Goal: Transaction & Acquisition: Purchase product/service

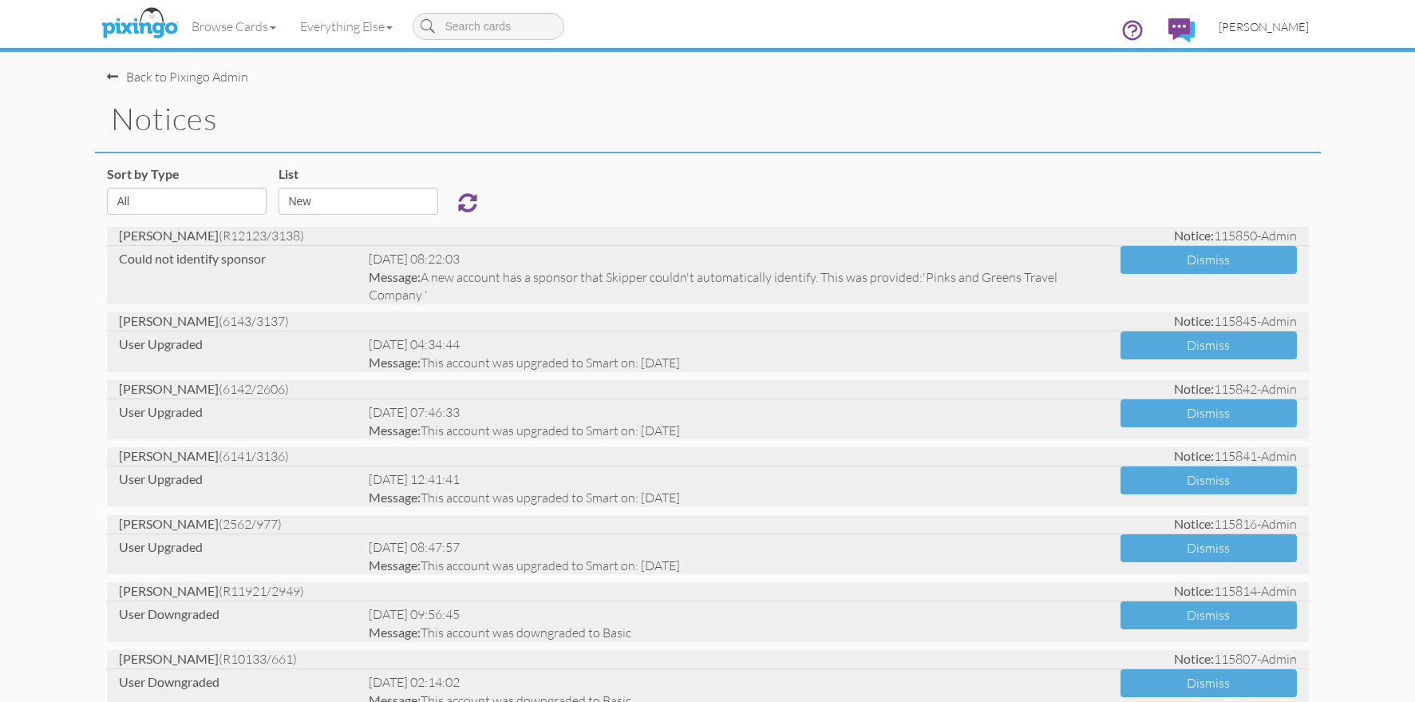
click at [1256, 30] on span "[PERSON_NAME]" at bounding box center [1264, 27] width 90 height 14
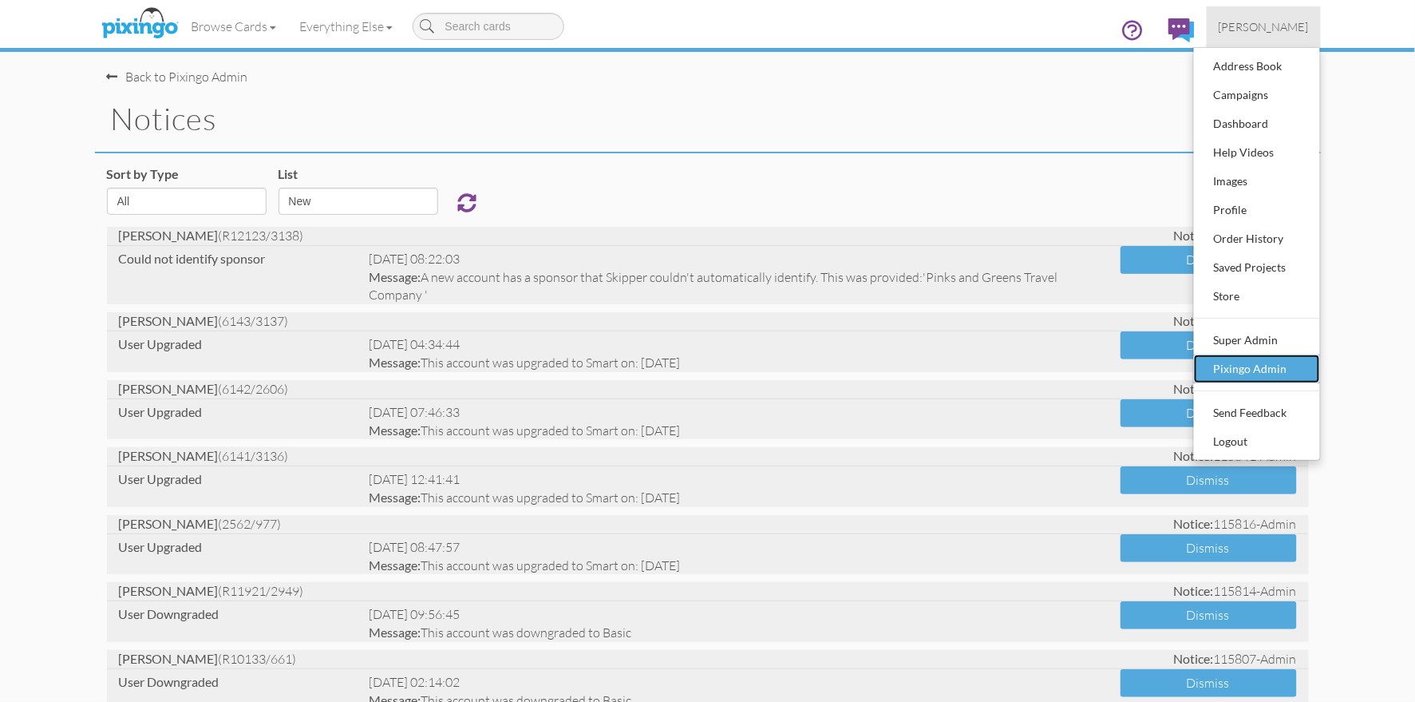
click at [1264, 367] on div "Pixingo Admin" at bounding box center [1257, 369] width 94 height 24
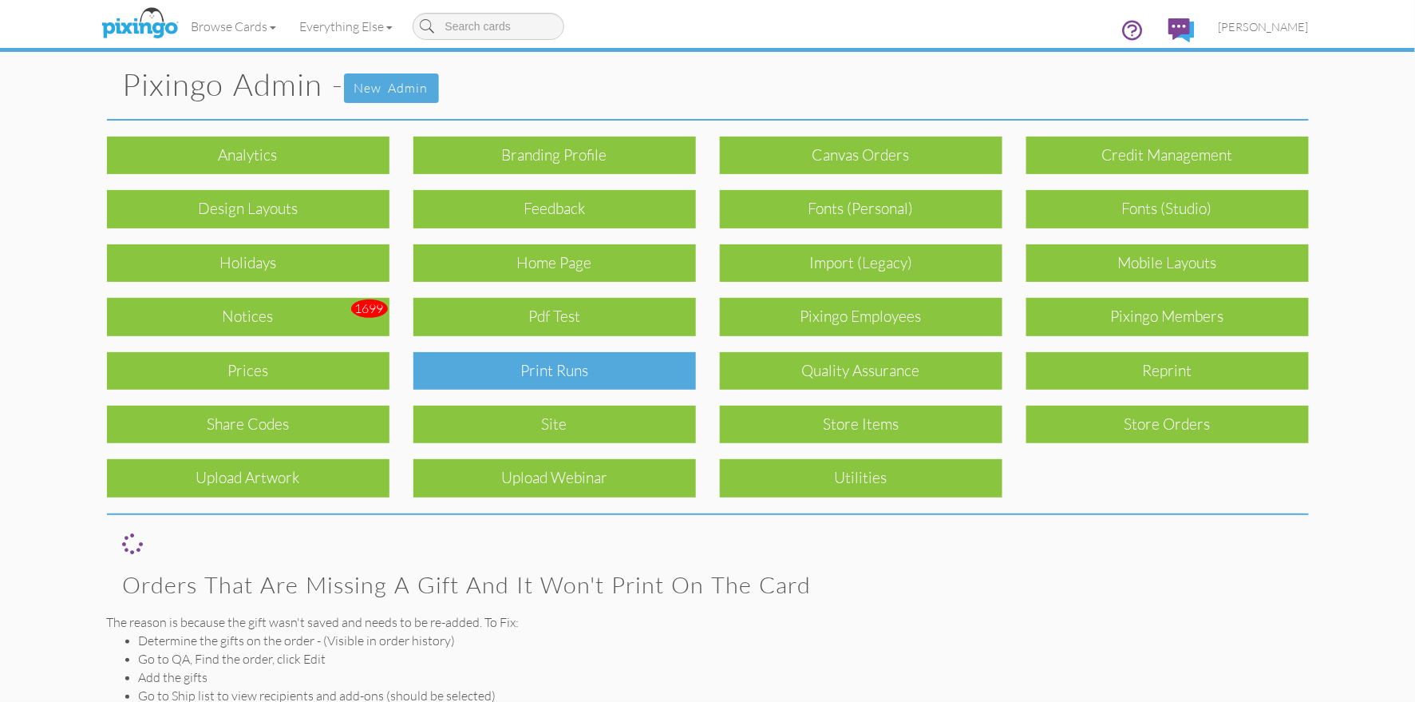
click at [543, 361] on div "Print Runs" at bounding box center [555, 371] width 283 height 38
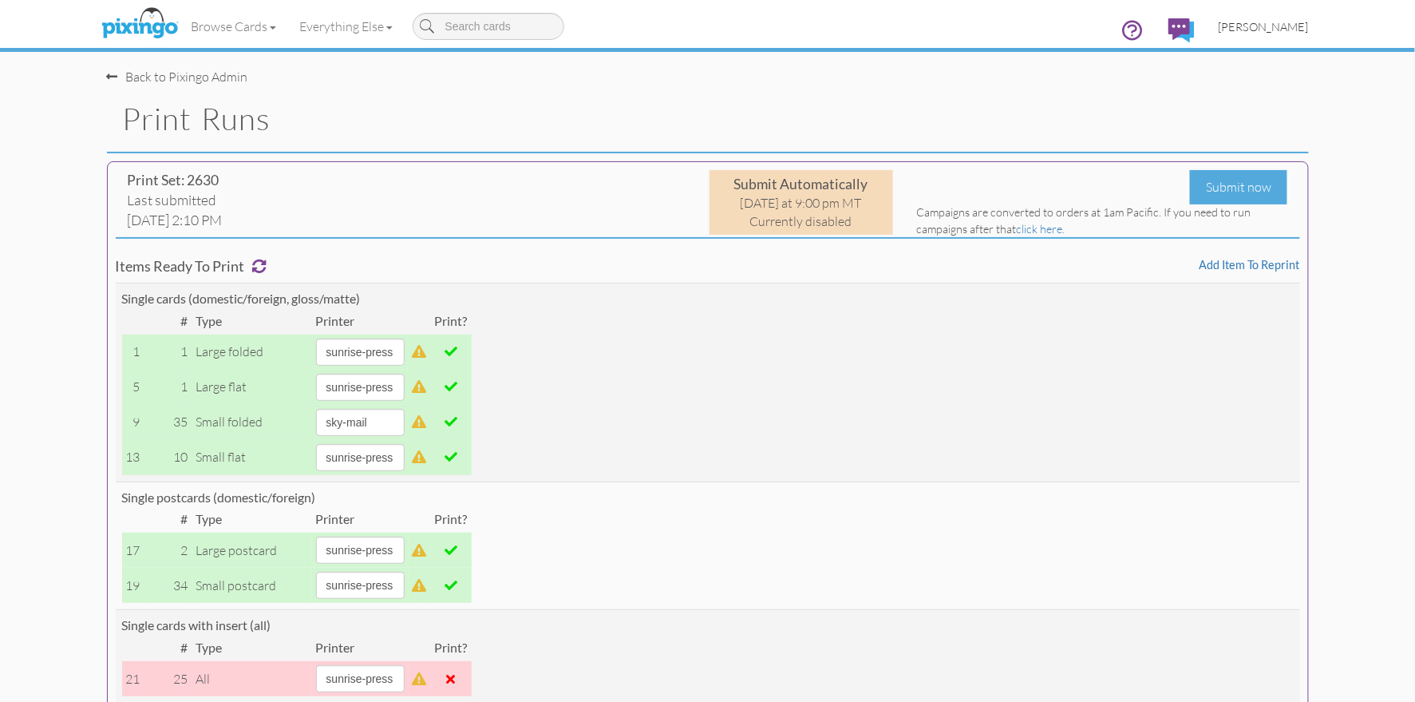
click at [1272, 28] on span "[PERSON_NAME]" at bounding box center [1264, 27] width 90 height 14
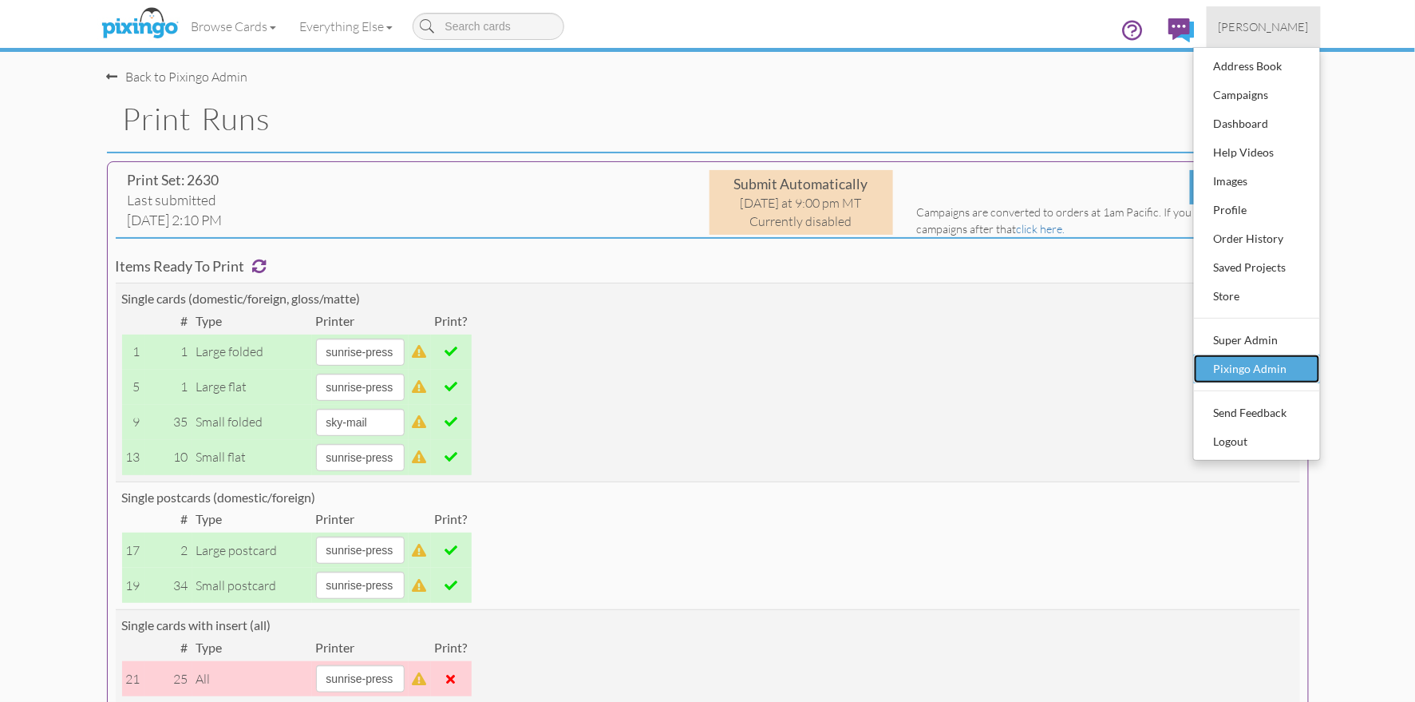
click at [1244, 357] on div "Pixingo Admin" at bounding box center [1257, 369] width 94 height 24
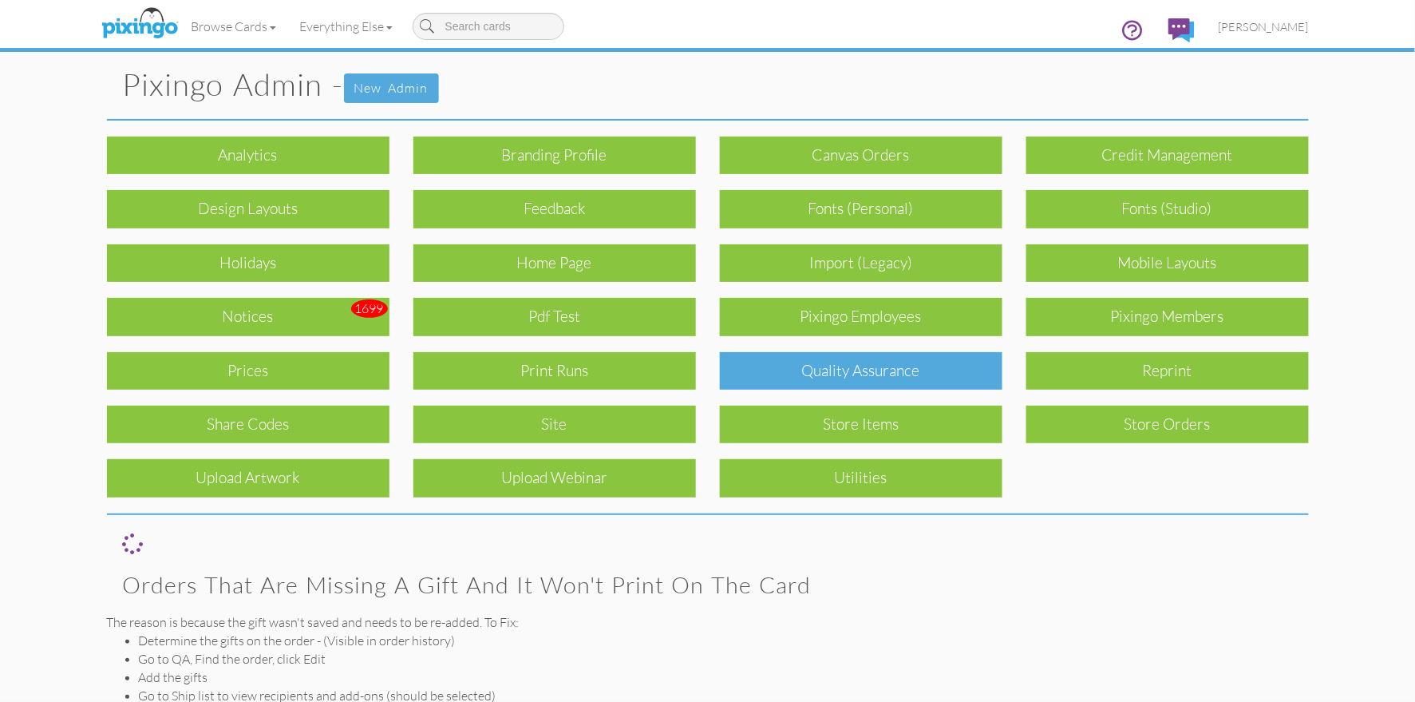
click at [914, 379] on div "Quality Assurance" at bounding box center [861, 371] width 283 height 38
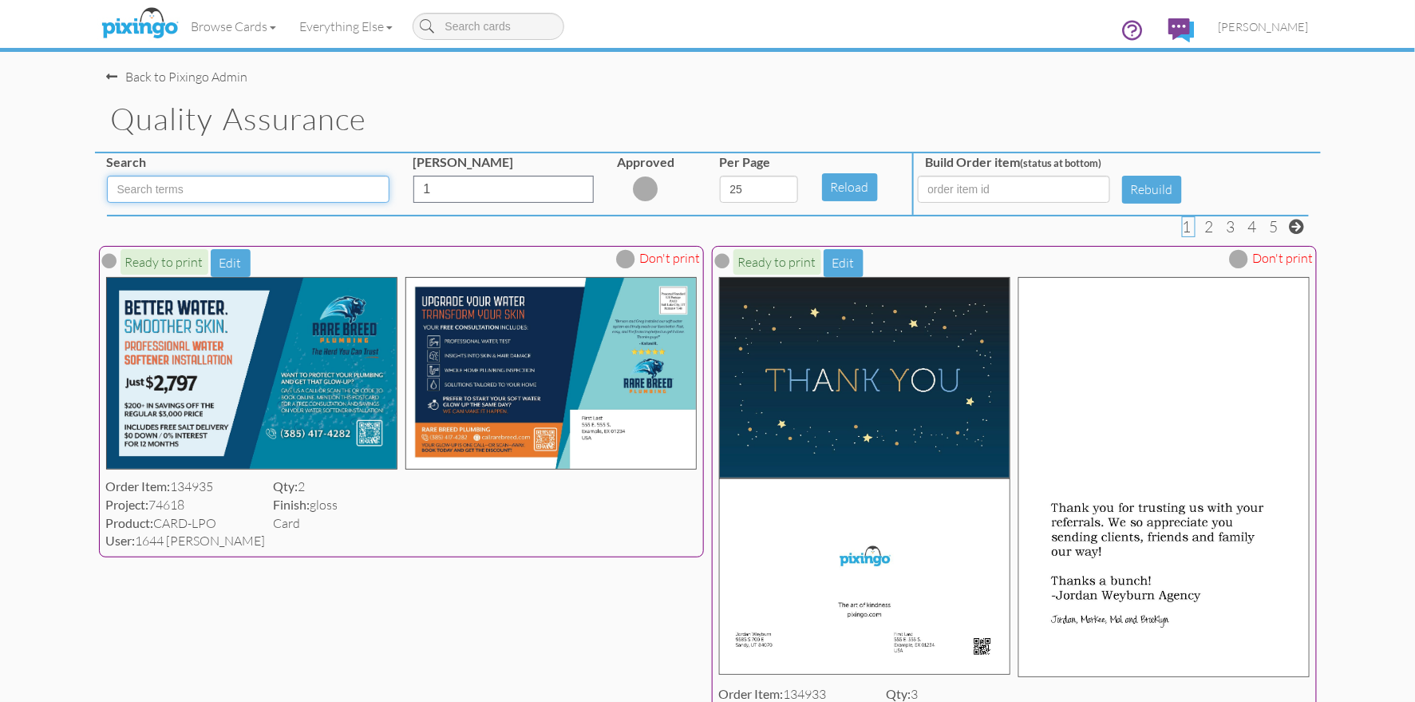
click at [207, 187] on input at bounding box center [248, 189] width 283 height 27
type input "SFO"
click at [757, 190] on select "5 10 25 50 100" at bounding box center [759, 189] width 78 height 27
select select "number:100"
click at [720, 176] on select "5 10 25 50 100" at bounding box center [759, 189] width 78 height 27
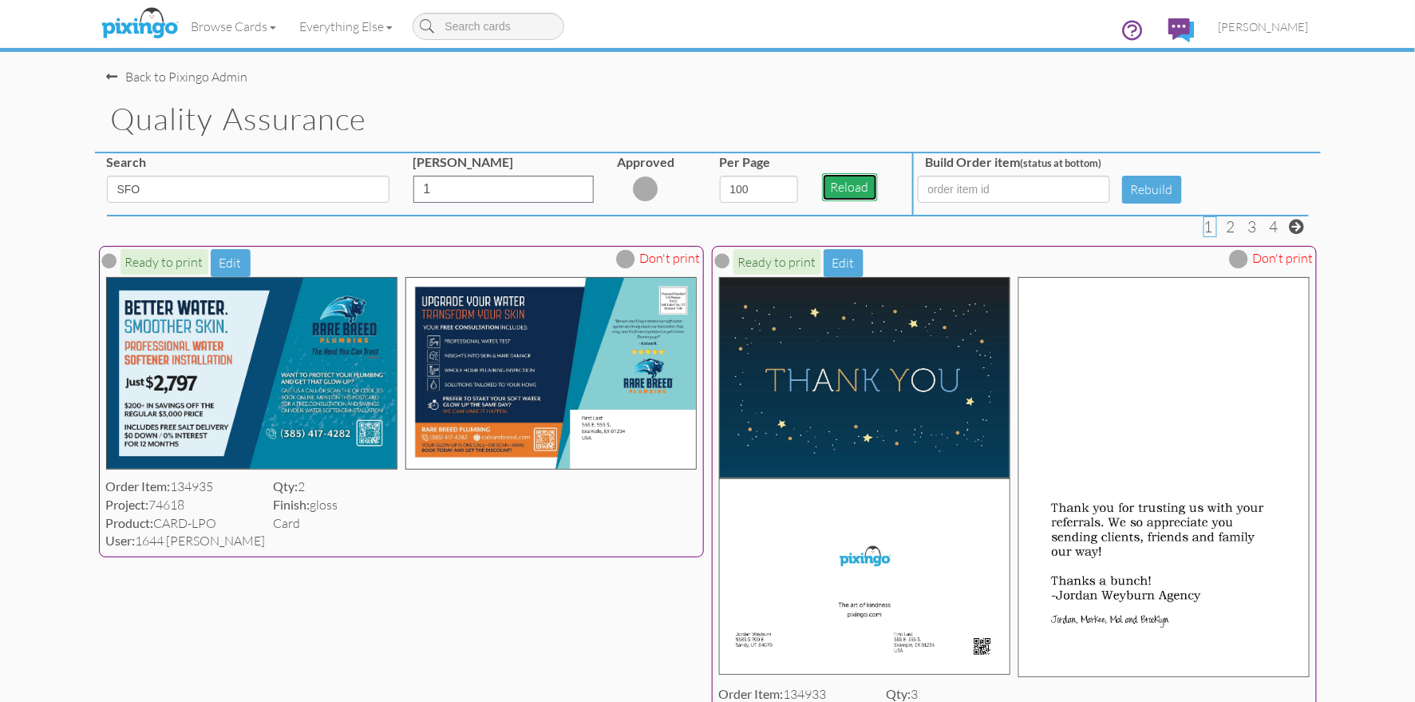
click at [854, 188] on button "Reload" at bounding box center [850, 187] width 56 height 28
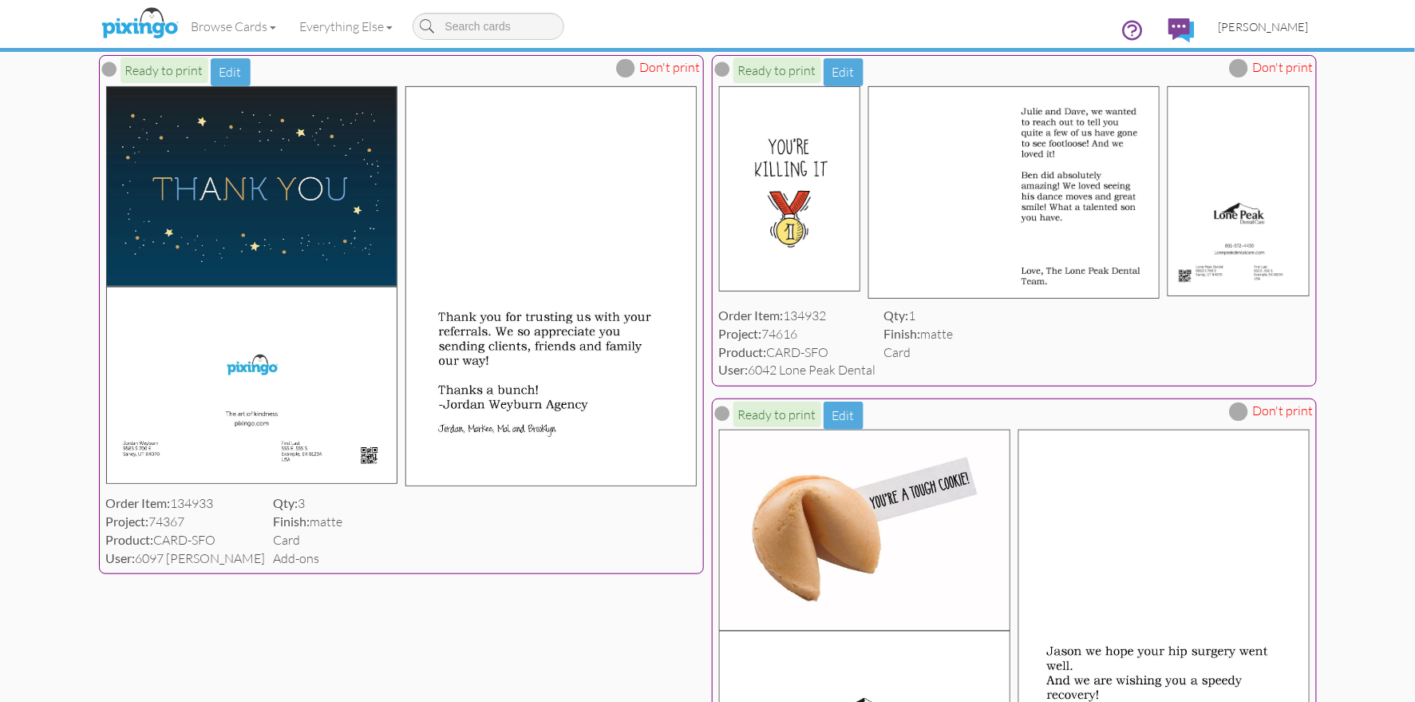
scroll to position [173, 0]
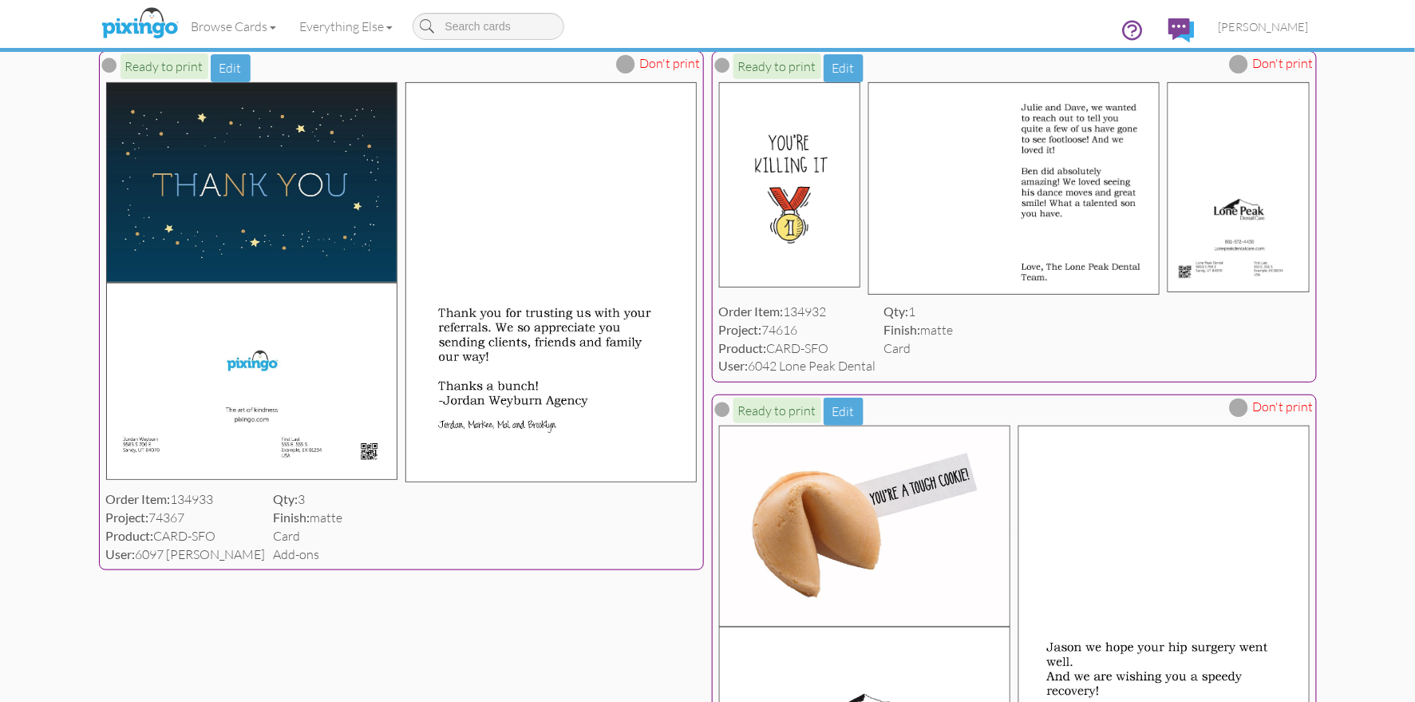
click at [1244, 66] on span at bounding box center [1239, 63] width 19 height 19
click at [1240, 417] on span at bounding box center [1239, 407] width 19 height 19
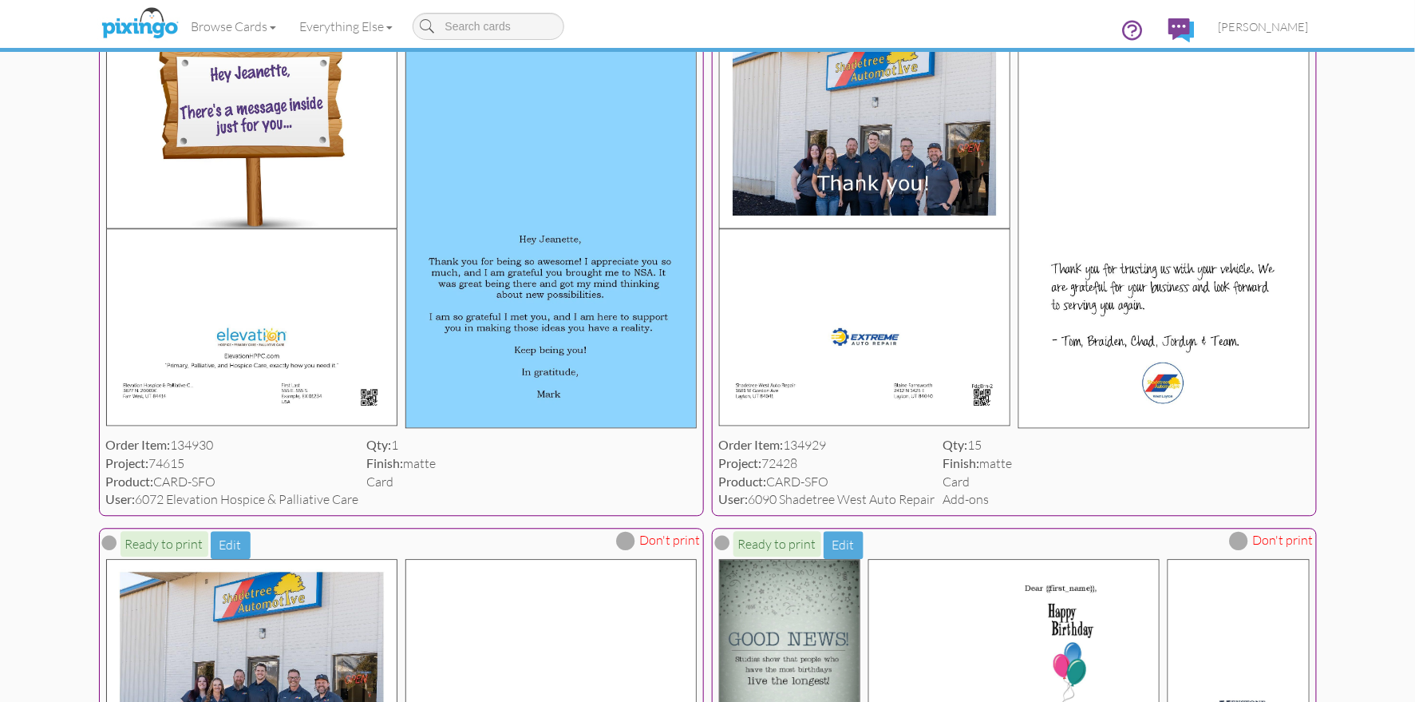
scroll to position [1100, 0]
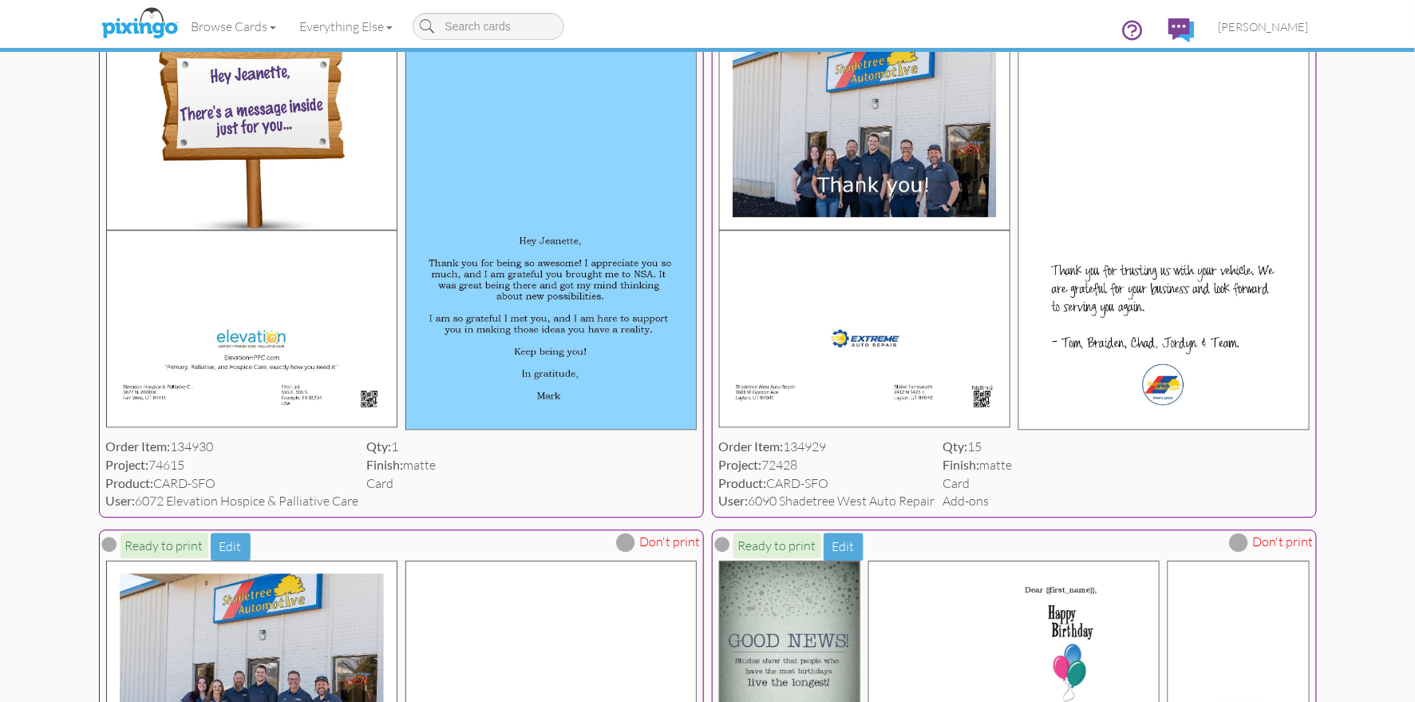
click at [629, 22] on span at bounding box center [626, 11] width 19 height 19
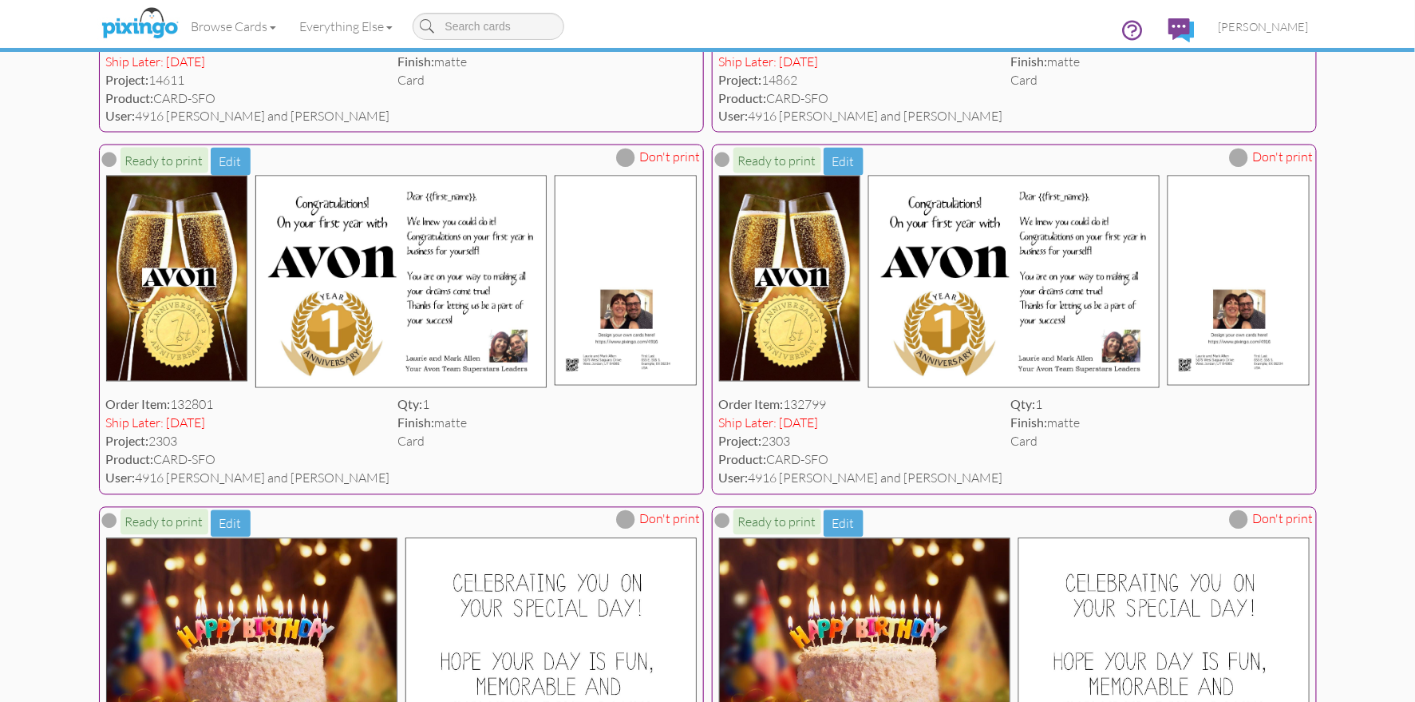
scroll to position [14275, 0]
click at [1255, 34] on link "[PERSON_NAME]" at bounding box center [1264, 26] width 114 height 41
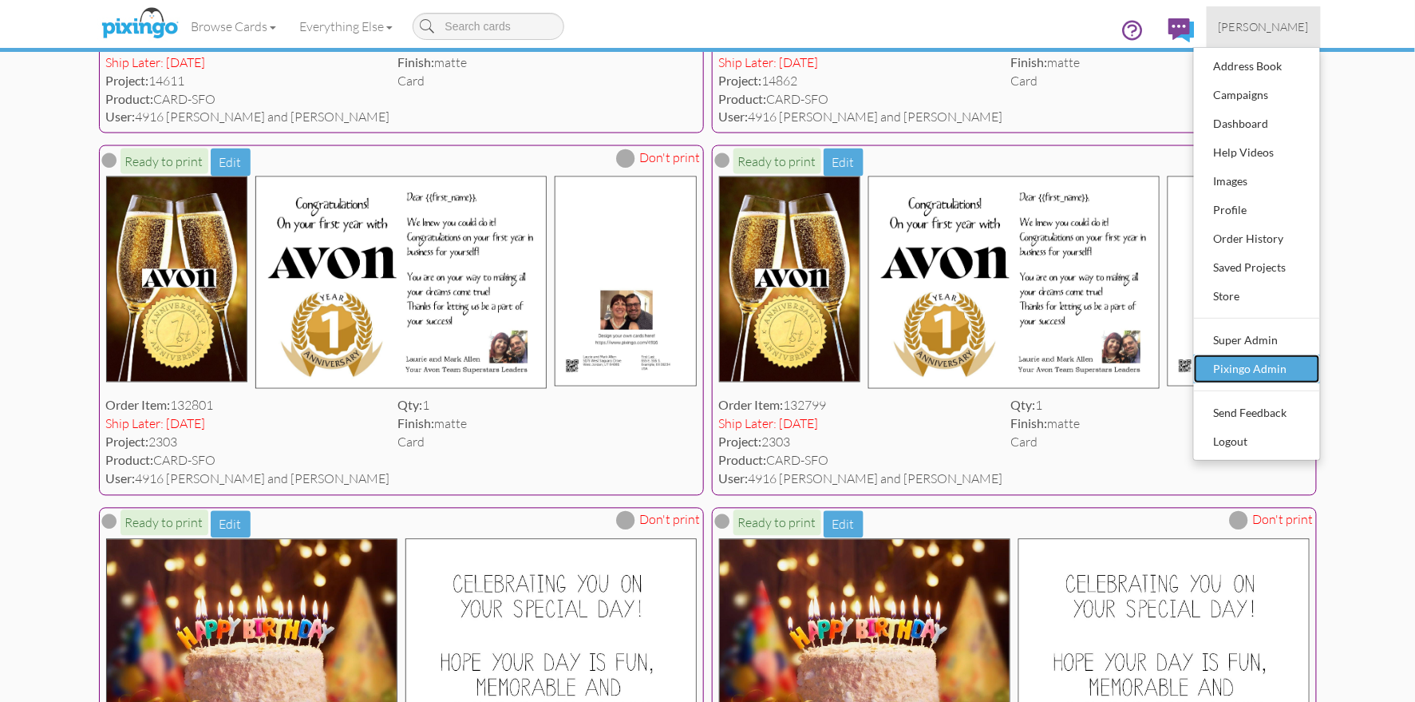
click at [1280, 366] on div "Pixingo Admin" at bounding box center [1257, 369] width 94 height 24
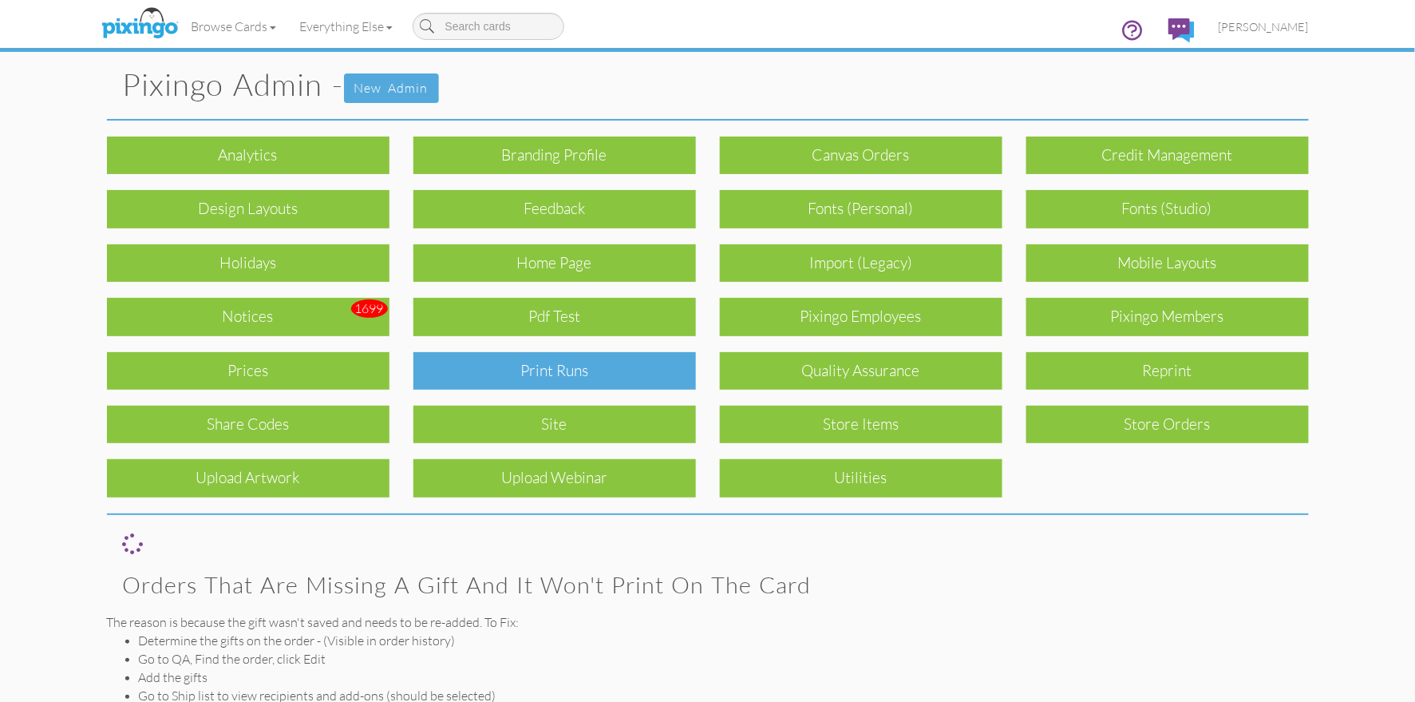
click at [579, 371] on div "Print Runs" at bounding box center [555, 371] width 283 height 38
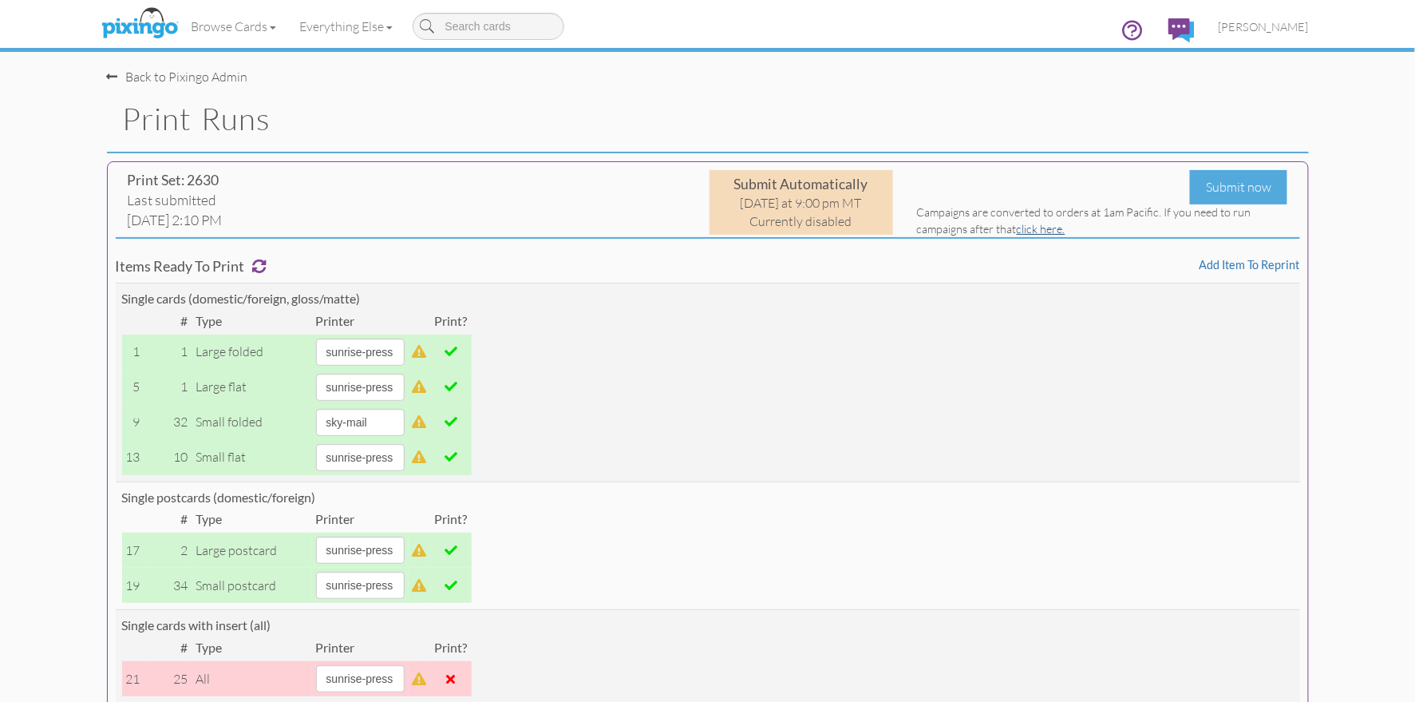
click at [1041, 230] on link "click here." at bounding box center [1041, 229] width 49 height 14
click at [1260, 26] on span "[PERSON_NAME]" at bounding box center [1264, 27] width 90 height 14
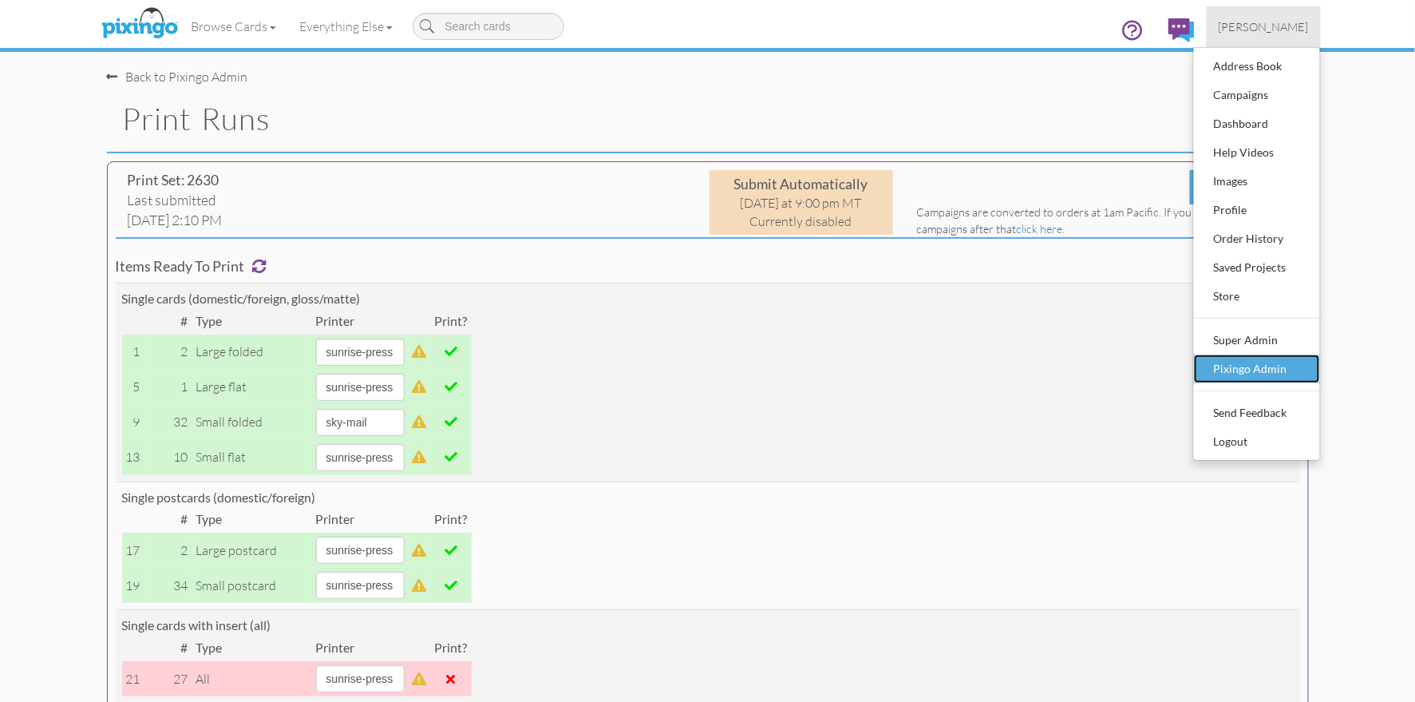
click at [1229, 366] on div "Pixingo Admin" at bounding box center [1257, 369] width 94 height 24
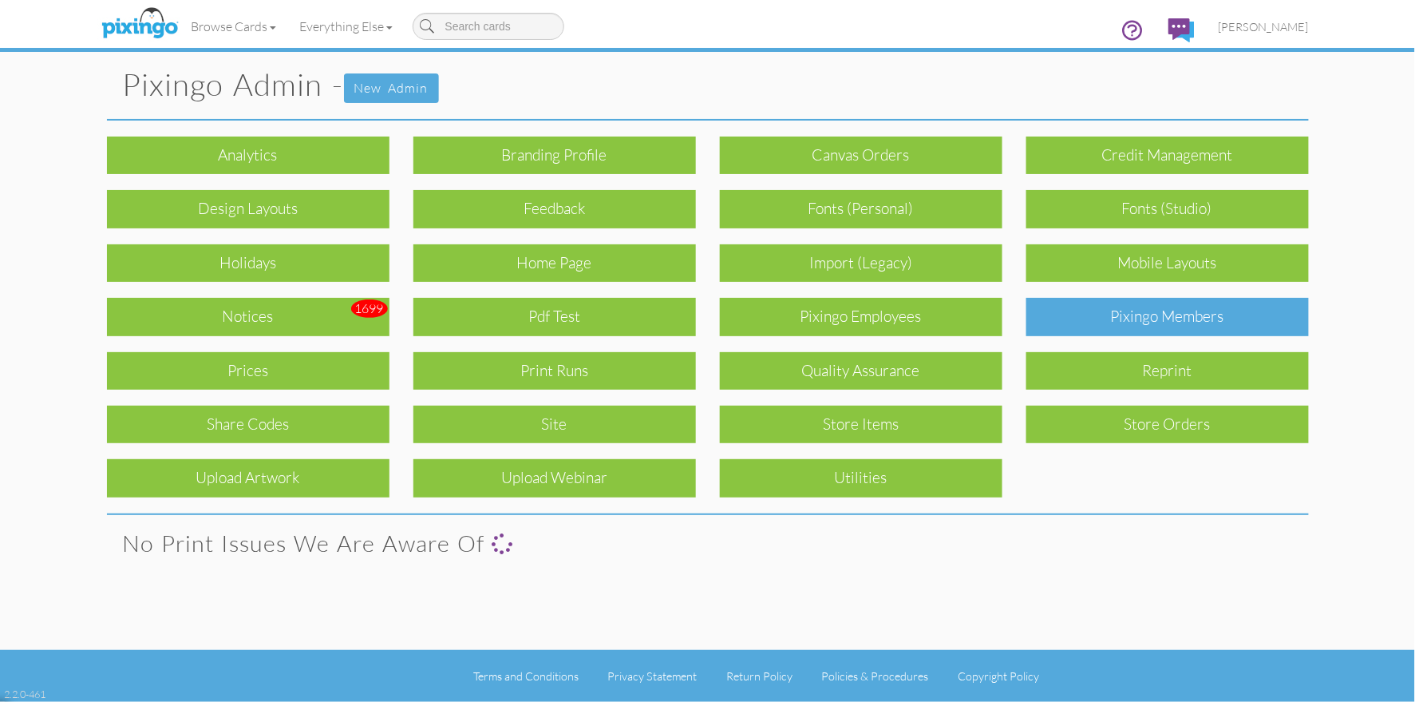
click at [1198, 330] on div "Pixingo Members" at bounding box center [1168, 317] width 283 height 38
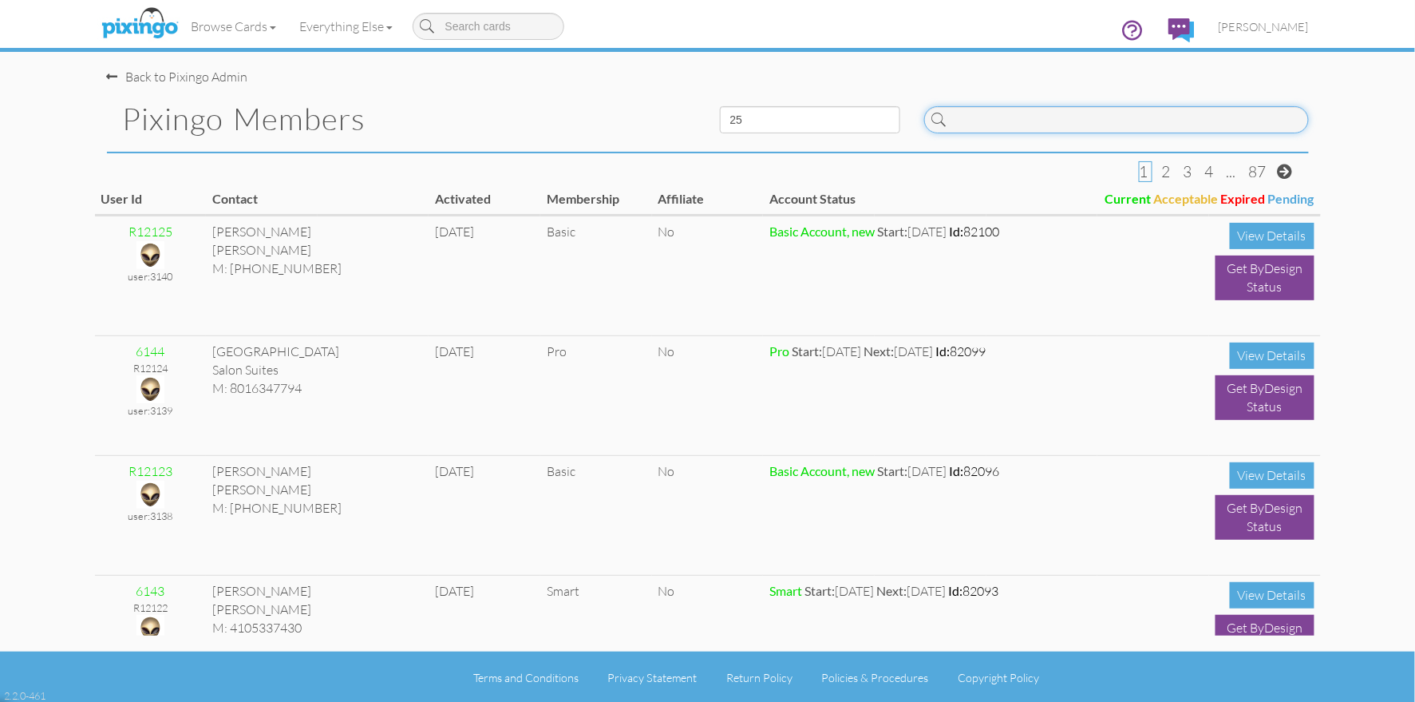
click at [1035, 120] on input at bounding box center [1116, 119] width 385 height 27
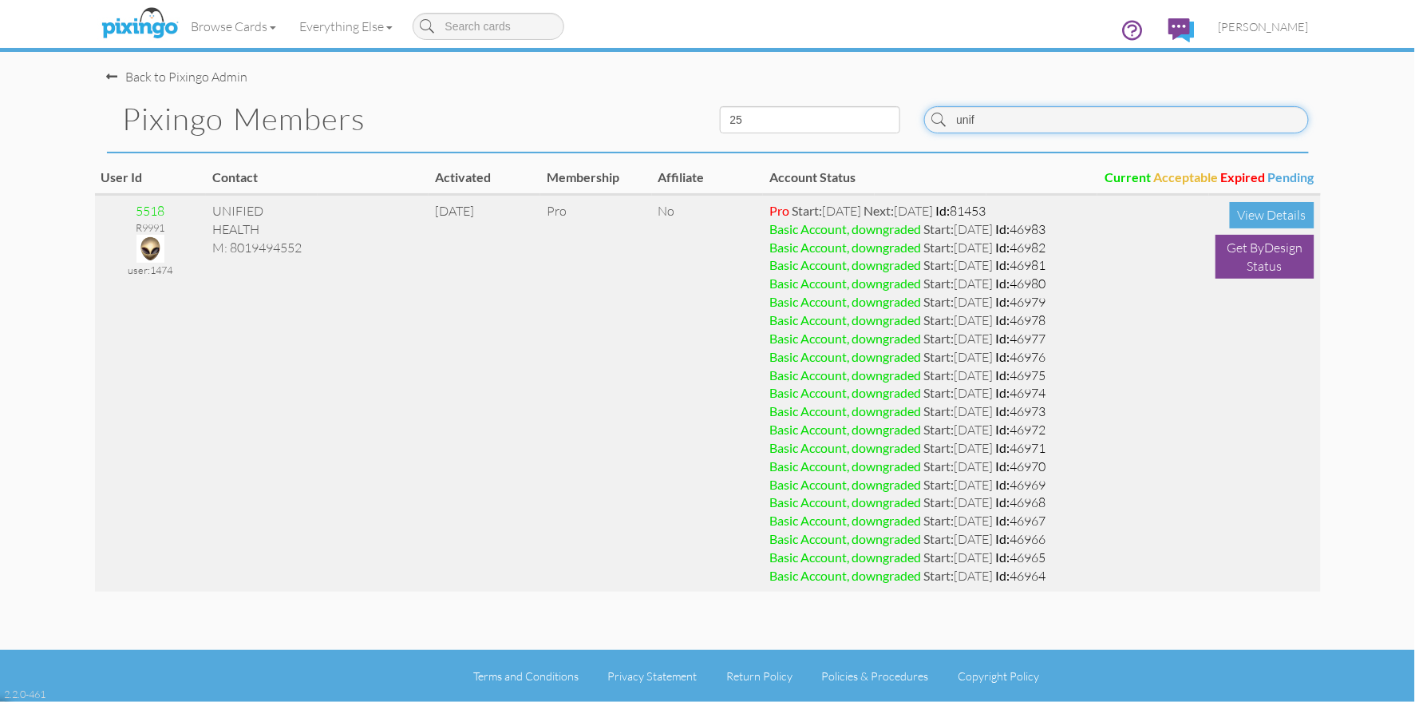
type input "unif"
click at [156, 246] on img at bounding box center [151, 249] width 28 height 28
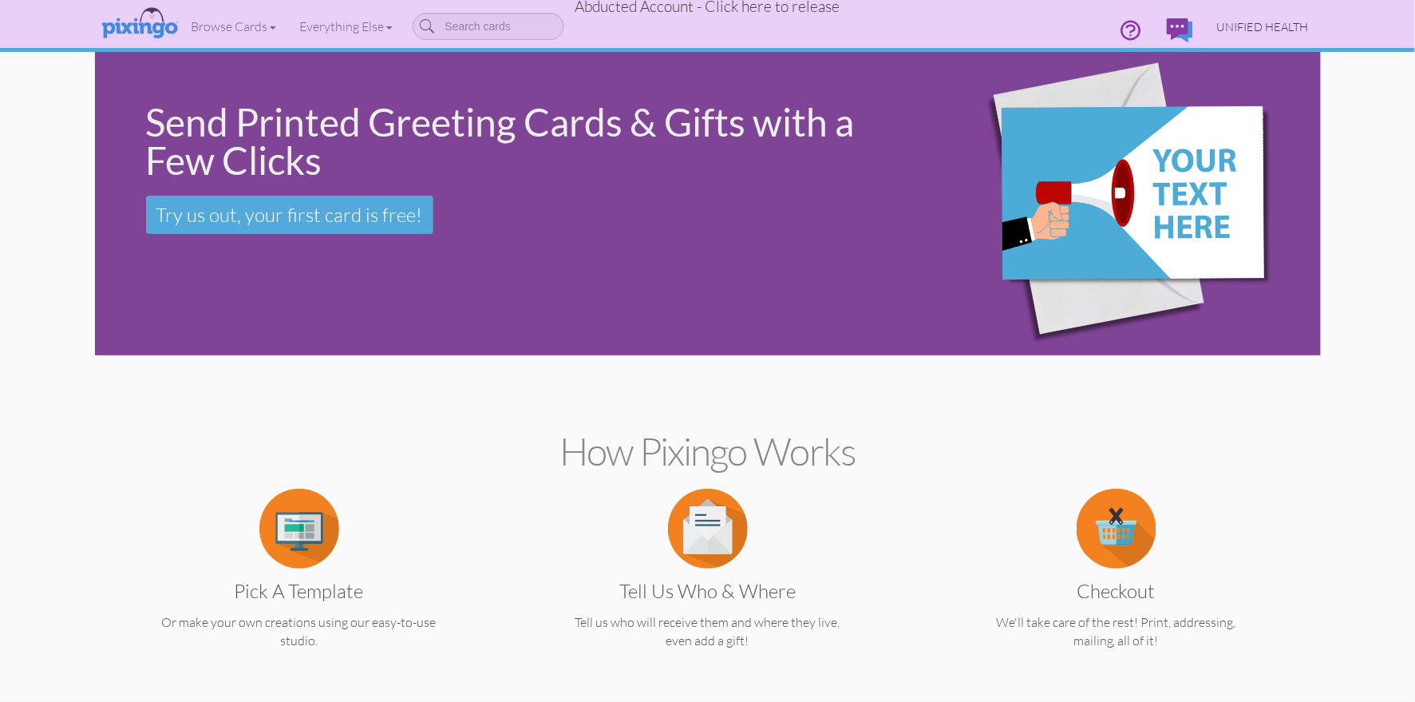
click at [1255, 25] on span "UNIFIED HEALTH" at bounding box center [1263, 27] width 92 height 14
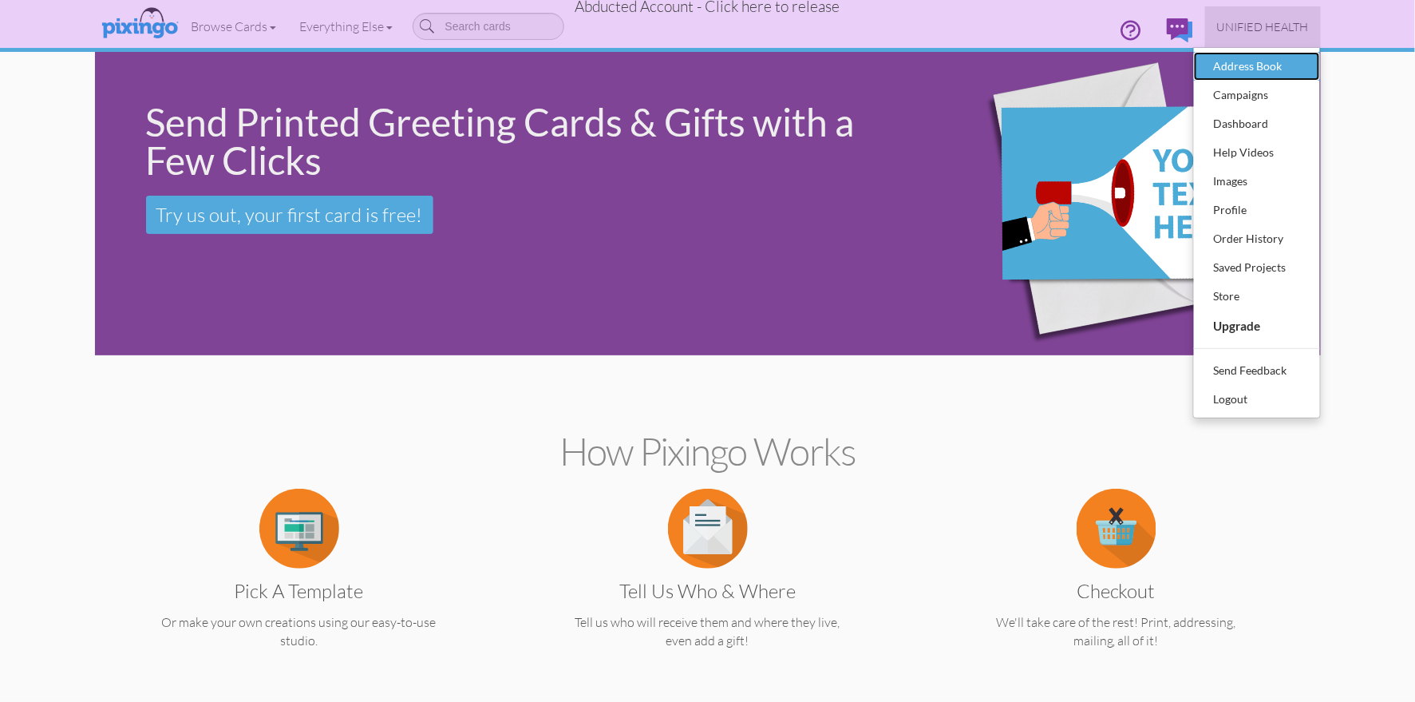
click at [1248, 65] on div "Address Book" at bounding box center [1257, 66] width 94 height 24
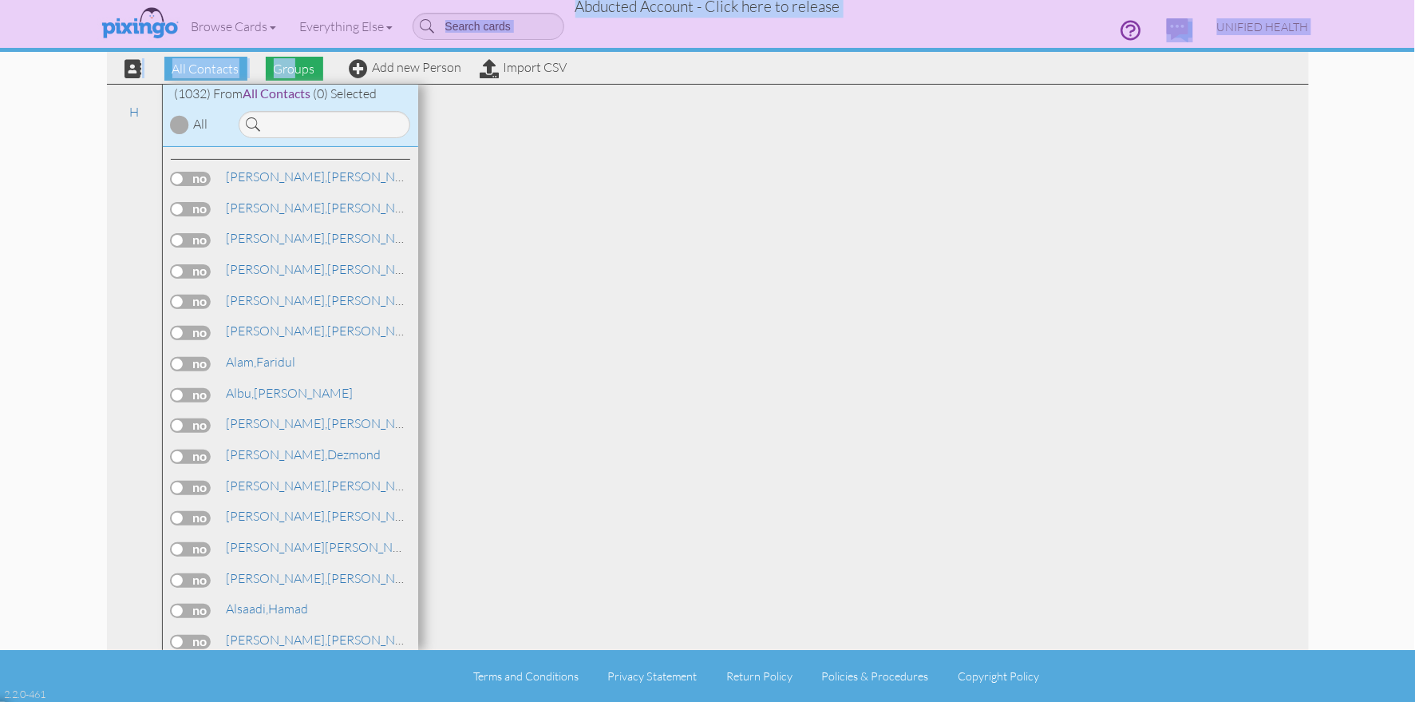
click at [295, 62] on contacts "Toggle navigation Visit Pixingo Mobile Browse Cards Business Accounting Automot…" at bounding box center [707, 351] width 1415 height 702
click at [296, 71] on span "Groups" at bounding box center [294, 69] width 57 height 24
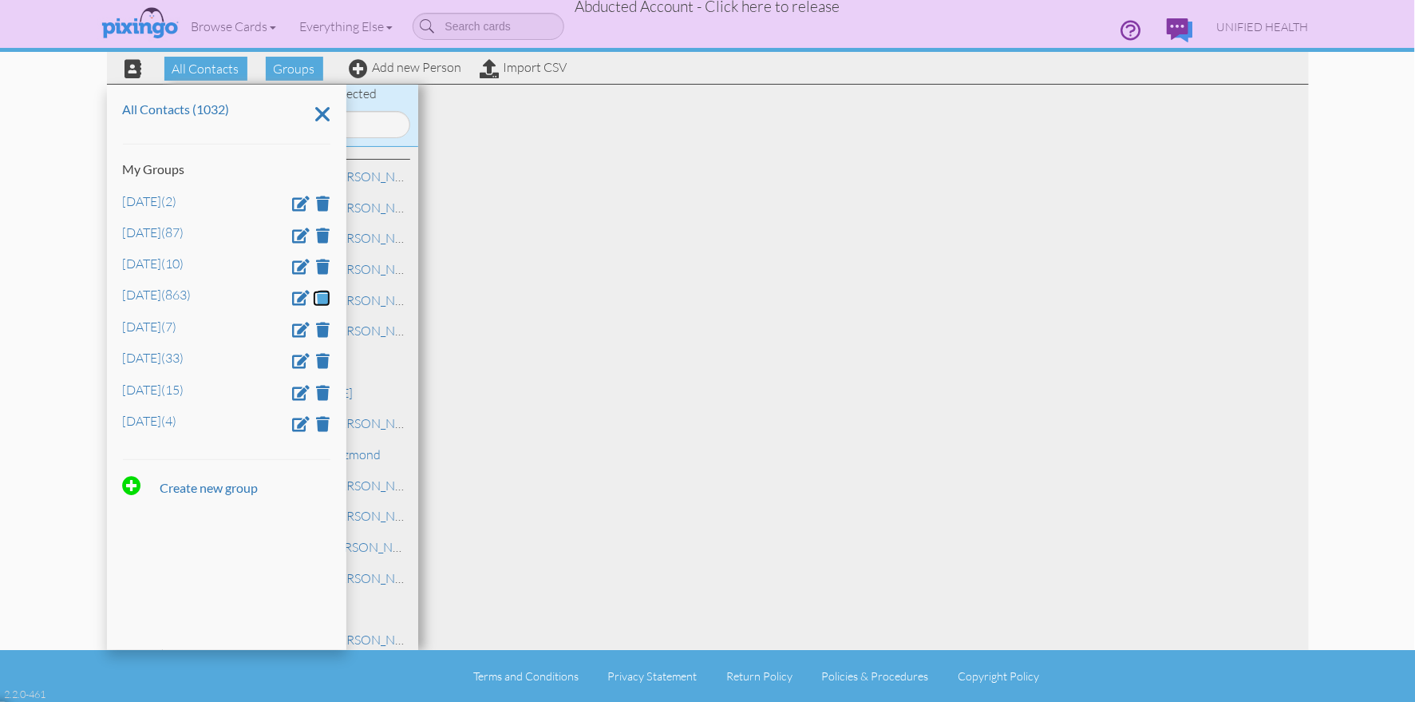
click at [324, 298] on span at bounding box center [324, 297] width 14 height 15
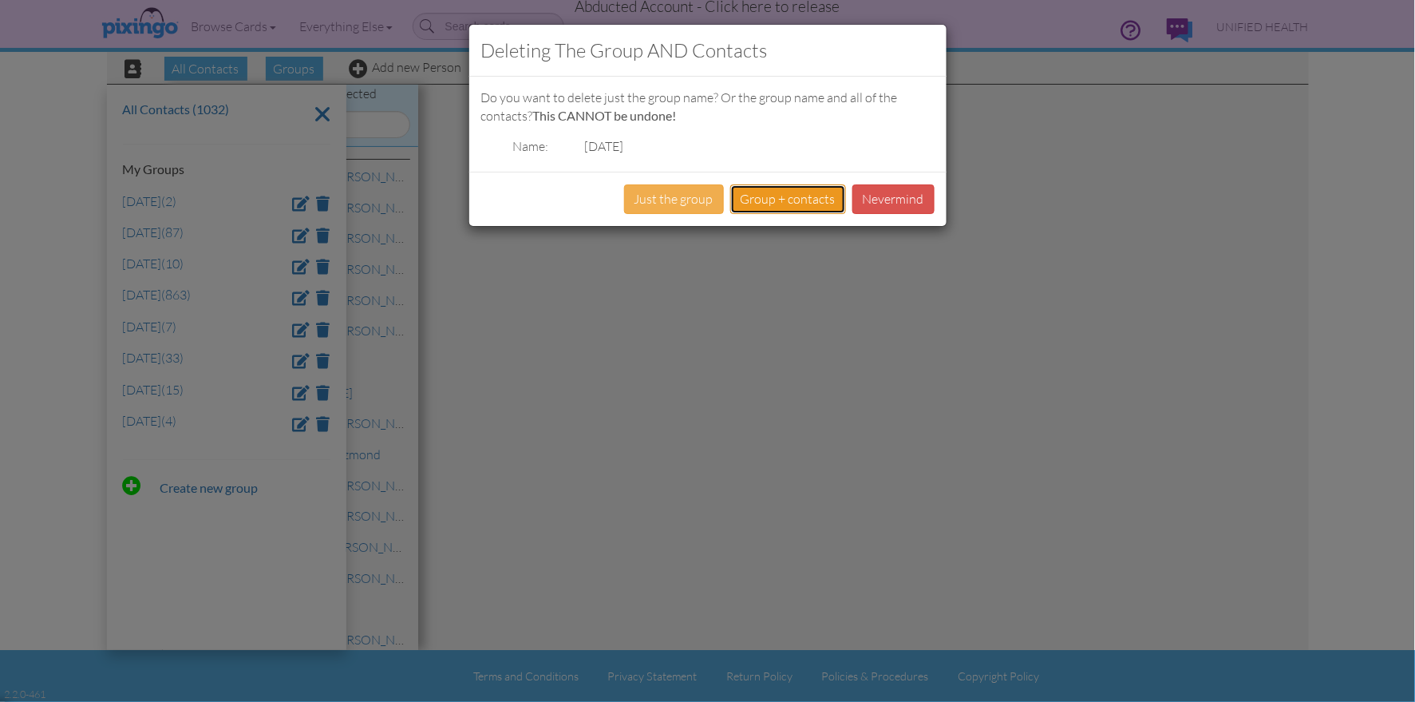
click at [759, 203] on button "Group + contacts" at bounding box center [788, 199] width 116 height 30
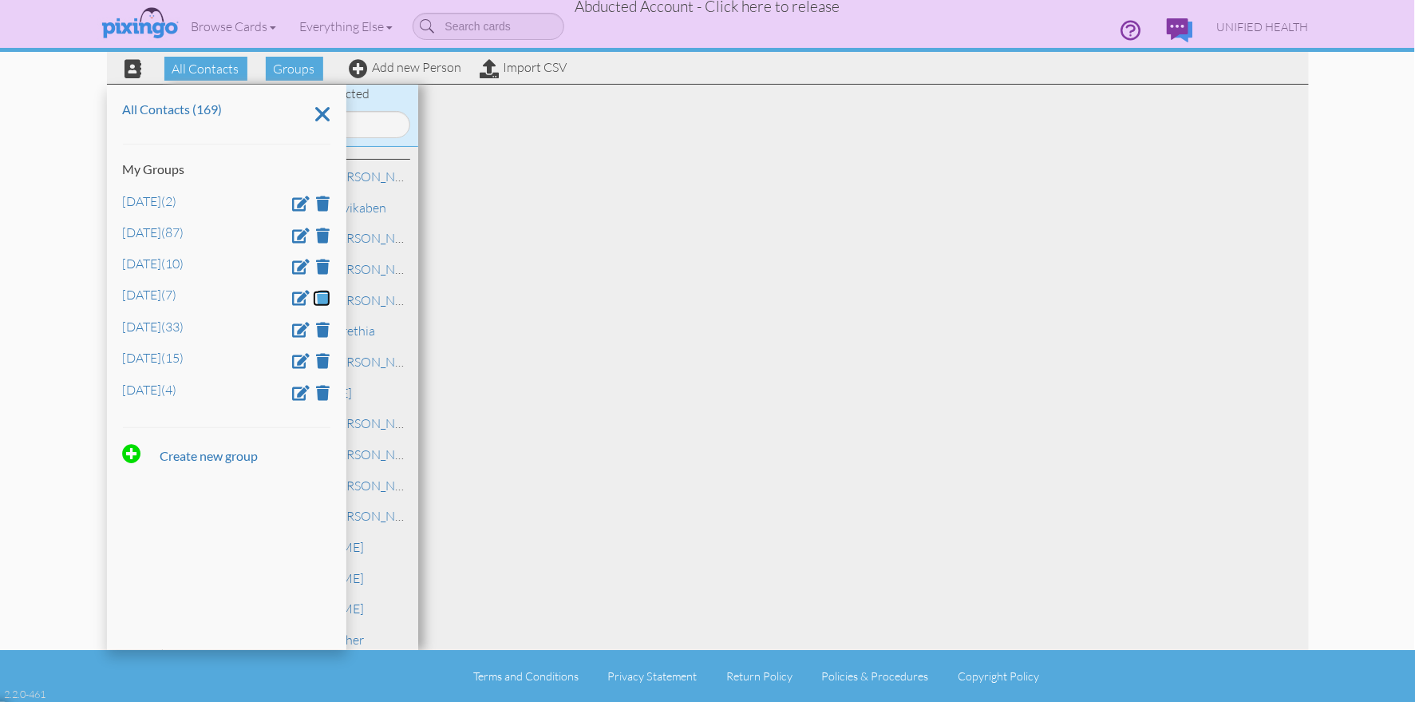
click at [322, 299] on span at bounding box center [324, 297] width 14 height 15
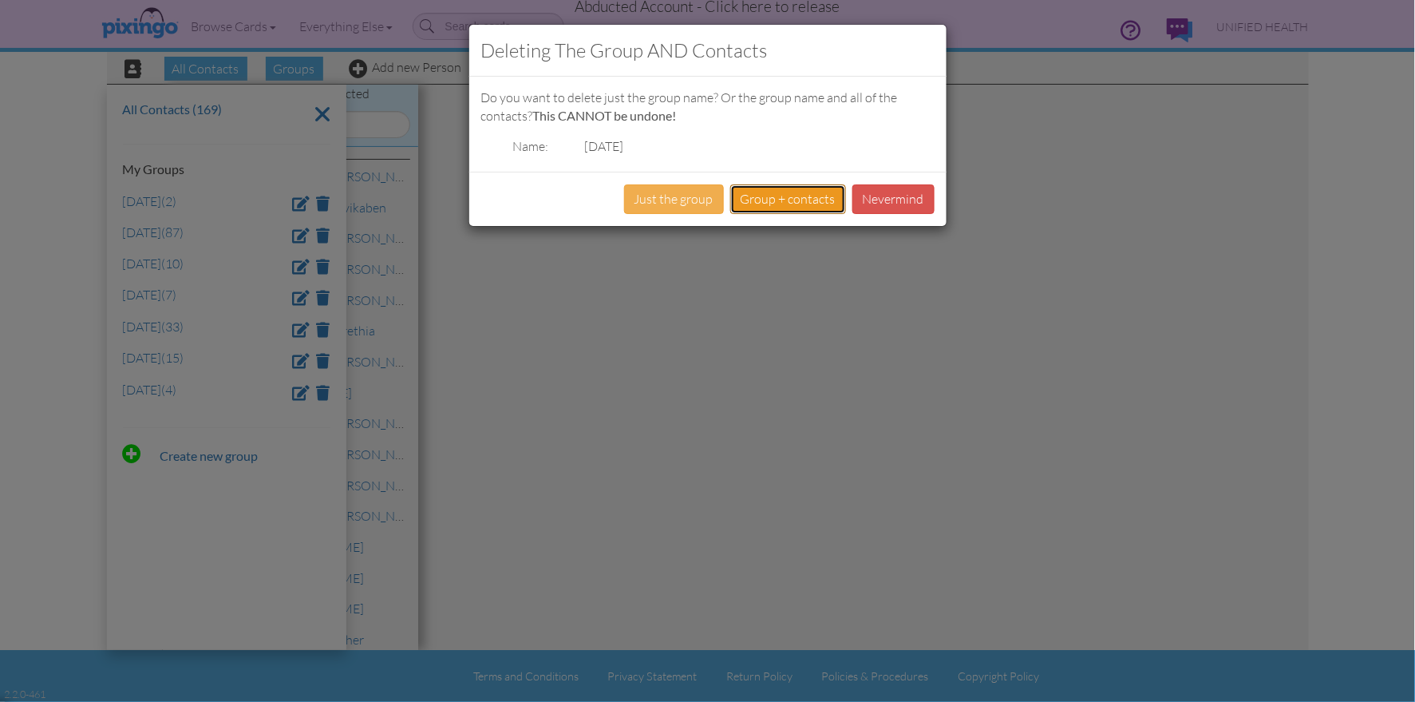
click at [767, 192] on button "Group + contacts" at bounding box center [788, 199] width 116 height 30
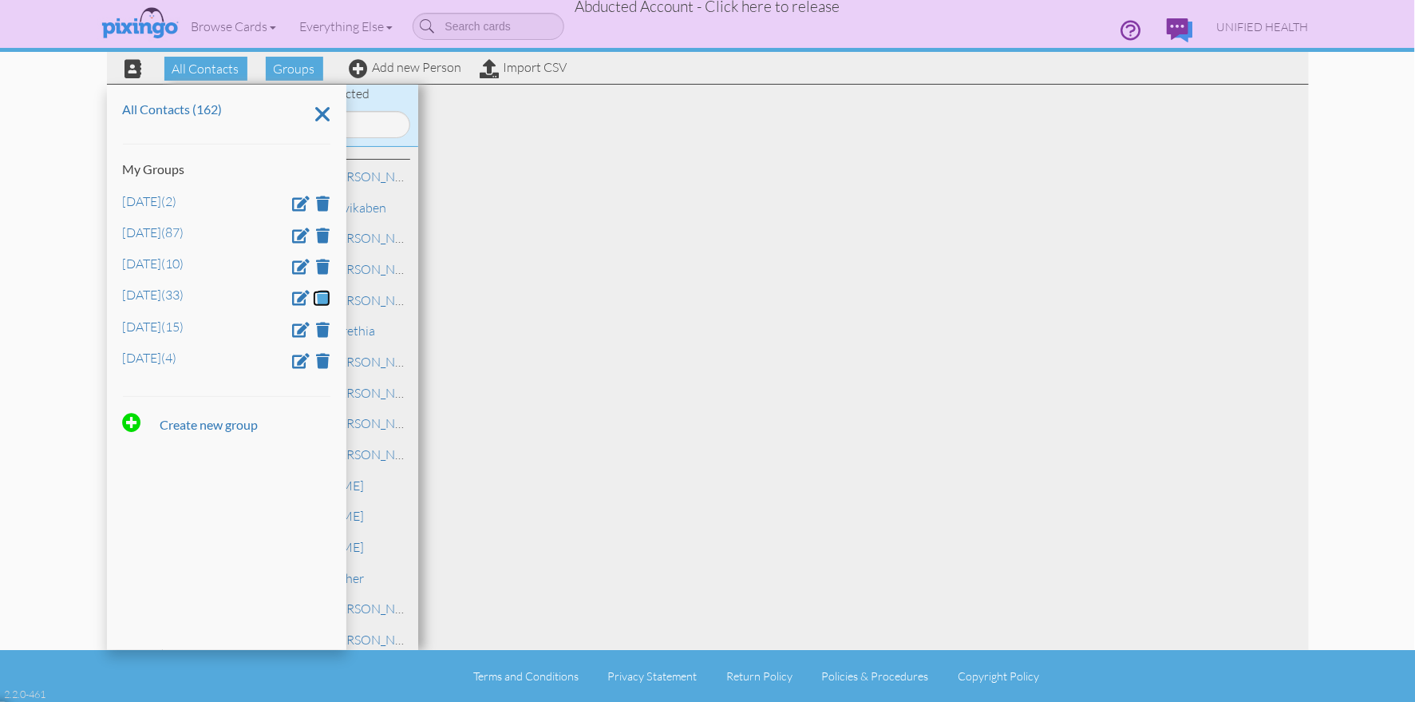
click at [328, 298] on span at bounding box center [324, 297] width 14 height 15
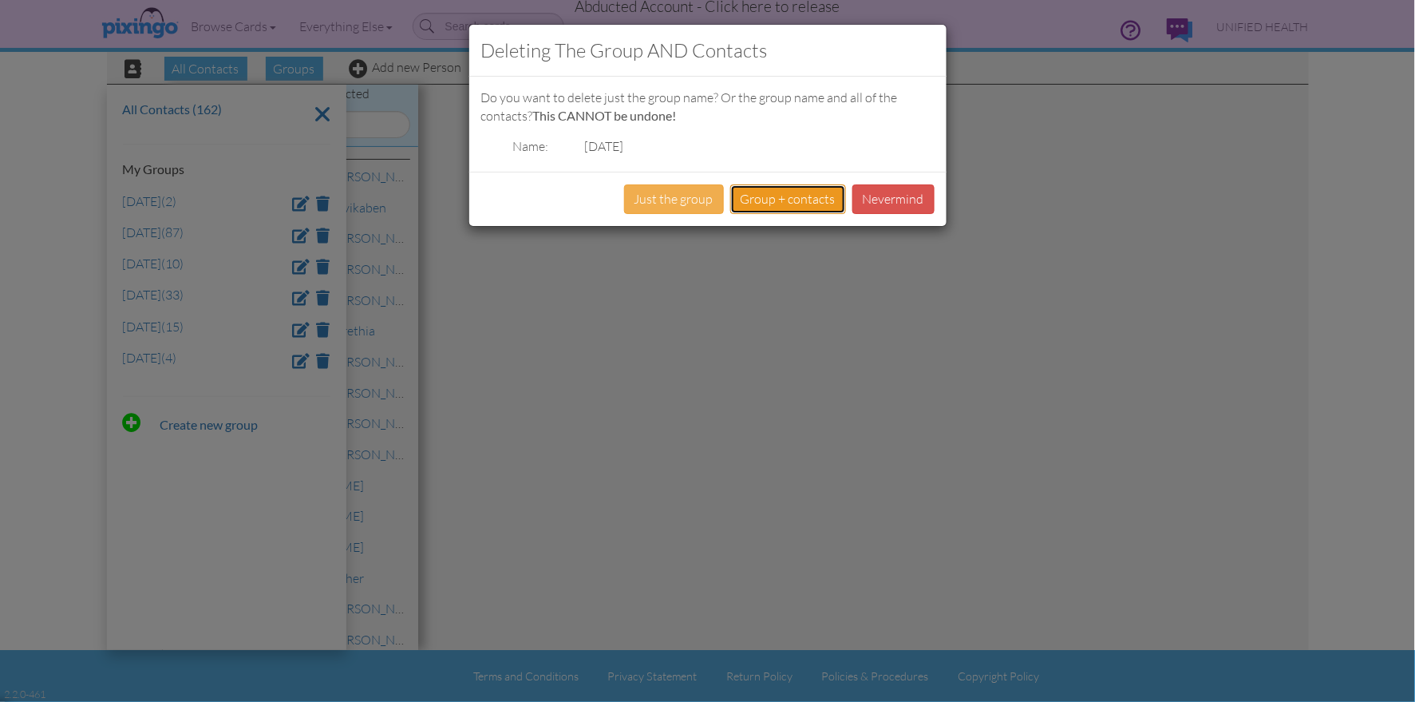
click at [774, 200] on button "Group + contacts" at bounding box center [788, 199] width 116 height 30
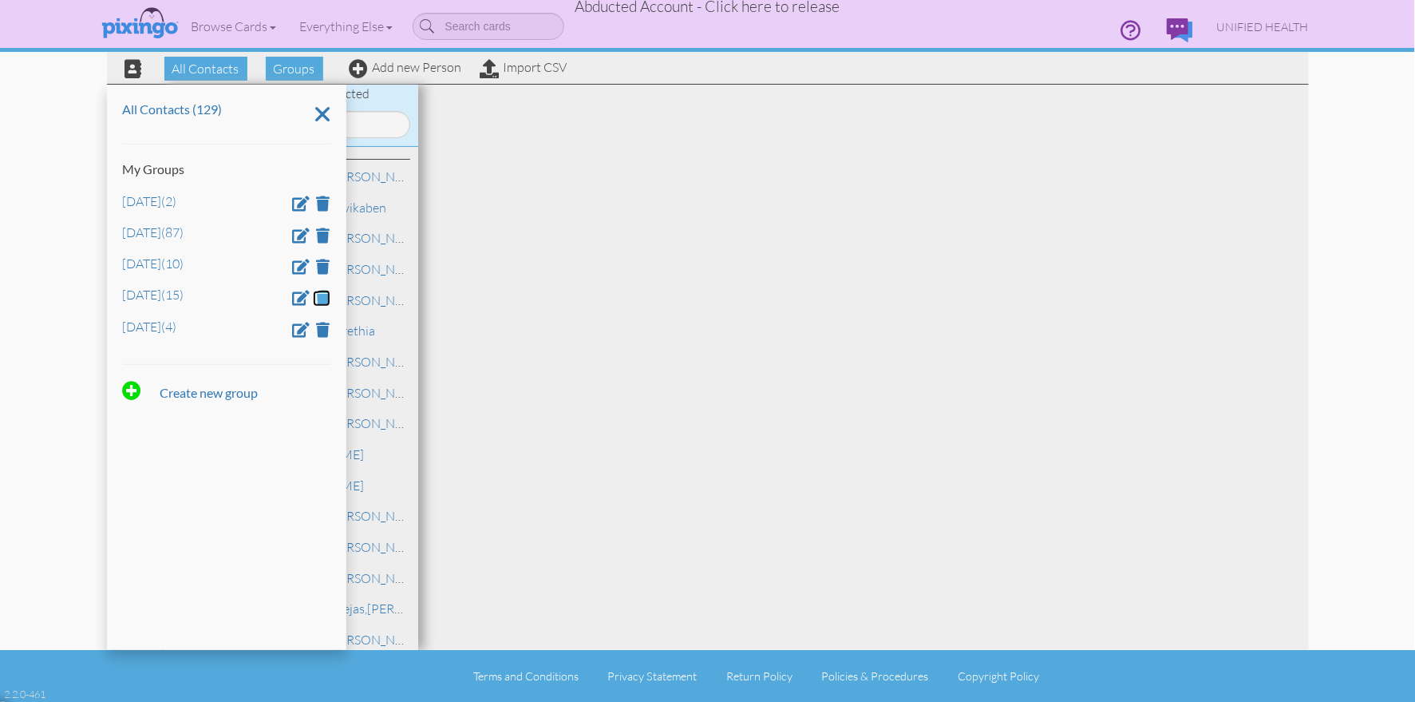
click at [322, 300] on span at bounding box center [324, 297] width 14 height 15
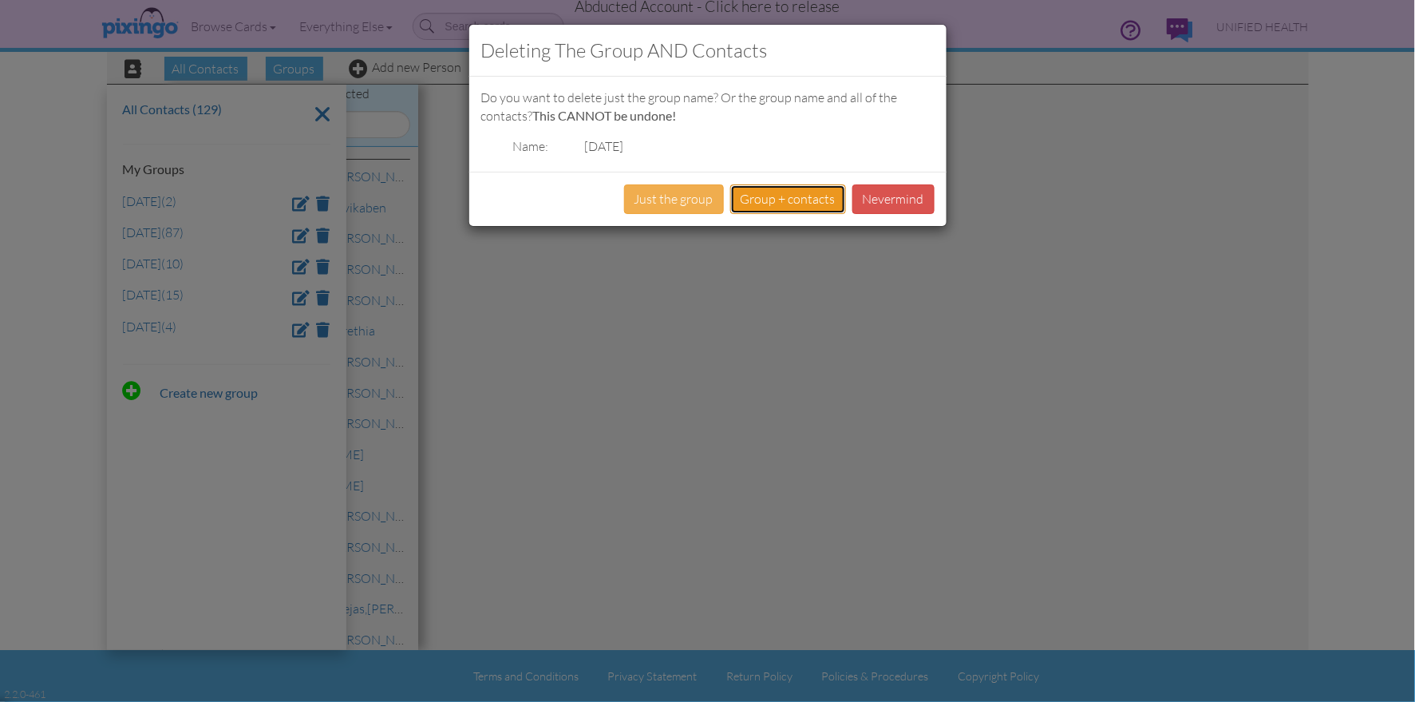
click at [790, 197] on button "Group + contacts" at bounding box center [788, 199] width 116 height 30
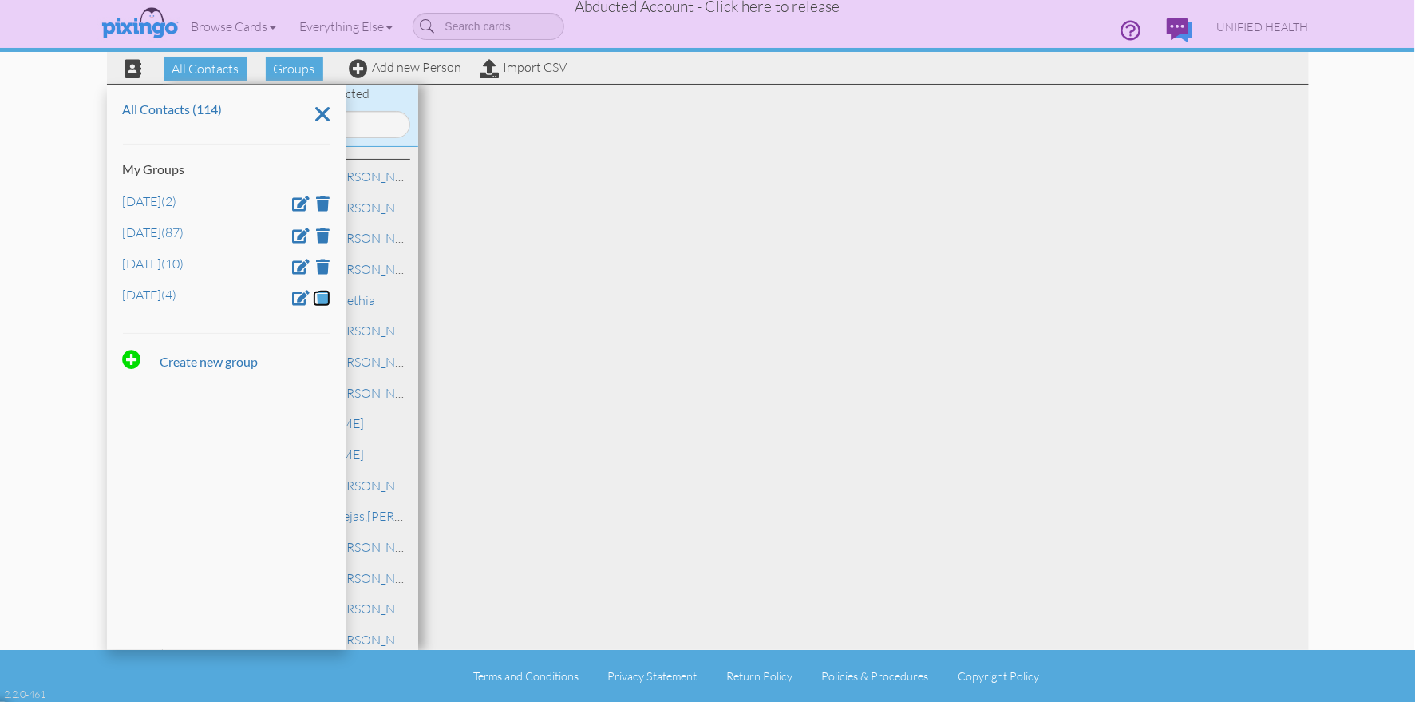
click at [326, 296] on span at bounding box center [324, 297] width 14 height 15
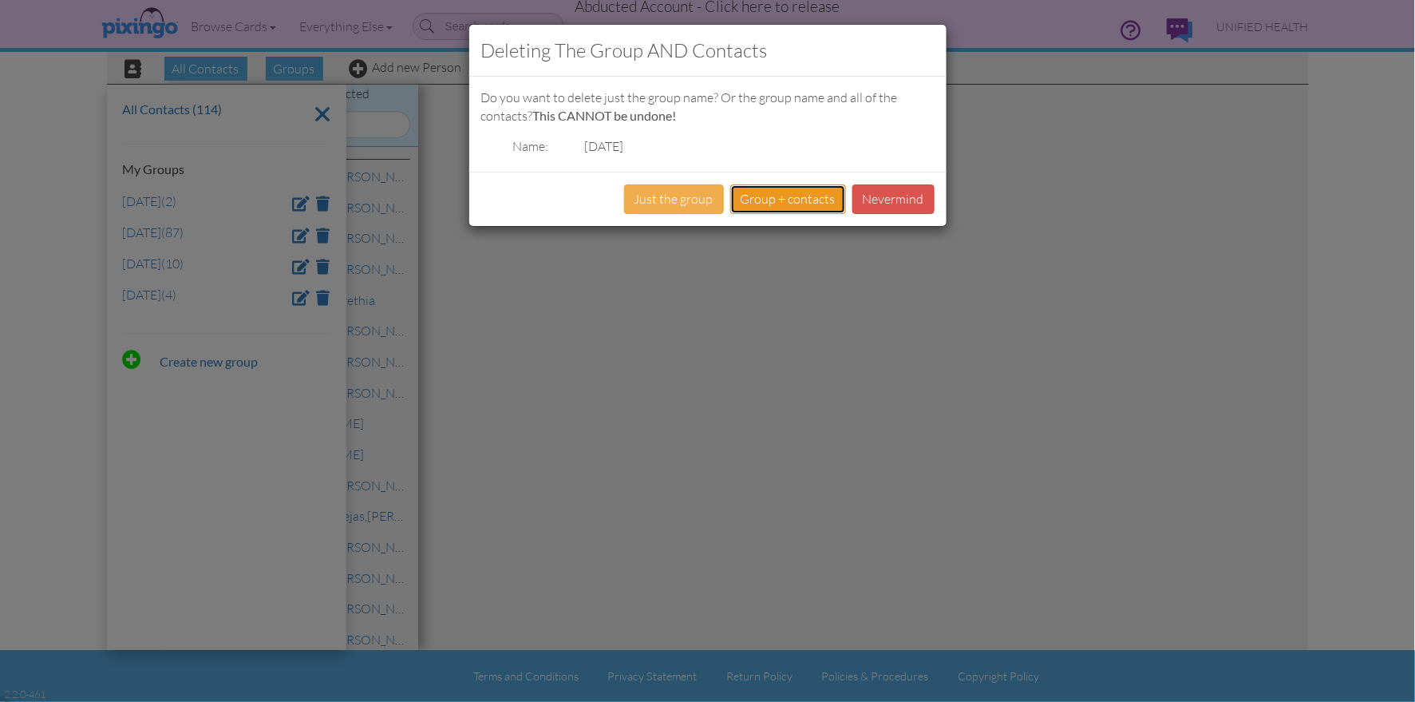
click at [795, 201] on button "Group + contacts" at bounding box center [788, 199] width 116 height 30
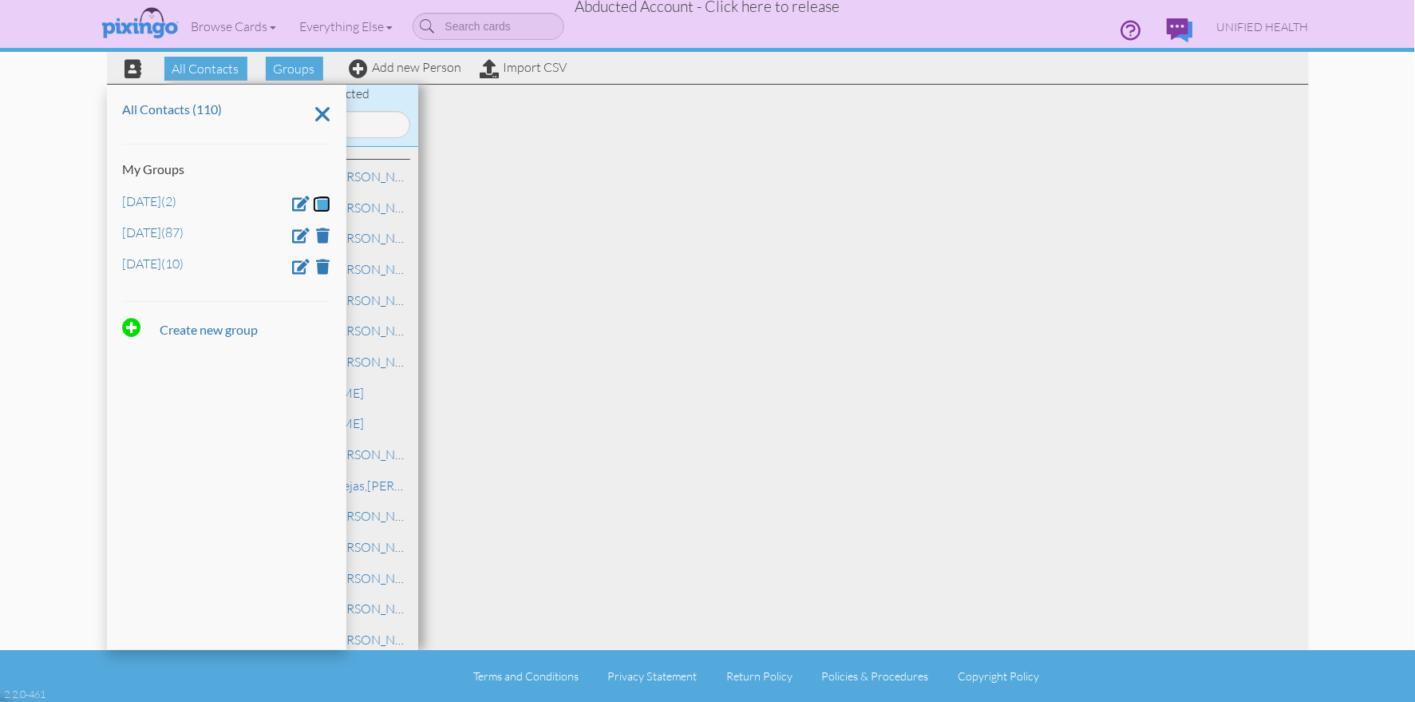
click at [322, 203] on span at bounding box center [324, 203] width 14 height 15
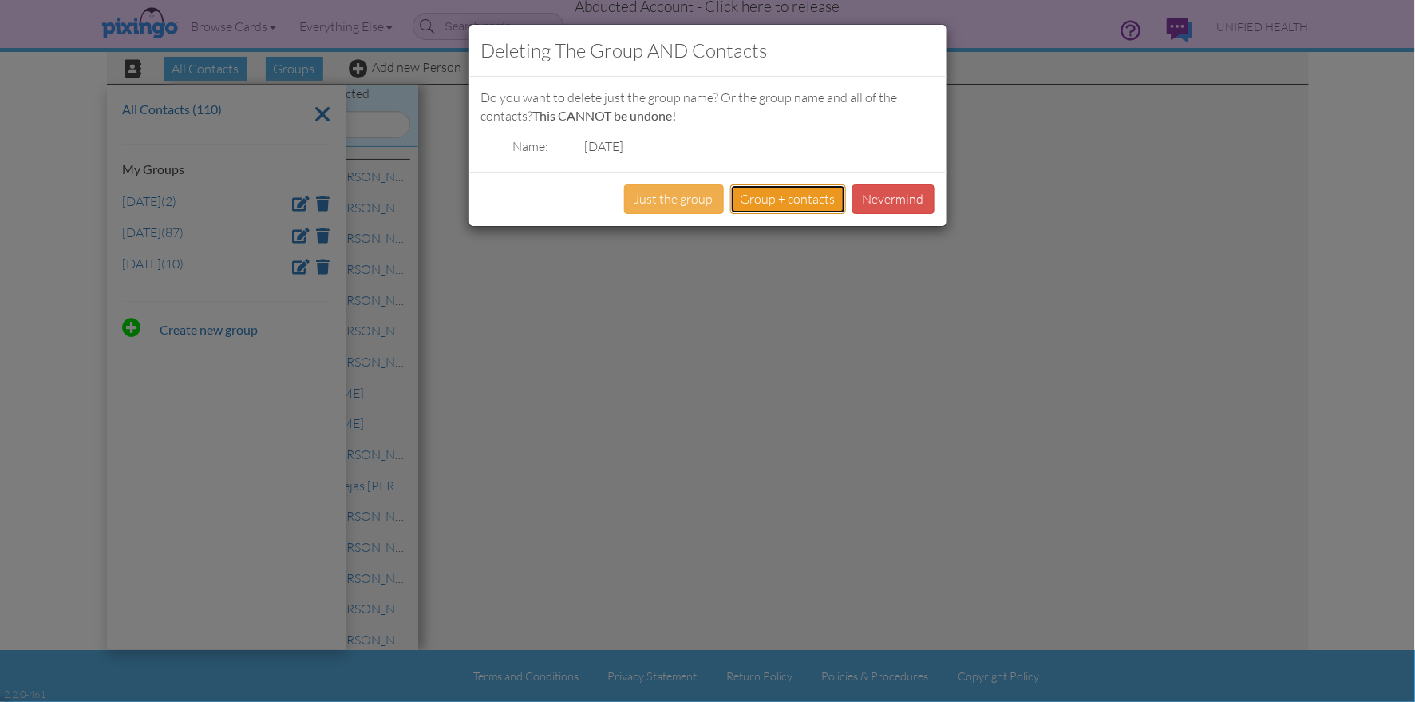
click at [771, 200] on button "Group + contacts" at bounding box center [788, 199] width 116 height 30
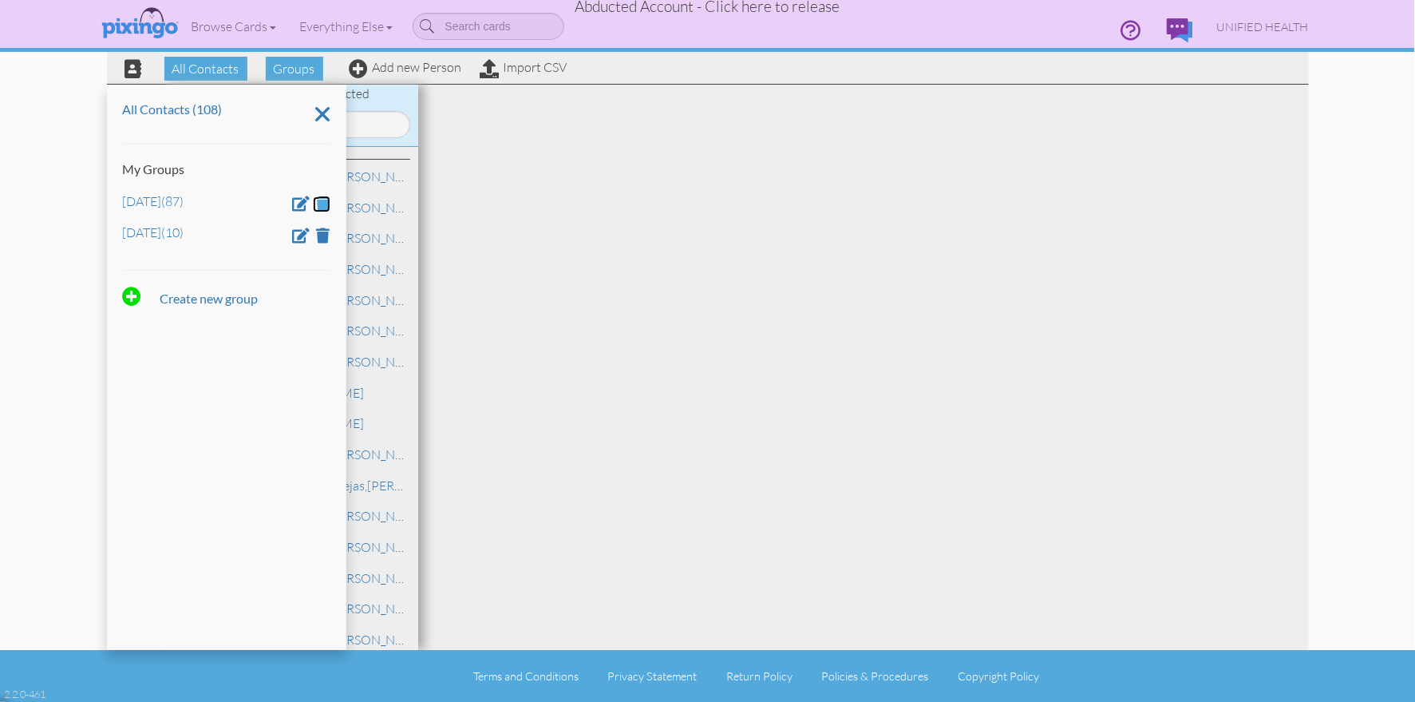
click at [322, 203] on span at bounding box center [324, 203] width 14 height 15
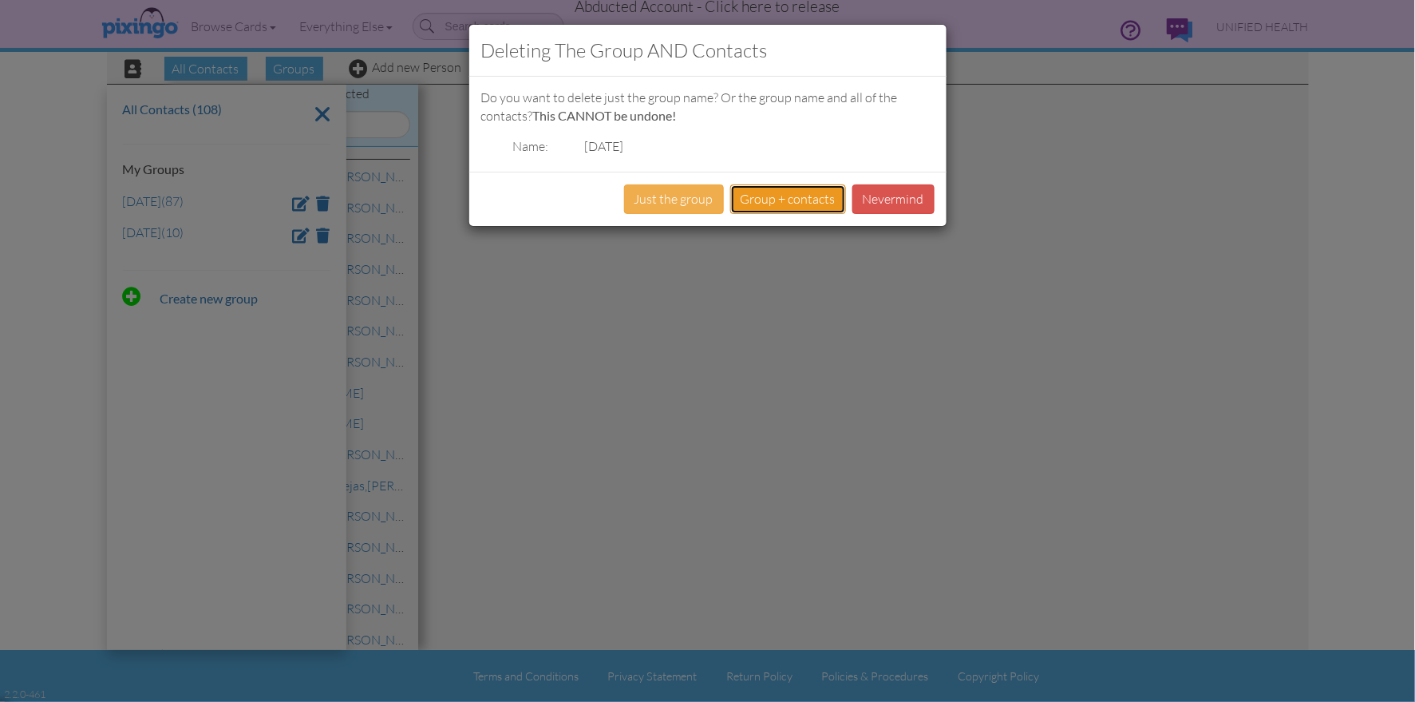
click at [771, 205] on button "Group + contacts" at bounding box center [788, 199] width 116 height 30
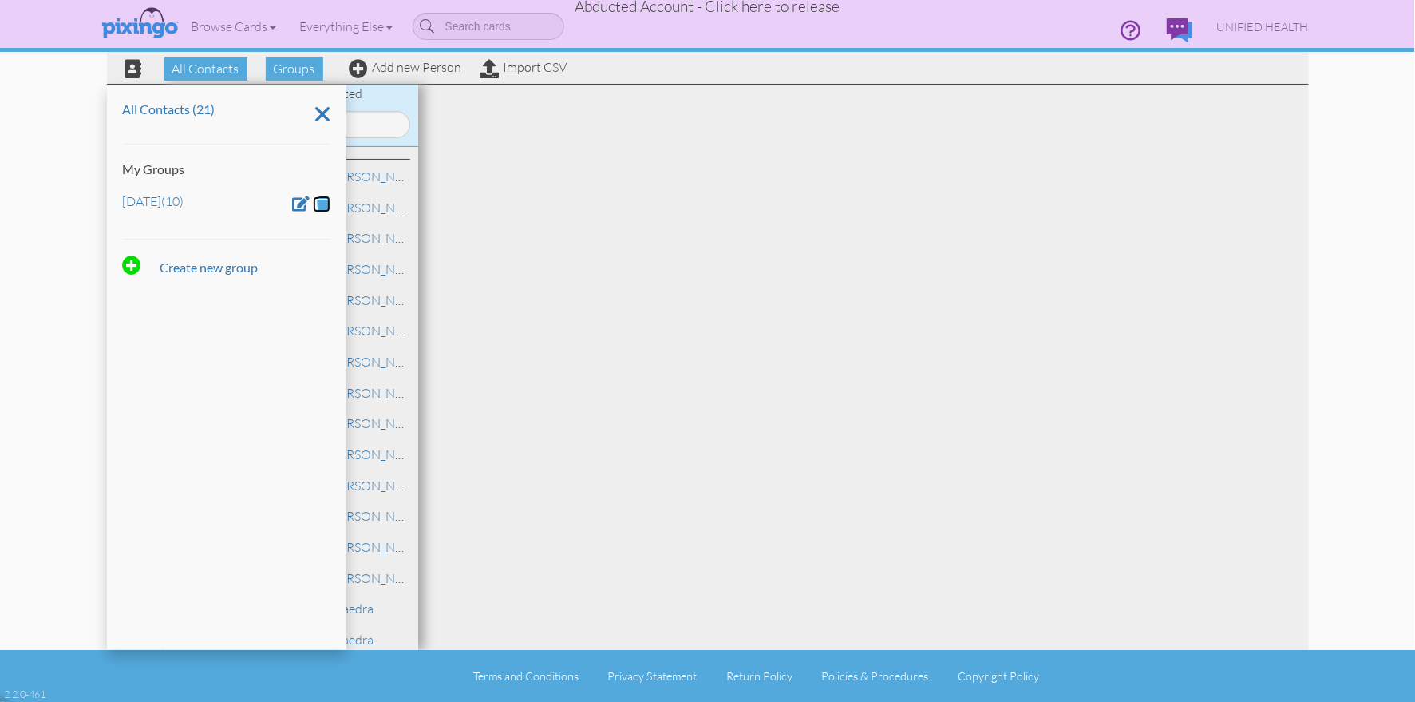
click at [324, 200] on span at bounding box center [324, 203] width 14 height 15
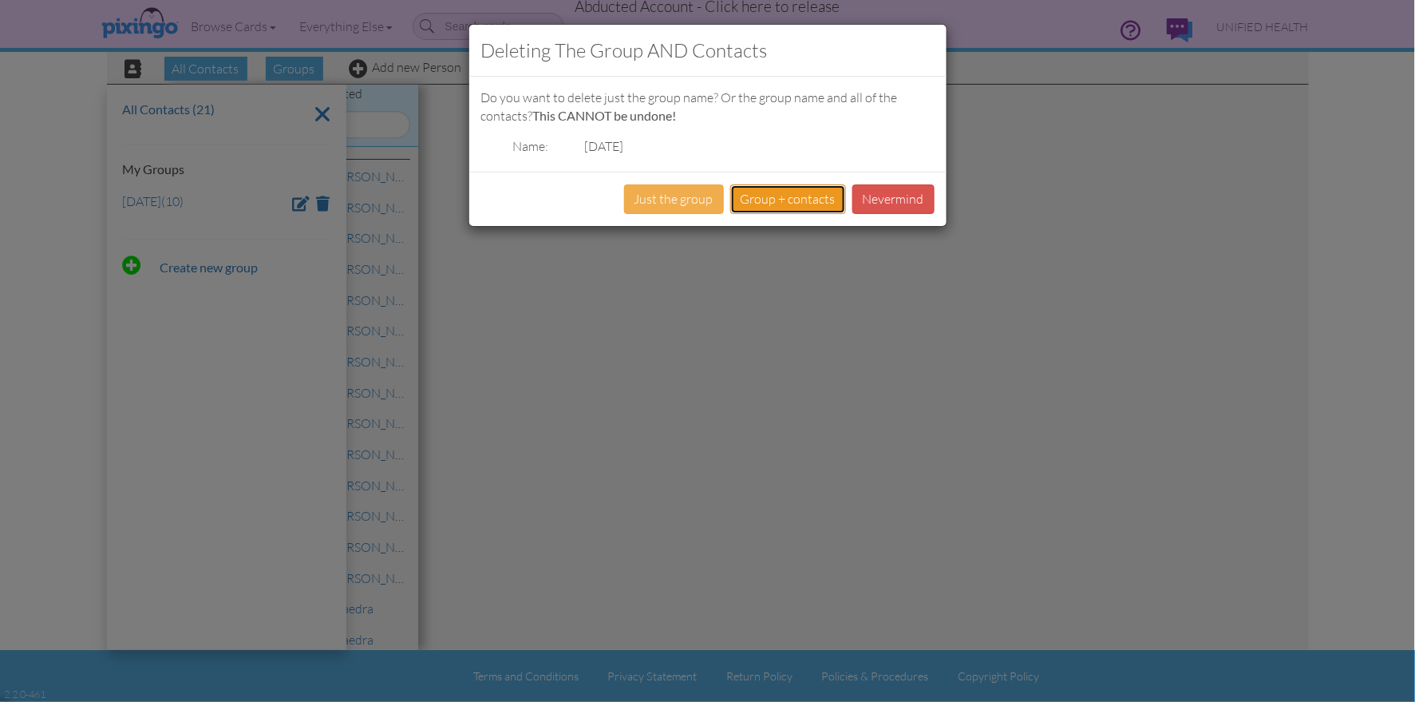
click at [752, 193] on button "Group + contacts" at bounding box center [788, 199] width 116 height 30
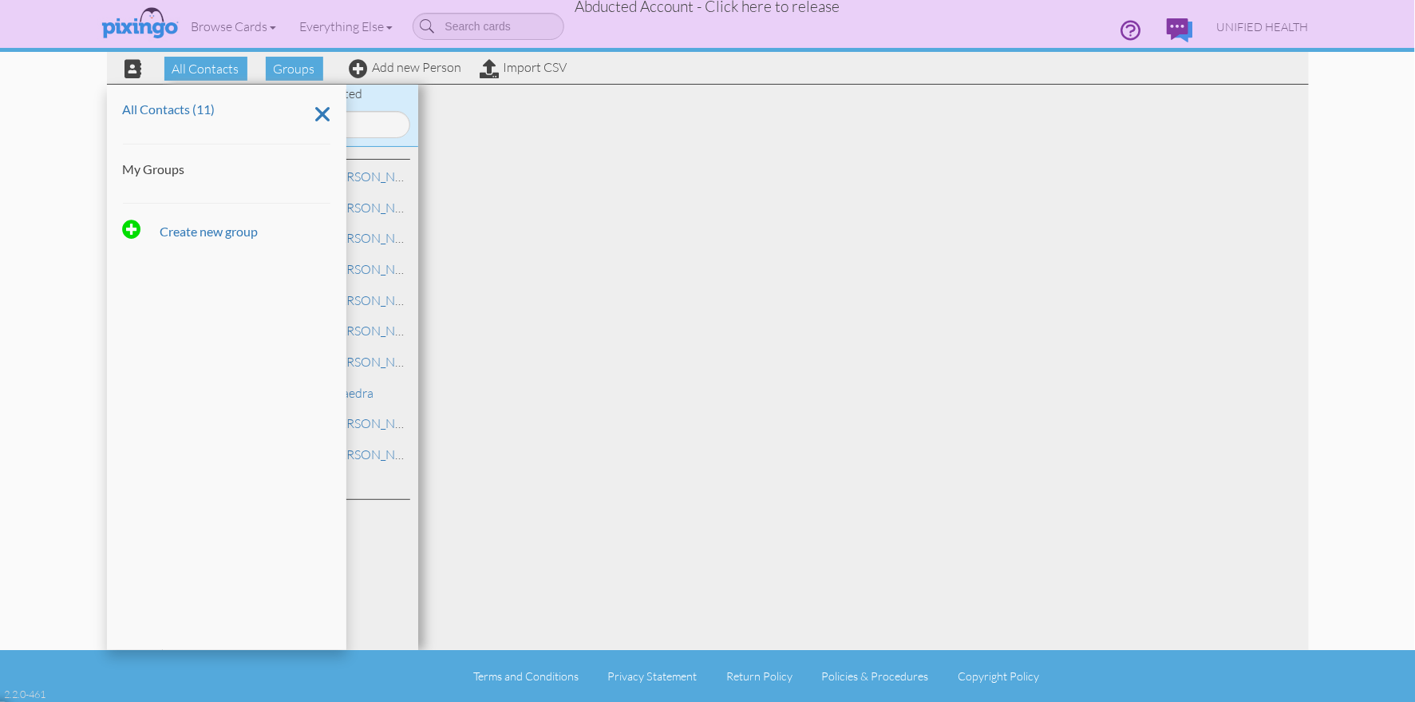
click at [742, 66] on div "All Contacts Groups Add new Person Import CSV" at bounding box center [708, 68] width 1202 height 32
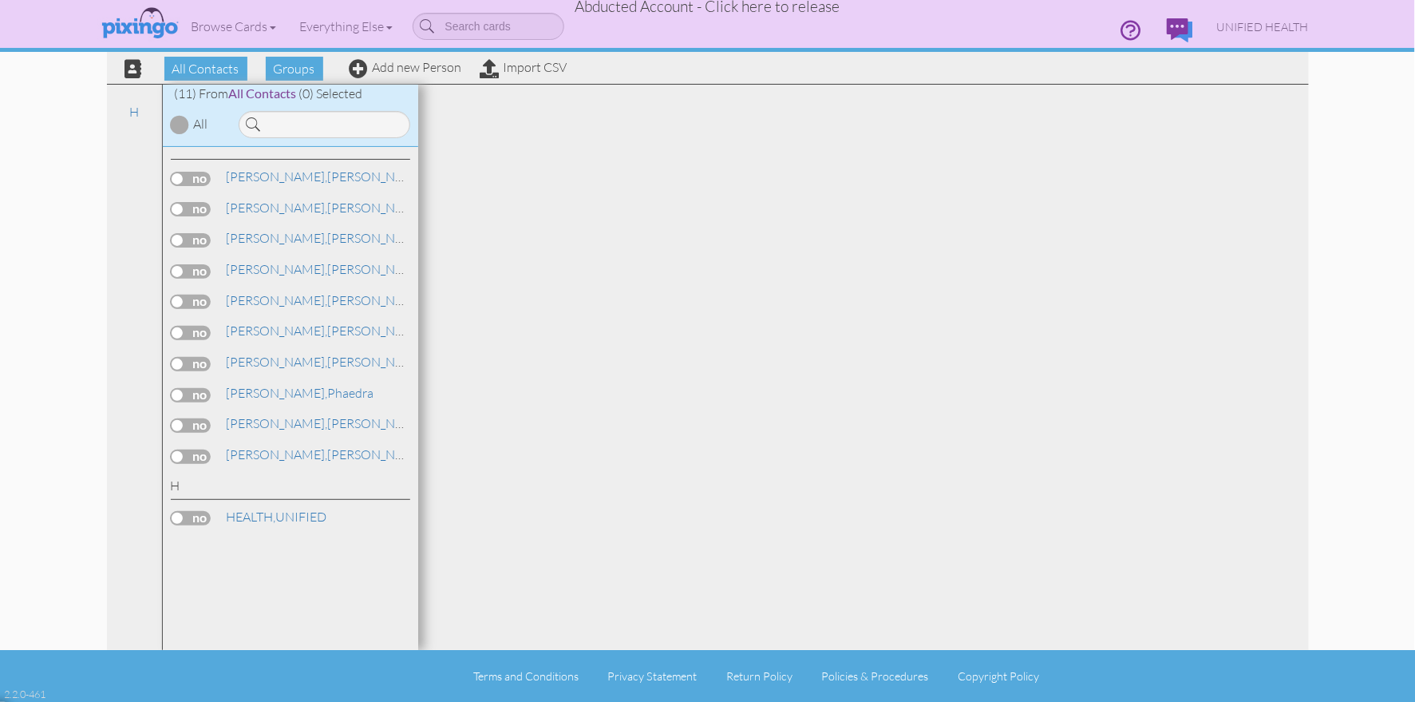
click at [960, 262] on div at bounding box center [863, 367] width 891 height 565
click at [194, 62] on div "Browse Cards Business Accounting Automotive Chiropractor Customer Dental Financ…" at bounding box center [708, 31] width 1202 height 63
click at [195, 68] on span "All Contacts" at bounding box center [205, 69] width 83 height 24
click at [280, 64] on span "Groups" at bounding box center [294, 69] width 57 height 24
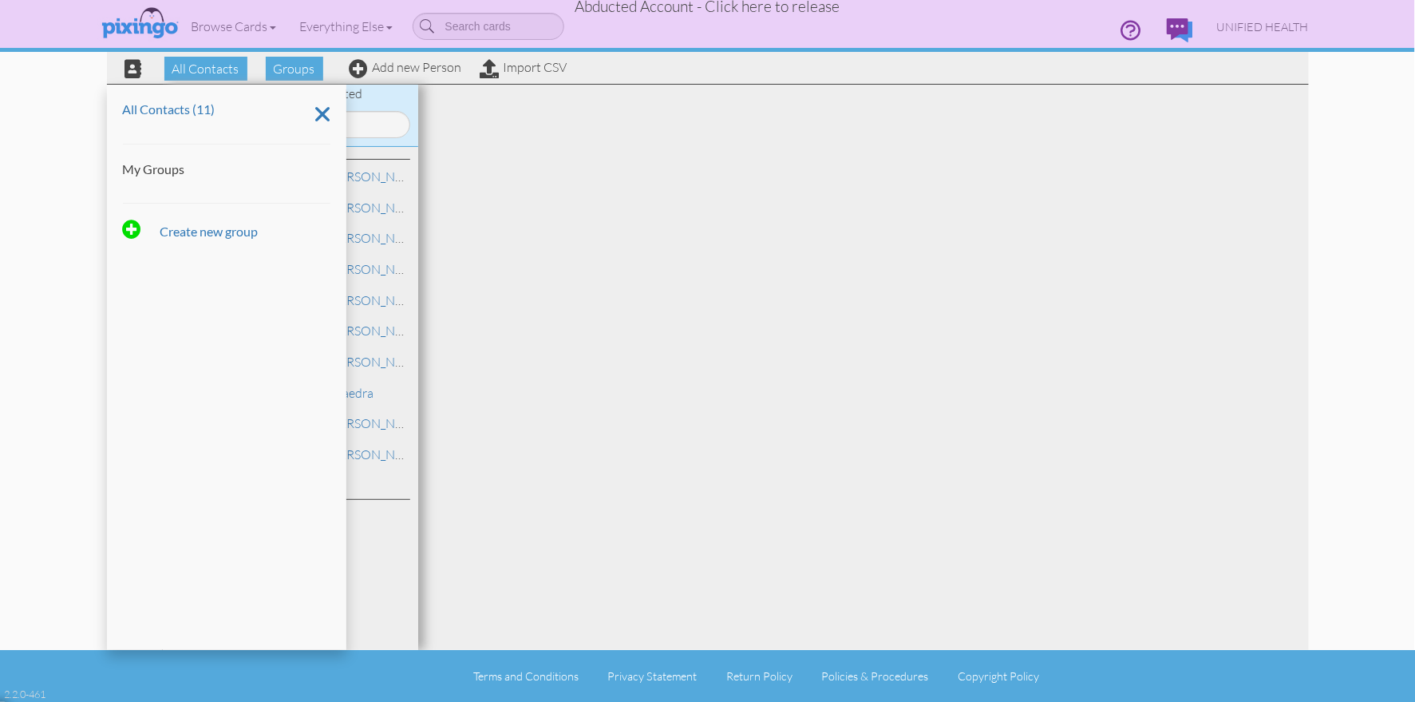
click at [267, 230] on div "Create new group" at bounding box center [227, 231] width 208 height 22
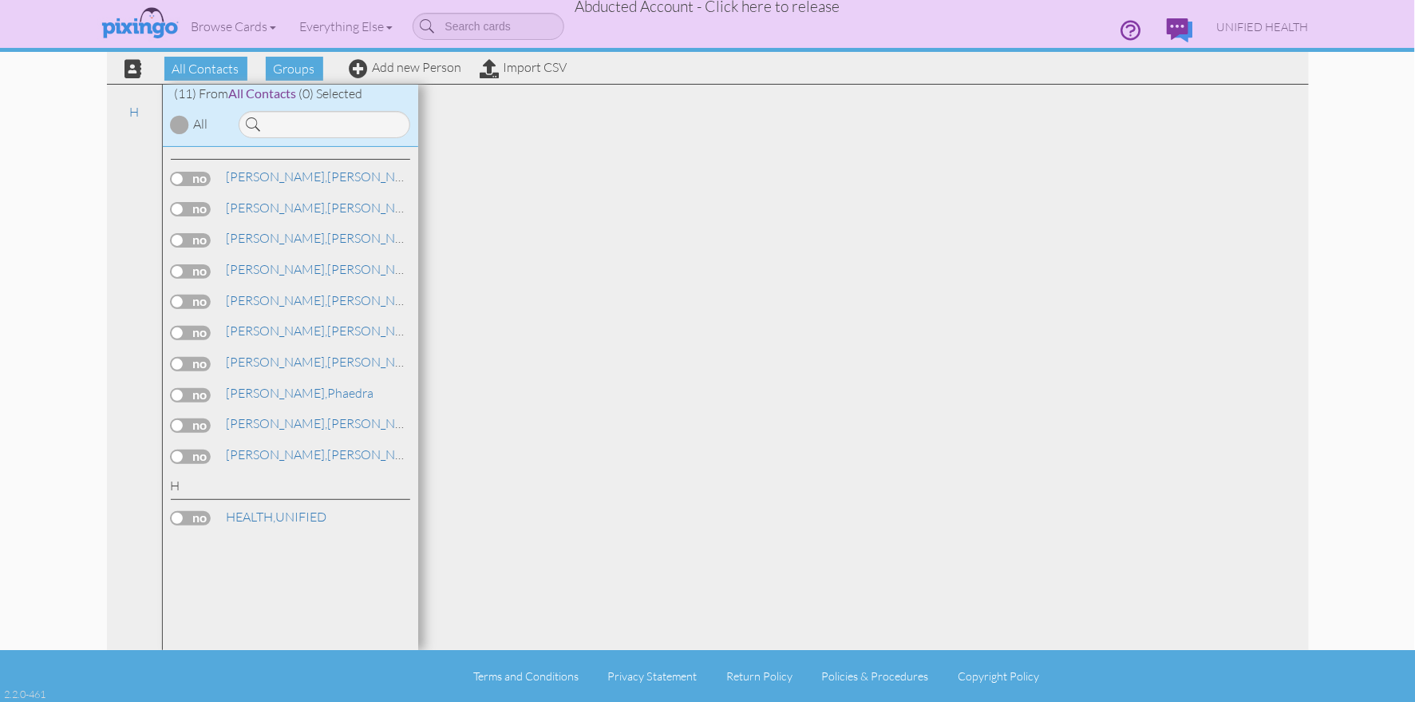
click at [384, 220] on div "[PERSON_NAME], [PERSON_NAME], [PERSON_NAME][GEOGRAPHIC_DATA]," at bounding box center [290, 399] width 255 height 504
click at [288, 78] on span "Groups" at bounding box center [294, 69] width 57 height 24
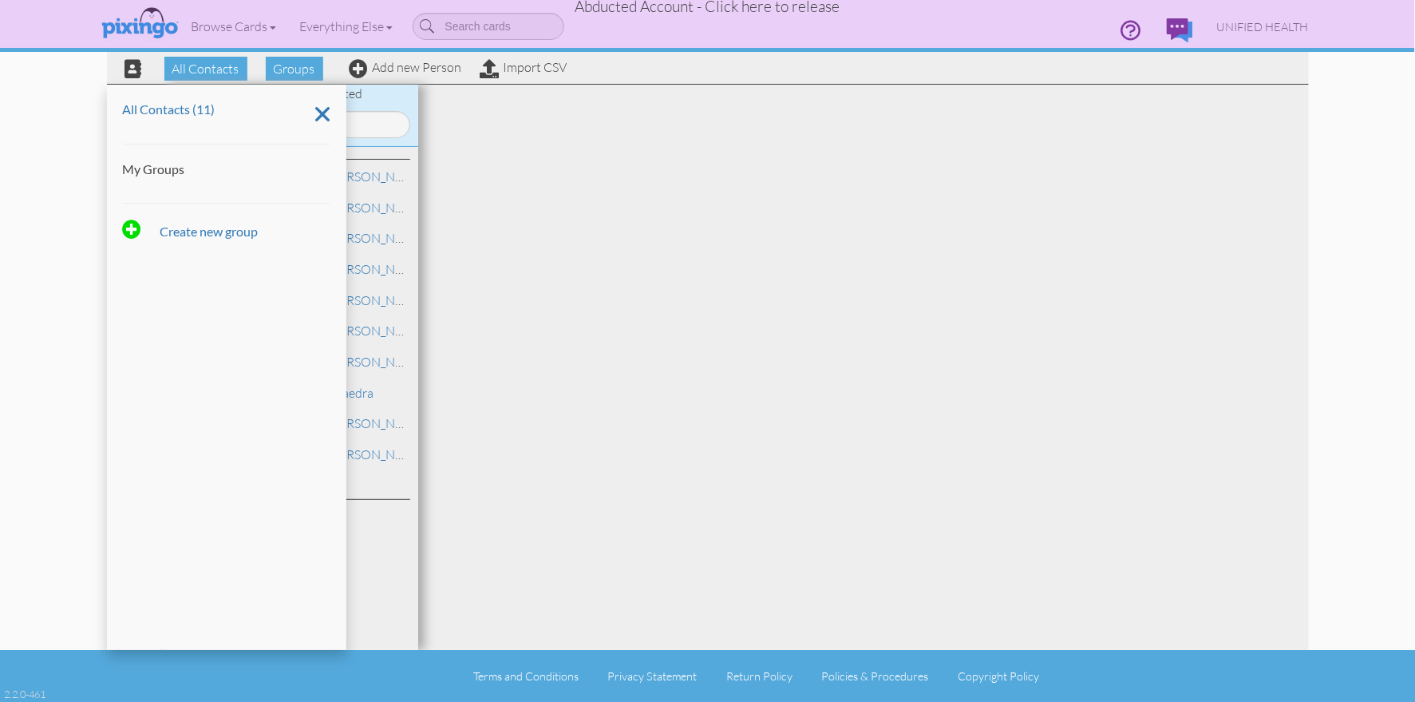
drag, startPoint x: 734, startPoint y: 169, endPoint x: 1023, endPoint y: 150, distance: 289.6
click at [737, 169] on div at bounding box center [863, 367] width 891 height 565
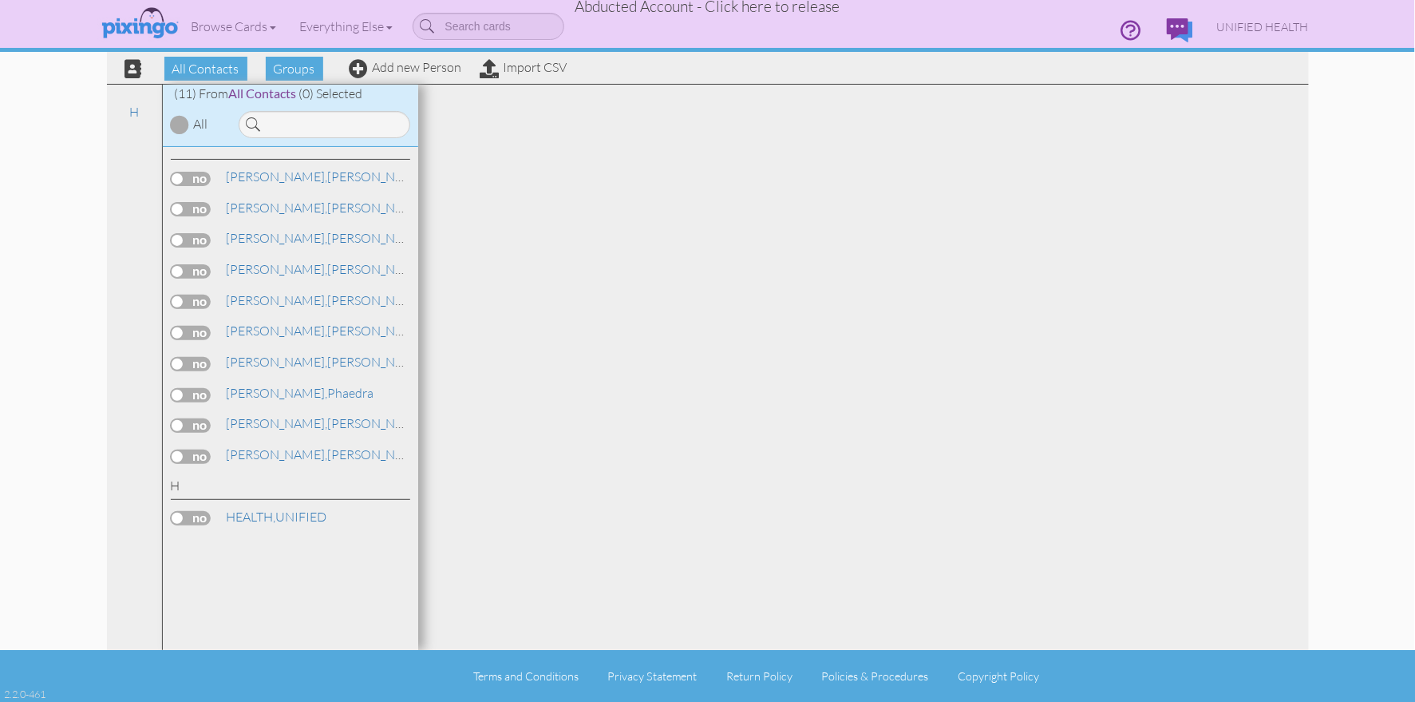
click at [718, 10] on span "Abducted Account - Click here to release" at bounding box center [708, 6] width 265 height 19
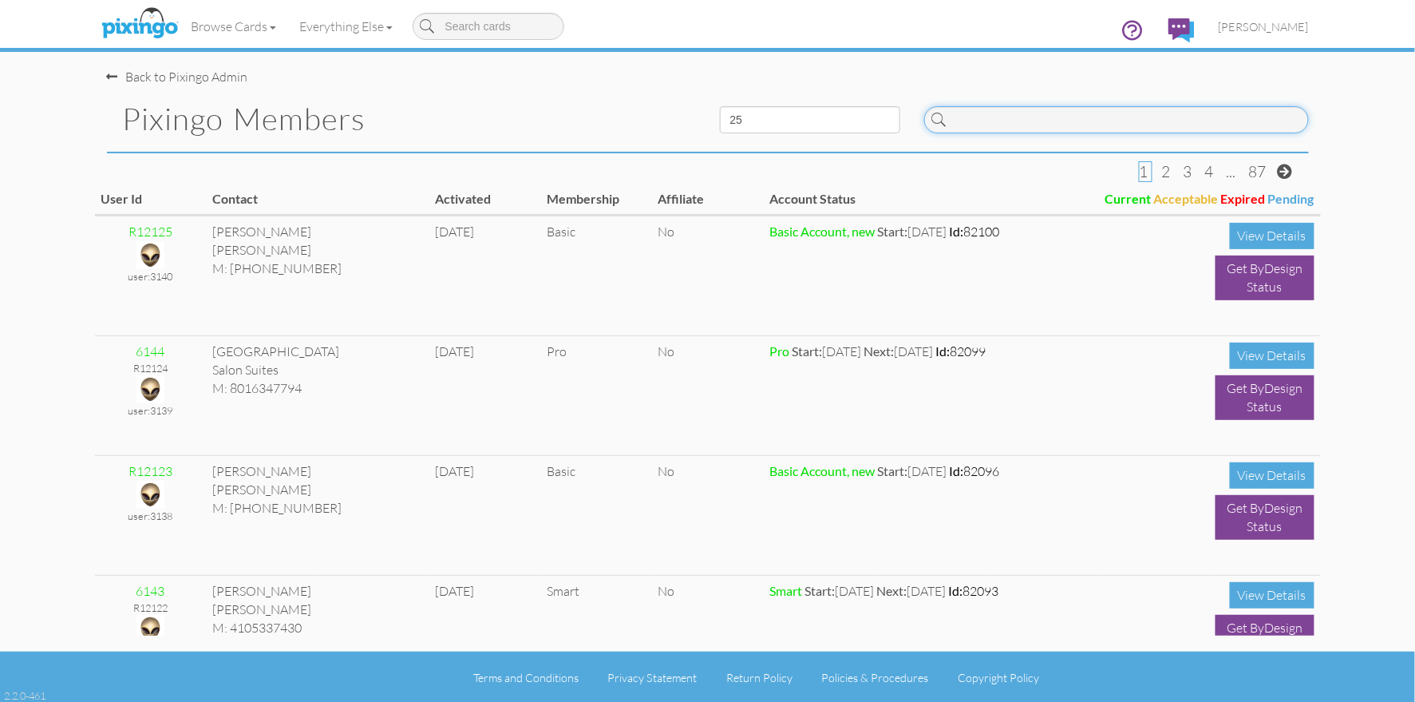
click at [1002, 122] on input at bounding box center [1116, 119] width 385 height 27
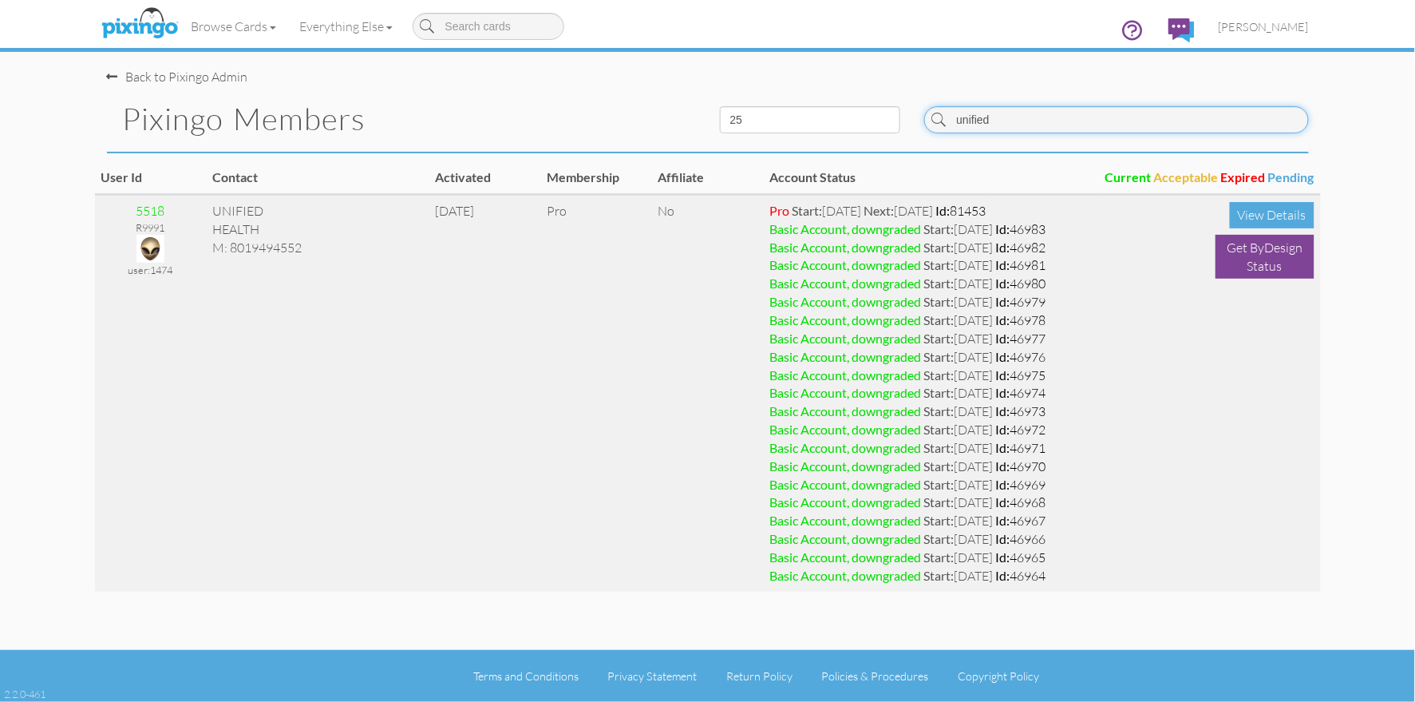
type input "unified"
click at [151, 253] on img at bounding box center [151, 249] width 28 height 28
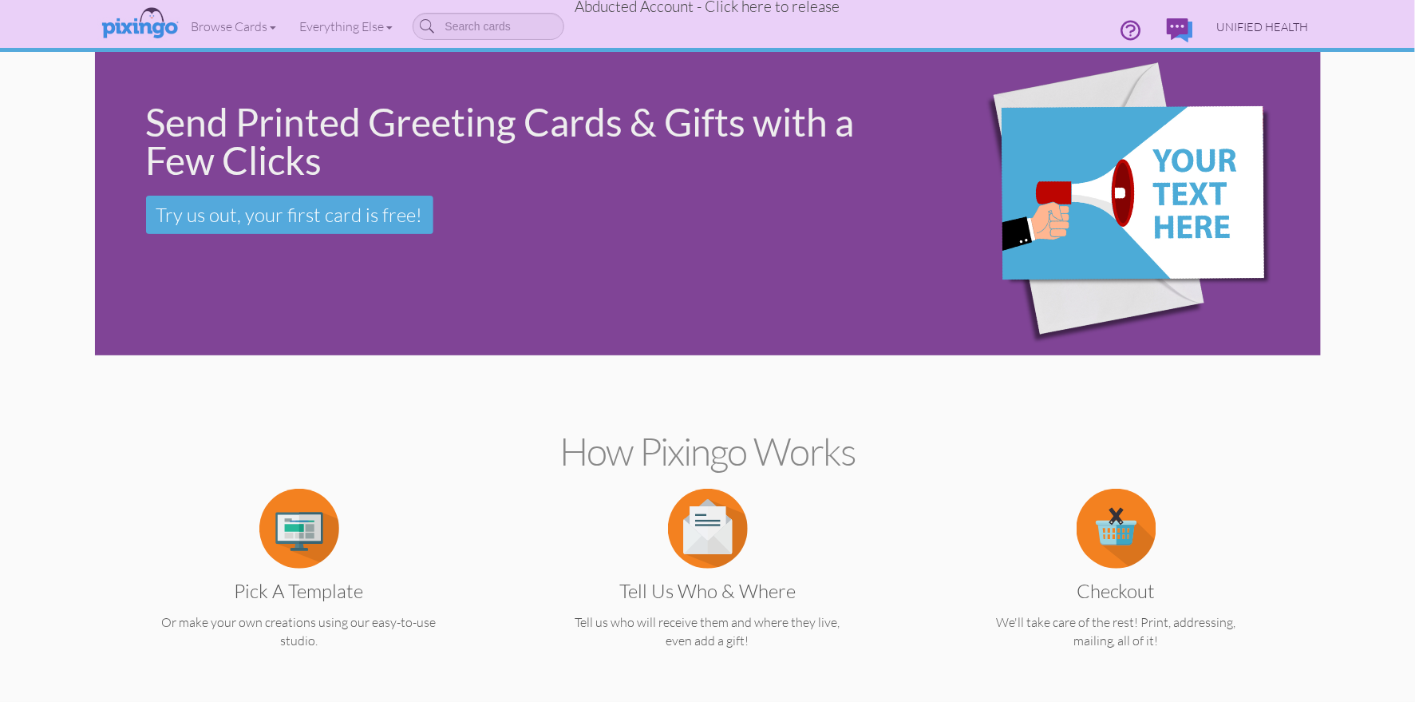
click at [1252, 36] on link "UNIFIED HEALTH" at bounding box center [1263, 26] width 116 height 41
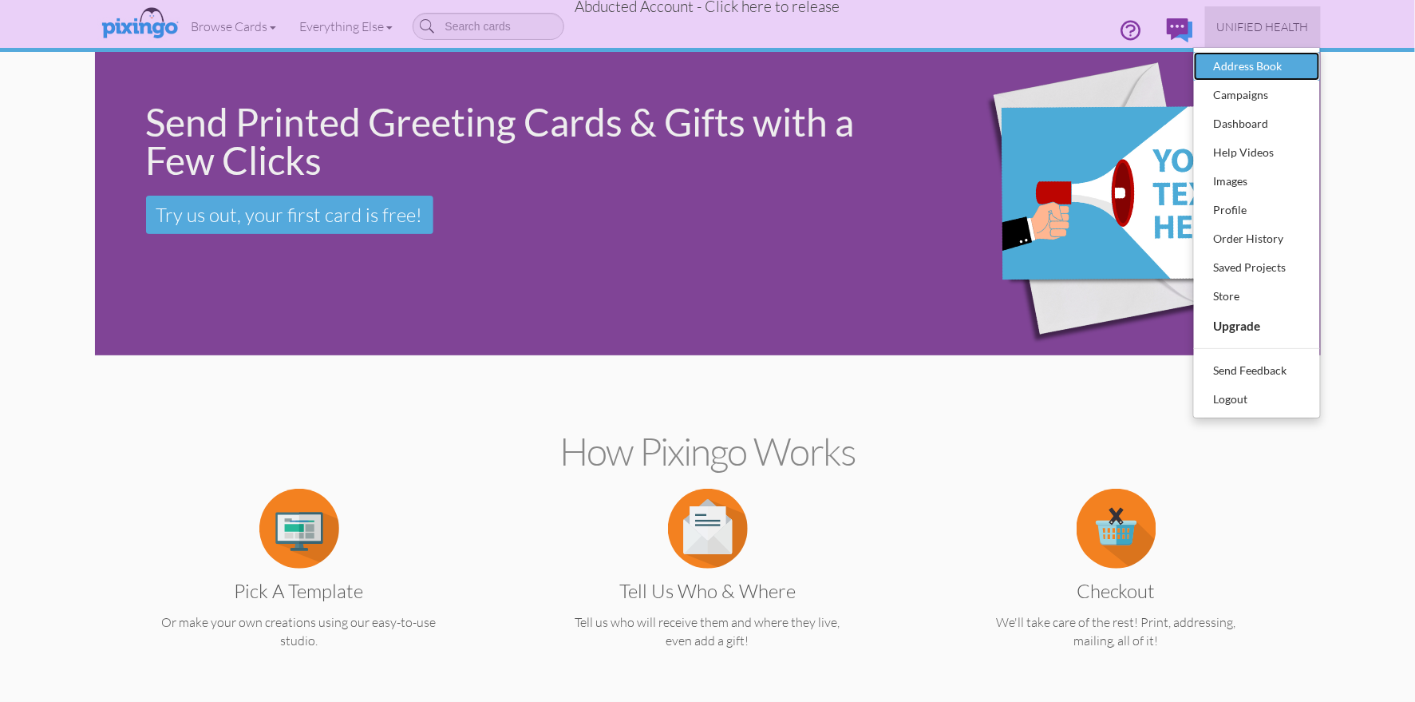
click at [1252, 62] on div "Address Book" at bounding box center [1257, 66] width 94 height 24
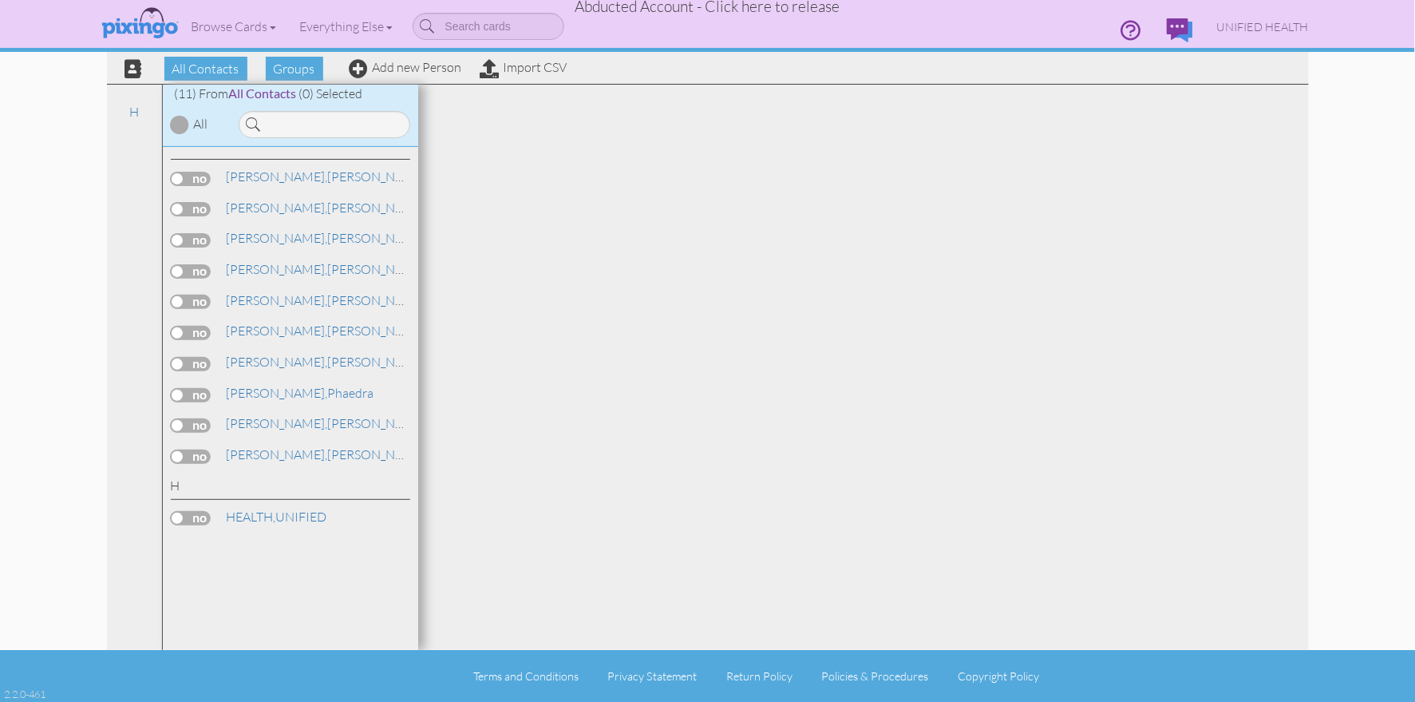
click at [200, 178] on label at bounding box center [191, 179] width 40 height 14
click at [0, 0] on input "checkbox" at bounding box center [0, 0] width 0 height 0
click at [182, 124] on div at bounding box center [180, 124] width 19 height 19
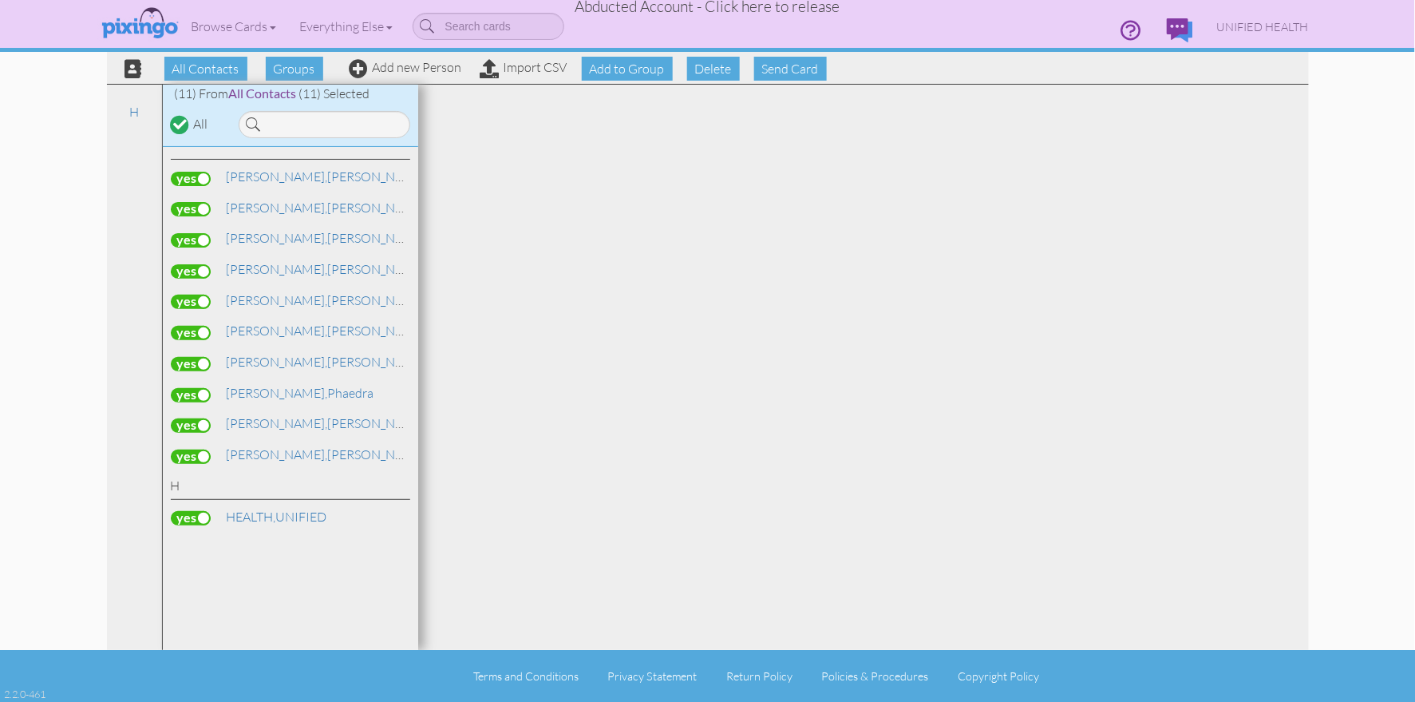
click at [195, 513] on label at bounding box center [191, 518] width 40 height 14
click at [0, 0] on input "checkbox" at bounding box center [0, 0] width 0 height 0
click at [697, 68] on span "Delete" at bounding box center [713, 69] width 53 height 24
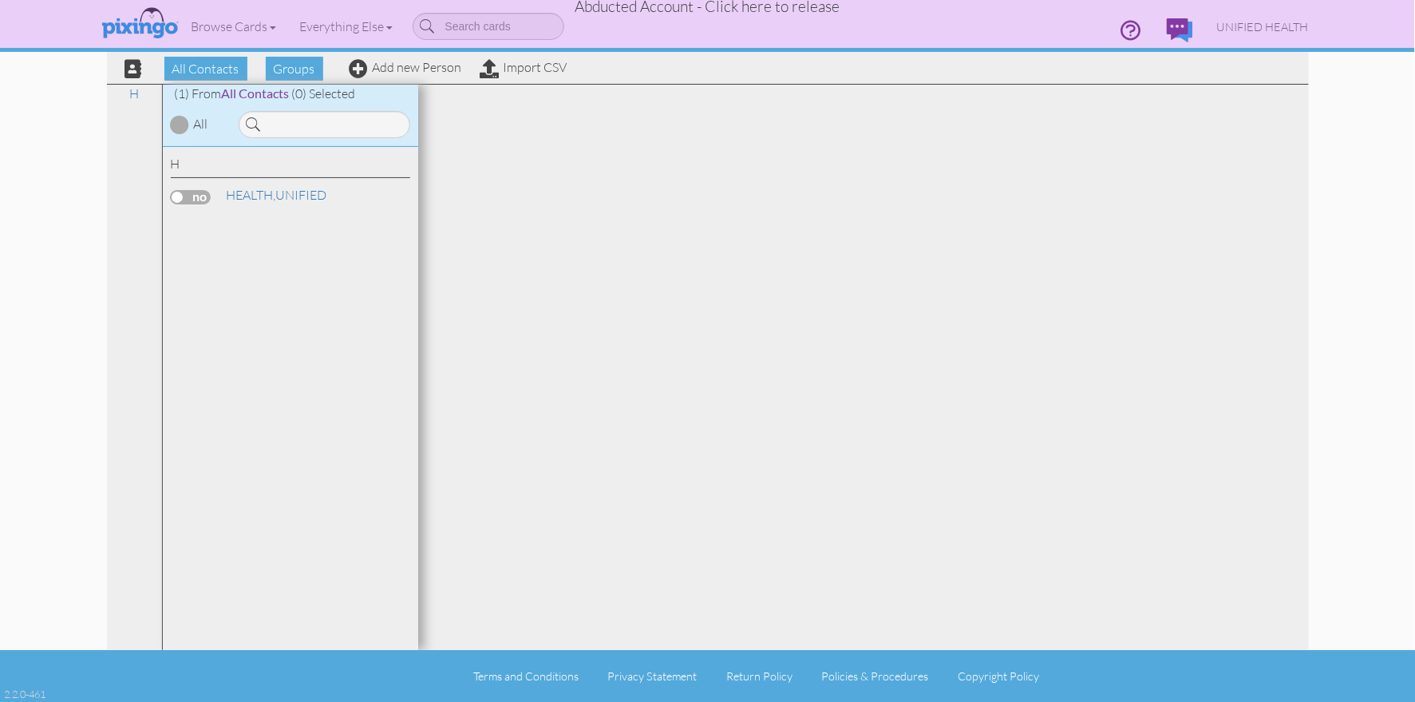
click at [832, 132] on div at bounding box center [863, 367] width 891 height 565
click at [527, 71] on link "Import CSV" at bounding box center [524, 67] width 87 height 16
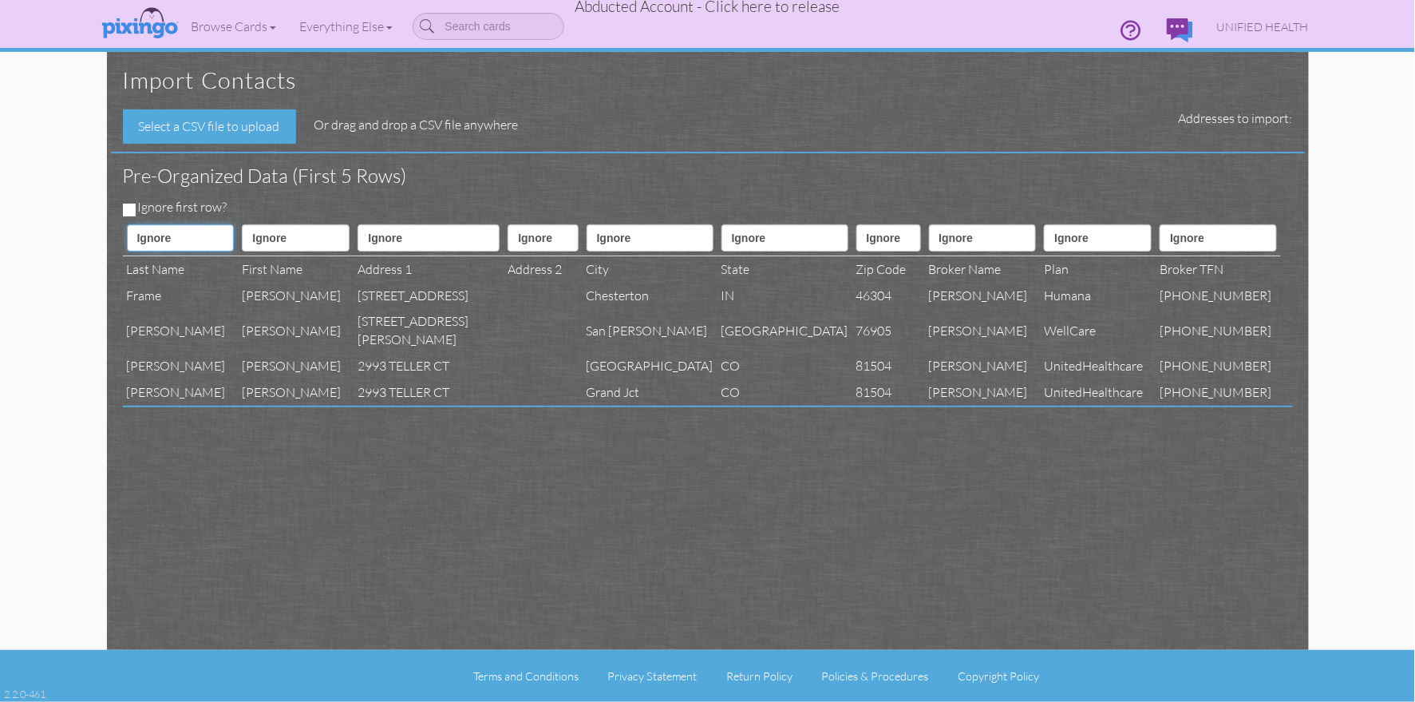
click at [180, 239] on select "Ignore ---------- First name Last name ---------- Address 1 Address 2 City Stat…" at bounding box center [181, 237] width 108 height 27
select select "object:347"
click at [127, 224] on select "Ignore ---------- First name Last name ---------- Address 1 Address 2 City Stat…" at bounding box center [181, 237] width 108 height 27
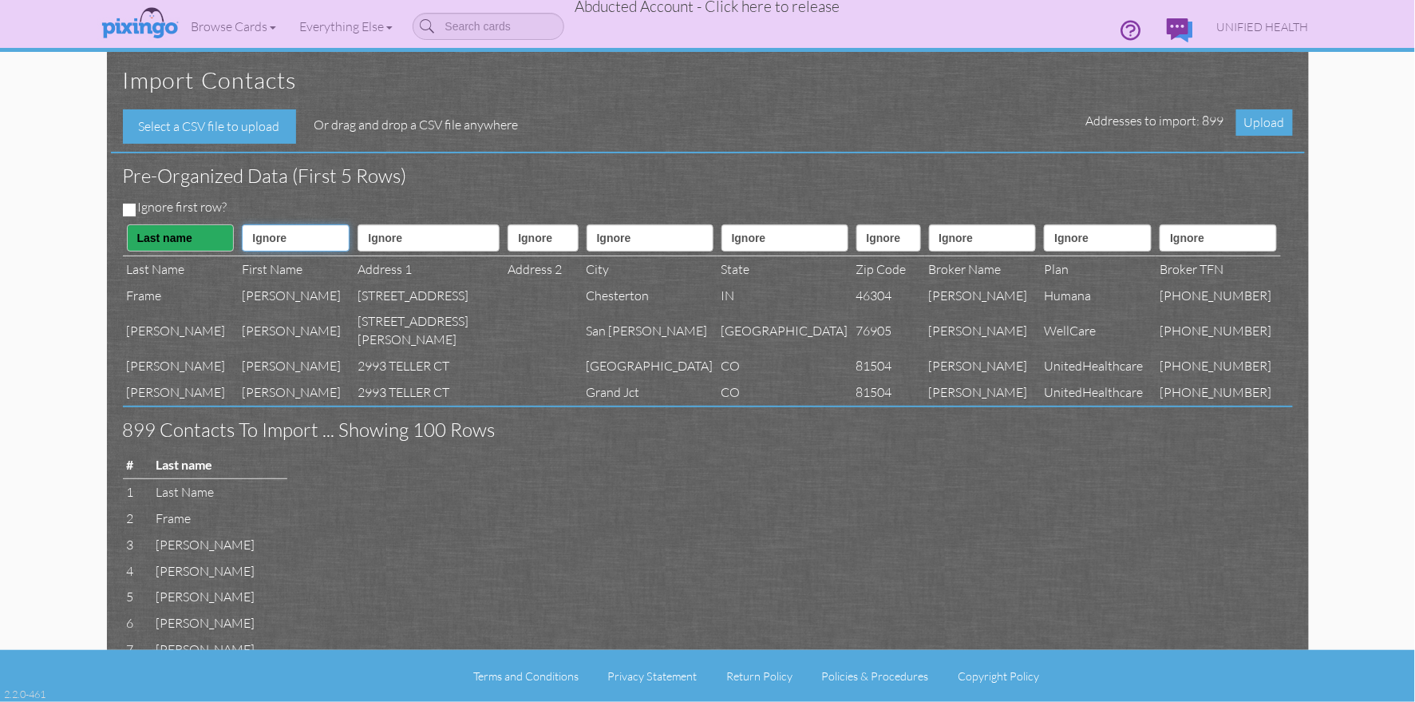
click at [267, 235] on select "Ignore ---------- First name Last name ---------- Address 1 Address 2 City Stat…" at bounding box center [296, 237] width 108 height 27
select select "object:346"
click at [242, 224] on select "Ignore ---------- First name Last name ---------- Address 1 Address 2 City Stat…" at bounding box center [296, 237] width 108 height 27
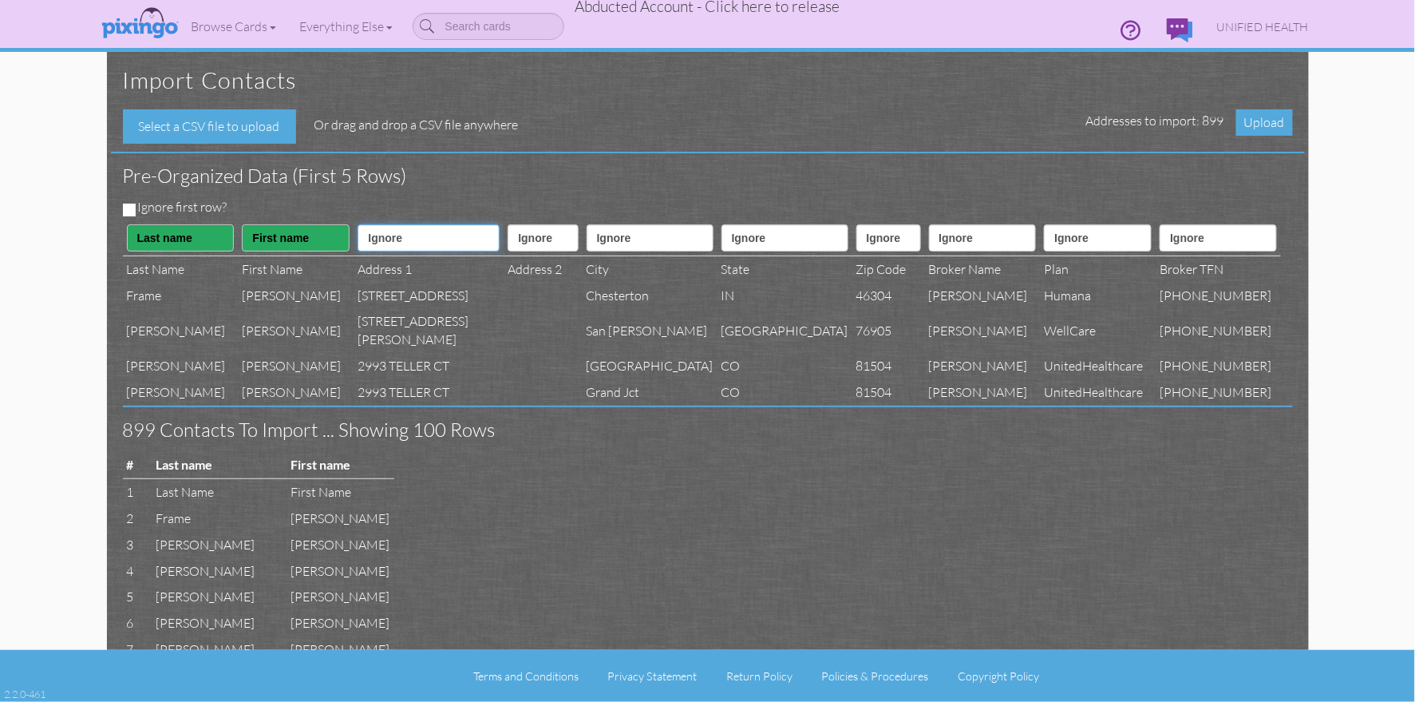
click at [407, 240] on select "Ignore ---------- First name Last name ---------- Address 1 Address 2 City Stat…" at bounding box center [429, 237] width 142 height 27
select select "object:349"
click at [358, 224] on select "Ignore ---------- First name Last name ---------- Address 1 Address 2 City Stat…" at bounding box center [429, 237] width 142 height 27
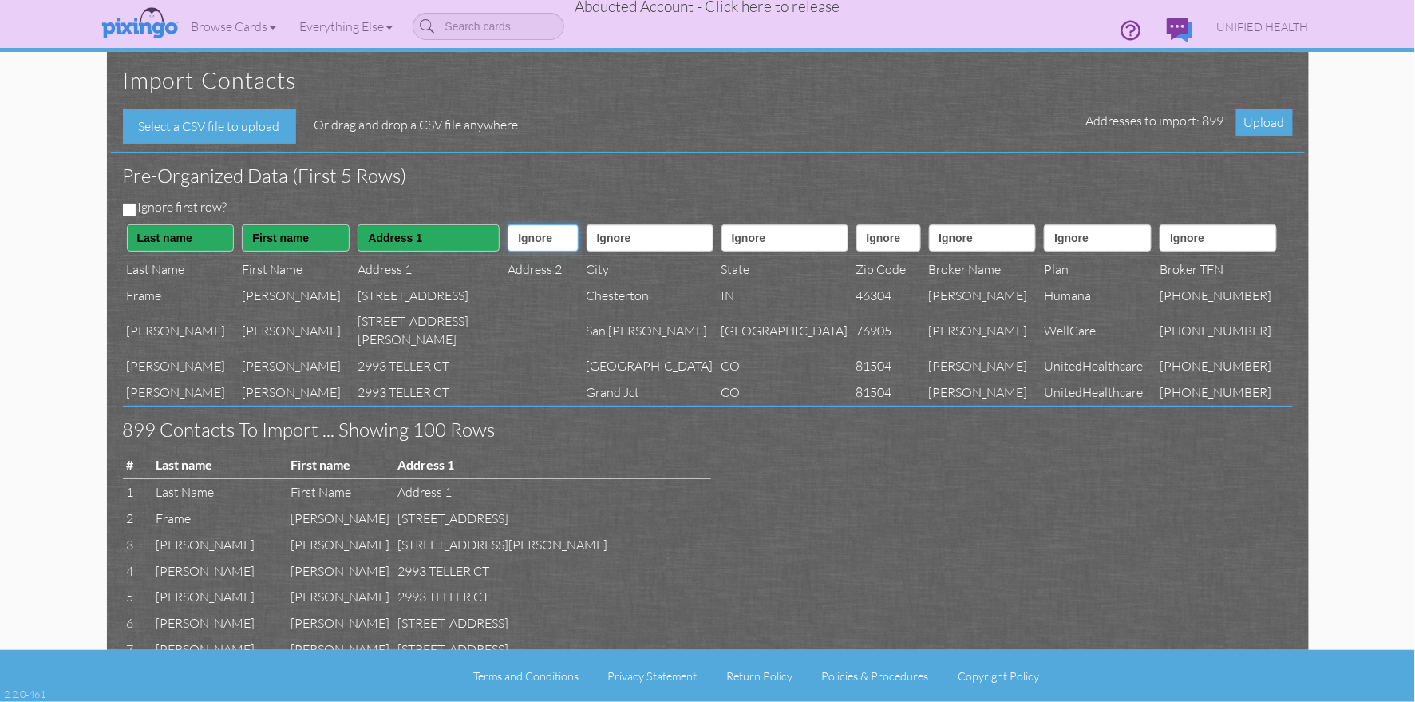
click at [520, 229] on select "Ignore ---------- First name Last name ---------- Address 1 Address 2 City Stat…" at bounding box center [543, 237] width 70 height 27
select select "object:350"
click at [508, 224] on select "Ignore ---------- First name Last name ---------- Address 1 Address 2 City Stat…" at bounding box center [543, 237] width 70 height 27
click at [609, 244] on select "Ignore ---------- First name Last name ---------- Address 1 Address 2 City Stat…" at bounding box center [650, 237] width 127 height 27
select select "object:351"
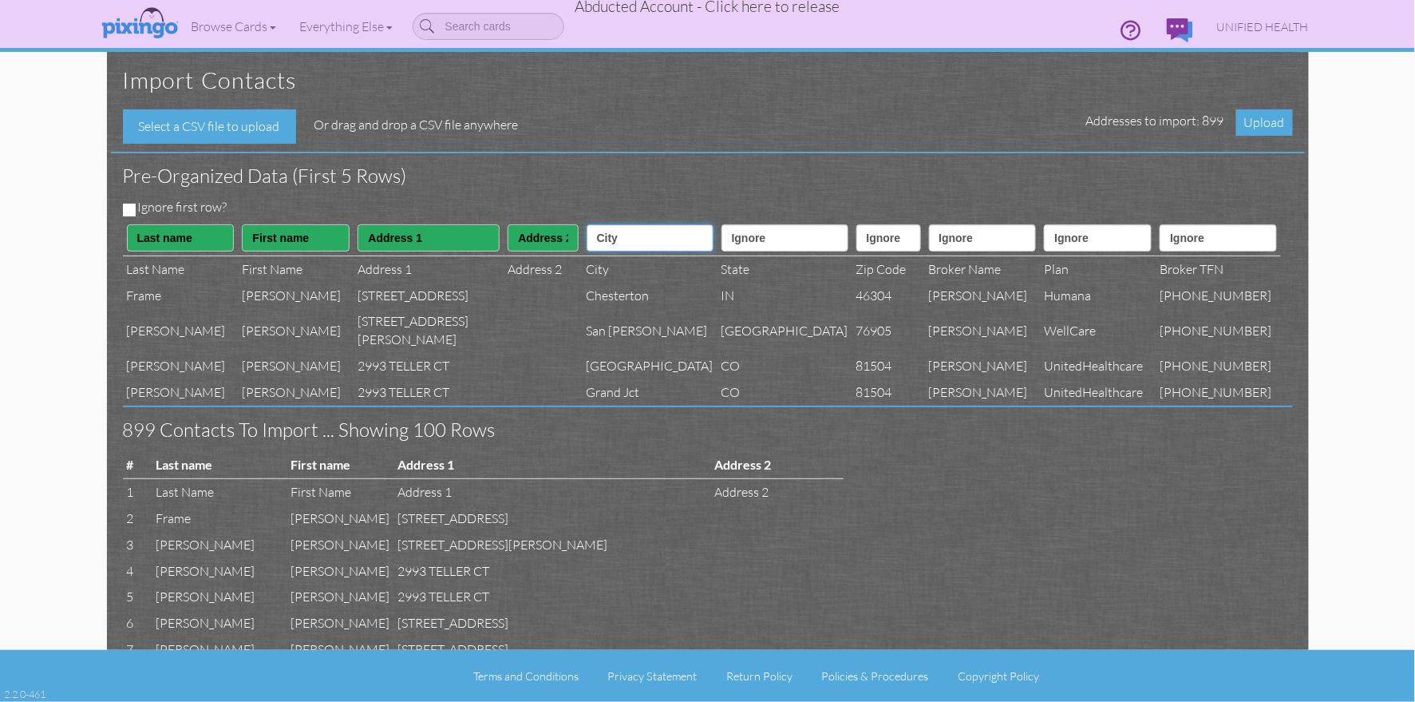
click at [587, 224] on select "Ignore ---------- First name Last name ---------- Address 1 Address 2 City Stat…" at bounding box center [650, 237] width 127 height 27
click at [727, 231] on select "Ignore ---------- First name Last name ---------- Address 1 Address 2 City Stat…" at bounding box center [785, 237] width 127 height 27
select select "object:352"
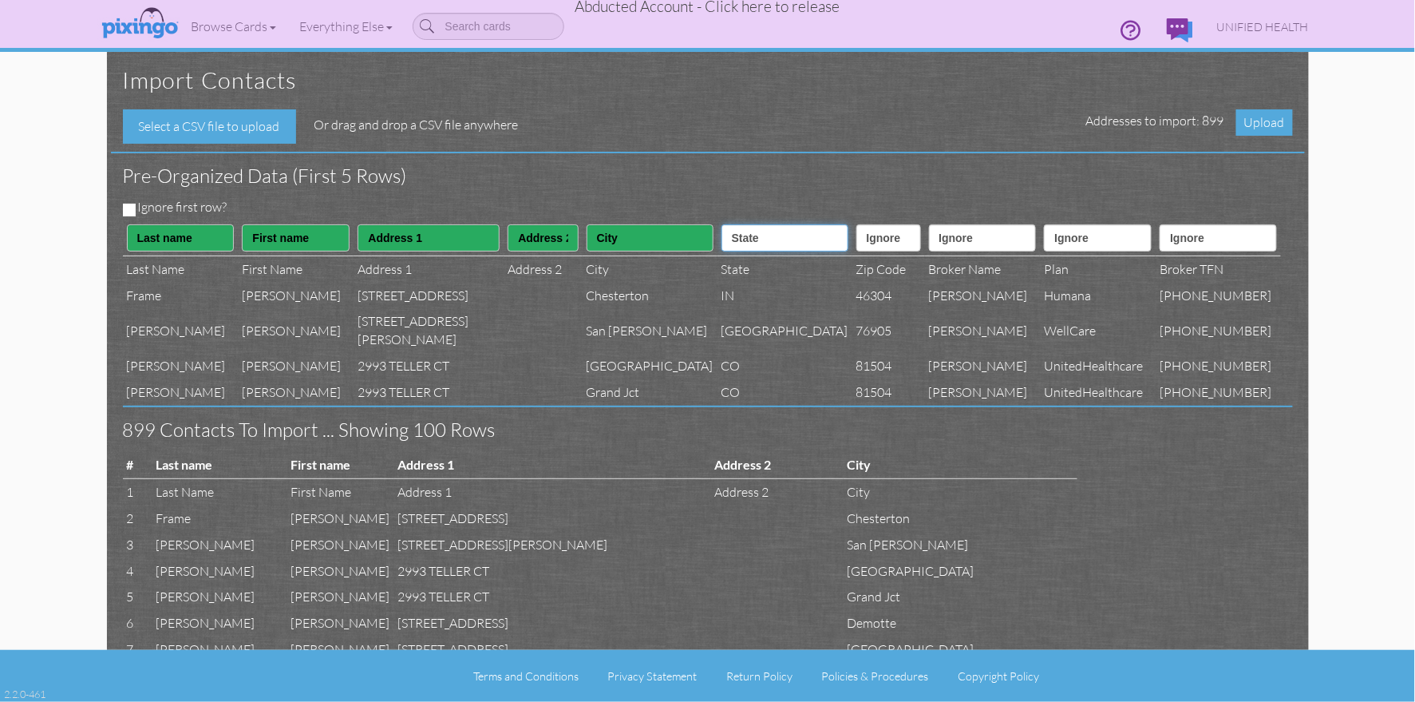
click at [722, 224] on select "Ignore ---------- First name Last name ---------- Address 1 Address 2 City Stat…" at bounding box center [785, 237] width 127 height 27
click at [857, 239] on select "Ignore ---------- First name Last name ---------- Address 1 Address 2 City Stat…" at bounding box center [889, 237] width 65 height 27
select select "object:353"
click at [857, 224] on select "Ignore ---------- First name Last name ---------- Address 1 Address 2 City Stat…" at bounding box center [889, 237] width 65 height 27
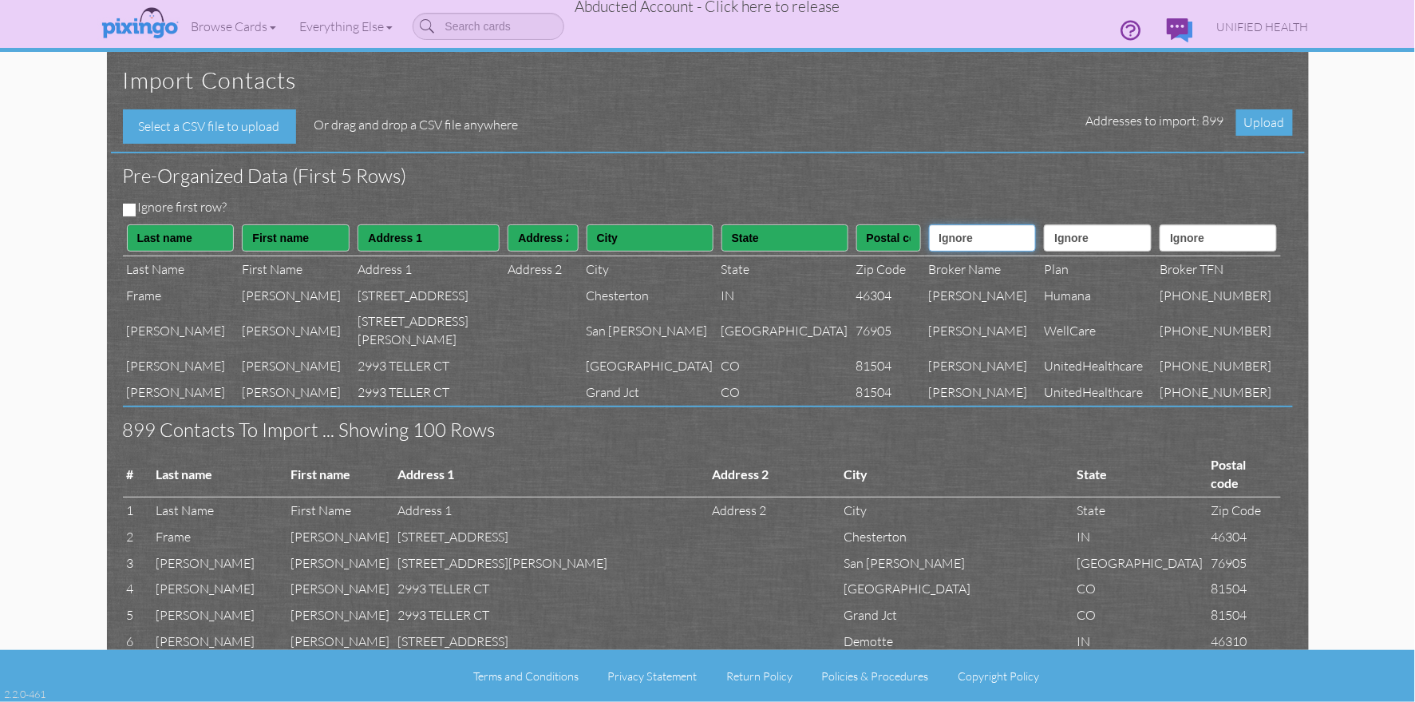
click at [945, 246] on select "Ignore ---------- First name Last name ---------- Address 1 Address 2 City Stat…" at bounding box center [983, 237] width 108 height 27
select select "object:367"
click at [929, 224] on select "Ignore ---------- First name Last name ---------- Address 1 Address 2 City Stat…" at bounding box center [983, 237] width 108 height 27
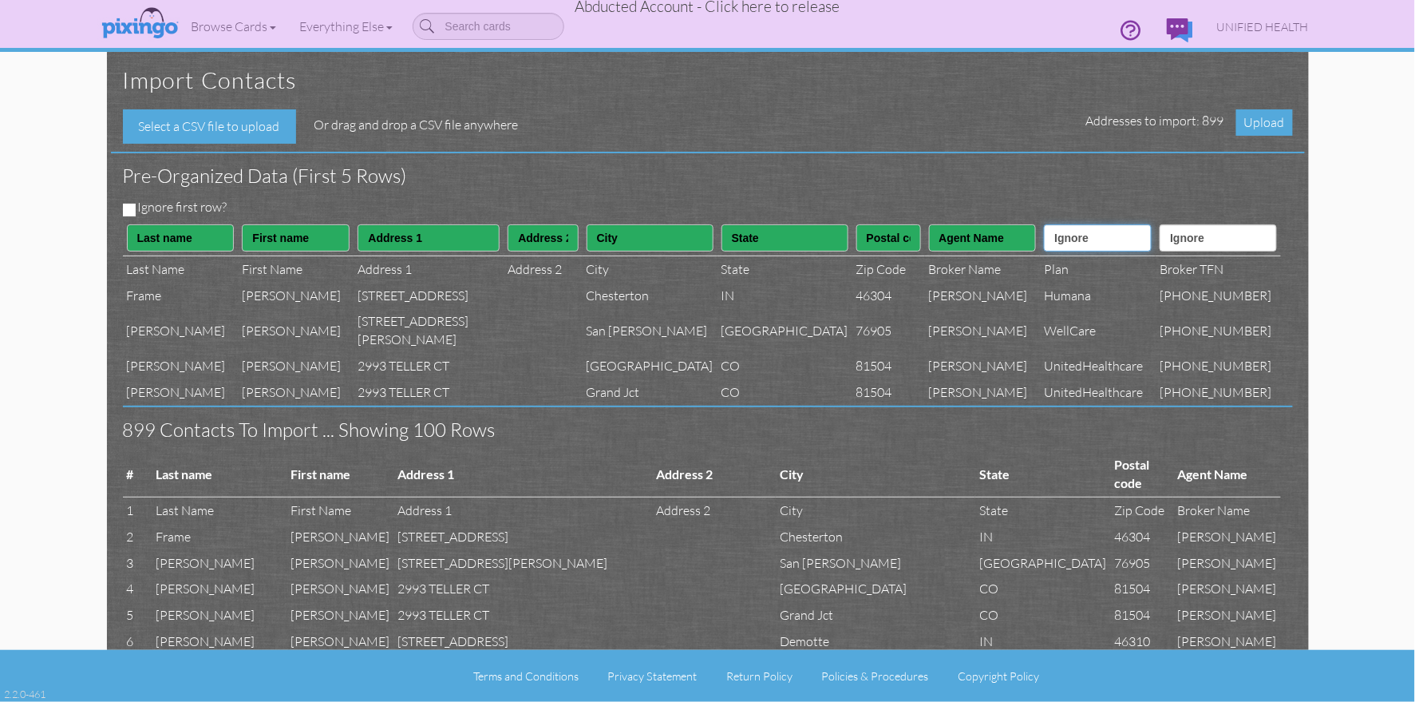
click at [1112, 241] on select "Ignore ---------- First name Last name ---------- Address 1 Address 2 City Stat…" at bounding box center [1098, 237] width 108 height 27
select select "object:366"
click at [1044, 224] on select "Ignore ---------- First name Last name ---------- Address 1 Address 2 City Stat…" at bounding box center [1098, 237] width 108 height 27
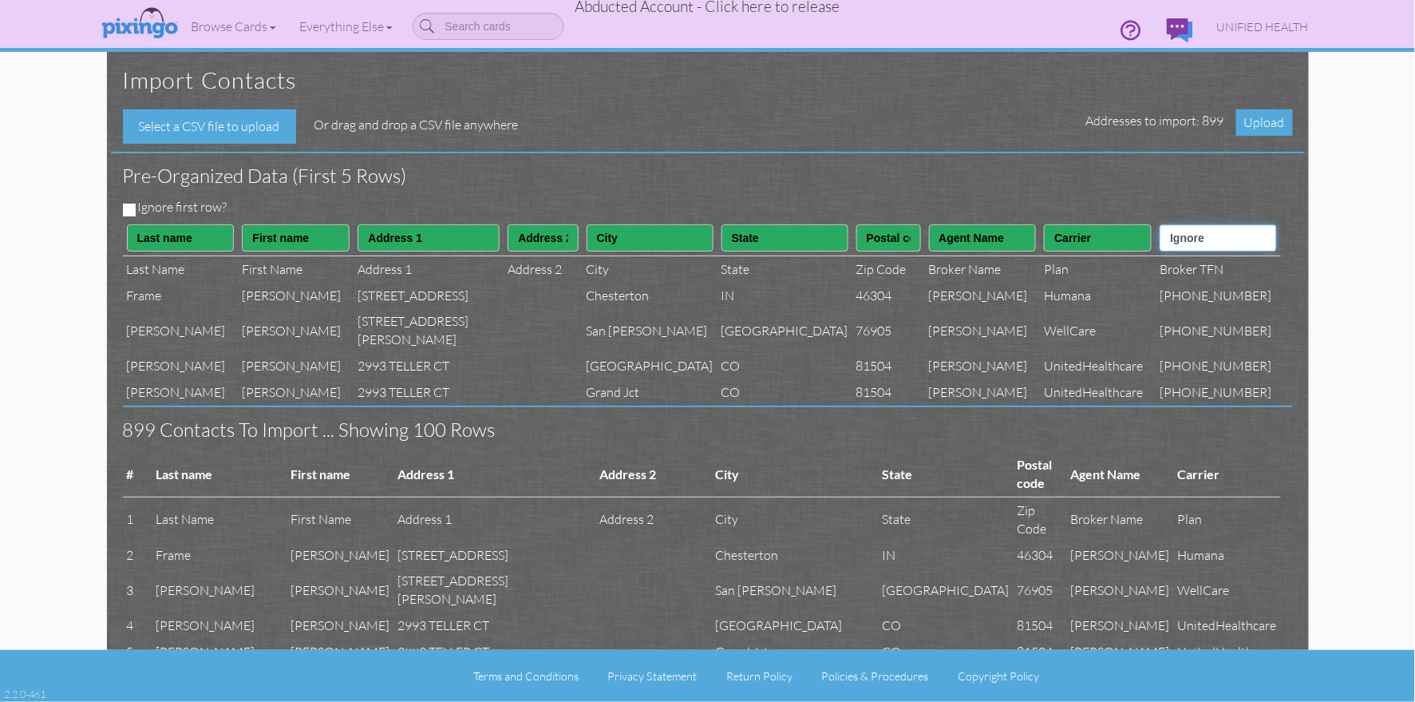
click at [1219, 241] on select "Ignore ---------- First name Last name ---------- Address 1 Address 2 City Stat…" at bounding box center [1218, 237] width 117 height 27
select select "object:368"
click at [1175, 224] on select "Ignore ---------- First name Last name ---------- Address 1 Address 2 City Stat…" at bounding box center [1218, 237] width 117 height 27
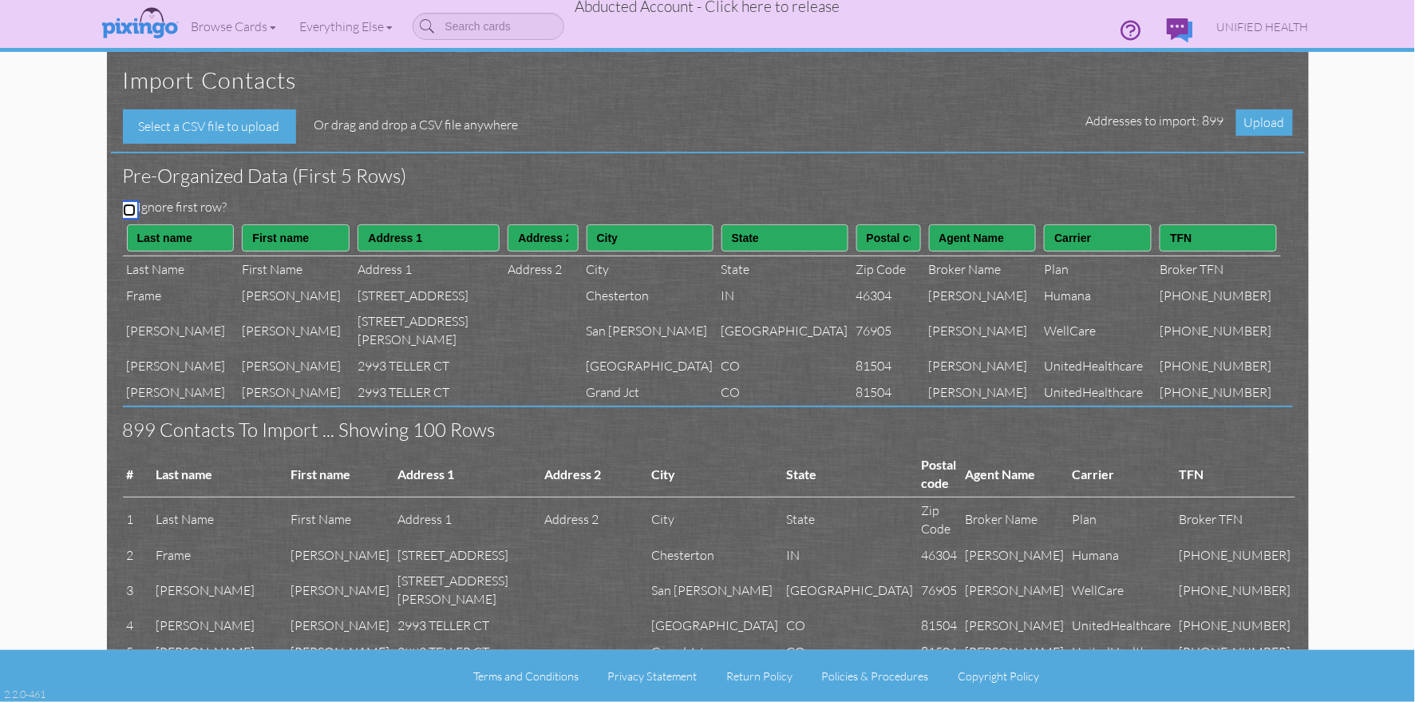
click at [127, 204] on input "Ignore first row?" at bounding box center [129, 210] width 13 height 13
checkbox input "true"
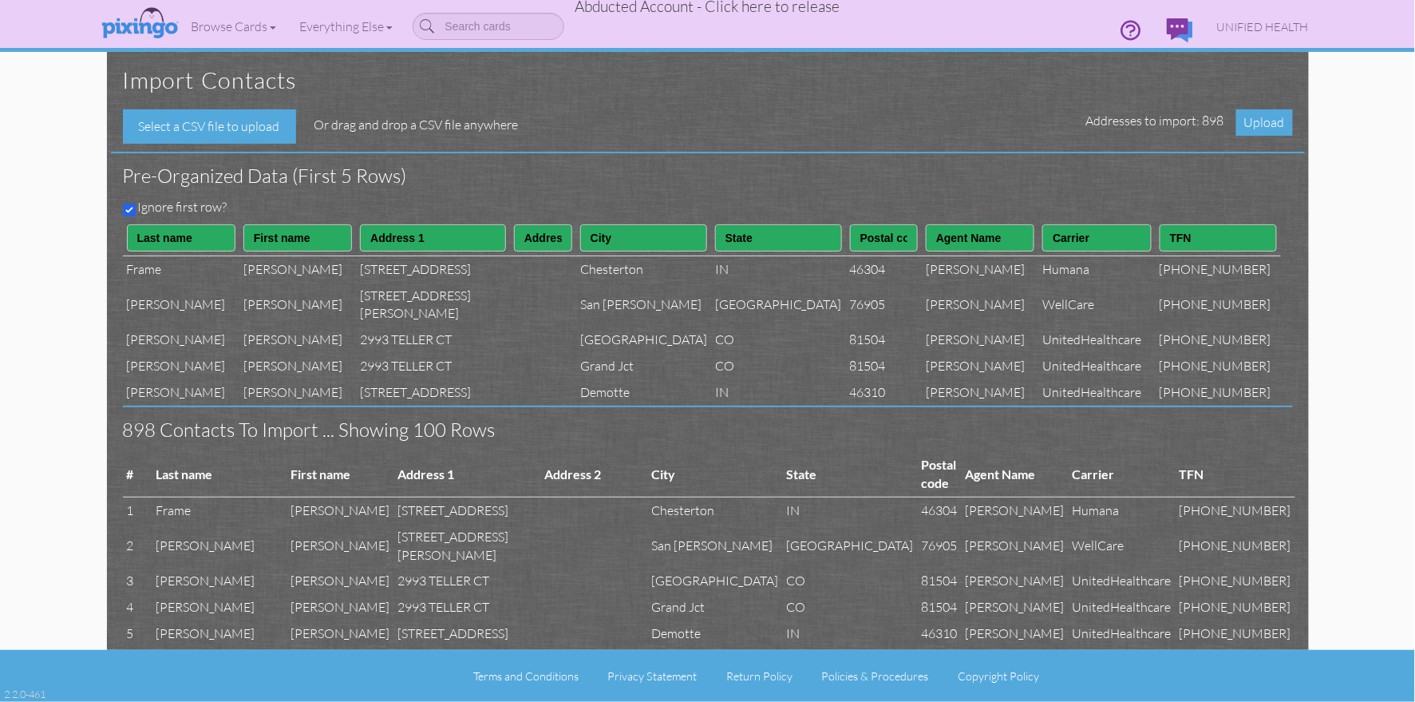
click at [548, 171] on h3 "Pre-organized data (First 5 rows)" at bounding box center [696, 175] width 1146 height 21
click at [1253, 122] on span "Upload" at bounding box center [1265, 122] width 57 height 26
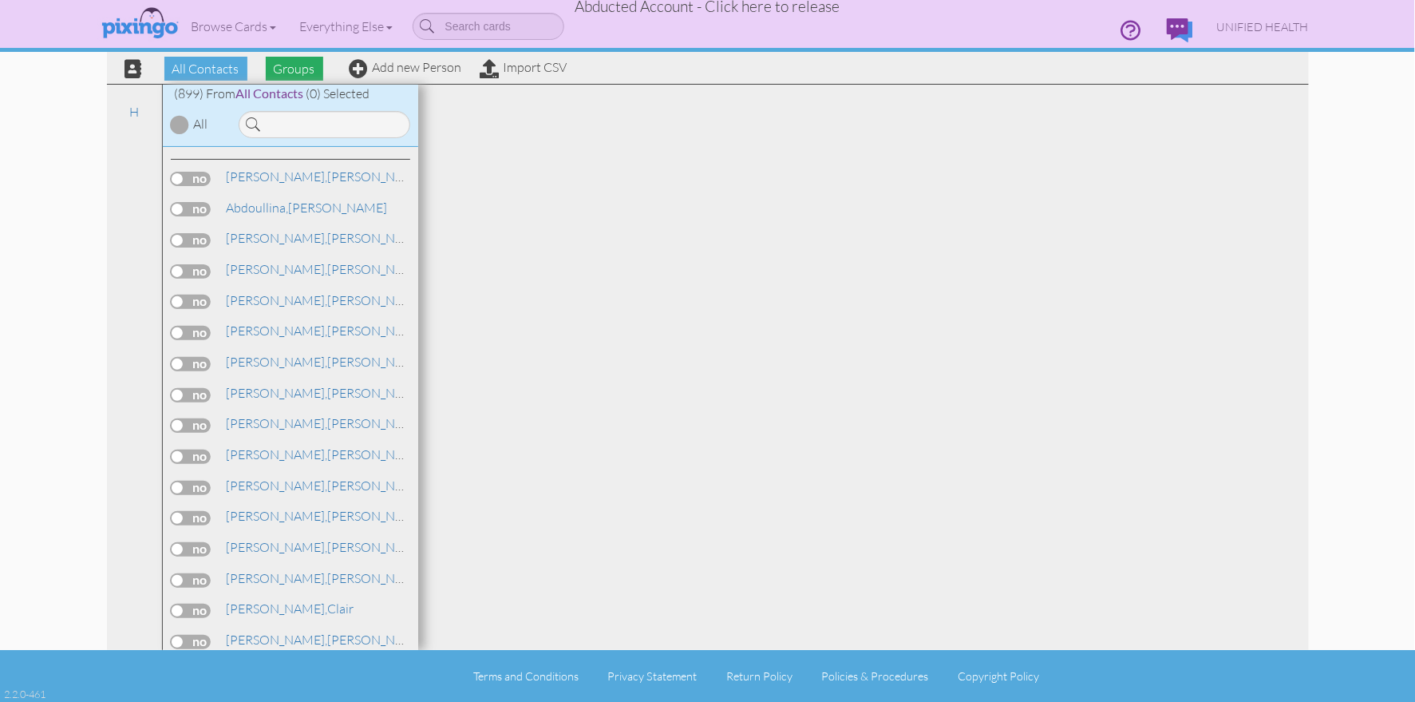
click at [307, 69] on span "Groups" at bounding box center [294, 69] width 57 height 24
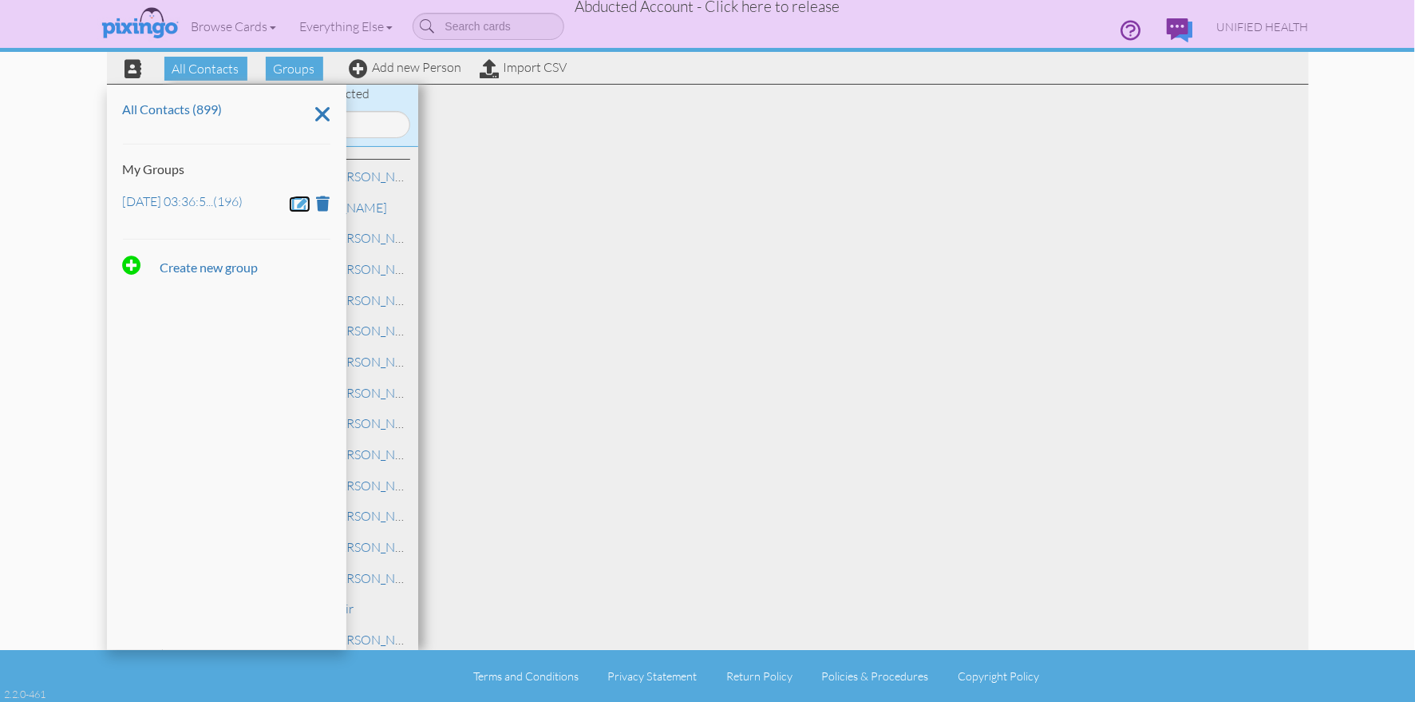
click at [305, 204] on span at bounding box center [302, 203] width 18 height 15
drag, startPoint x: 291, startPoint y: 203, endPoint x: 106, endPoint y: 189, distance: 184.9
click at [107, 189] on div "All Contacts (899) My Groups Aug 21, 03:36:50 PM Create new group" at bounding box center [226, 367] width 239 height 565
type input "Dec 5"
click at [167, 250] on span at bounding box center [169, 249] width 16 height 24
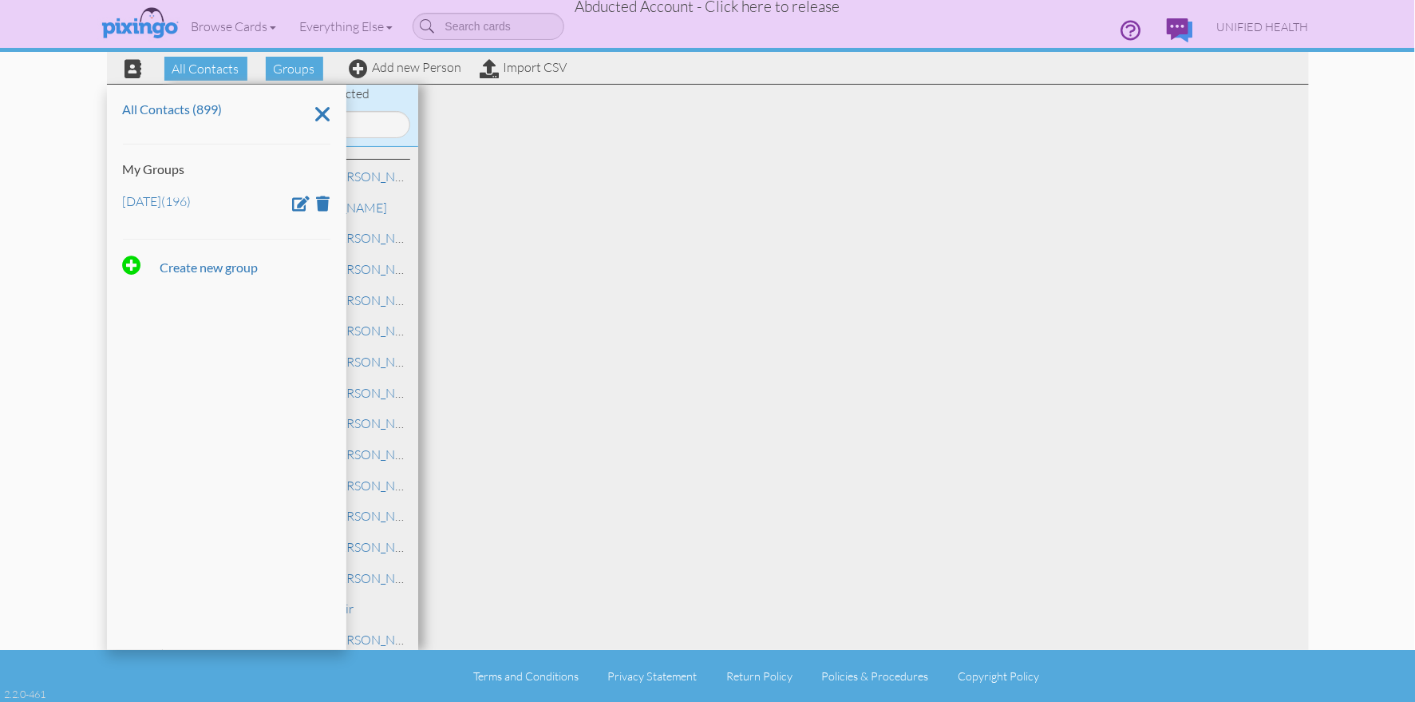
click at [667, 219] on div at bounding box center [863, 367] width 891 height 565
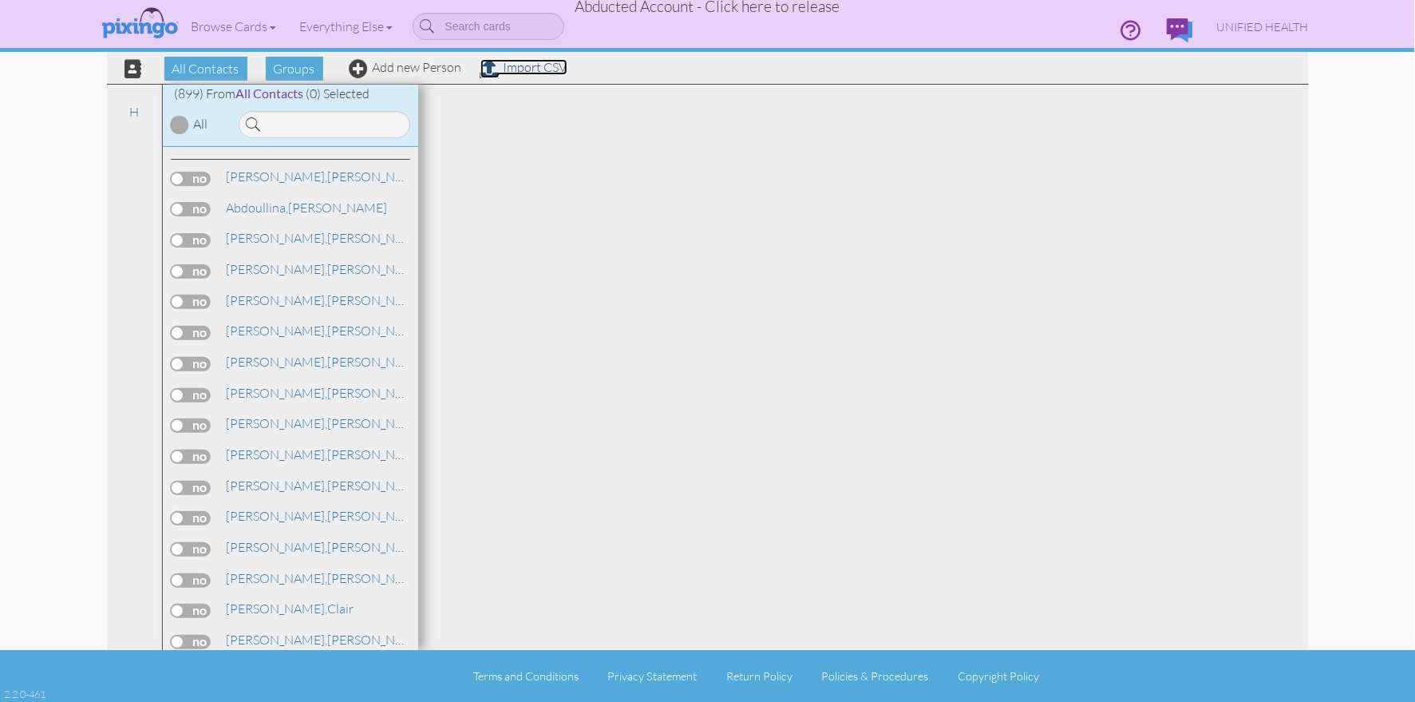
click at [519, 71] on link "Import CSV" at bounding box center [524, 67] width 87 height 16
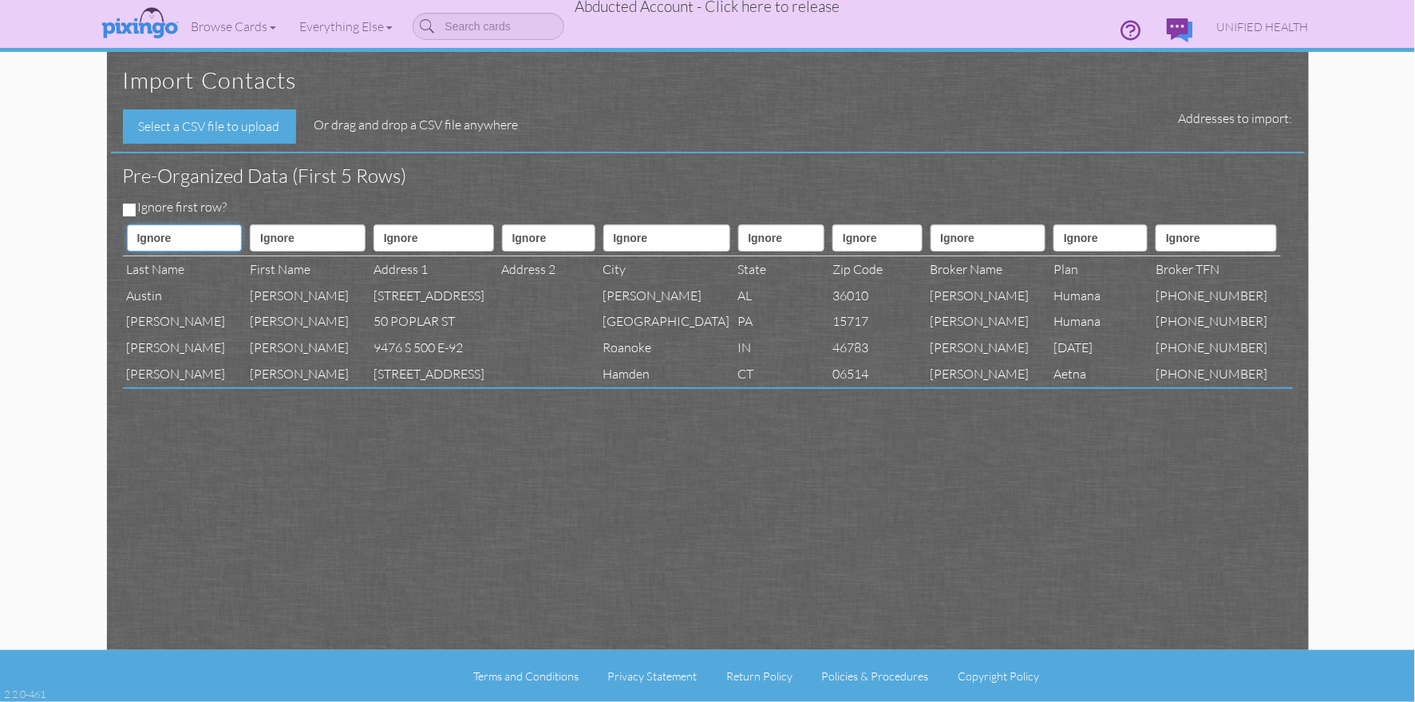
click at [185, 232] on select "Ignore ---------- First name Last name ---------- Address 1 Address 2 City Stat…" at bounding box center [185, 237] width 116 height 27
select select "object:10213"
click at [127, 224] on select "Ignore ---------- First name Last name ---------- Address 1 Address 2 City Stat…" at bounding box center [185, 237] width 116 height 27
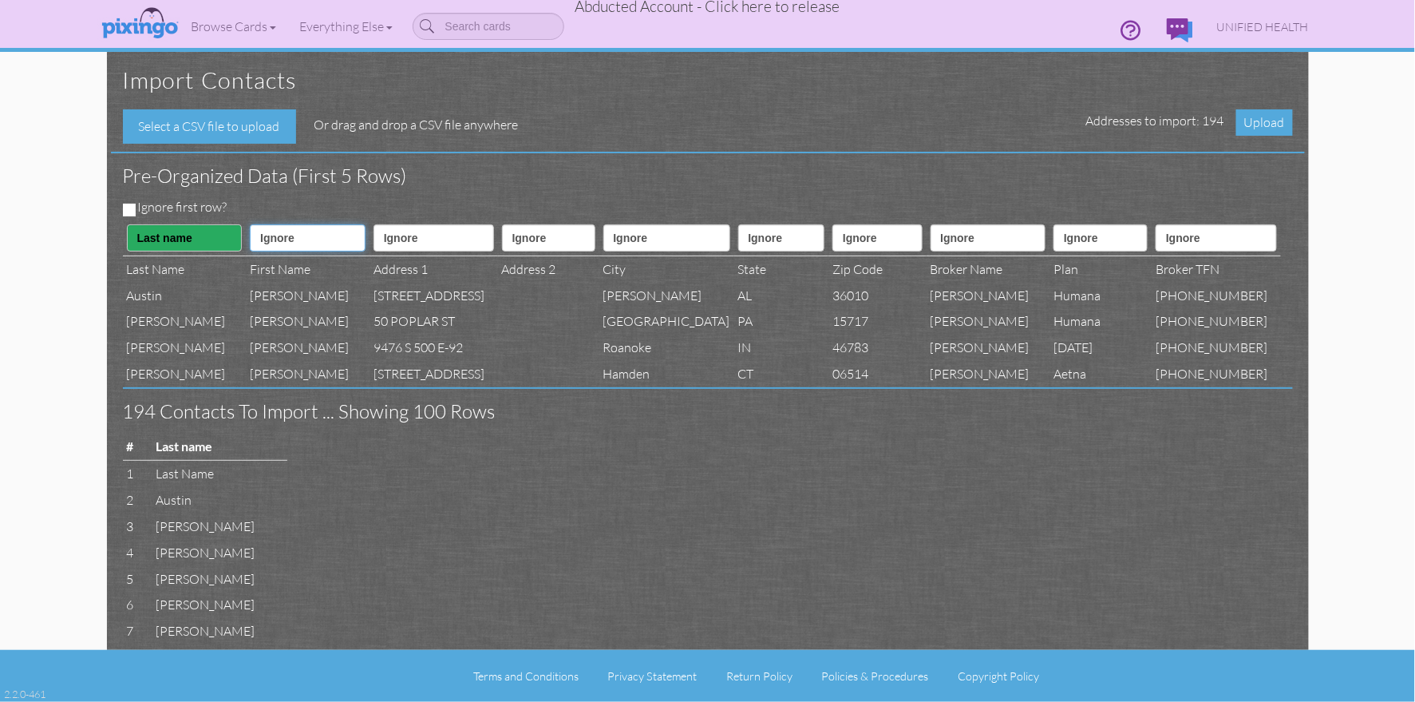
click at [259, 235] on select "Ignore ---------- First name Last name ---------- Address 1 Address 2 City Stat…" at bounding box center [308, 237] width 116 height 27
select select "object:10212"
click at [250, 224] on select "Ignore ---------- First name Last name ---------- Address 1 Address 2 City Stat…" at bounding box center [308, 237] width 116 height 27
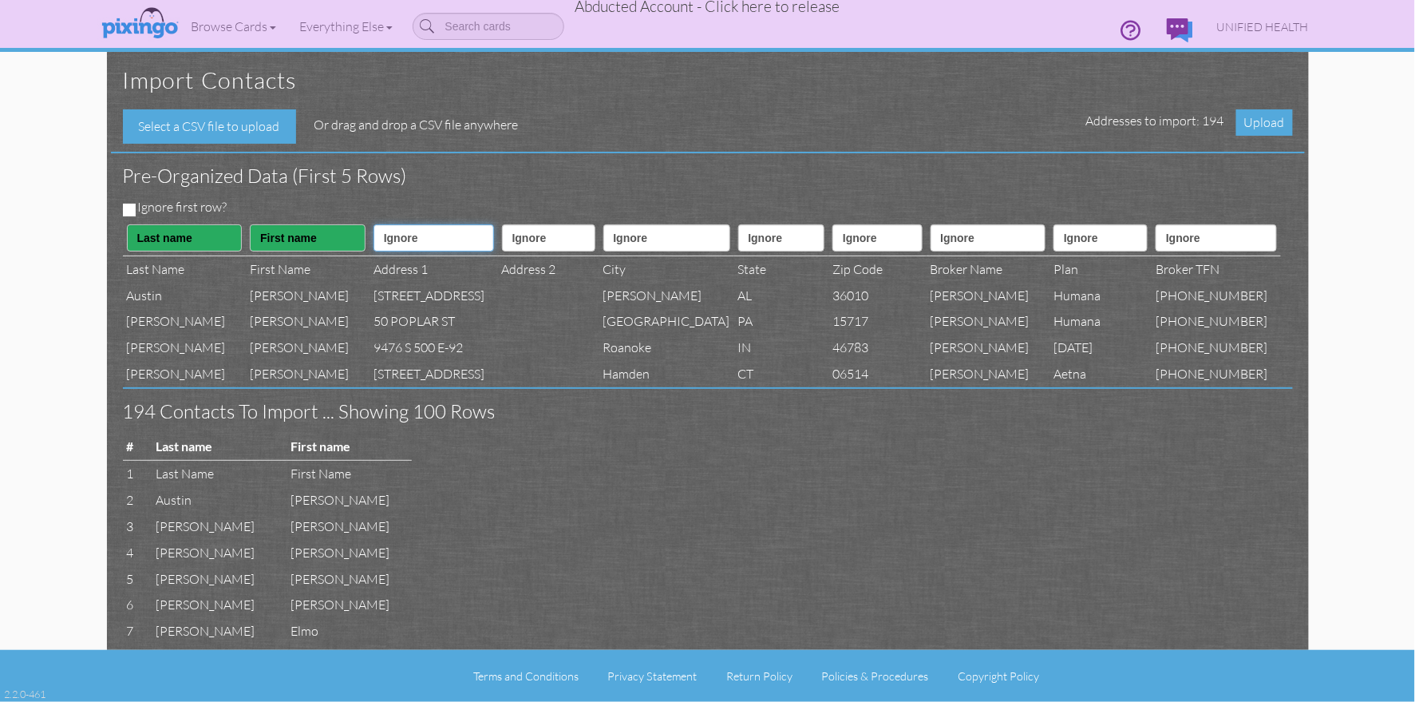
click at [399, 239] on select "Ignore ---------- First name Last name ---------- Address 1 Address 2 City Stat…" at bounding box center [434, 237] width 121 height 27
select select "object:10215"
click at [374, 224] on select "Ignore ---------- First name Last name ---------- Address 1 Address 2 City Stat…" at bounding box center [434, 237] width 121 height 27
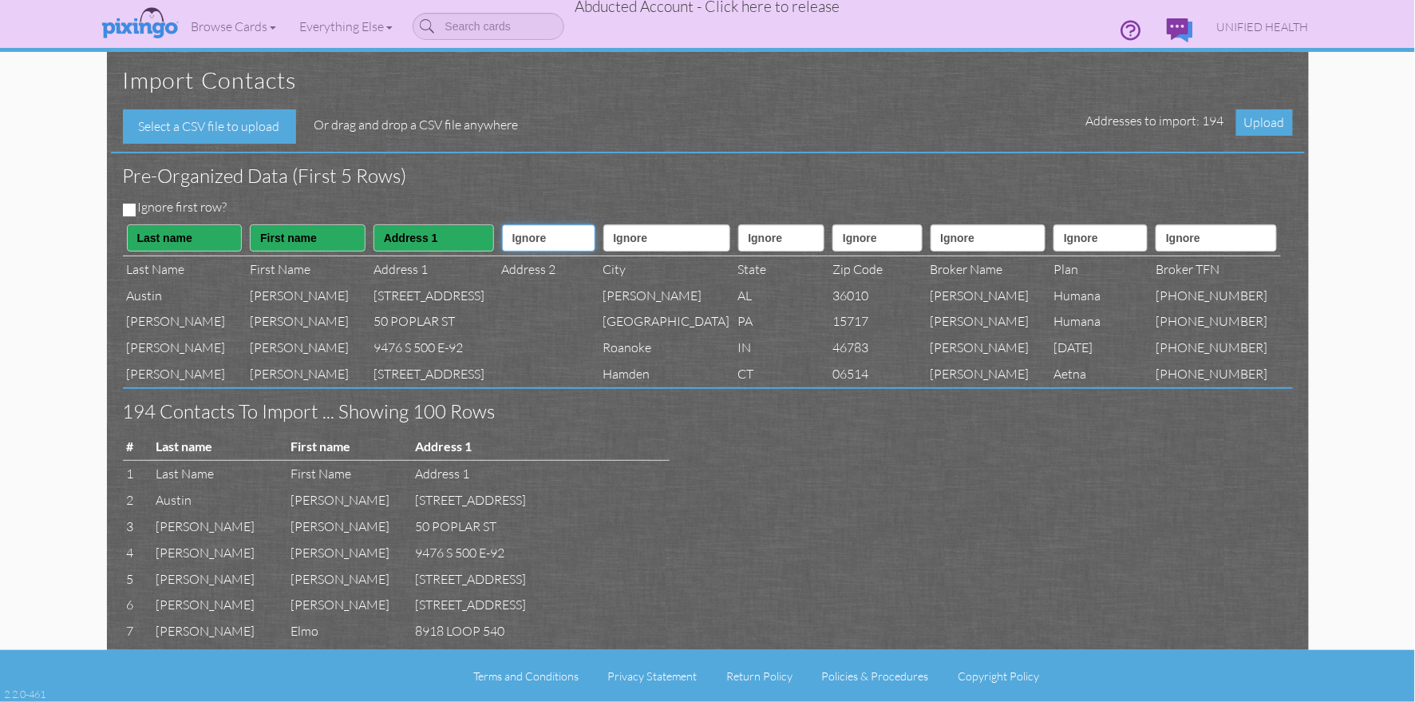
click at [502, 243] on select "Ignore ---------- First name Last name ---------- Address 1 Address 2 City Stat…" at bounding box center [548, 237] width 93 height 27
select select "object:10216"
click at [502, 224] on select "Ignore ---------- First name Last name ---------- Address 1 Address 2 City Stat…" at bounding box center [548, 237] width 93 height 27
click at [641, 243] on select "Ignore ---------- First name Last name ---------- Address 1 Address 2 City Stat…" at bounding box center [666, 237] width 127 height 27
select select "object:10217"
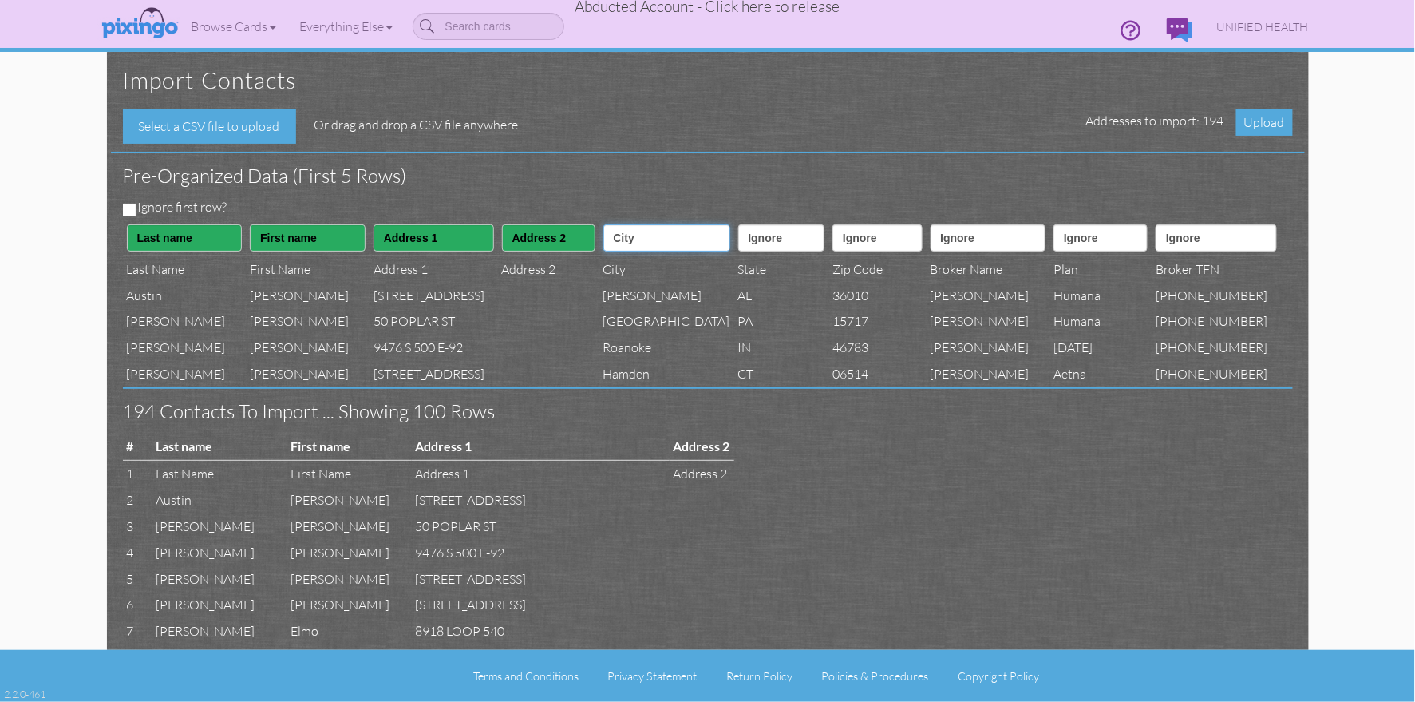
click at [603, 224] on select "Ignore ---------- First name Last name ---------- Address 1 Address 2 City Stat…" at bounding box center [666, 237] width 127 height 27
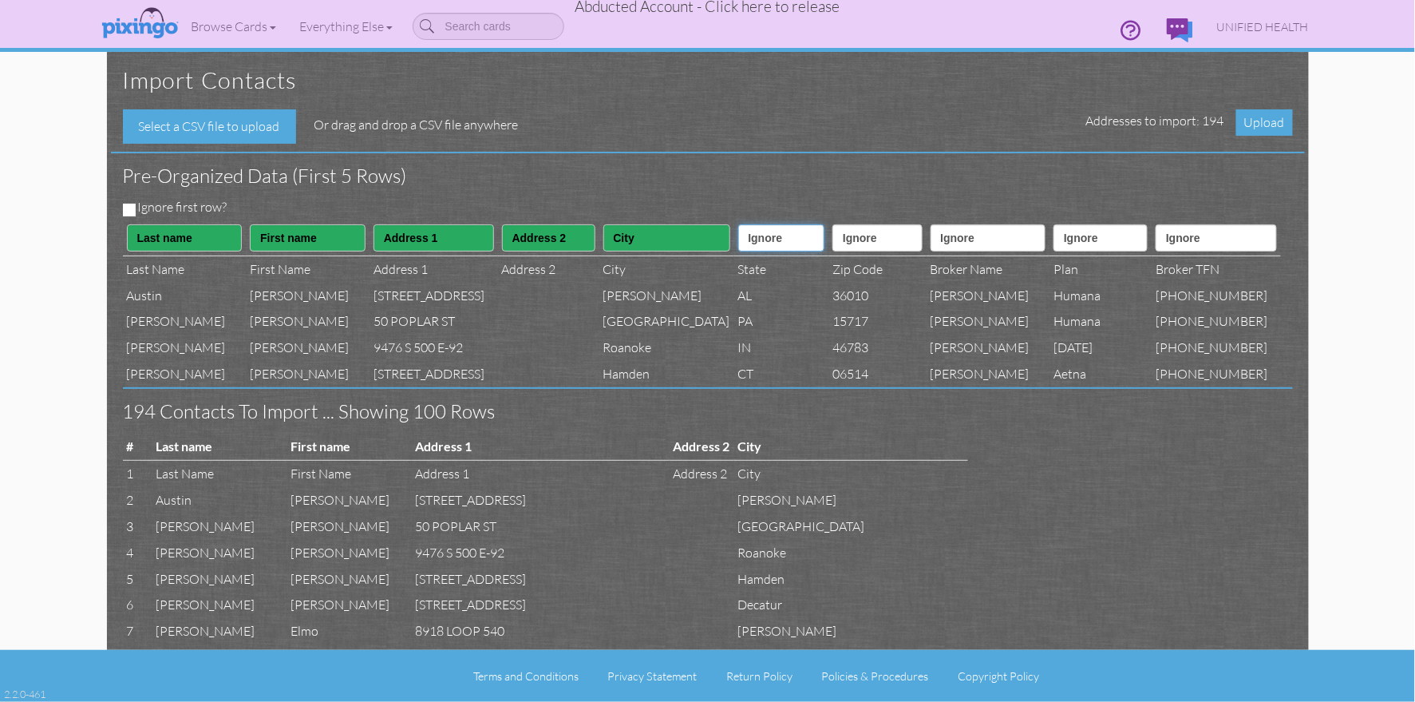
click at [740, 237] on select "Ignore ---------- First name Last name ---------- Address 1 Address 2 City Stat…" at bounding box center [781, 237] width 87 height 27
select select "object:10218"
click at [738, 224] on select "Ignore ---------- First name Last name ---------- Address 1 Address 2 City Stat…" at bounding box center [781, 237] width 87 height 27
click at [852, 239] on select "Ignore ---------- First name Last name ---------- Address 1 Address 2 City Stat…" at bounding box center [877, 237] width 89 height 27
select select "object:10219"
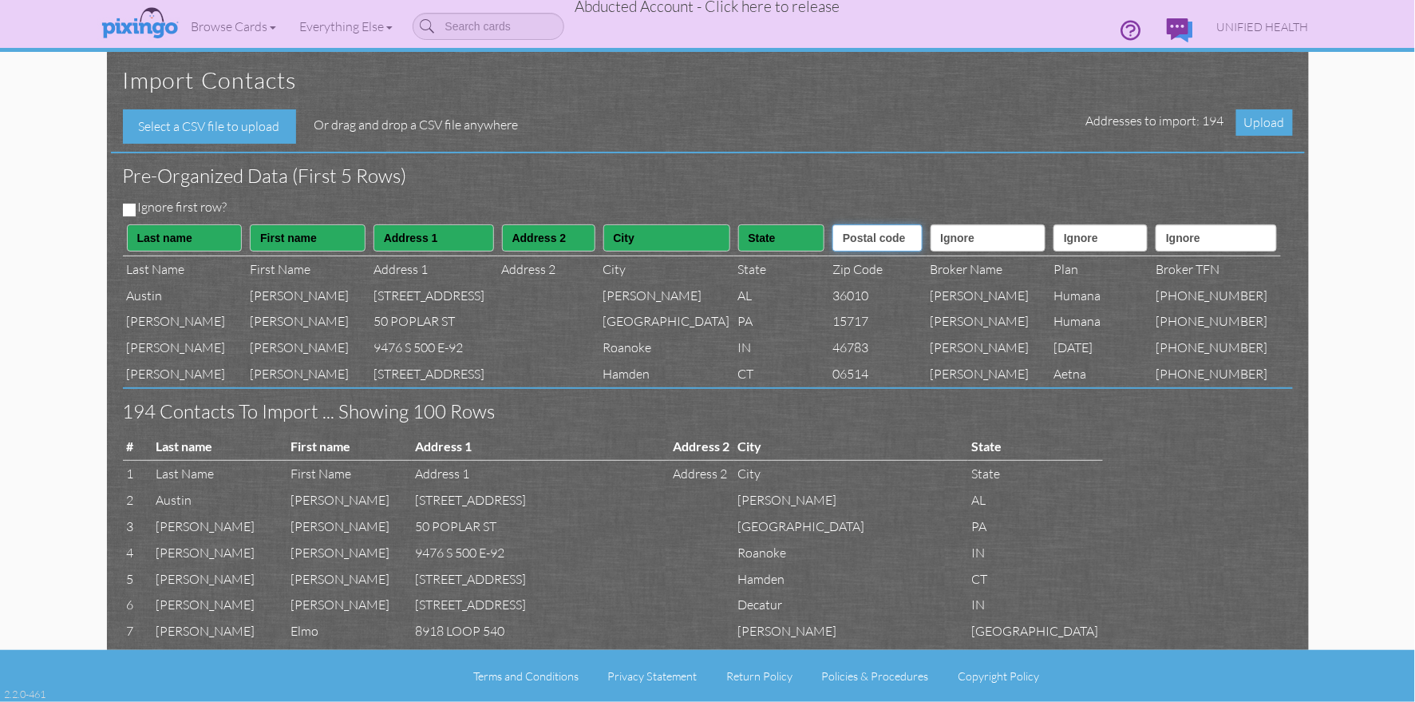
click at [833, 224] on select "Ignore ---------- First name Last name ---------- Address 1 Address 2 City Stat…" at bounding box center [877, 237] width 89 height 27
click at [960, 241] on select "Ignore ---------- First name Last name ---------- Address 1 Address 2 City Stat…" at bounding box center [989, 237] width 116 height 27
select select "object:10233"
click at [933, 224] on select "Ignore ---------- First name Last name ---------- Address 1 Address 2 City Stat…" at bounding box center [989, 237] width 116 height 27
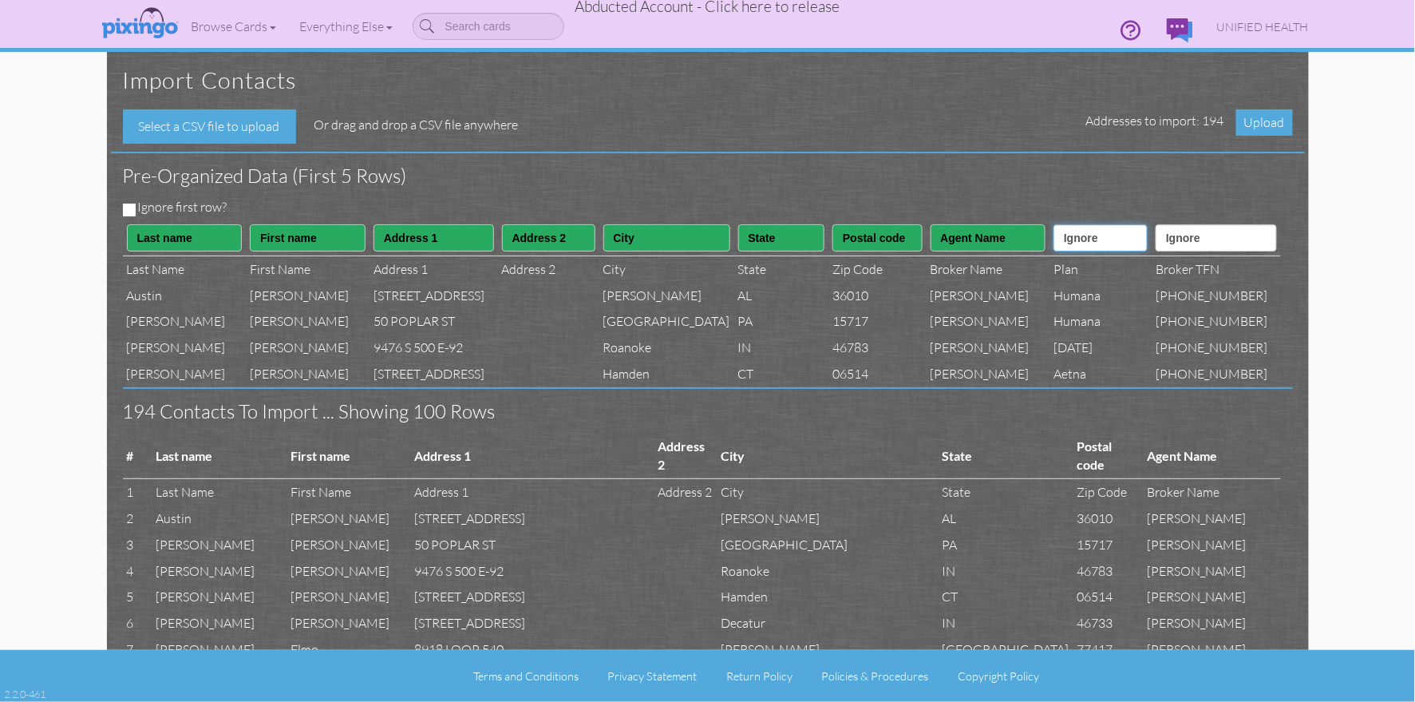
click at [1101, 243] on select "Ignore ---------- First name Last name ---------- Address 1 Address 2 City Stat…" at bounding box center [1101, 237] width 94 height 27
select select "object:10232"
click at [1057, 224] on select "Ignore ---------- First name Last name ---------- Address 1 Address 2 City Stat…" at bounding box center [1101, 237] width 94 height 27
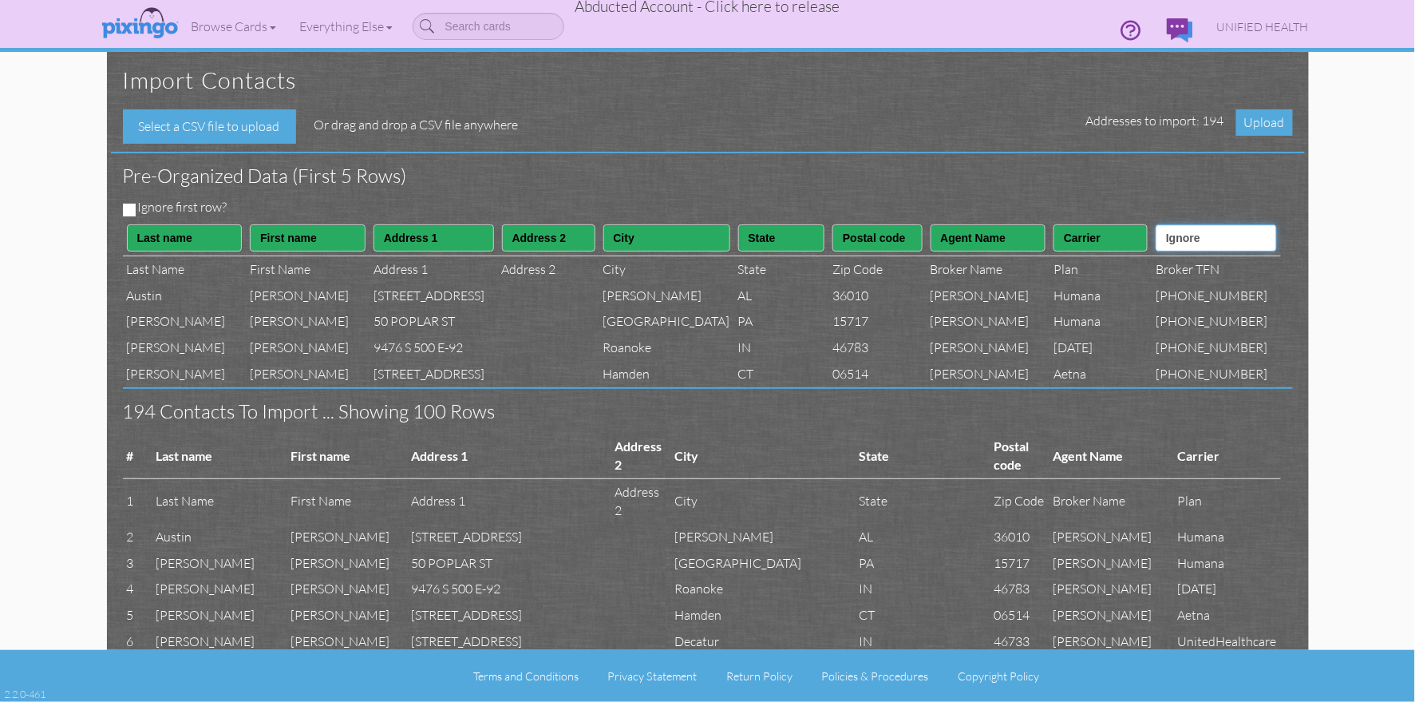
click at [1217, 231] on select "Ignore ---------- First name Last name ---------- Address 1 Address 2 City Stat…" at bounding box center [1216, 237] width 121 height 27
select select "object:10234"
click at [1174, 224] on select "Ignore ---------- First name Last name ---------- Address 1 Address 2 City Stat…" at bounding box center [1216, 237] width 121 height 27
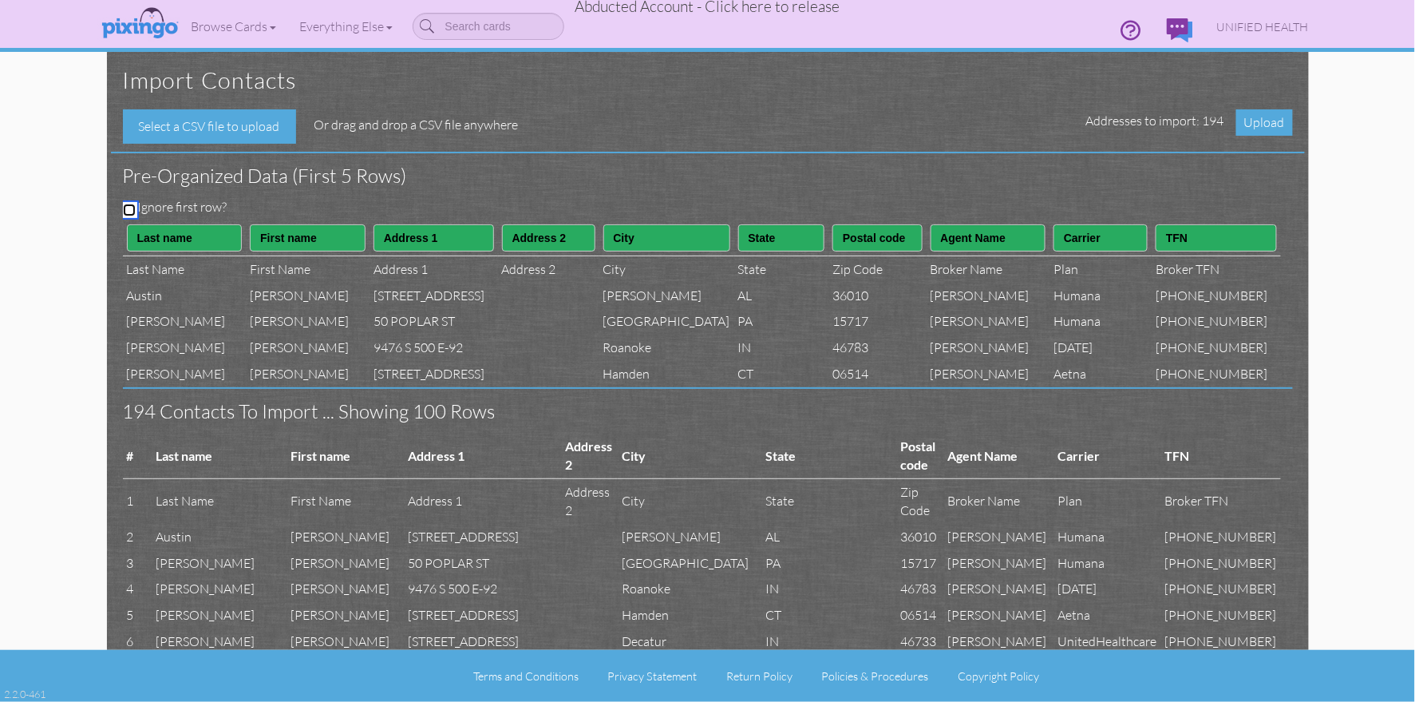
click at [125, 206] on input "Ignore first row?" at bounding box center [129, 210] width 13 height 13
checkbox input "true"
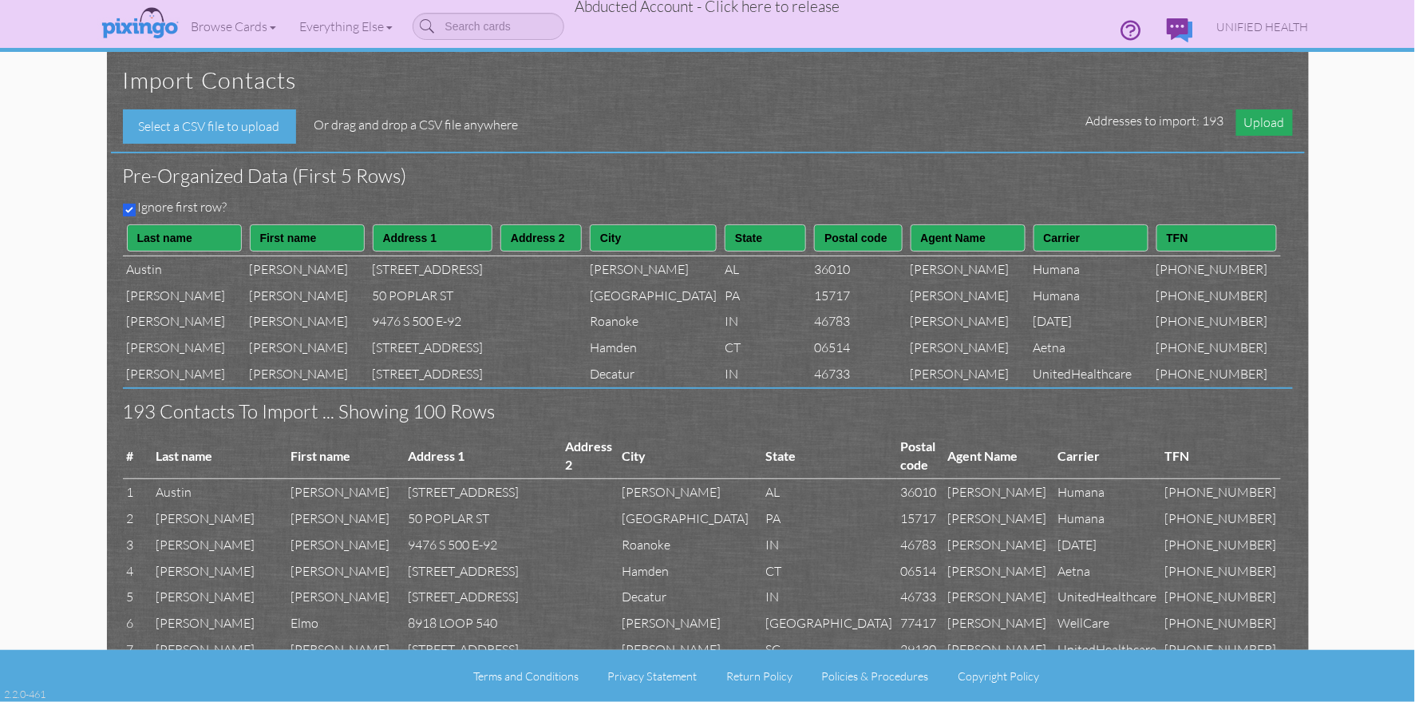
click at [1252, 127] on span "Upload" at bounding box center [1265, 122] width 57 height 26
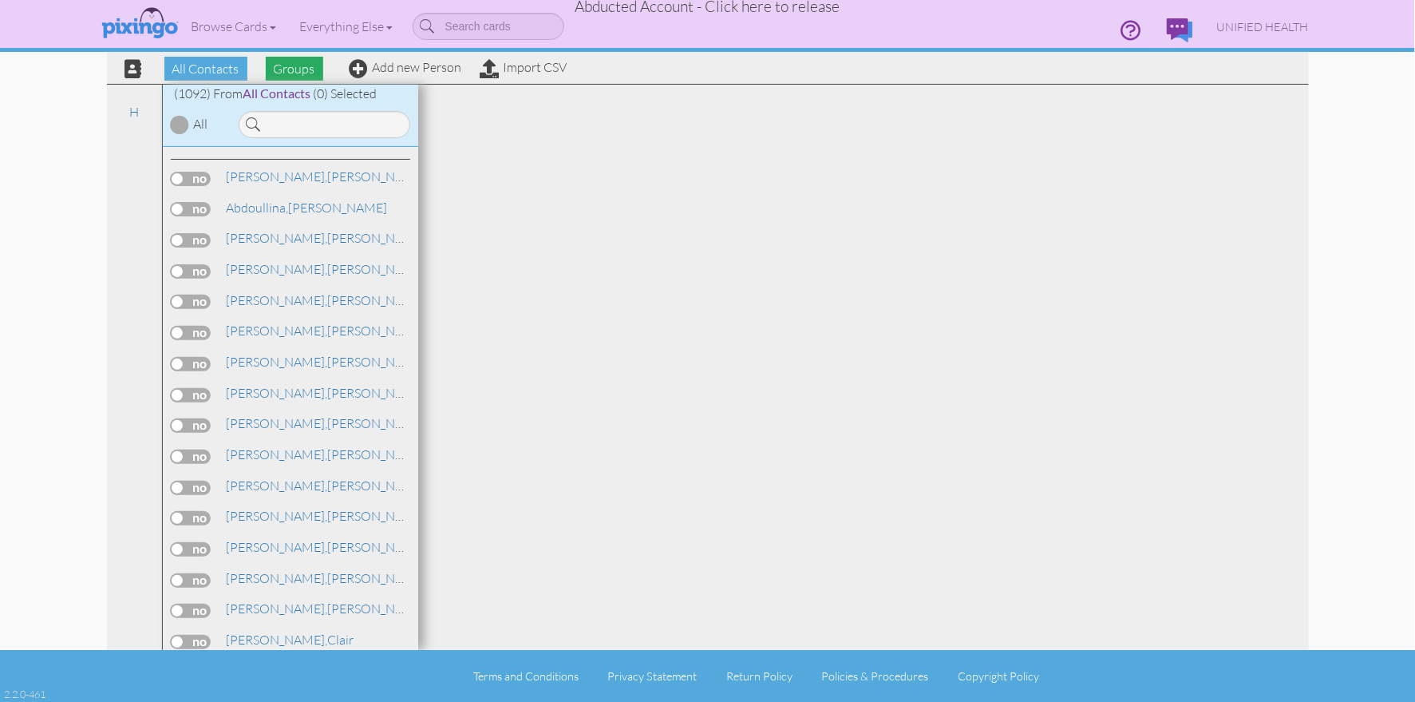
click at [275, 69] on span "Groups" at bounding box center [294, 69] width 57 height 24
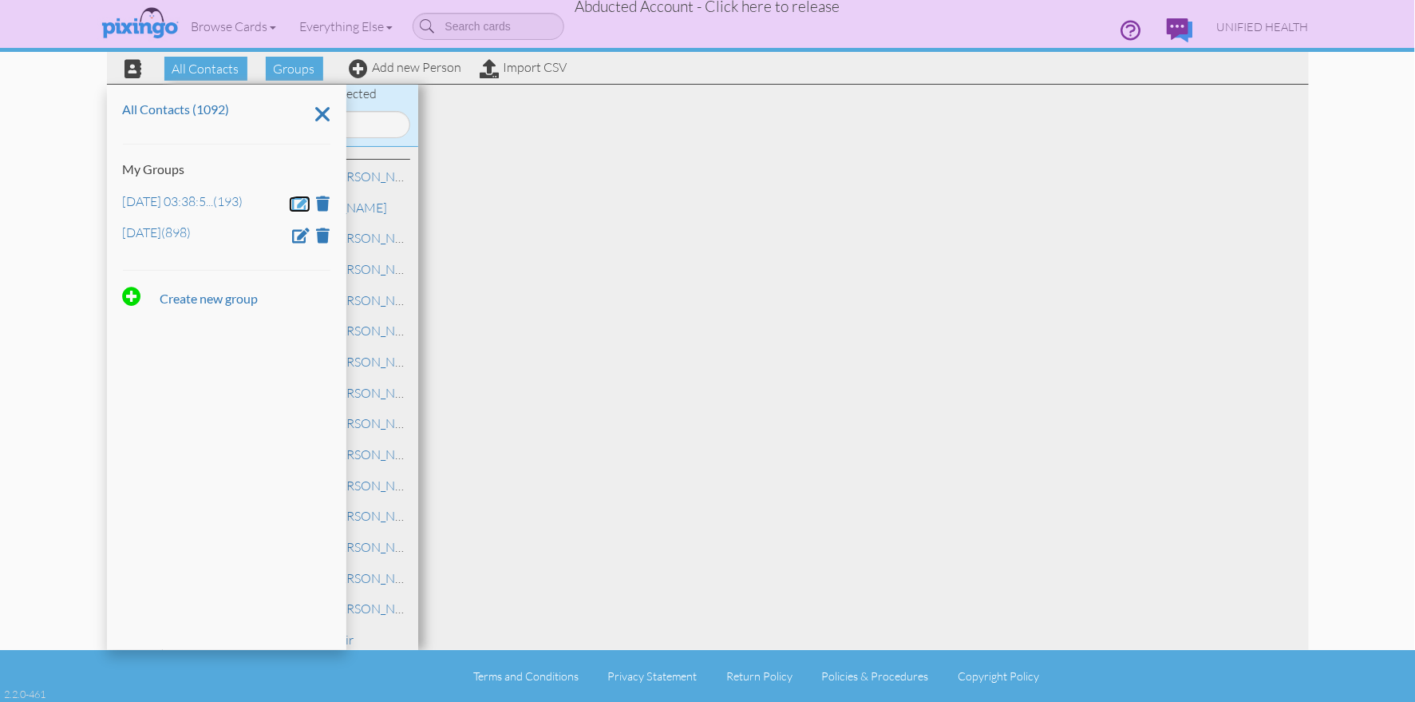
click at [304, 203] on span at bounding box center [302, 203] width 18 height 15
drag, startPoint x: 299, startPoint y: 206, endPoint x: 120, endPoint y: 200, distance: 179.7
click at [119, 200] on div "All Contacts (1092) My Groups Aug 21, 03:38:54 PM Dec 5 (898) Create new group" at bounding box center [226, 367] width 239 height 565
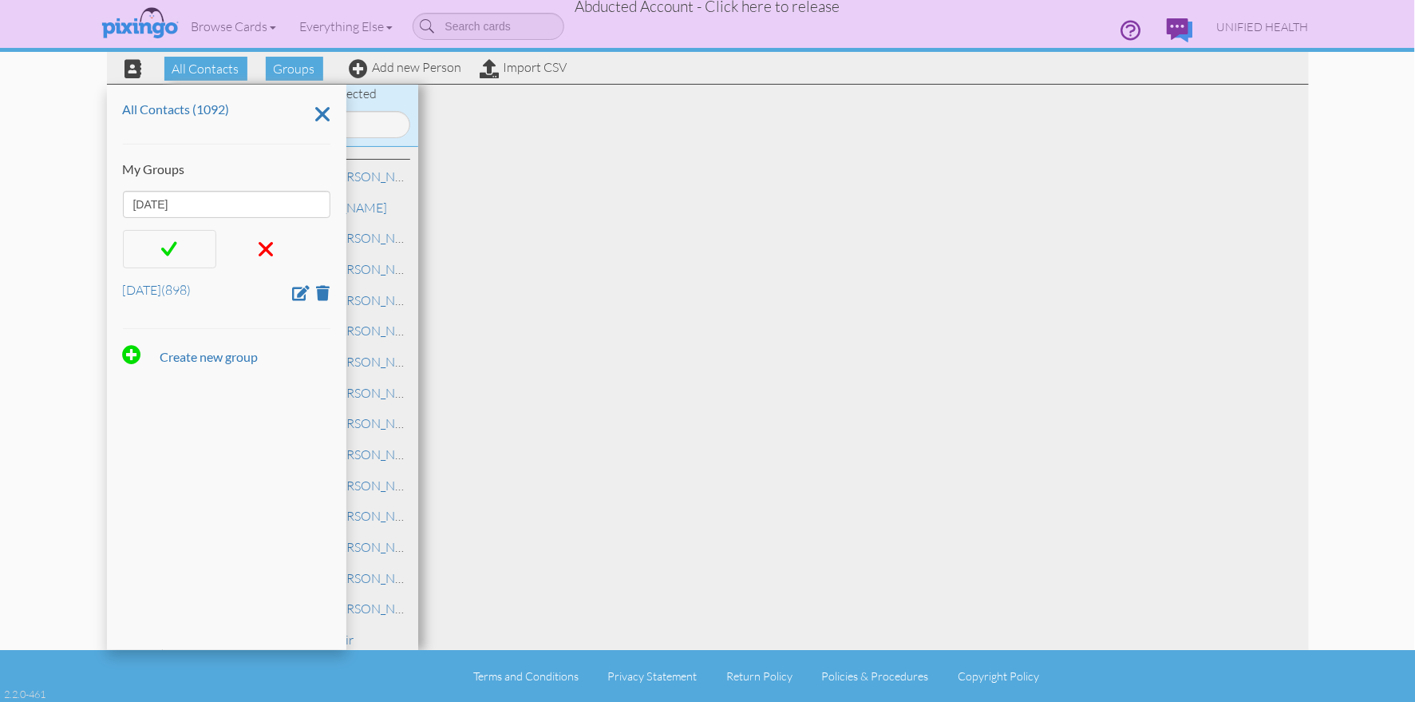
type input "Jan 10"
click at [161, 245] on div at bounding box center [170, 249] width 94 height 38
click at [217, 142] on div "All Contacts (1092) My Groups Dec 5 (898) Jan 10 (193) Create new group" at bounding box center [226, 367] width 239 height 565
click at [873, 176] on div at bounding box center [863, 367] width 891 height 565
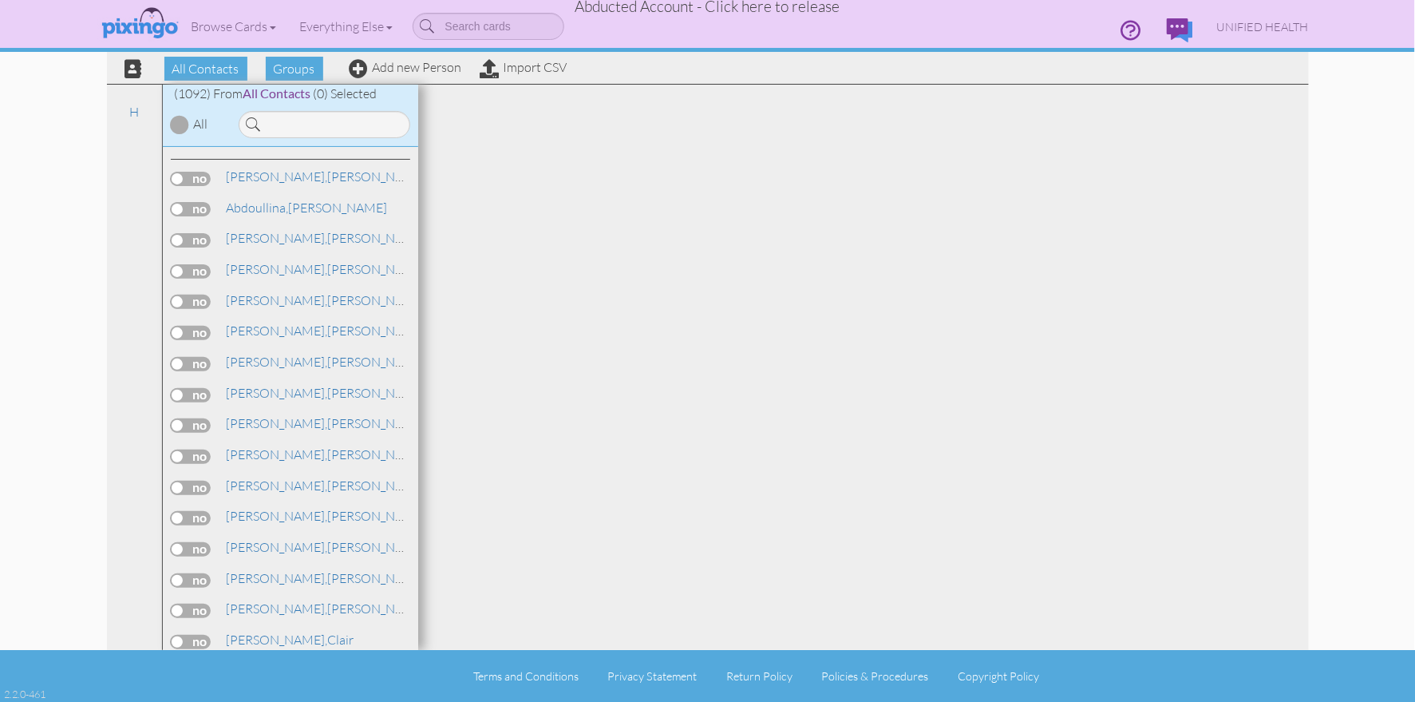
drag, startPoint x: 551, startPoint y: 287, endPoint x: 602, endPoint y: 211, distance: 92.1
click at [551, 287] on div at bounding box center [863, 367] width 891 height 565
click at [530, 67] on link "Import CSV" at bounding box center [524, 67] width 87 height 16
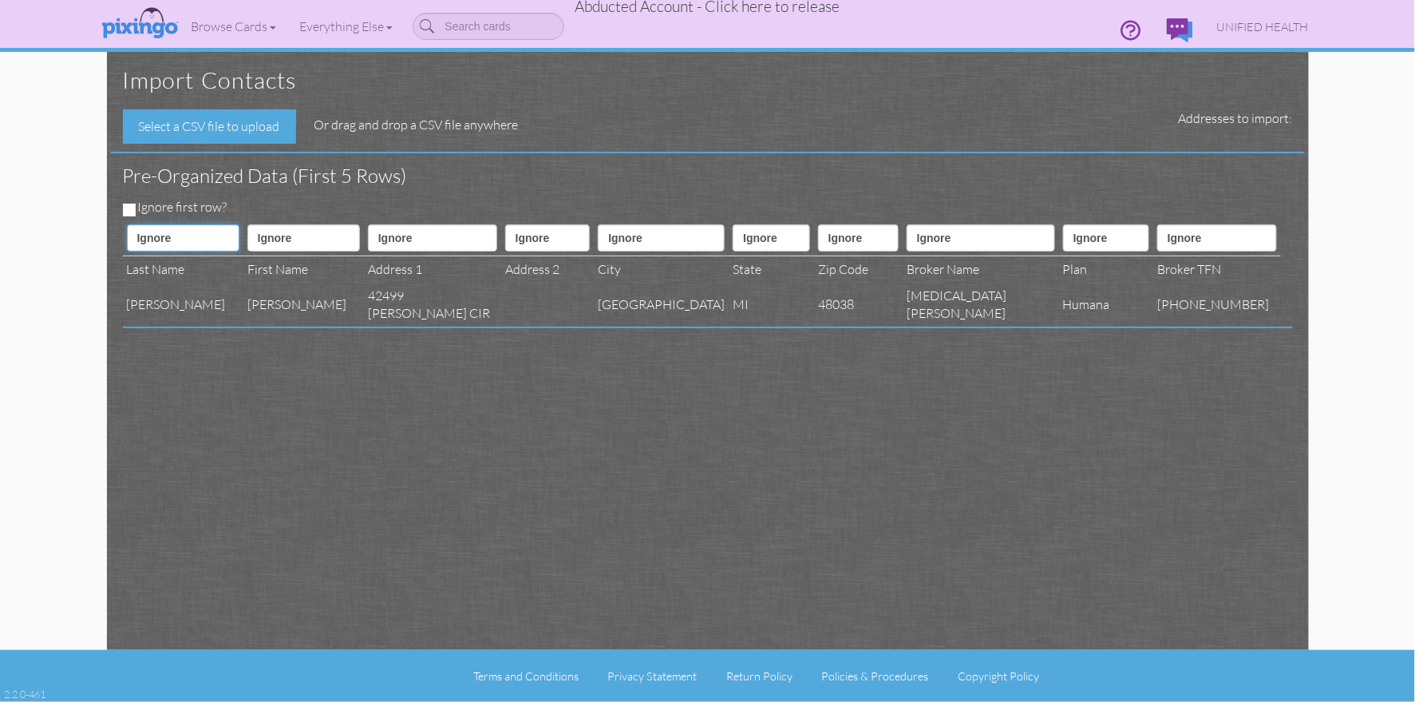
click at [188, 231] on select "Ignore ---------- First name Last name ---------- Address 1 Address 2 City Stat…" at bounding box center [183, 237] width 113 height 27
select select "object:20654"
click at [127, 224] on select "Ignore ---------- First name Last name ---------- Address 1 Address 2 City Stat…" at bounding box center [183, 237] width 113 height 27
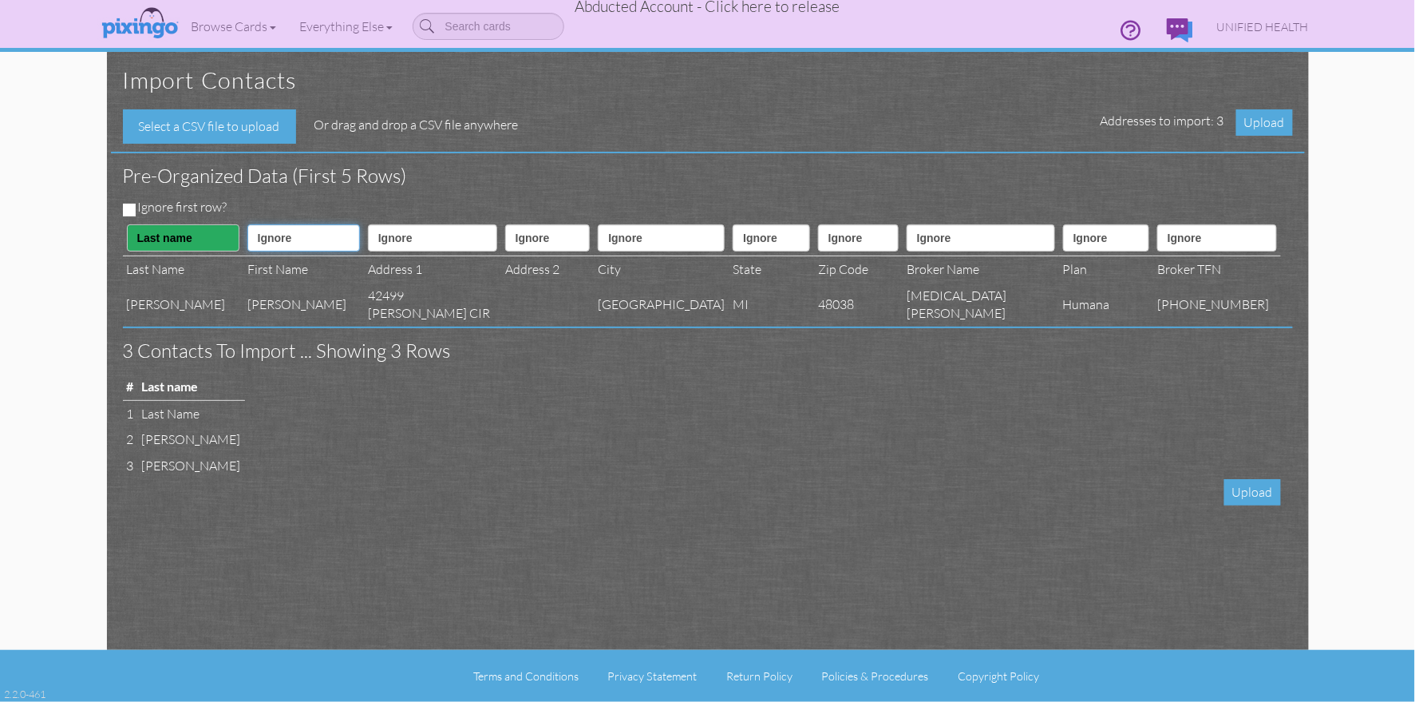
click at [277, 236] on select "Ignore ---------- First name Last name ---------- Address 1 Address 2 City Stat…" at bounding box center [303, 237] width 113 height 27
select select "object:20653"
click at [247, 224] on select "Ignore ---------- First name Last name ---------- Address 1 Address 2 City Stat…" at bounding box center [303, 237] width 113 height 27
click at [387, 234] on select "Ignore ---------- First name Last name ---------- Address 1 Address 2 City Stat…" at bounding box center [432, 237] width 129 height 27
select select "object:20656"
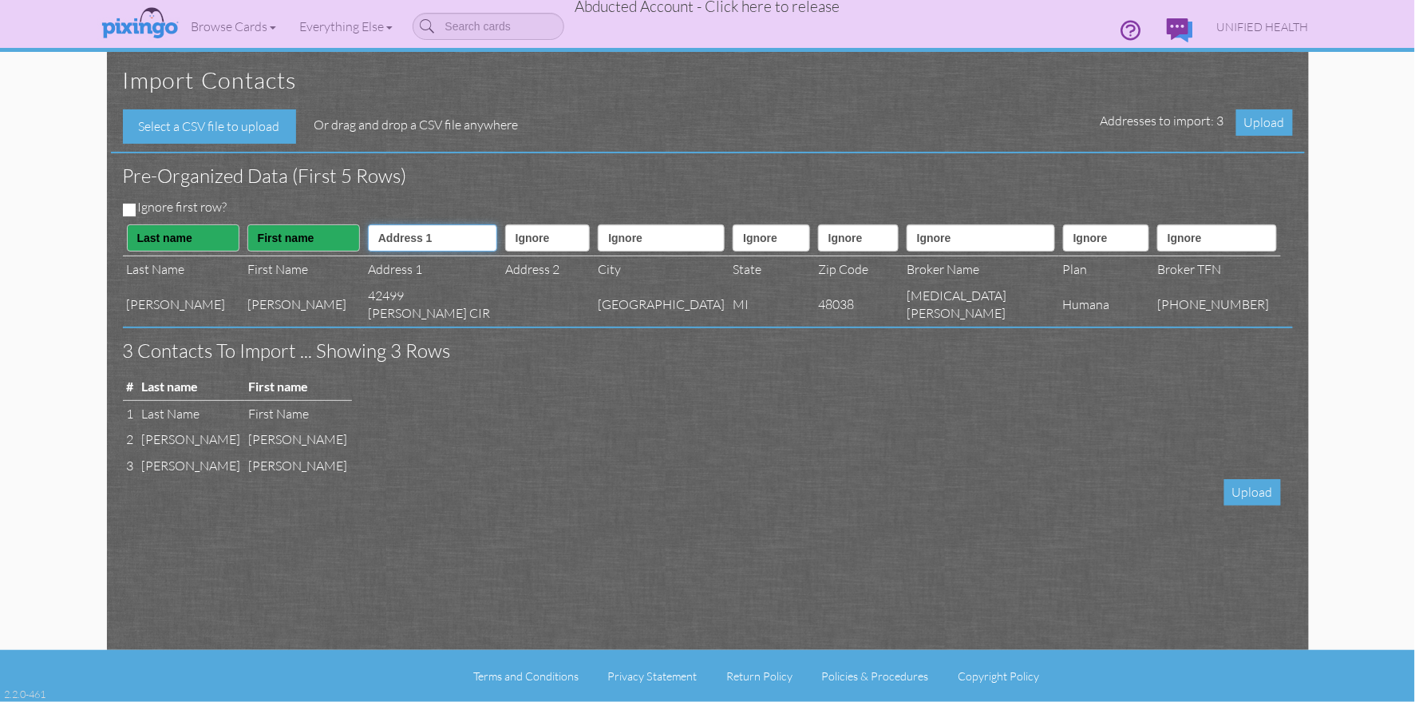
click at [368, 224] on select "Ignore ---------- First name Last name ---------- Address 1 Address 2 City Stat…" at bounding box center [432, 237] width 129 height 27
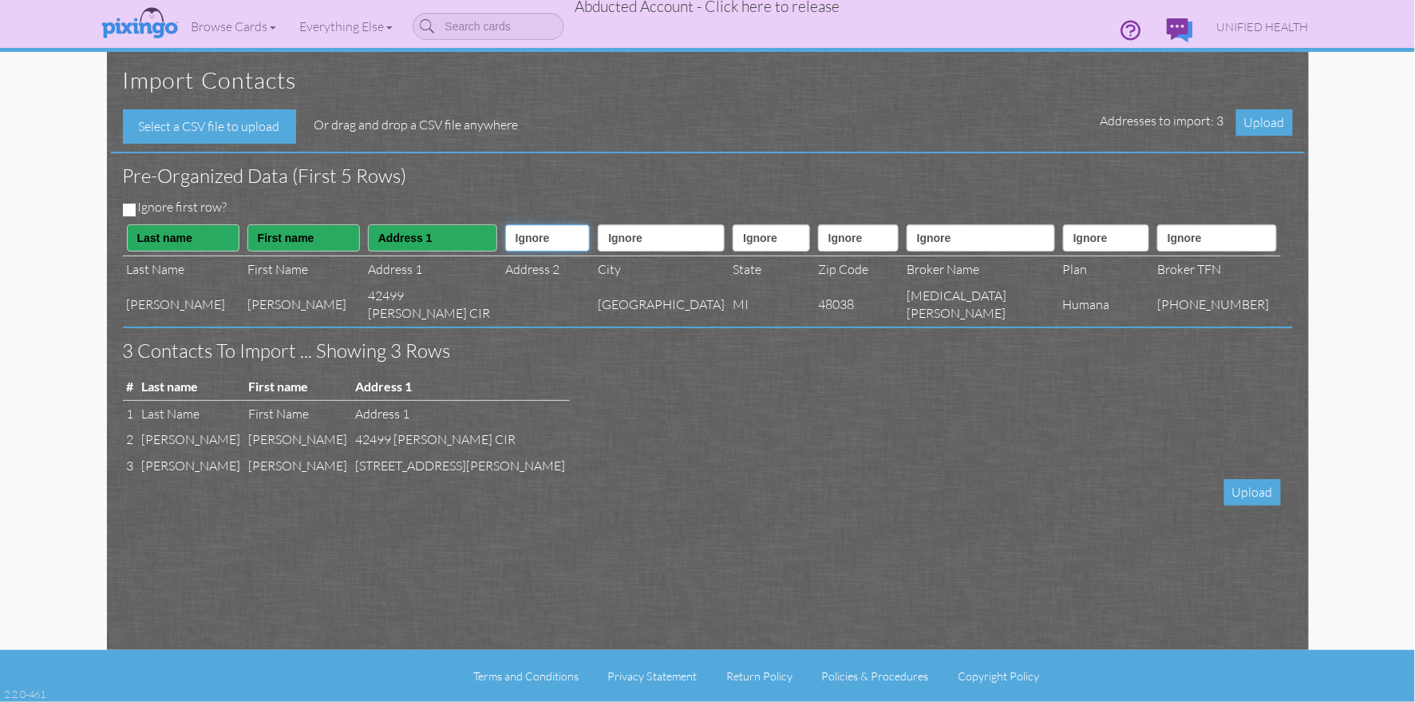
click at [505, 243] on select "Ignore ---------- First name Last name ---------- Address 1 Address 2 City Stat…" at bounding box center [547, 237] width 85 height 27
select select "object:20657"
click at [505, 224] on select "Ignore ---------- First name Last name ---------- Address 1 Address 2 City Stat…" at bounding box center [547, 237] width 85 height 27
click at [615, 243] on select "Ignore ---------- First name Last name ---------- Address 1 Address 2 City Stat…" at bounding box center [661, 237] width 127 height 27
select select "object:20658"
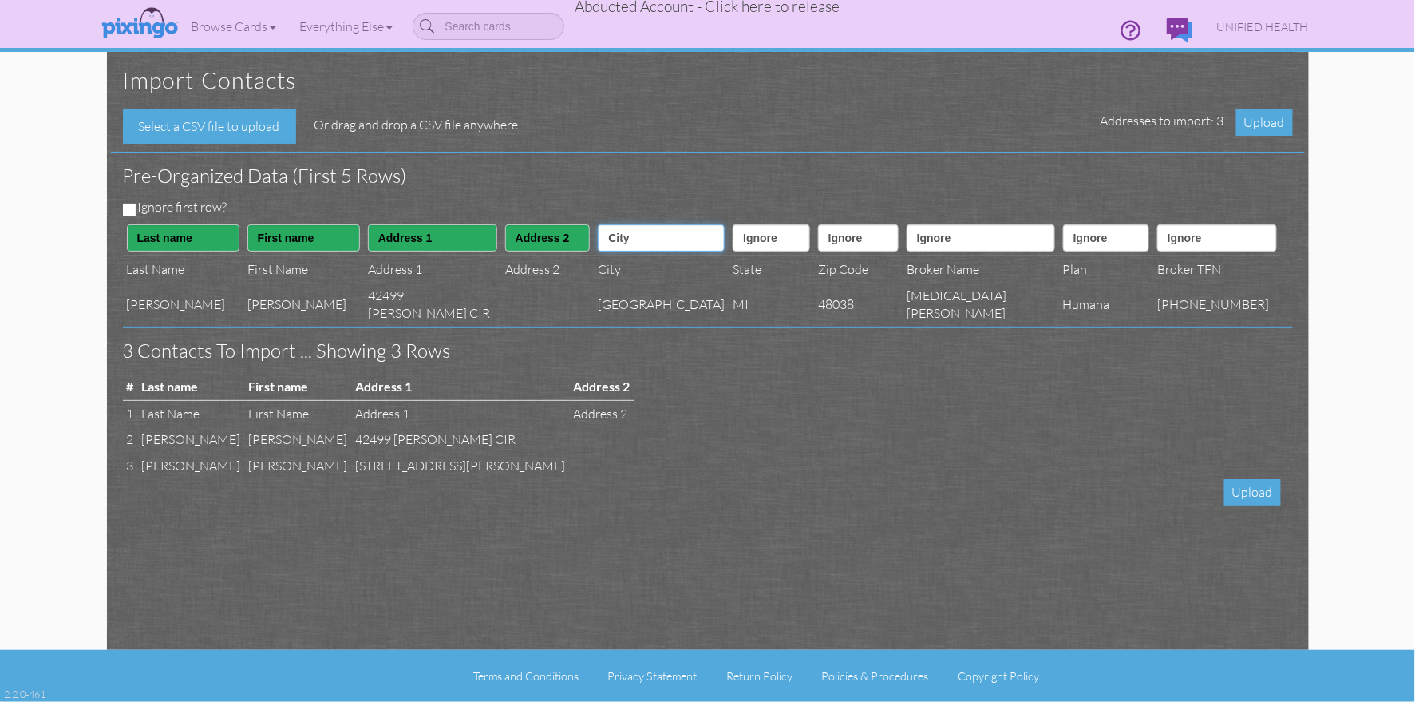
click at [598, 224] on select "Ignore ---------- First name Last name ---------- Address 1 Address 2 City Stat…" at bounding box center [661, 237] width 127 height 27
click at [758, 239] on select "Ignore ---------- First name Last name ---------- Address 1 Address 2 City Stat…" at bounding box center [771, 237] width 77 height 27
click at [769, 242] on select "Ignore ---------- First name Last name ---------- Address 1 Address 2 City Stat…" at bounding box center [771, 237] width 77 height 27
select select "object:20659"
click at [733, 224] on select "Ignore ---------- First name Last name ---------- Address 1 Address 2 City Stat…" at bounding box center [771, 237] width 77 height 27
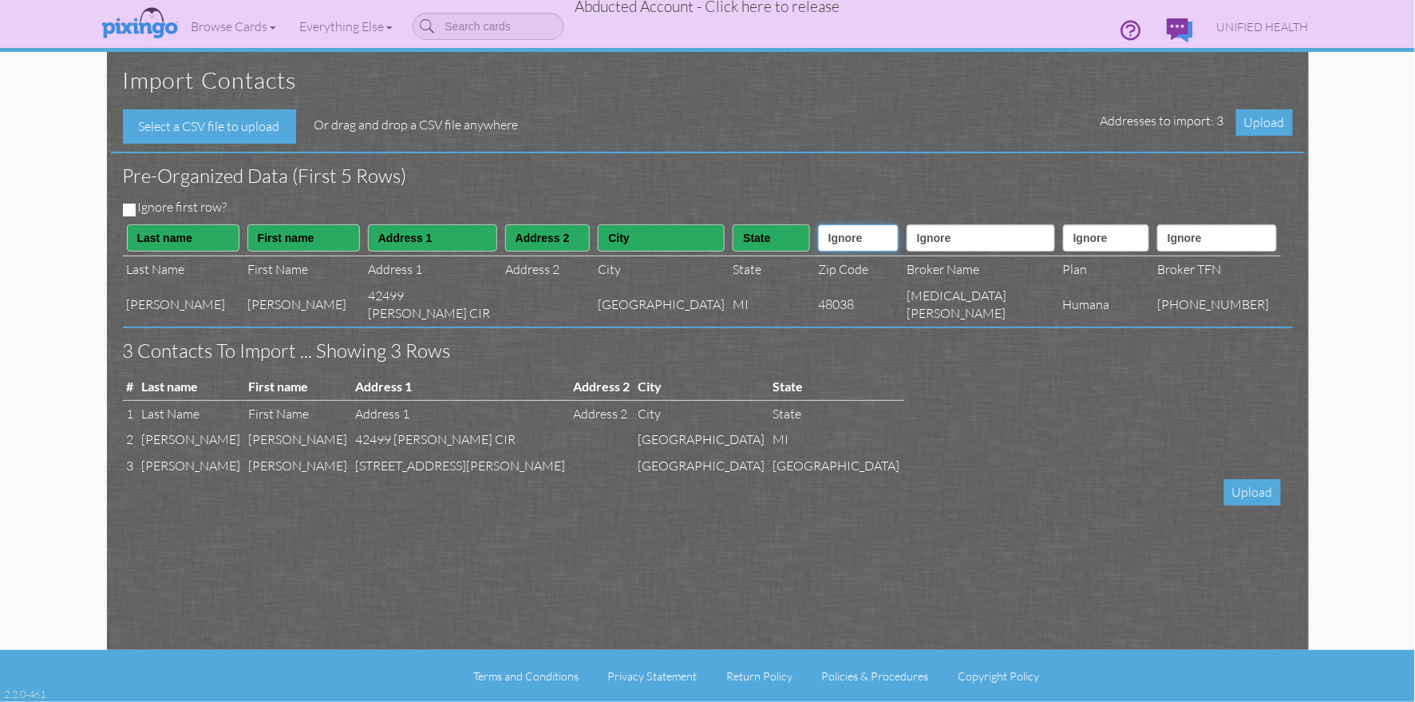
click at [864, 239] on select "Ignore ---------- First name Last name ---------- Address 1 Address 2 City Stat…" at bounding box center [858, 237] width 81 height 27
select select "object:20660"
click at [822, 224] on select "Ignore ---------- First name Last name ---------- Address 1 Address 2 City Stat…" at bounding box center [858, 237] width 81 height 27
click at [971, 242] on select "Ignore ---------- First name Last name ---------- Address 1 Address 2 City Stat…" at bounding box center [981, 237] width 148 height 27
select select "object:20674"
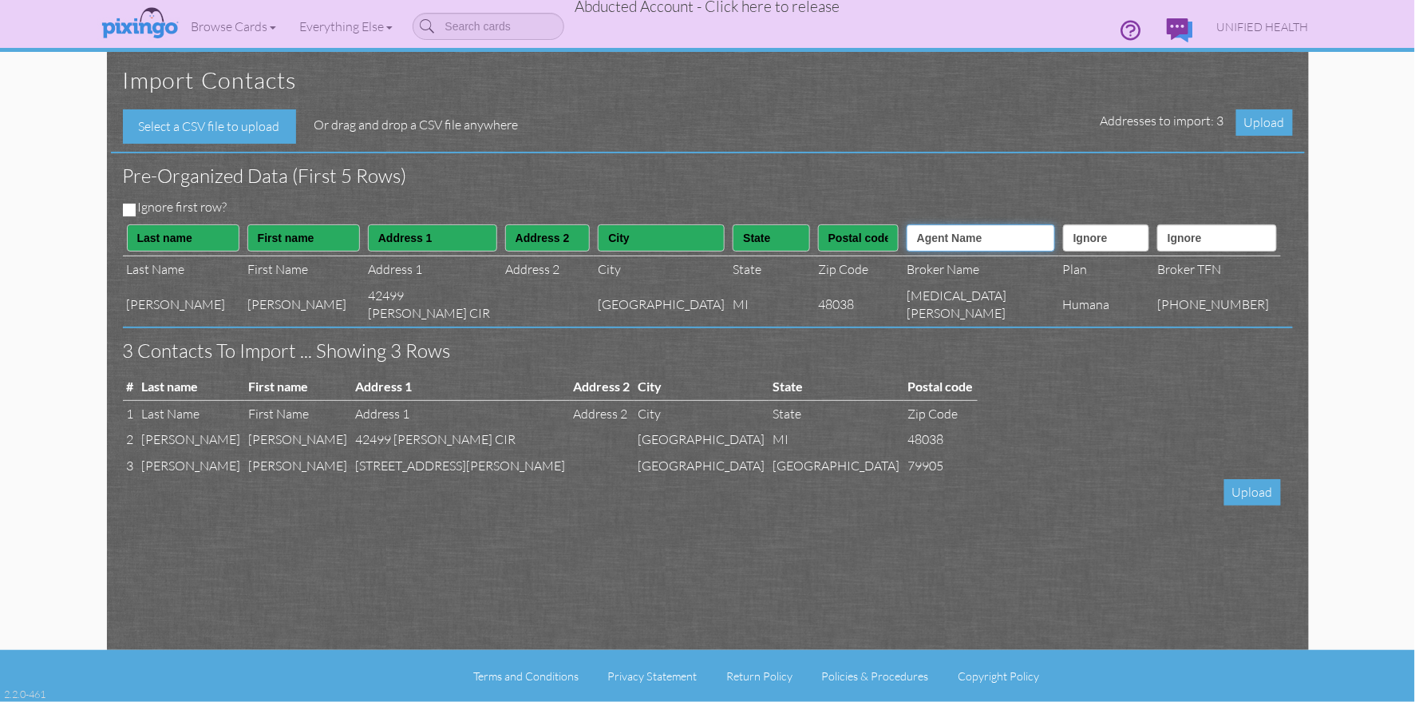
click at [936, 224] on select "Ignore ---------- First name Last name ---------- Address 1 Address 2 City Stat…" at bounding box center [981, 237] width 148 height 27
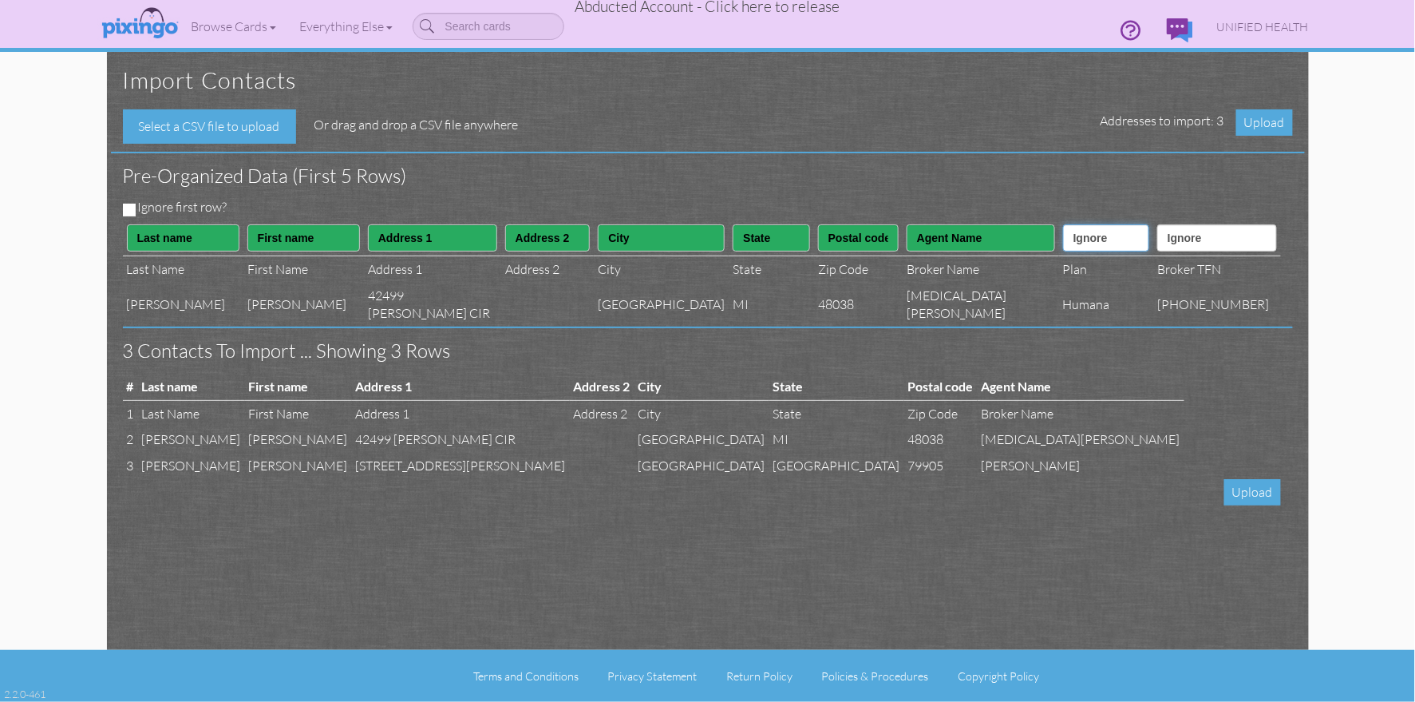
click at [1095, 242] on select "Ignore ---------- First name Last name ---------- Address 1 Address 2 City Stat…" at bounding box center [1106, 237] width 86 height 27
select select "object:20673"
click at [1063, 224] on select "Ignore ---------- First name Last name ---------- Address 1 Address 2 City Stat…" at bounding box center [1106, 237] width 86 height 27
click at [1205, 243] on select "Ignore ---------- First name Last name ---------- Address 1 Address 2 City Stat…" at bounding box center [1216, 237] width 119 height 27
select select "object:20675"
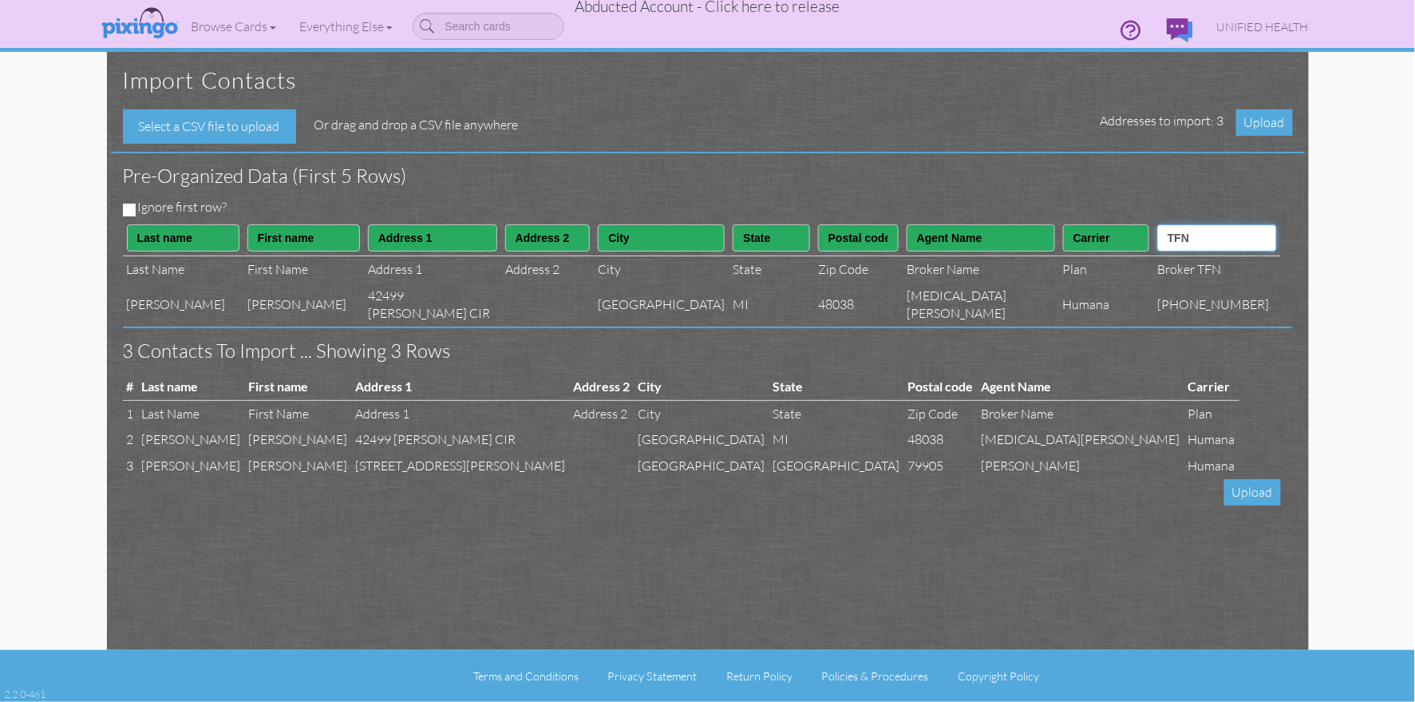
click at [1170, 224] on select "Ignore ---------- First name Last name ---------- Address 1 Address 2 City Stat…" at bounding box center [1216, 237] width 119 height 27
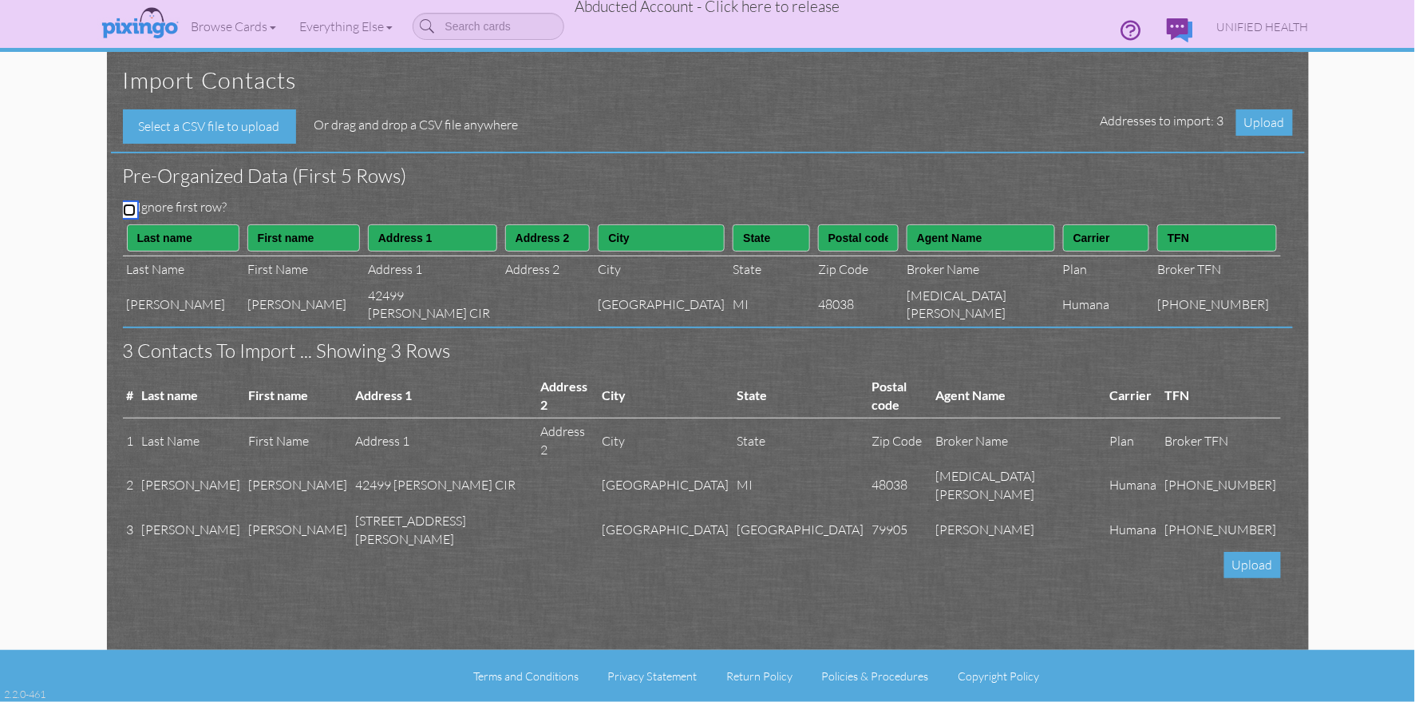
click at [126, 206] on input "Ignore first row?" at bounding box center [129, 210] width 13 height 13
checkbox input "true"
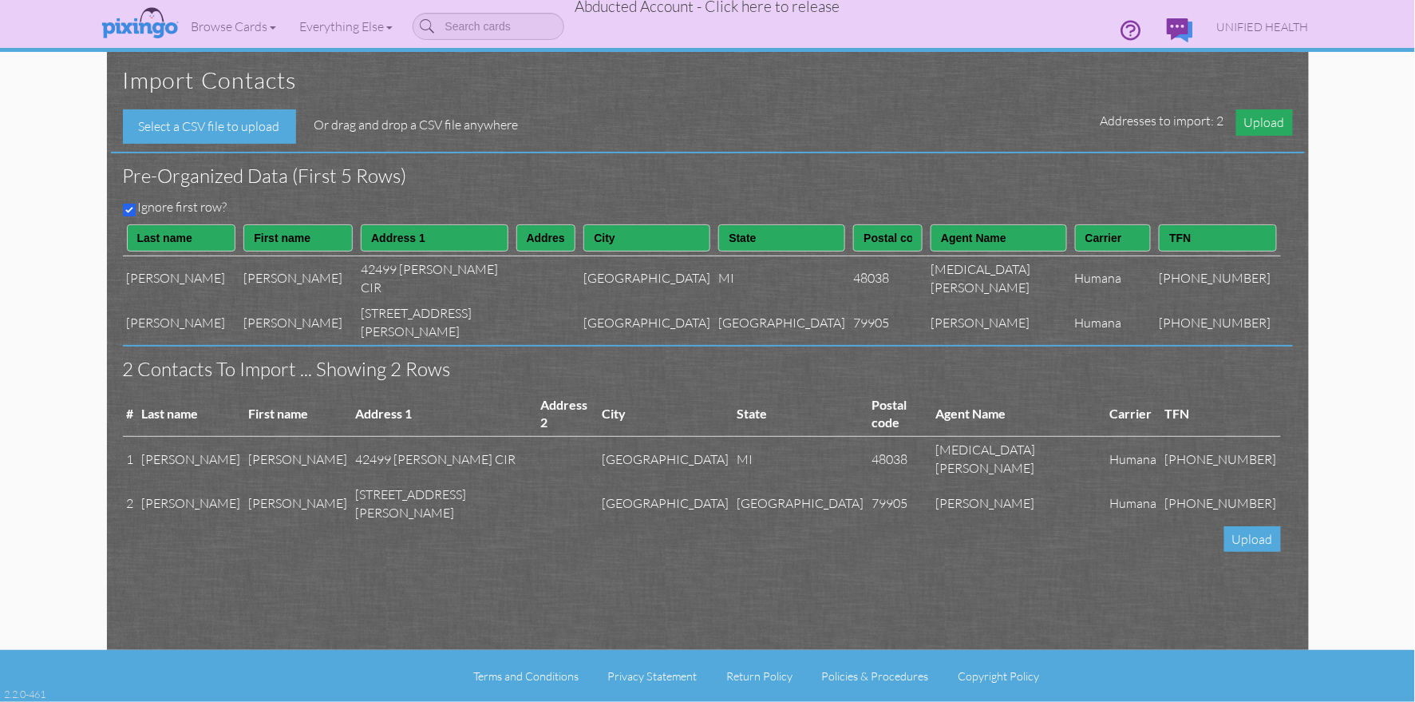
click at [1260, 121] on span "Upload" at bounding box center [1265, 122] width 57 height 26
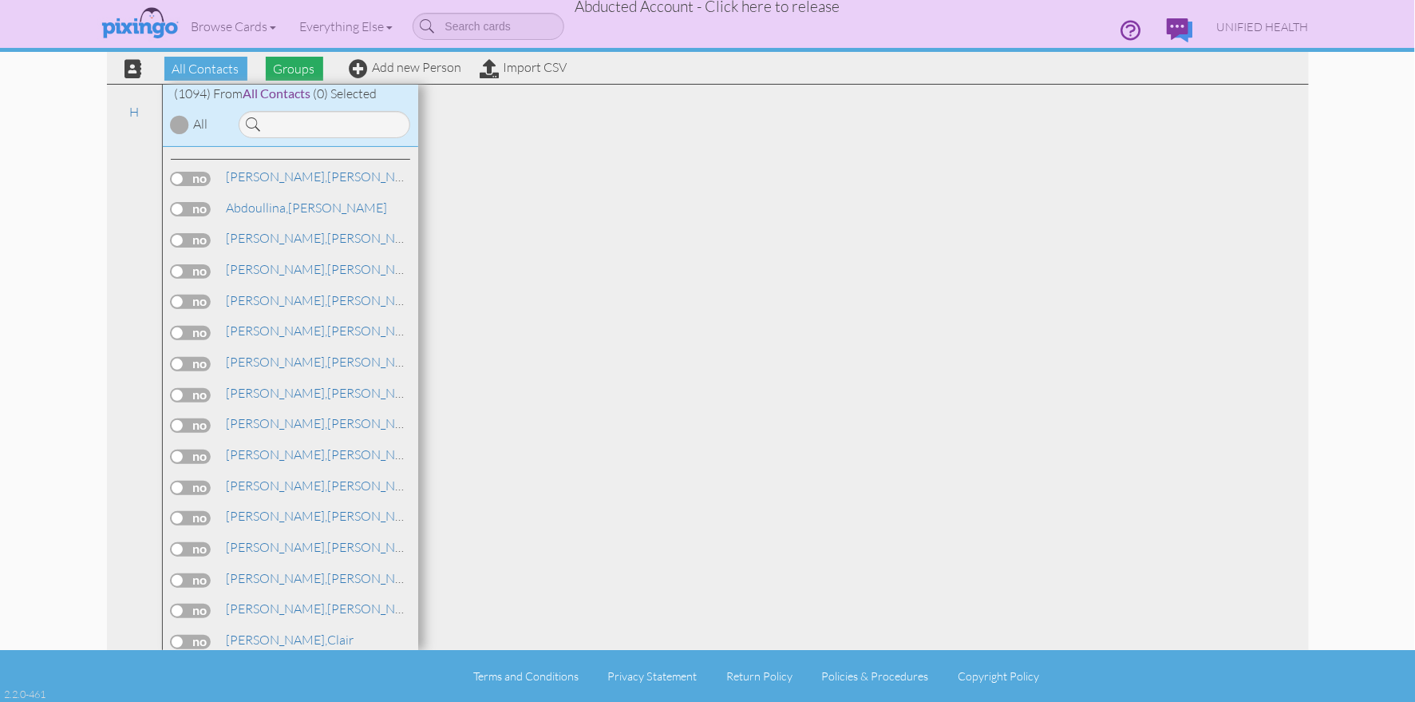
click at [298, 65] on span "Groups" at bounding box center [294, 69] width 57 height 24
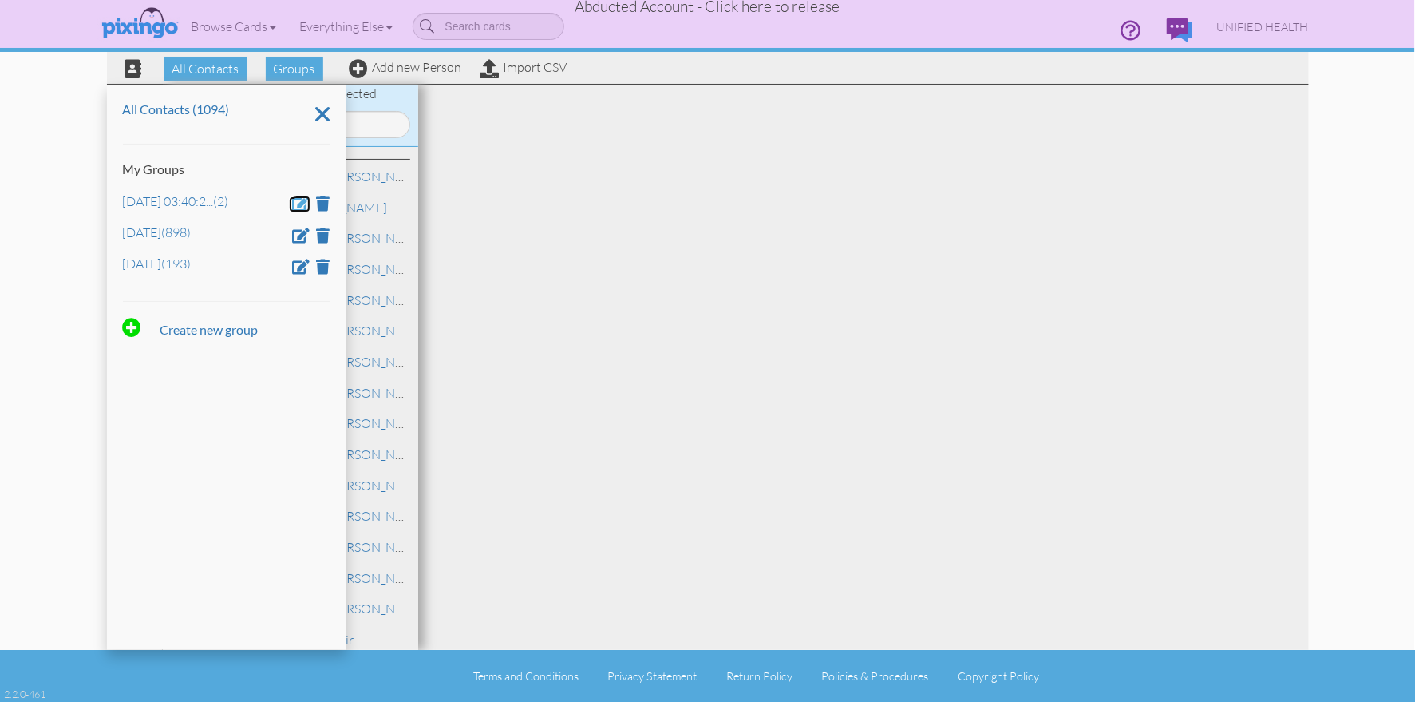
click at [297, 200] on span at bounding box center [302, 203] width 18 height 15
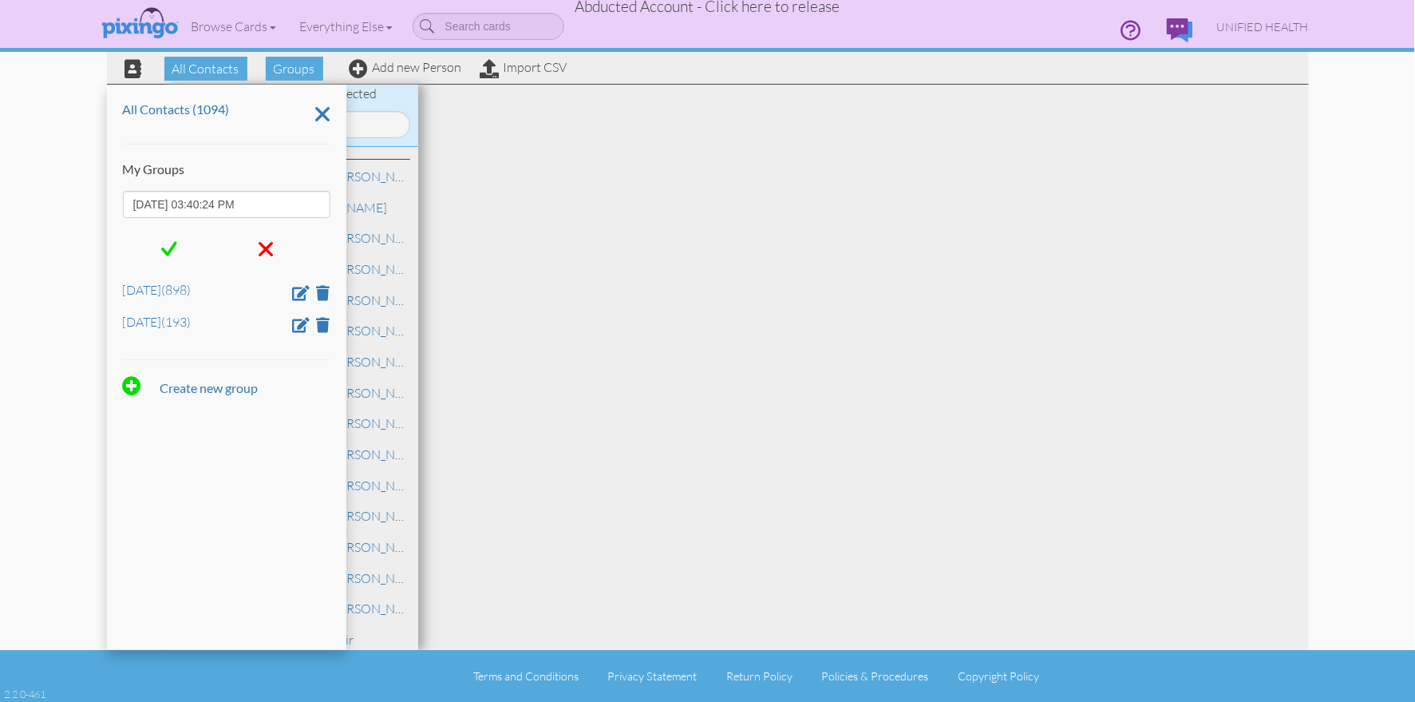
drag, startPoint x: 282, startPoint y: 201, endPoint x: 61, endPoint y: 194, distance: 221.2
click at [61, 196] on contacts "Toggle navigation Visit Pixingo Mobile Browse Cards Business Accounting Automot…" at bounding box center [707, 351] width 1415 height 702
type input "Jan 19"
click at [177, 251] on span at bounding box center [169, 249] width 16 height 24
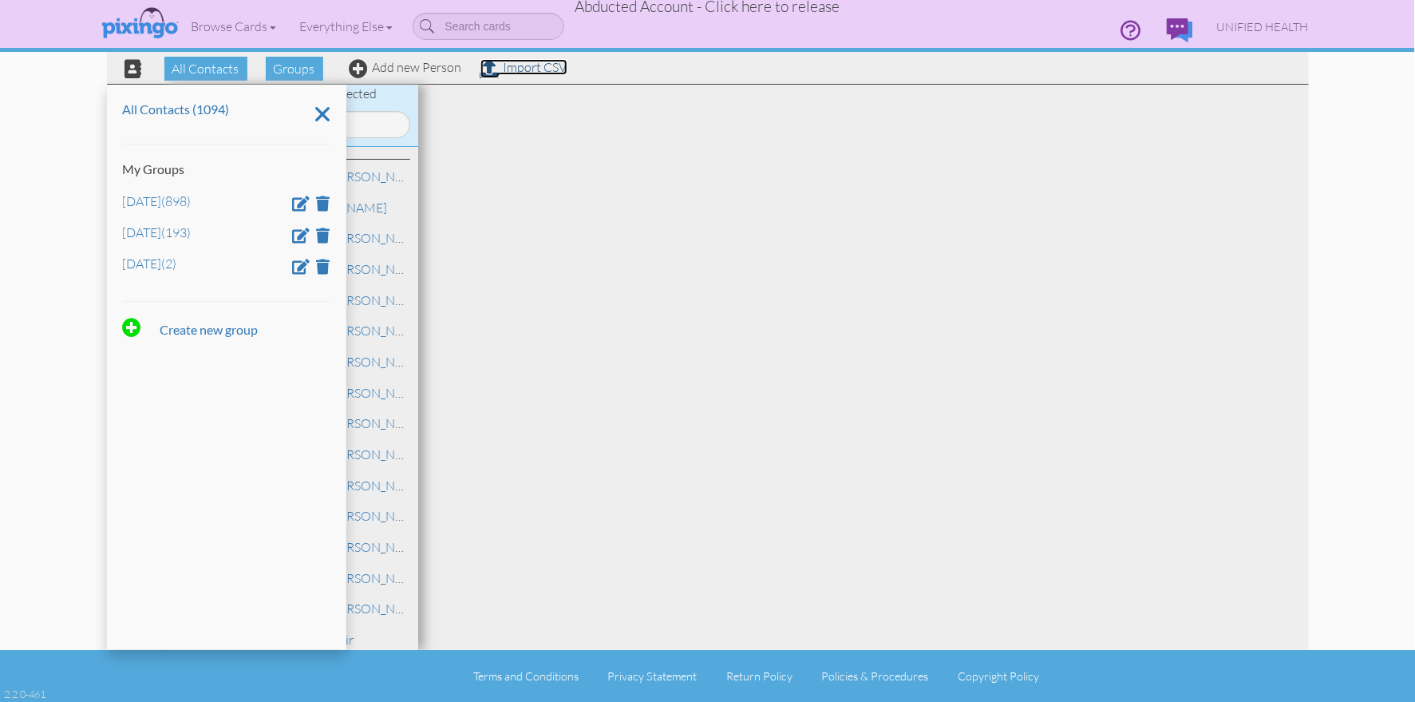
click at [529, 70] on link "Import CSV" at bounding box center [524, 67] width 87 height 16
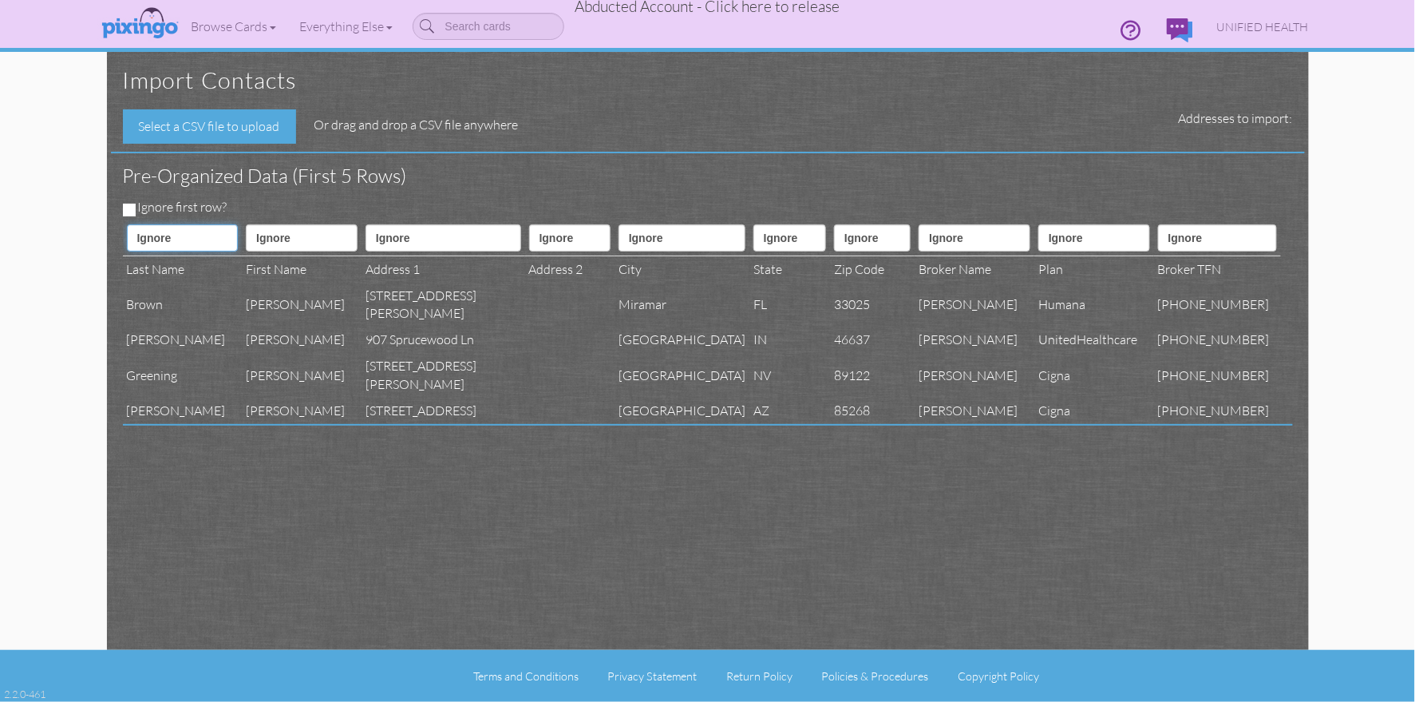
click at [181, 231] on select "Ignore ---------- First name Last name ---------- Address 1 Address 2 City Stat…" at bounding box center [183, 237] width 112 height 27
select select "object:24664"
click at [127, 224] on select "Ignore ---------- First name Last name ---------- Address 1 Address 2 City Stat…" at bounding box center [183, 237] width 112 height 27
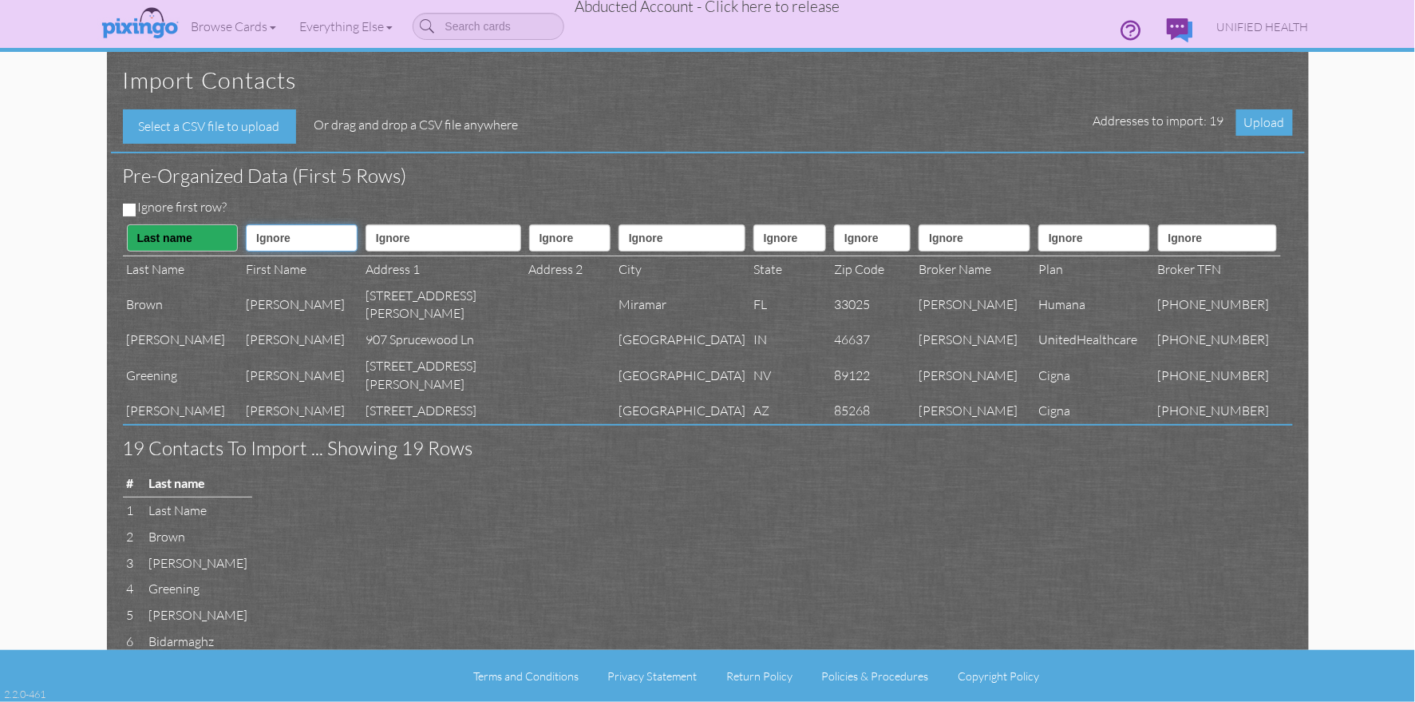
click at [275, 231] on select "Ignore ---------- First name Last name ---------- Address 1 Address 2 City Stat…" at bounding box center [302, 237] width 112 height 27
select select "object:24663"
click at [246, 224] on select "Ignore ---------- First name Last name ---------- Address 1 Address 2 City Stat…" at bounding box center [302, 237] width 112 height 27
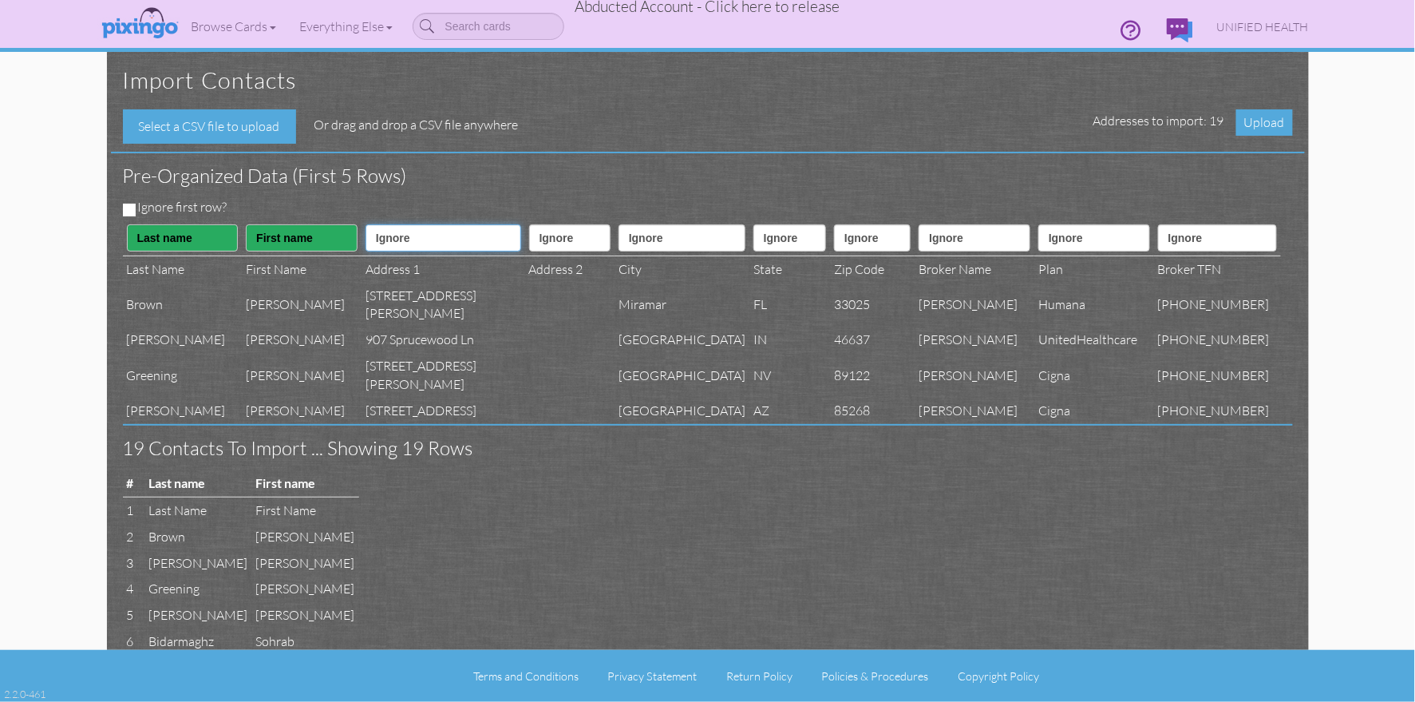
click at [368, 233] on select "Ignore ---------- First name Last name ---------- Address 1 Address 2 City Stat…" at bounding box center [444, 237] width 156 height 27
select select "object:24666"
click at [366, 224] on select "Ignore ---------- First name Last name ---------- Address 1 Address 2 City Stat…" at bounding box center [444, 237] width 156 height 27
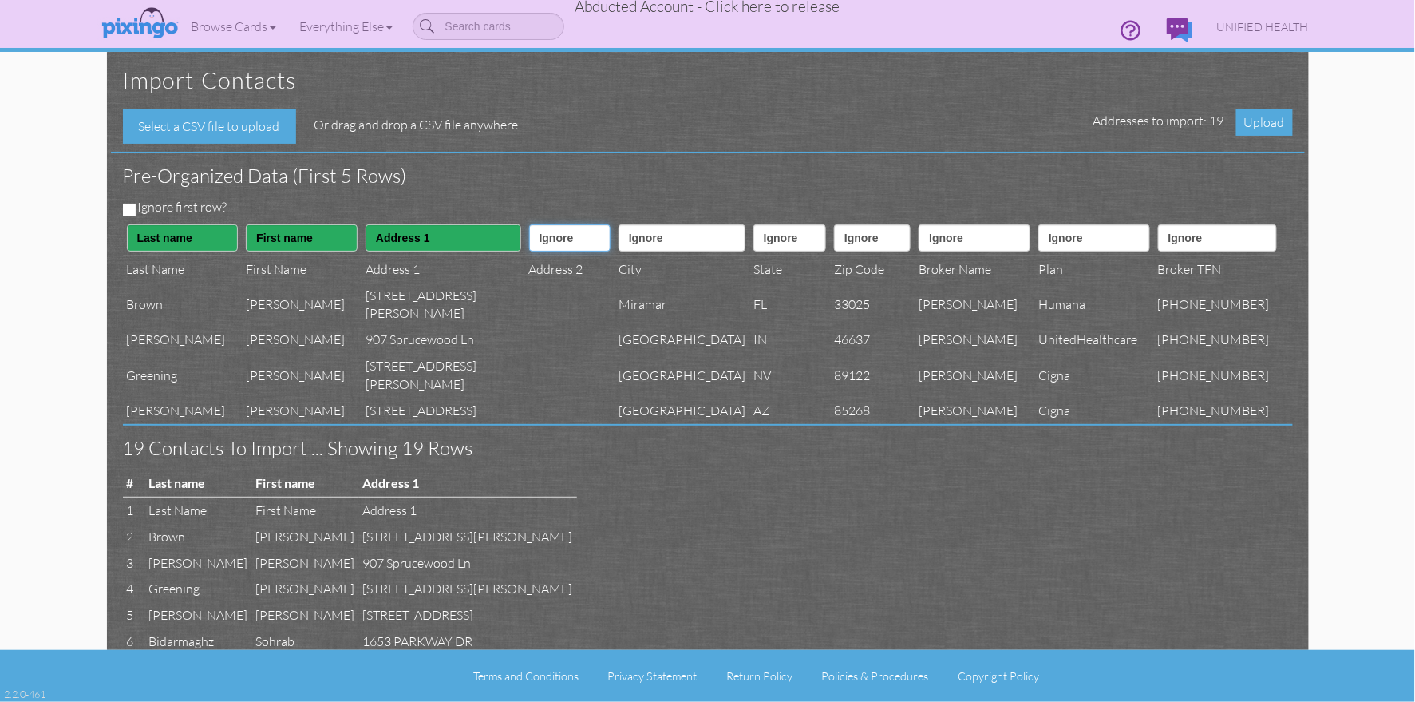
click at [580, 231] on select "Ignore ---------- First name Last name ---------- Address 1 Address 2 City Stat…" at bounding box center [569, 237] width 81 height 27
select select "object:24667"
click at [529, 224] on select "Ignore ---------- First name Last name ---------- Address 1 Address 2 City Stat…" at bounding box center [569, 237] width 81 height 27
click at [649, 241] on select "Ignore ---------- First name Last name ---------- Address 1 Address 2 City Stat…" at bounding box center [682, 237] width 127 height 27
select select "object:24668"
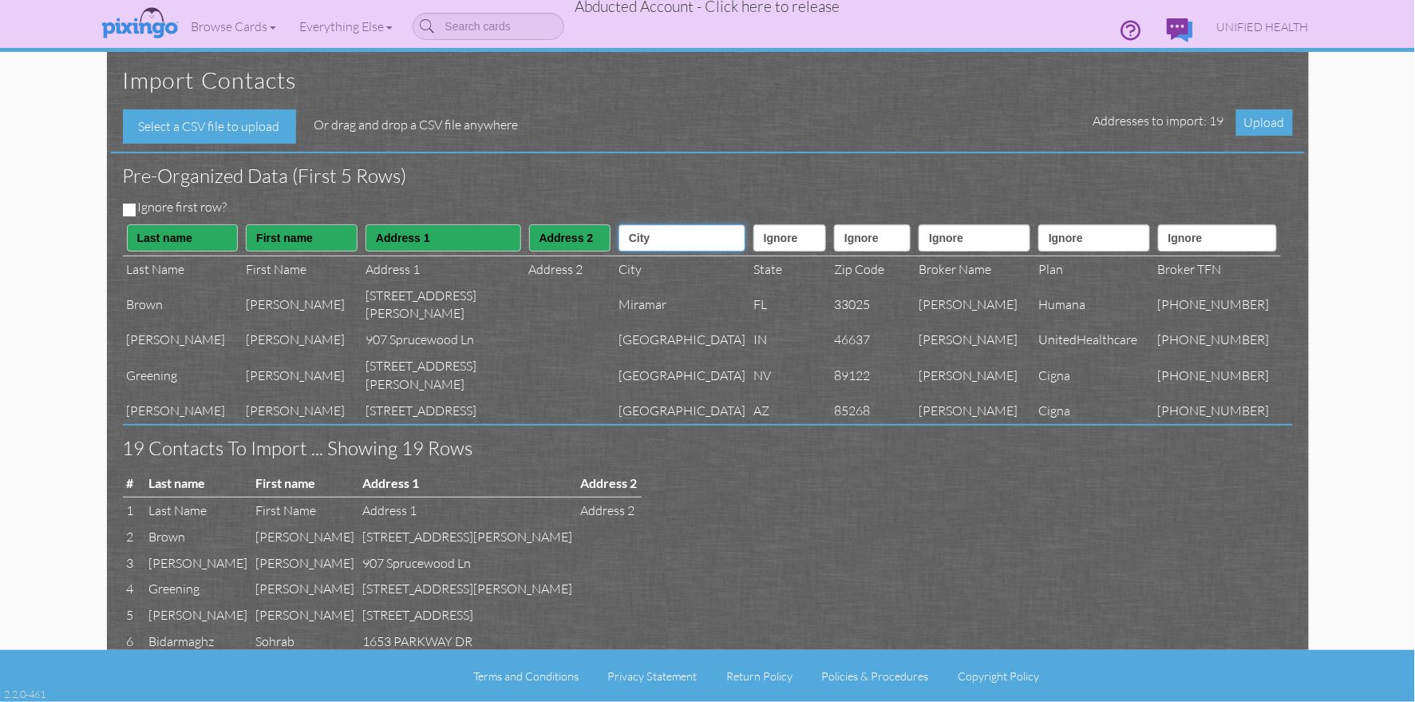
click at [619, 224] on select "Ignore ---------- First name Last name ---------- Address 1 Address 2 City Stat…" at bounding box center [682, 237] width 127 height 27
click at [754, 249] on select "Ignore ---------- First name Last name ---------- Address 1 Address 2 City Stat…" at bounding box center [790, 237] width 73 height 27
select select "object:24669"
click at [754, 224] on select "Ignore ---------- First name Last name ---------- Address 1 Address 2 City Stat…" at bounding box center [790, 237] width 73 height 27
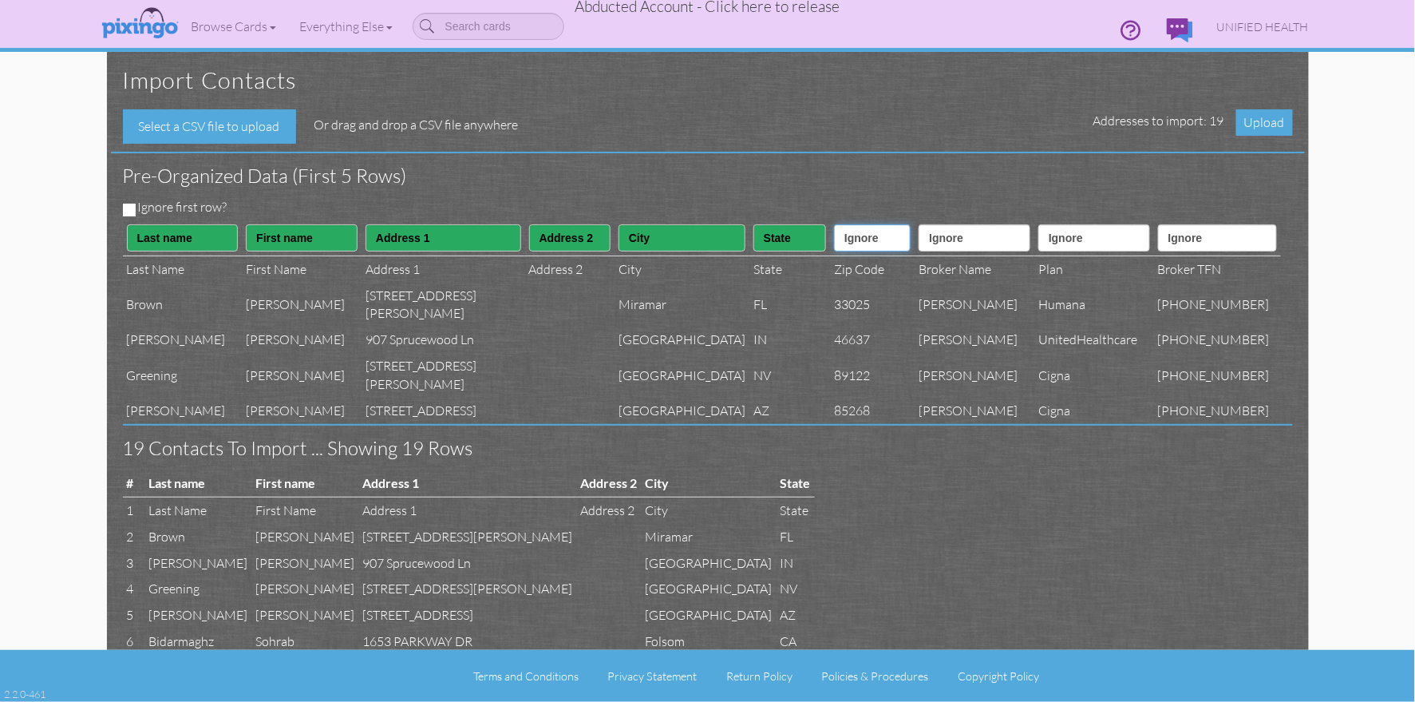
click at [843, 246] on select "Ignore ---------- First name Last name ---------- Address 1 Address 2 City Stat…" at bounding box center [872, 237] width 77 height 27
select select "object:24670"
click at [834, 224] on select "Ignore ---------- First name Last name ---------- Address 1 Address 2 City Stat…" at bounding box center [872, 237] width 77 height 27
click at [961, 245] on select "Ignore ---------- First name Last name ---------- Address 1 Address 2 City Stat…" at bounding box center [975, 237] width 112 height 27
select select "object:24684"
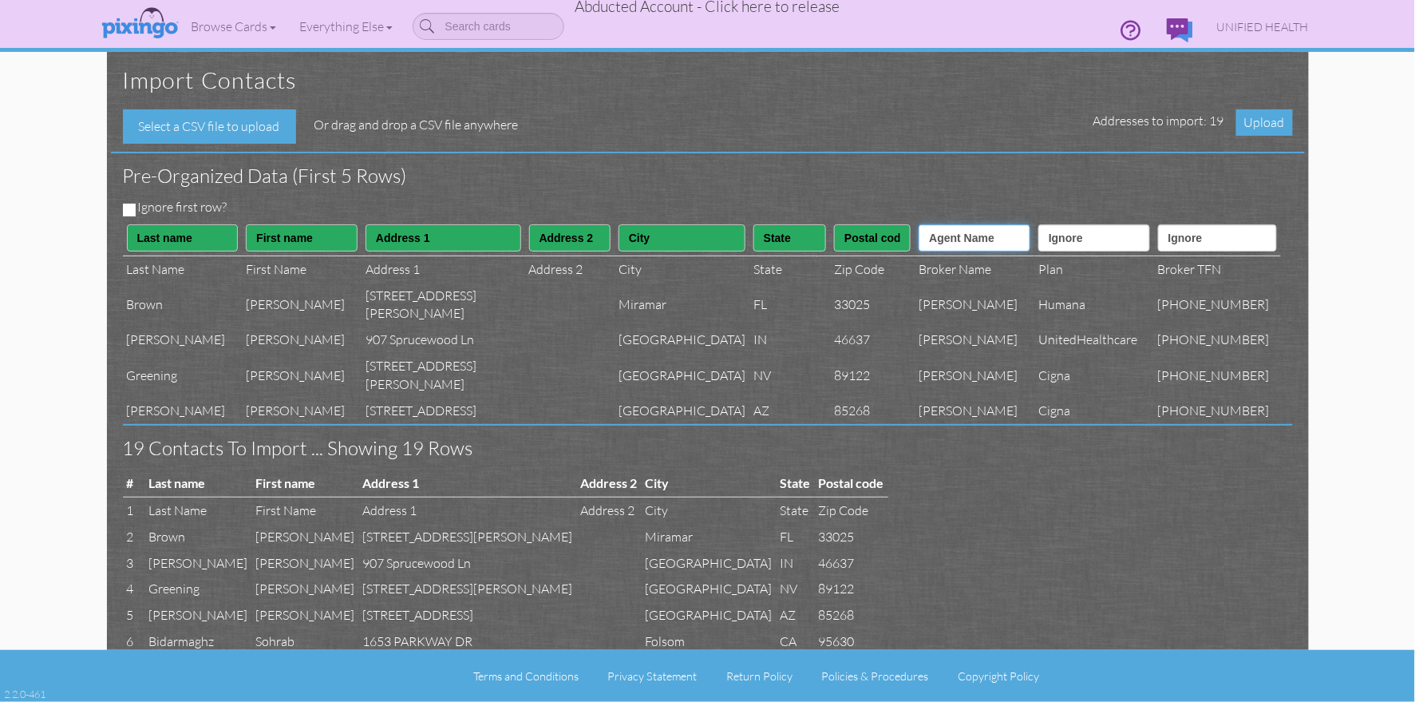
click at [928, 224] on select "Ignore ---------- First name Last name ---------- Address 1 Address 2 City Stat…" at bounding box center [975, 237] width 112 height 27
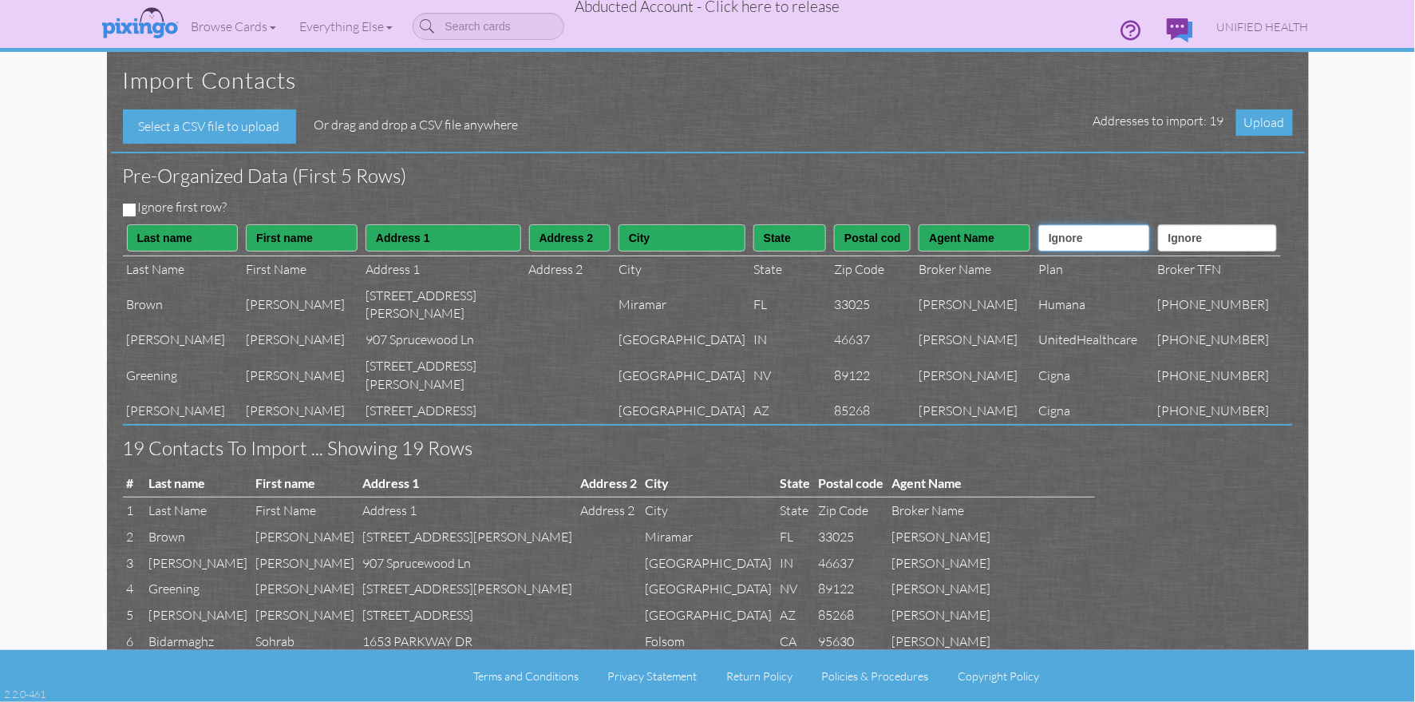
click at [1076, 241] on select "Ignore ---------- First name Last name ---------- Address 1 Address 2 City Stat…" at bounding box center [1095, 237] width 112 height 27
select select "object:24683"
click at [1045, 224] on select "Ignore ---------- First name Last name ---------- Address 1 Address 2 City Stat…" at bounding box center [1095, 237] width 112 height 27
click at [1196, 247] on select "Ignore ---------- First name Last name ---------- Address 1 Address 2 City Stat…" at bounding box center [1217, 237] width 119 height 27
select select "object:24685"
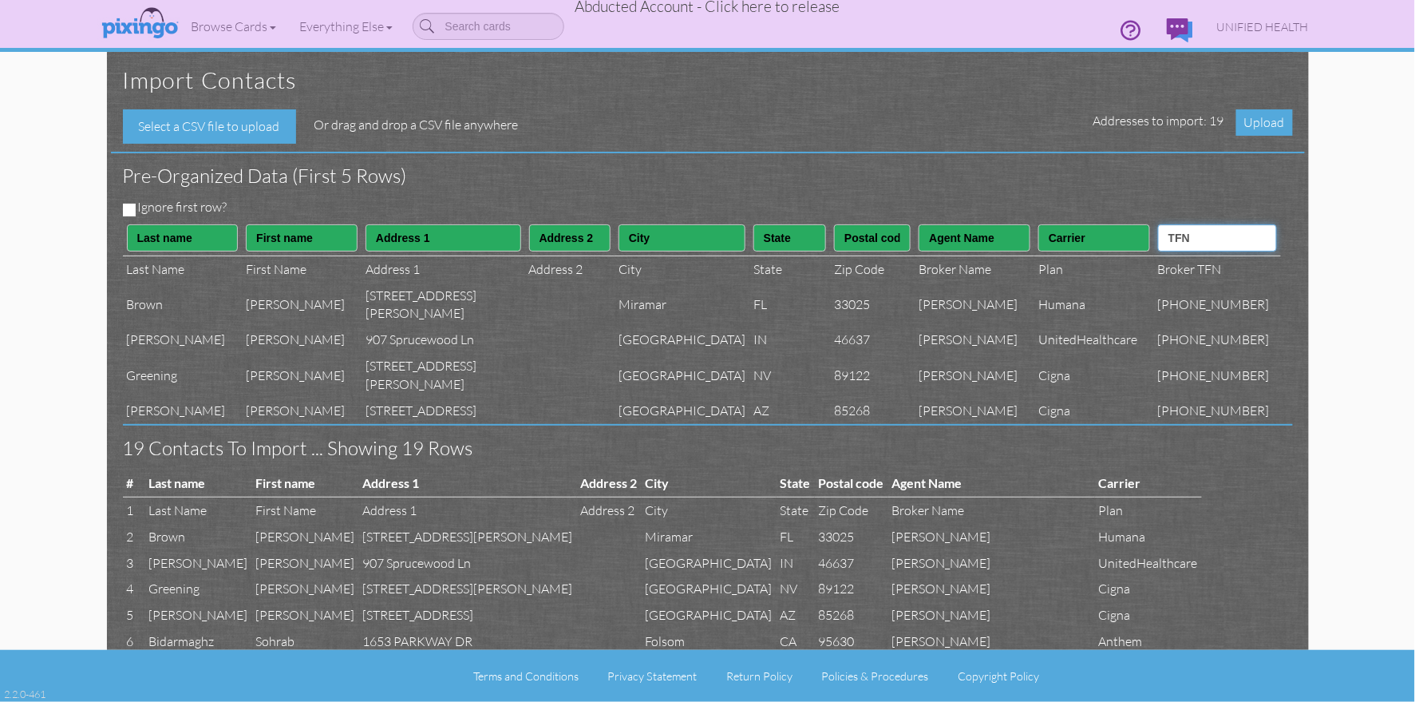
click at [1177, 224] on select "Ignore ---------- First name Last name ---------- Address 1 Address 2 City Stat…" at bounding box center [1217, 237] width 119 height 27
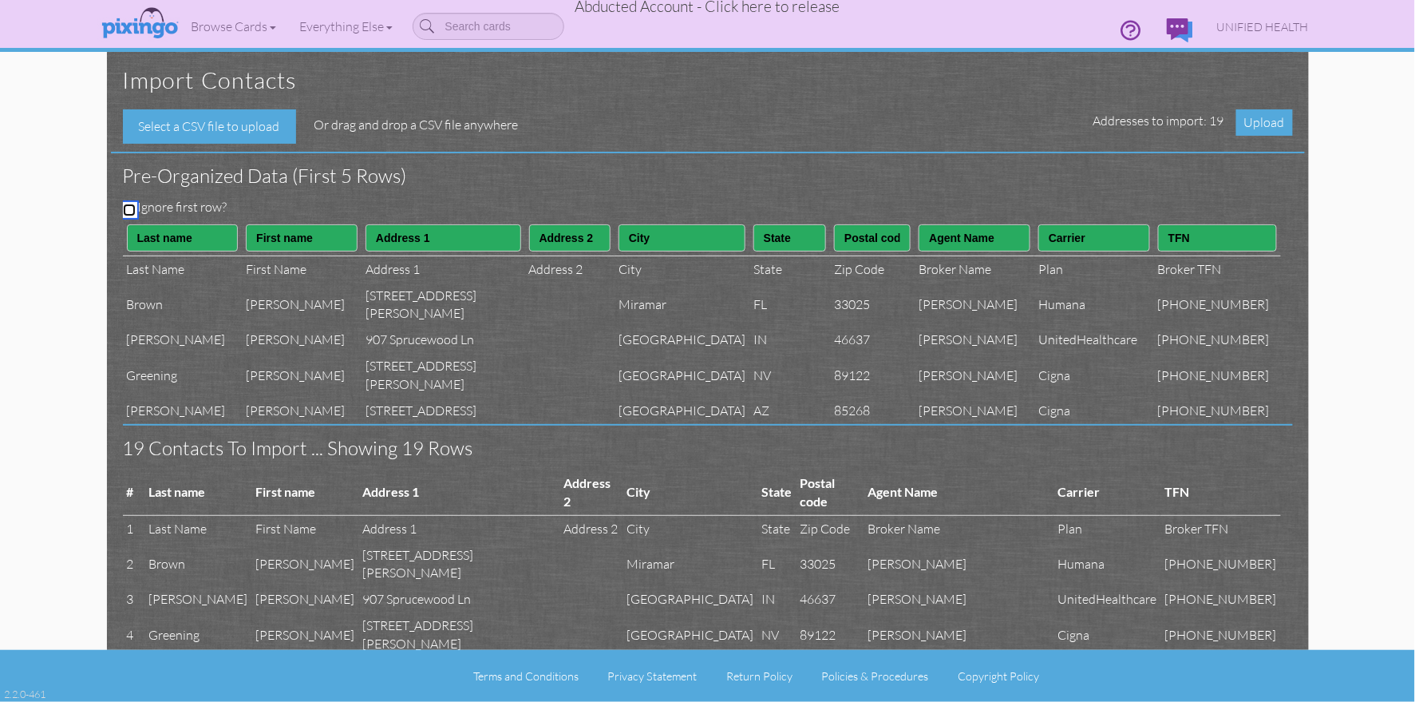
click at [131, 208] on input "Ignore first row?" at bounding box center [129, 210] width 13 height 13
checkbox input "true"
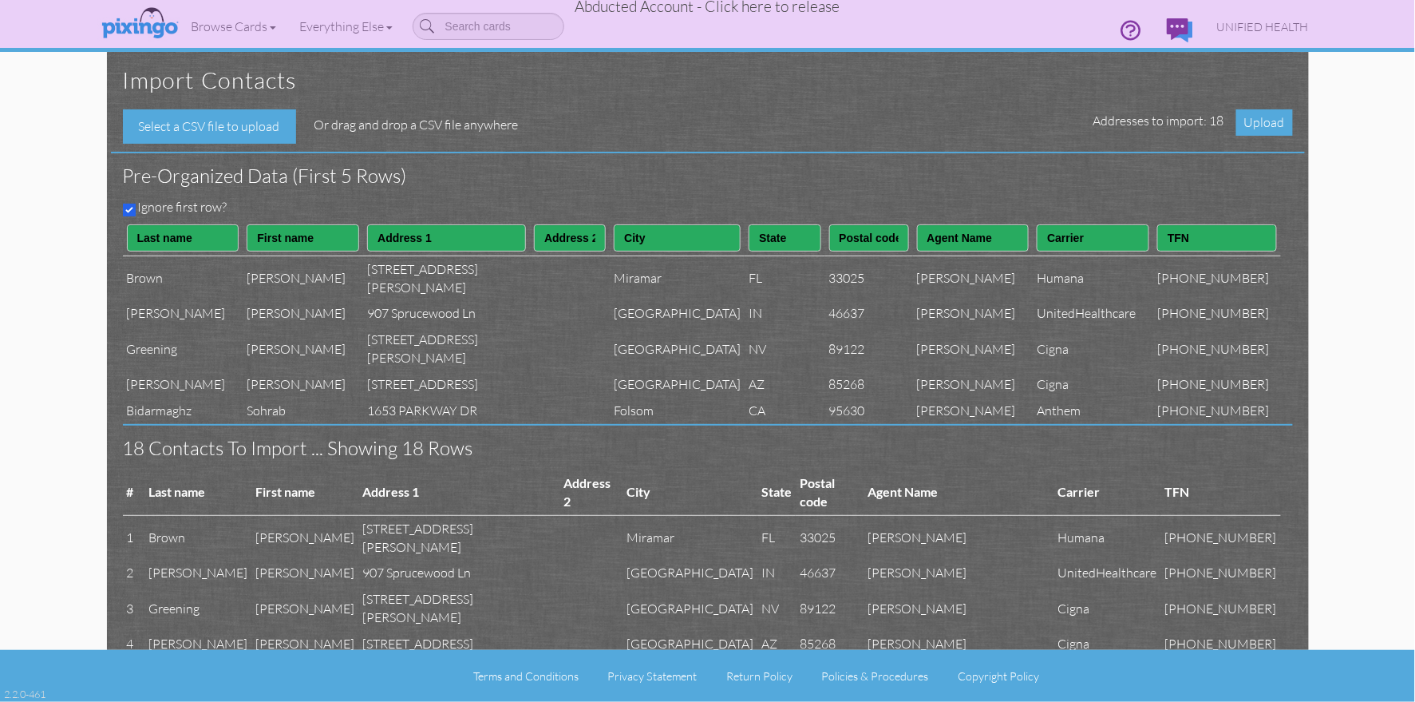
click at [554, 200] on div "Ignore first row?" at bounding box center [702, 209] width 1182 height 22
click at [1260, 124] on span "Upload" at bounding box center [1265, 122] width 57 height 26
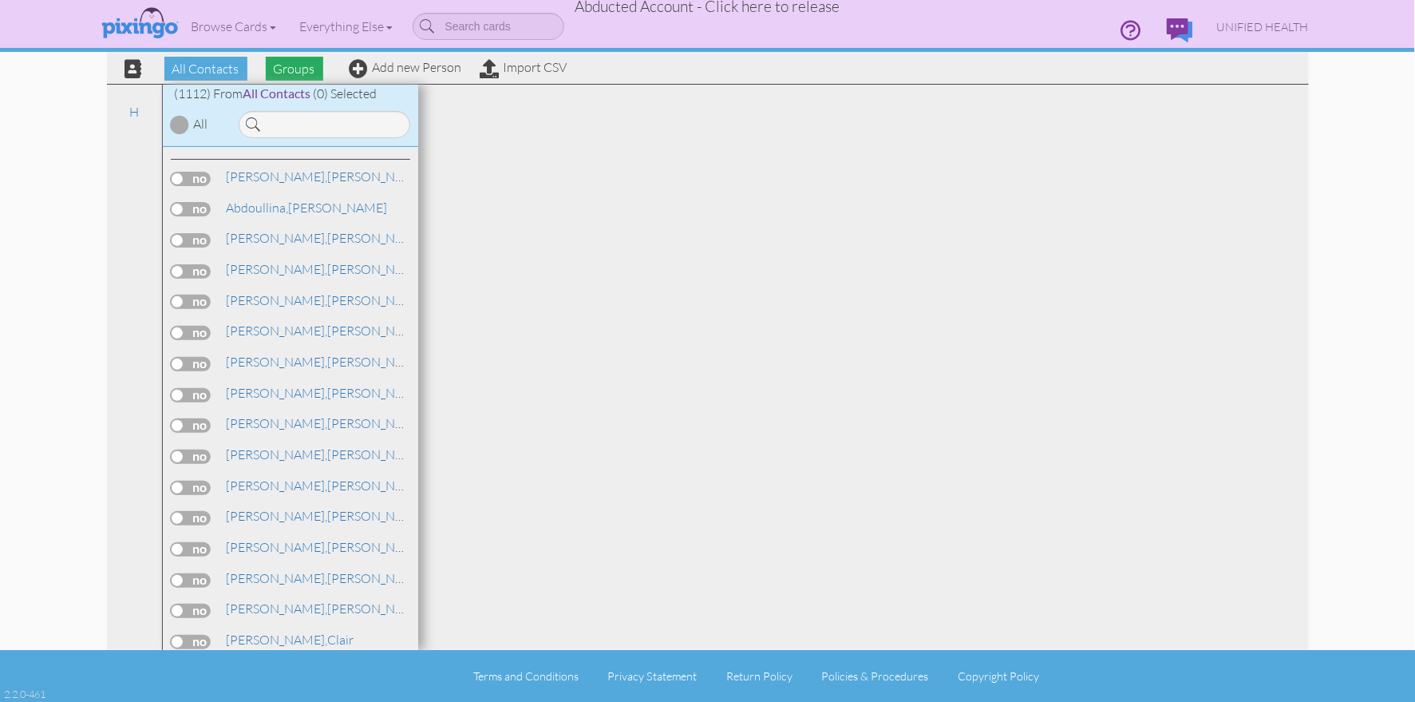
click at [305, 69] on span "Groups" at bounding box center [294, 69] width 57 height 24
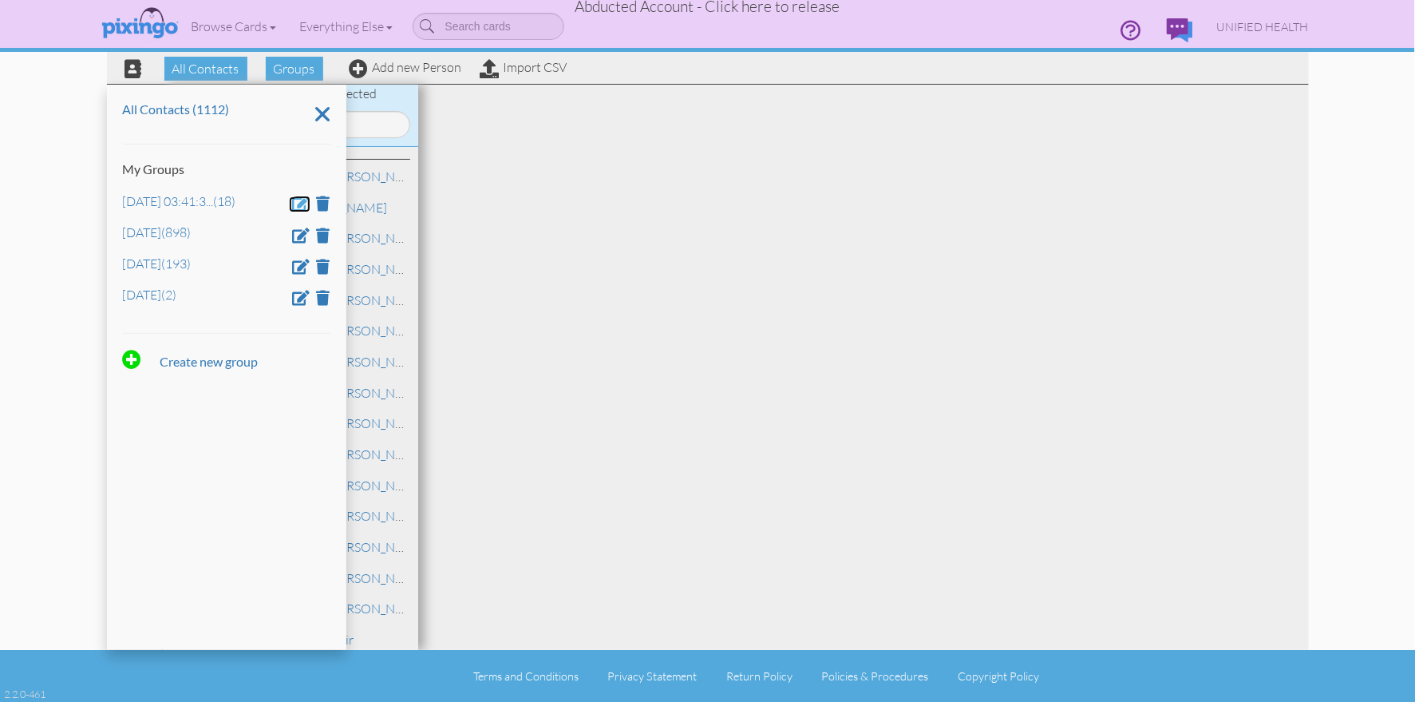
click at [300, 200] on span at bounding box center [302, 203] width 18 height 15
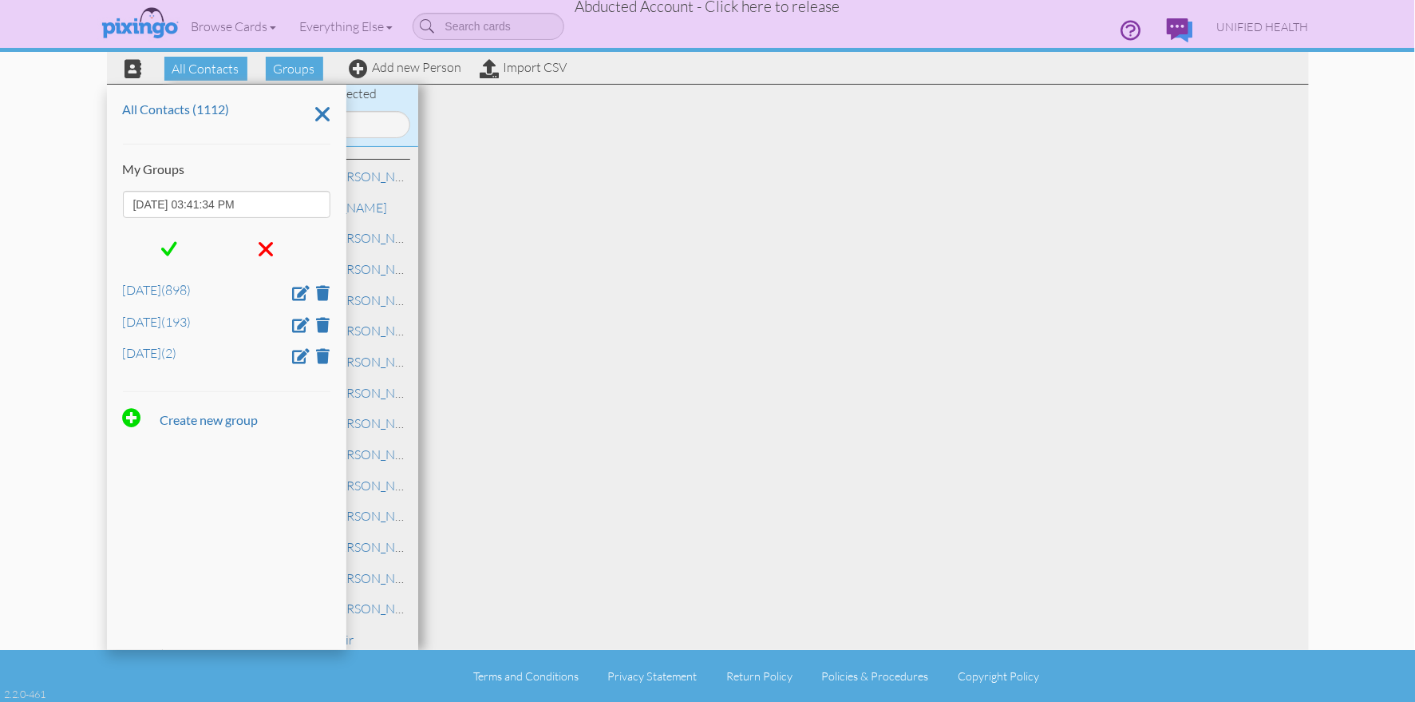
drag, startPoint x: 300, startPoint y: 200, endPoint x: 169, endPoint y: 219, distance: 132.2
click at [108, 205] on div "All Contacts (1112) My Groups Aug 21, 03:41:34 PM Dec 5 (898) Jan 10 (193) Jan …" at bounding box center [226, 367] width 239 height 565
type input "Jan 25"
click at [180, 252] on div at bounding box center [170, 249] width 94 height 38
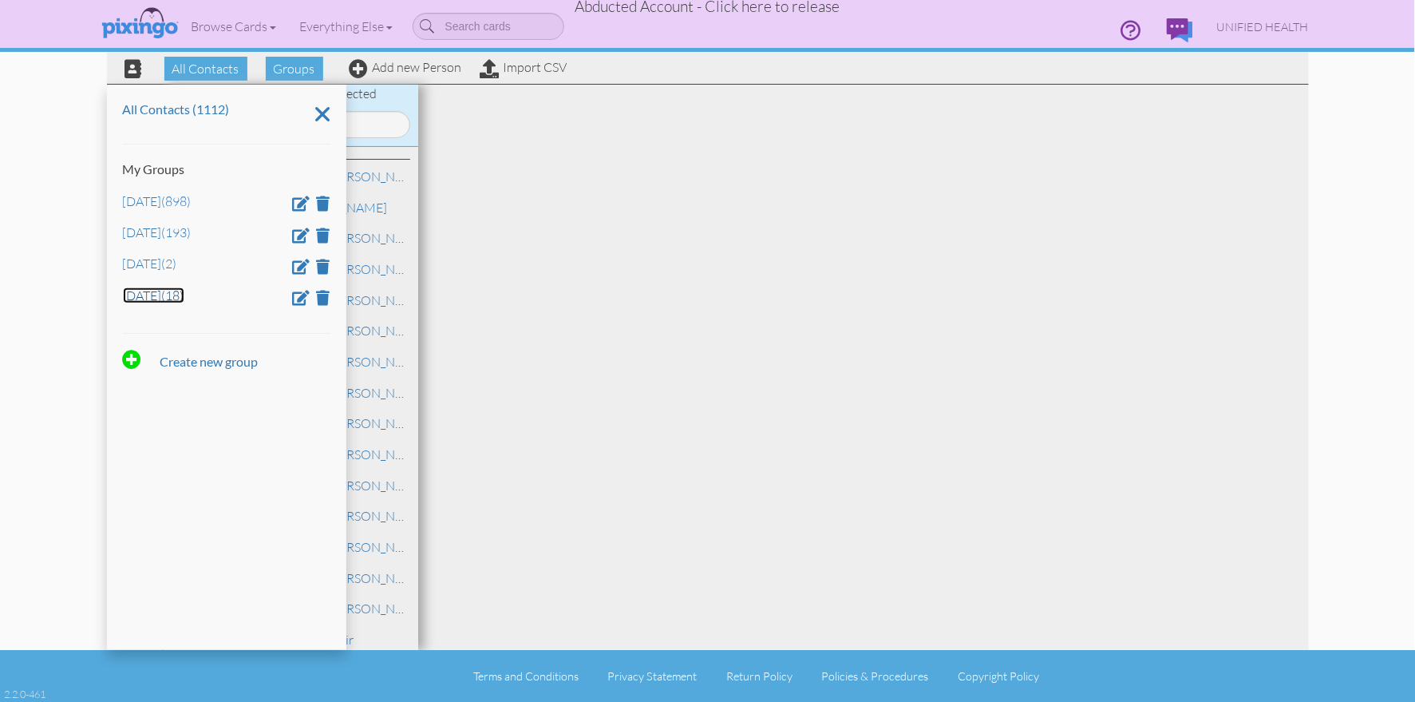
click at [159, 298] on link "Jan 25 (18)" at bounding box center [153, 295] width 61 height 16
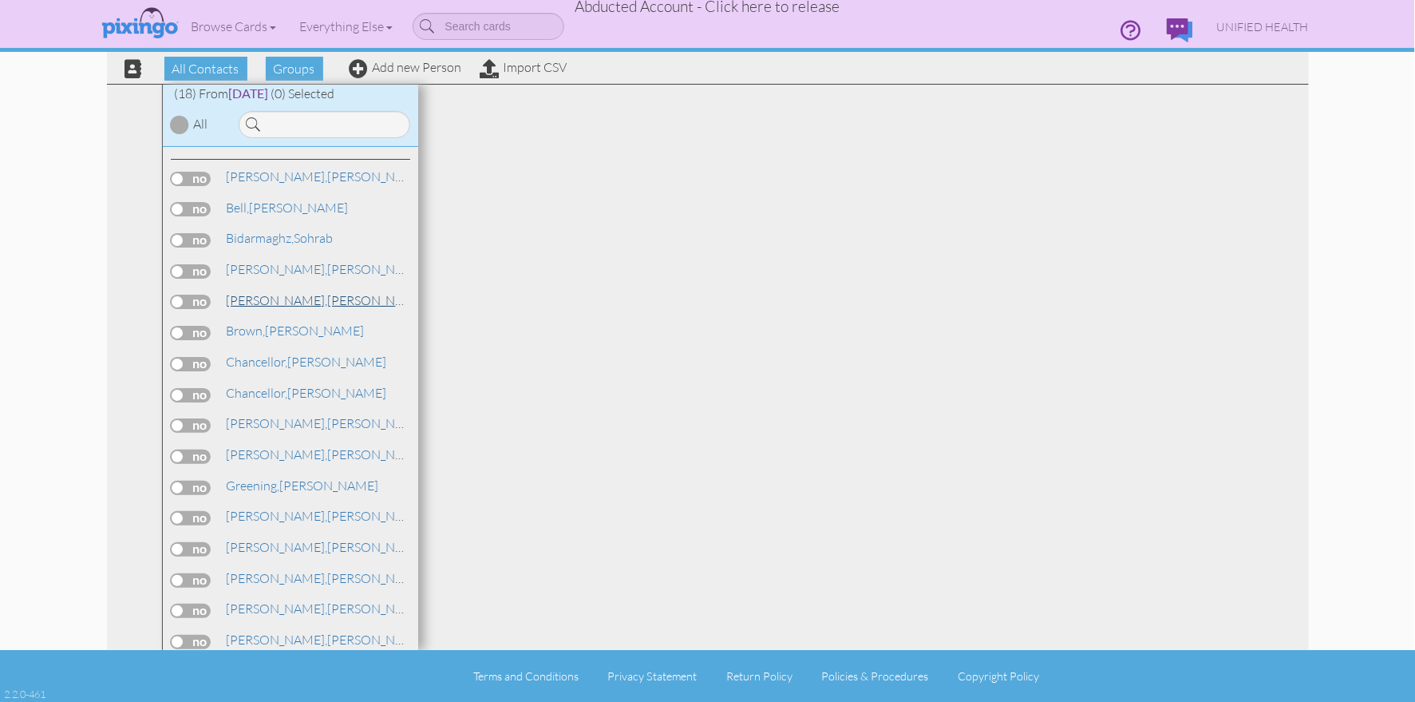
click at [279, 299] on span "Bredeson," at bounding box center [277, 300] width 101 height 16
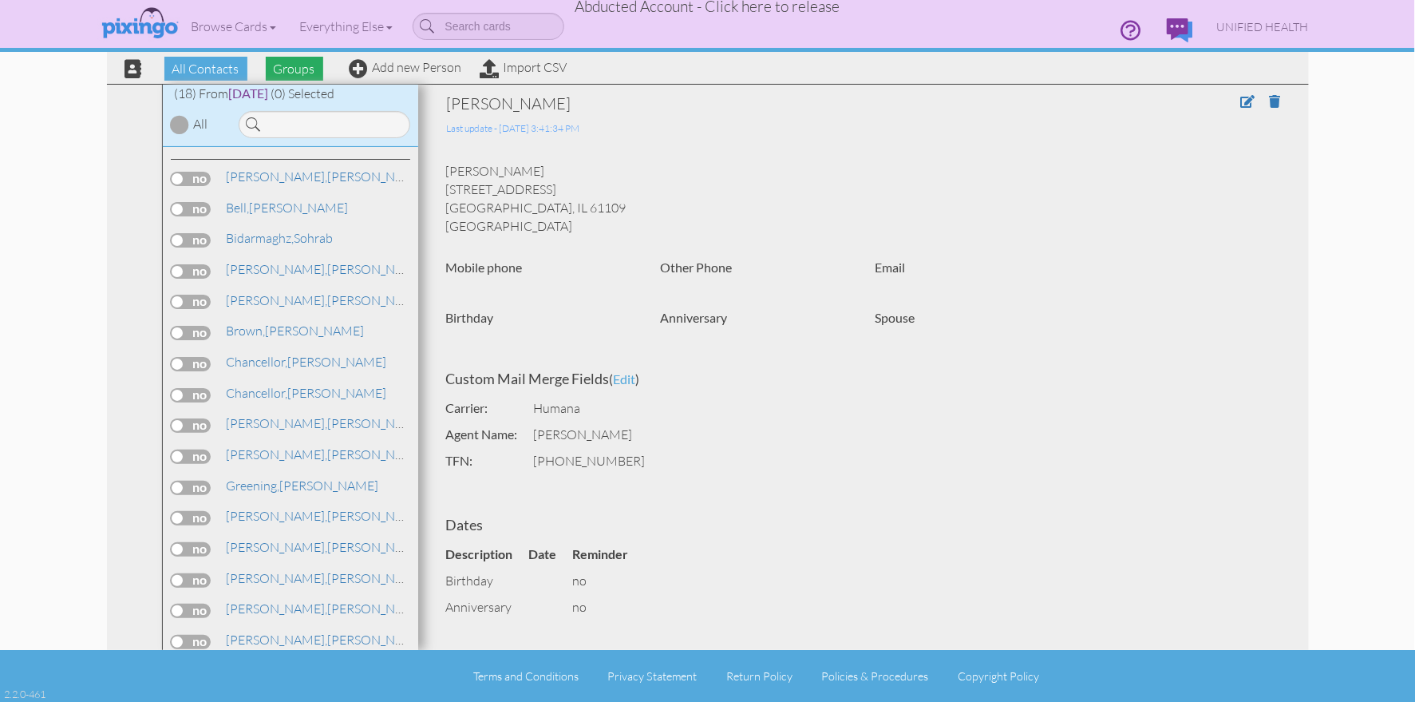
click at [299, 77] on span "Groups" at bounding box center [294, 69] width 57 height 24
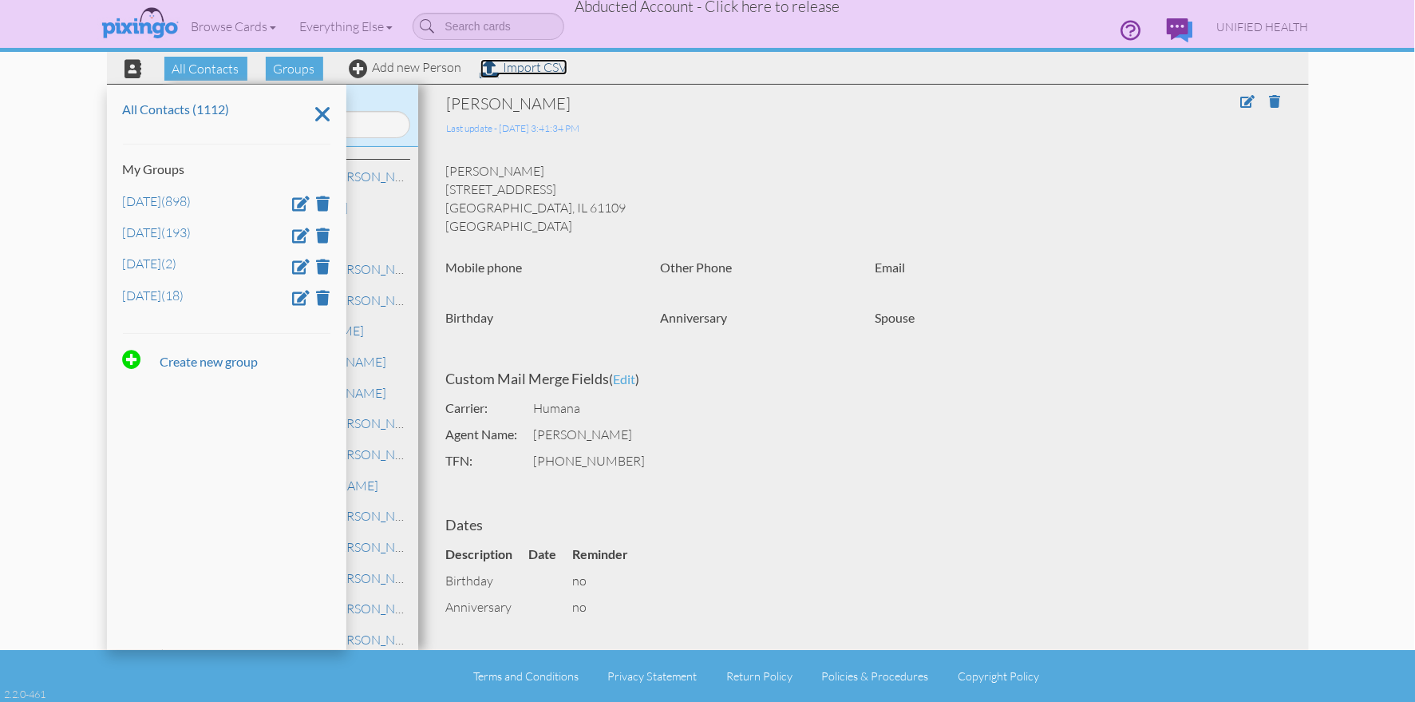
click at [532, 67] on link "Import CSV" at bounding box center [524, 67] width 87 height 16
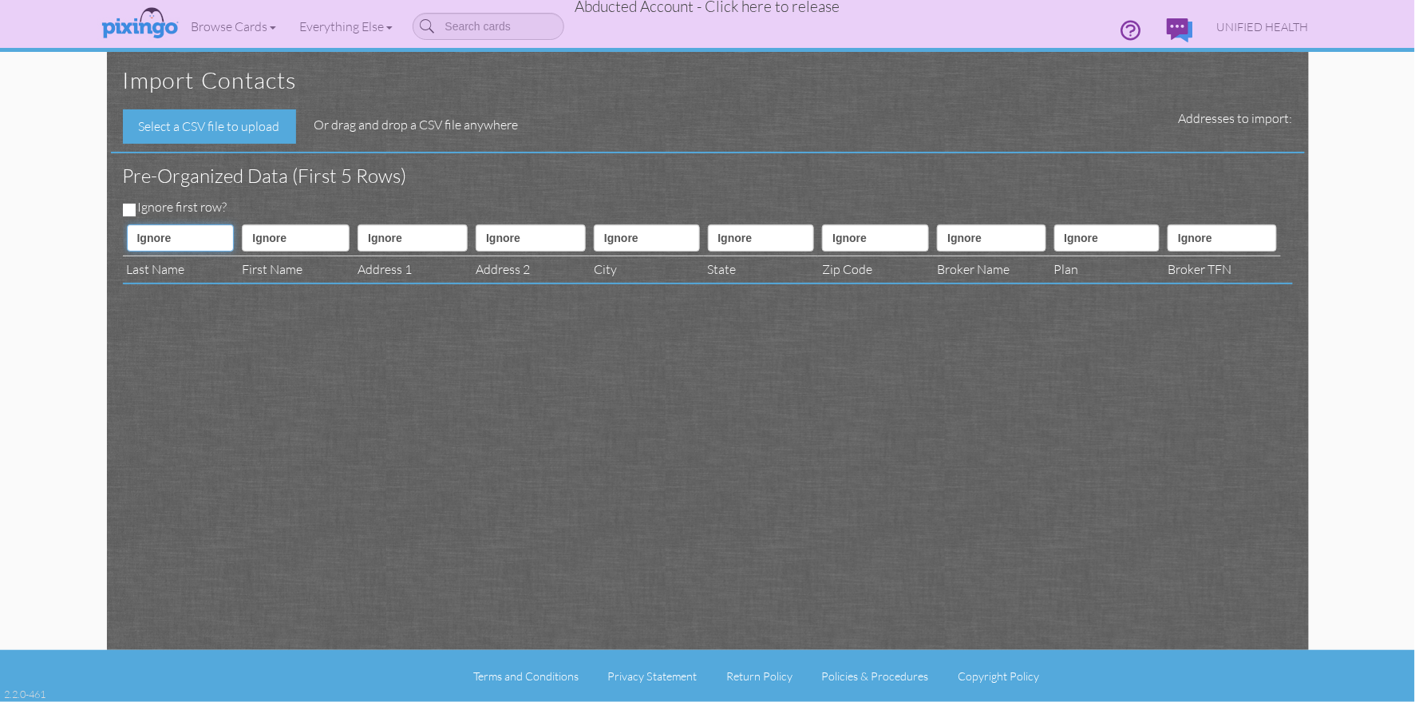
click at [198, 239] on select "Ignore ---------- First name Last name ---------- Address 1 Address 2 City Stat…" at bounding box center [181, 237] width 108 height 27
select select "object:29839"
click at [127, 224] on select "Ignore ---------- First name Last name ---------- Address 1 Address 2 City Stat…" at bounding box center [181, 237] width 108 height 27
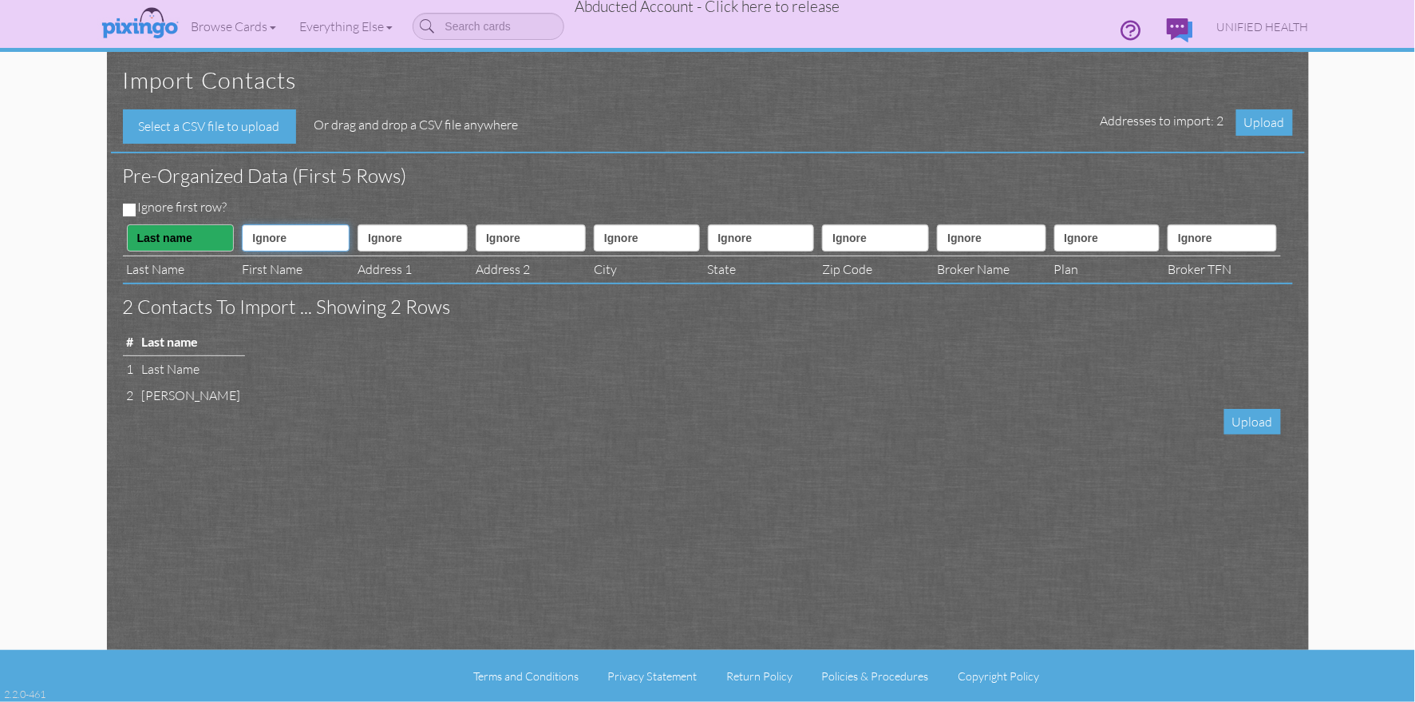
click at [279, 232] on select "Ignore ---------- First name Last name ---------- Address 1 Address 2 City Stat…" at bounding box center [296, 237] width 108 height 27
select select "object:29838"
click at [242, 224] on select "Ignore ---------- First name Last name ---------- Address 1 Address 2 City Stat…" at bounding box center [296, 237] width 108 height 27
click at [435, 240] on select "Ignore ---------- First name Last name ---------- Address 1 Address 2 City Stat…" at bounding box center [413, 237] width 110 height 27
select select "object:29841"
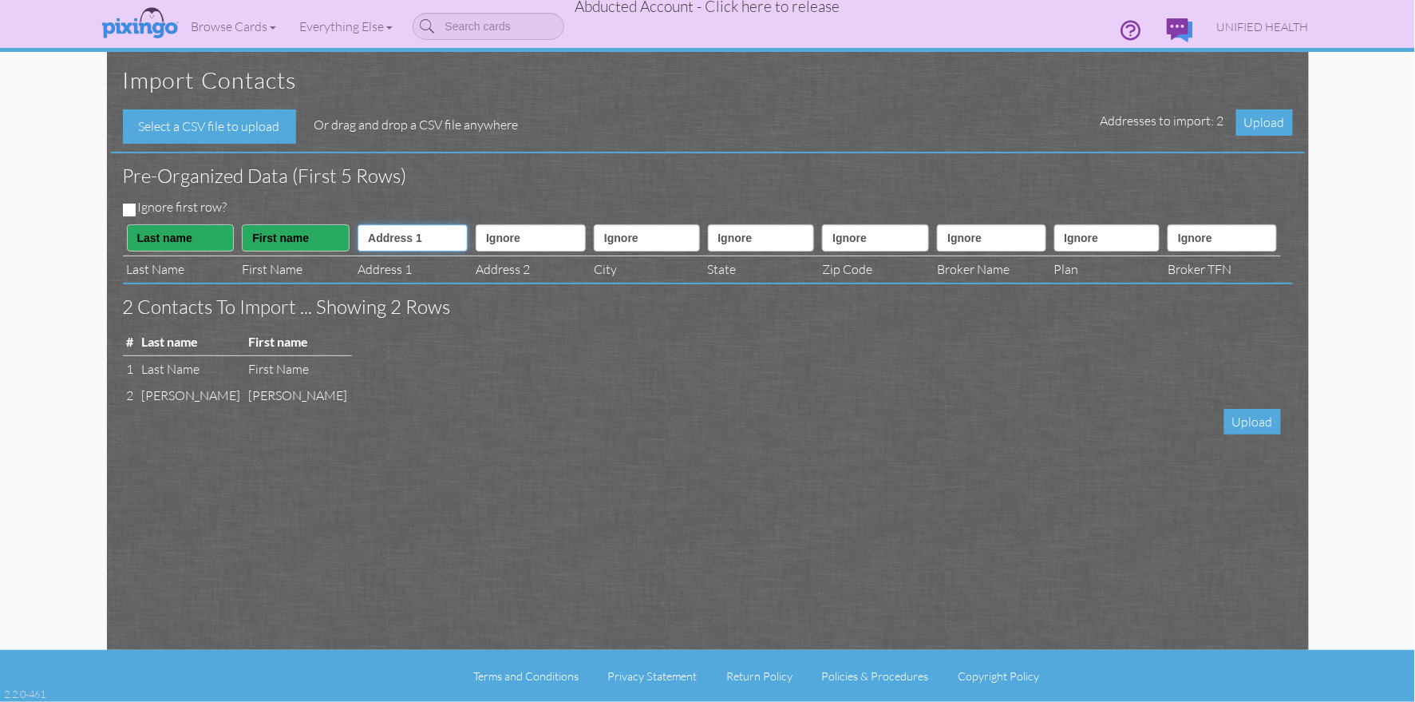
click at [358, 224] on select "Ignore ---------- First name Last name ---------- Address 1 Address 2 City Stat…" at bounding box center [413, 237] width 110 height 27
click at [518, 251] on select "Ignore ---------- First name Last name ---------- Address 1 Address 2 City Stat…" at bounding box center [531, 237] width 110 height 27
select select "object:29842"
click at [477, 224] on select "Ignore ---------- First name Last name ---------- Address 1 Address 2 City Stat…" at bounding box center [531, 237] width 110 height 27
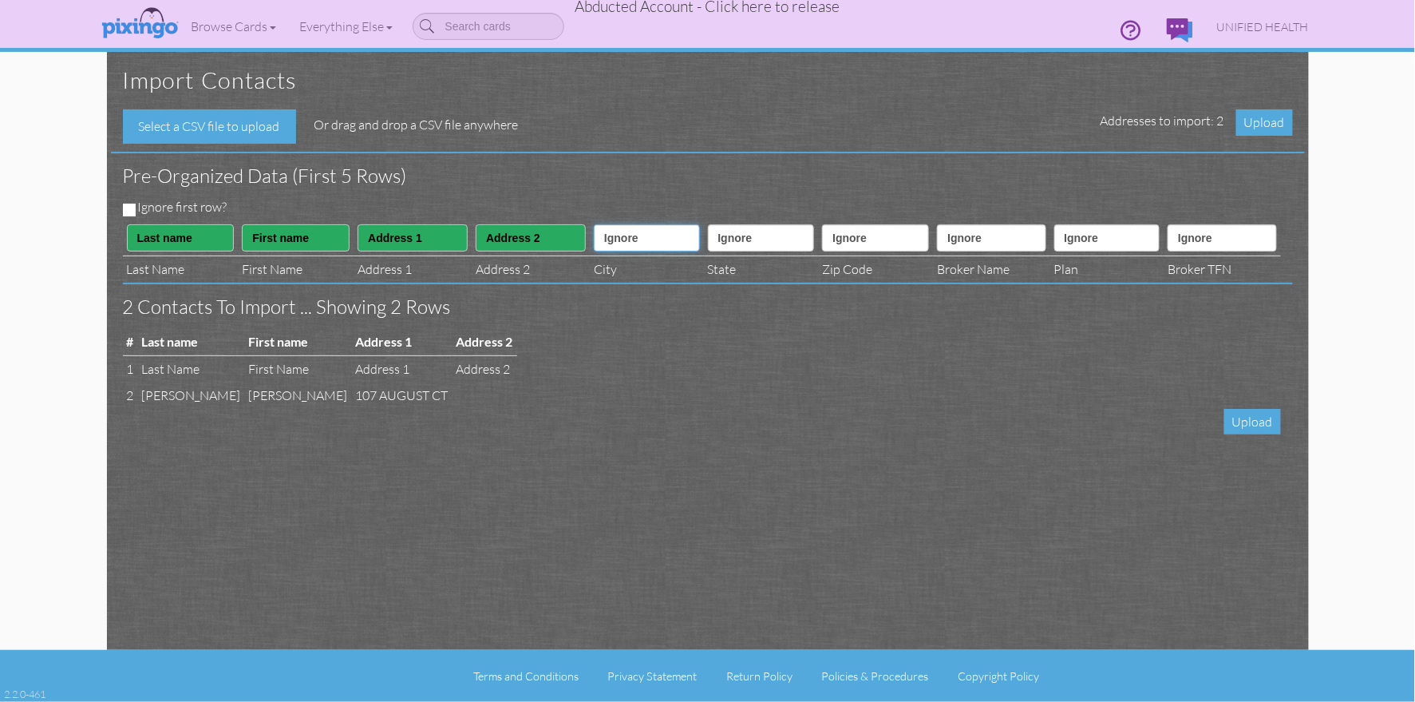
click at [621, 241] on select "Ignore ---------- First name Last name ---------- Address 1 Address 2 City Stat…" at bounding box center [646, 237] width 105 height 27
select select "object:29843"
click at [596, 224] on select "Ignore ---------- First name Last name ---------- Address 1 Address 2 City Stat…" at bounding box center [646, 237] width 105 height 27
click at [724, 244] on select "Ignore ---------- First name Last name ---------- Address 1 Address 2 City Stat…" at bounding box center [761, 237] width 107 height 27
select select "object:29844"
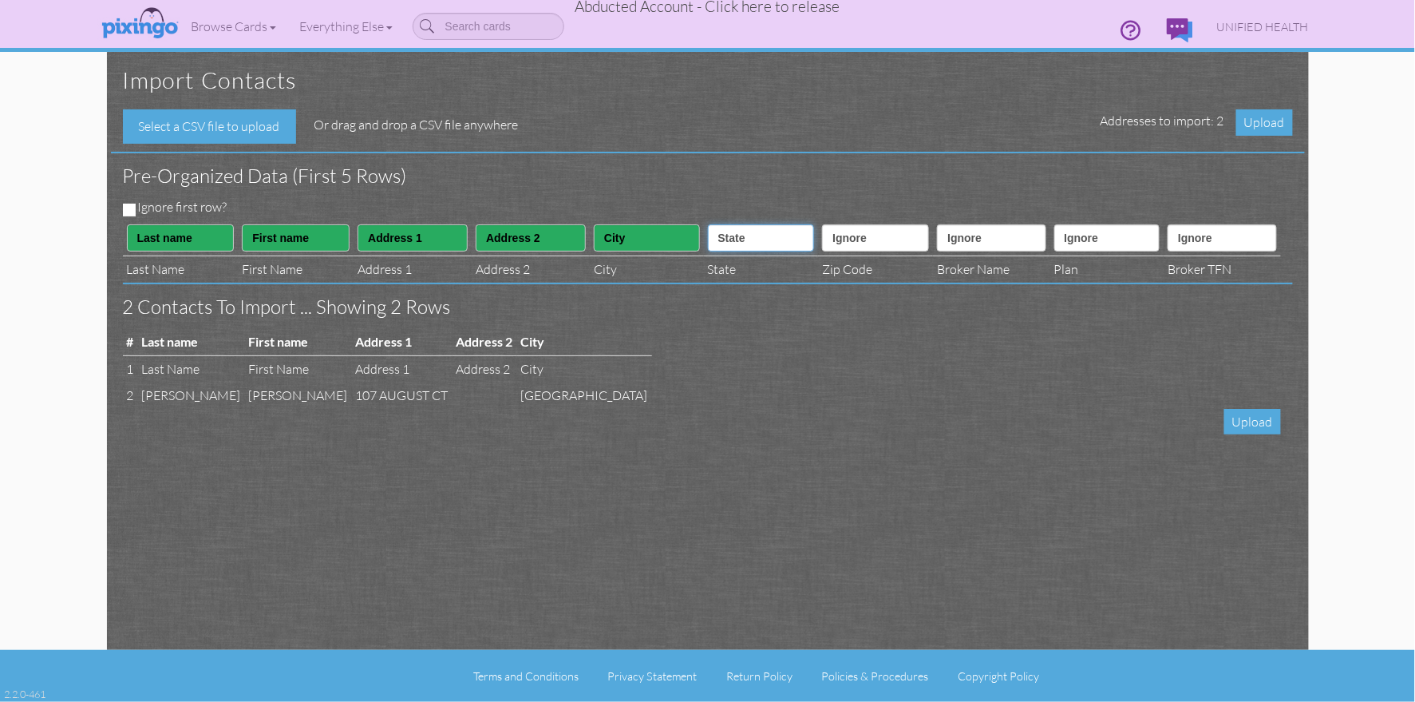
click at [709, 224] on select "Ignore ---------- First name Last name ---------- Address 1 Address 2 City Stat…" at bounding box center [761, 237] width 107 height 27
click at [841, 244] on select "Ignore ---------- First name Last name ---------- Address 1 Address 2 City Stat…" at bounding box center [875, 237] width 107 height 27
select select "object:29845"
click at [823, 224] on select "Ignore ---------- First name Last name ---------- Address 1 Address 2 City Stat…" at bounding box center [875, 237] width 107 height 27
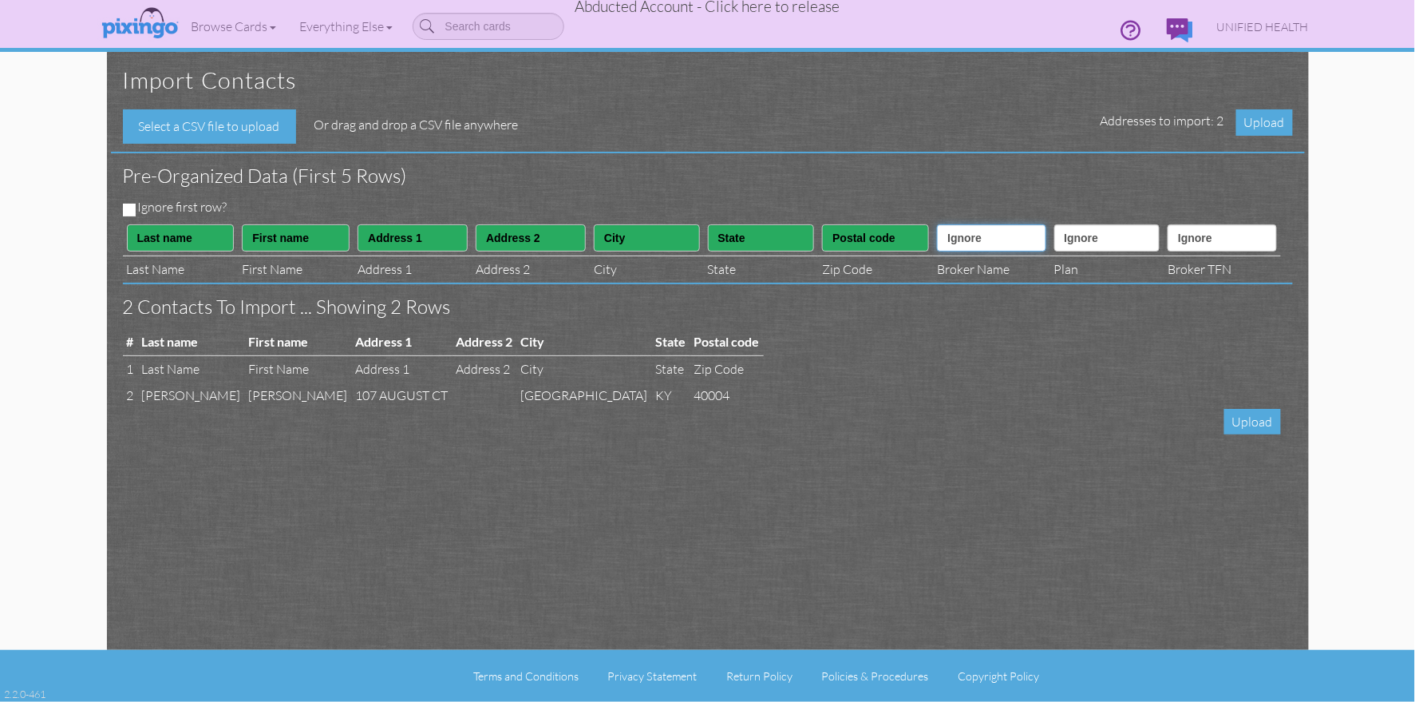
click at [967, 244] on select "Ignore ---------- First name Last name ---------- Address 1 Address 2 City Stat…" at bounding box center [991, 237] width 109 height 27
select select "object:29859"
click at [937, 224] on select "Ignore ---------- First name Last name ---------- Address 1 Address 2 City Stat…" at bounding box center [991, 237] width 109 height 27
click at [1074, 242] on select "Ignore ---------- First name Last name ---------- Address 1 Address 2 City Stat…" at bounding box center [1108, 237] width 106 height 27
select select "object:29858"
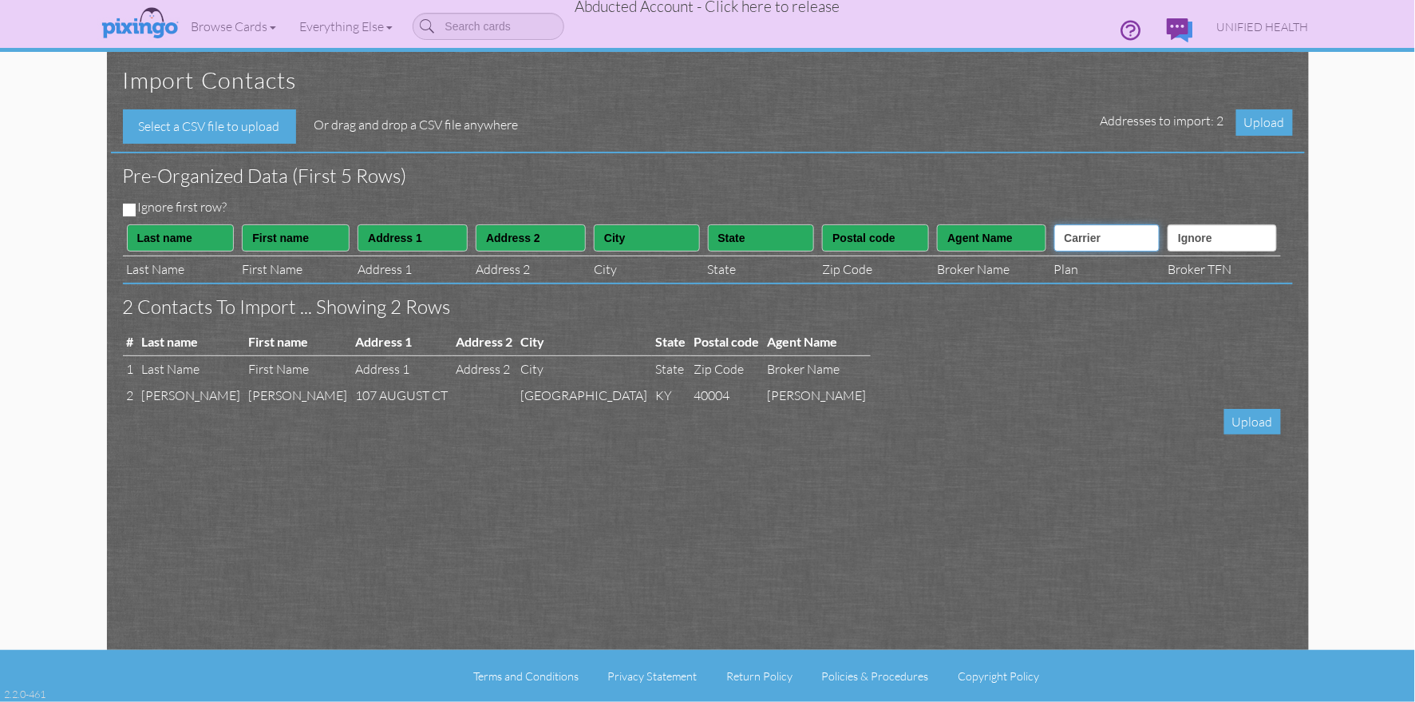
click at [1055, 224] on select "Ignore ---------- First name Last name ---------- Address 1 Address 2 City Stat…" at bounding box center [1108, 237] width 106 height 27
click at [1197, 239] on select "Ignore ---------- First name Last name ---------- Address 1 Address 2 City Stat…" at bounding box center [1222, 237] width 109 height 27
select select "object:29860"
click at [1168, 224] on select "Ignore ---------- First name Last name ---------- Address 1 Address 2 City Stat…" at bounding box center [1222, 237] width 109 height 27
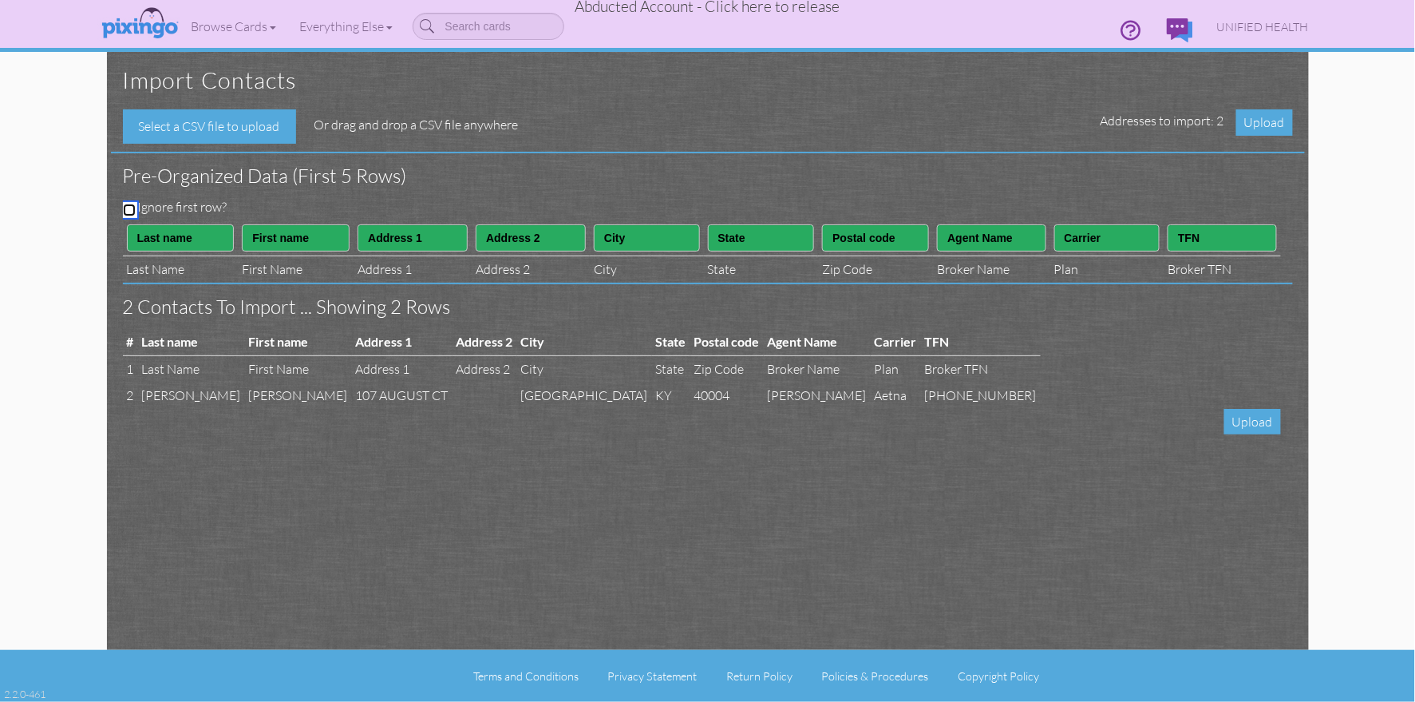
click at [131, 210] on input "Ignore first row?" at bounding box center [129, 210] width 13 height 13
checkbox input "true"
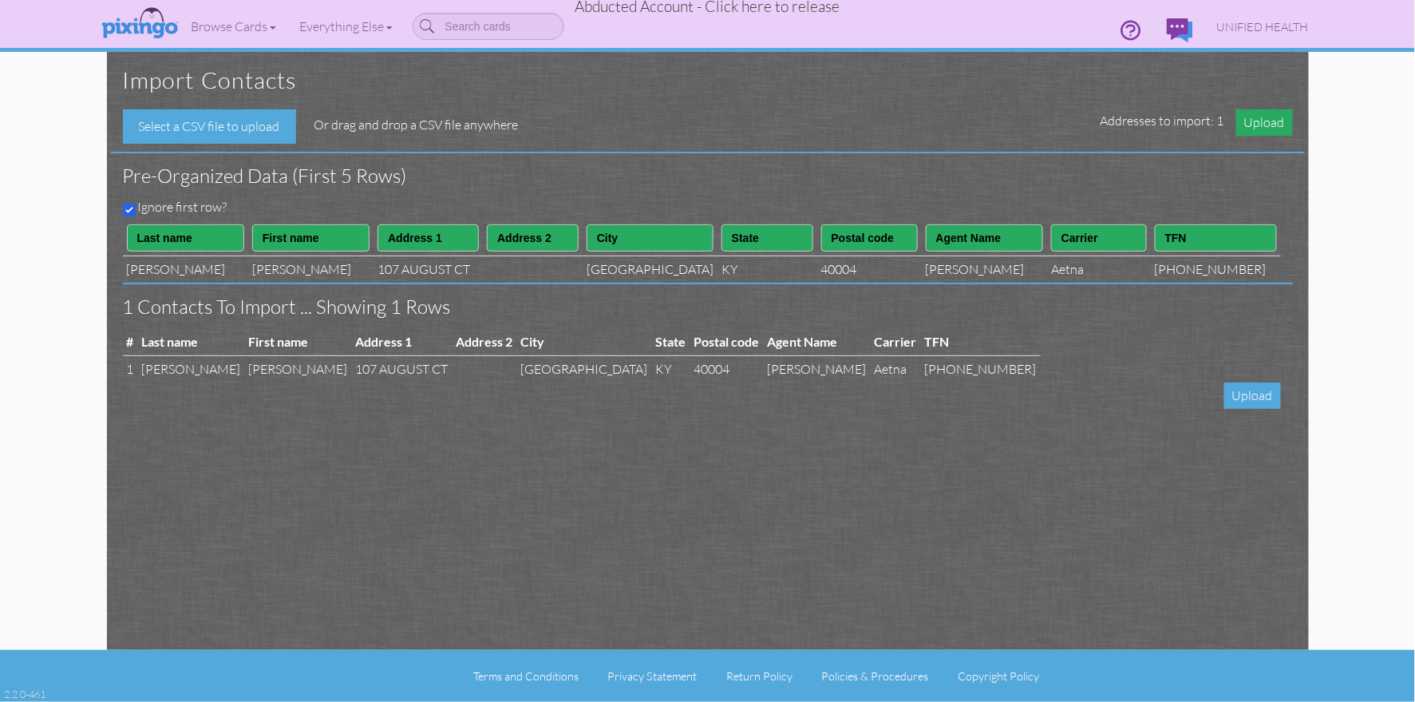
click at [1256, 126] on span "Upload" at bounding box center [1265, 122] width 57 height 26
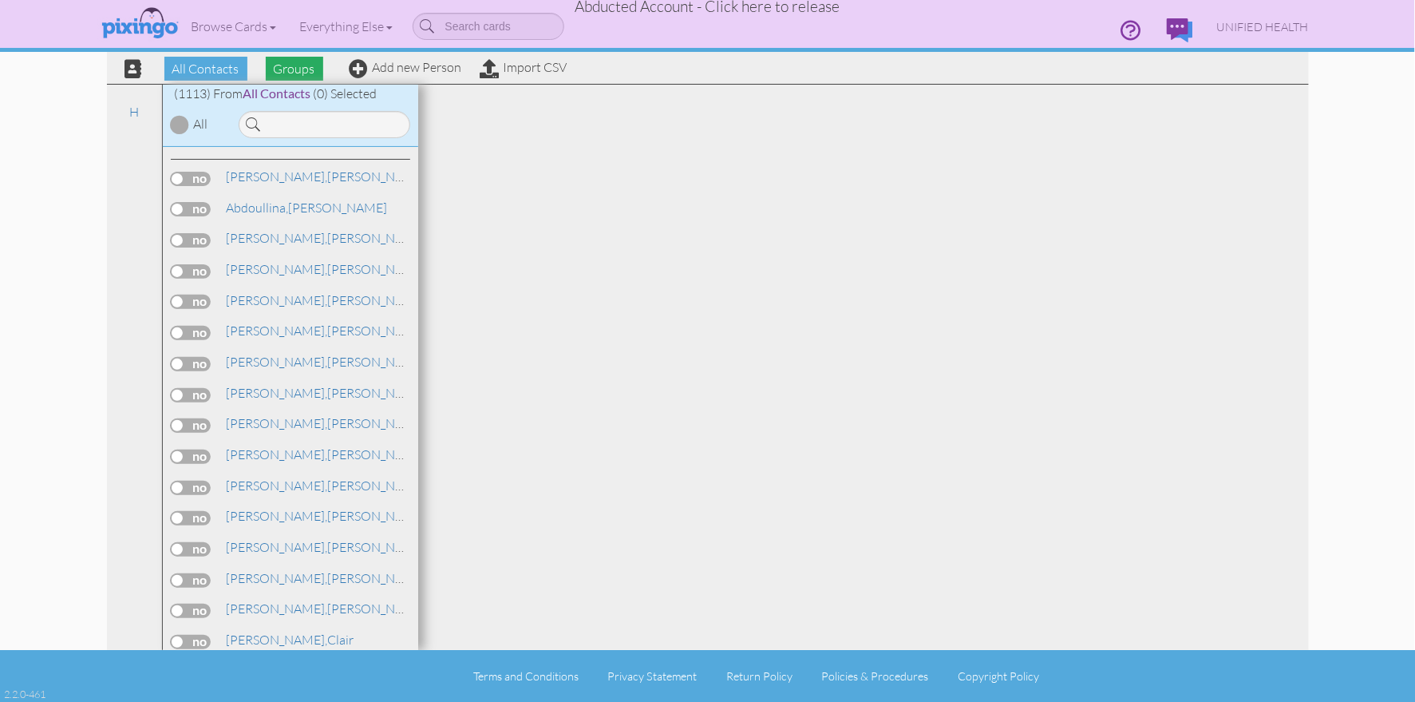
click at [293, 71] on span "Groups" at bounding box center [294, 69] width 57 height 24
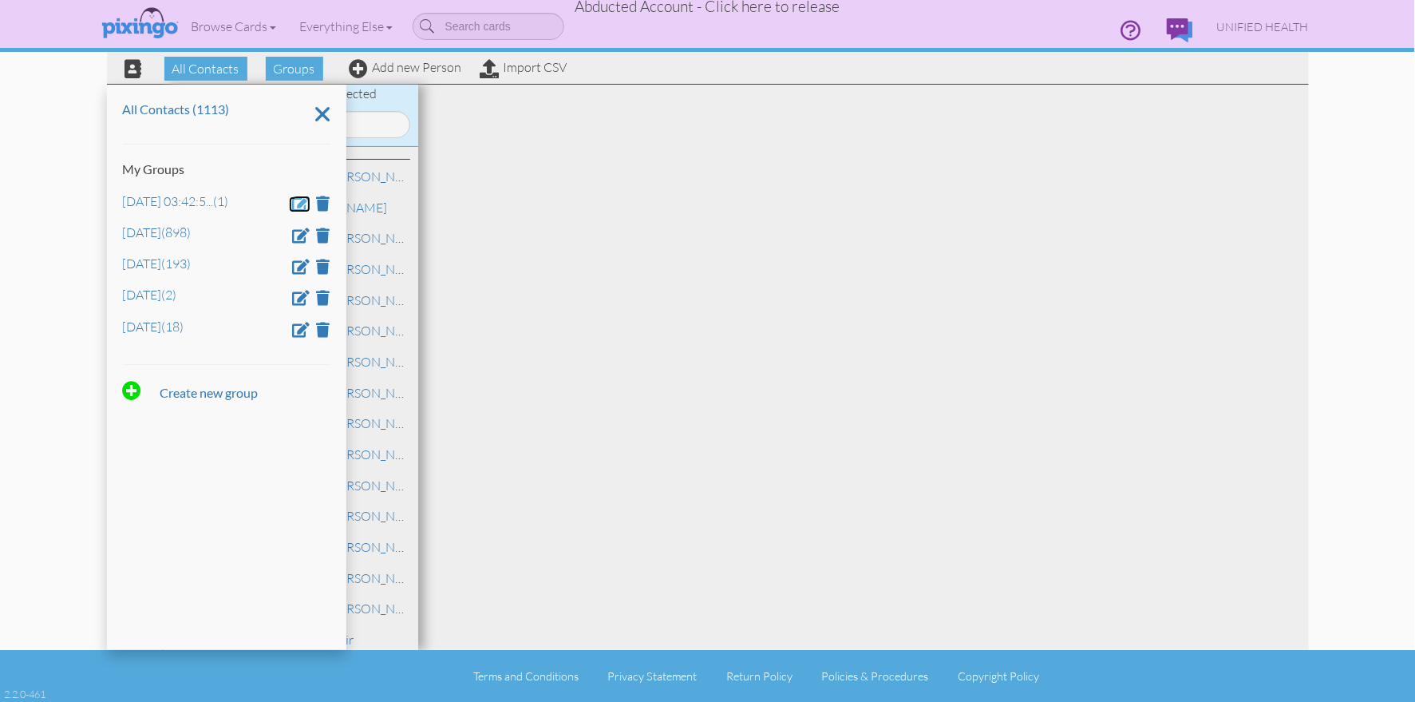
click at [299, 202] on span at bounding box center [302, 203] width 18 height 15
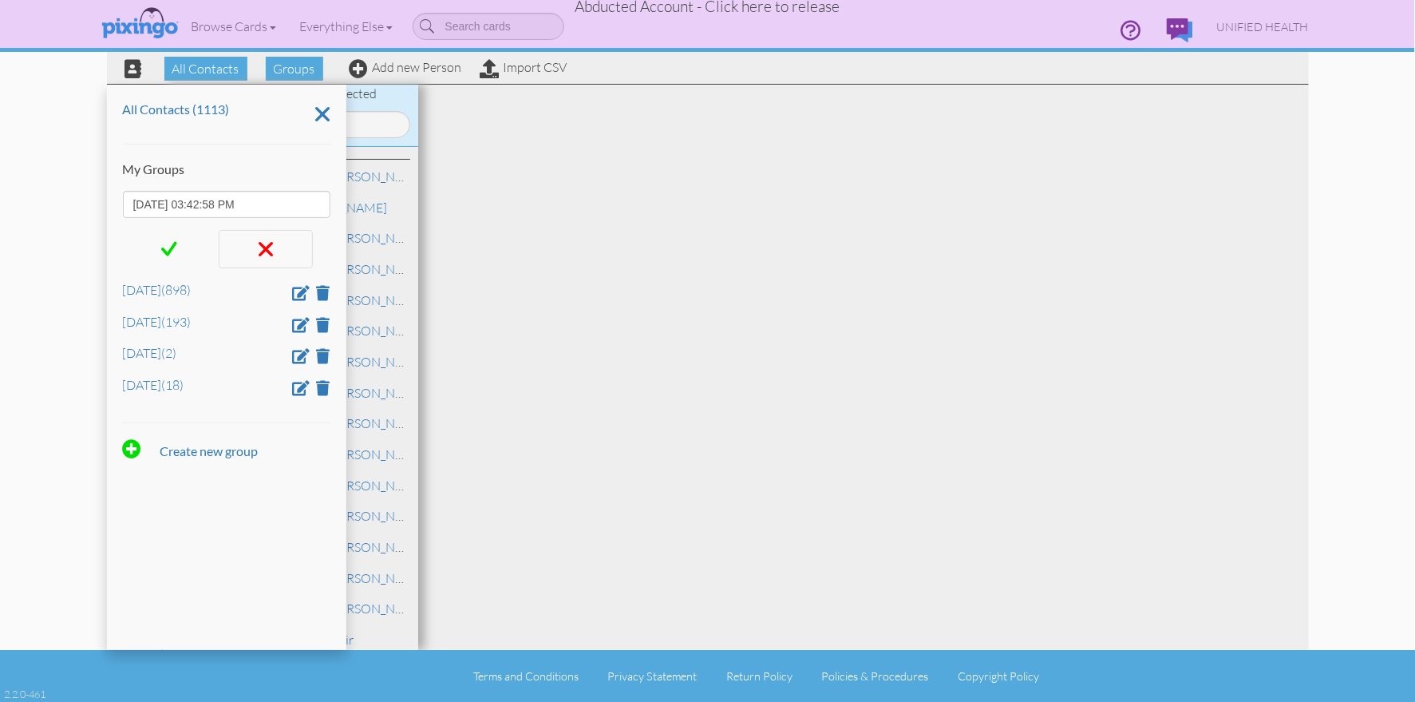
drag, startPoint x: 279, startPoint y: 204, endPoint x: 281, endPoint y: 267, distance: 63.1
click at [117, 203] on div "All Contacts (1113) My Groups Aug 21, 03:42:58 PM Dec 5 (898) Jan 10 (193) Jan …" at bounding box center [226, 367] width 239 height 565
type input "Jan 26"
click at [164, 248] on span at bounding box center [169, 249] width 16 height 24
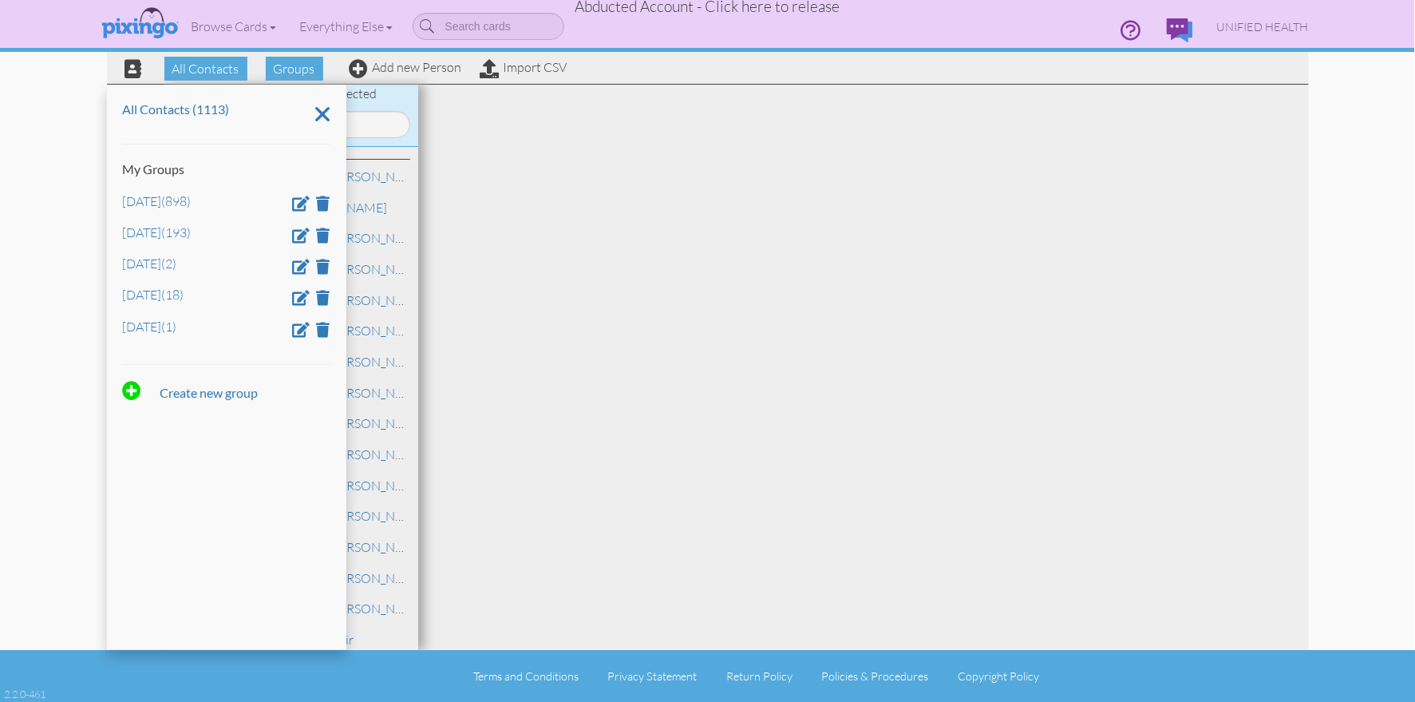
click at [240, 148] on div "All Contacts (1113) My Groups Dec 5 (898) Jan 10 (193) Jan 19 (2) Jan 25 (18) J…" at bounding box center [226, 367] width 239 height 565
click at [524, 65] on link "Import CSV" at bounding box center [524, 67] width 87 height 16
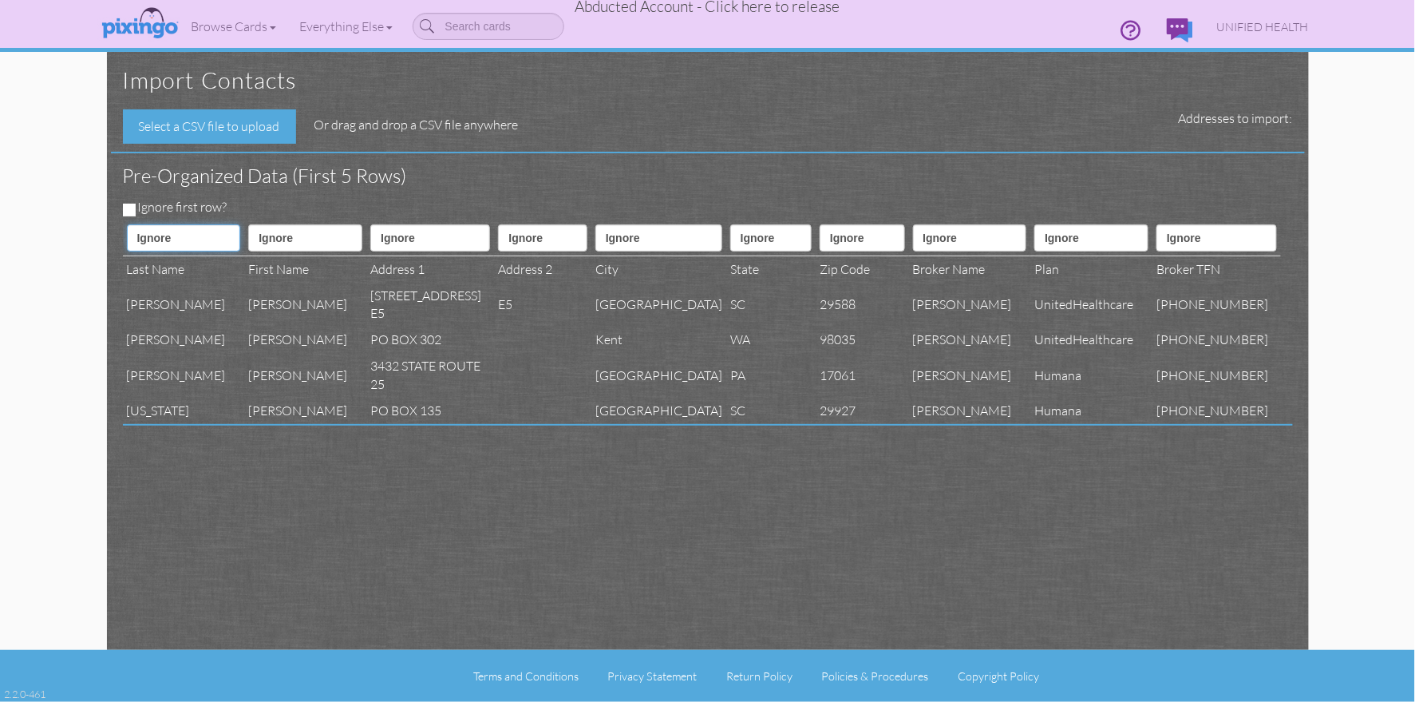
click at [166, 237] on select "Ignore ---------- First name Last name ---------- Address 1 Address 2 City Stat…" at bounding box center [184, 237] width 114 height 27
select select "object:33833"
click at [127, 224] on select "Ignore ---------- First name Last name ---------- Address 1 Address 2 City Stat…" at bounding box center [184, 237] width 114 height 27
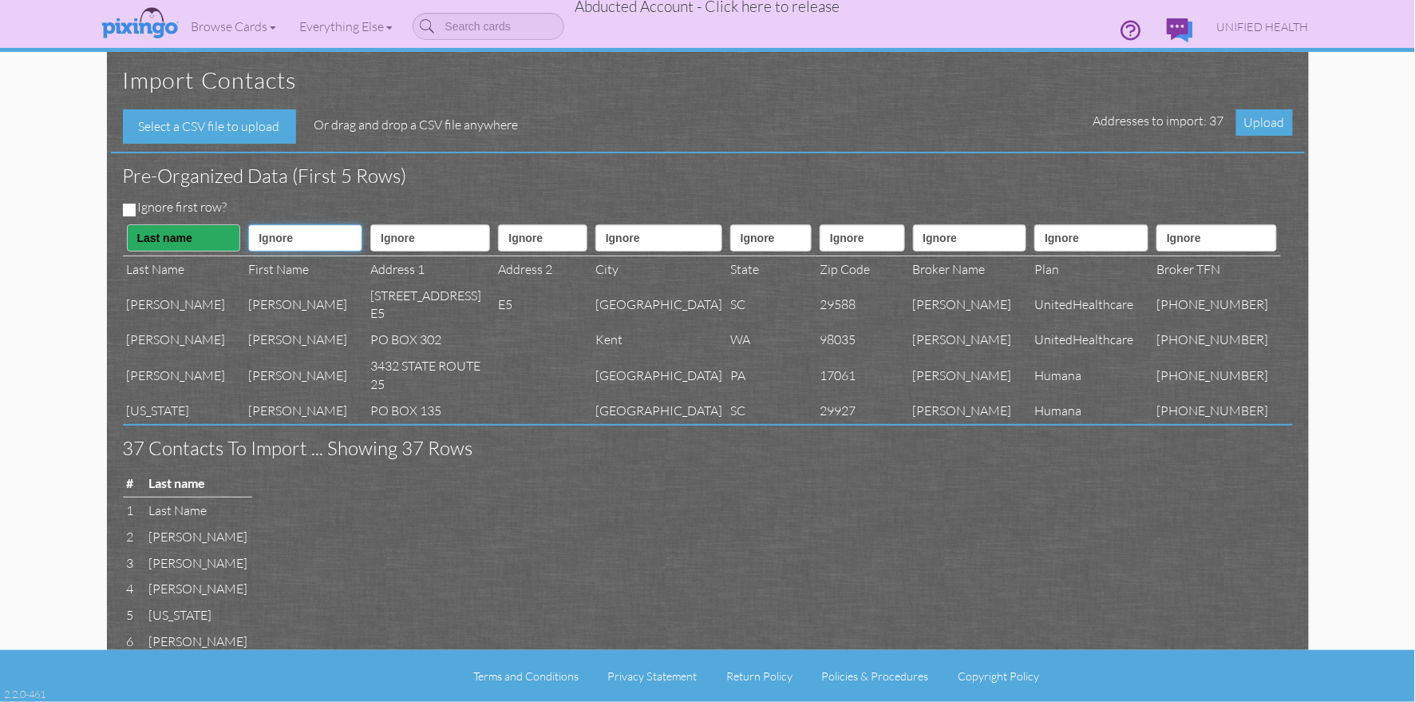
click at [307, 236] on select "Ignore ---------- First name Last name ---------- Address 1 Address 2 City Stat…" at bounding box center [305, 237] width 114 height 27
select select "object:33832"
click at [248, 224] on select "Ignore ---------- First name Last name ---------- Address 1 Address 2 City Stat…" at bounding box center [305, 237] width 114 height 27
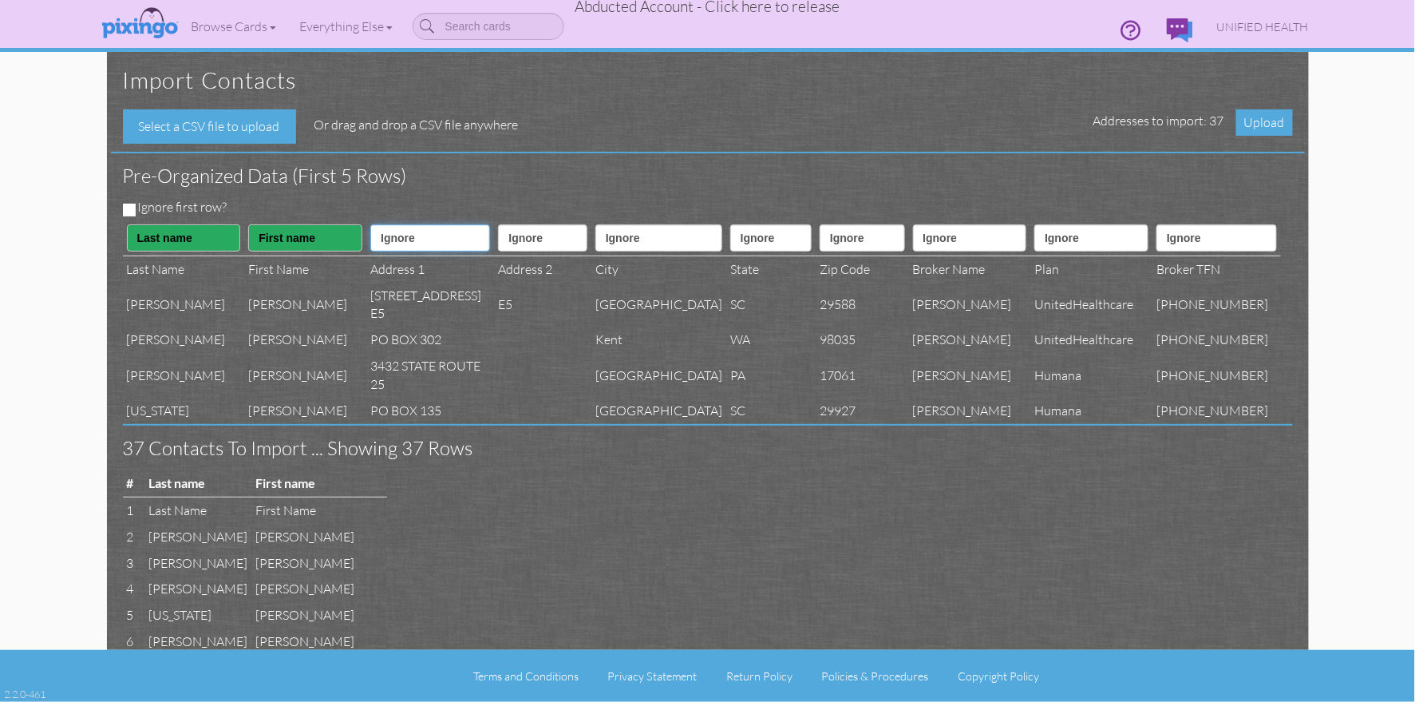
click at [403, 250] on select "Ignore ---------- First name Last name ---------- Address 1 Address 2 City Stat…" at bounding box center [430, 237] width 120 height 27
select select "object:33835"
click at [370, 224] on select "Ignore ---------- First name Last name ---------- Address 1 Address 2 City Stat…" at bounding box center [430, 237] width 120 height 27
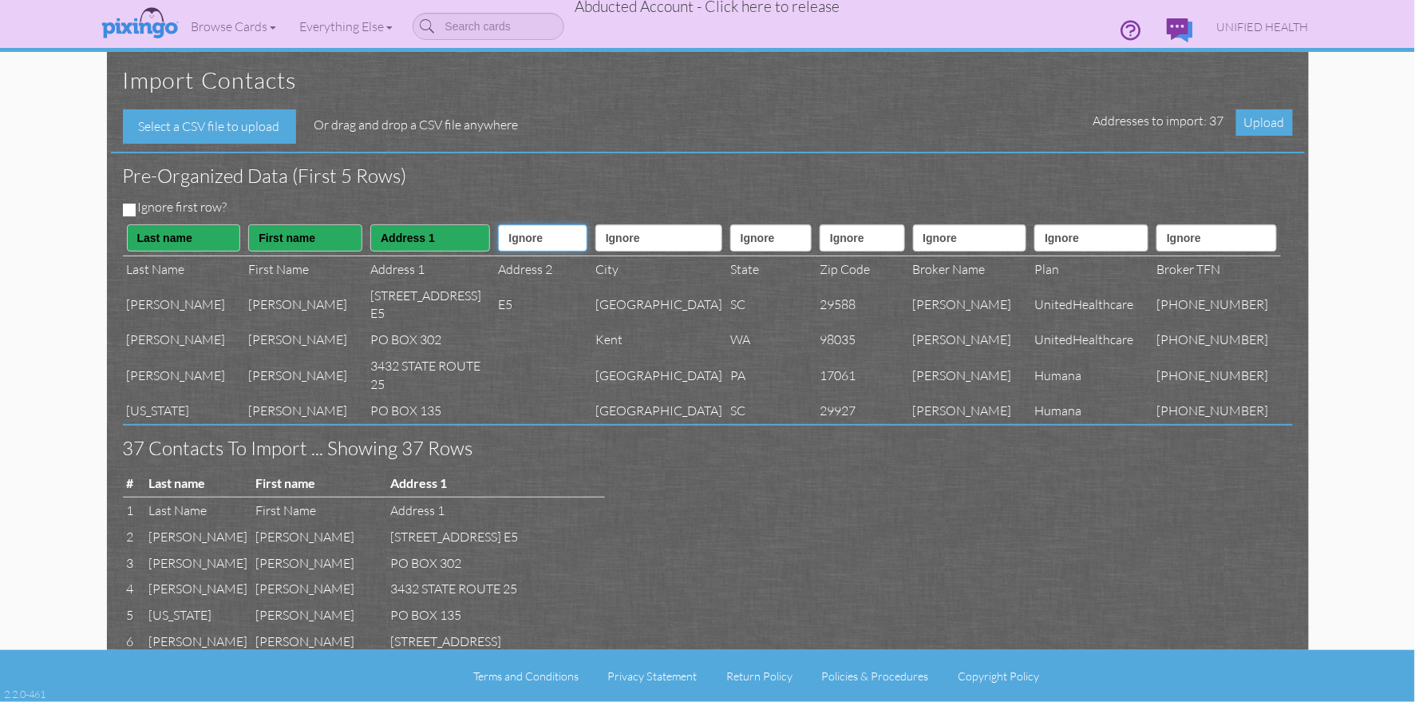
click at [550, 244] on select "Ignore ---------- First name Last name ---------- Address 1 Address 2 City Stat…" at bounding box center [542, 237] width 89 height 27
select select "object:33836"
click at [498, 224] on select "Ignore ---------- First name Last name ---------- Address 1 Address 2 City Stat…" at bounding box center [542, 237] width 89 height 27
click at [662, 236] on select "Ignore ---------- First name Last name ---------- Address 1 Address 2 City Stat…" at bounding box center [659, 237] width 127 height 27
select select "object:33837"
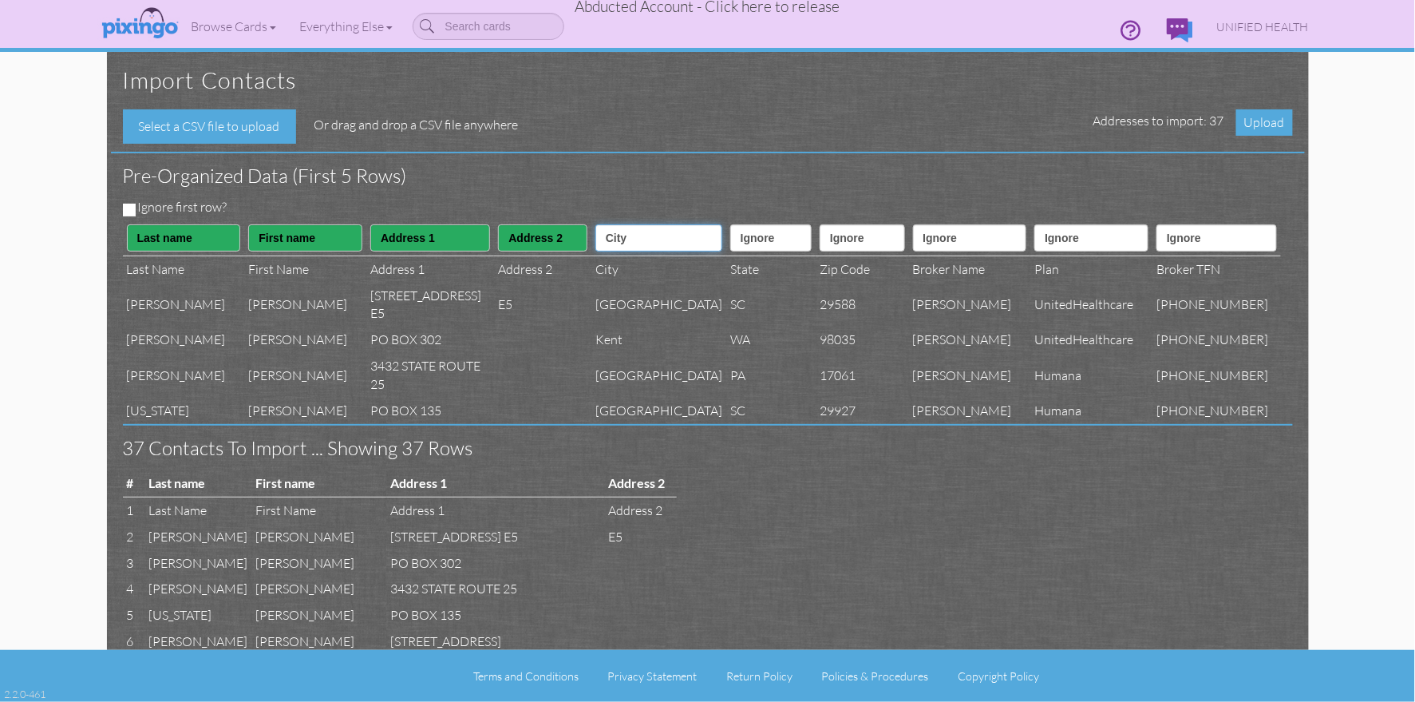
click at [602, 224] on select "Ignore ---------- First name Last name ---------- Address 1 Address 2 City Stat…" at bounding box center [659, 237] width 127 height 27
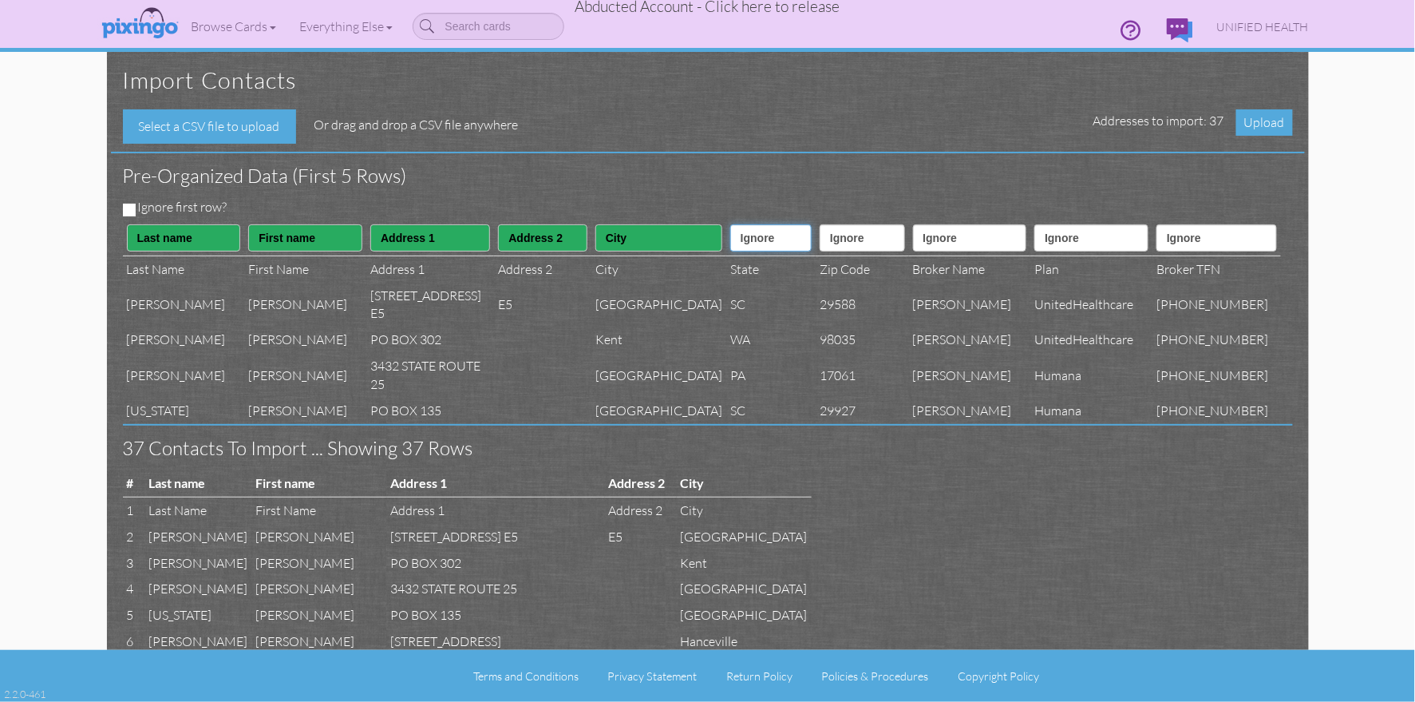
click at [763, 246] on select "Ignore ---------- First name Last name ---------- Address 1 Address 2 City Stat…" at bounding box center [770, 237] width 81 height 27
select select "object:33838"
click at [730, 224] on select "Ignore ---------- First name Last name ---------- Address 1 Address 2 City Stat…" at bounding box center [770, 237] width 81 height 27
click at [838, 247] on select "Ignore ---------- First name Last name ---------- Address 1 Address 2 City Stat…" at bounding box center [862, 237] width 85 height 27
select select "object:33839"
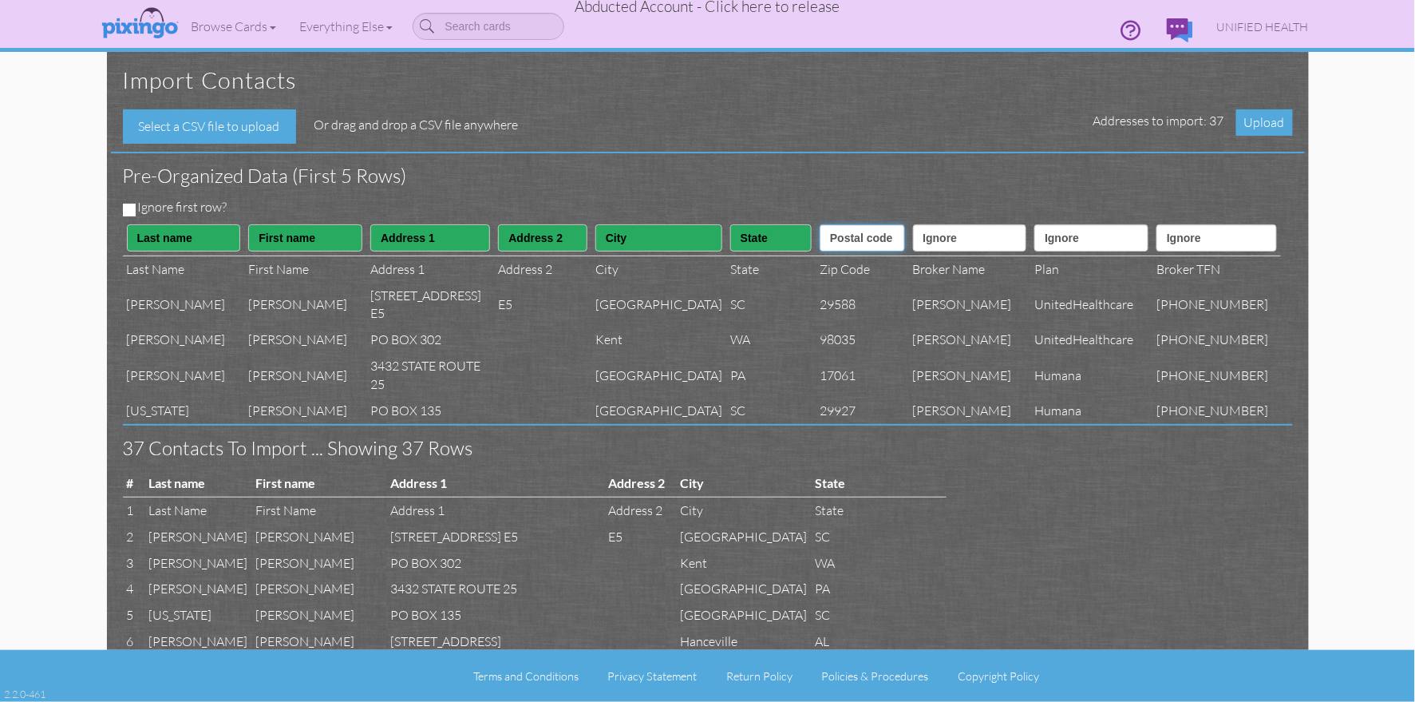
click at [822, 224] on select "Ignore ---------- First name Last name ---------- Address 1 Address 2 City Stat…" at bounding box center [862, 237] width 85 height 27
click at [972, 246] on select "Ignore ---------- First name Last name ---------- Address 1 Address 2 City Stat…" at bounding box center [970, 237] width 114 height 27
select select "object:33853"
click at [929, 224] on select "Ignore ---------- First name Last name ---------- Address 1 Address 2 City Stat…" at bounding box center [970, 237] width 114 height 27
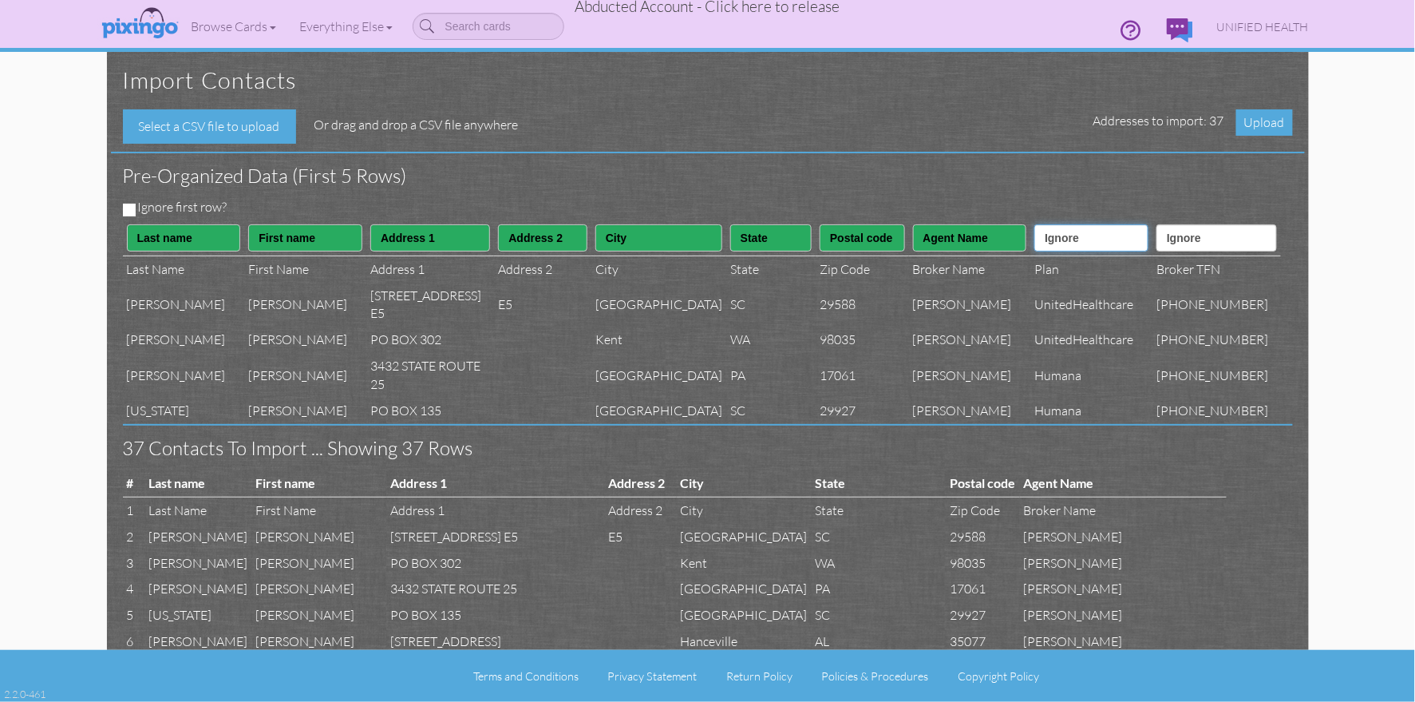
click at [1080, 247] on select "Ignore ---------- First name Last name ---------- Address 1 Address 2 City Stat…" at bounding box center [1092, 237] width 114 height 27
select select "object:33852"
click at [1046, 224] on select "Ignore ---------- First name Last name ---------- Address 1 Address 2 City Stat…" at bounding box center [1092, 237] width 114 height 27
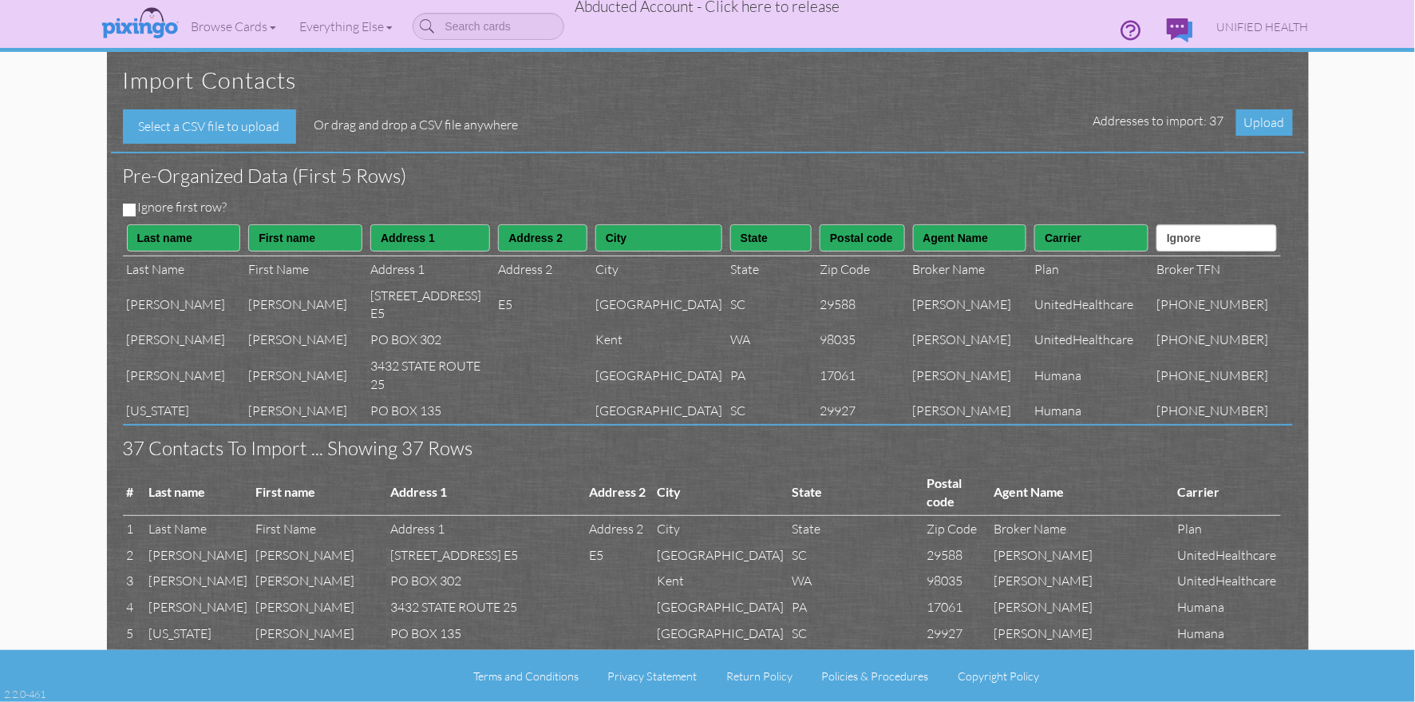
click at [1205, 252] on th "Ignore ---------- First name Last name ---------- Address 1 Address 2 City Stat…" at bounding box center [1217, 238] width 128 height 36
click at [1203, 248] on select "Ignore ---------- First name Last name ---------- Address 1 Address 2 City Stat…" at bounding box center [1217, 237] width 120 height 27
select select "object:33854"
click at [1177, 224] on select "Ignore ---------- First name Last name ---------- Address 1 Address 2 City Stat…" at bounding box center [1217, 237] width 120 height 27
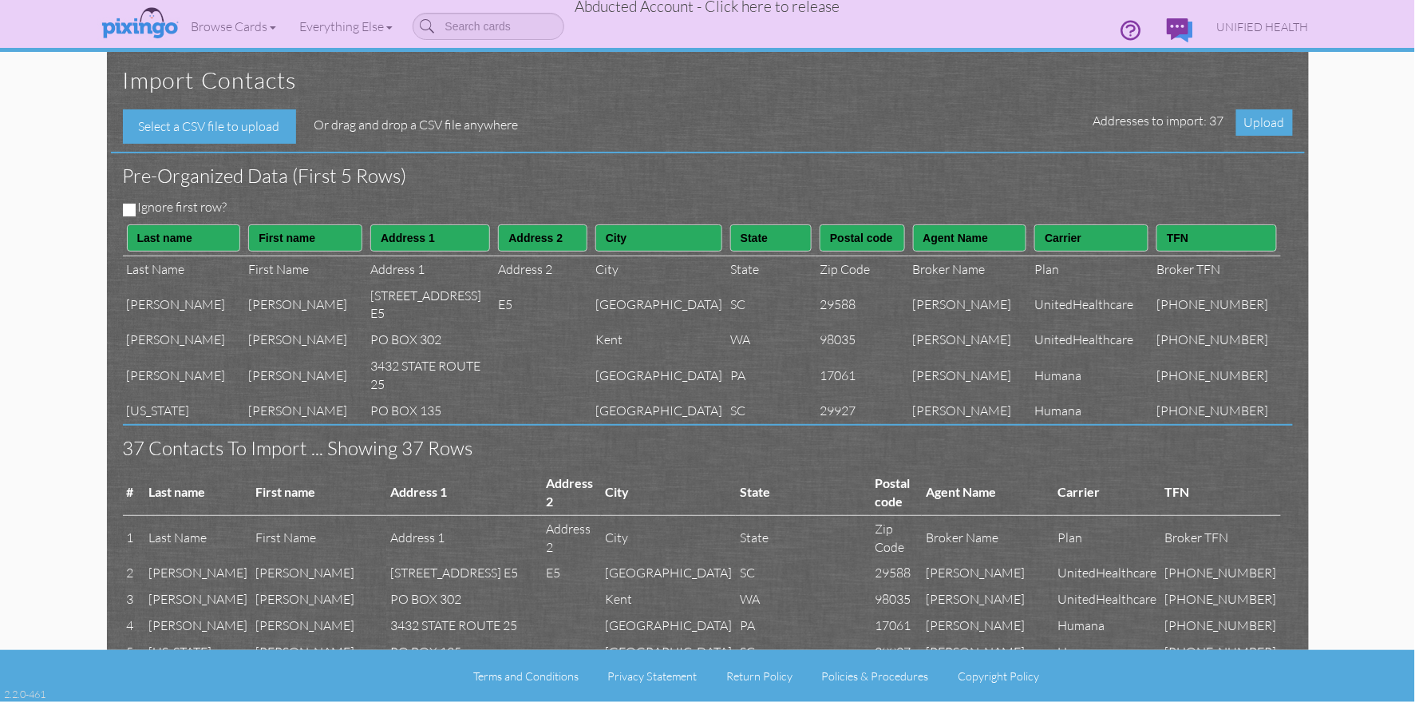
click at [133, 207] on div "Ignore first row?" at bounding box center [702, 209] width 1182 height 22
click at [125, 207] on input "Ignore first row?" at bounding box center [129, 210] width 13 height 13
checkbox input "true"
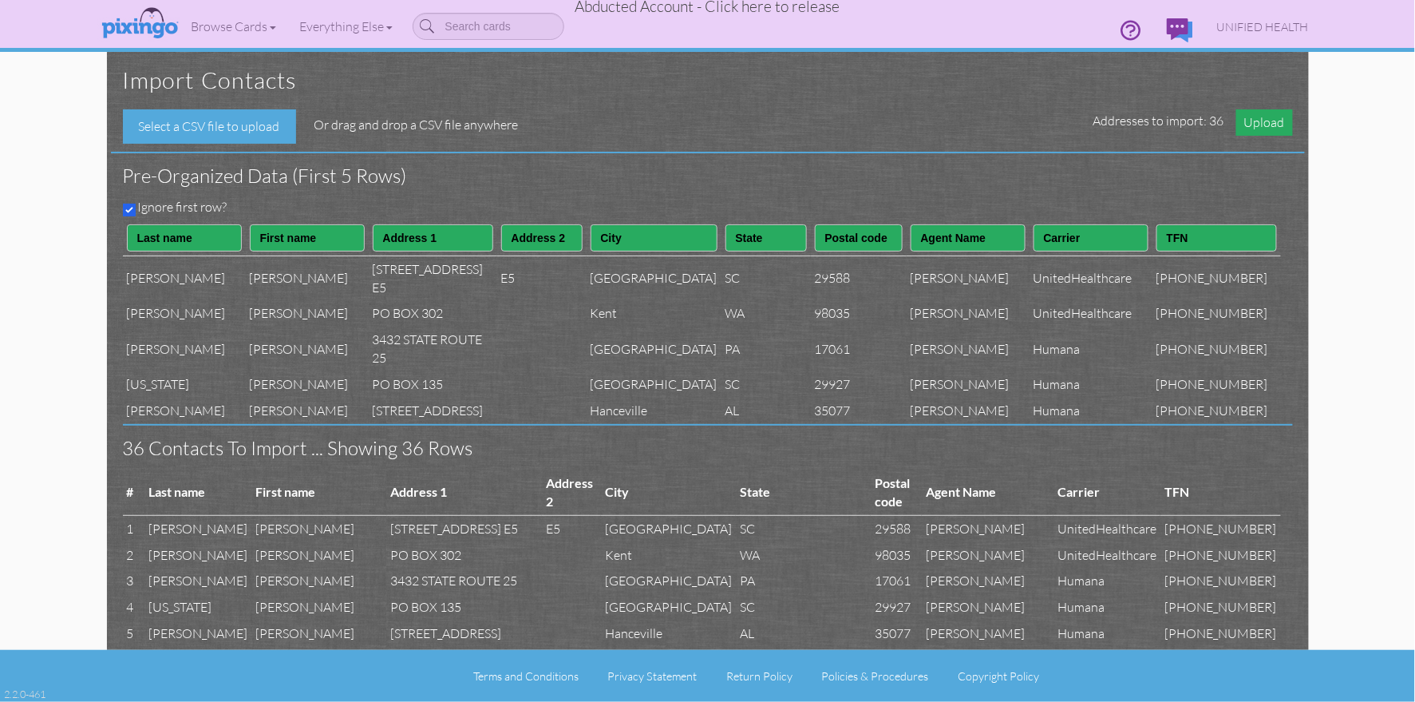
click at [1258, 127] on span "Upload" at bounding box center [1265, 122] width 57 height 26
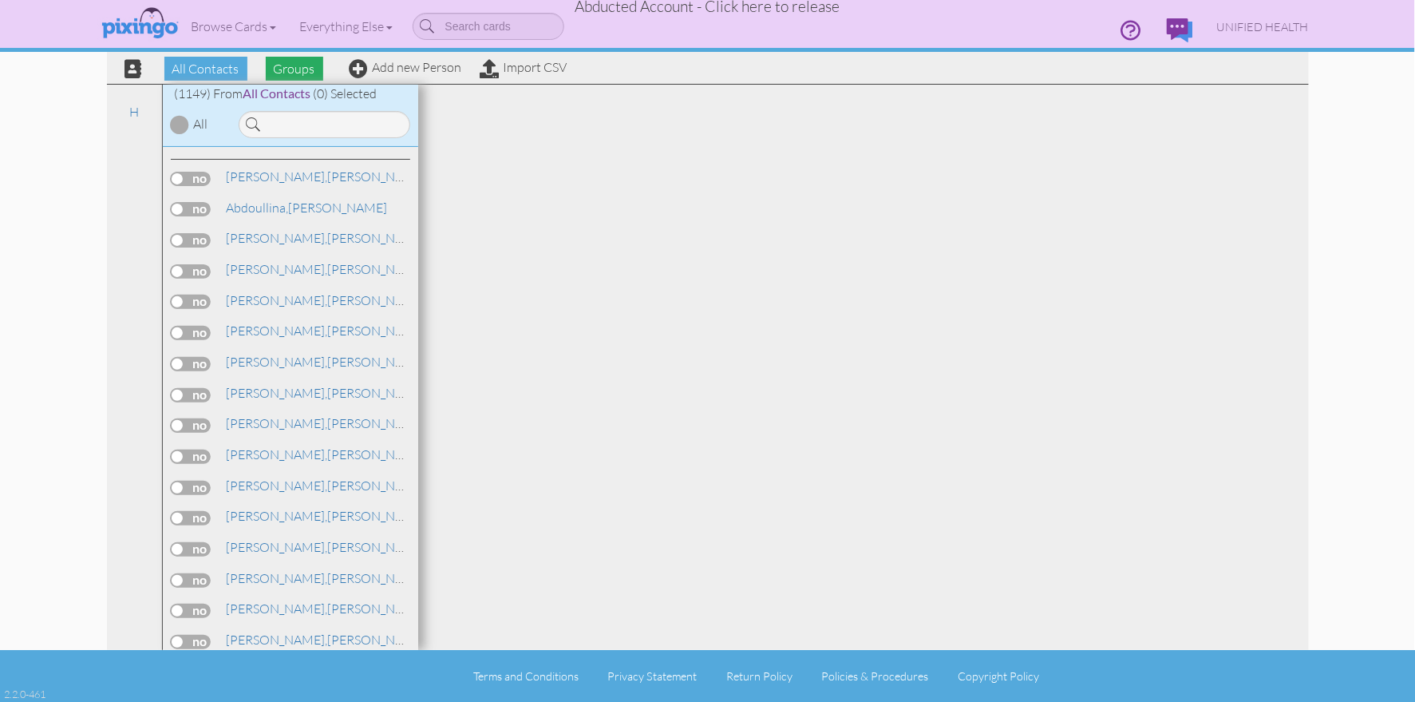
click at [291, 74] on span "Groups" at bounding box center [294, 69] width 57 height 24
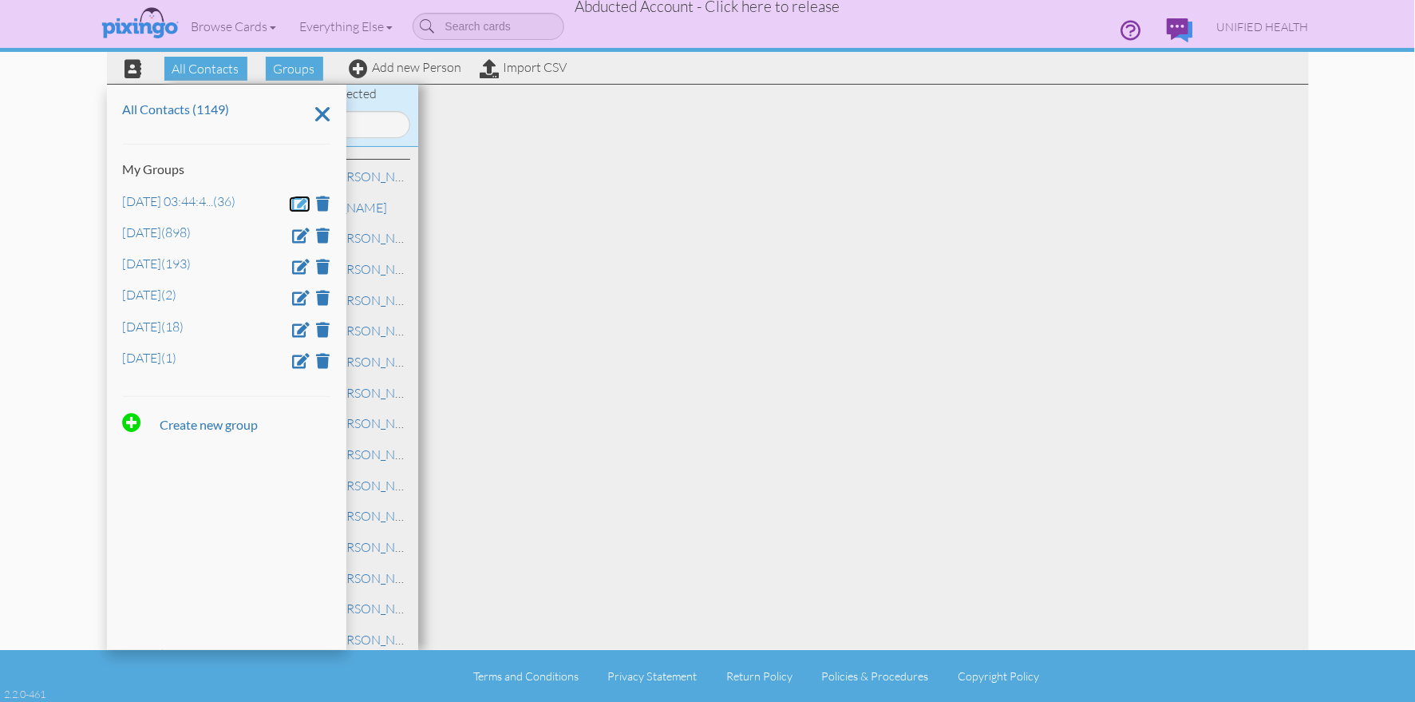
click at [298, 204] on span at bounding box center [302, 203] width 18 height 15
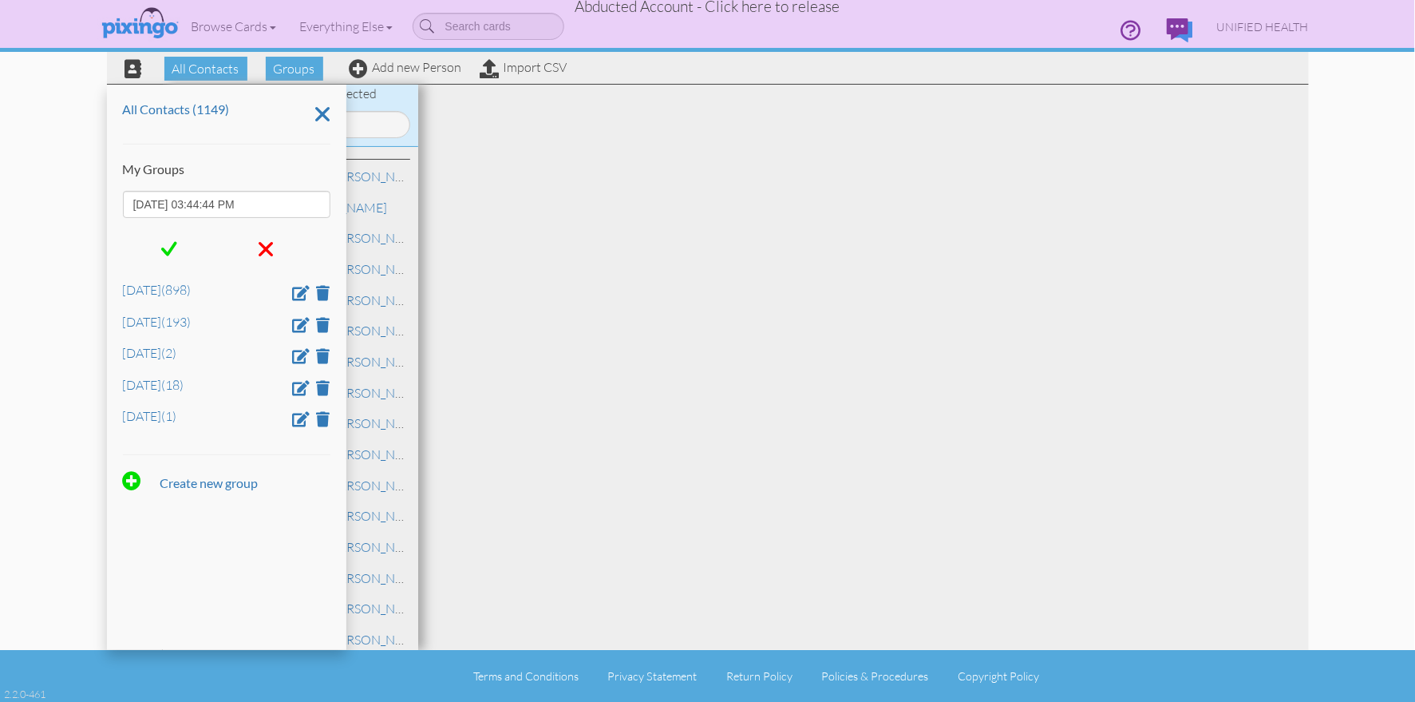
drag, startPoint x: 261, startPoint y: 206, endPoint x: 117, endPoint y: 202, distance: 143.7
click at [117, 202] on div "All Contacts (1149) My Groups Aug 21, 03:44:44 PM Dec 5 (898) Jan 10 (193) Jan …" at bounding box center [226, 367] width 239 height 565
type input "Feb 1"
click at [164, 249] on span at bounding box center [169, 249] width 16 height 24
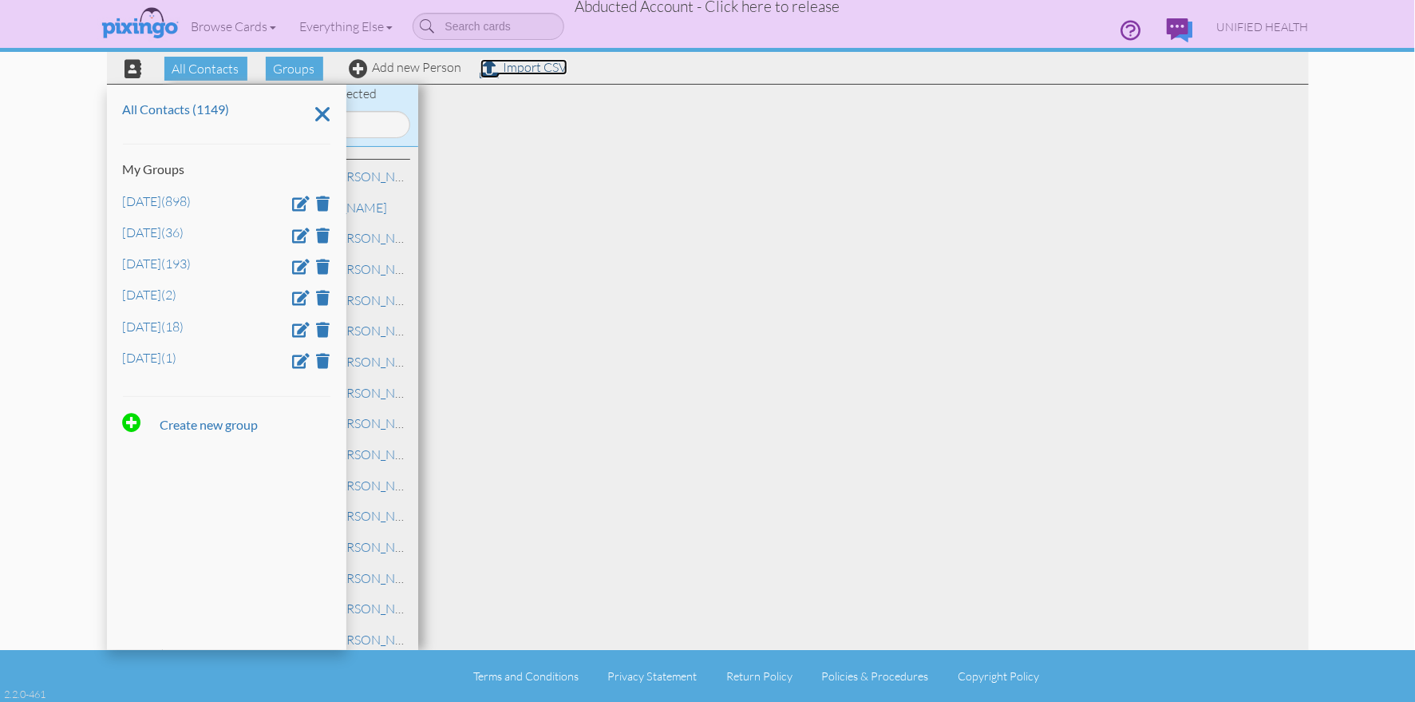
click at [525, 71] on link "Import CSV" at bounding box center [524, 67] width 87 height 16
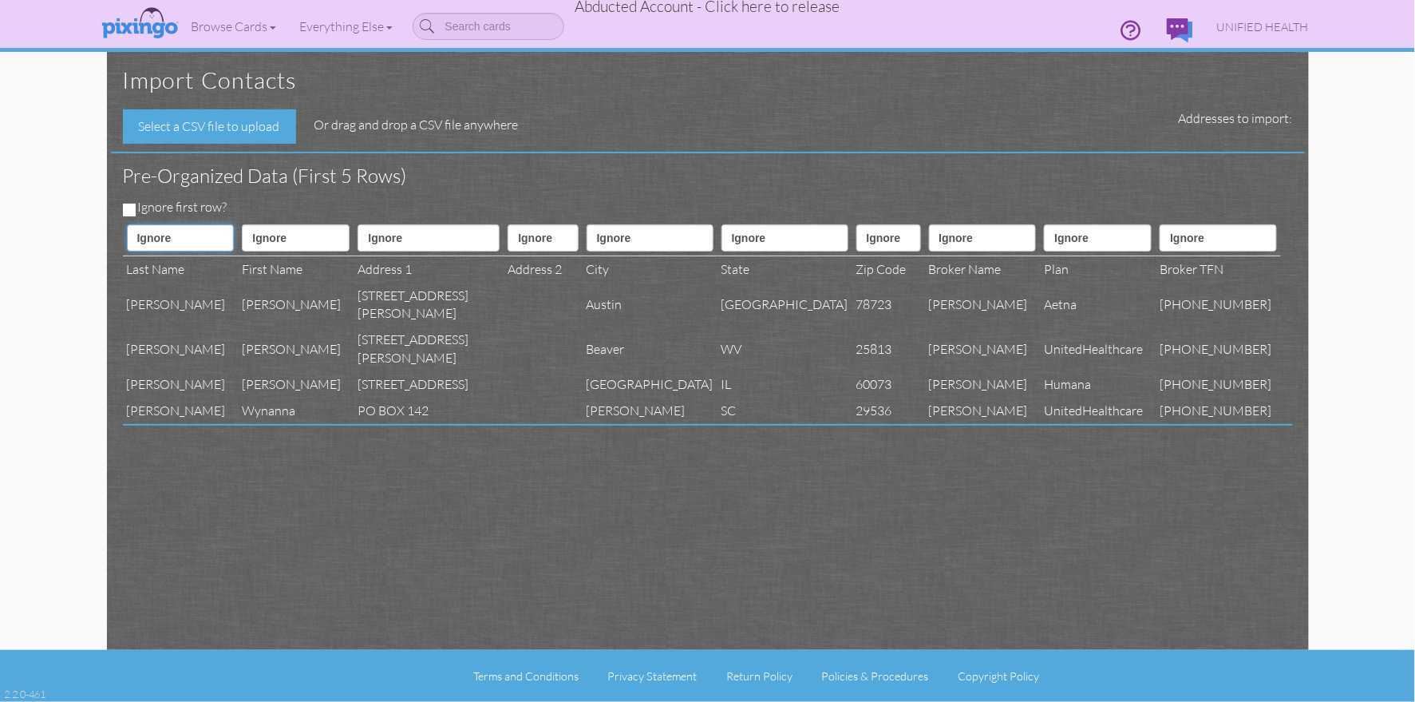
click at [177, 233] on select "Ignore ---------- First name Last name ---------- Address 1 Address 2 City Stat…" at bounding box center [181, 237] width 108 height 27
select select "object:40291"
click at [127, 224] on select "Ignore ---------- First name Last name ---------- Address 1 Address 2 City Stat…" at bounding box center [181, 237] width 108 height 27
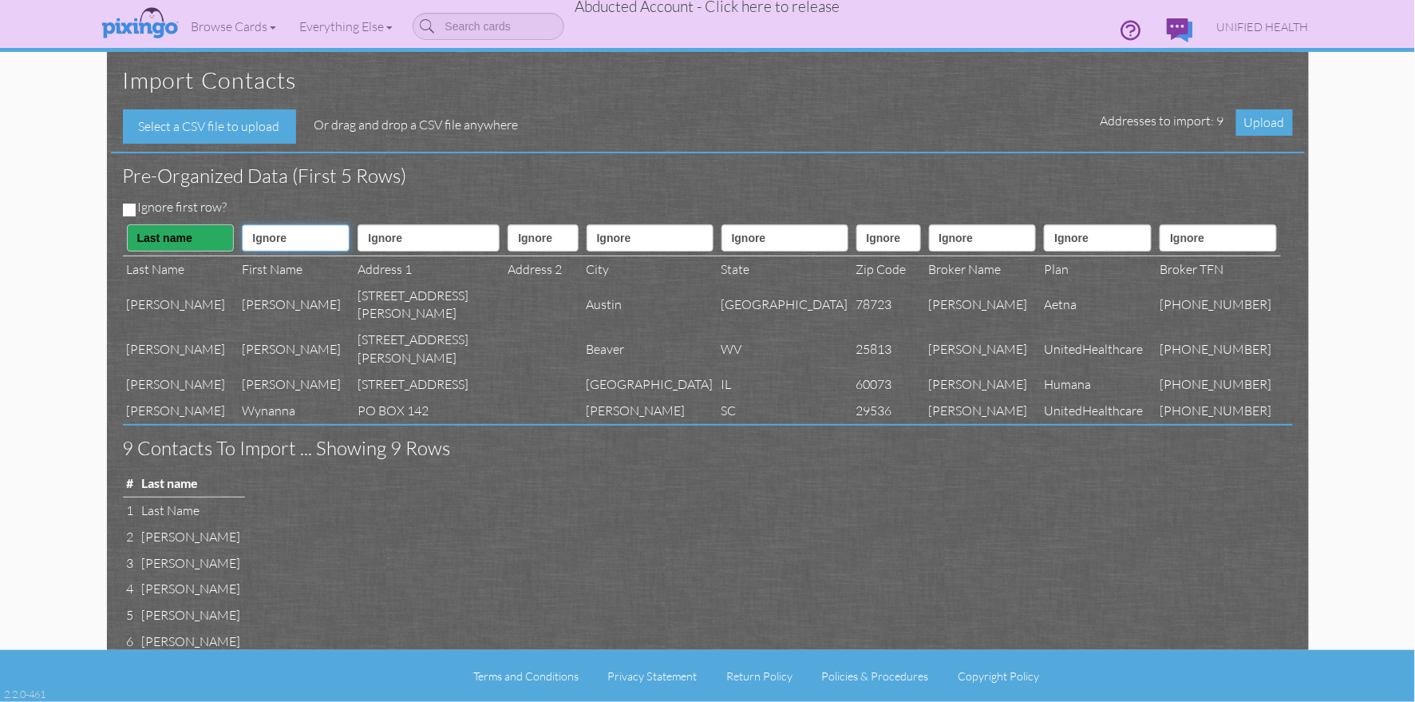
click at [279, 232] on select "Ignore ---------- First name Last name ---------- Address 1 Address 2 City Stat…" at bounding box center [296, 237] width 108 height 27
select select "object:40290"
click at [242, 224] on select "Ignore ---------- First name Last name ---------- Address 1 Address 2 City Stat…" at bounding box center [296, 237] width 108 height 27
click at [422, 226] on select "Ignore ---------- First name Last name ---------- Address 1 Address 2 City Stat…" at bounding box center [429, 237] width 142 height 27
select select "object:40293"
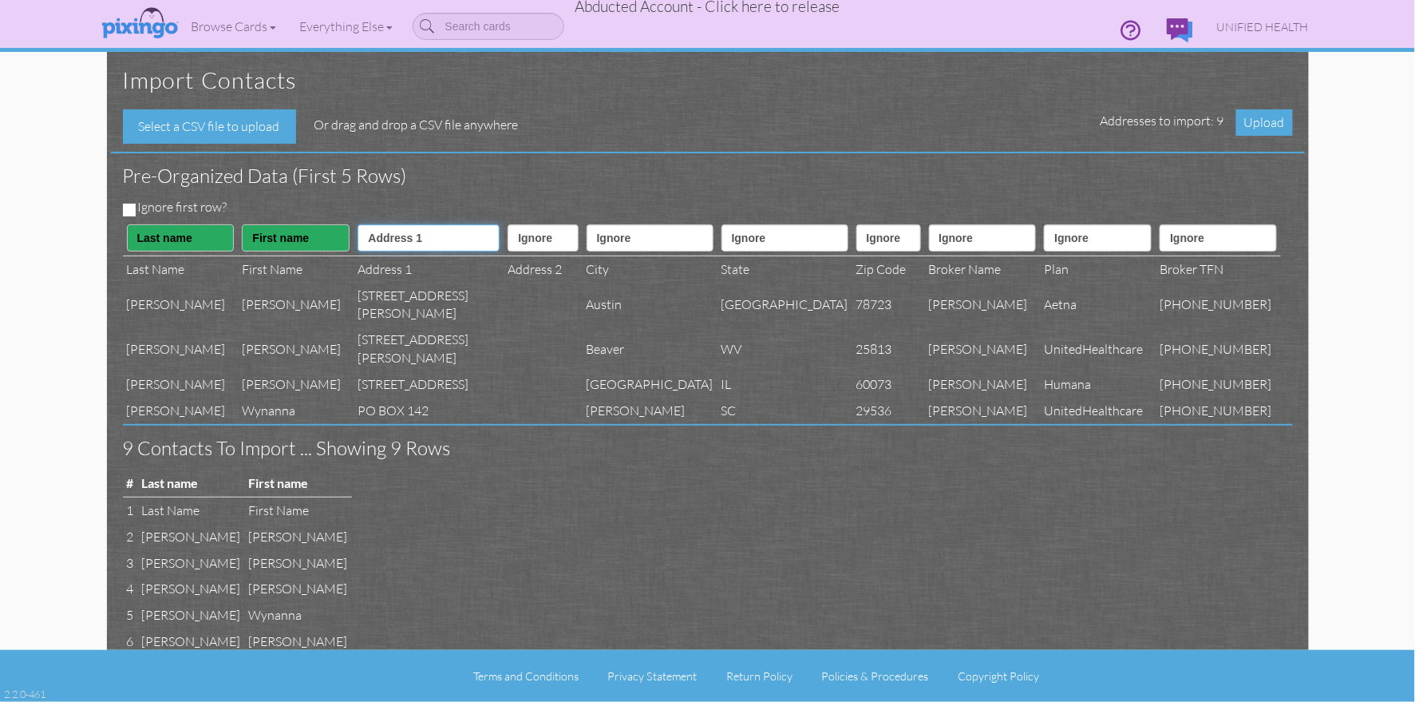
click at [358, 224] on select "Ignore ---------- First name Last name ---------- Address 1 Address 2 City Stat…" at bounding box center [429, 237] width 142 height 27
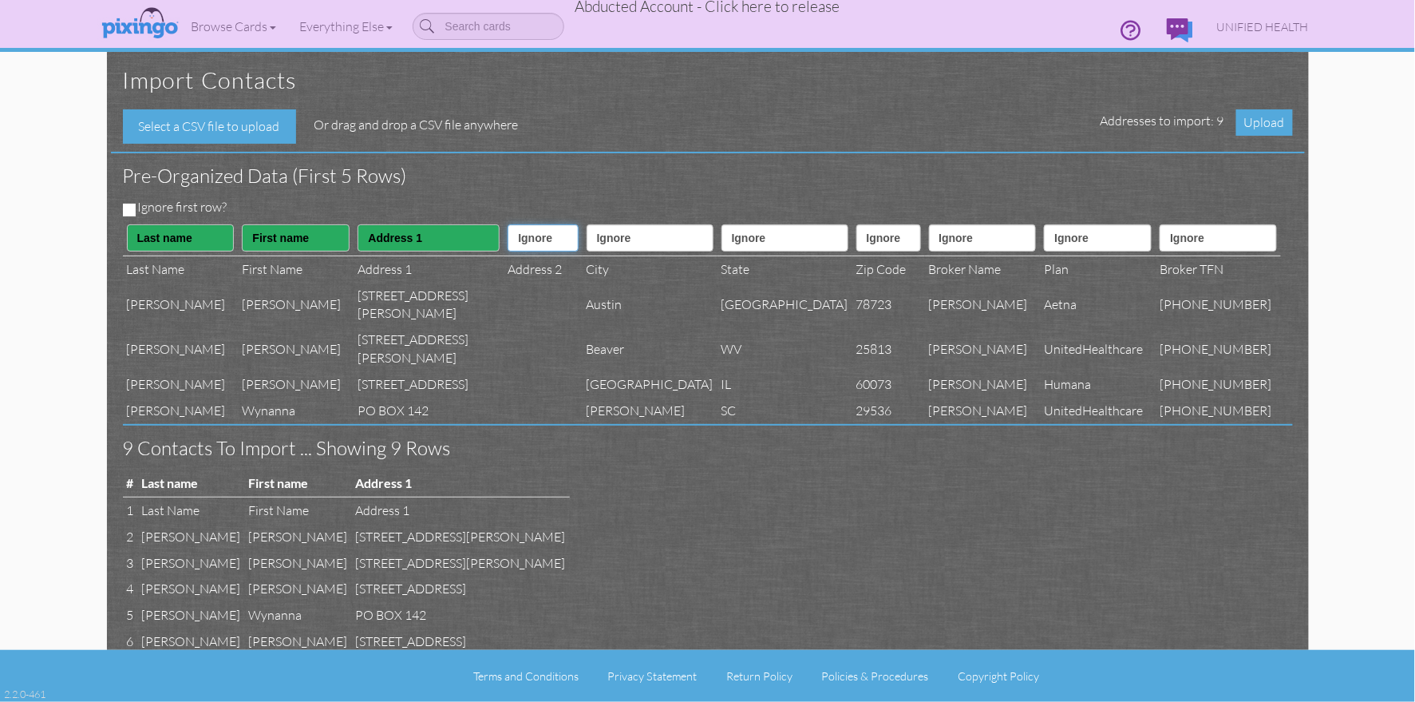
click at [567, 242] on select "Ignore ---------- First name Last name ---------- Address 1 Address 2 City Stat…" at bounding box center [543, 237] width 70 height 27
select select "object:40294"
click at [508, 224] on select "Ignore ---------- First name Last name ---------- Address 1 Address 2 City Stat…" at bounding box center [543, 237] width 70 height 27
click at [647, 244] on select "Ignore ---------- First name Last name ---------- Address 1 Address 2 City Stat…" at bounding box center [650, 237] width 127 height 27
select select "object:40295"
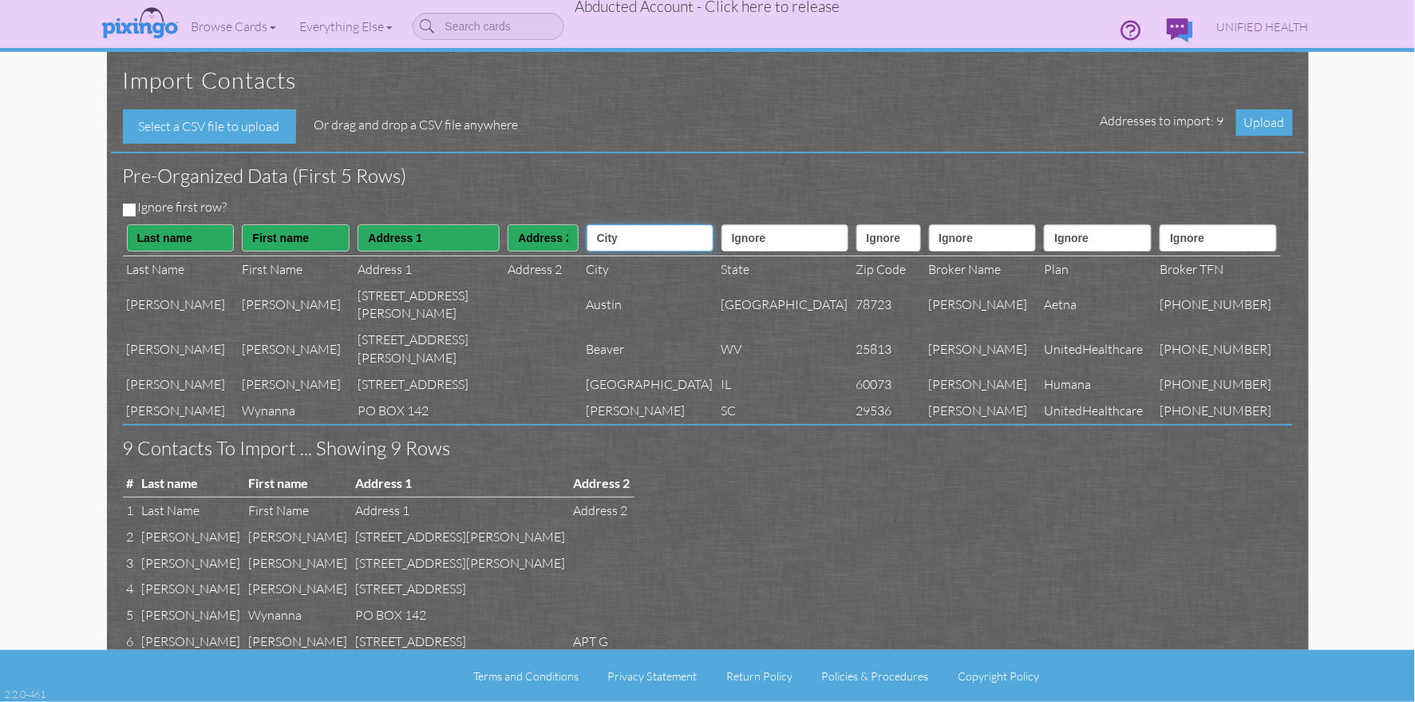
click at [615, 224] on select "Ignore ---------- First name Last name ---------- Address 1 Address 2 City Stat…" at bounding box center [650, 237] width 127 height 27
click at [762, 238] on select "Ignore ---------- First name Last name ---------- Address 1 Address 2 City Stat…" at bounding box center [785, 237] width 127 height 27
select select "object:40296"
click at [722, 224] on select "Ignore ---------- First name Last name ---------- Address 1 Address 2 City Stat…" at bounding box center [785, 237] width 127 height 27
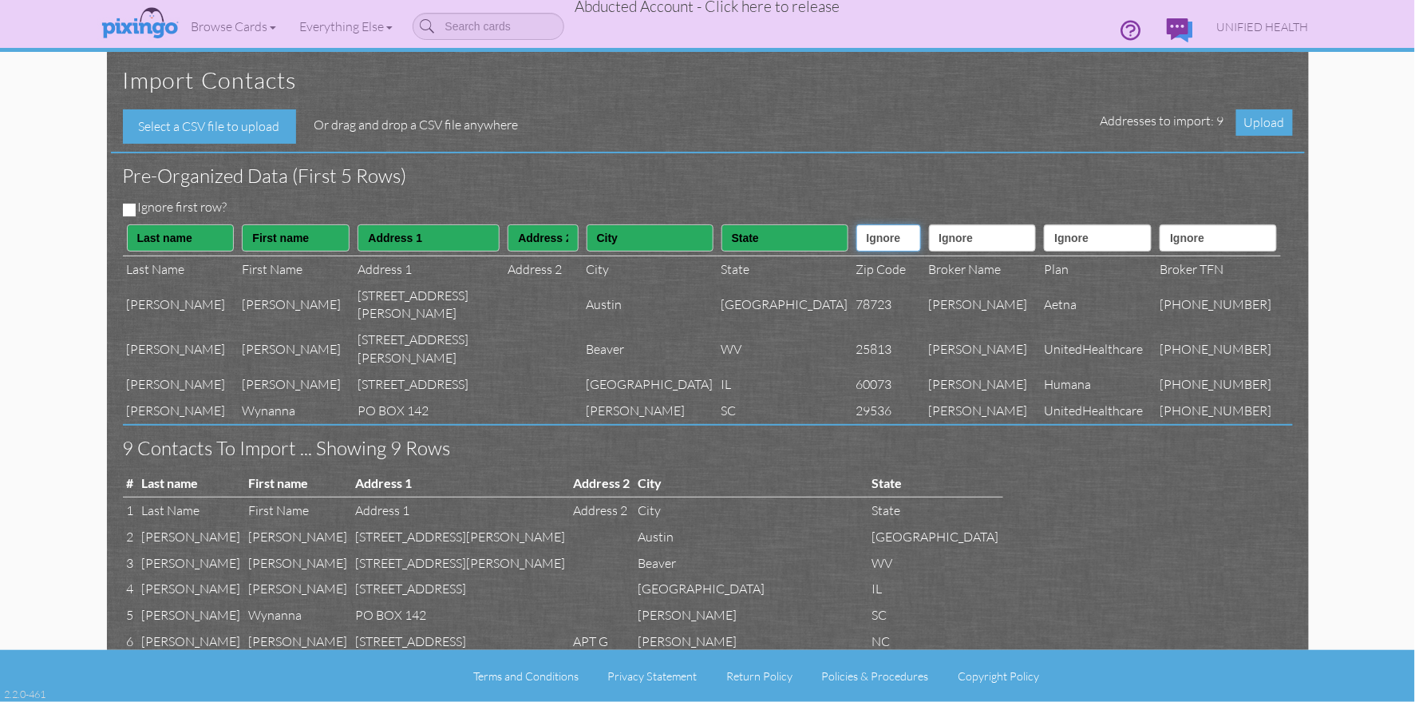
click at [857, 243] on select "Ignore ---------- First name Last name ---------- Address 1 Address 2 City Stat…" at bounding box center [889, 237] width 65 height 27
select select "object:40297"
click at [857, 224] on select "Ignore ---------- First name Last name ---------- Address 1 Address 2 City Stat…" at bounding box center [889, 237] width 65 height 27
click at [957, 243] on select "Ignore ---------- First name Last name ---------- Address 1 Address 2 City Stat…" at bounding box center [983, 237] width 108 height 27
select select "object:40311"
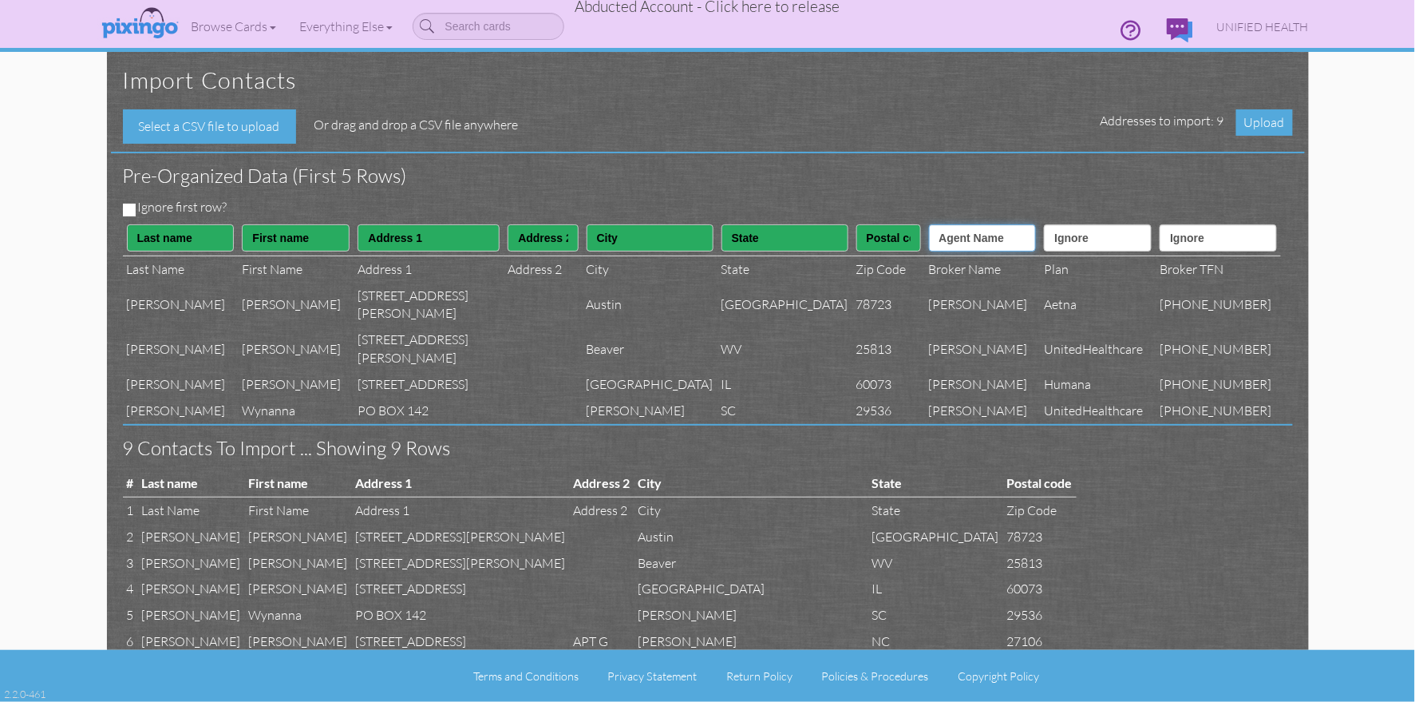
click at [931, 224] on select "Ignore ---------- First name Last name ---------- Address 1 Address 2 City Stat…" at bounding box center [983, 237] width 108 height 27
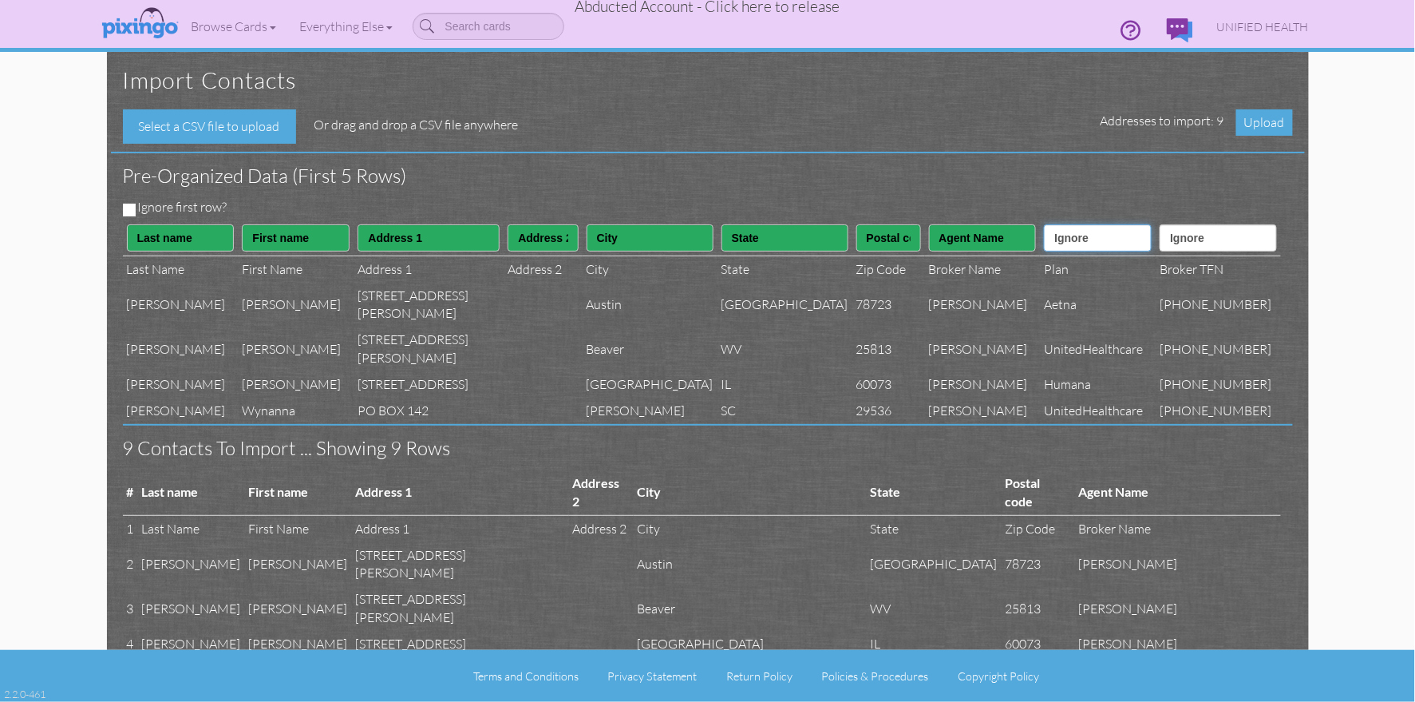
click at [1102, 246] on select "Ignore ---------- First name Last name ---------- Address 1 Address 2 City Stat…" at bounding box center [1098, 237] width 108 height 27
select select "object:40310"
click at [1047, 224] on select "Ignore ---------- First name Last name ---------- Address 1 Address 2 City Stat…" at bounding box center [1098, 237] width 108 height 27
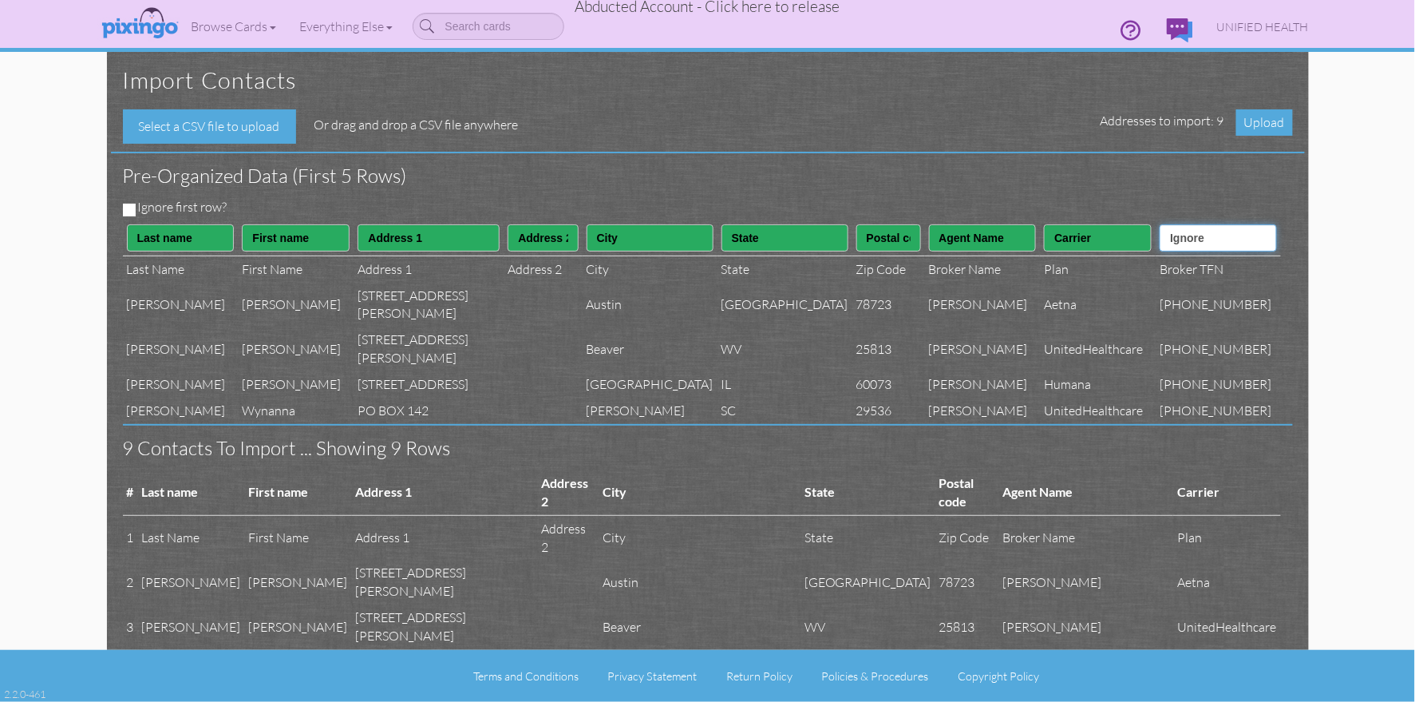
click at [1213, 238] on select "Ignore ---------- First name Last name ---------- Address 1 Address 2 City Stat…" at bounding box center [1218, 237] width 117 height 27
select select "object:40312"
click at [1178, 224] on select "Ignore ---------- First name Last name ---------- Address 1 Address 2 City Stat…" at bounding box center [1218, 237] width 117 height 27
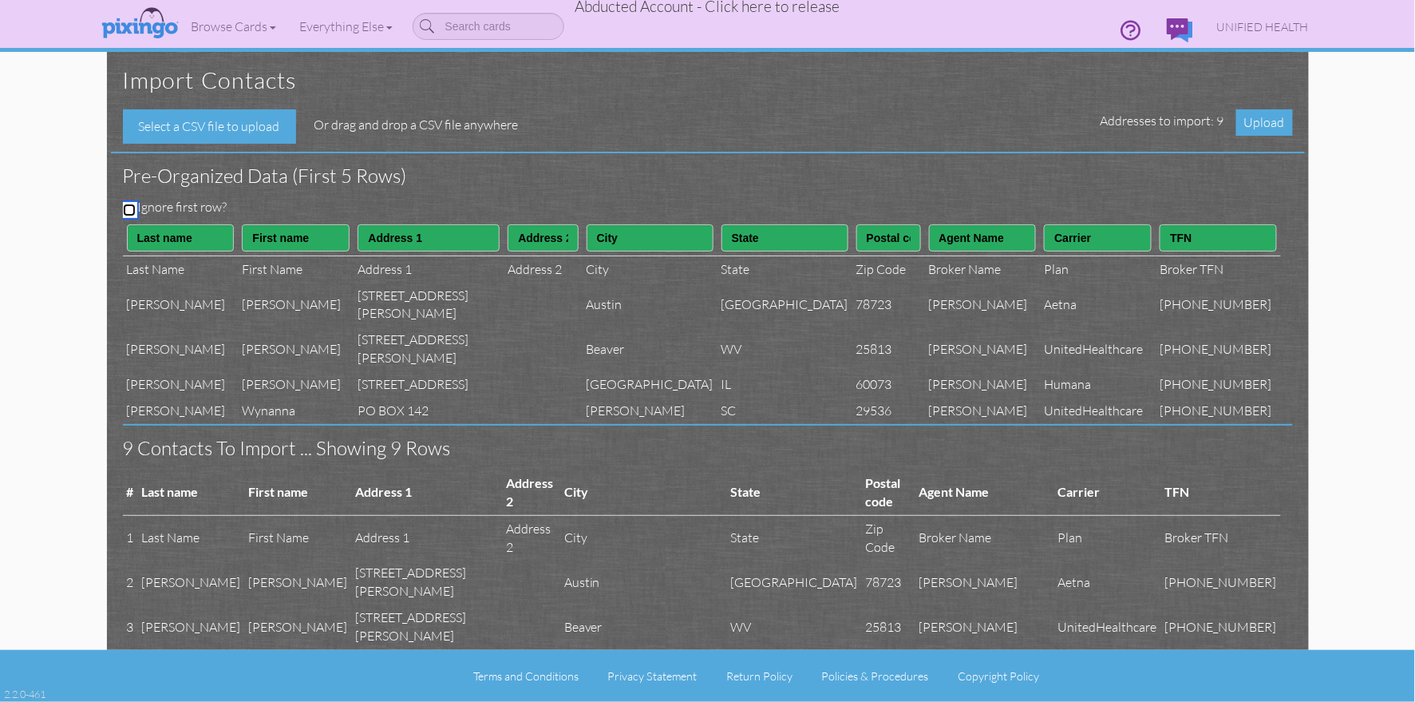
click at [129, 206] on input "Ignore first row?" at bounding box center [129, 210] width 13 height 13
checkbox input "true"
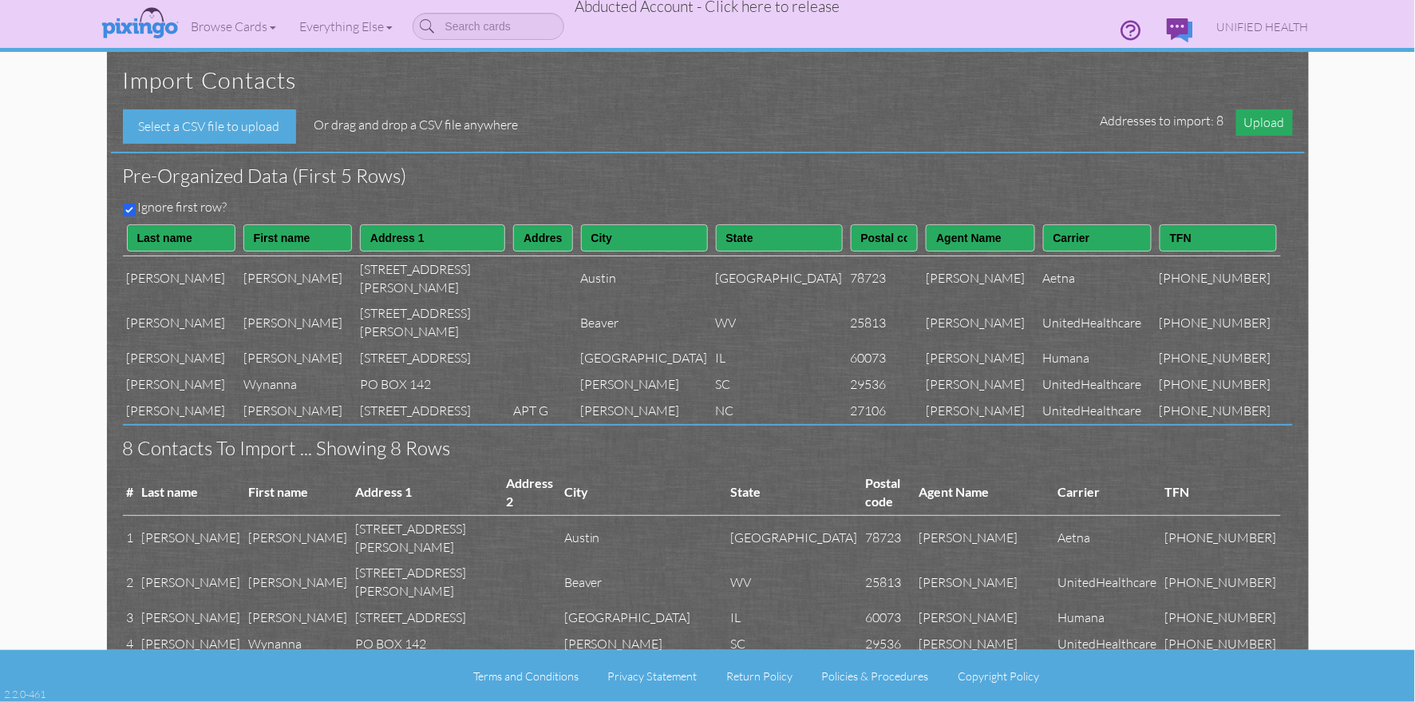
click at [1253, 125] on span "Upload" at bounding box center [1265, 122] width 57 height 26
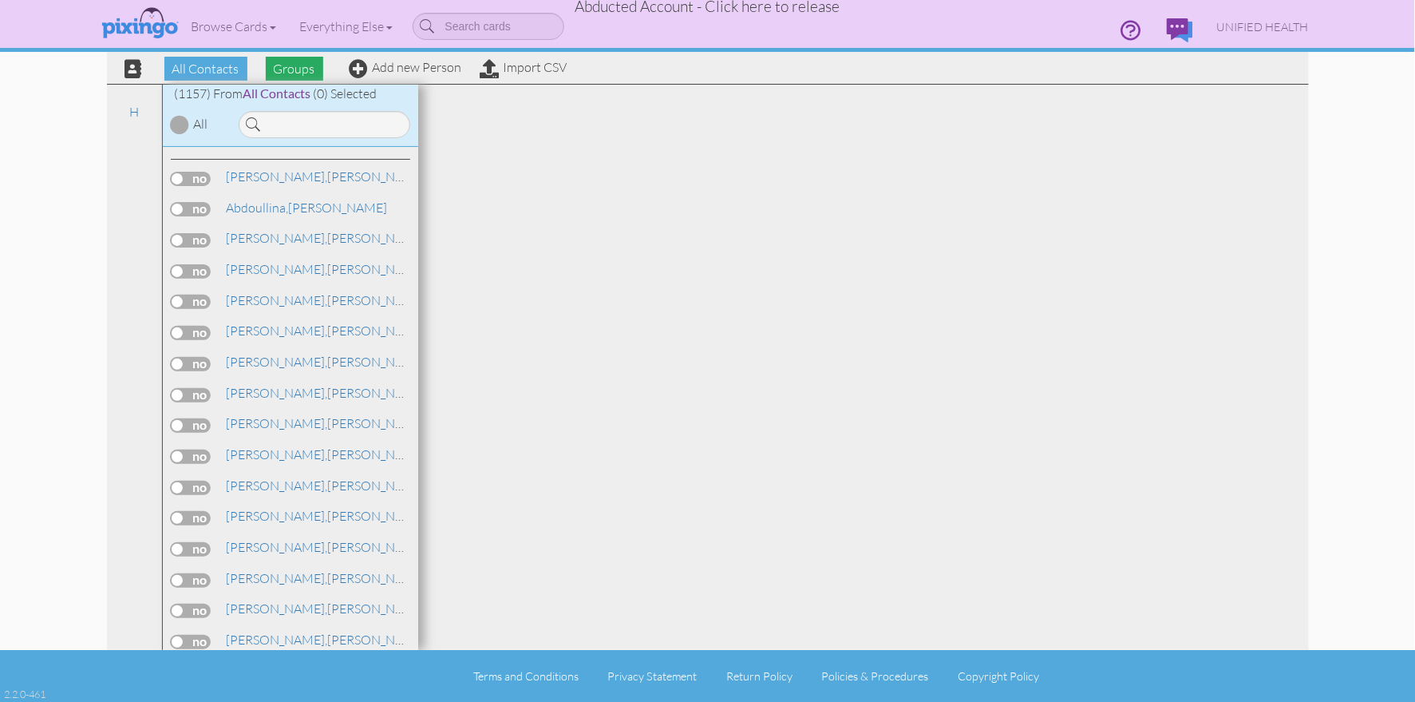
click at [290, 65] on span "Groups" at bounding box center [294, 69] width 57 height 24
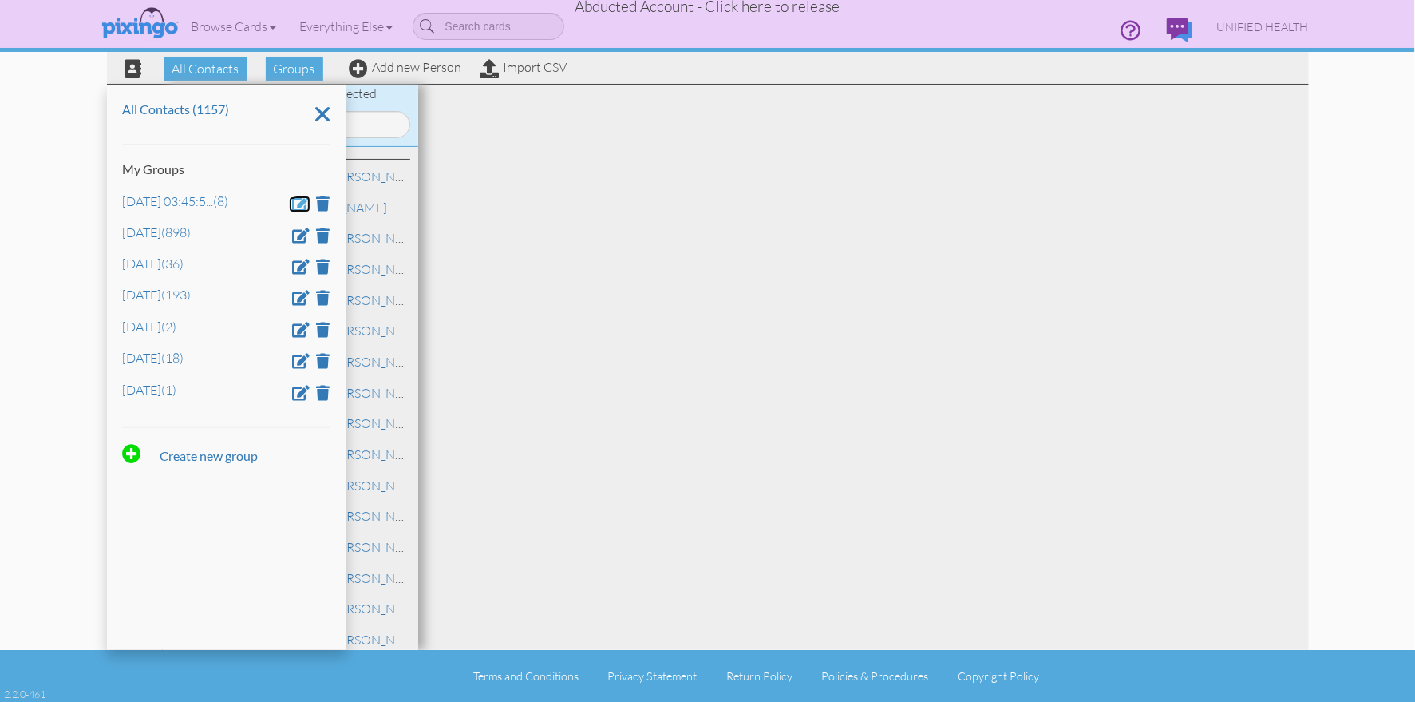
click at [299, 200] on span at bounding box center [302, 203] width 18 height 15
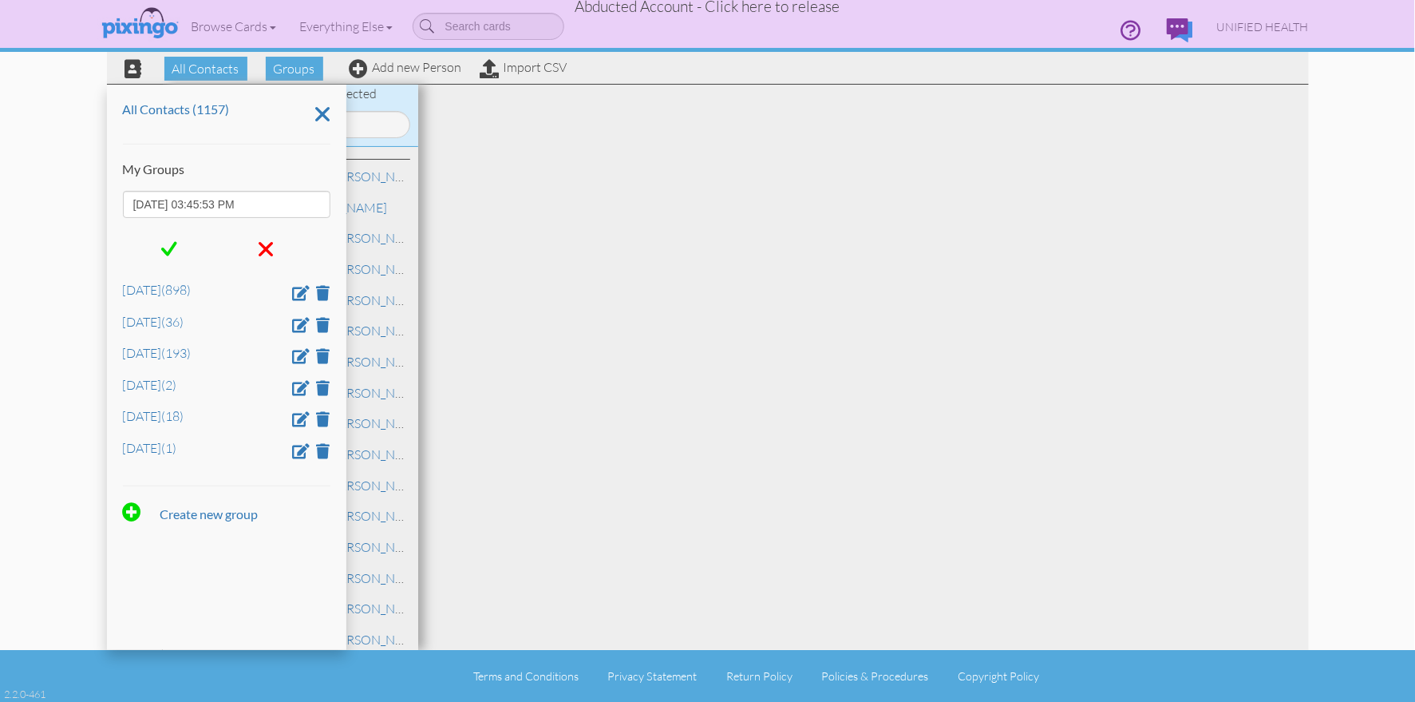
drag, startPoint x: 267, startPoint y: 207, endPoint x: 86, endPoint y: 200, distance: 181.3
click at [86, 200] on contacts "Toggle navigation Visit Pixingo Mobile Browse Cards Business Accounting Automot…" at bounding box center [707, 351] width 1415 height 702
type input "Feb 2"
click at [160, 252] on div at bounding box center [170, 249] width 94 height 38
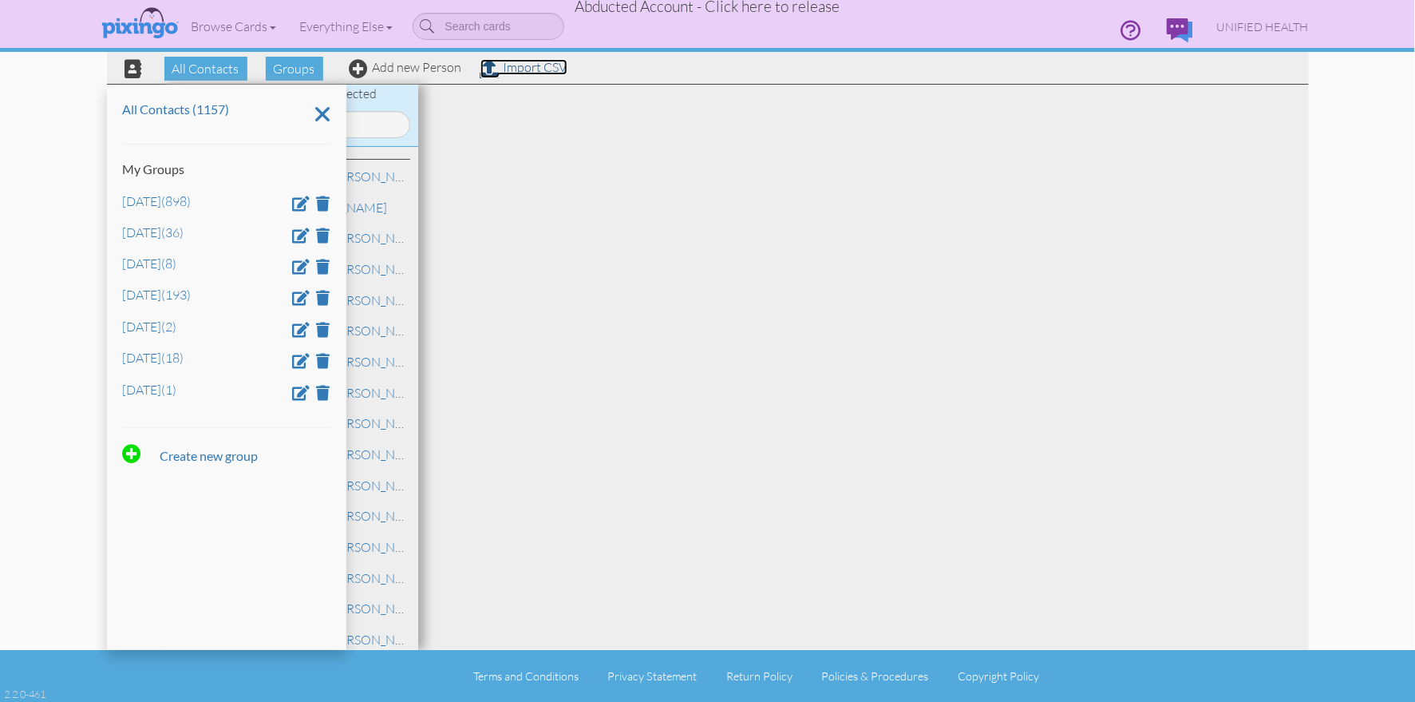
click at [529, 69] on link "Import CSV" at bounding box center [524, 67] width 87 height 16
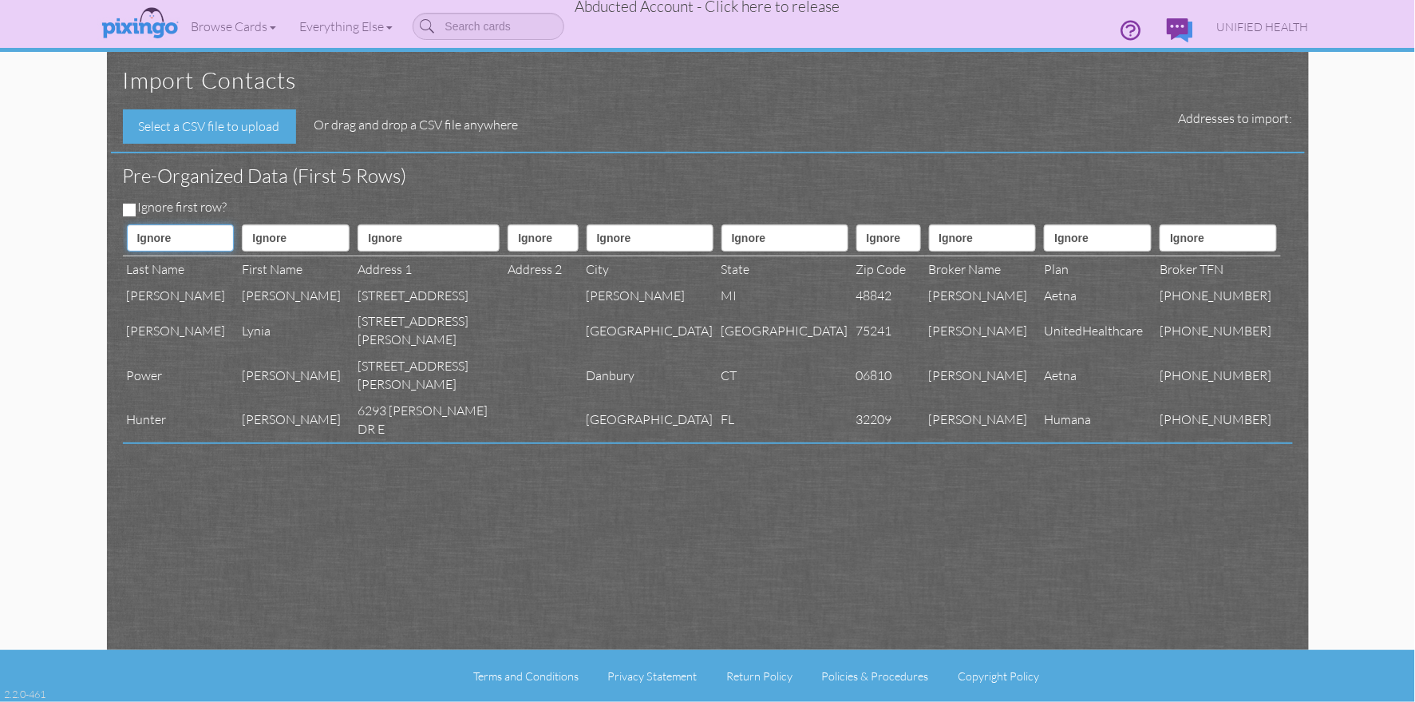
click at [196, 240] on select "Ignore ---------- First name Last name ---------- Address 1 Address 2 City Stat…" at bounding box center [181, 237] width 108 height 27
select select "object:44927"
click at [127, 224] on select "Ignore ---------- First name Last name ---------- Address 1 Address 2 City Stat…" at bounding box center [181, 237] width 108 height 27
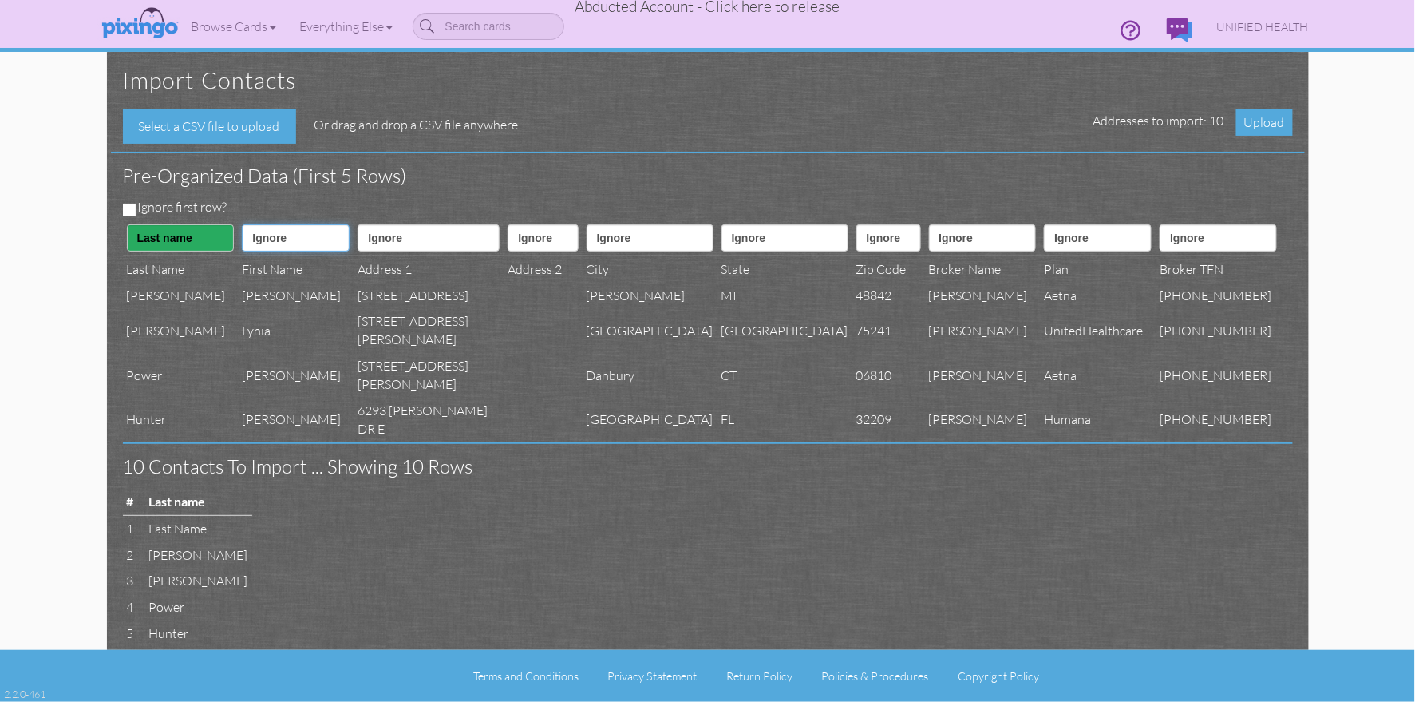
click at [291, 238] on select "Ignore ---------- First name Last name ---------- Address 1 Address 2 City Stat…" at bounding box center [296, 237] width 108 height 27
select select "object:44926"
click at [242, 224] on select "Ignore ---------- First name Last name ---------- Address 1 Address 2 City Stat…" at bounding box center [296, 237] width 108 height 27
click at [373, 236] on select "Ignore ---------- First name Last name ---------- Address 1 Address 2 City Stat…" at bounding box center [429, 237] width 142 height 27
select select "object:44929"
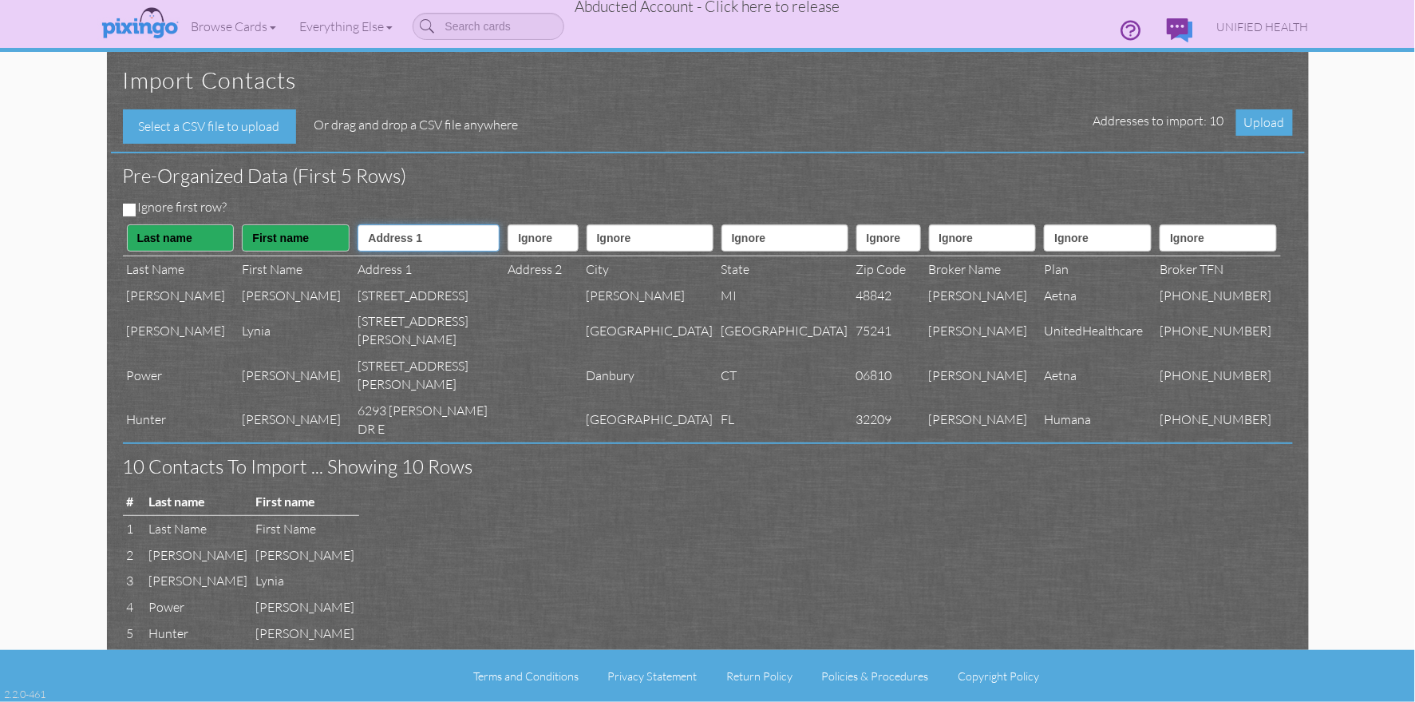
click at [358, 224] on select "Ignore ---------- First name Last name ---------- Address 1 Address 2 City Stat…" at bounding box center [429, 237] width 142 height 27
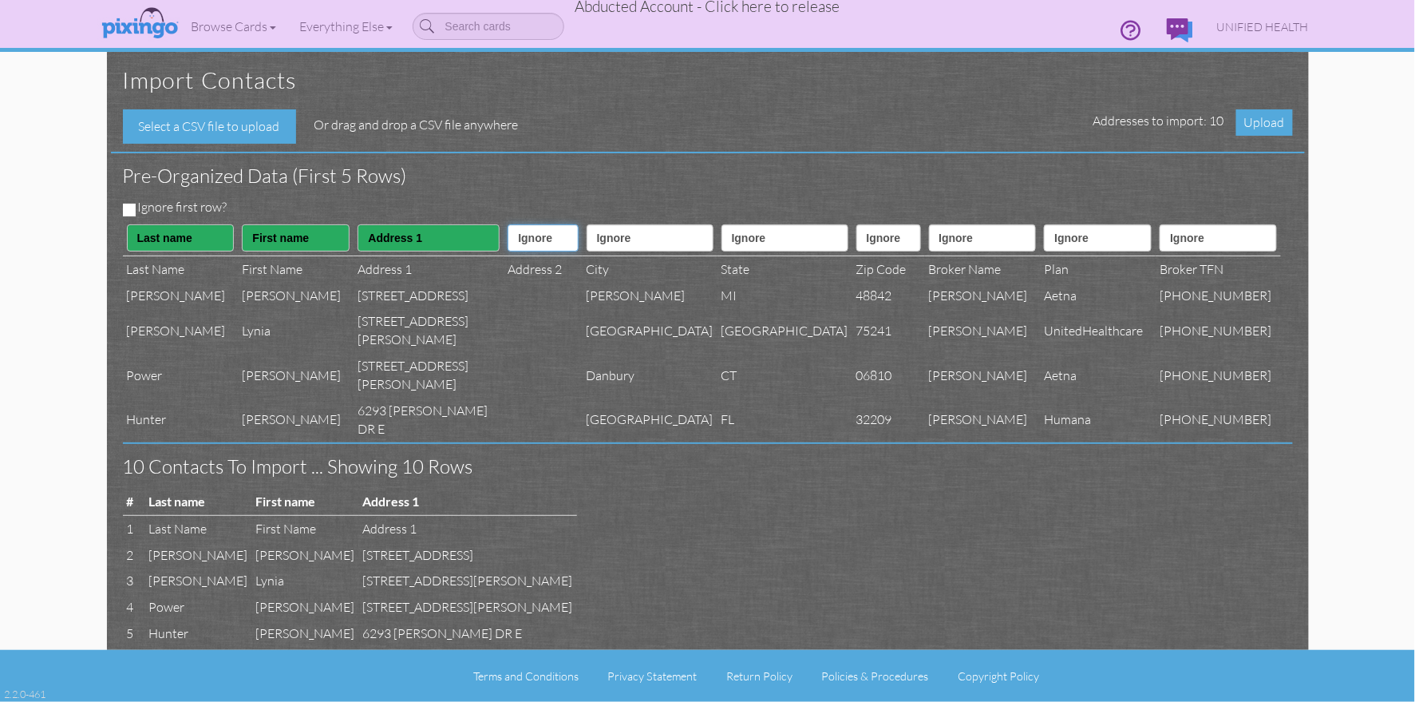
click at [528, 240] on select "Ignore ---------- First name Last name ---------- Address 1 Address 2 City Stat…" at bounding box center [543, 237] width 70 height 27
select select "object:44930"
click at [508, 224] on select "Ignore ---------- First name Last name ---------- Address 1 Address 2 City Stat…" at bounding box center [543, 237] width 70 height 27
click at [628, 251] on select "Ignore ---------- First name Last name ---------- Address 1 Address 2 City Stat…" at bounding box center [650, 237] width 127 height 27
select select "object:44931"
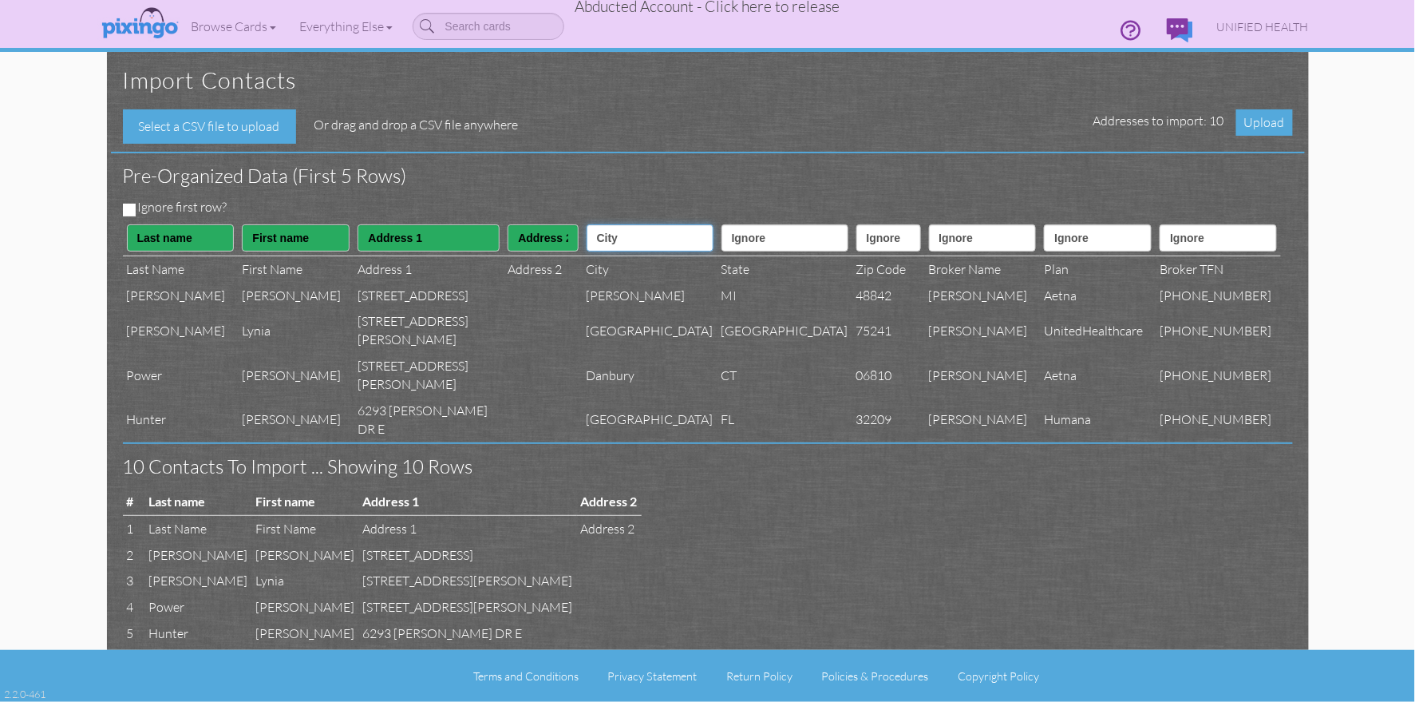
click at [589, 224] on select "Ignore ---------- First name Last name ---------- Address 1 Address 2 City Stat…" at bounding box center [650, 237] width 127 height 27
click at [738, 236] on select "Ignore ---------- First name Last name ---------- Address 1 Address 2 City Stat…" at bounding box center [785, 237] width 127 height 27
select select "object:44932"
click at [722, 224] on select "Ignore ---------- First name Last name ---------- Address 1 Address 2 City Stat…" at bounding box center [785, 237] width 127 height 27
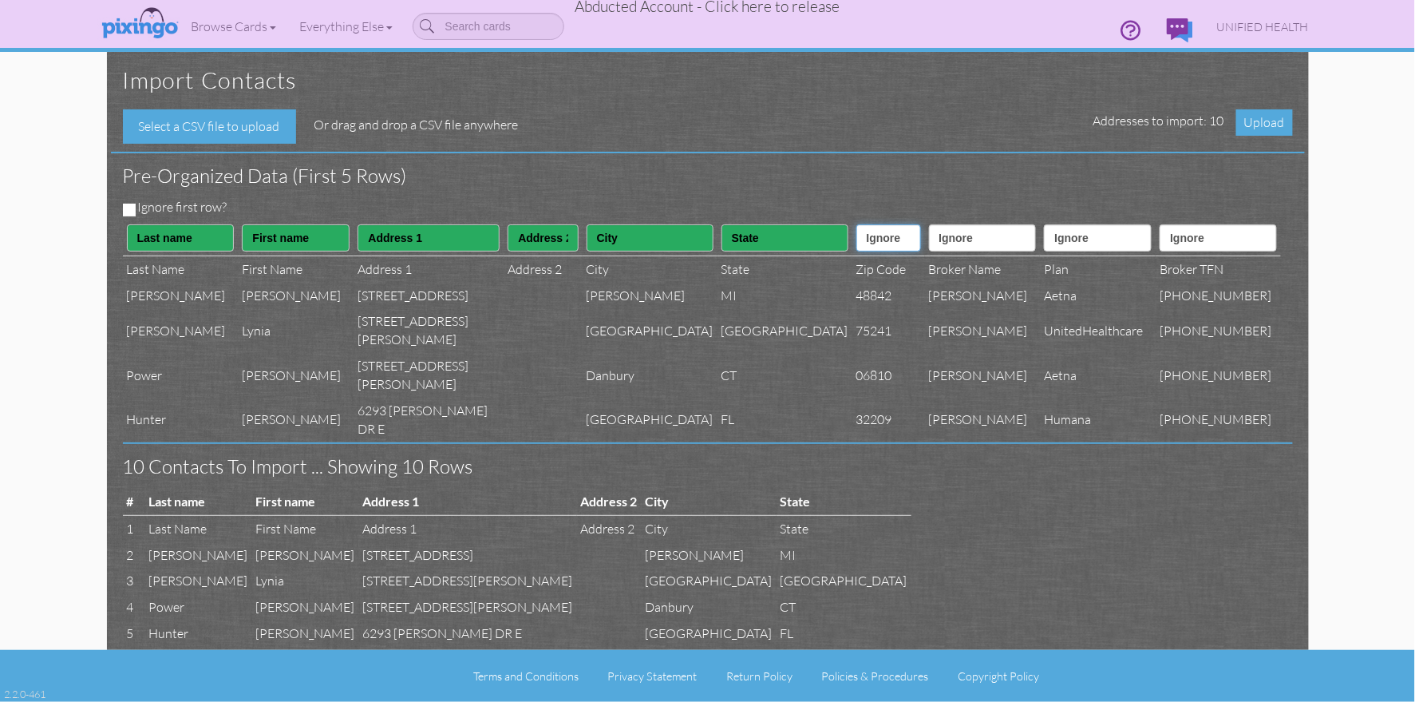
click at [857, 238] on select "Ignore ---------- First name Last name ---------- Address 1 Address 2 City Stat…" at bounding box center [889, 237] width 65 height 27
select select "object:44933"
click at [857, 224] on select "Ignore ---------- First name Last name ---------- Address 1 Address 2 City Stat…" at bounding box center [889, 237] width 65 height 27
click at [952, 245] on select "Ignore ---------- First name Last name ---------- Address 1 Address 2 City Stat…" at bounding box center [983, 237] width 108 height 27
select select "object:44947"
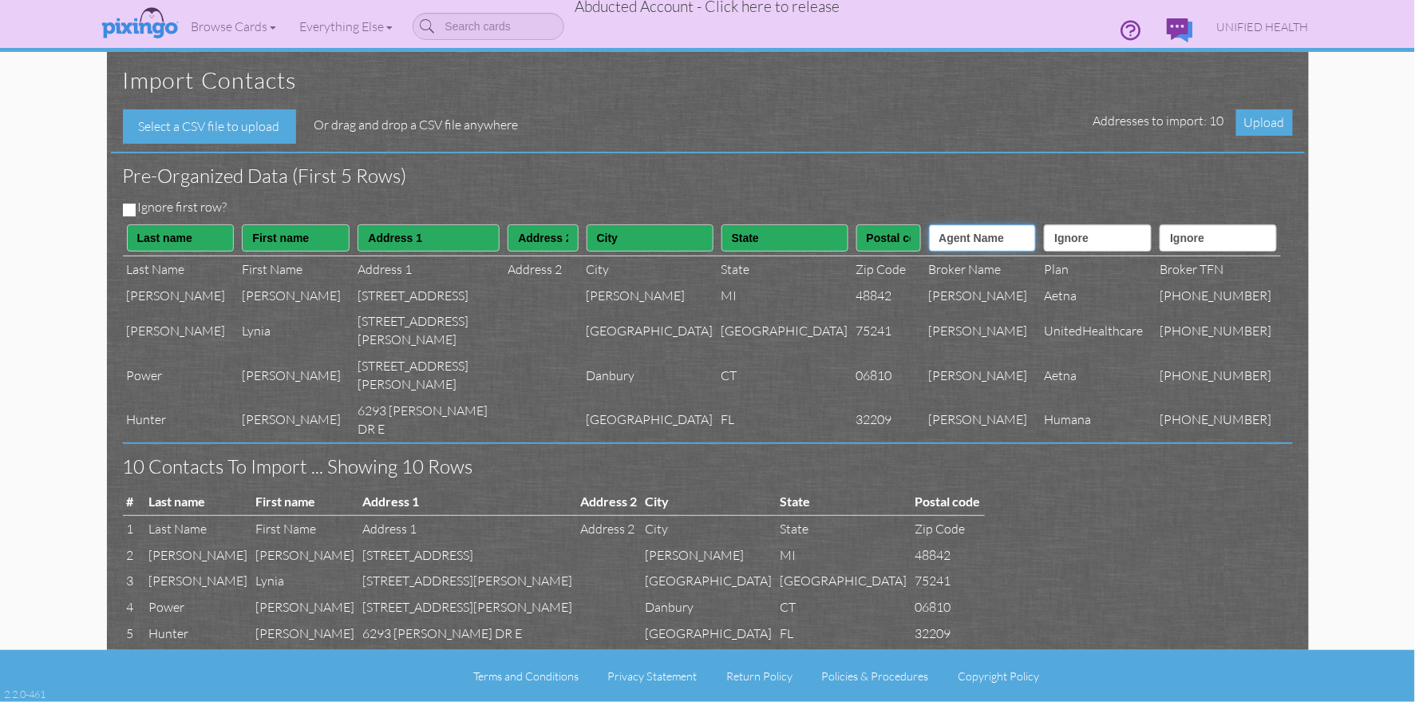
click at [929, 224] on select "Ignore ---------- First name Last name ---------- Address 1 Address 2 City Stat…" at bounding box center [983, 237] width 108 height 27
click at [1085, 242] on select "Ignore ---------- First name Last name ---------- Address 1 Address 2 City Stat…" at bounding box center [1098, 237] width 108 height 27
select select "object:44946"
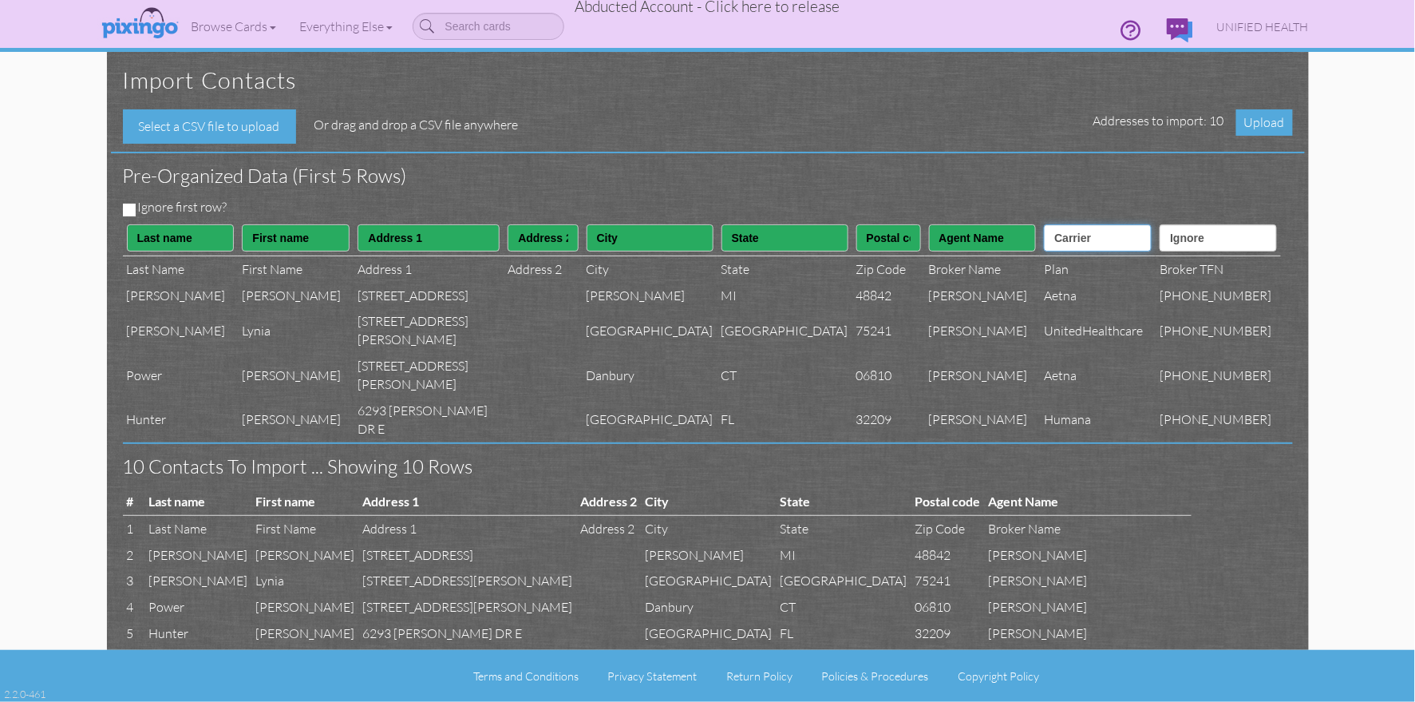
click at [1044, 224] on select "Ignore ---------- First name Last name ---------- Address 1 Address 2 City Stat…" at bounding box center [1098, 237] width 108 height 27
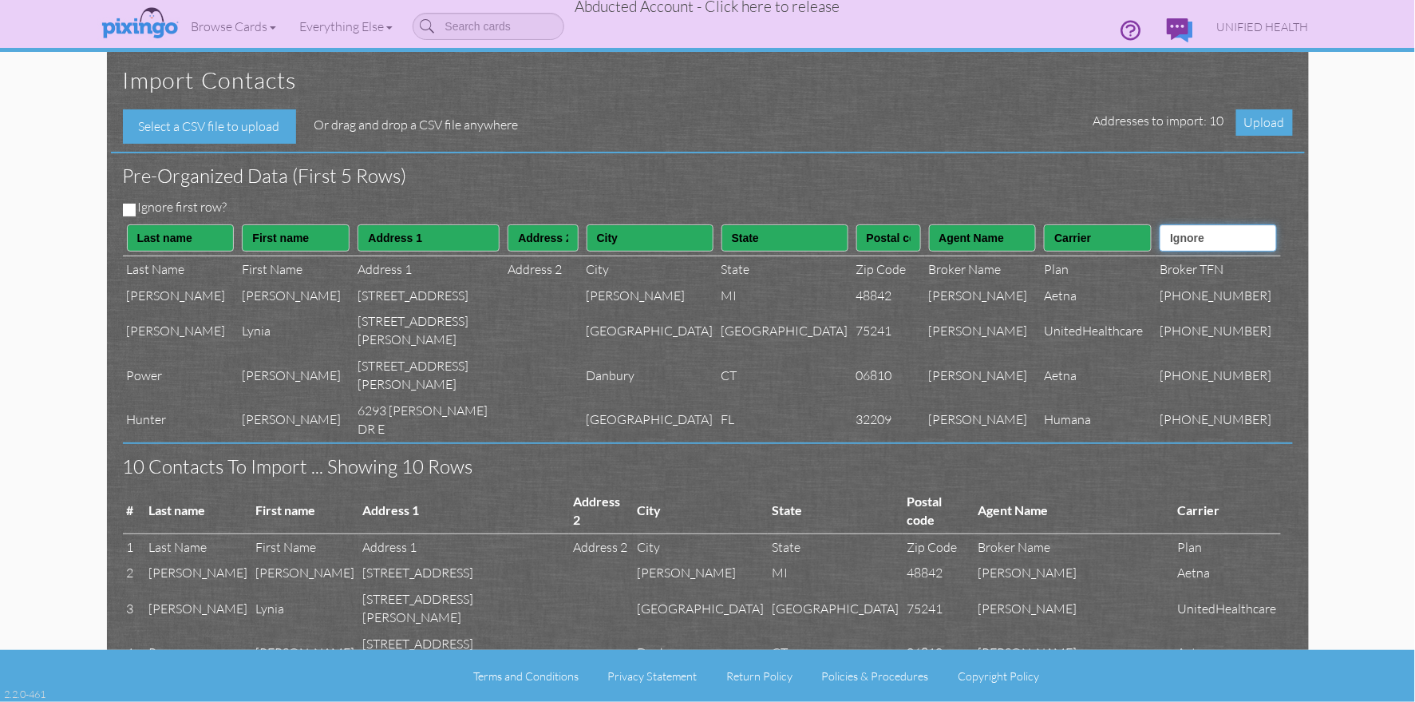
click at [1207, 235] on select "Ignore ---------- First name Last name ---------- Address 1 Address 2 City Stat…" at bounding box center [1218, 237] width 117 height 27
select select "object:44948"
click at [1175, 224] on select "Ignore ---------- First name Last name ---------- Address 1 Address 2 City Stat…" at bounding box center [1218, 237] width 117 height 27
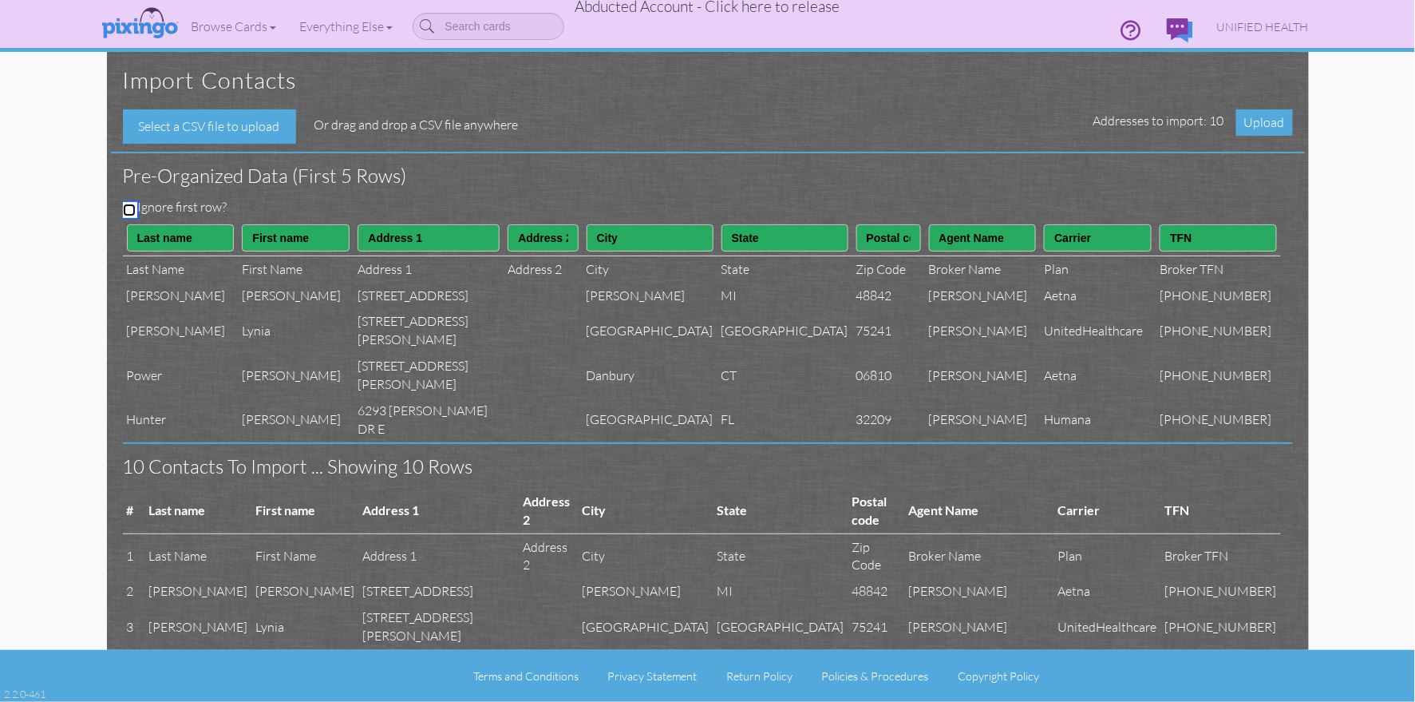
click at [129, 204] on input "Ignore first row?" at bounding box center [129, 210] width 13 height 13
checkbox input "true"
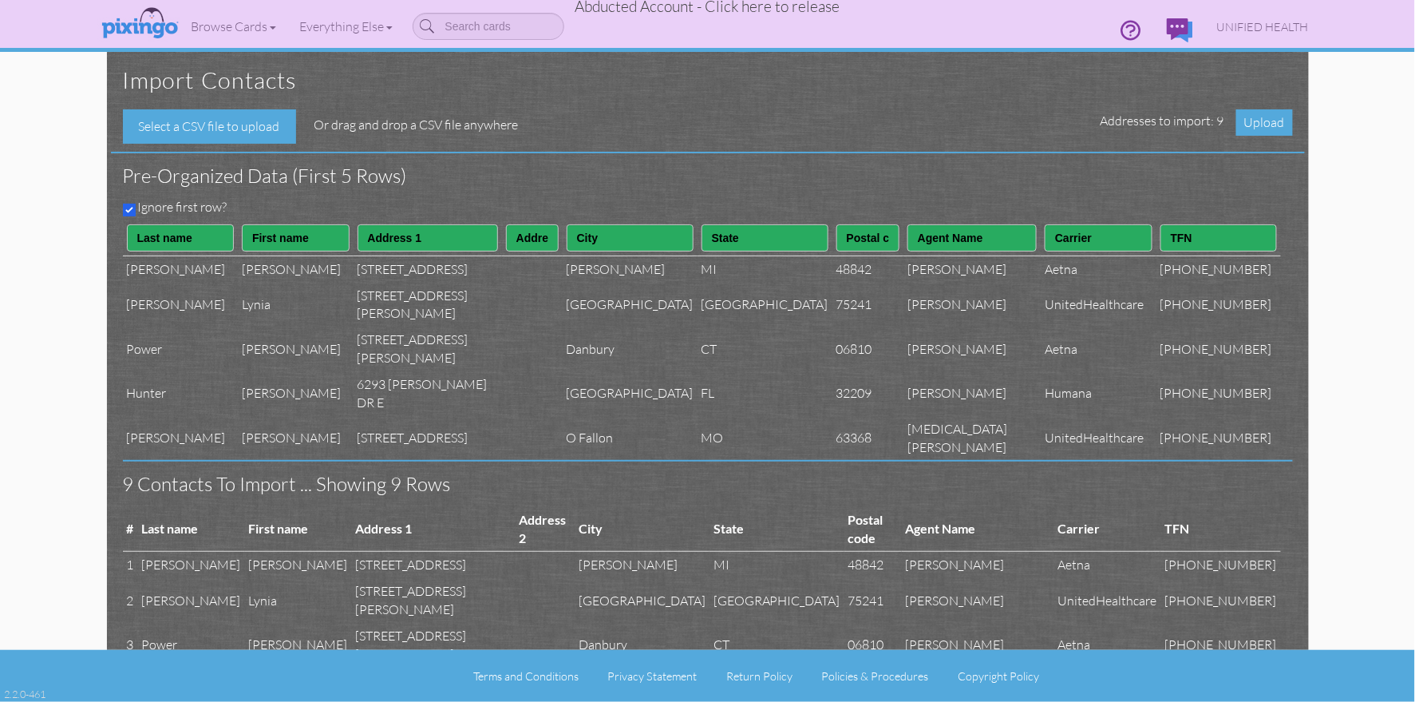
click at [489, 180] on h3 "Pre-organized data (First 5 rows)" at bounding box center [696, 175] width 1146 height 21
click at [1254, 120] on span "Upload" at bounding box center [1265, 122] width 57 height 26
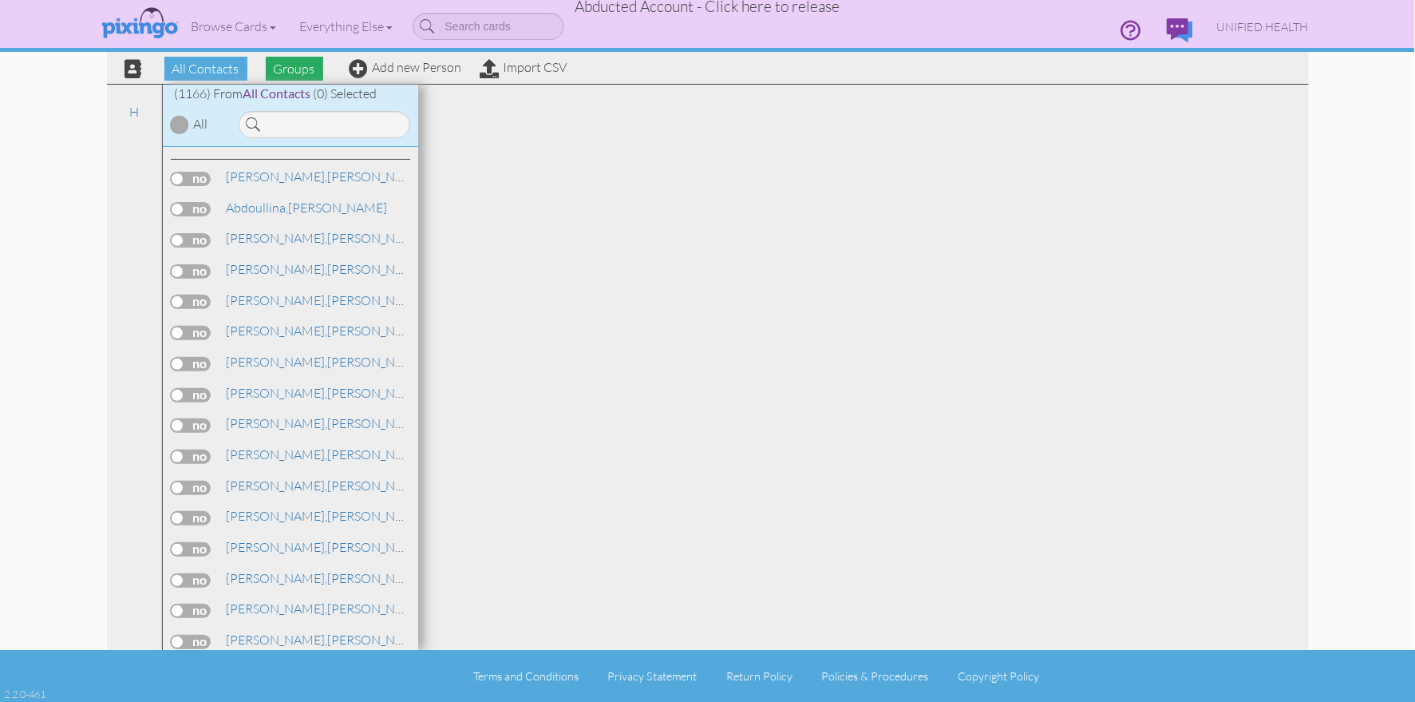
click at [306, 73] on span "Groups" at bounding box center [294, 69] width 57 height 24
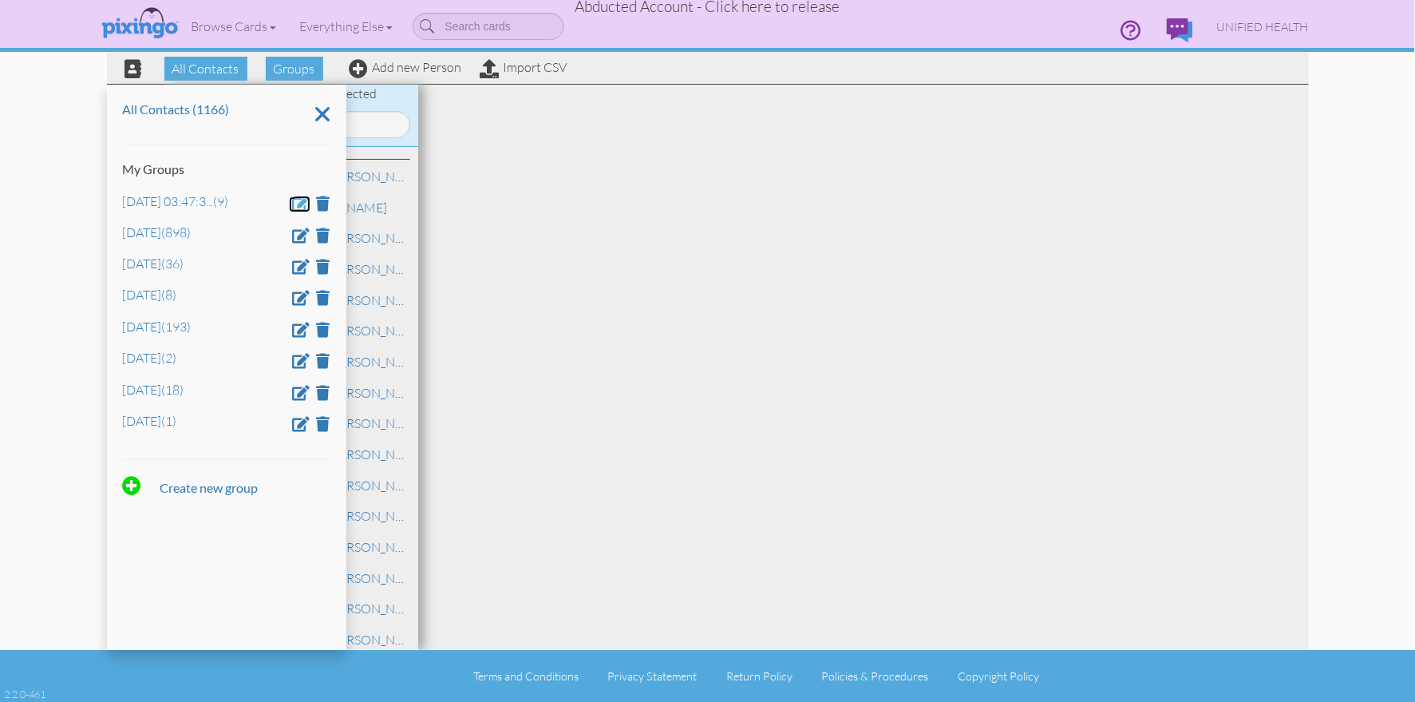
click at [302, 205] on span at bounding box center [302, 203] width 18 height 15
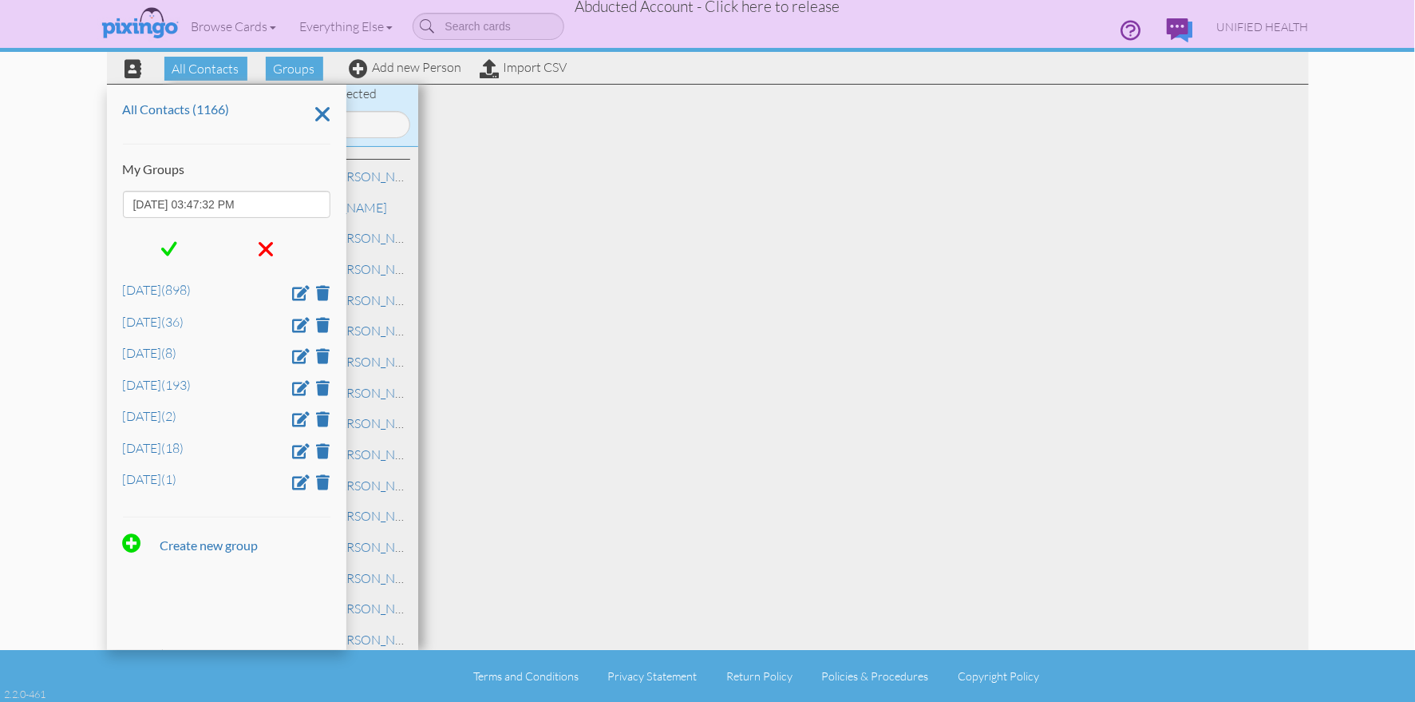
drag, startPoint x: 294, startPoint y: 208, endPoint x: 117, endPoint y: 197, distance: 176.8
click at [117, 197] on div "All Contacts (1166) My Groups Aug 21, 03:47:32 PM Dec 5 (898) Feb 1 (36) Feb 2 …" at bounding box center [226, 367] width 239 height 565
type input "Feb 9"
click at [172, 247] on span at bounding box center [169, 249] width 16 height 24
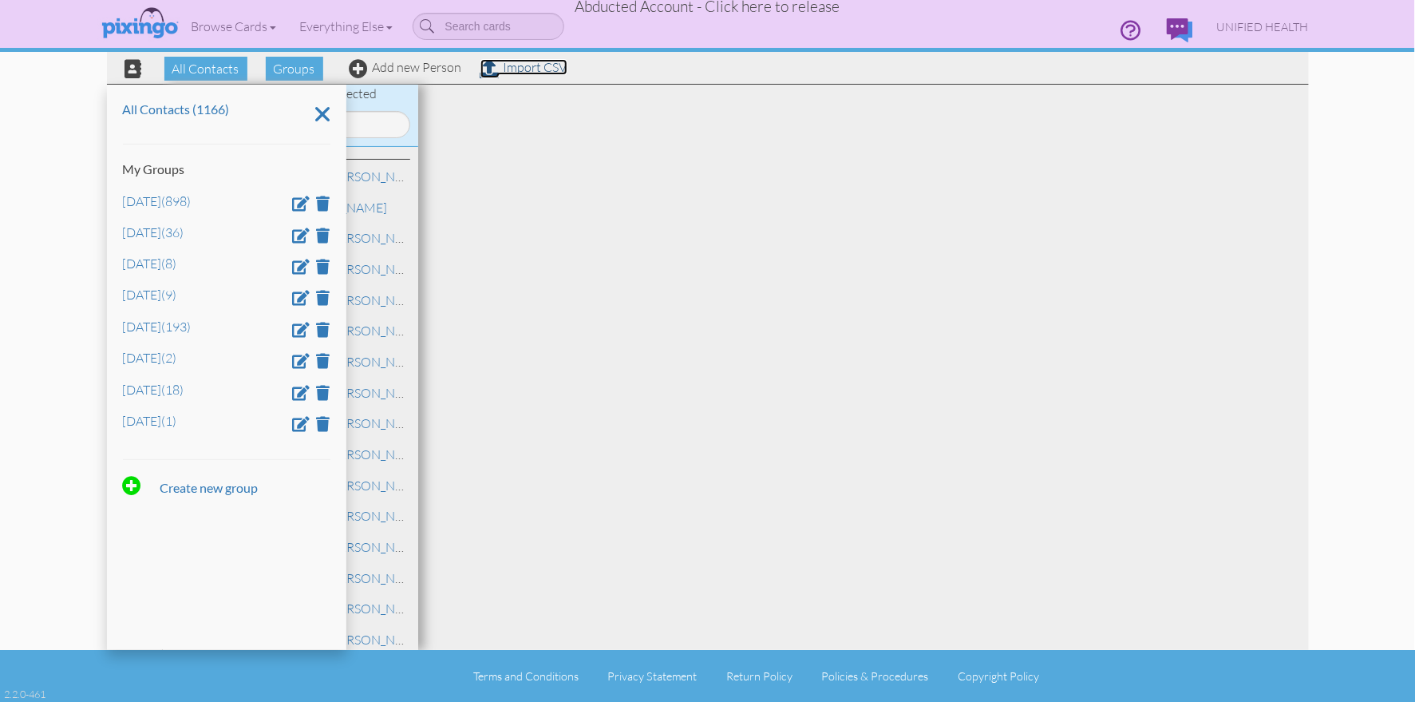
click at [528, 71] on link "Import CSV" at bounding box center [524, 67] width 87 height 16
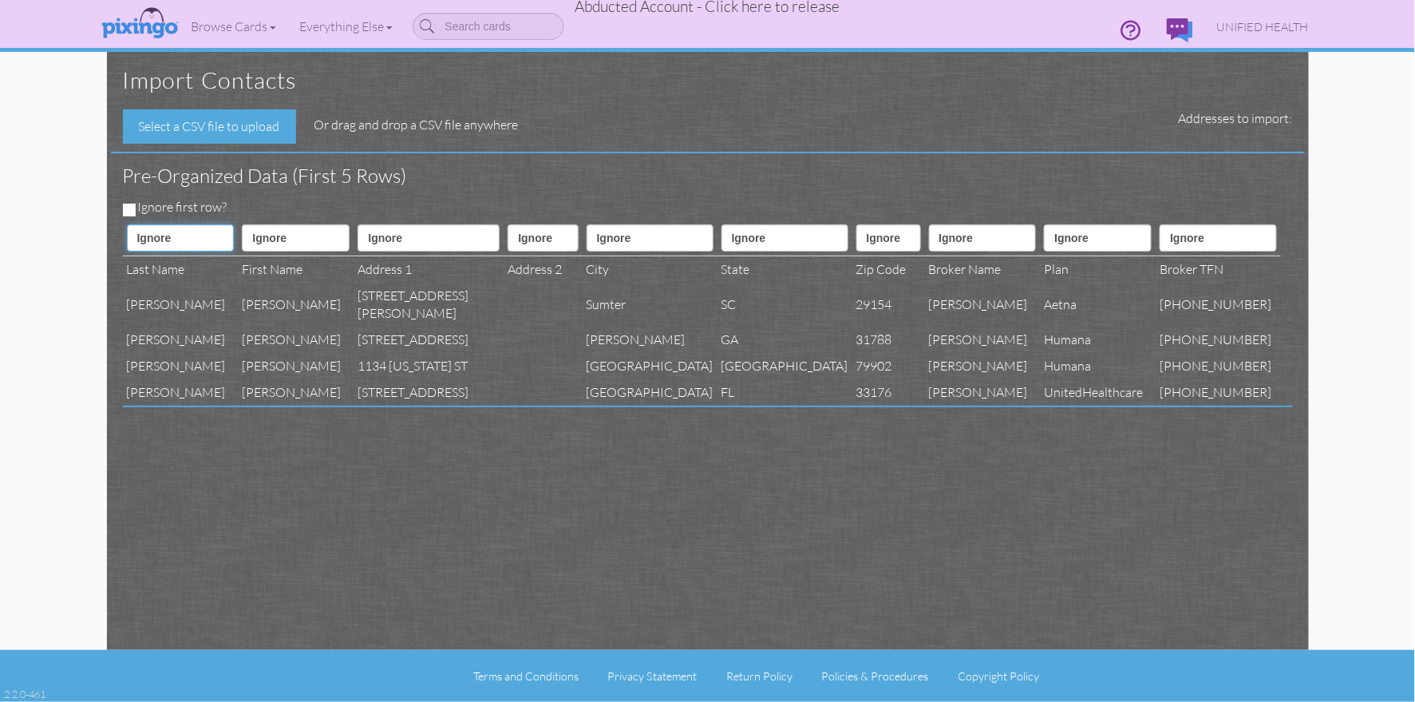
click at [160, 233] on select "Ignore ---------- First name Last name ---------- Address 1 Address 2 City Stat…" at bounding box center [181, 237] width 108 height 27
select select "object:49658"
click at [127, 224] on select "Ignore ---------- First name Last name ---------- Address 1 Address 2 City Stat…" at bounding box center [181, 237] width 108 height 27
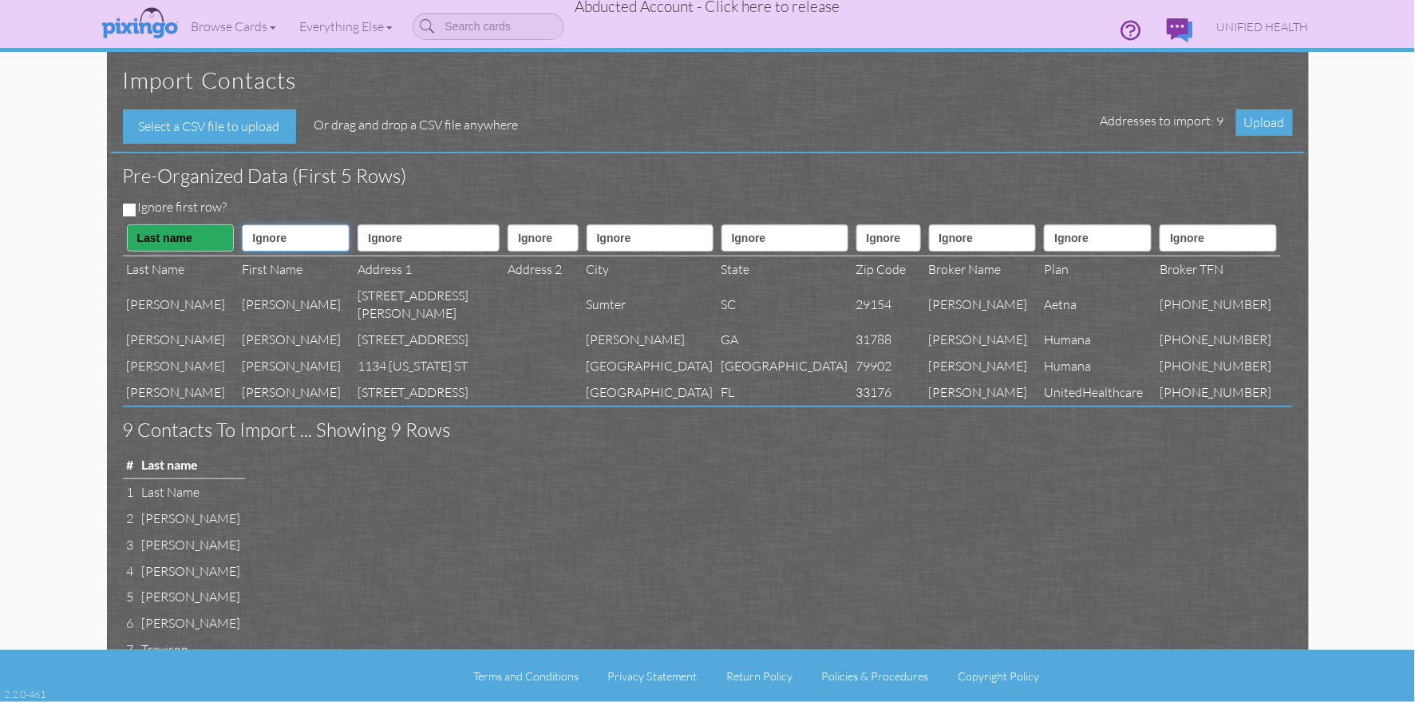
click at [303, 237] on select "Ignore ---------- First name Last name ---------- Address 1 Address 2 City Stat…" at bounding box center [296, 237] width 108 height 27
select select "object:49657"
click at [247, 224] on select "Ignore ---------- First name Last name ---------- Address 1 Address 2 City Stat…" at bounding box center [296, 237] width 108 height 27
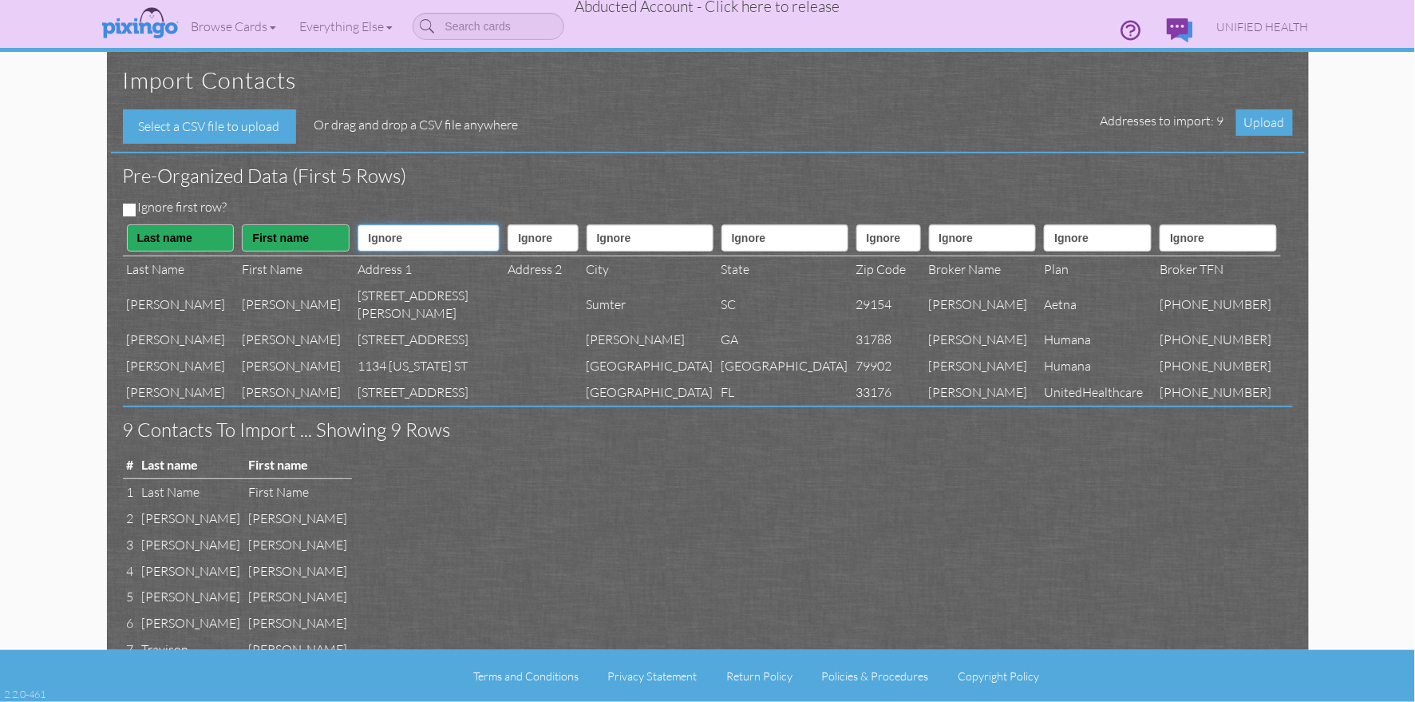
click at [392, 243] on select "Ignore ---------- First name Last name ---------- Address 1 Address 2 City Stat…" at bounding box center [429, 237] width 142 height 27
select select "object:49660"
click at [361, 224] on select "Ignore ---------- First name Last name ---------- Address 1 Address 2 City Stat…" at bounding box center [429, 237] width 142 height 27
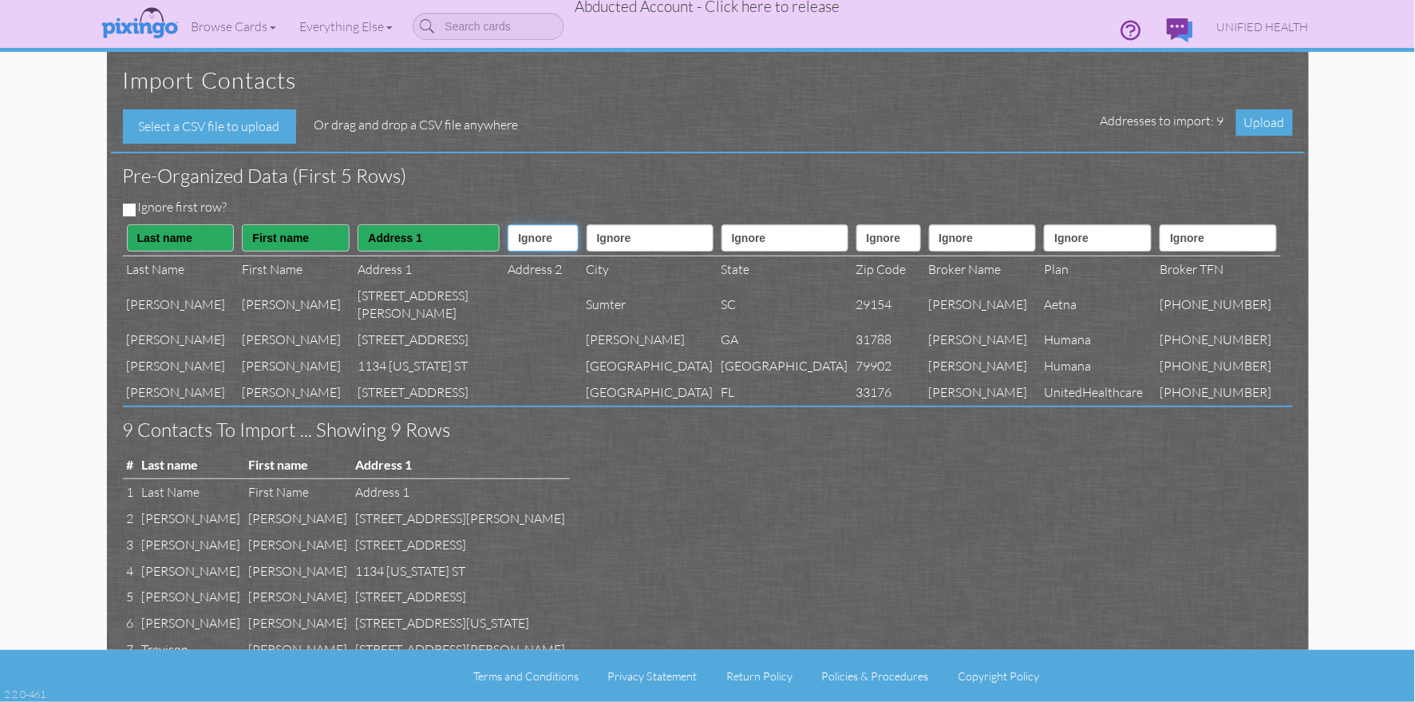
click at [514, 237] on select "Ignore ---------- First name Last name ---------- Address 1 Address 2 City Stat…" at bounding box center [543, 237] width 70 height 27
select select "object:49661"
click at [508, 224] on select "Ignore ---------- First name Last name ---------- Address 1 Address 2 City Stat…" at bounding box center [543, 237] width 70 height 27
click at [612, 243] on select "Ignore ---------- First name Last name ---------- Address 1 Address 2 City Stat…" at bounding box center [650, 237] width 127 height 27
select select "object:49662"
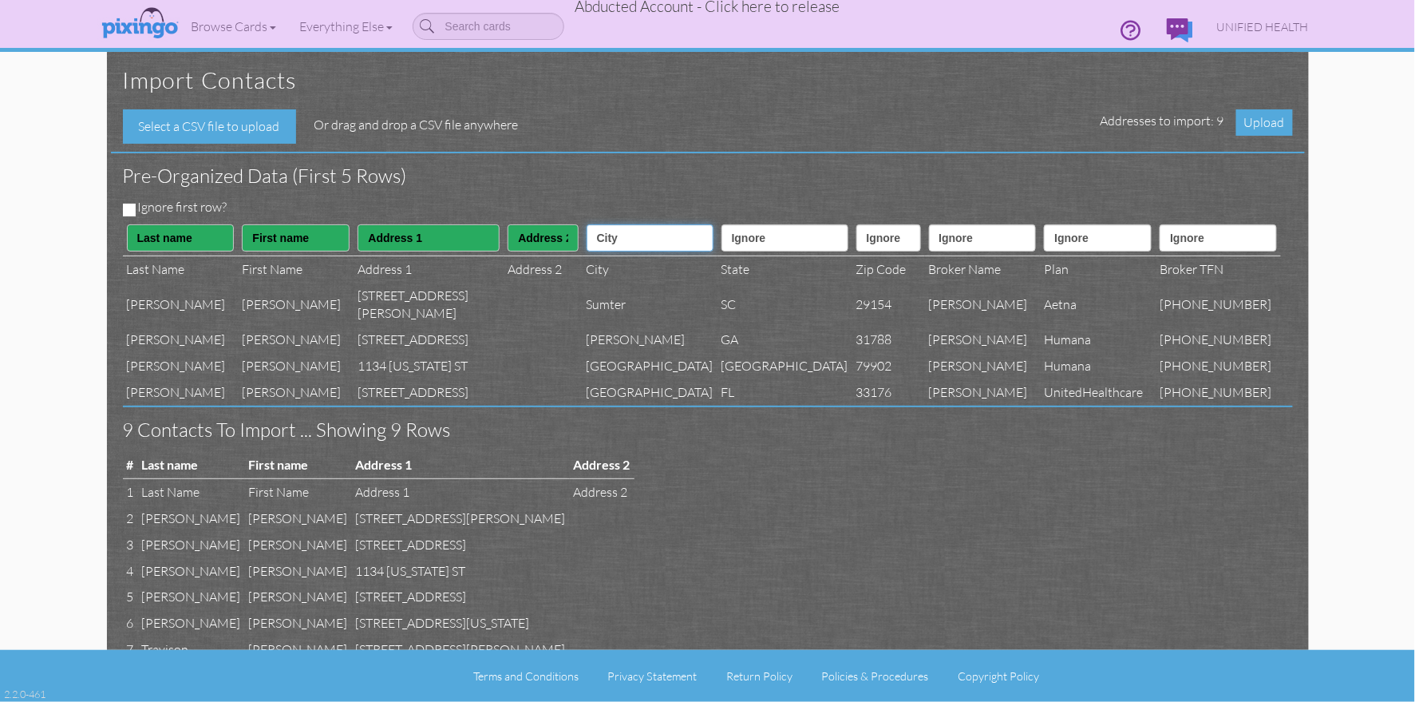
click at [588, 224] on select "Ignore ---------- First name Last name ---------- Address 1 Address 2 City Stat…" at bounding box center [650, 237] width 127 height 27
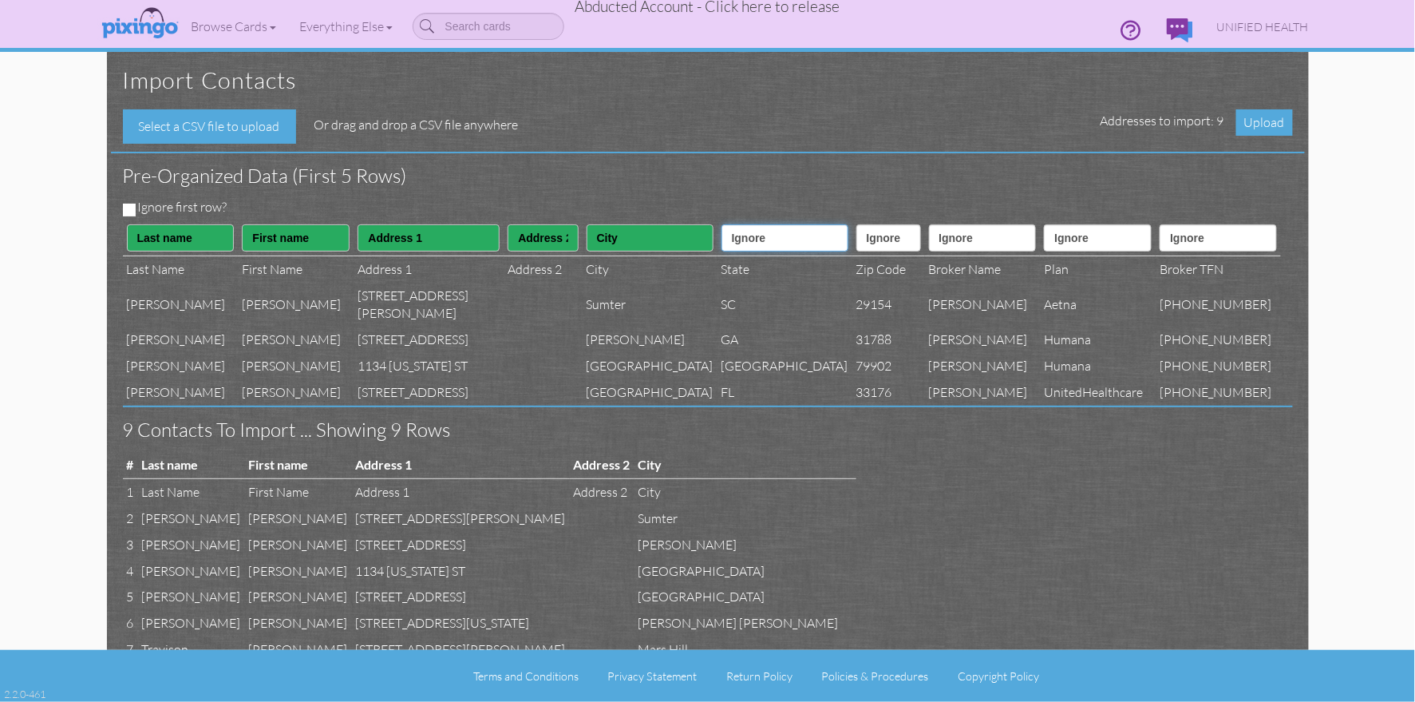
click at [723, 245] on select "Ignore ---------- First name Last name ---------- Address 1 Address 2 City Stat…" at bounding box center [785, 237] width 127 height 27
select select "object:49663"
click at [722, 224] on select "Ignore ---------- First name Last name ---------- Address 1 Address 2 City Stat…" at bounding box center [785, 237] width 127 height 27
click at [857, 245] on select "Ignore ---------- First name Last name ---------- Address 1 Address 2 City Stat…" at bounding box center [889, 237] width 65 height 27
select select "object:49664"
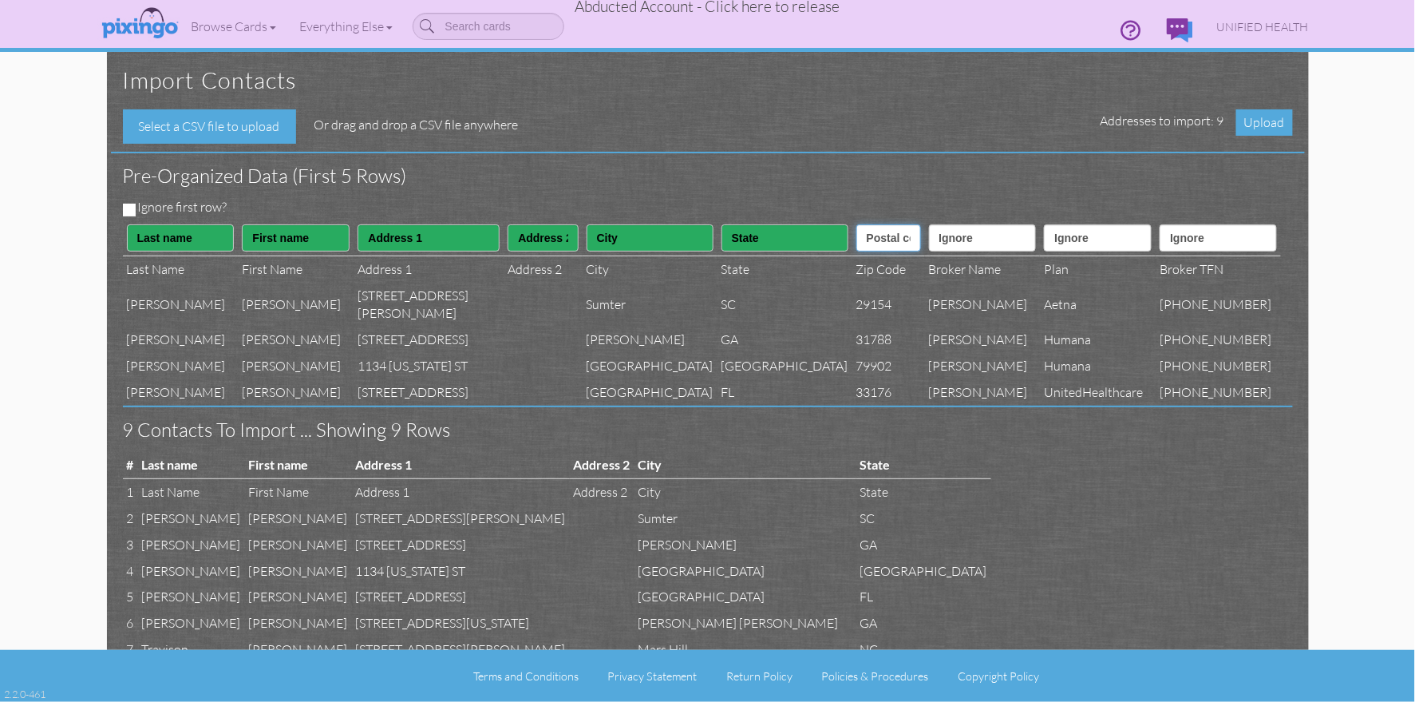
click at [857, 224] on select "Ignore ---------- First name Last name ---------- Address 1 Address 2 City Stat…" at bounding box center [889, 237] width 65 height 27
click at [950, 247] on select "Ignore ---------- First name Last name ---------- Address 1 Address 2 City Stat…" at bounding box center [983, 237] width 108 height 27
select select "object:49678"
click at [929, 224] on select "Ignore ---------- First name Last name ---------- Address 1 Address 2 City Stat…" at bounding box center [983, 237] width 108 height 27
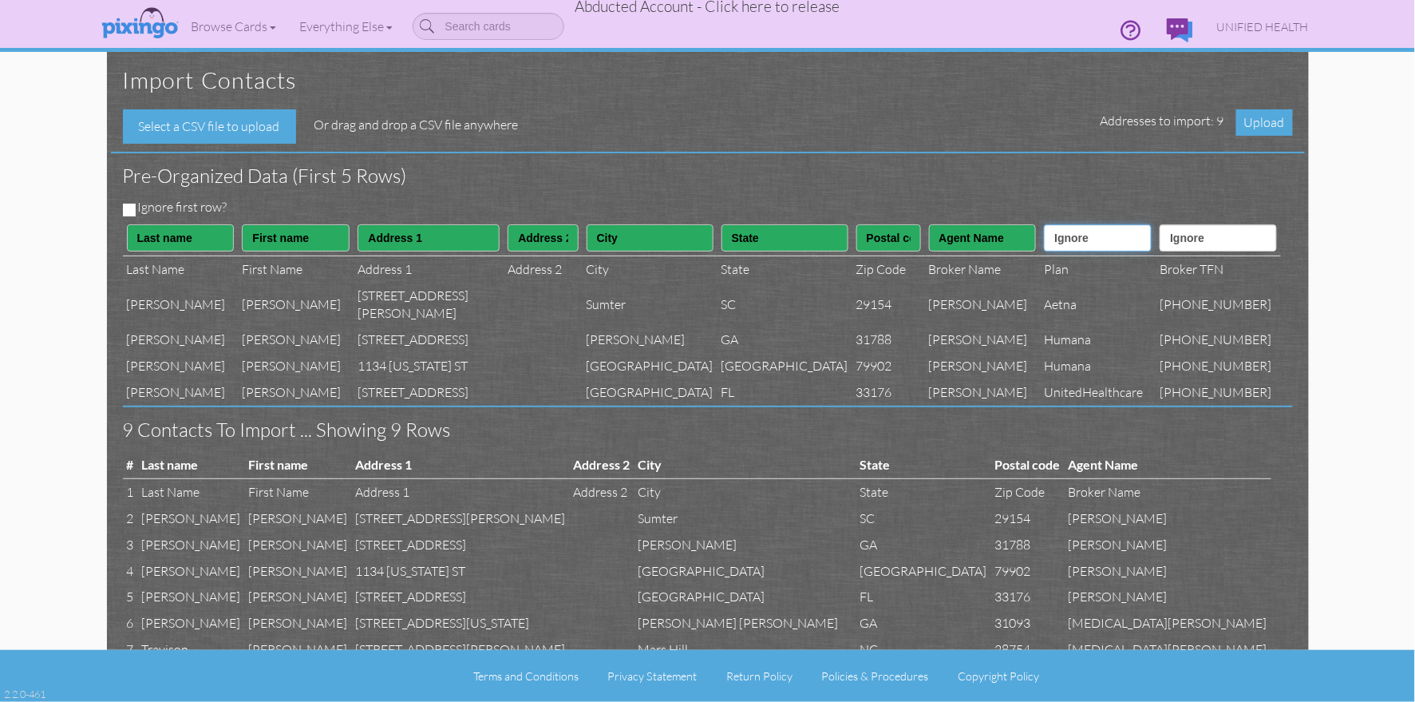
click at [1090, 232] on select "Ignore ---------- First name Last name ---------- Address 1 Address 2 City Stat…" at bounding box center [1098, 237] width 108 height 27
select select "object:49677"
click at [1044, 224] on select "Ignore ---------- First name Last name ---------- Address 1 Address 2 City Stat…" at bounding box center [1098, 237] width 108 height 27
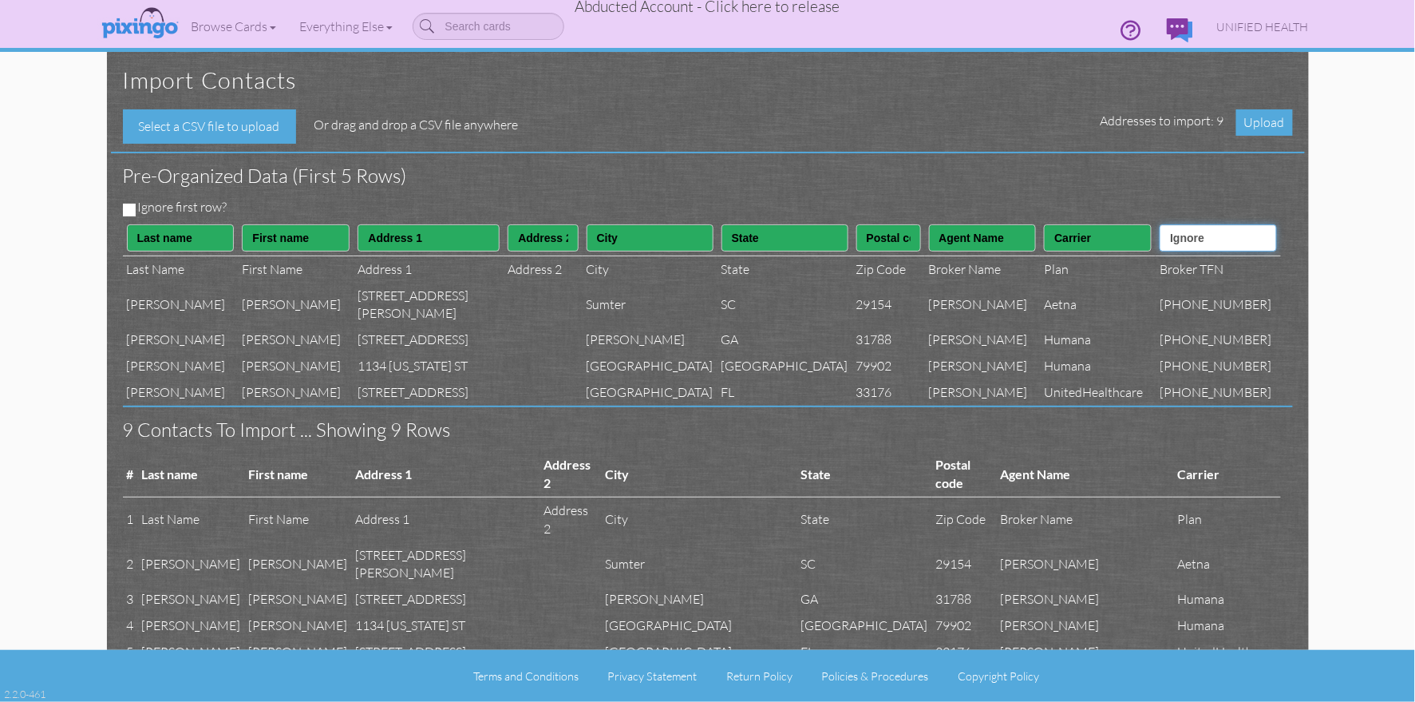
click at [1230, 237] on select "Ignore ---------- First name Last name ---------- Address 1 Address 2 City Stat…" at bounding box center [1218, 237] width 117 height 27
select select "object:49679"
click at [1173, 224] on select "Ignore ---------- First name Last name ---------- Address 1 Address 2 City Stat…" at bounding box center [1218, 237] width 117 height 27
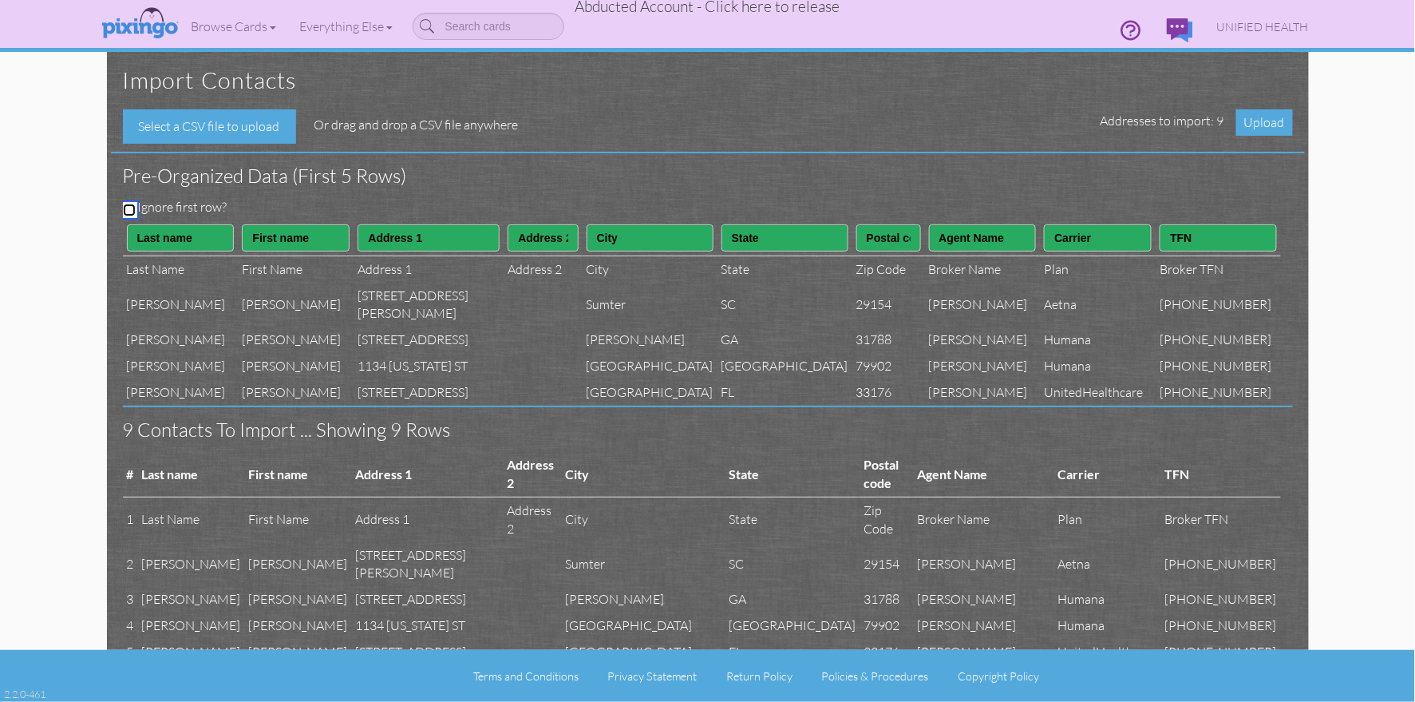
click at [132, 209] on input "Ignore first row?" at bounding box center [129, 210] width 13 height 13
checkbox input "true"
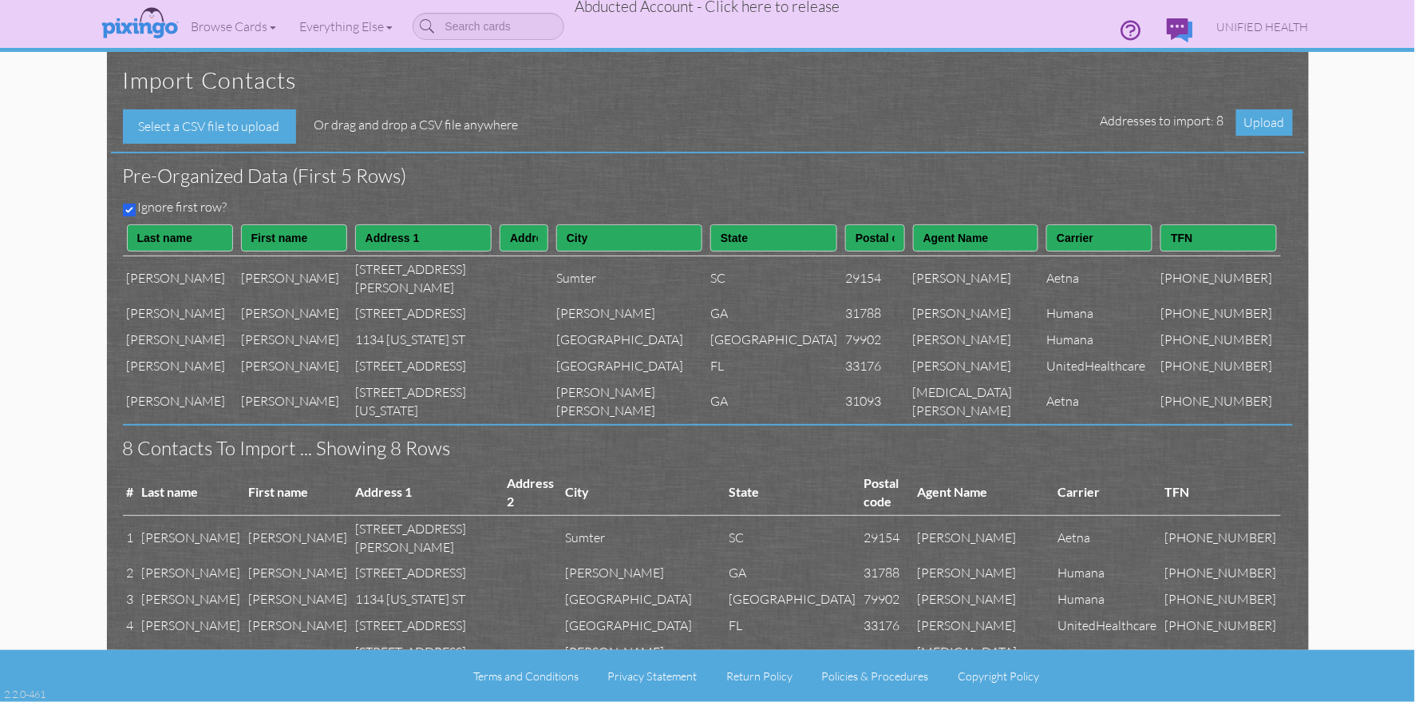
click at [596, 174] on h3 "Pre-organized data (First 5 rows)" at bounding box center [696, 175] width 1146 height 21
click at [1256, 125] on span "Upload" at bounding box center [1265, 122] width 57 height 26
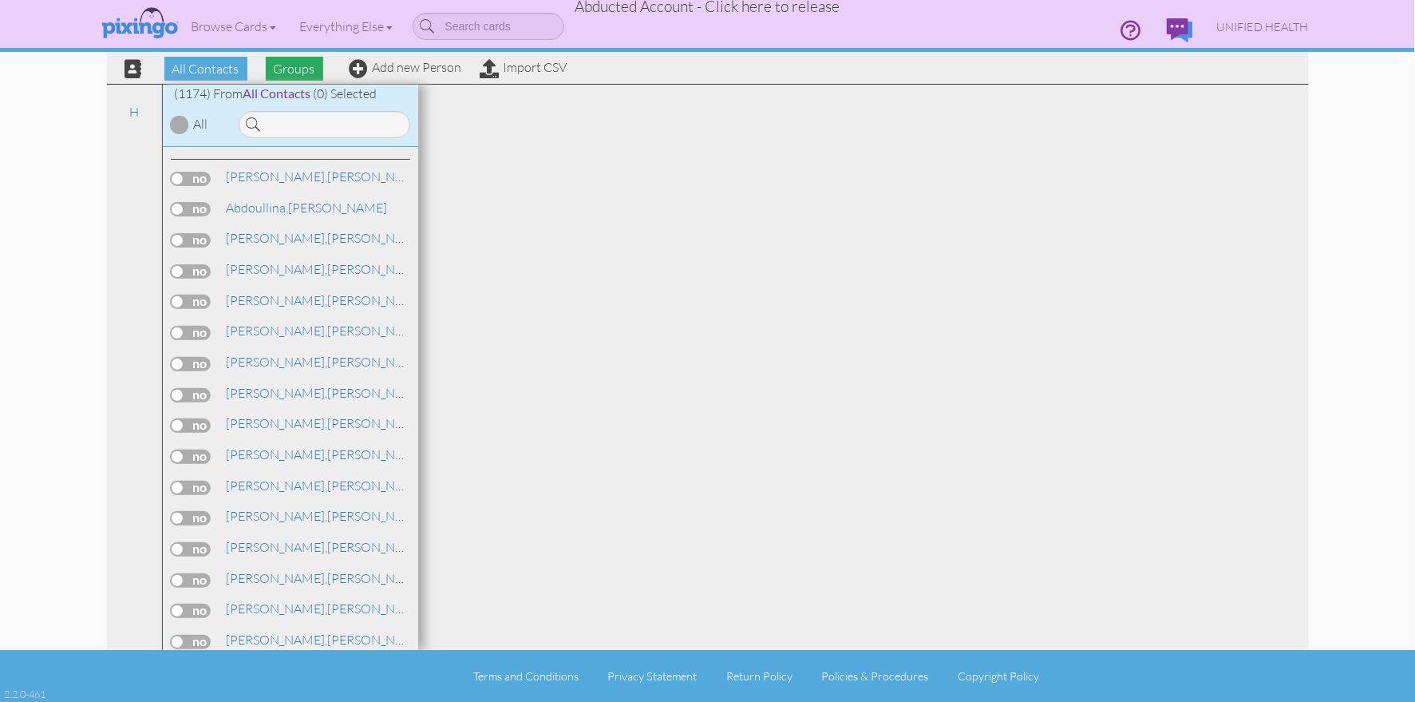
click at [311, 69] on span "Groups" at bounding box center [294, 69] width 57 height 24
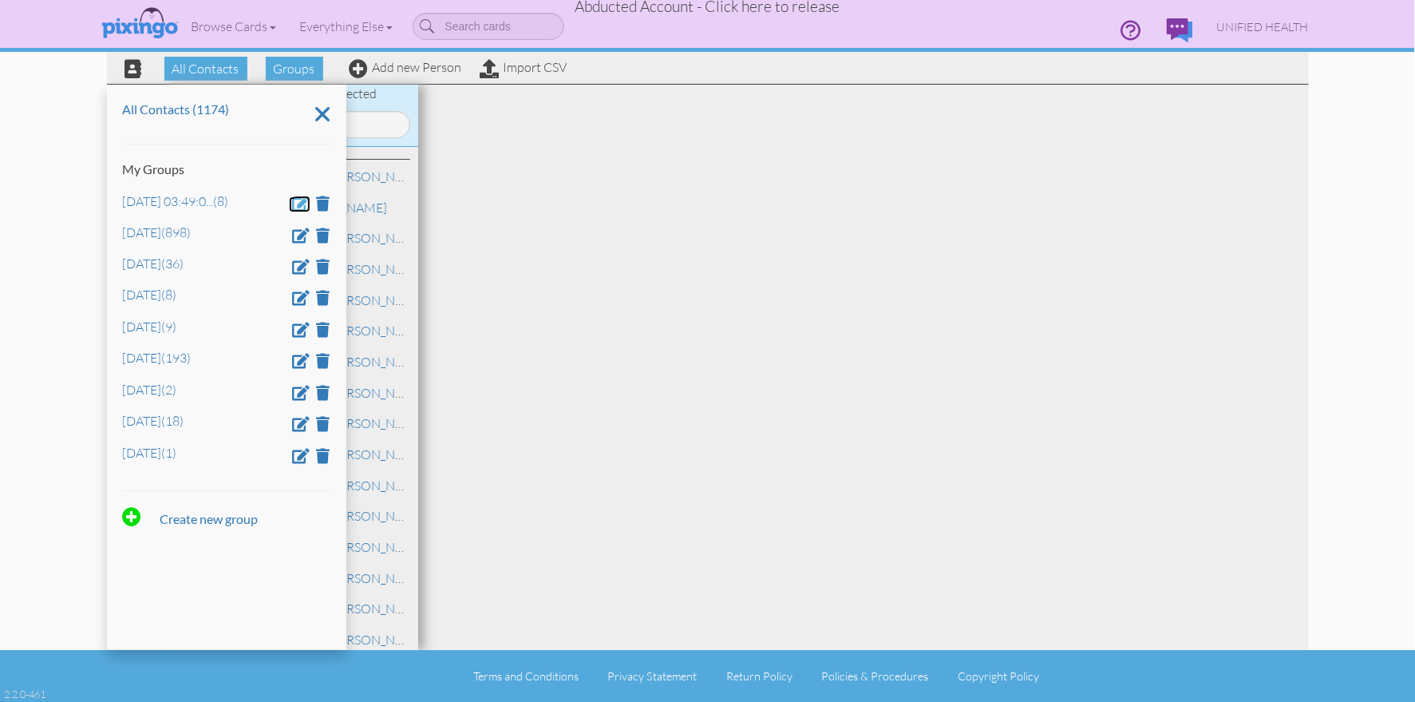
click at [295, 202] on span at bounding box center [302, 203] width 18 height 15
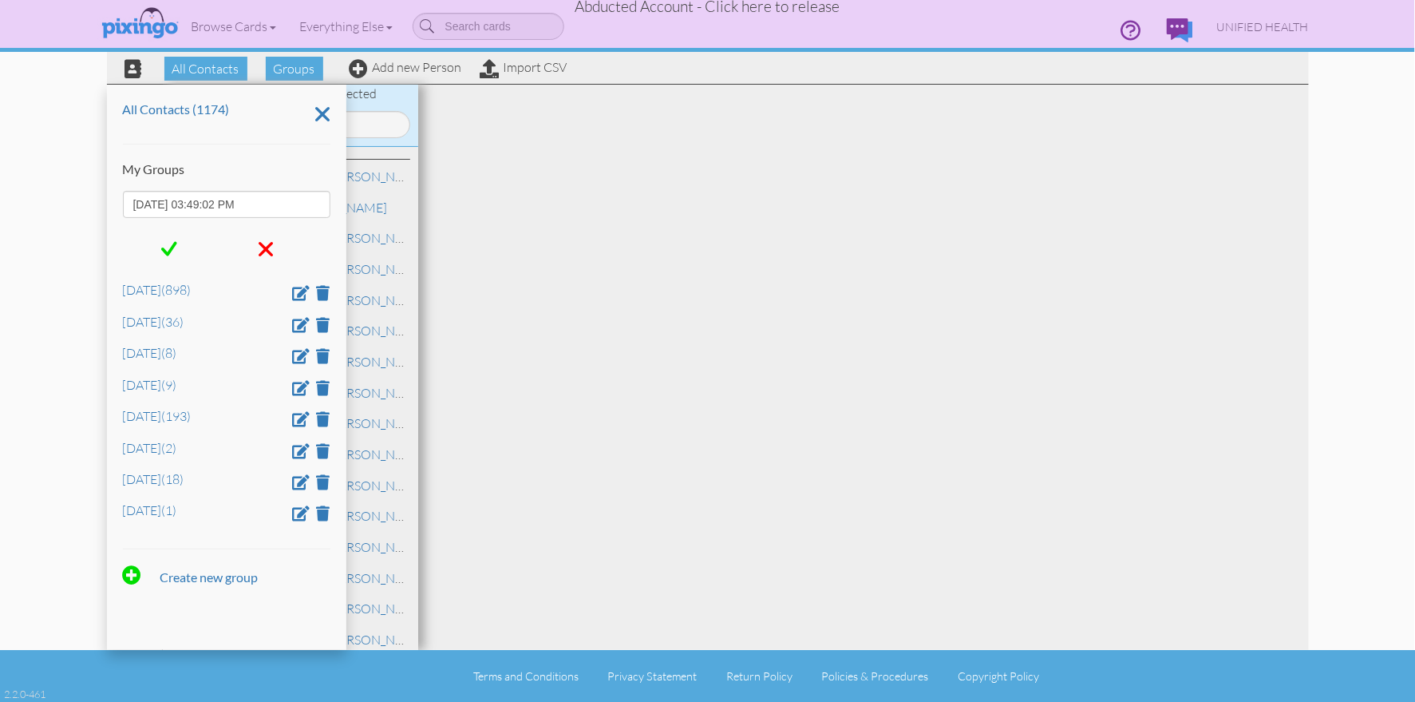
drag, startPoint x: 273, startPoint y: 208, endPoint x: 116, endPoint y: 194, distance: 157.8
click at [109, 196] on div "All Contacts (1174) My Groups Aug 21, 03:49:02 PM Dec 5 (898) Feb 1 (36) Feb 2 …" at bounding box center [226, 367] width 239 height 565
type input "Feb 16"
click at [162, 246] on span at bounding box center [169, 249] width 16 height 24
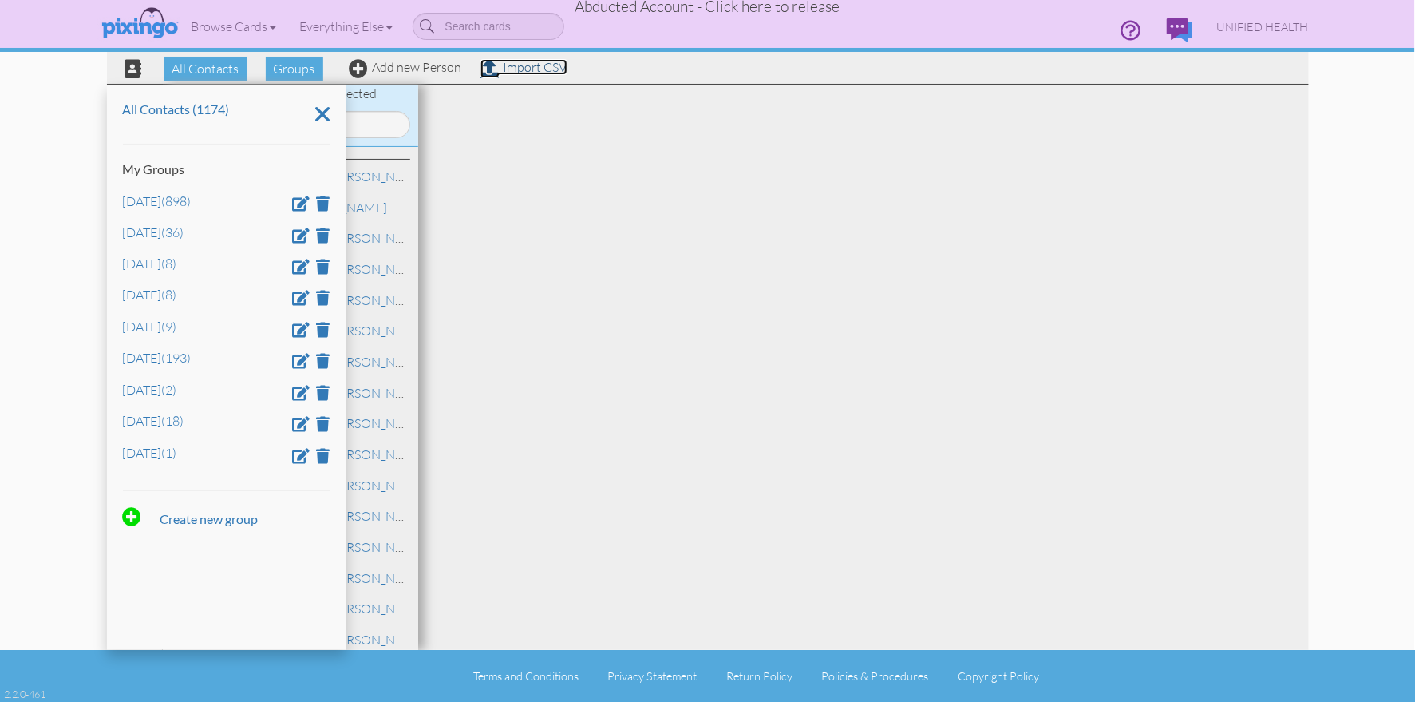
click at [542, 70] on link "Import CSV" at bounding box center [524, 67] width 87 height 16
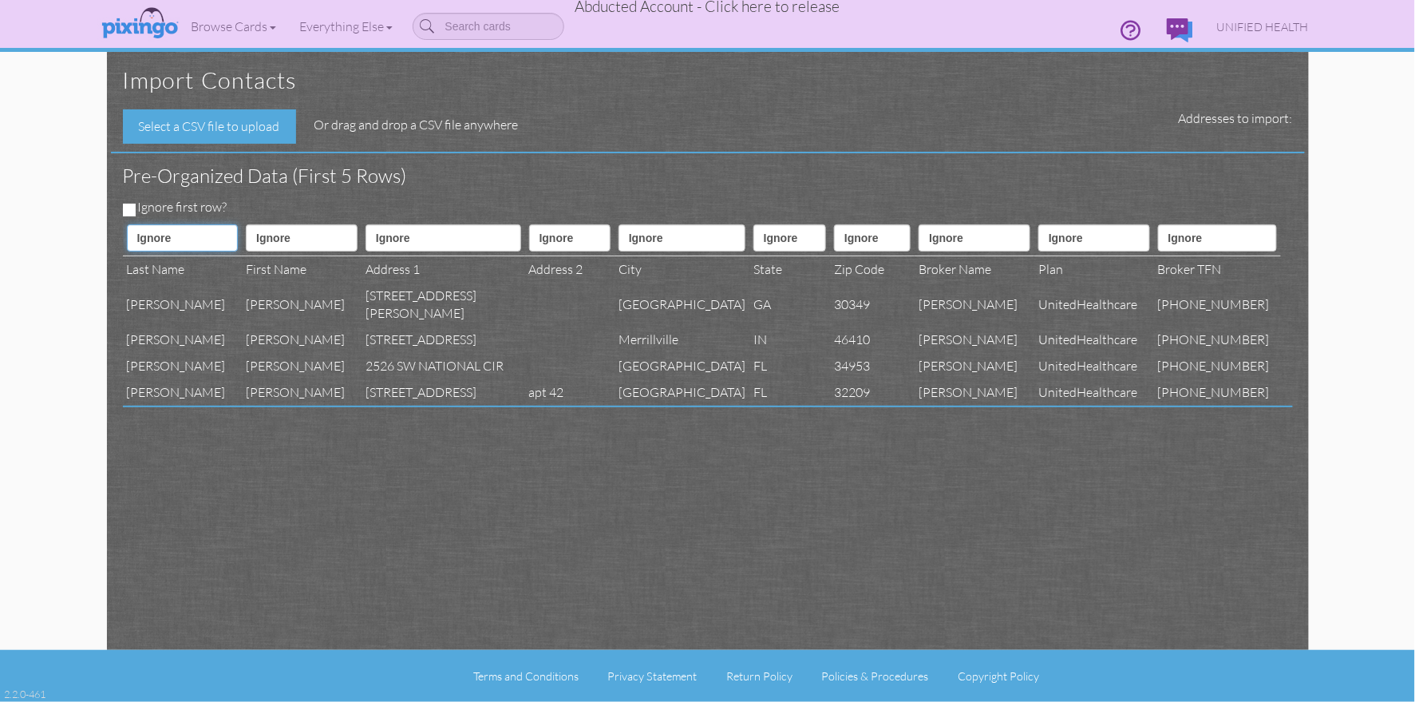
click at [195, 242] on select "Ignore ---------- First name Last name ---------- Address 1 Address 2 City Stat…" at bounding box center [183, 237] width 112 height 27
select select "object:54349"
click at [127, 224] on select "Ignore ---------- First name Last name ---------- Address 1 Address 2 City Stat…" at bounding box center [183, 237] width 112 height 27
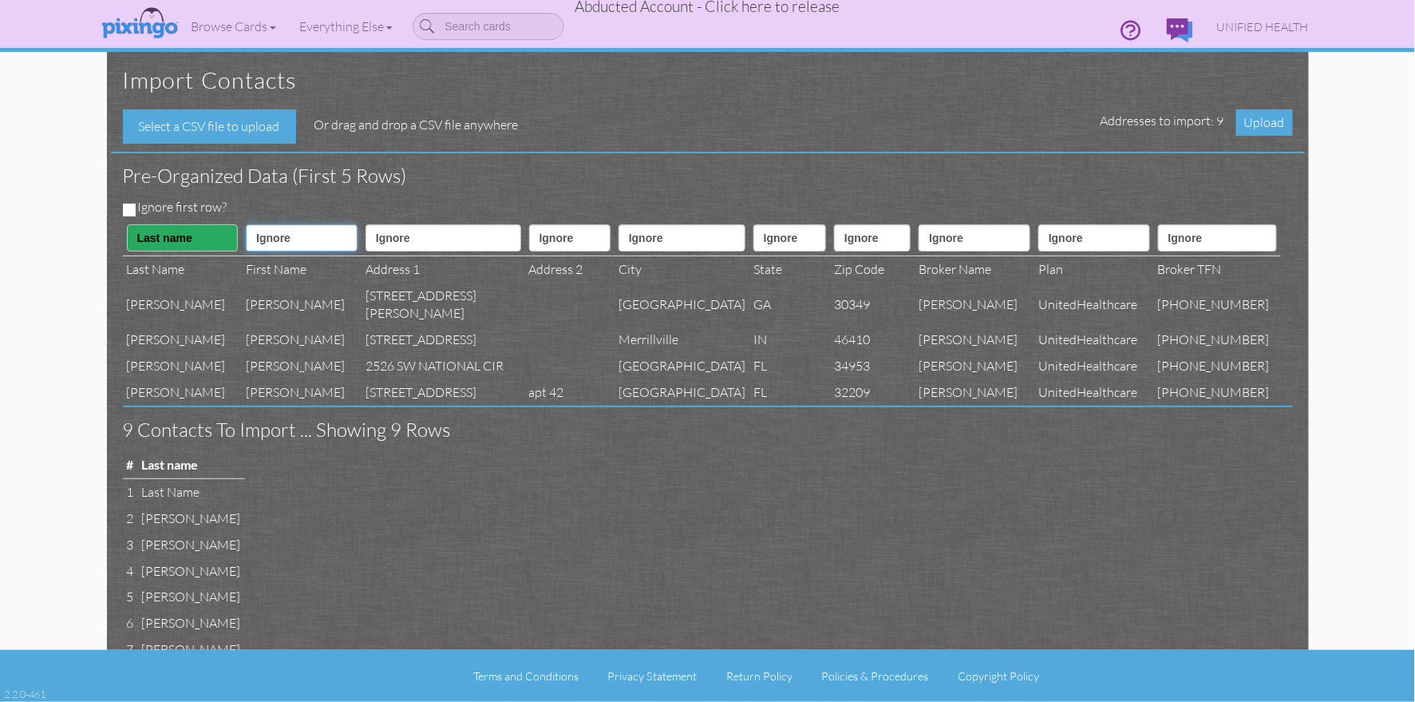
click at [277, 244] on select "Ignore ---------- First name Last name ---------- Address 1 Address 2 City Stat…" at bounding box center [302, 237] width 112 height 27
select select "object:54348"
click at [246, 224] on select "Ignore ---------- First name Last name ---------- Address 1 Address 2 City Stat…" at bounding box center [302, 237] width 112 height 27
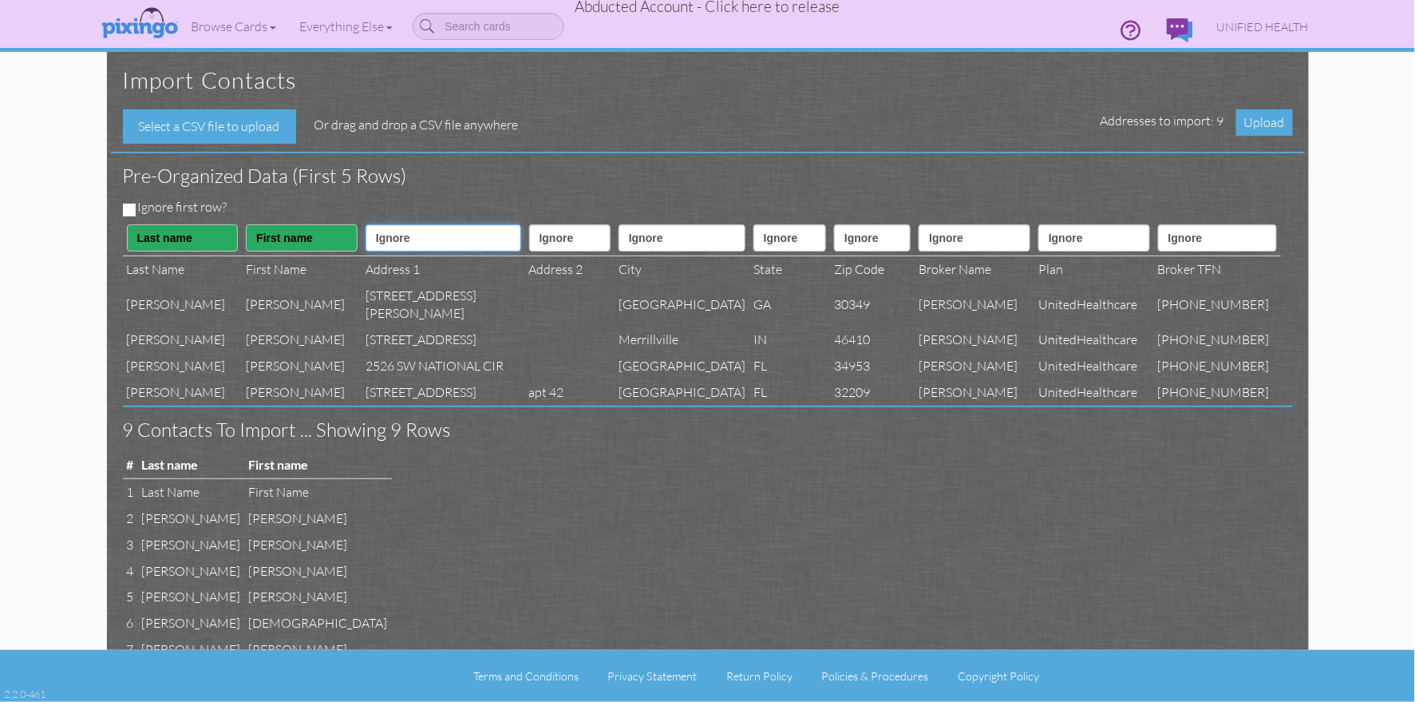
click at [387, 244] on select "Ignore ---------- First name Last name ---------- Address 1 Address 2 City Stat…" at bounding box center [444, 237] width 156 height 27
select select "object:54351"
click at [366, 224] on select "Ignore ---------- First name Last name ---------- Address 1 Address 2 City Stat…" at bounding box center [444, 237] width 156 height 27
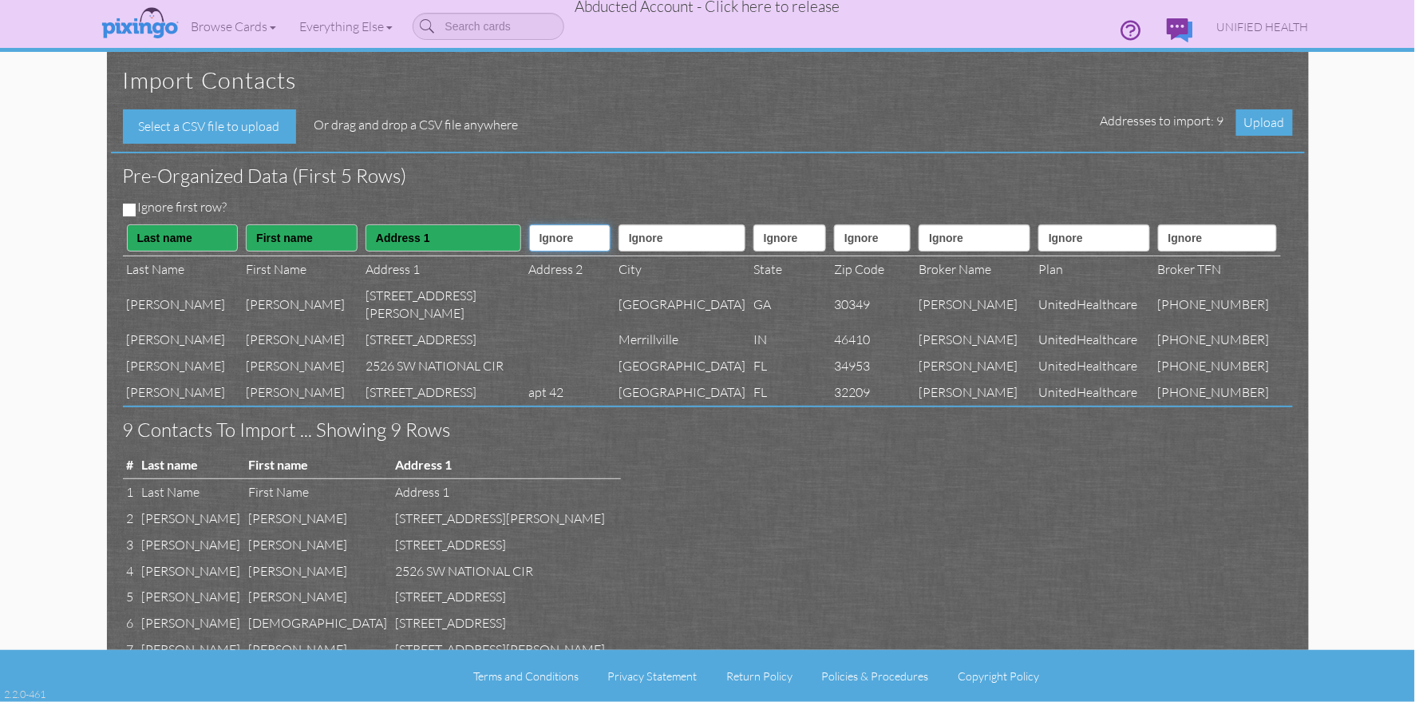
click at [529, 243] on select "Ignore ---------- First name Last name ---------- Address 1 Address 2 City Stat…" at bounding box center [569, 237] width 81 height 27
select select "object:54352"
click at [529, 224] on select "Ignore ---------- First name Last name ---------- Address 1 Address 2 City Stat…" at bounding box center [569, 237] width 81 height 27
click at [632, 236] on select "Ignore ---------- First name Last name ---------- Address 1 Address 2 City Stat…" at bounding box center [682, 237] width 127 height 27
select select "object:54353"
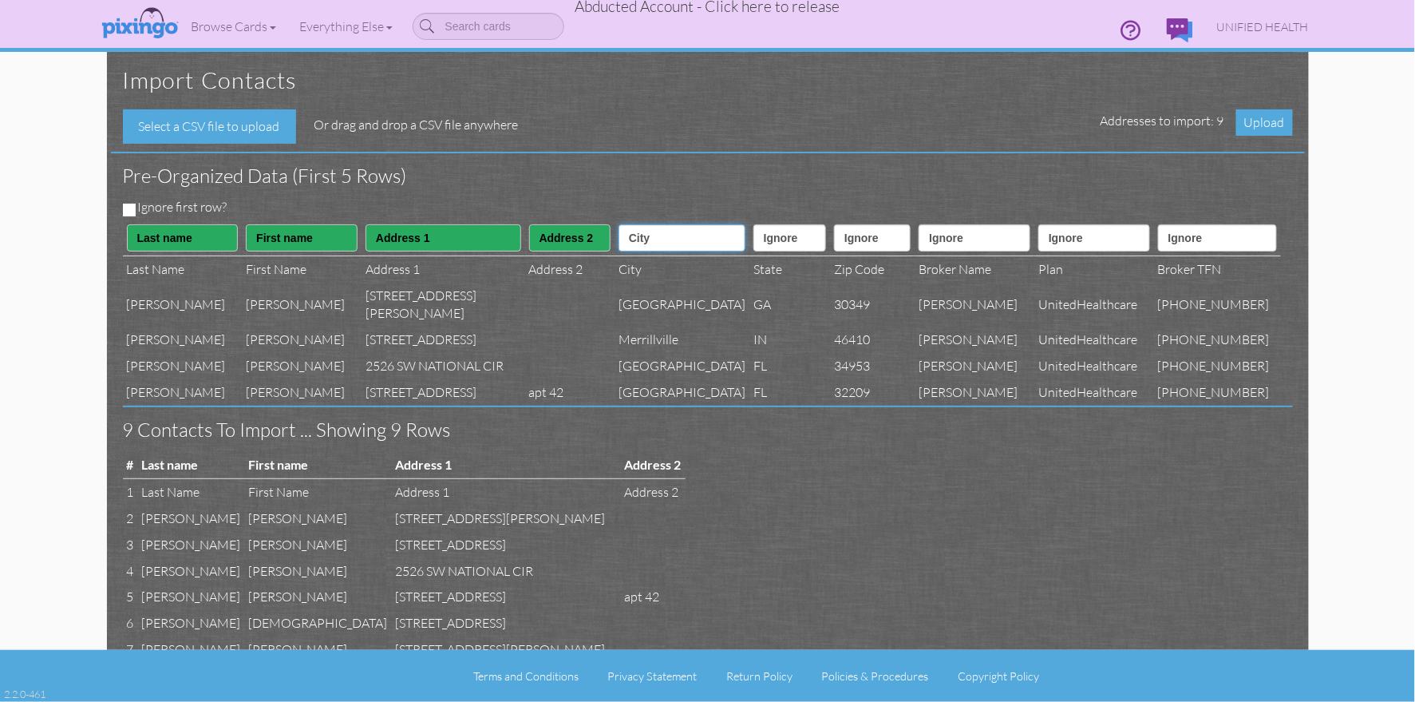
click at [619, 224] on select "Ignore ---------- First name Last name ---------- Address 1 Address 2 City Stat…" at bounding box center [682, 237] width 127 height 27
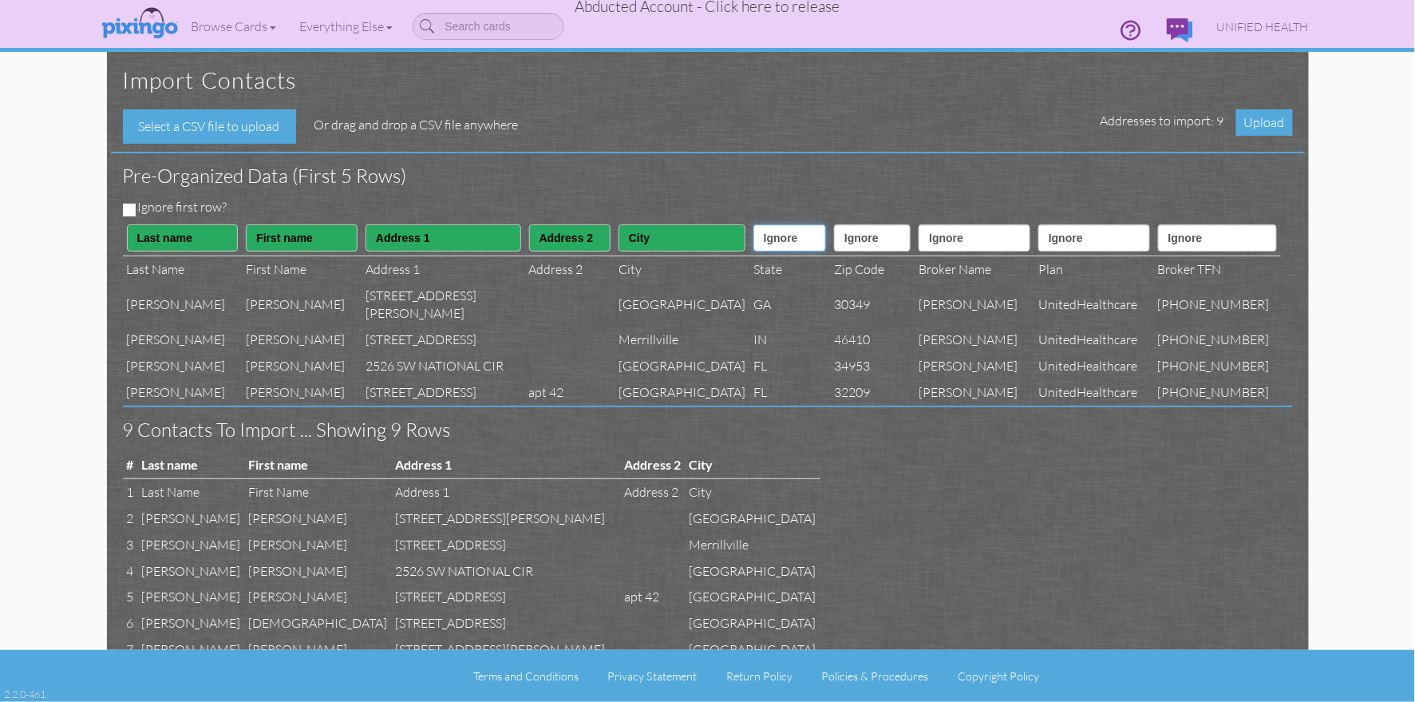
click at [754, 236] on select "Ignore ---------- First name Last name ---------- Address 1 Address 2 City Stat…" at bounding box center [790, 237] width 73 height 27
select select "object:54354"
click at [754, 224] on select "Ignore ---------- First name Last name ---------- Address 1 Address 2 City Stat…" at bounding box center [790, 237] width 73 height 27
click at [834, 239] on select "Ignore ---------- First name Last name ---------- Address 1 Address 2 City Stat…" at bounding box center [872, 237] width 77 height 27
select select "object:54355"
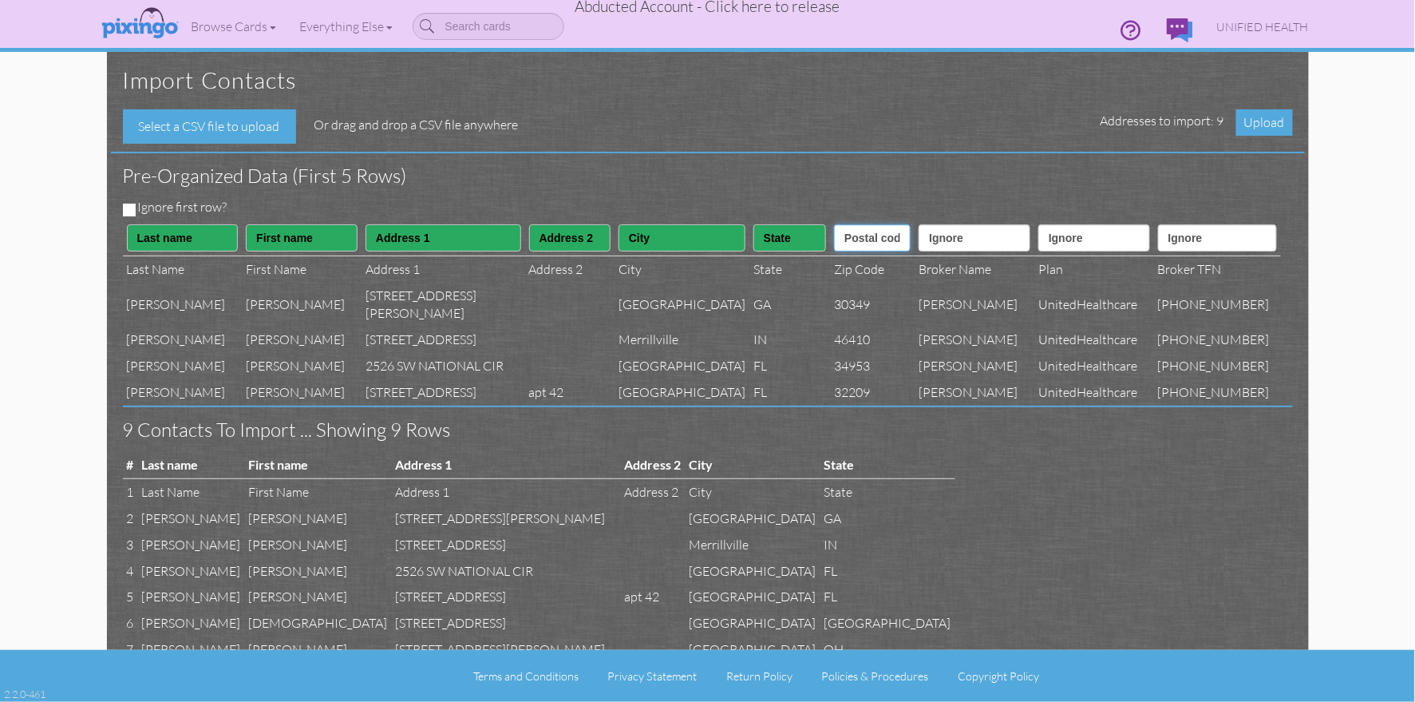
click at [834, 224] on select "Ignore ---------- First name Last name ---------- Address 1 Address 2 City Stat…" at bounding box center [872, 237] width 77 height 27
click at [970, 247] on select "Ignore ---------- First name Last name ---------- Address 1 Address 2 City Stat…" at bounding box center [975, 237] width 112 height 27
select select "object:54369"
click at [931, 224] on select "Ignore ---------- First name Last name ---------- Address 1 Address 2 City Stat…" at bounding box center [975, 237] width 112 height 27
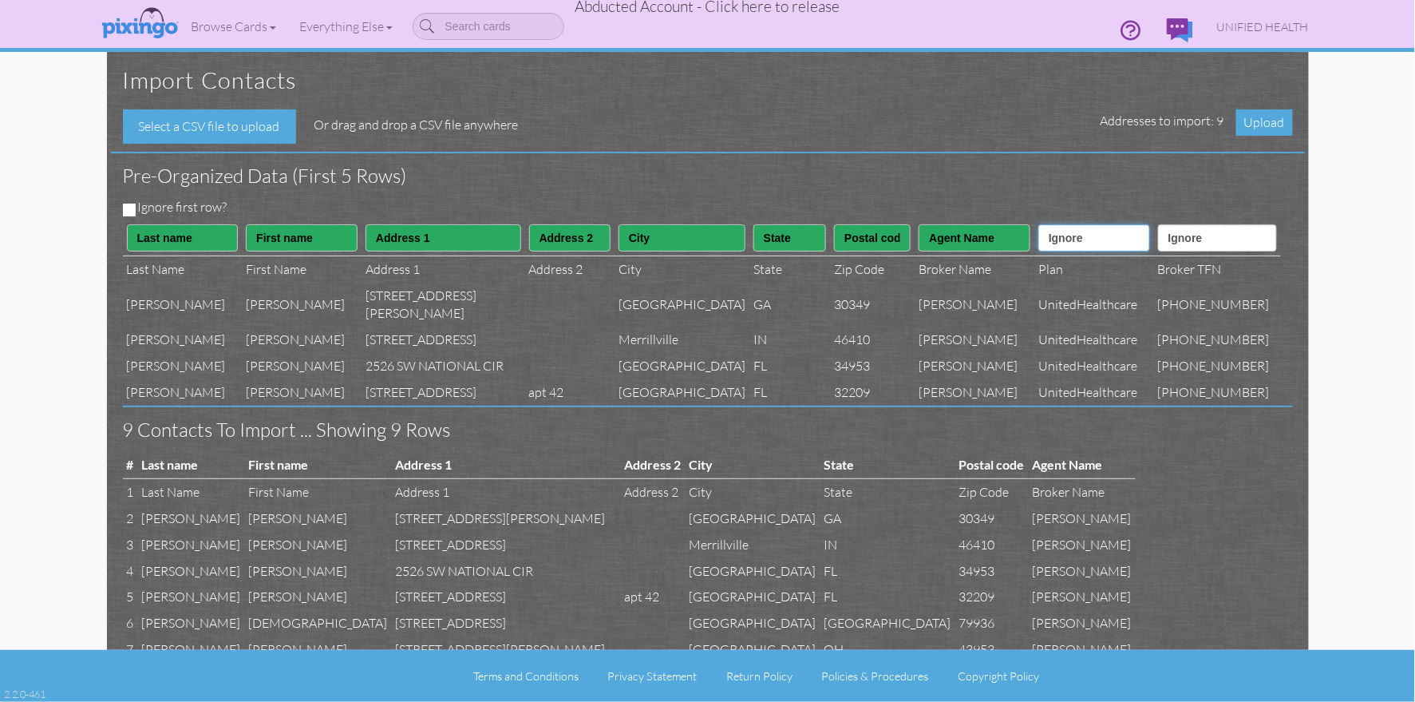
click at [1078, 239] on select "Ignore ---------- First name Last name ---------- Address 1 Address 2 City Stat…" at bounding box center [1095, 237] width 112 height 27
select select "object:54368"
click at [1041, 224] on select "Ignore ---------- First name Last name ---------- Address 1 Address 2 City Stat…" at bounding box center [1095, 237] width 112 height 27
click at [1200, 247] on select "Ignore ---------- First name Last name ---------- Address 1 Address 2 City Stat…" at bounding box center [1217, 237] width 119 height 27
select select "object:54370"
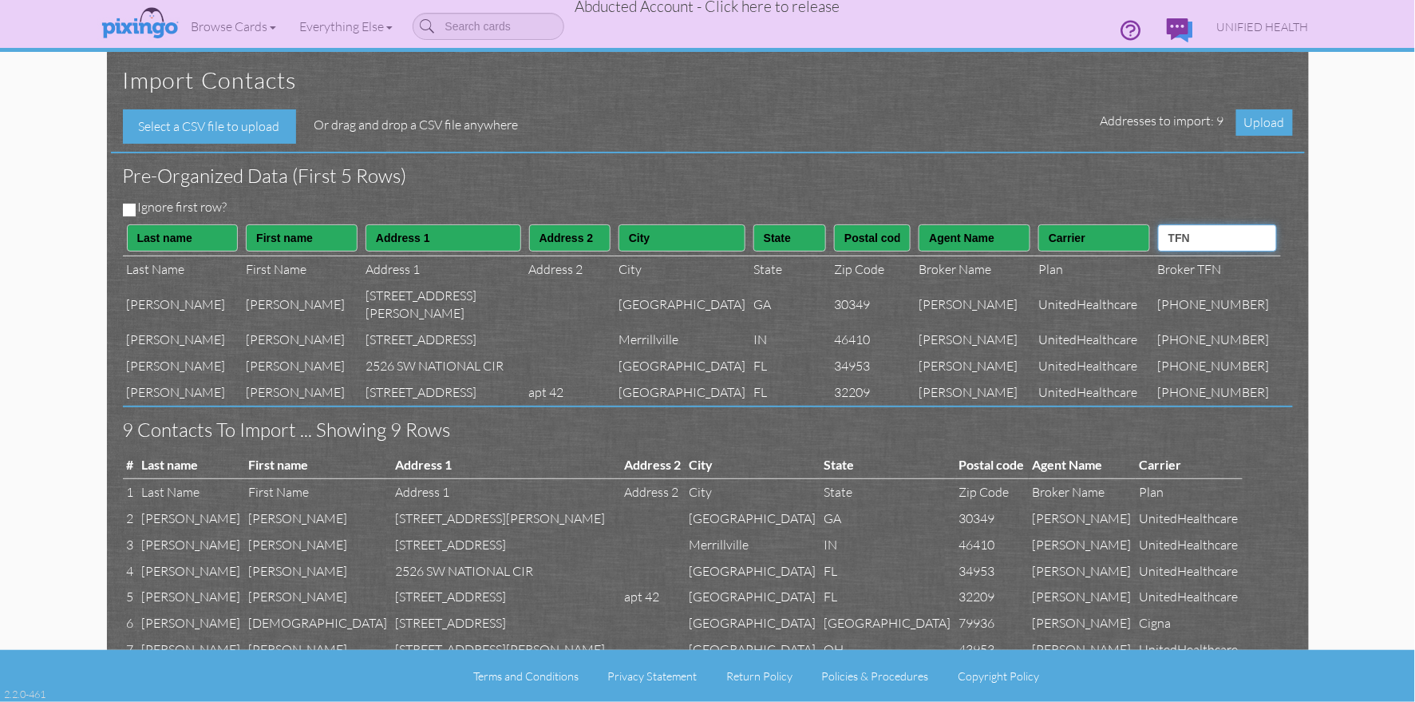
click at [1174, 224] on select "Ignore ---------- First name Last name ---------- Address 1 Address 2 City Stat…" at bounding box center [1217, 237] width 119 height 27
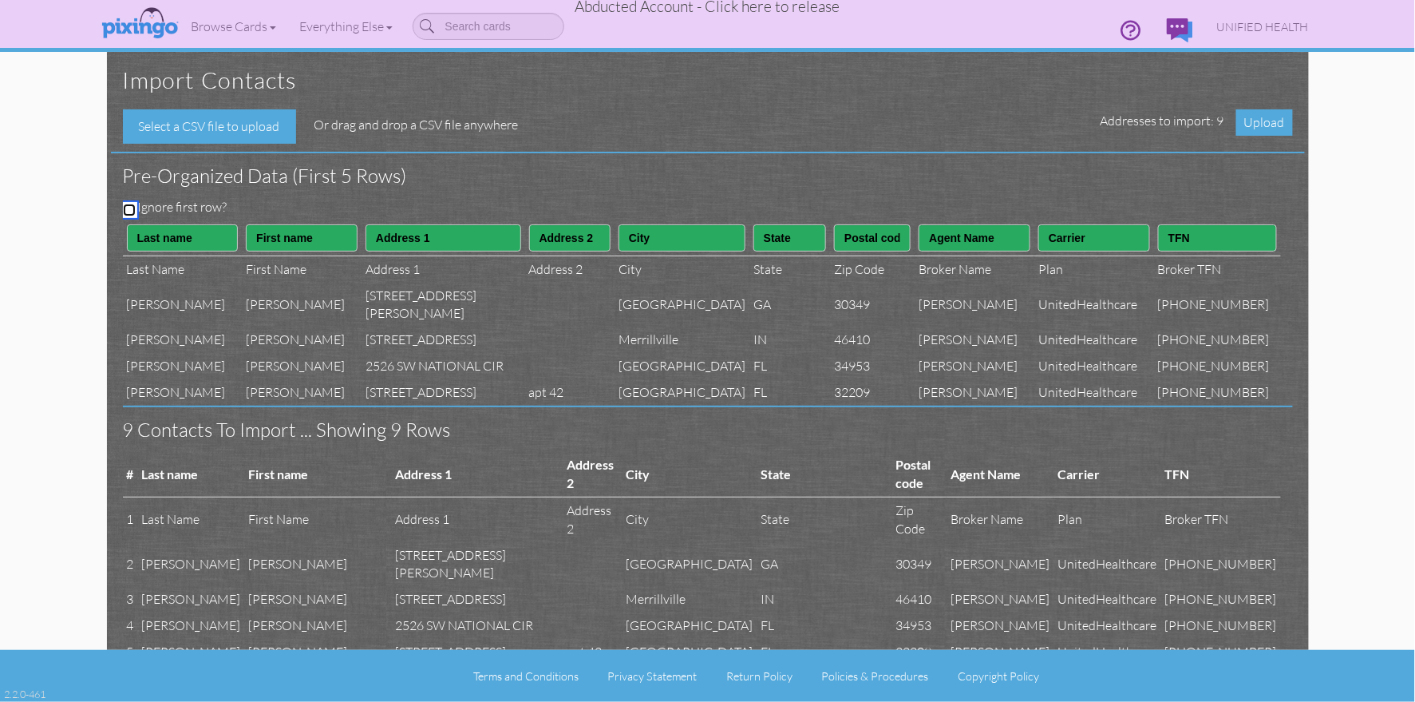
click at [126, 206] on input "Ignore first row?" at bounding box center [129, 210] width 13 height 13
checkbox input "true"
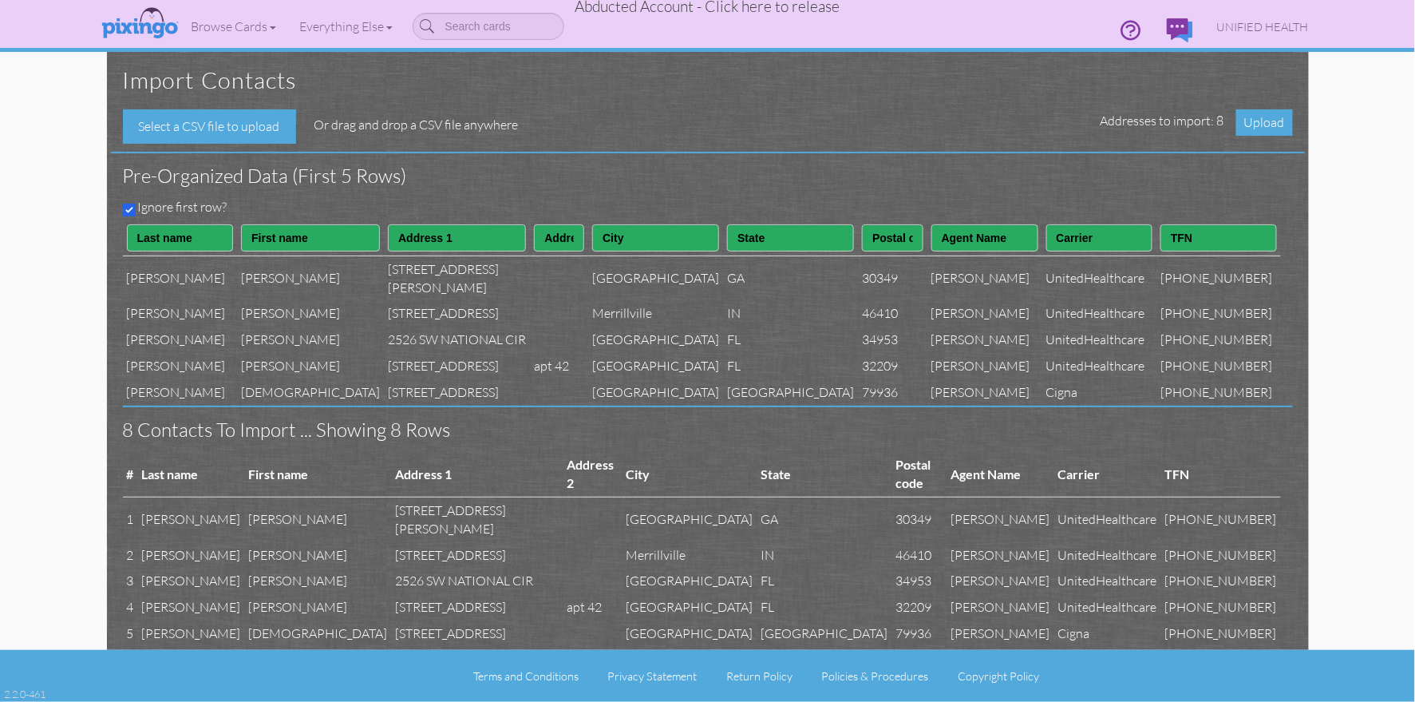
click at [453, 177] on h3 "Pre-organized data (First 5 rows)" at bounding box center [696, 175] width 1146 height 21
click at [1265, 128] on span "Upload" at bounding box center [1265, 122] width 57 height 26
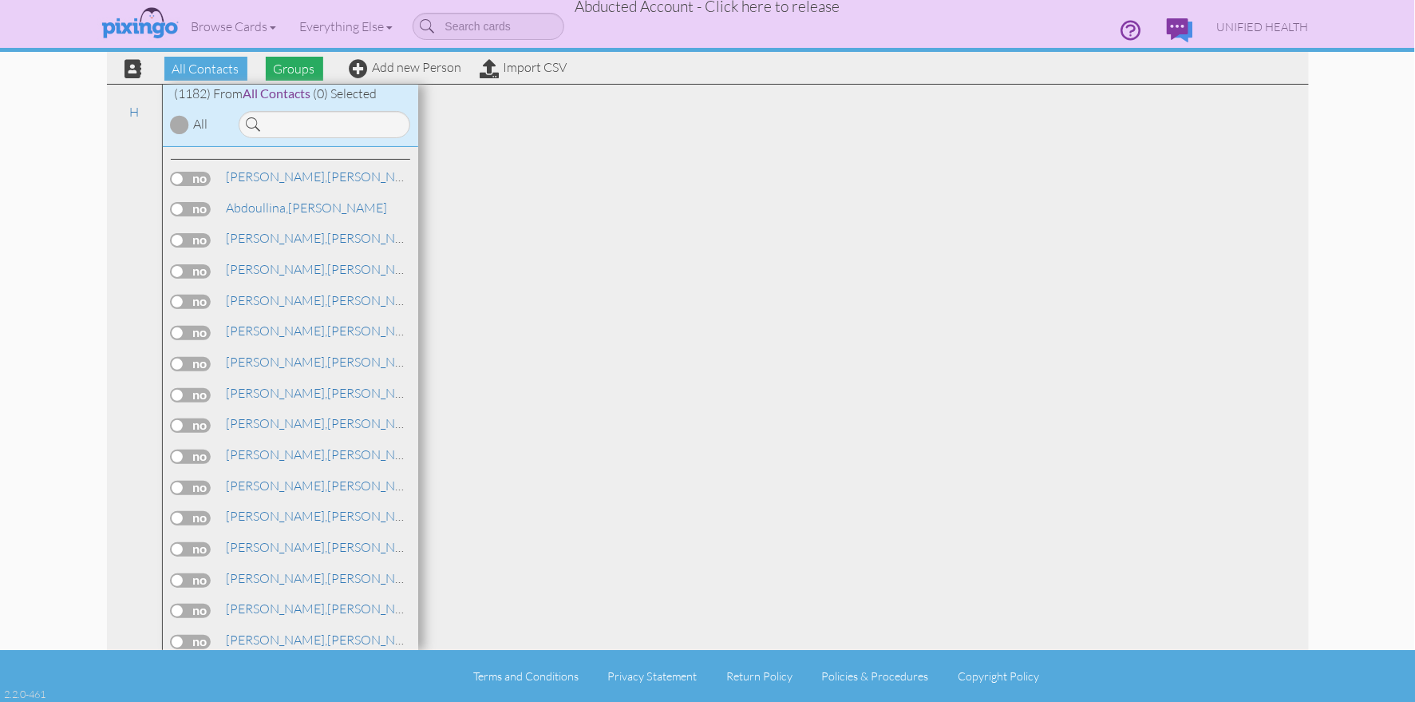
click at [281, 70] on span "Groups" at bounding box center [294, 69] width 57 height 24
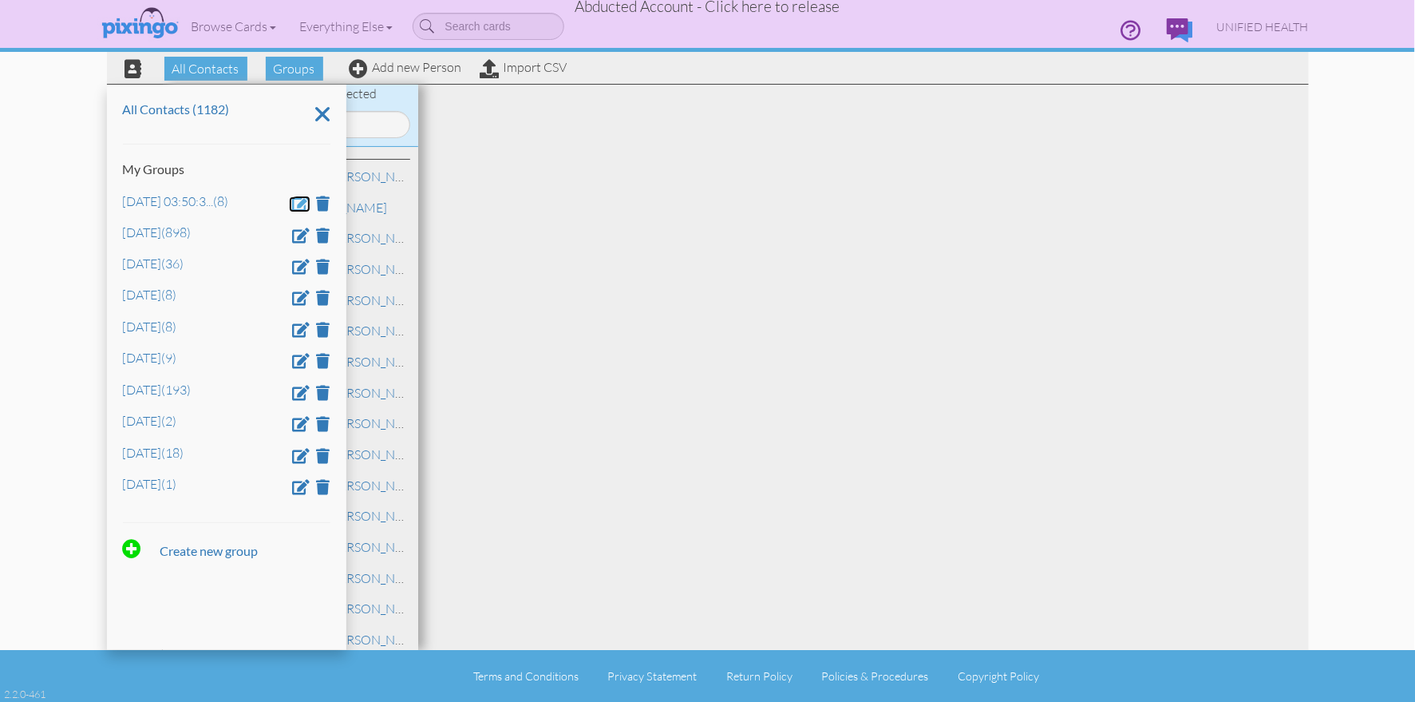
click at [302, 202] on span at bounding box center [302, 203] width 18 height 15
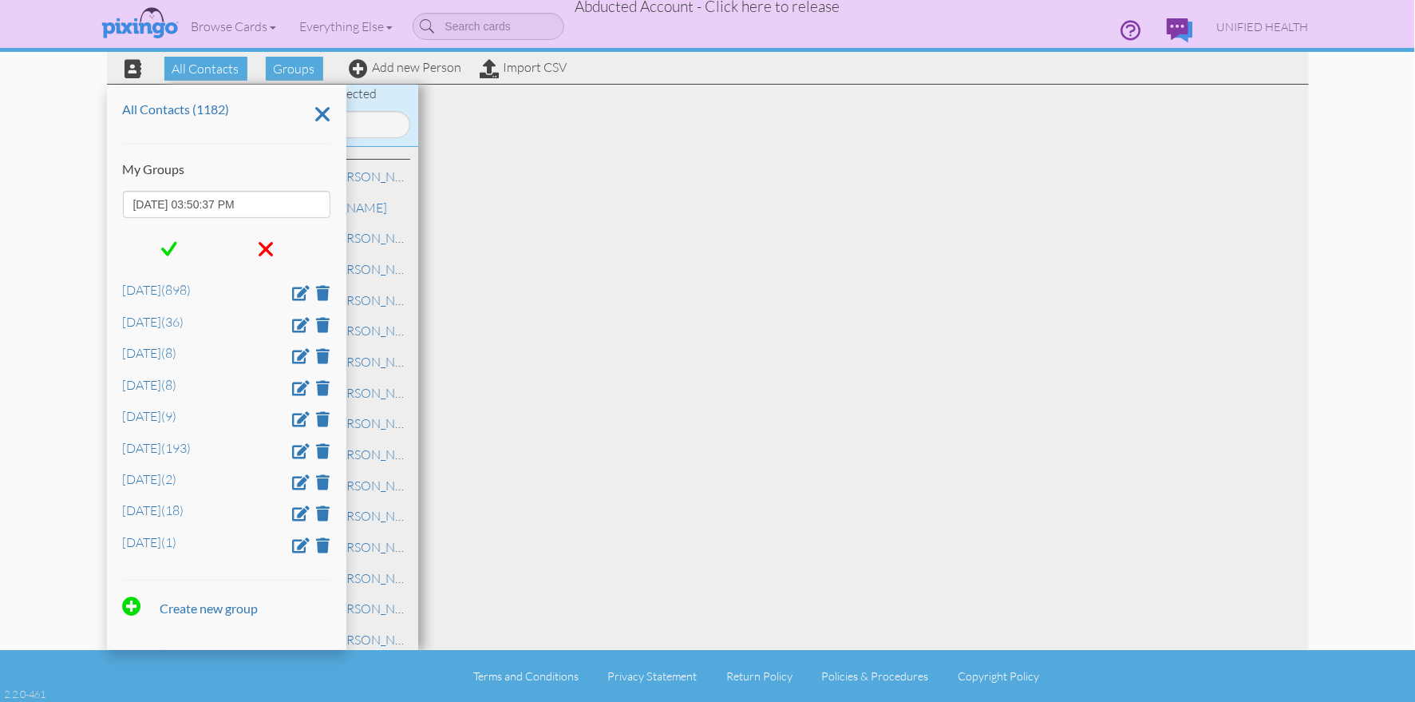
drag, startPoint x: 279, startPoint y: 209, endPoint x: 102, endPoint y: 199, distance: 176.7
click at [102, 199] on div "All Contacts Groups Add new Person Import CSV All Contacts (1182) My Groups Aug…" at bounding box center [708, 325] width 1226 height 650
type input "Feb 23"
click at [179, 251] on div at bounding box center [170, 249] width 94 height 38
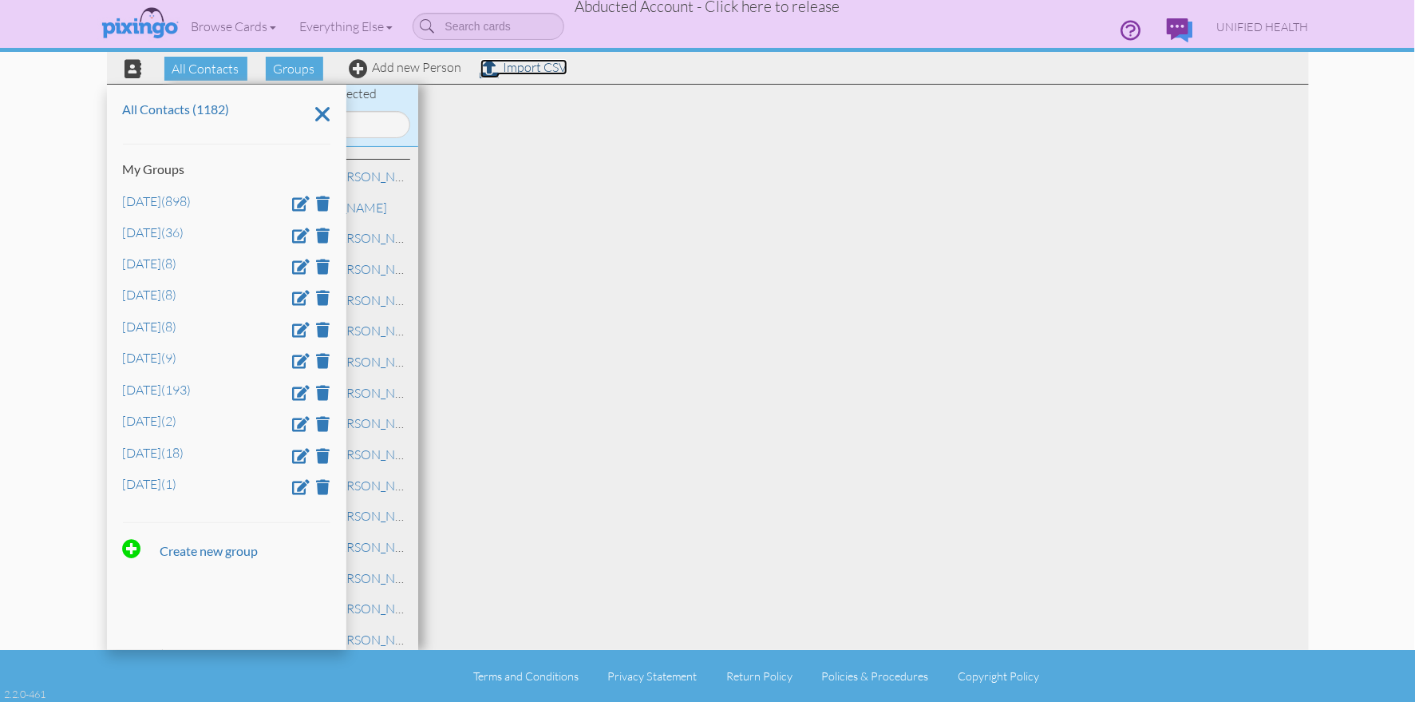
click at [504, 71] on link "Import CSV" at bounding box center [524, 67] width 87 height 16
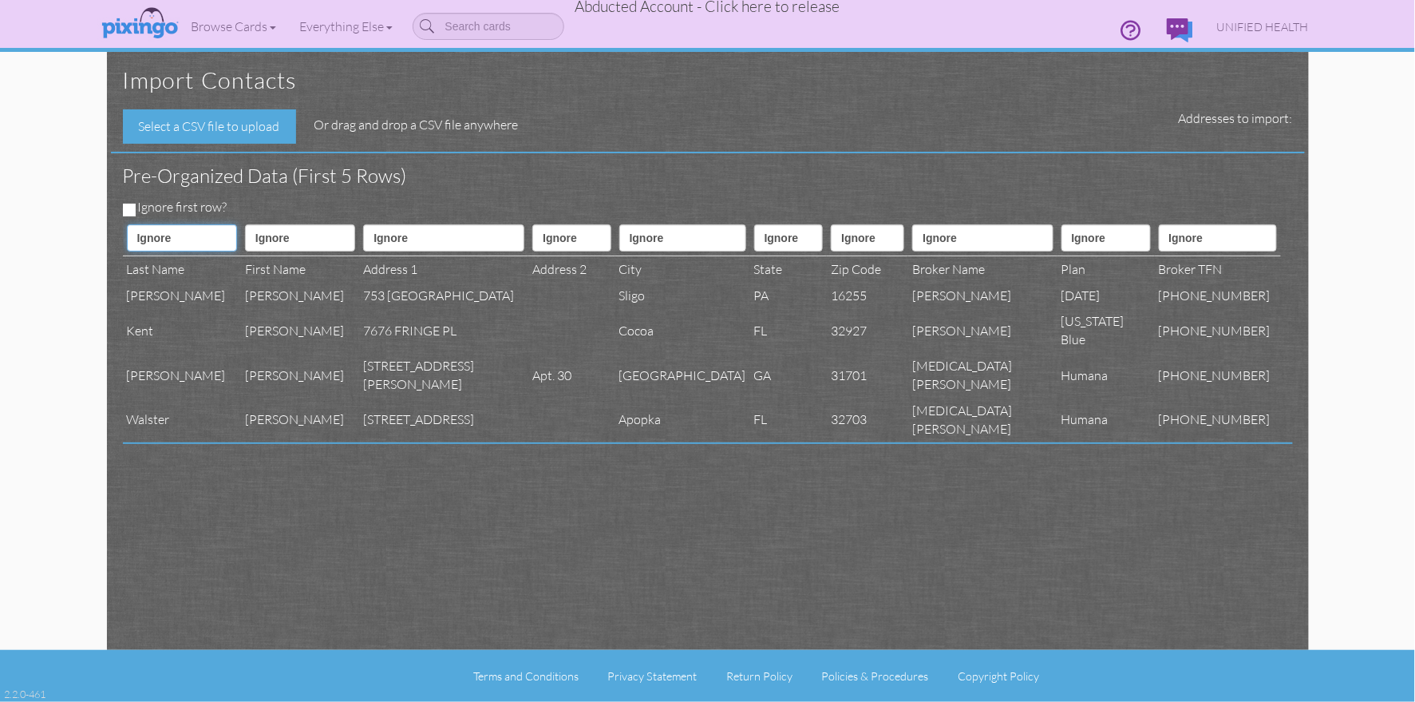
click at [195, 231] on select "Ignore ---------- First name Last name ---------- Address 1 Address 2 City Stat…" at bounding box center [182, 237] width 110 height 27
select select "object:59066"
click at [127, 224] on select "Ignore ---------- First name Last name ---------- Address 1 Address 2 City Stat…" at bounding box center [182, 237] width 110 height 27
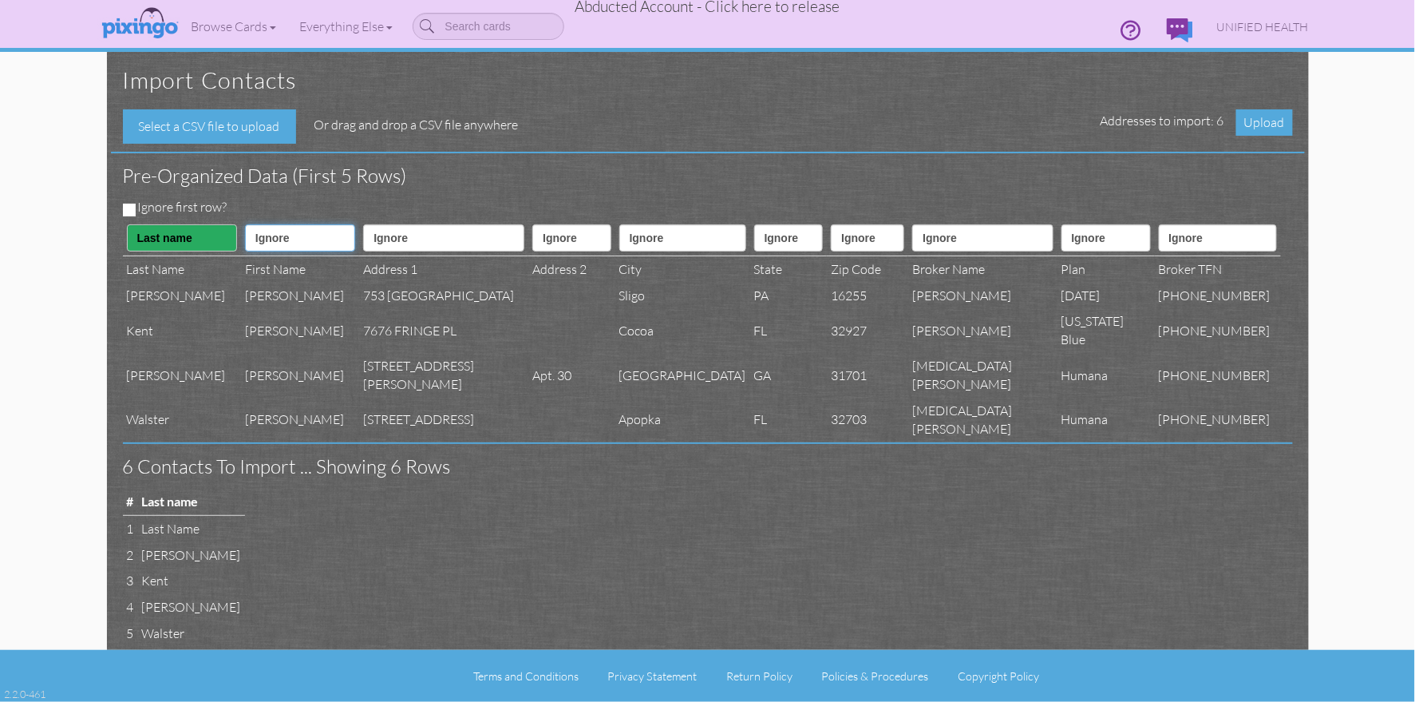
click at [312, 239] on select "Ignore ---------- First name Last name ---------- Address 1 Address 2 City Stat…" at bounding box center [300, 237] width 110 height 27
select select "object:59065"
click at [245, 224] on select "Ignore ---------- First name Last name ---------- Address 1 Address 2 City Stat…" at bounding box center [300, 237] width 110 height 27
click at [411, 242] on select "Ignore ---------- First name Last name ---------- Address 1 Address 2 City Stat…" at bounding box center [443, 237] width 161 height 27
select select "object:59068"
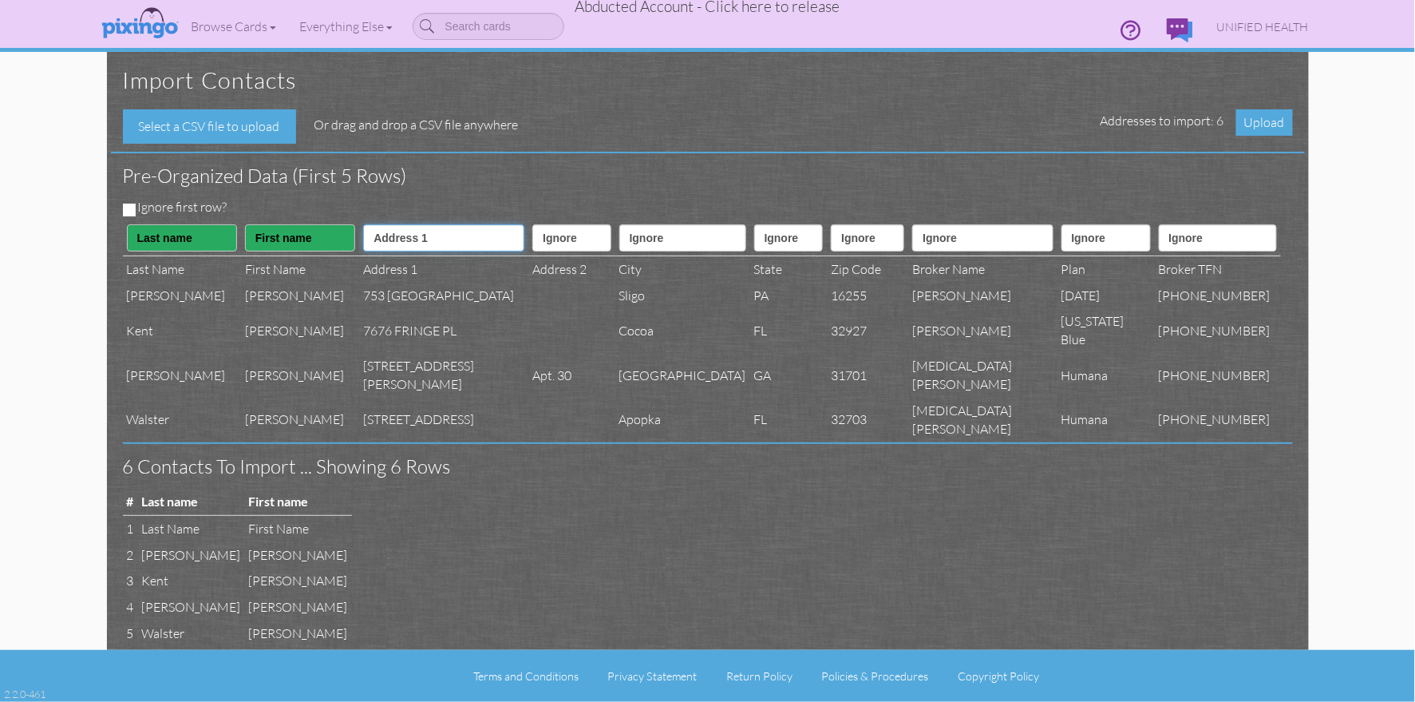
click at [364, 224] on select "Ignore ---------- First name Last name ---------- Address 1 Address 2 City Stat…" at bounding box center [443, 237] width 161 height 27
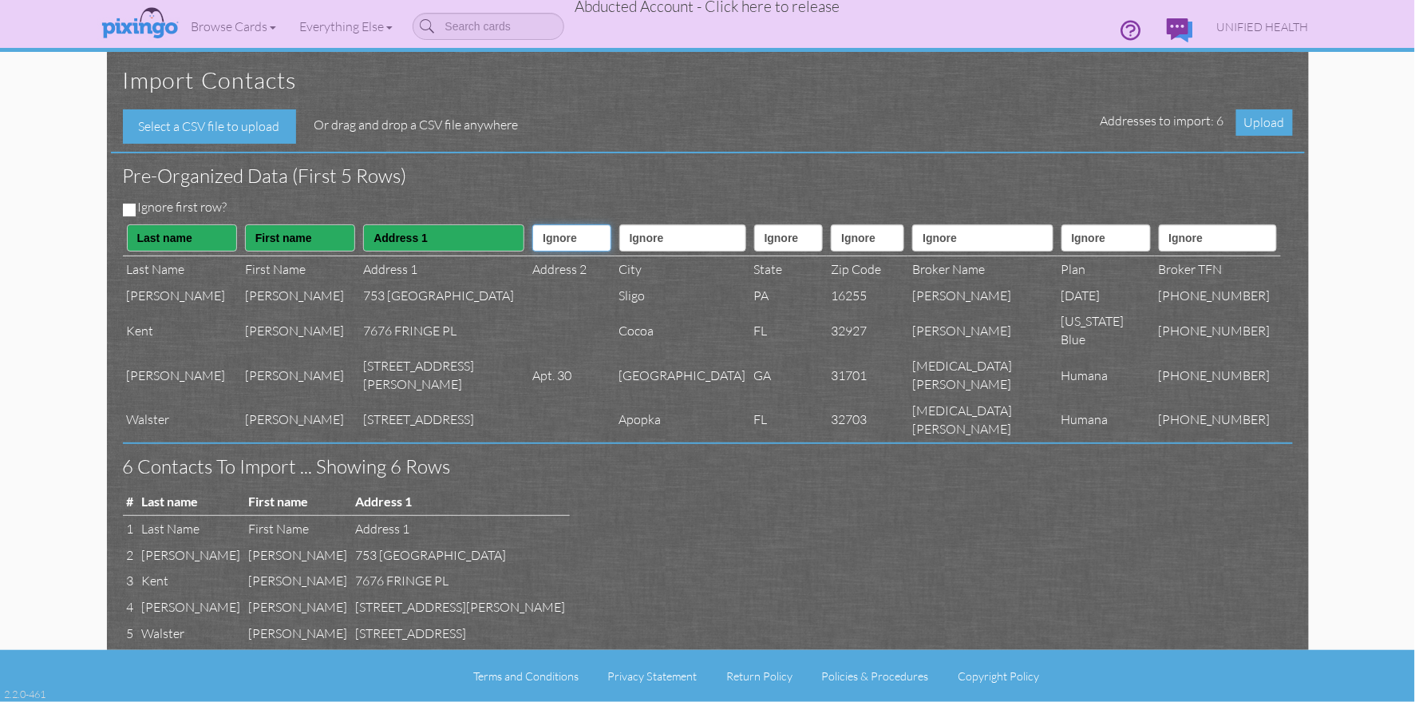
click at [532, 240] on select "Ignore ---------- First name Last name ---------- Address 1 Address 2 City Stat…" at bounding box center [571, 237] width 78 height 27
select select "object:59069"
click at [532, 224] on select "Ignore ---------- First name Last name ---------- Address 1 Address 2 City Stat…" at bounding box center [571, 237] width 78 height 27
click at [658, 239] on select "Ignore ---------- First name Last name ---------- Address 1 Address 2 City Stat…" at bounding box center [682, 237] width 127 height 27
select select "object:59070"
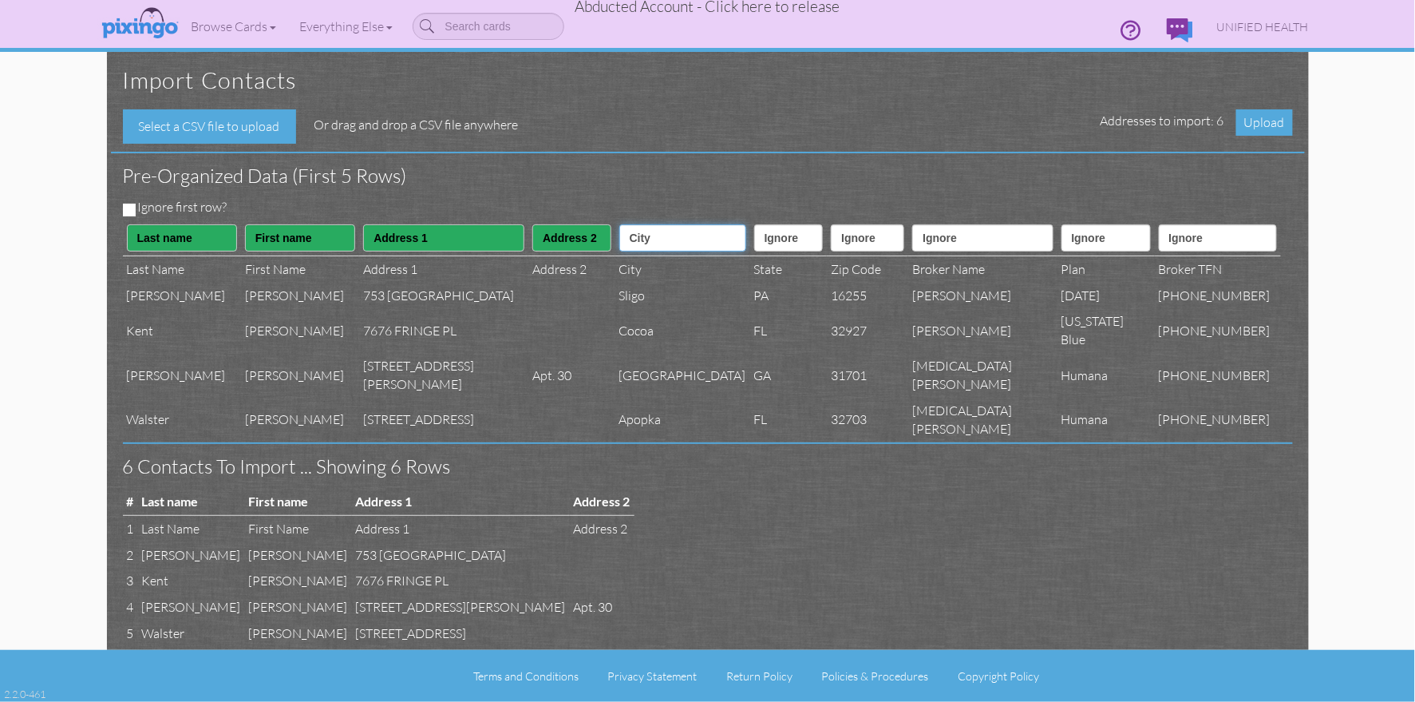
click at [619, 224] on select "Ignore ---------- First name Last name ---------- Address 1 Address 2 City Stat…" at bounding box center [682, 237] width 127 height 27
click at [758, 235] on select "Ignore ---------- First name Last name ---------- Address 1 Address 2 City Stat…" at bounding box center [788, 237] width 69 height 27
select select "object:59071"
click at [754, 224] on select "Ignore ---------- First name Last name ---------- Address 1 Address 2 City Stat…" at bounding box center [788, 237] width 69 height 27
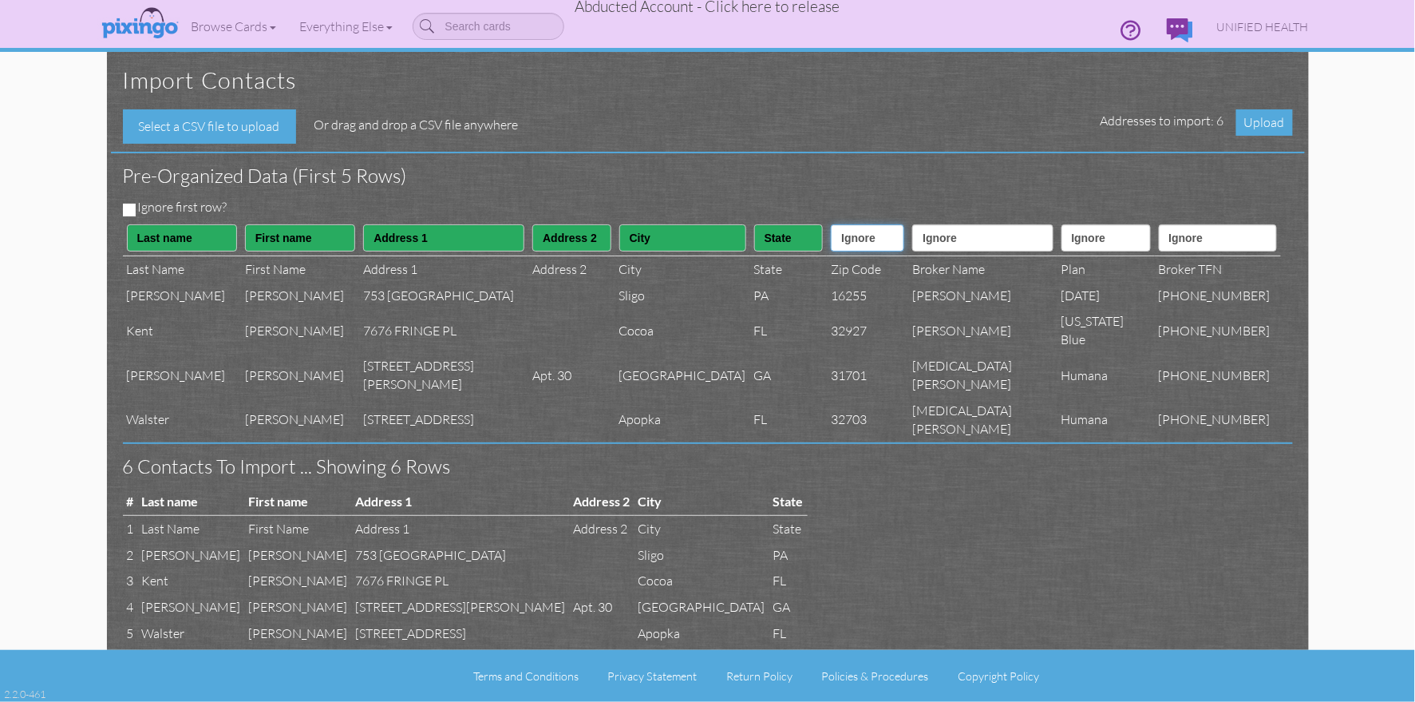
click at [847, 241] on select "Ignore ---------- First name Last name ---------- Address 1 Address 2 City Stat…" at bounding box center [867, 237] width 73 height 27
select select "object:59072"
click at [831, 224] on select "Ignore ---------- First name Last name ---------- Address 1 Address 2 City Stat…" at bounding box center [867, 237] width 73 height 27
click at [971, 241] on select "Ignore ---------- First name Last name ---------- Address 1 Address 2 City Stat…" at bounding box center [982, 237] width 140 height 27
select select "object:59086"
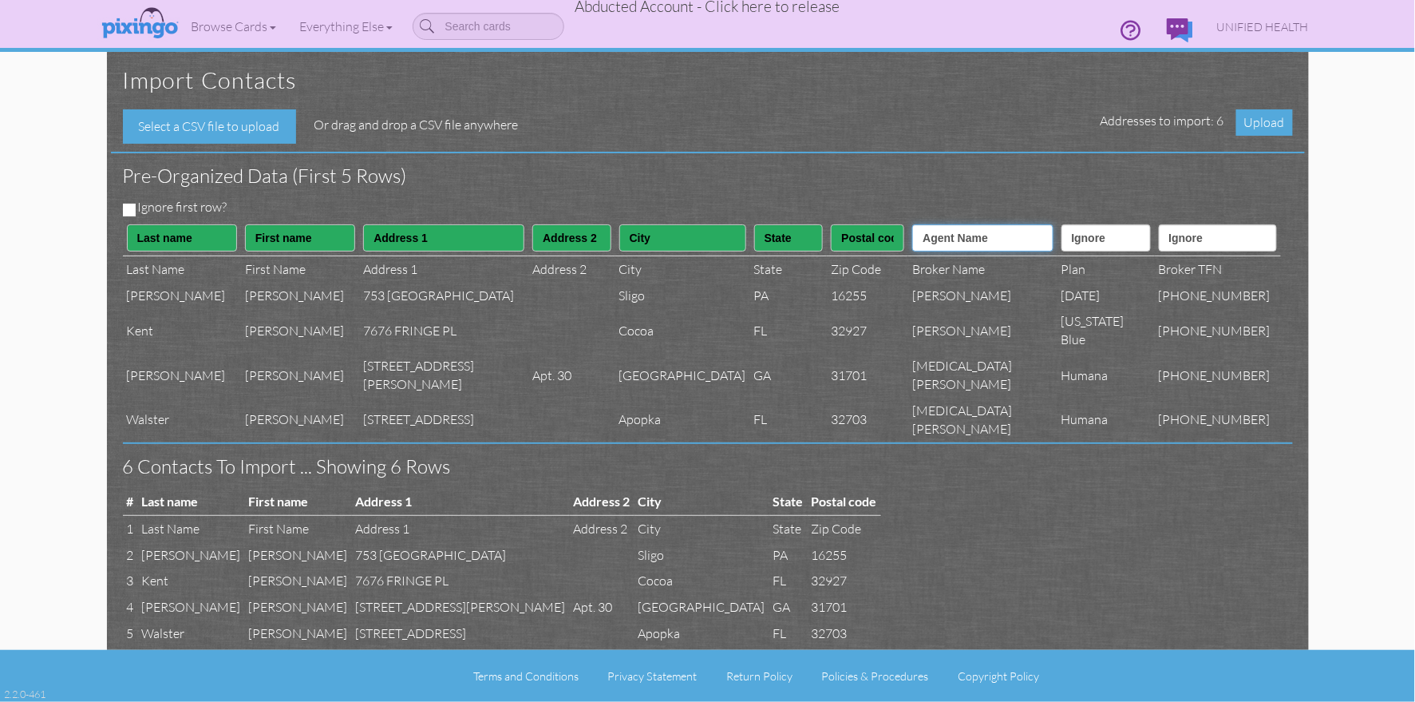
click at [935, 224] on select "Ignore ---------- First name Last name ---------- Address 1 Address 2 City Stat…" at bounding box center [982, 237] width 140 height 27
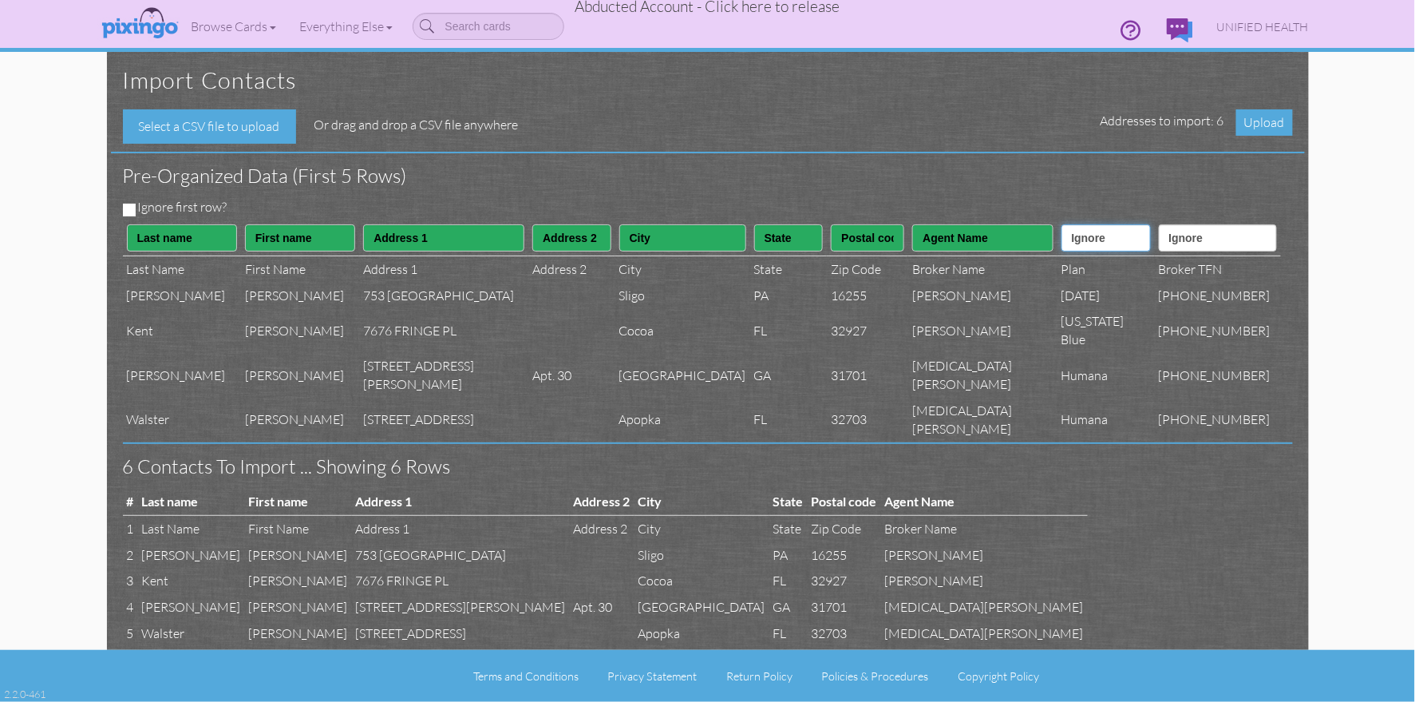
click at [1085, 243] on select "Ignore ---------- First name Last name ---------- Address 1 Address 2 City Stat…" at bounding box center [1106, 237] width 89 height 27
select select "object:59085"
click at [1062, 224] on select "Ignore ---------- First name Last name ---------- Address 1 Address 2 City Stat…" at bounding box center [1106, 237] width 89 height 27
click at [1211, 241] on select "Ignore ---------- First name Last name ---------- Address 1 Address 2 City Stat…" at bounding box center [1218, 237] width 118 height 27
select select "object:59087"
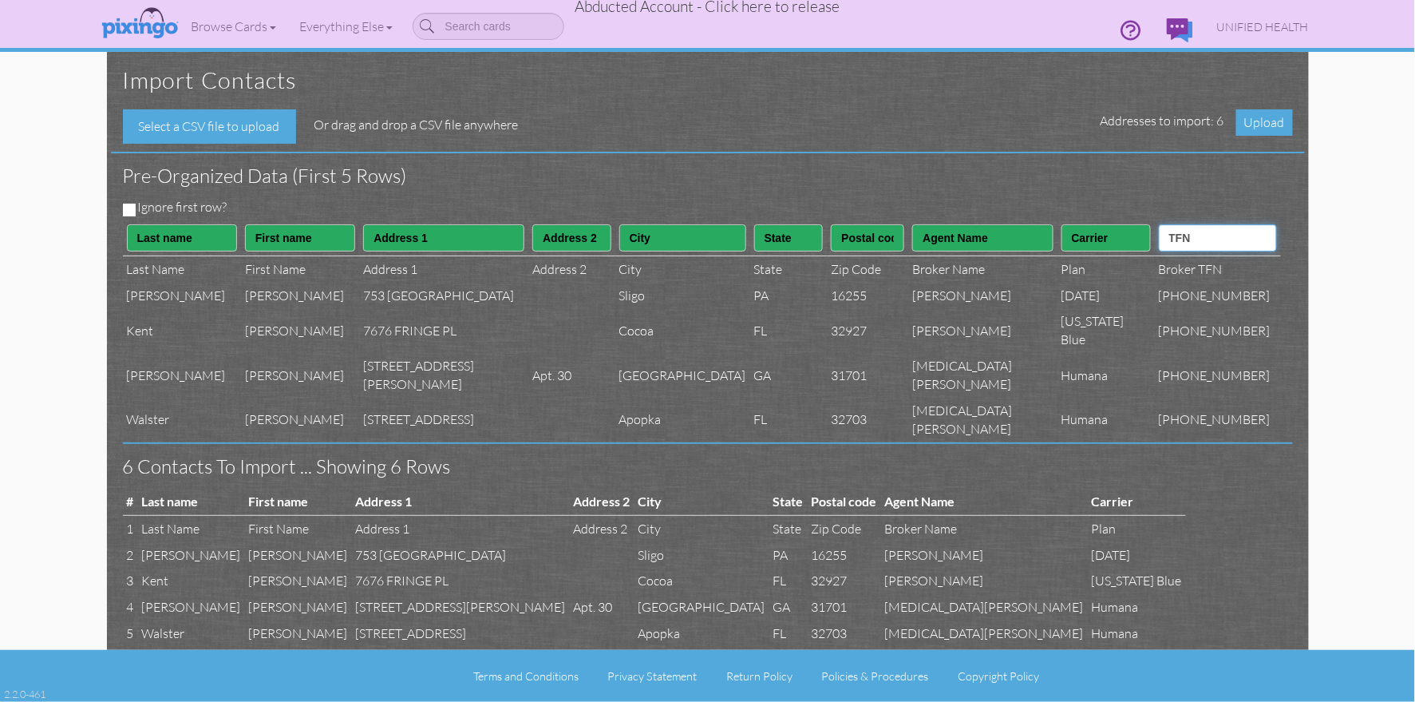
click at [1171, 224] on select "Ignore ---------- First name Last name ---------- Address 1 Address 2 City Stat…" at bounding box center [1218, 237] width 118 height 27
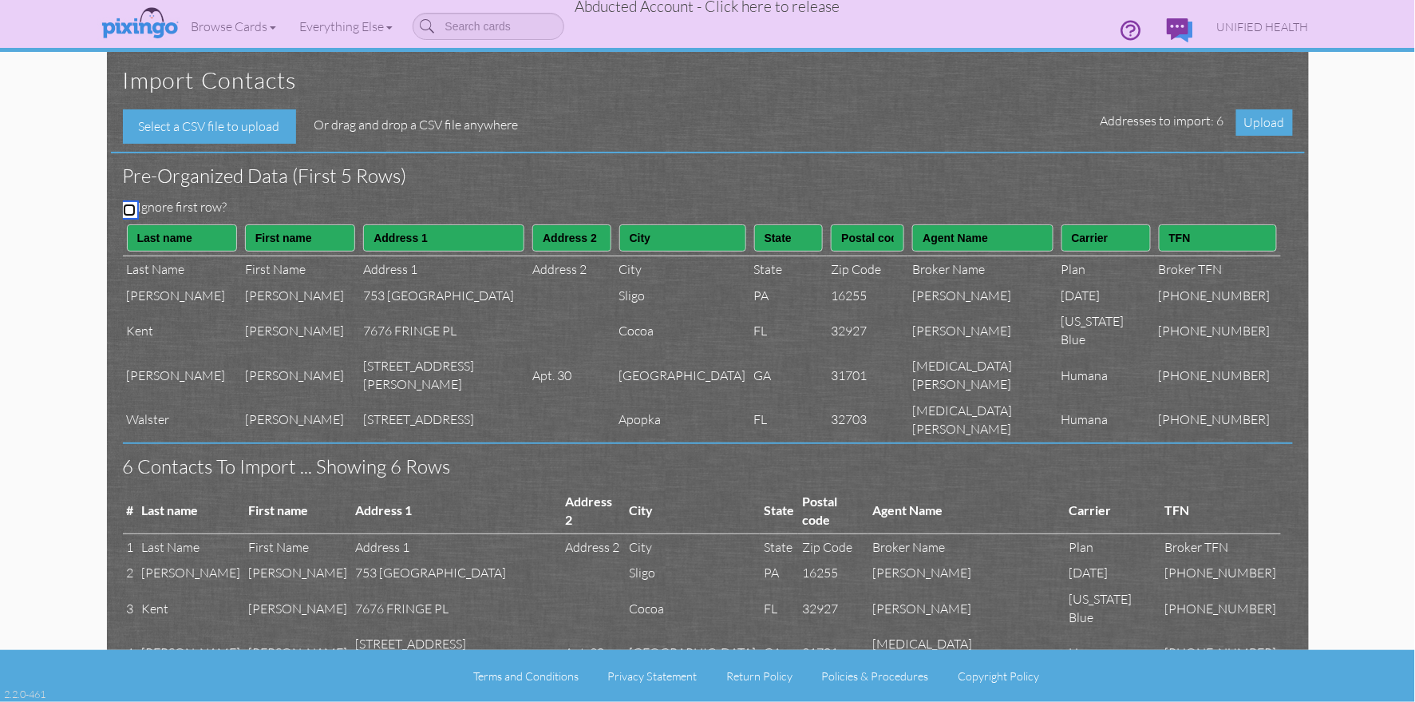
click at [126, 208] on input "Ignore first row?" at bounding box center [129, 210] width 13 height 13
checkbox input "true"
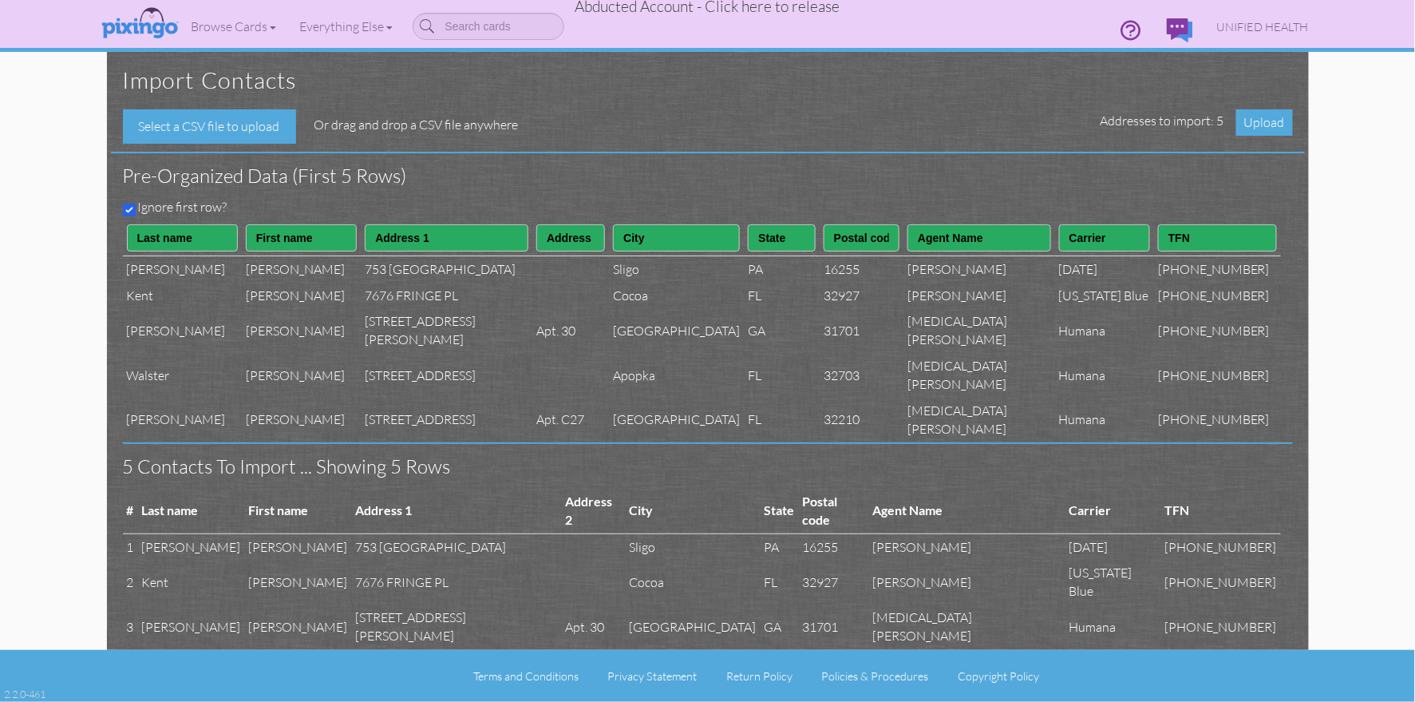
click at [623, 165] on h3 "Pre-organized data (First 5 rows)" at bounding box center [696, 175] width 1146 height 21
click at [1278, 125] on span "Upload" at bounding box center [1265, 122] width 57 height 26
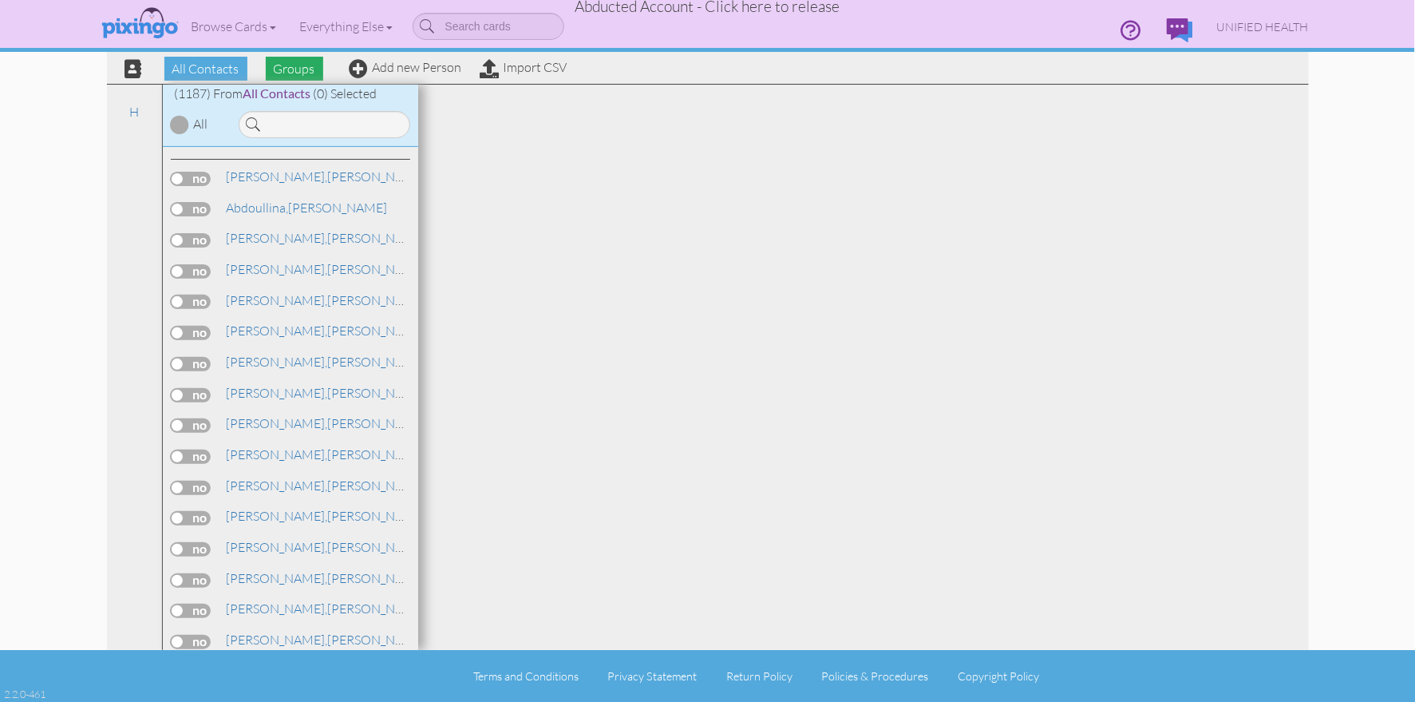
click at [311, 68] on span "Groups" at bounding box center [294, 69] width 57 height 24
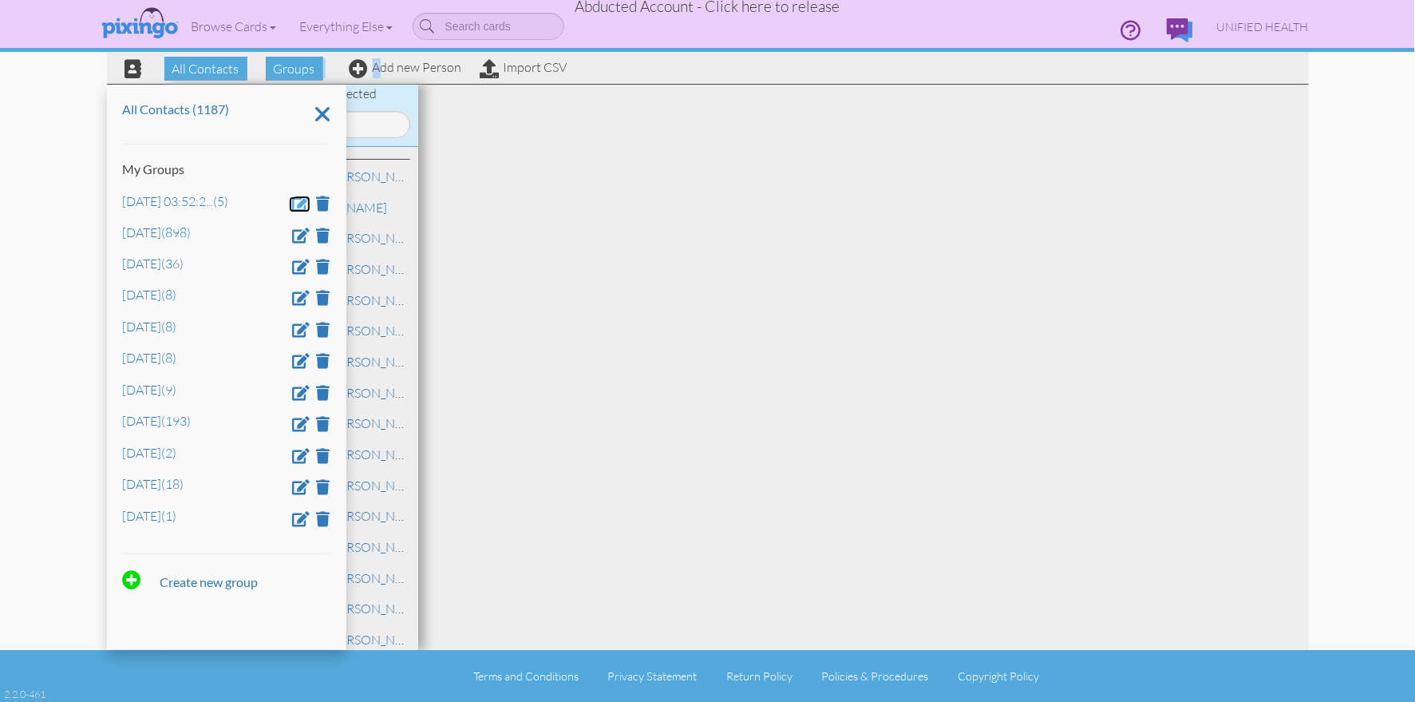
click at [298, 205] on span at bounding box center [302, 203] width 18 height 15
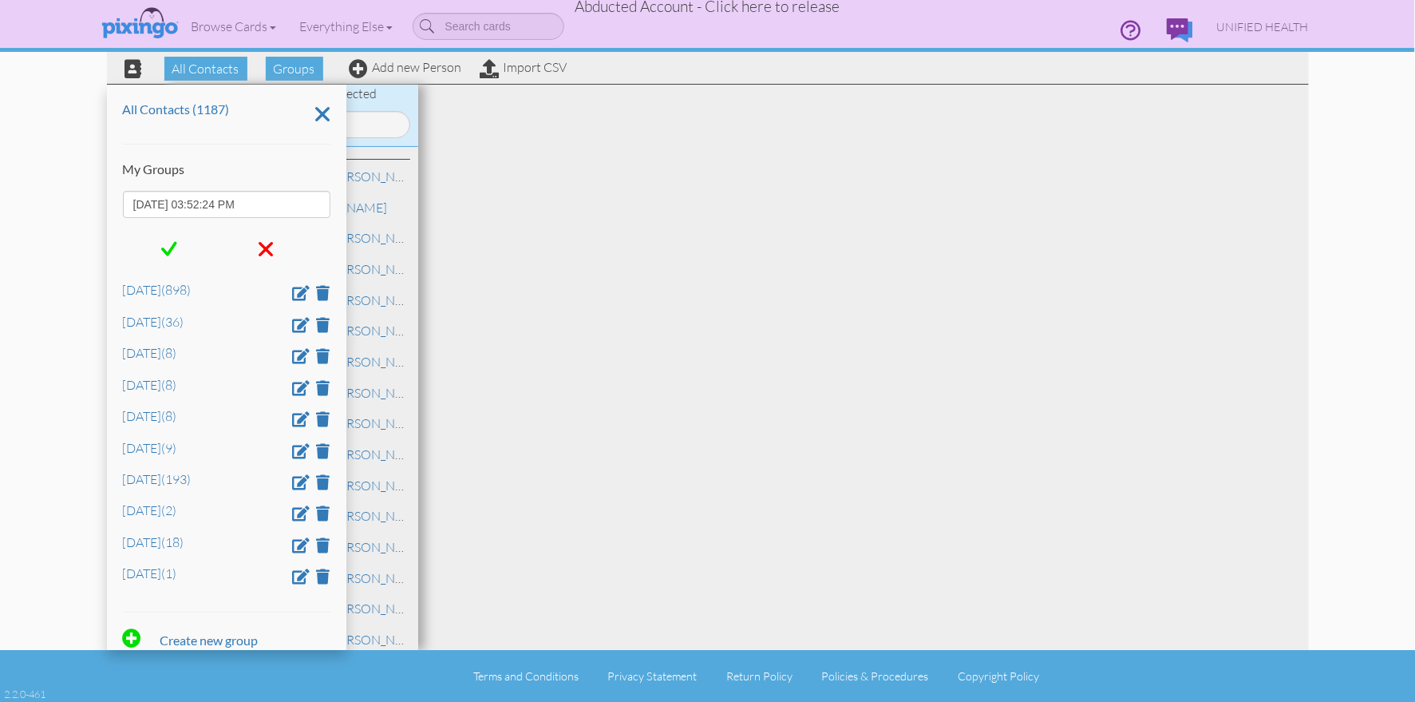
drag, startPoint x: 295, startPoint y: 205, endPoint x: 116, endPoint y: 201, distance: 178.9
click at [115, 202] on div "All Contacts (1187) My Groups Aug 21, 03:52:24 PM Dec 5 (898) Feb 1 (36) Feb 16…" at bounding box center [226, 367] width 239 height 565
type input "March 9"
click at [162, 247] on span at bounding box center [169, 249] width 16 height 24
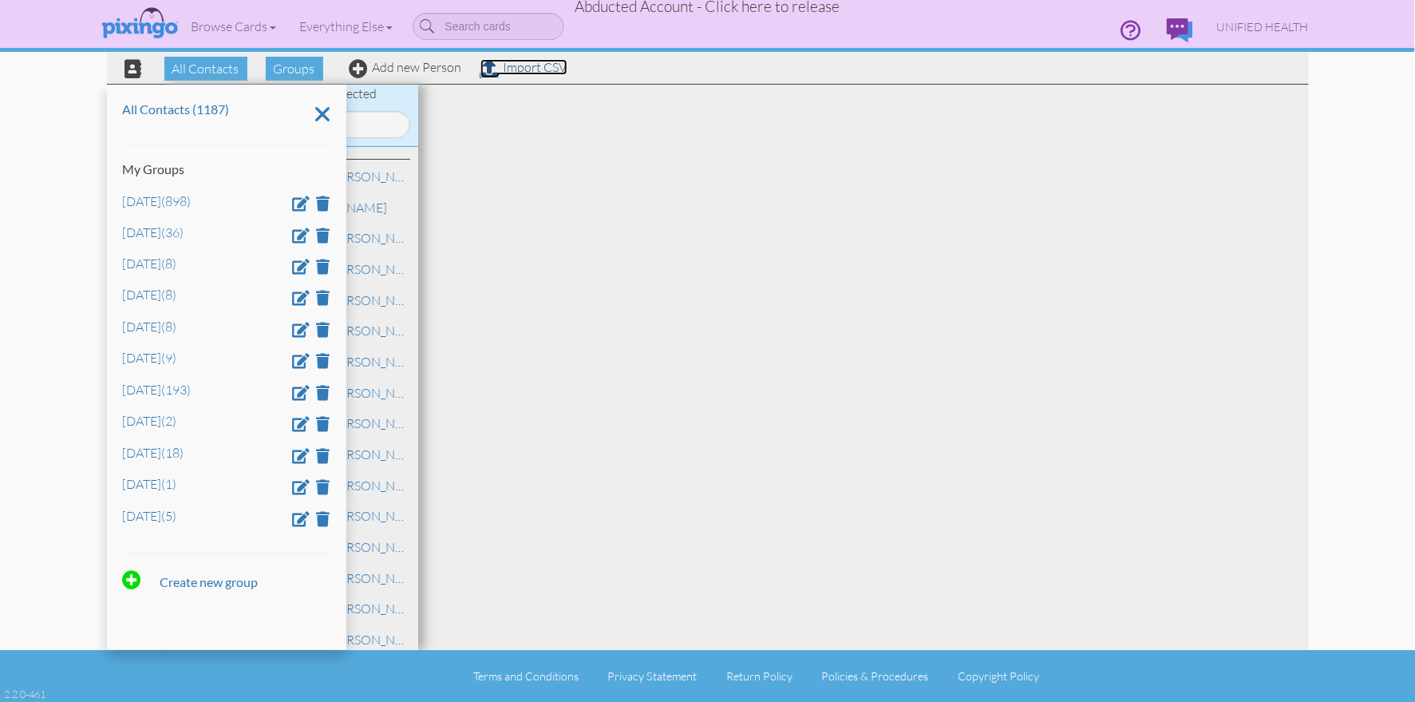
click at [524, 72] on link "Import CSV" at bounding box center [524, 67] width 87 height 16
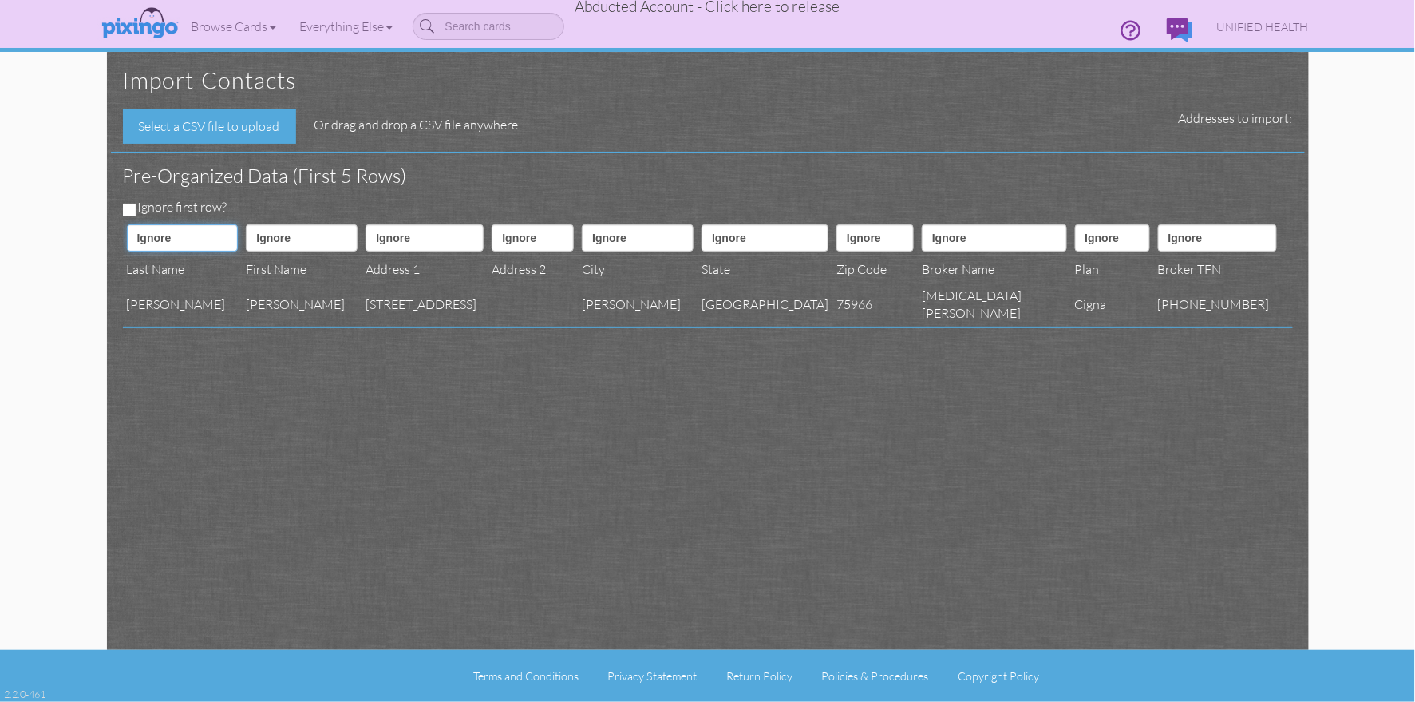
click at [188, 235] on select "Ignore ---------- First name Last name ---------- Address 1 Address 2 City Stat…" at bounding box center [183, 237] width 112 height 27
select select "object:63596"
click at [127, 224] on select "Ignore ---------- First name Last name ---------- Address 1 Address 2 City Stat…" at bounding box center [183, 237] width 112 height 27
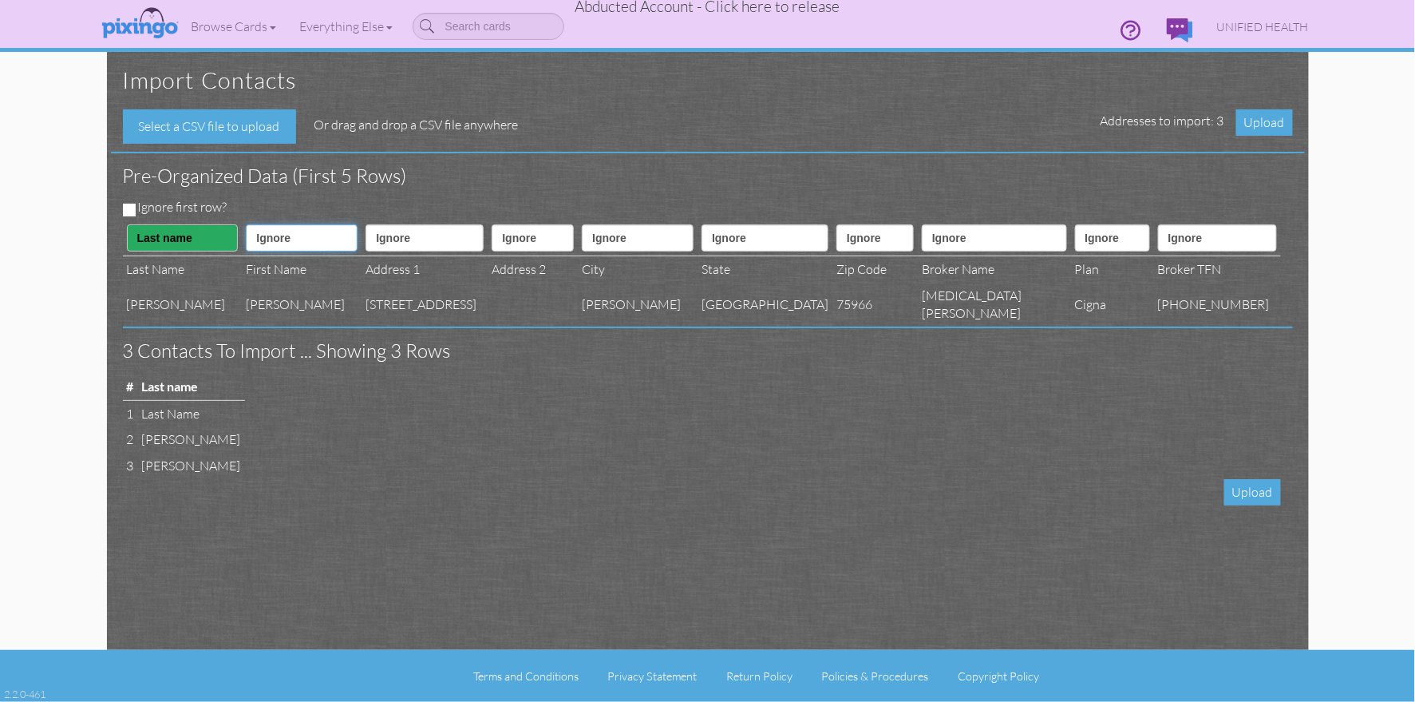
click at [284, 243] on select "Ignore ---------- First name Last name ---------- Address 1 Address 2 City Stat…" at bounding box center [302, 237] width 112 height 27
select select "object:63595"
click at [246, 224] on select "Ignore ---------- First name Last name ---------- Address 1 Address 2 City Stat…" at bounding box center [302, 237] width 112 height 27
click at [391, 235] on select "Ignore ---------- First name Last name ---------- Address 1 Address 2 City Stat…" at bounding box center [425, 237] width 118 height 27
select select "object:63598"
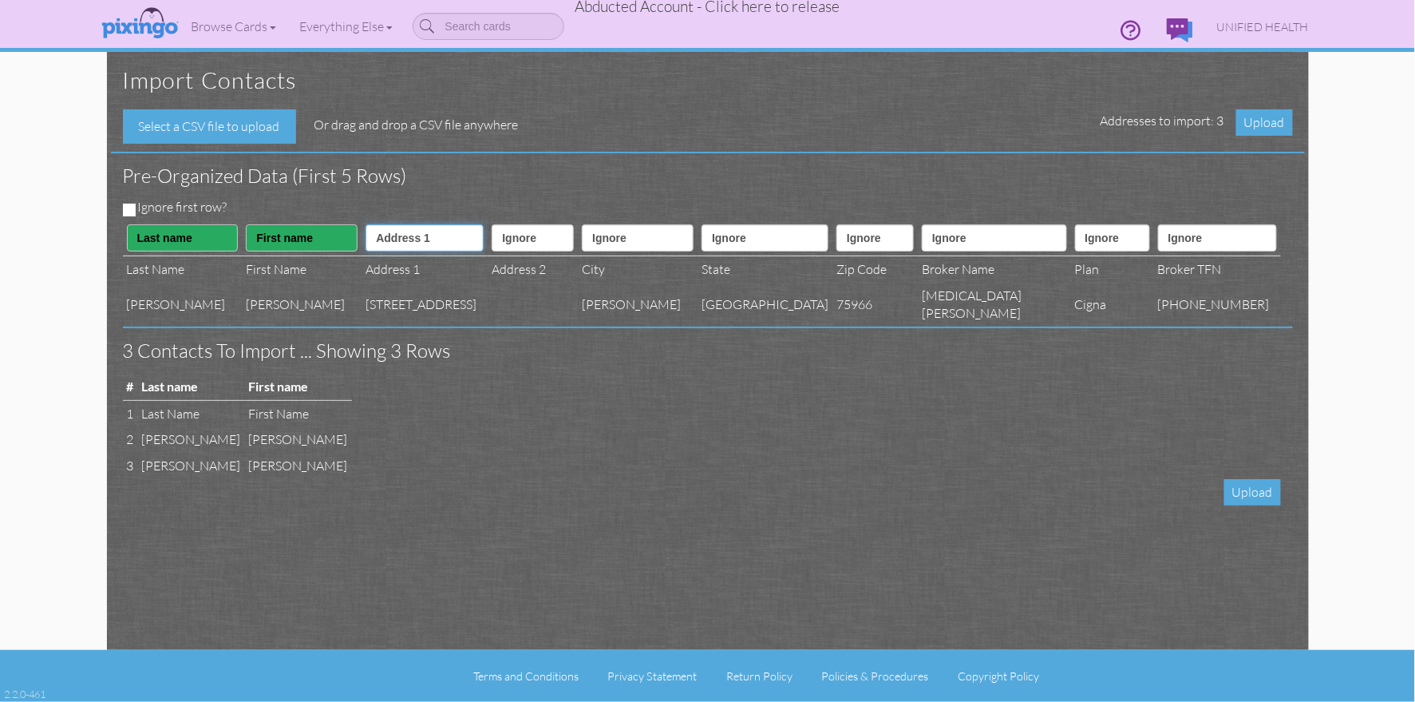
click at [366, 224] on select "Ignore ---------- First name Last name ---------- Address 1 Address 2 City Stat…" at bounding box center [425, 237] width 118 height 27
click at [509, 239] on select "Ignore ---------- First name Last name ---------- Address 1 Address 2 City Stat…" at bounding box center [533, 237] width 82 height 27
select select "object:63599"
click at [492, 224] on select "Ignore ---------- First name Last name ---------- Address 1 Address 2 City Stat…" at bounding box center [533, 237] width 82 height 27
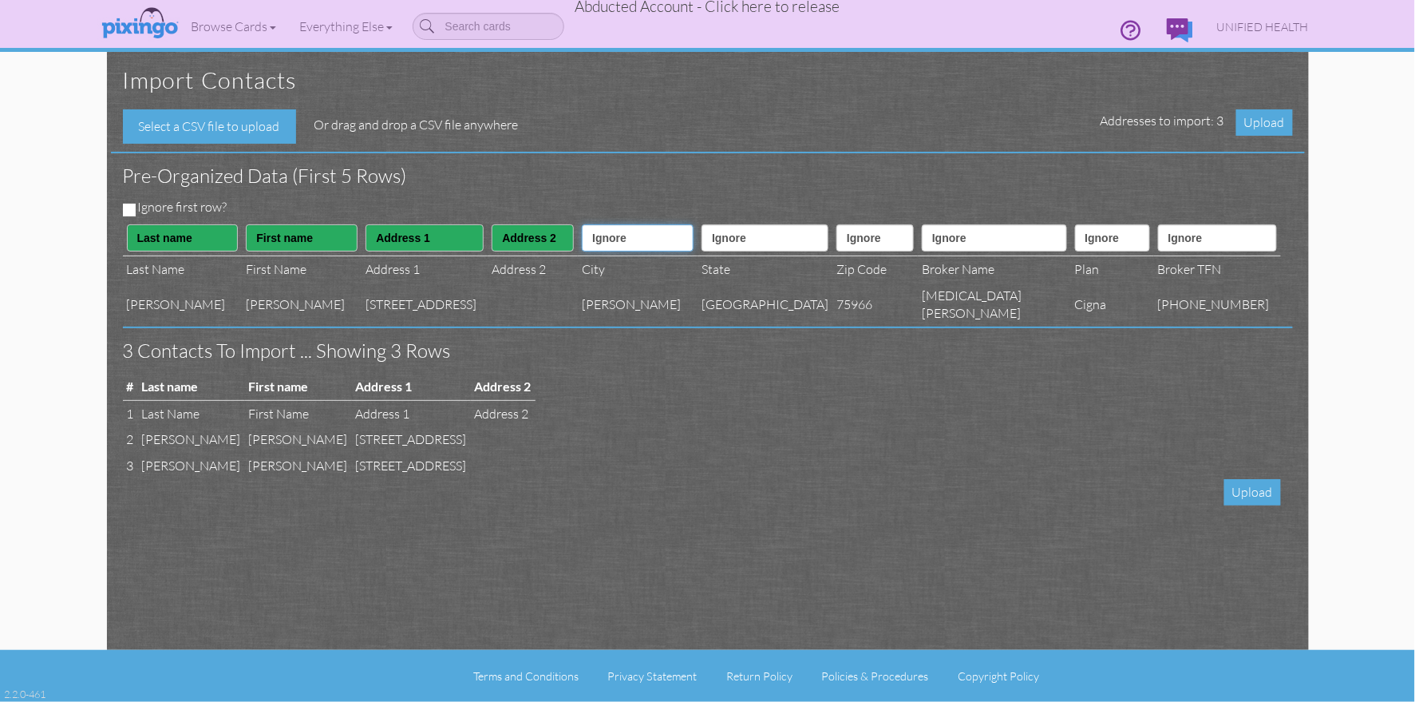
click at [671, 231] on select "Ignore ---------- First name Last name ---------- Address 1 Address 2 City Stat…" at bounding box center [638, 237] width 112 height 27
select select "object:63600"
click at [601, 224] on select "Ignore ---------- First name Last name ---------- Address 1 Address 2 City Stat…" at bounding box center [638, 237] width 112 height 27
click at [763, 241] on select "Ignore ---------- First name Last name ---------- Address 1 Address 2 City Stat…" at bounding box center [765, 237] width 127 height 27
select select "object:63601"
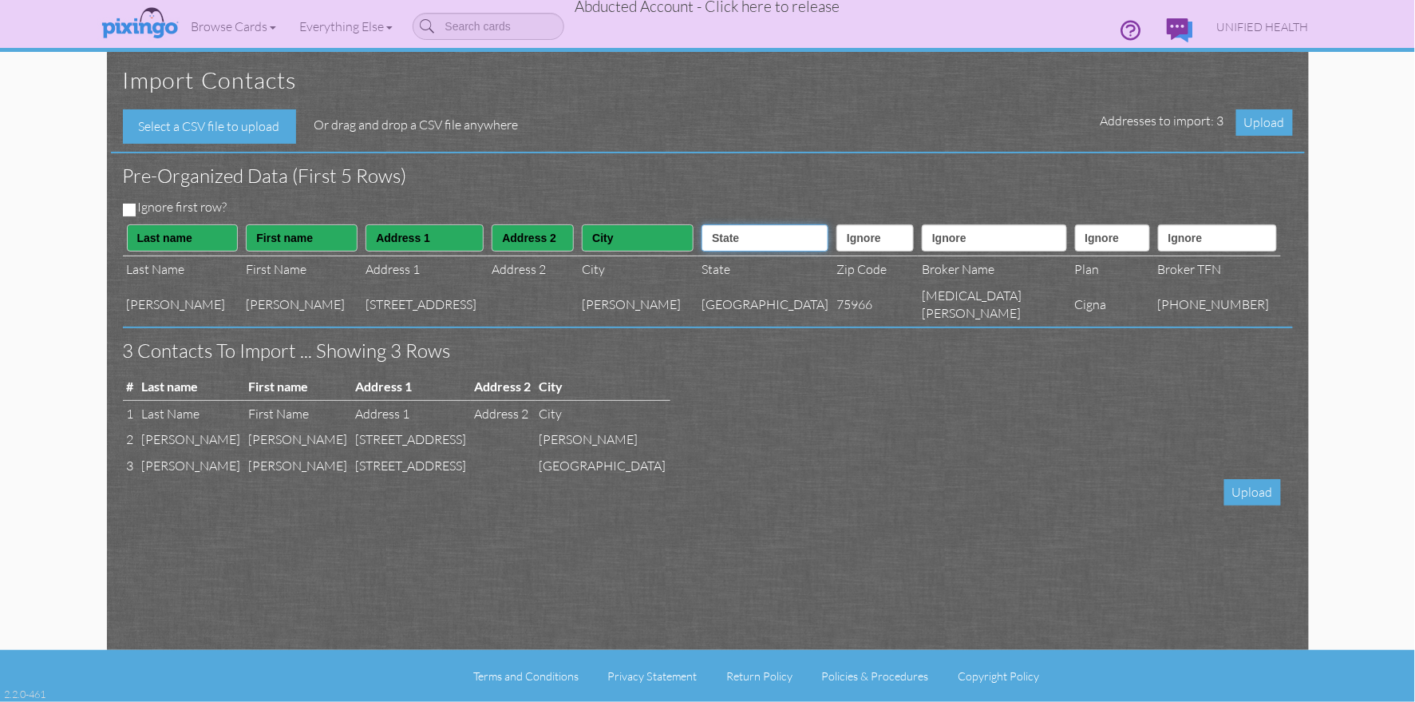
click at [718, 224] on select "Ignore ---------- First name Last name ---------- Address 1 Address 2 City Stat…" at bounding box center [765, 237] width 127 height 27
click at [850, 235] on select "Ignore ---------- First name Last name ---------- Address 1 Address 2 City Stat…" at bounding box center [875, 237] width 77 height 27
select select "object:63602"
click at [837, 224] on select "Ignore ---------- First name Last name ---------- Address 1 Address 2 City Stat…" at bounding box center [875, 237] width 77 height 27
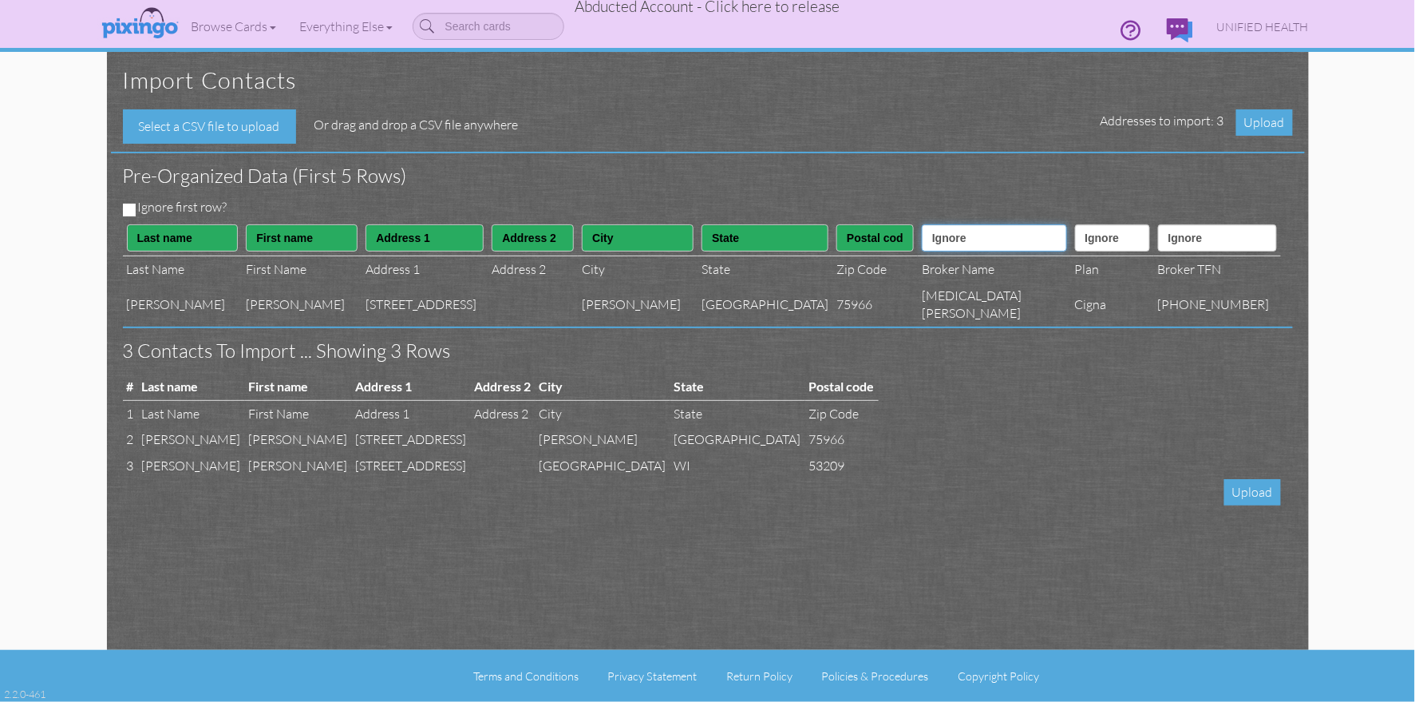
click at [971, 235] on select "Ignore ---------- First name Last name ---------- Address 1 Address 2 City Stat…" at bounding box center [994, 237] width 144 height 27
select select "object:63616"
click at [942, 224] on select "Ignore ---------- First name Last name ---------- Address 1 Address 2 City Stat…" at bounding box center [994, 237] width 144 height 27
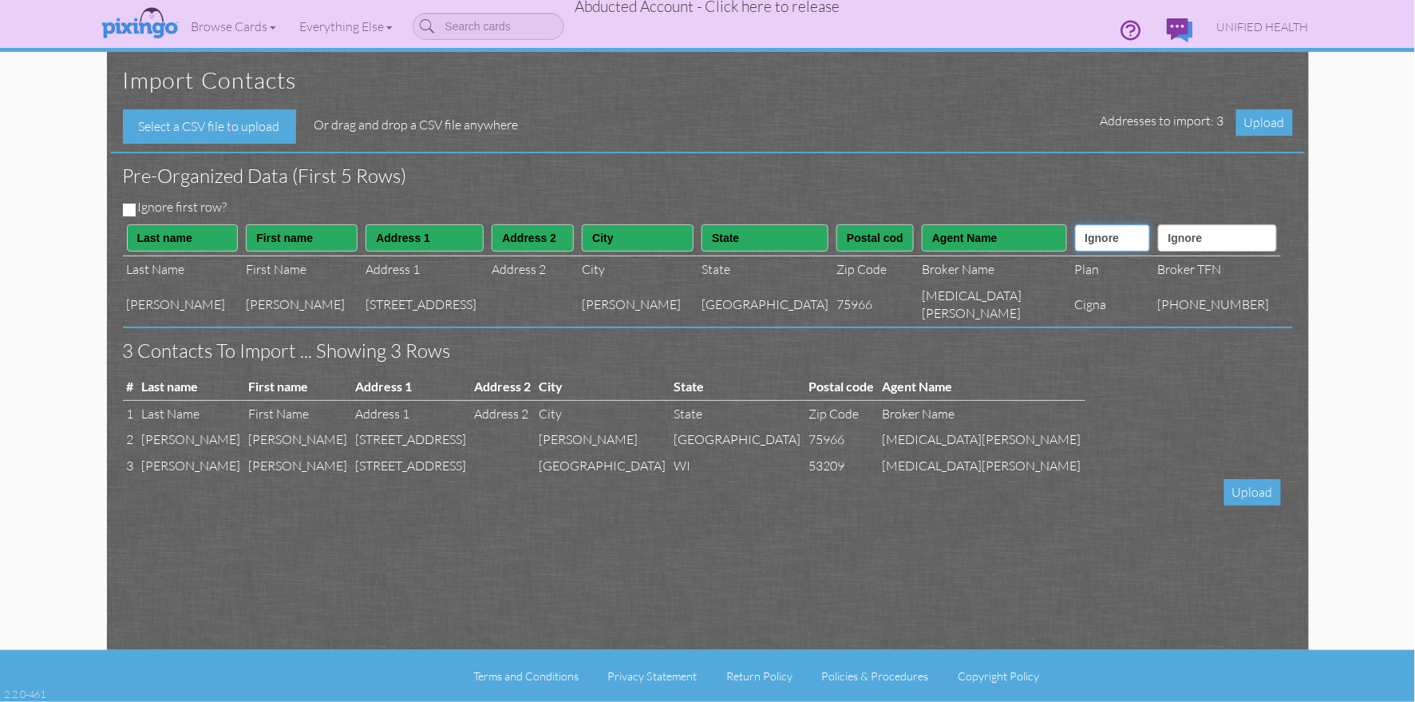
click at [1090, 247] on select "Ignore ---------- First name Last name ---------- Address 1 Address 2 City Stat…" at bounding box center [1112, 237] width 75 height 27
select select "object:63615"
click at [1075, 224] on select "Ignore ---------- First name Last name ---------- Address 1 Address 2 City Stat…" at bounding box center [1112, 237] width 75 height 27
click at [1239, 228] on select "Ignore ---------- First name Last name ---------- Address 1 Address 2 City Stat…" at bounding box center [1217, 237] width 119 height 27
select select "object:63617"
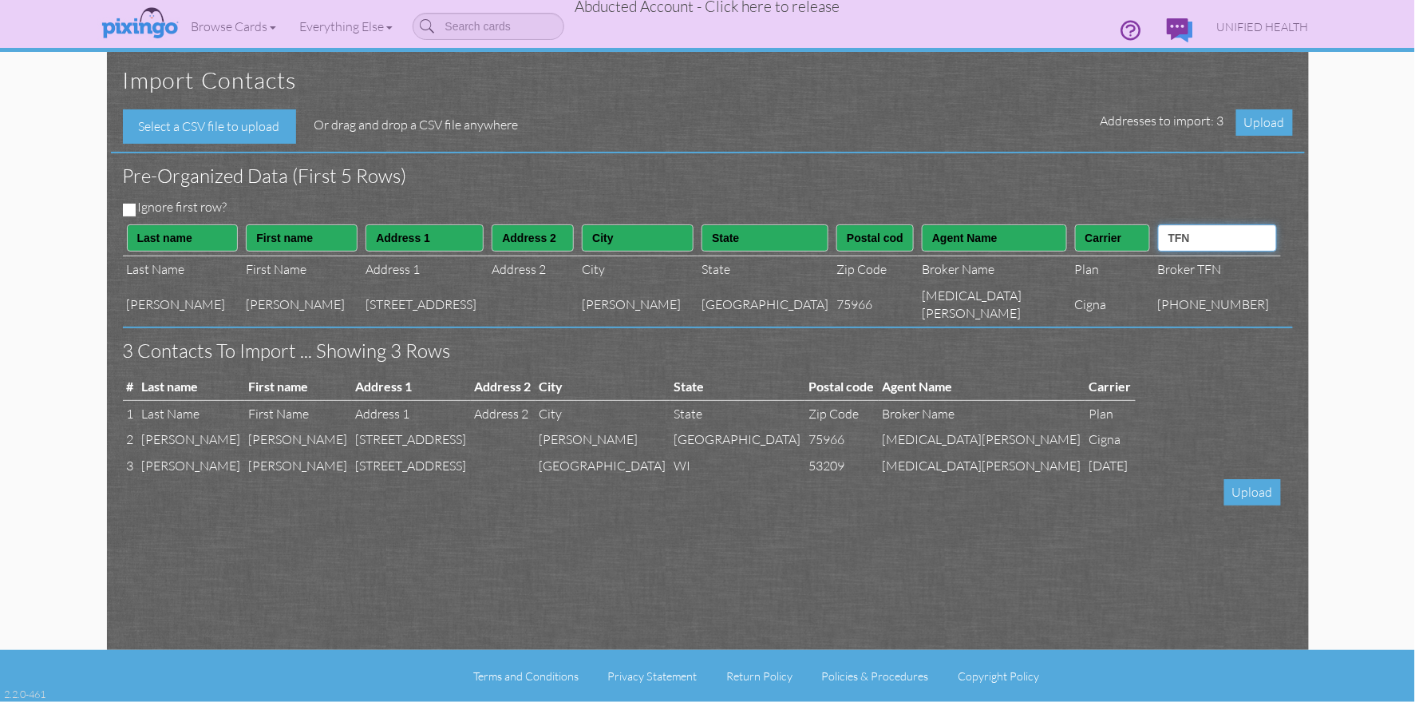
click at [1171, 224] on select "Ignore ---------- First name Last name ---------- Address 1 Address 2 City Stat…" at bounding box center [1217, 237] width 119 height 27
click at [130, 210] on input "Ignore first row?" at bounding box center [129, 210] width 13 height 13
checkbox input "true"
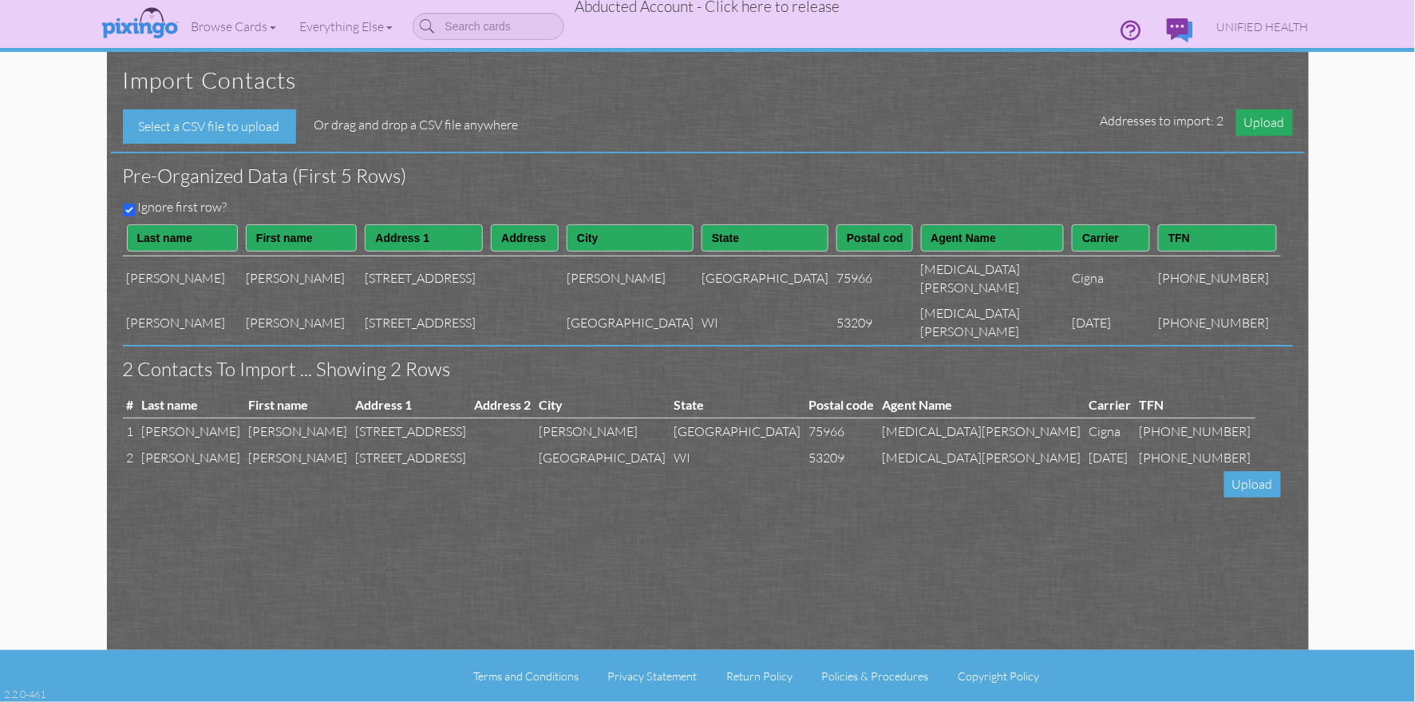
click at [1266, 125] on span "Upload" at bounding box center [1265, 122] width 57 height 26
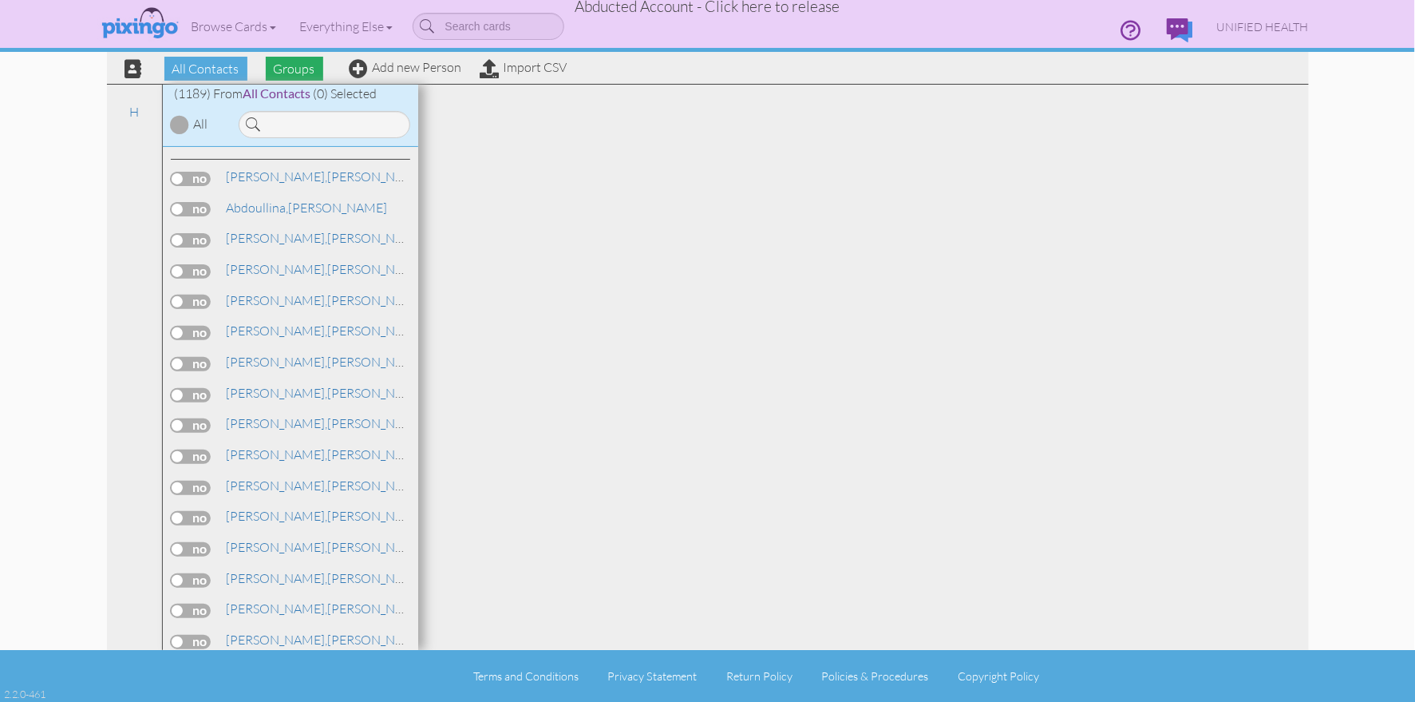
click at [309, 72] on span "Groups" at bounding box center [294, 69] width 57 height 24
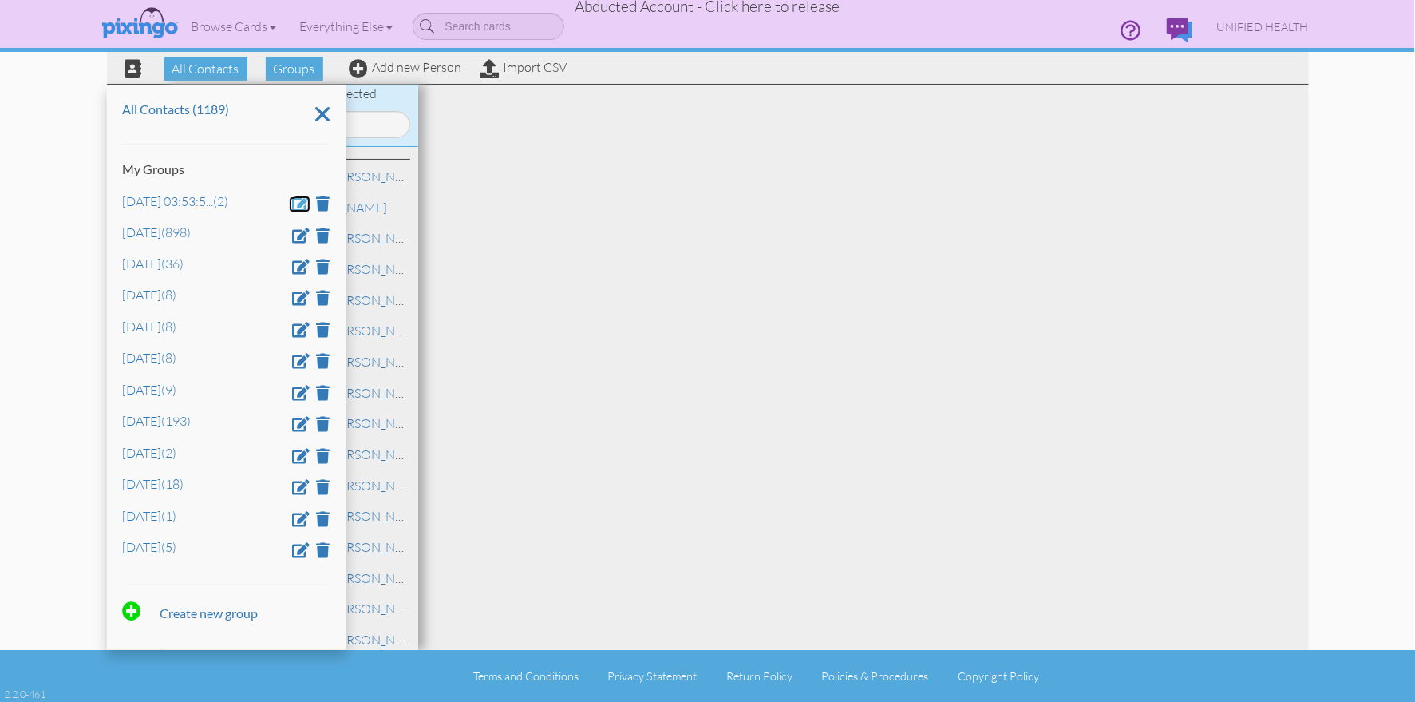
click at [301, 207] on span at bounding box center [302, 203] width 18 height 15
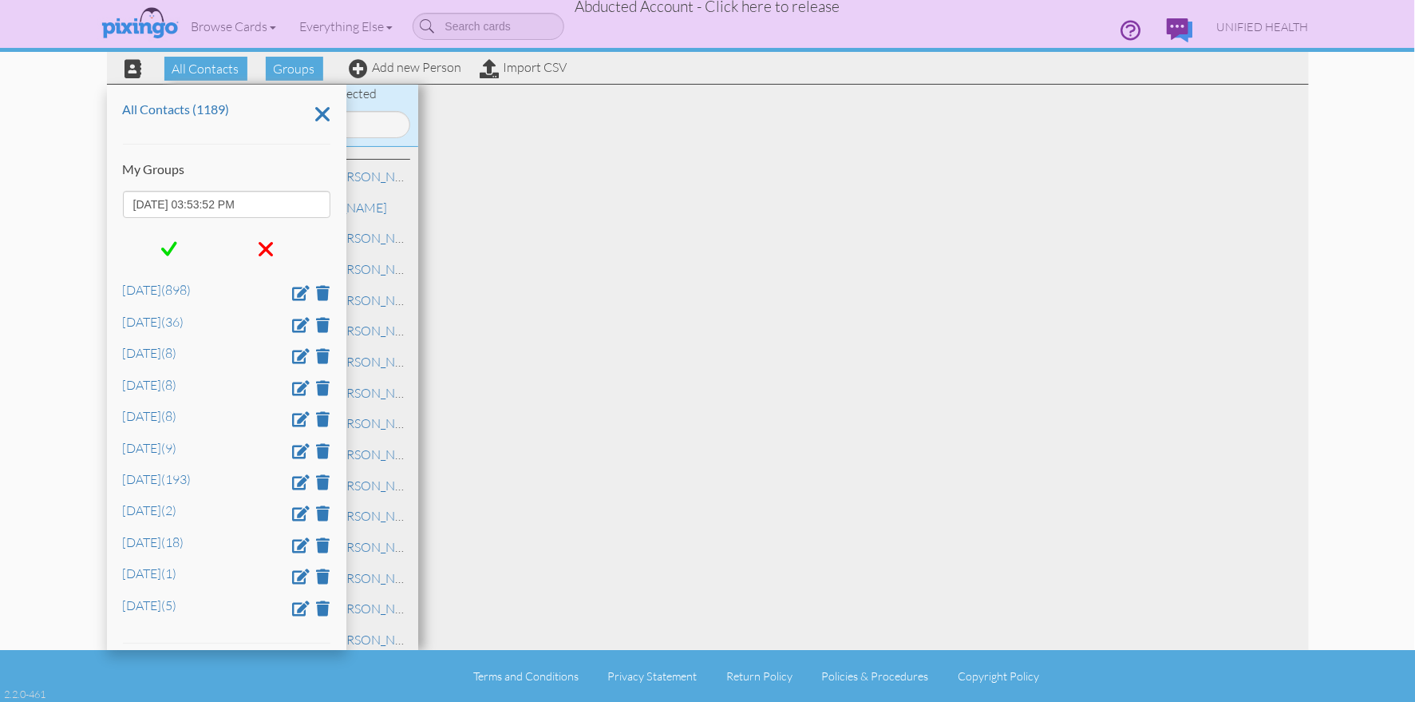
drag, startPoint x: 291, startPoint y: 206, endPoint x: 78, endPoint y: 206, distance: 213.1
click at [78, 206] on contacts "Toggle navigation Visit Pixingo Mobile Browse Cards Business Accounting Automot…" at bounding box center [707, 351] width 1415 height 702
type input "March 16"
click at [172, 251] on span at bounding box center [169, 249] width 16 height 24
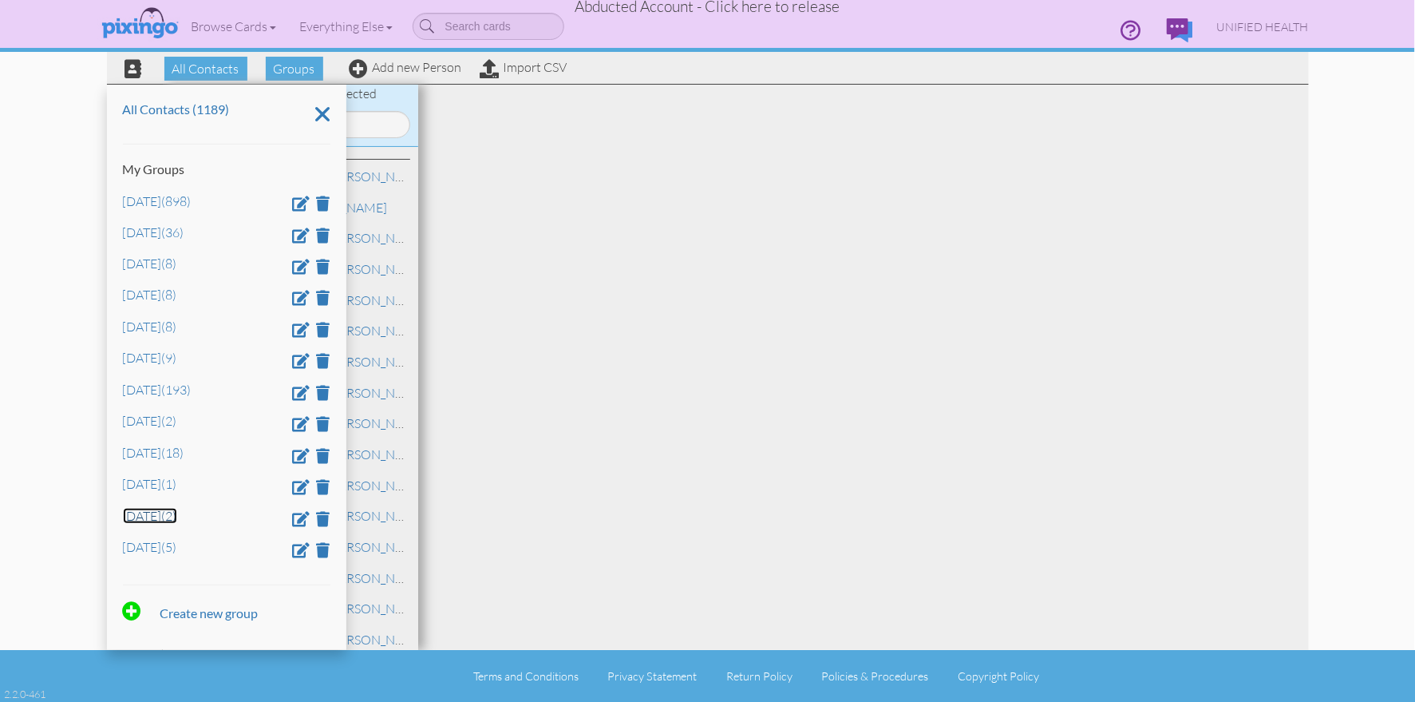
click at [155, 520] on link "March 16 (2)" at bounding box center [150, 516] width 54 height 16
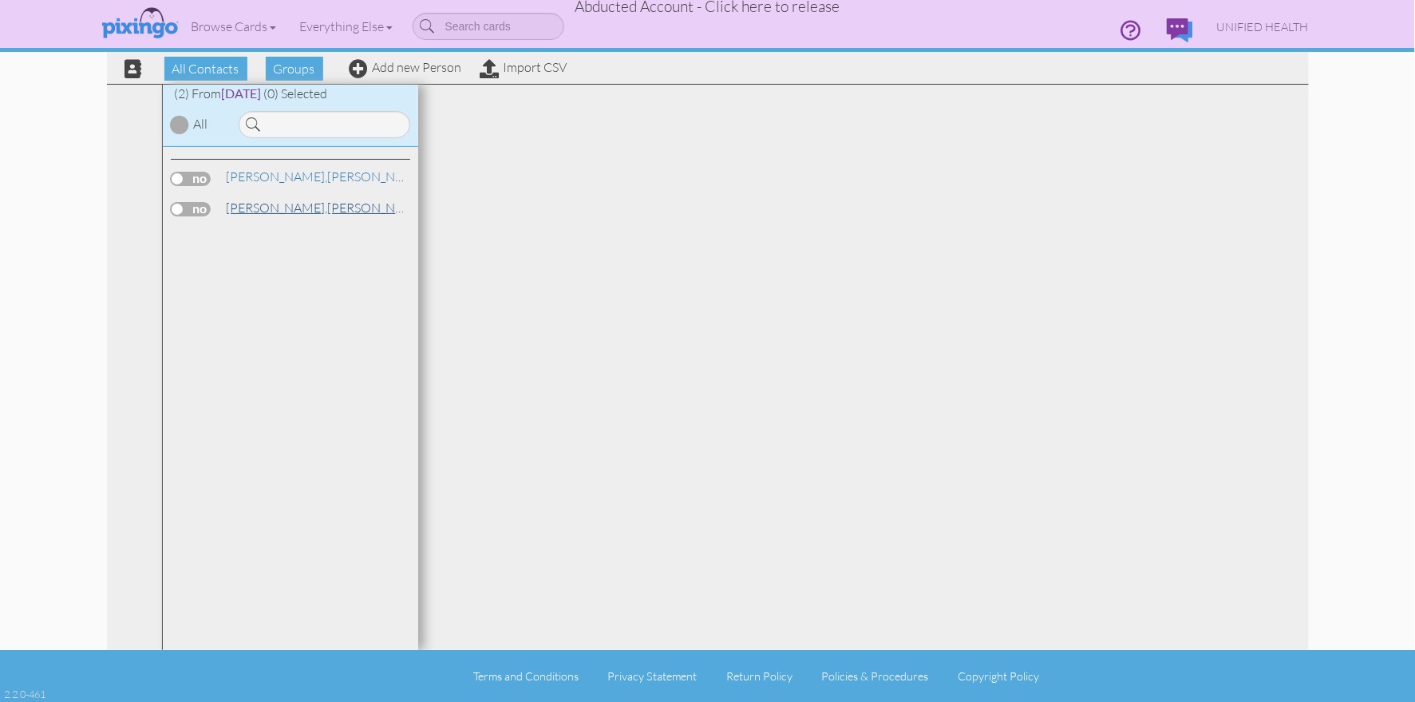
click at [263, 208] on span "Woods," at bounding box center [277, 208] width 101 height 16
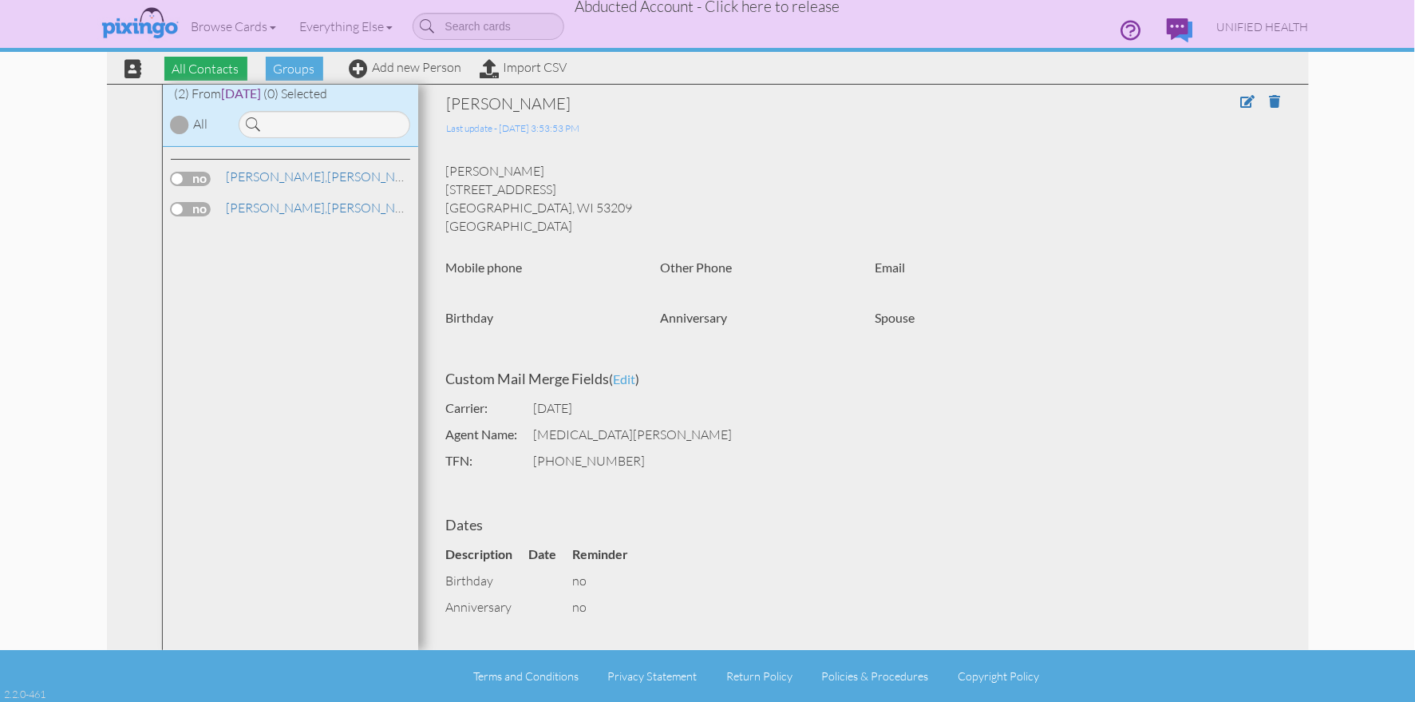
click at [199, 71] on span "All Contacts" at bounding box center [205, 69] width 83 height 24
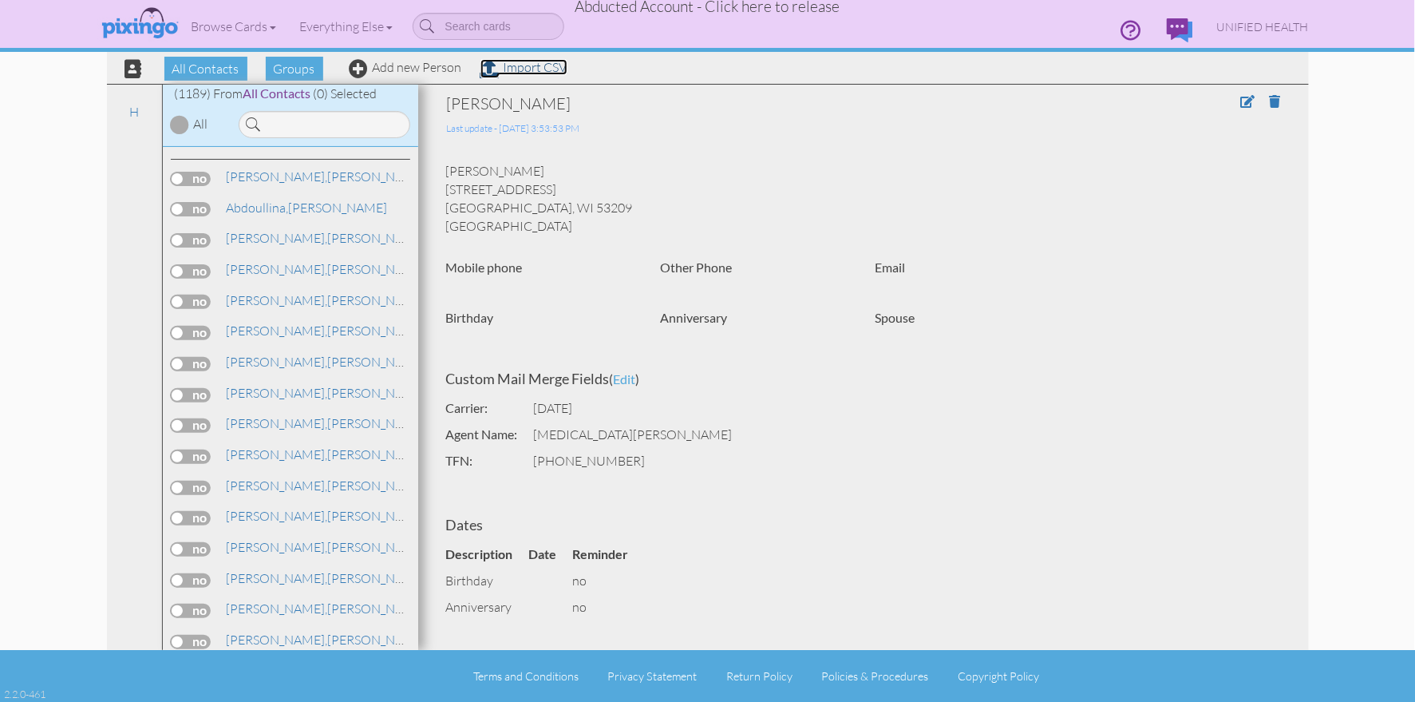
click at [512, 69] on link "Import CSV" at bounding box center [524, 67] width 87 height 16
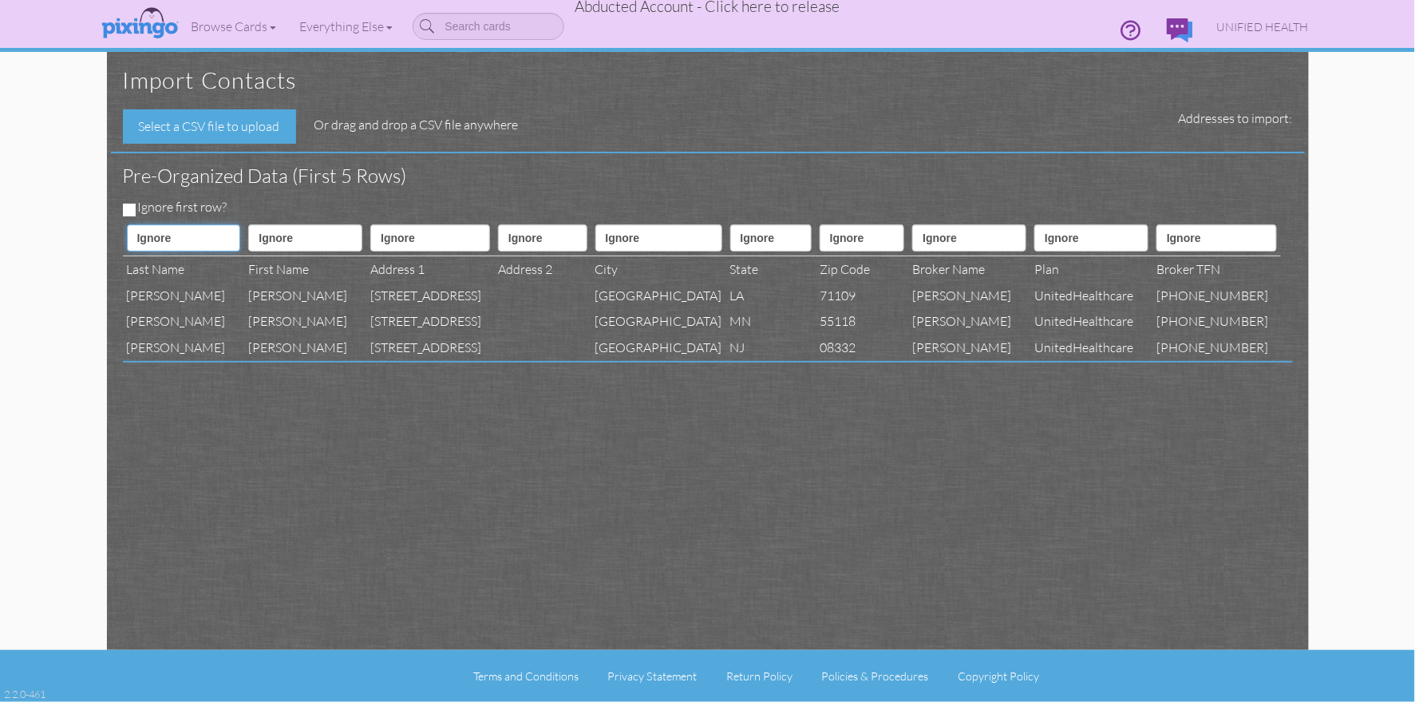
click at [188, 240] on select "Ignore ---------- First name Last name ---------- Address 1 Address 2 City Stat…" at bounding box center [184, 237] width 114 height 27
select select "object:70313"
click at [127, 224] on select "Ignore ---------- First name Last name ---------- Address 1 Address 2 City Stat…" at bounding box center [184, 237] width 114 height 27
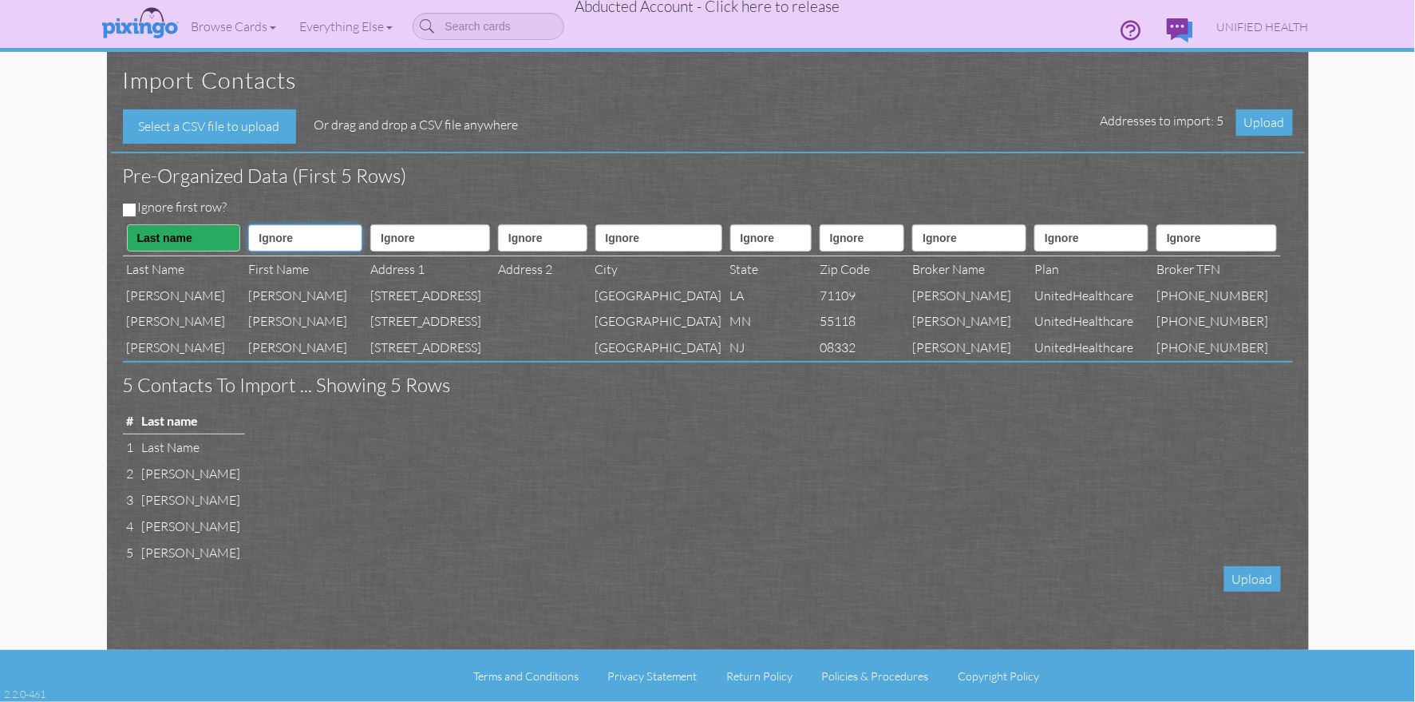
click at [310, 236] on select "Ignore ---------- First name Last name ---------- Address 1 Address 2 City Stat…" at bounding box center [305, 237] width 114 height 27
select select "object:70312"
click at [248, 224] on select "Ignore ---------- First name Last name ---------- Address 1 Address 2 City Stat…" at bounding box center [305, 237] width 114 height 27
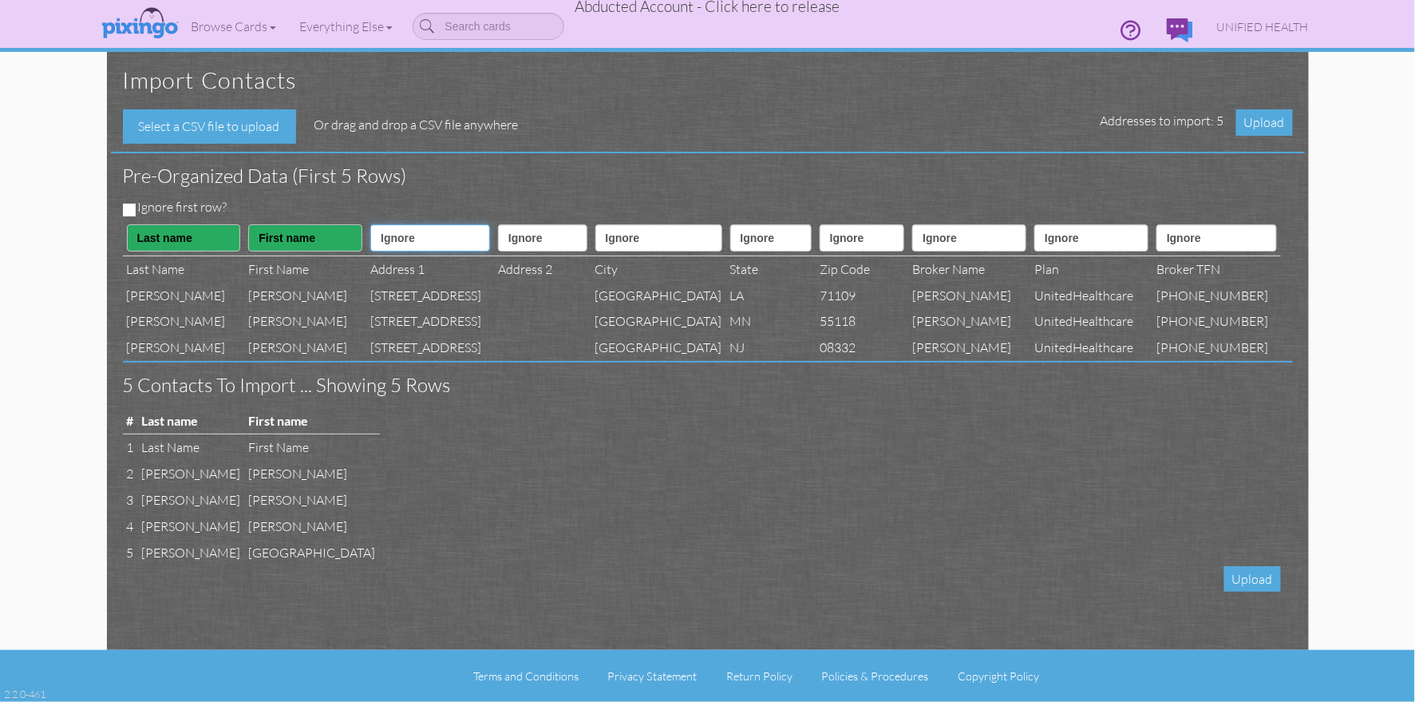
click at [392, 234] on select "Ignore ---------- First name Last name ---------- Address 1 Address 2 City Stat…" at bounding box center [430, 237] width 120 height 27
select select "object:70315"
click at [370, 224] on select "Ignore ---------- First name Last name ---------- Address 1 Address 2 City Stat…" at bounding box center [430, 237] width 120 height 27
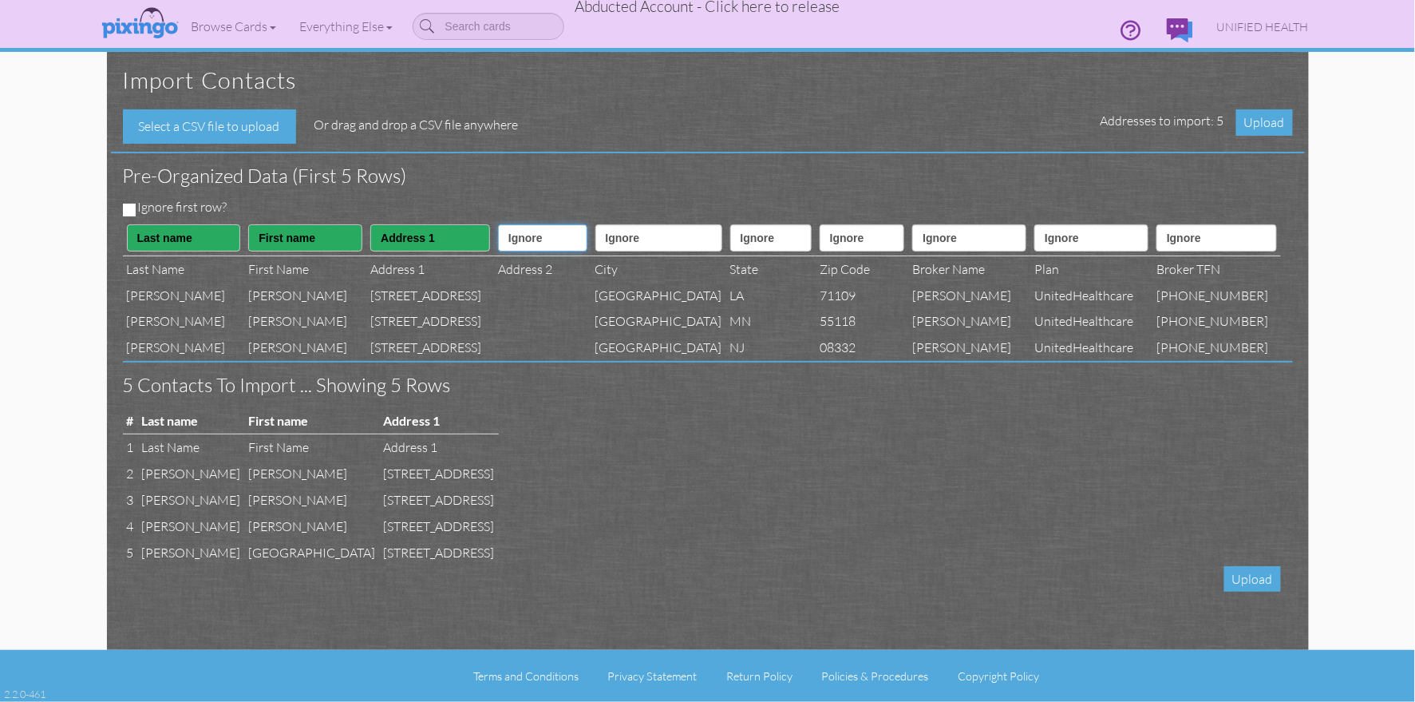
click at [514, 238] on select "Ignore ---------- First name Last name ---------- Address 1 Address 2 City Stat…" at bounding box center [542, 237] width 89 height 27
select select "object:70316"
click at [498, 224] on select "Ignore ---------- First name Last name ---------- Address 1 Address 2 City Stat…" at bounding box center [542, 237] width 89 height 27
click at [607, 241] on select "Ignore ---------- First name Last name ---------- Address 1 Address 2 City Stat…" at bounding box center [659, 237] width 127 height 27
select select "object:70317"
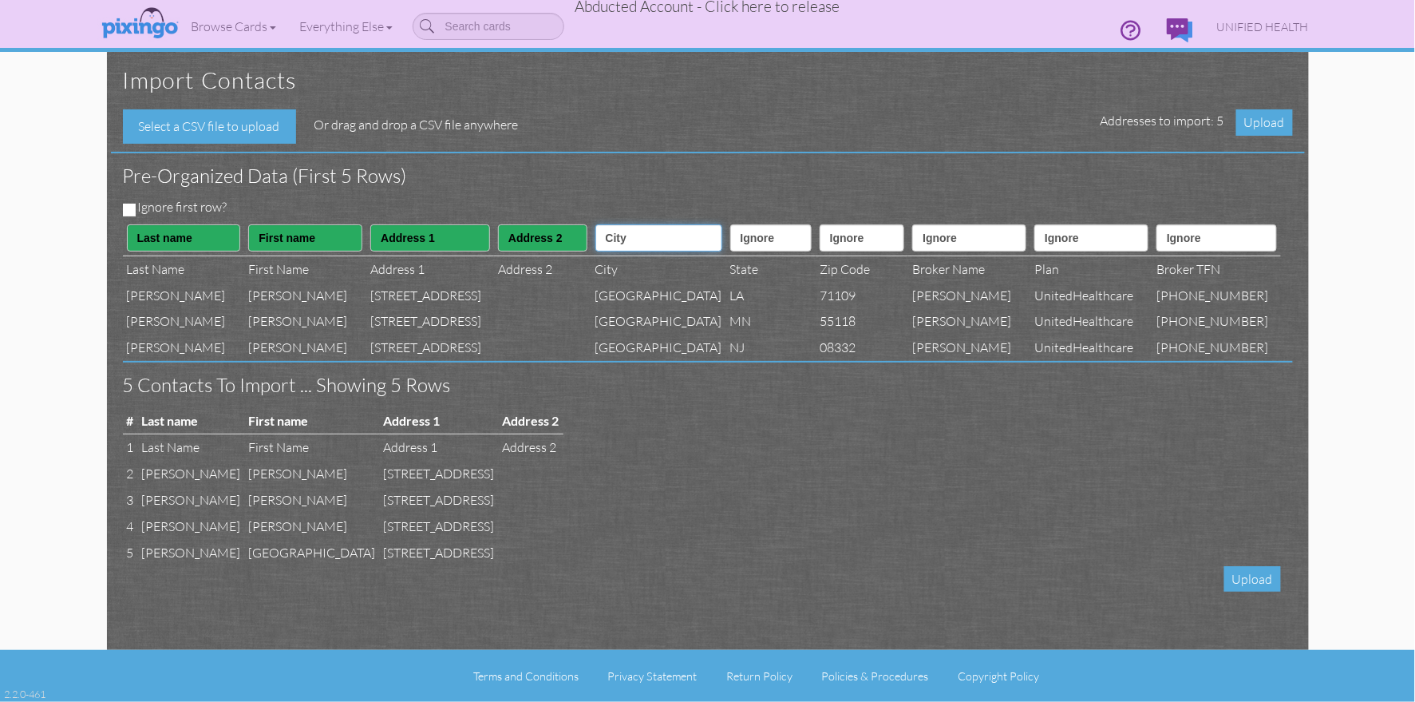
click at [596, 224] on select "Ignore ---------- First name Last name ---------- Address 1 Address 2 City Stat…" at bounding box center [659, 237] width 127 height 27
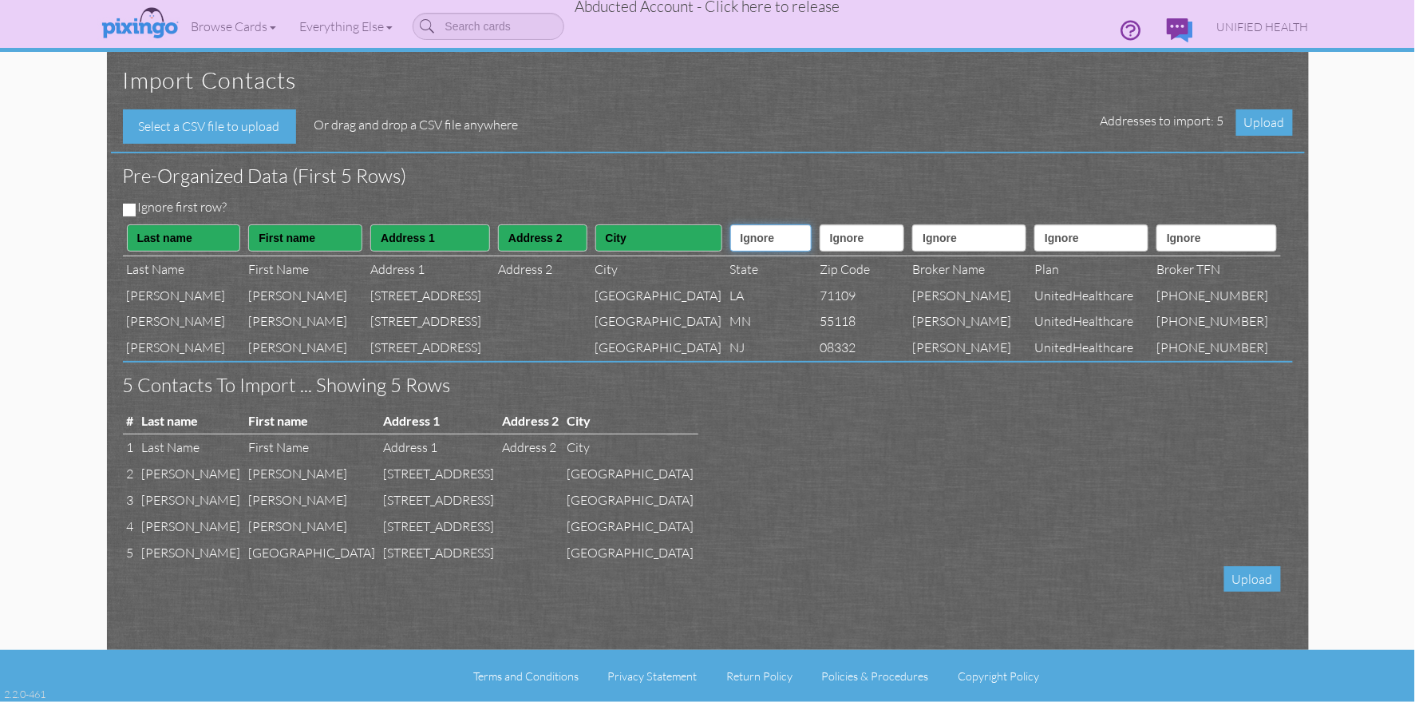
click at [730, 239] on select "Ignore ---------- First name Last name ---------- Address 1 Address 2 City Stat…" at bounding box center [770, 237] width 81 height 27
select select "object:70318"
click at [730, 224] on select "Ignore ---------- First name Last name ---------- Address 1 Address 2 City Stat…" at bounding box center [770, 237] width 81 height 27
click at [842, 236] on select "Ignore ---------- First name Last name ---------- Address 1 Address 2 City Stat…" at bounding box center [862, 237] width 85 height 27
select select "object:70319"
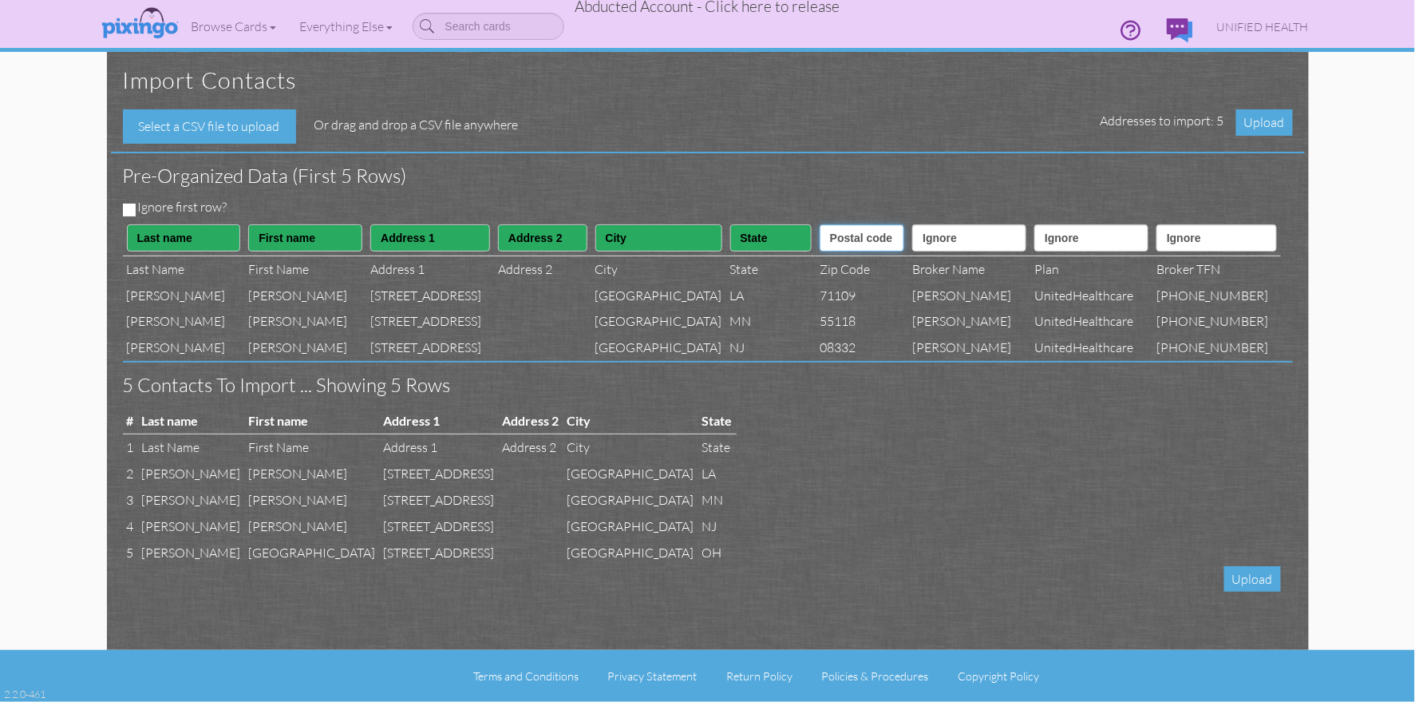
click at [820, 224] on select "Ignore ---------- First name Last name ---------- Address 1 Address 2 City Stat…" at bounding box center [862, 237] width 85 height 27
click at [960, 235] on select "Ignore ---------- First name Last name ---------- Address 1 Address 2 City Stat…" at bounding box center [969, 237] width 114 height 27
select select "object:70333"
click at [917, 224] on select "Ignore ---------- First name Last name ---------- Address 1 Address 2 City Stat…" at bounding box center [969, 237] width 114 height 27
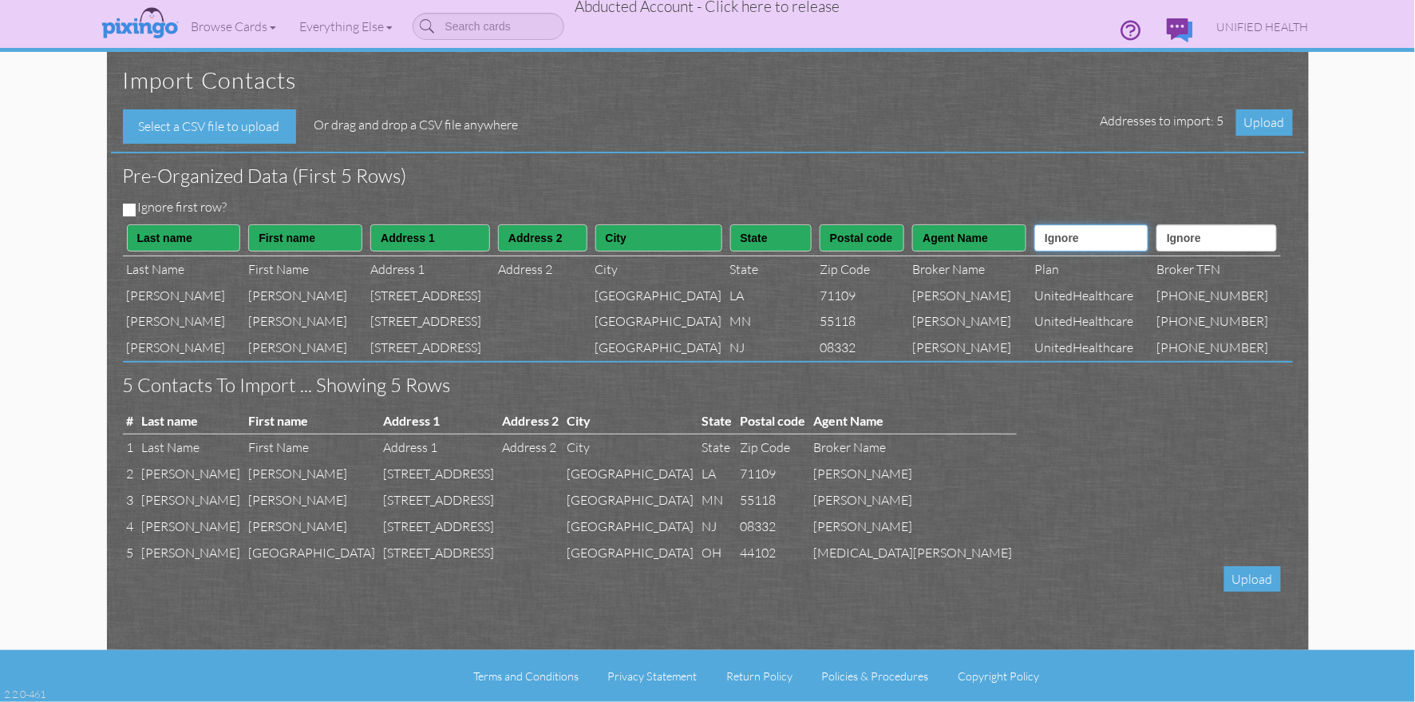
click at [1089, 243] on select "Ignore ---------- First name Last name ---------- Address 1 Address 2 City Stat…" at bounding box center [1092, 237] width 114 height 27
select select "object:70332"
click at [1041, 224] on select "Ignore ---------- First name Last name ---------- Address 1 Address 2 City Stat…" at bounding box center [1092, 237] width 114 height 27
click at [1210, 243] on select "Ignore ---------- First name Last name ---------- Address 1 Address 2 City Stat…" at bounding box center [1217, 237] width 120 height 27
select select "object:70334"
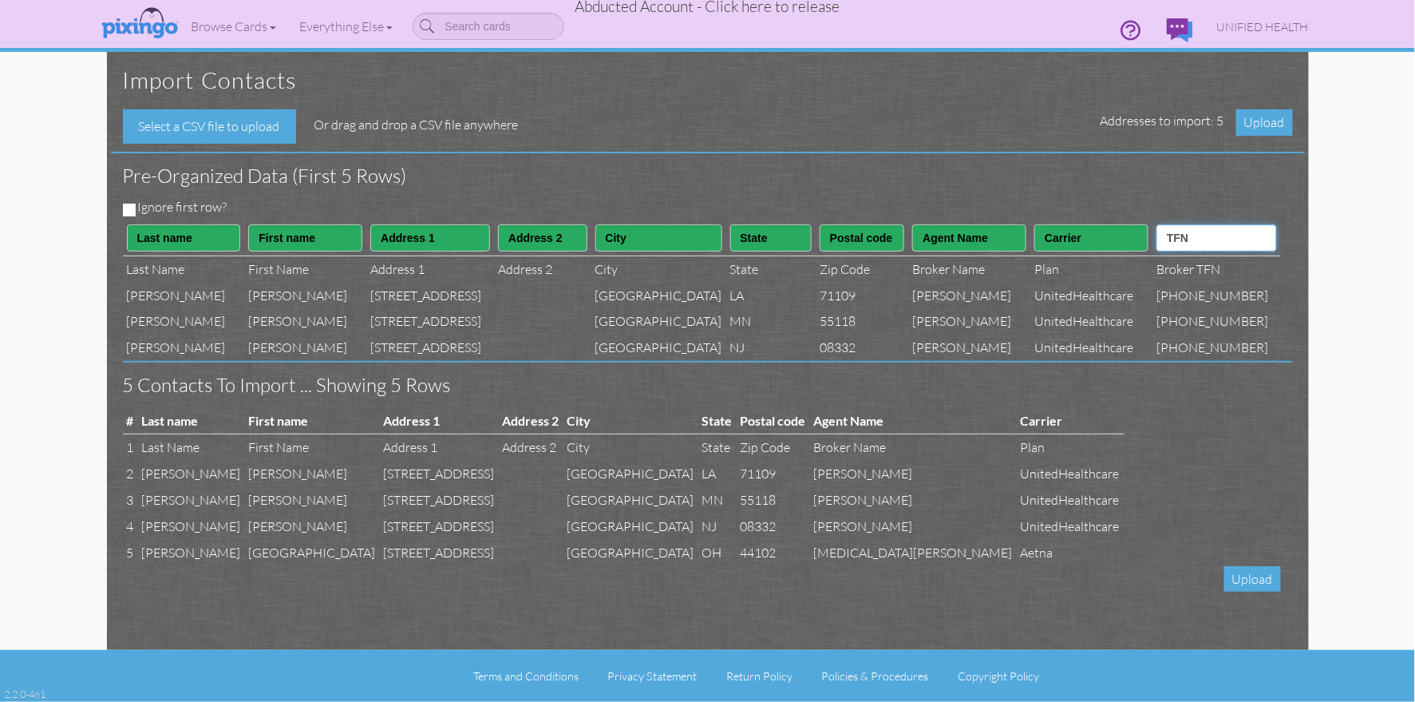
click at [1174, 224] on select "Ignore ---------- First name Last name ---------- Address 1 Address 2 City Stat…" at bounding box center [1217, 237] width 120 height 27
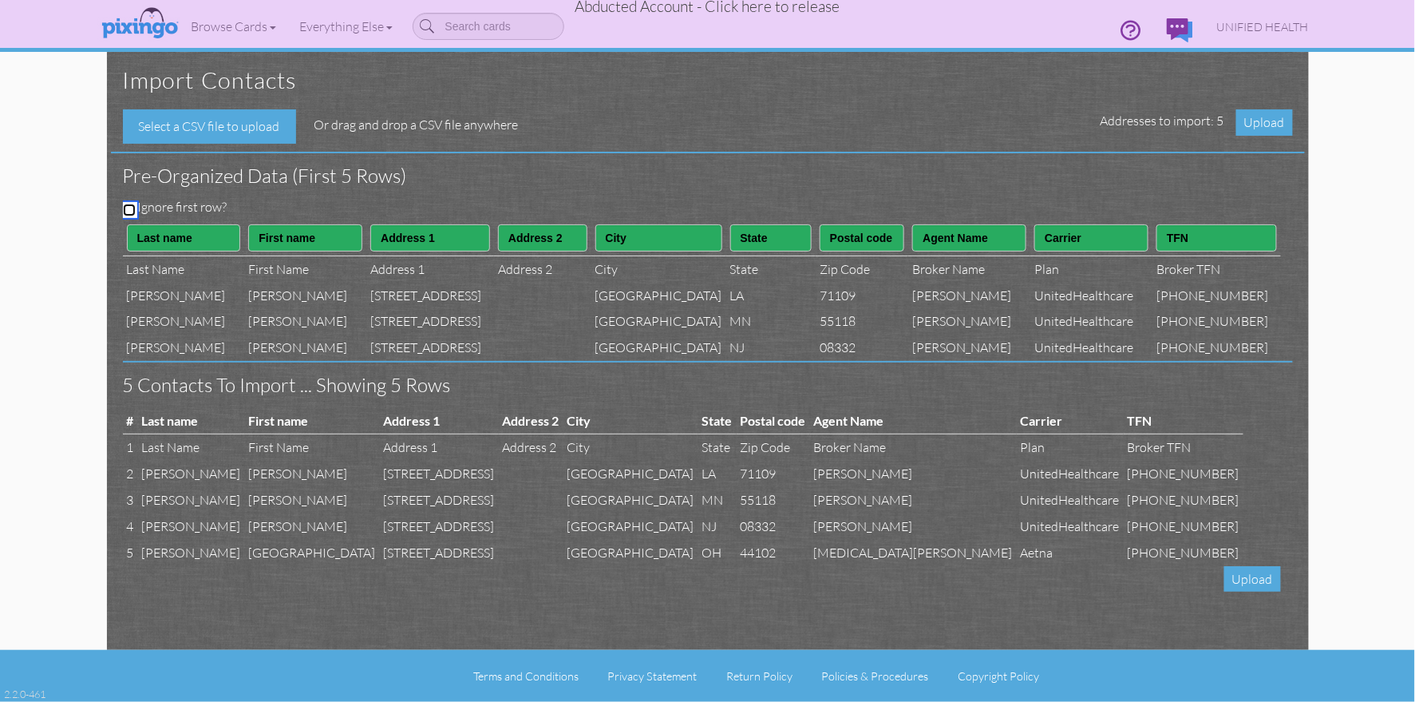
click at [133, 209] on input "Ignore first row?" at bounding box center [129, 210] width 13 height 13
checkbox input "true"
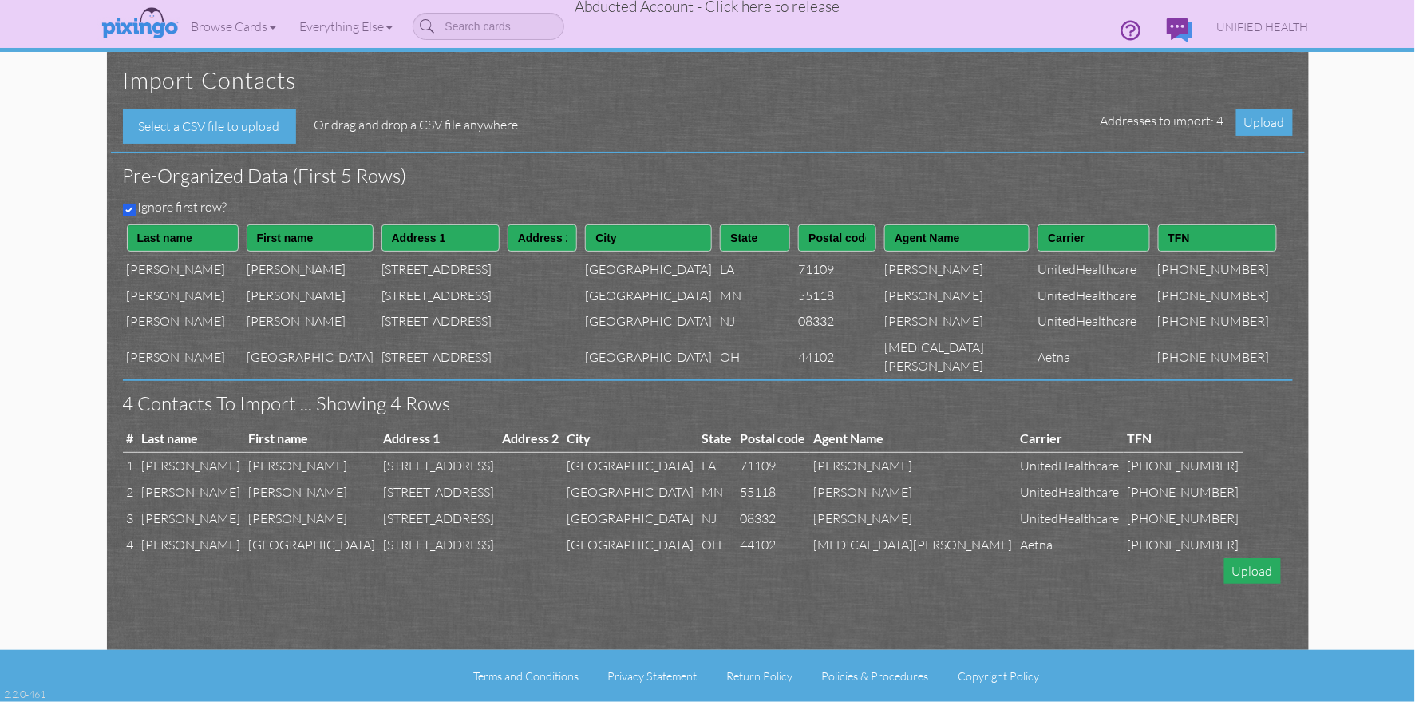
click at [1256, 584] on span "Upload" at bounding box center [1253, 571] width 57 height 26
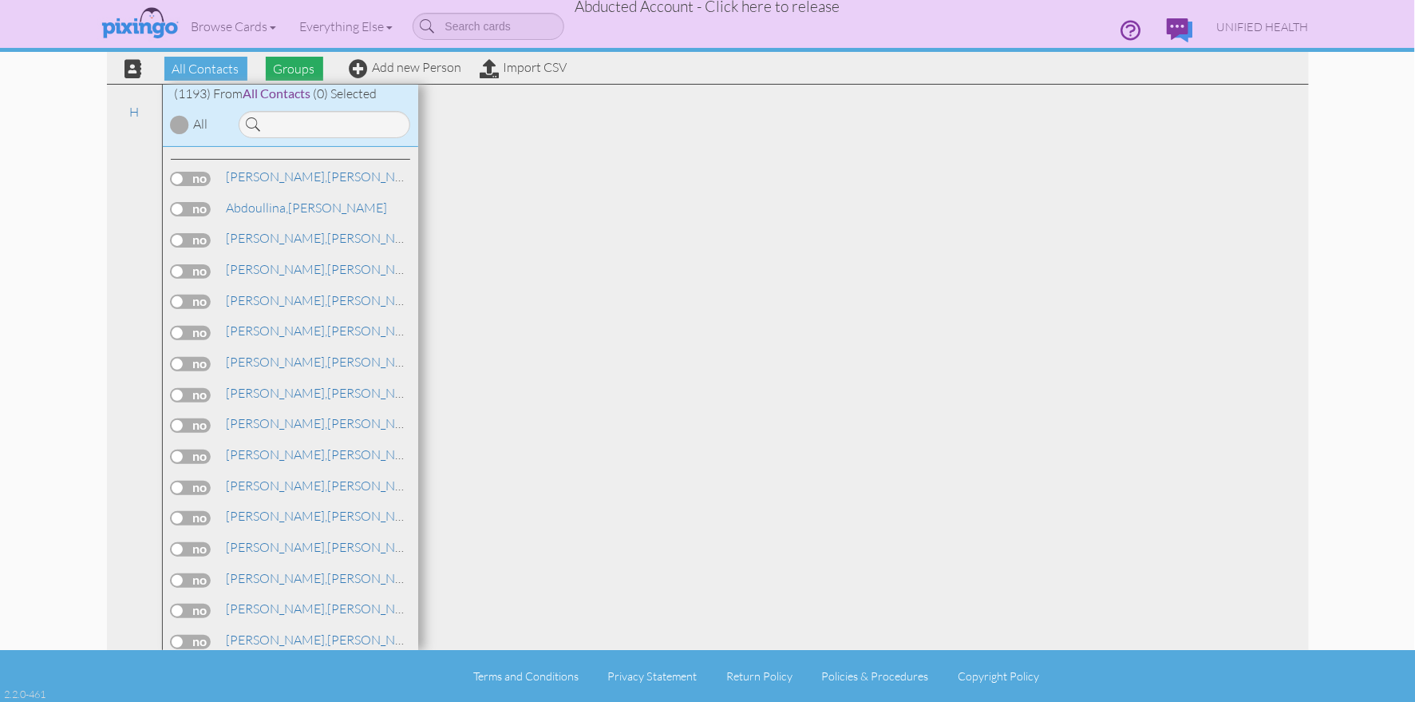
click at [278, 72] on span "Groups" at bounding box center [294, 69] width 57 height 24
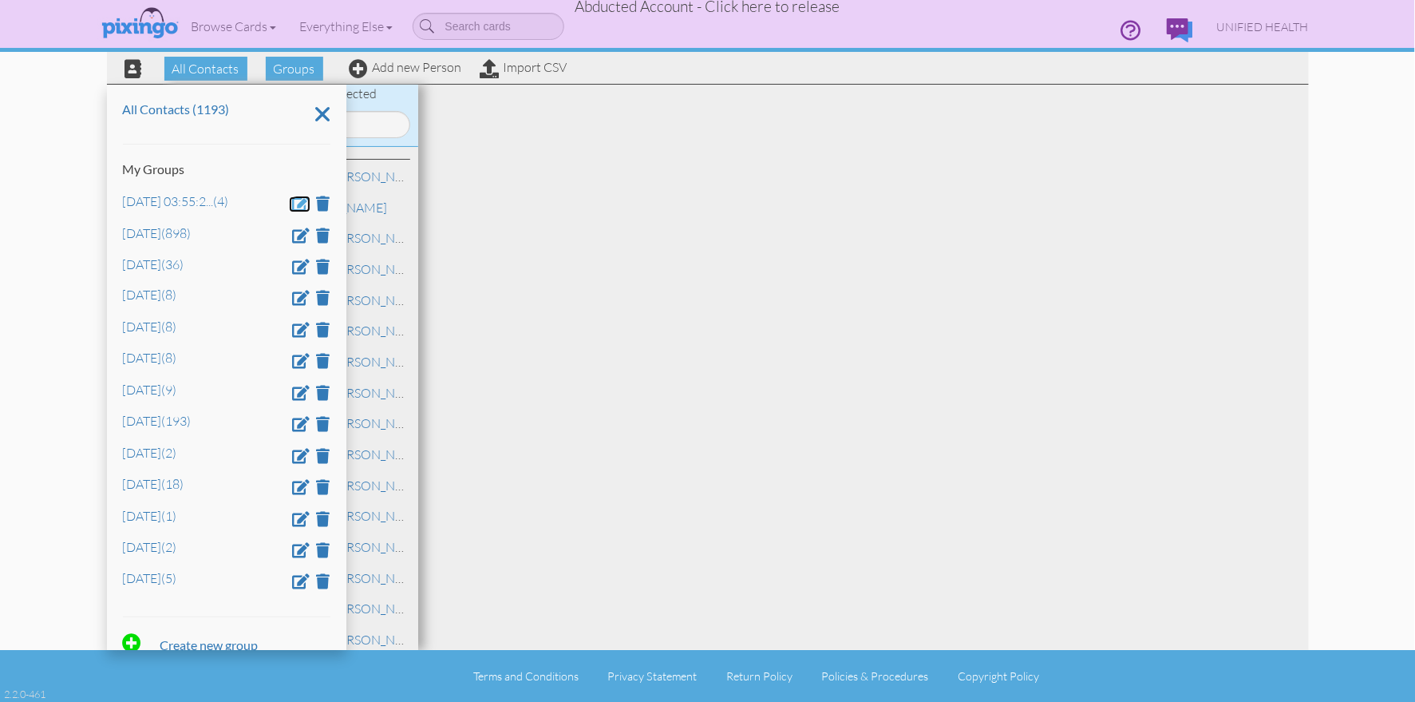
click at [302, 202] on span at bounding box center [302, 203] width 18 height 15
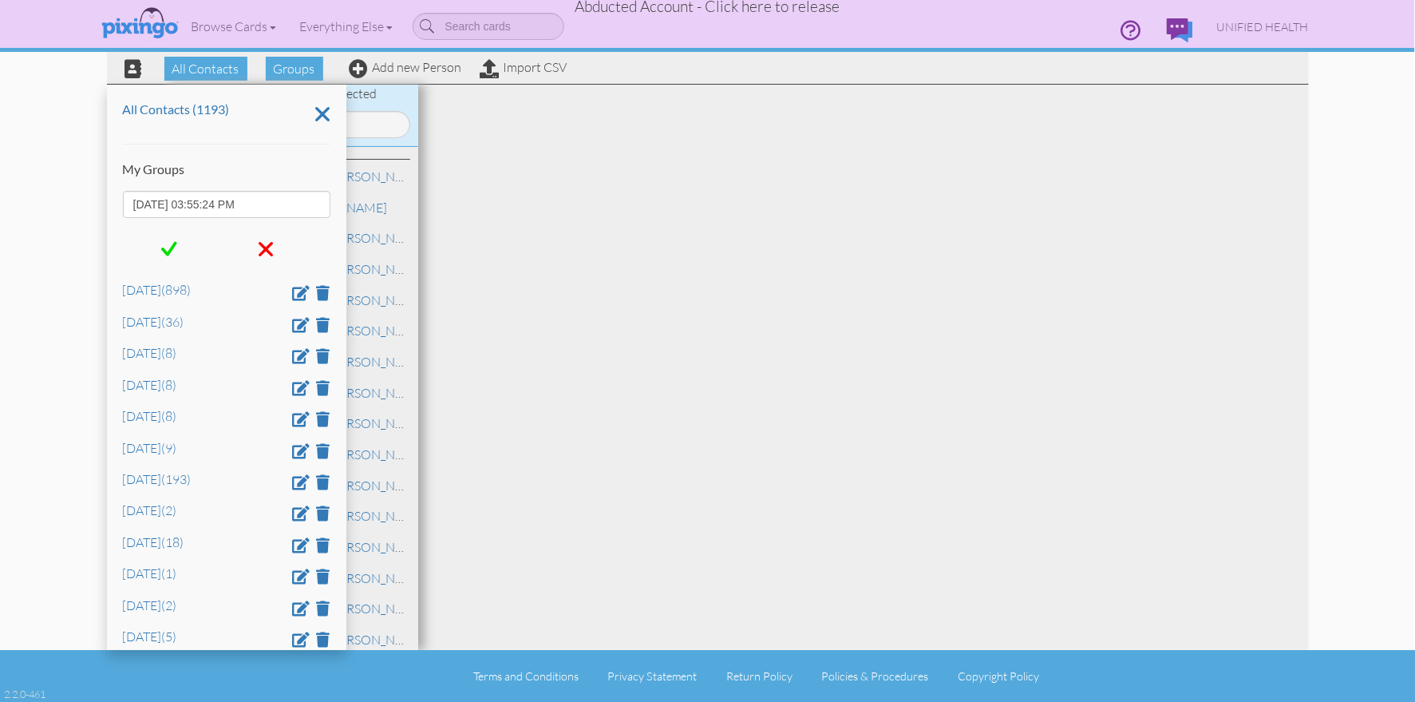
drag, startPoint x: 271, startPoint y: 202, endPoint x: 100, endPoint y: 207, distance: 171.7
click at [83, 202] on contacts "Toggle navigation Visit Pixingo Mobile Browse Cards Business Accounting Automot…" at bounding box center [707, 351] width 1415 height 702
type input "March 23"
click at [163, 244] on span at bounding box center [169, 249] width 16 height 24
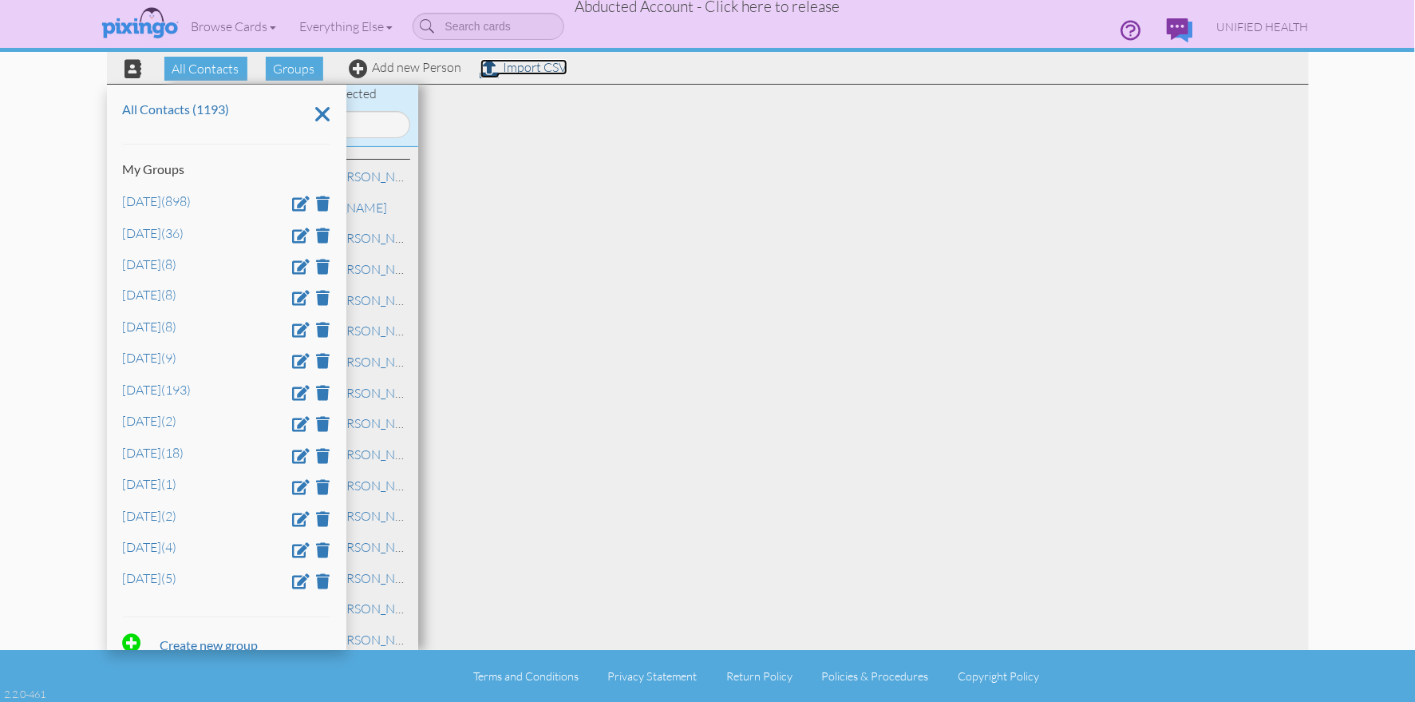
click at [517, 70] on link "Import CSV" at bounding box center [524, 67] width 87 height 16
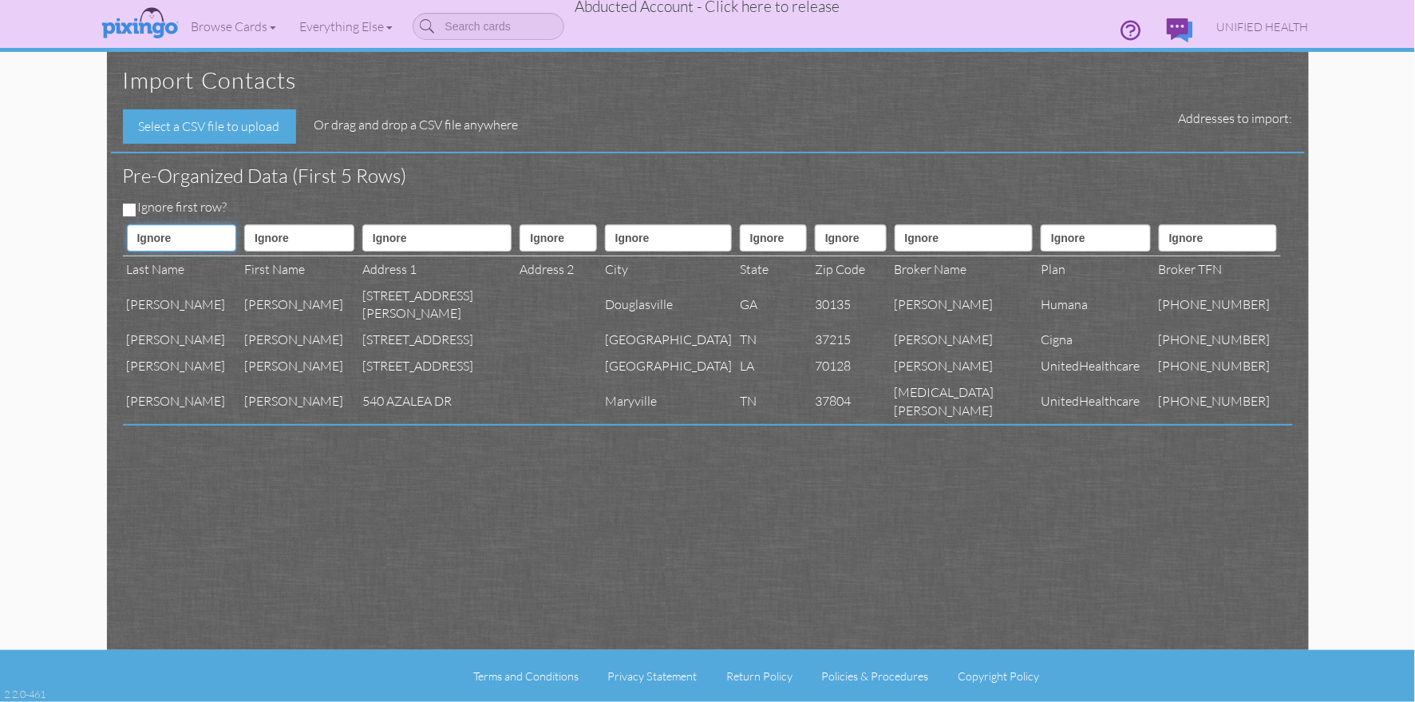
click at [162, 239] on select "Ignore ---------- First name Last name ---------- Address 1 Address 2 City Stat…" at bounding box center [182, 237] width 110 height 27
select select "object:74794"
click at [127, 224] on select "Ignore ---------- First name Last name ---------- Address 1 Address 2 City Stat…" at bounding box center [182, 237] width 110 height 27
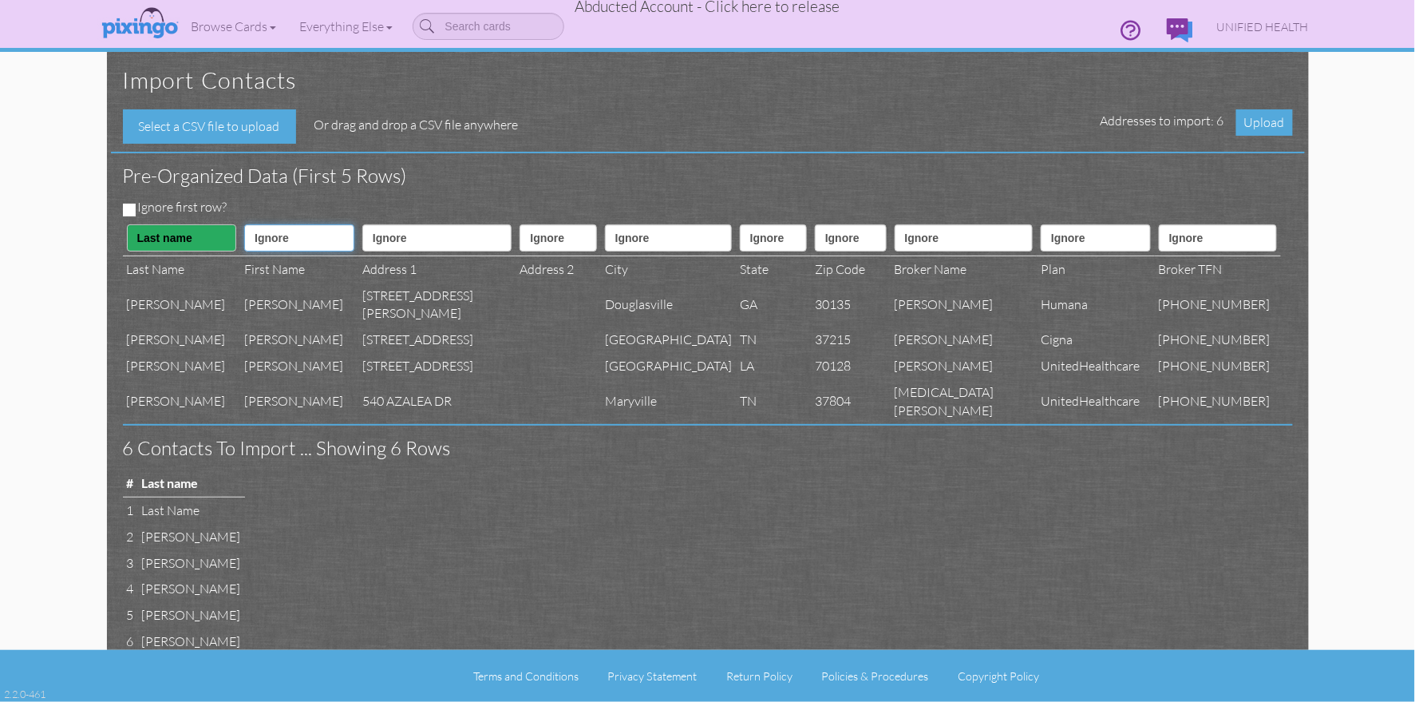
click at [258, 241] on select "Ignore ---------- First name Last name ---------- Address 1 Address 2 City Stat…" at bounding box center [299, 237] width 110 height 27
select select "object:74793"
click at [244, 224] on select "Ignore ---------- First name Last name ---------- Address 1 Address 2 City Stat…" at bounding box center [299, 237] width 110 height 27
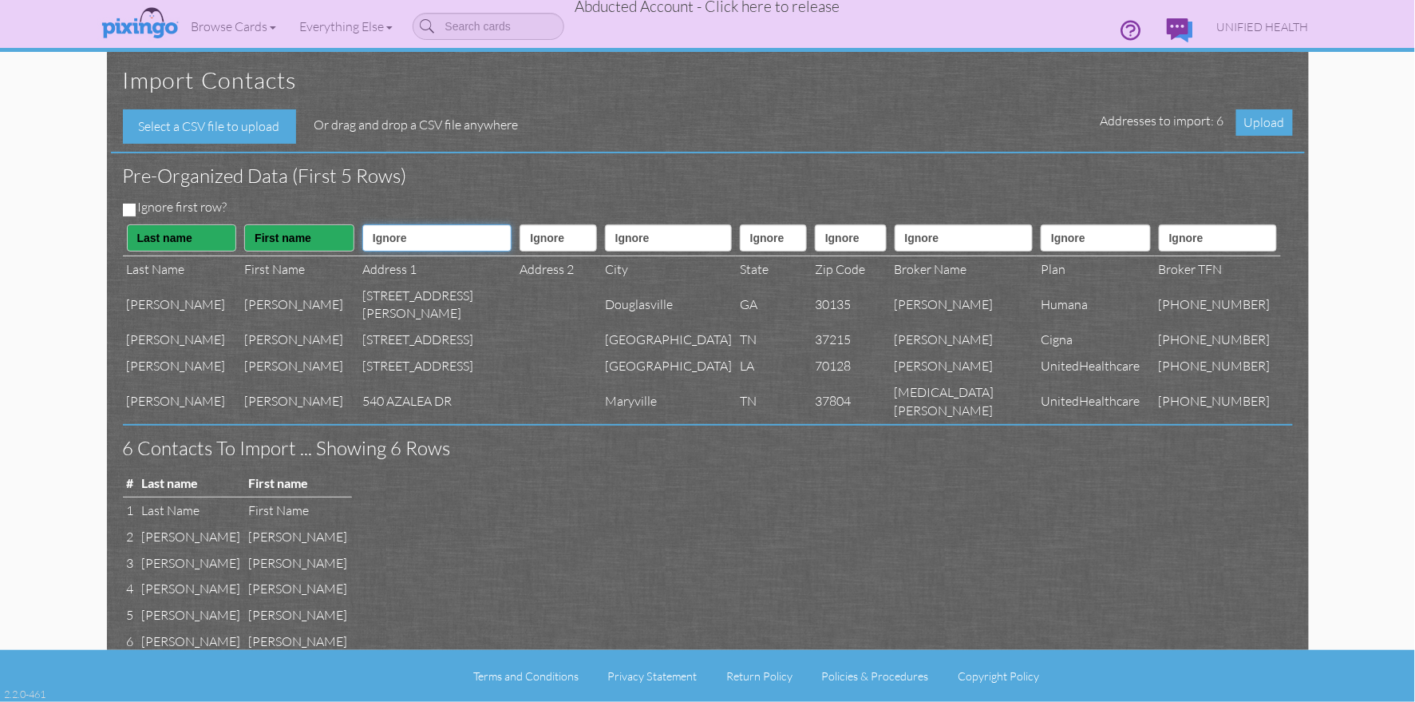
click at [370, 236] on select "Ignore ---------- First name Last name ---------- Address 1 Address 2 City Stat…" at bounding box center [437, 237] width 150 height 27
select select "object:74796"
click at [362, 224] on select "Ignore ---------- First name Last name ---------- Address 1 Address 2 City Stat…" at bounding box center [437, 237] width 150 height 27
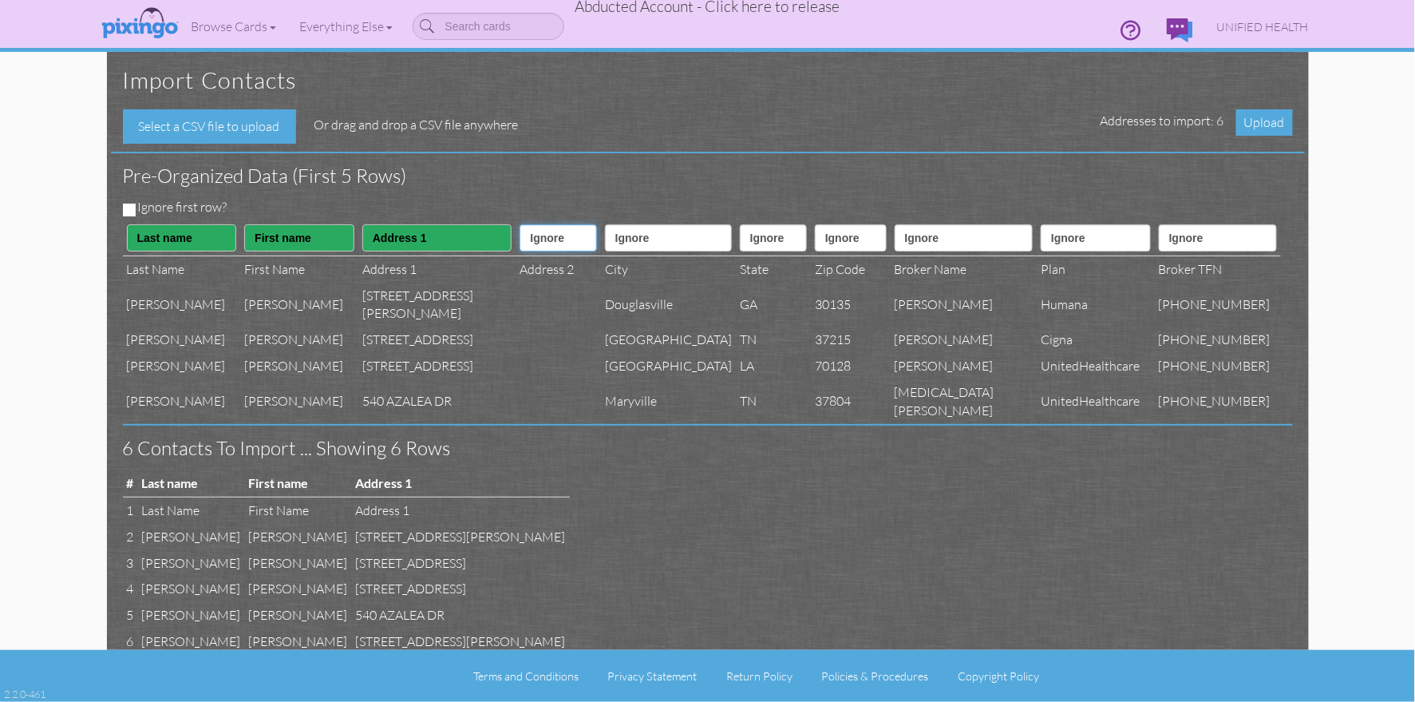
click at [520, 243] on select "Ignore ---------- First name Last name ---------- Address 1 Address 2 City Stat…" at bounding box center [558, 237] width 77 height 27
select select "object:74797"
click at [520, 224] on select "Ignore ---------- First name Last name ---------- Address 1 Address 2 City Stat…" at bounding box center [558, 237] width 77 height 27
click at [631, 251] on th "Ignore ---------- First name Last name ---------- Address 1 Address 2 City Stat…" at bounding box center [668, 238] width 135 height 36
click at [627, 245] on select "Ignore ---------- First name Last name ---------- Address 1 Address 2 City Stat…" at bounding box center [668, 237] width 127 height 27
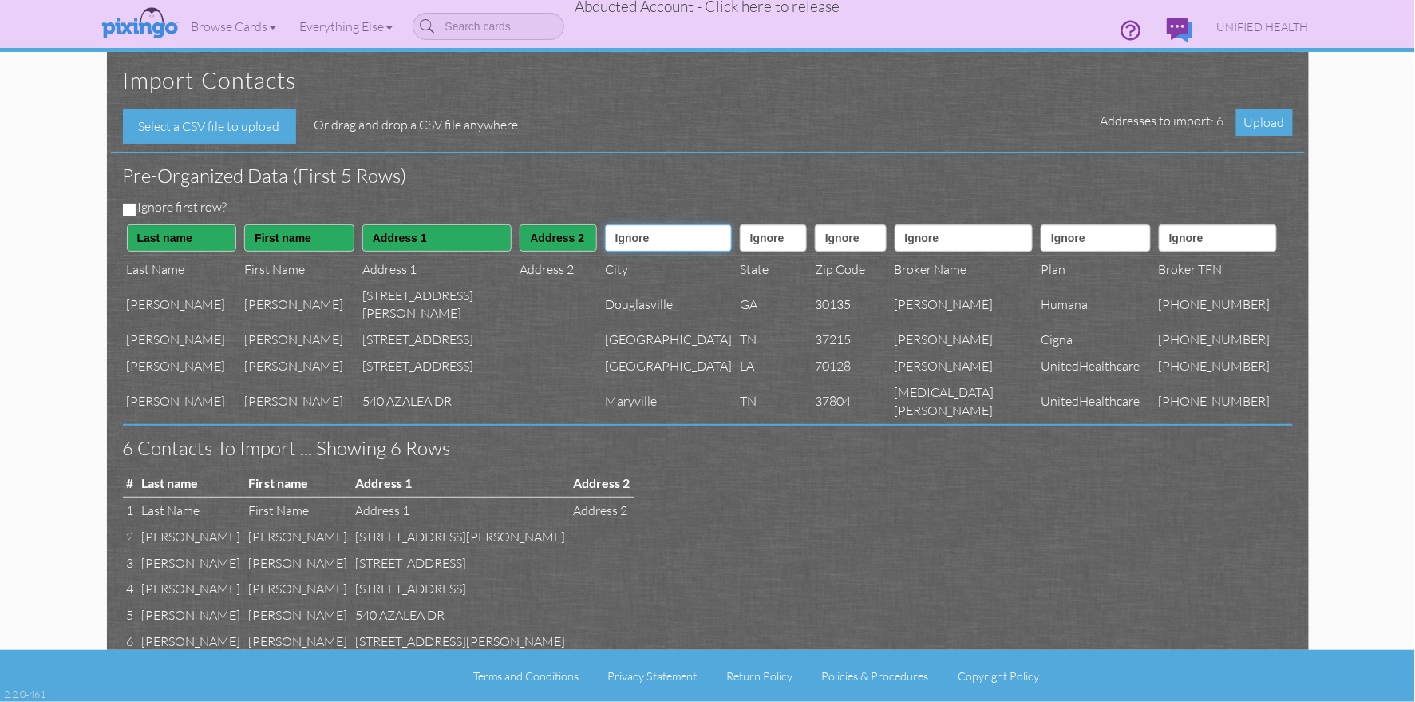
select select "object:74798"
click at [605, 224] on select "Ignore ---------- First name Last name ---------- Address 1 Address 2 City Stat…" at bounding box center [668, 237] width 127 height 27
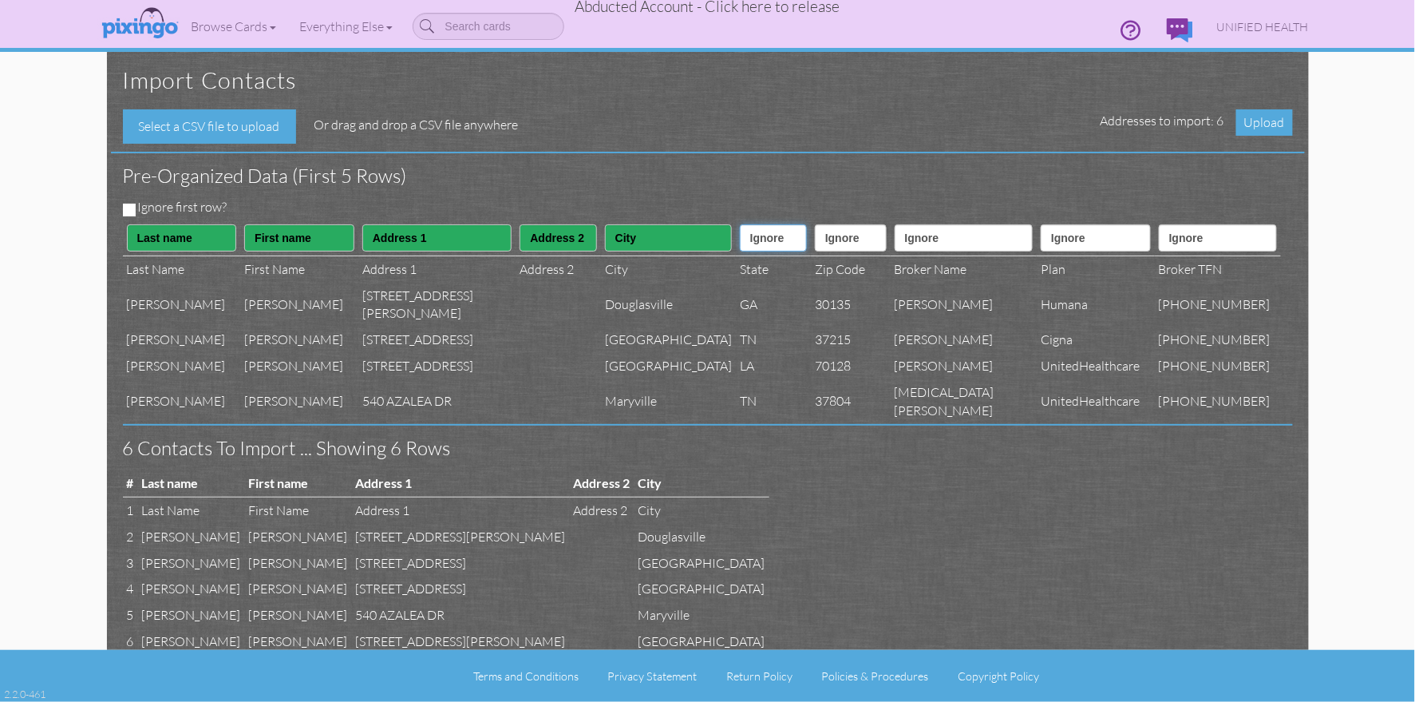
click at [740, 240] on select "Ignore ---------- First name Last name ---------- Address 1 Address 2 City Stat…" at bounding box center [773, 237] width 67 height 27
select select "object:74799"
click at [740, 224] on select "Ignore ---------- First name Last name ---------- Address 1 Address 2 City Stat…" at bounding box center [773, 237] width 67 height 27
click at [869, 237] on select "Ignore ---------- First name Last name ---------- Address 1 Address 2 City Stat…" at bounding box center [851, 237] width 72 height 27
select select "object:74800"
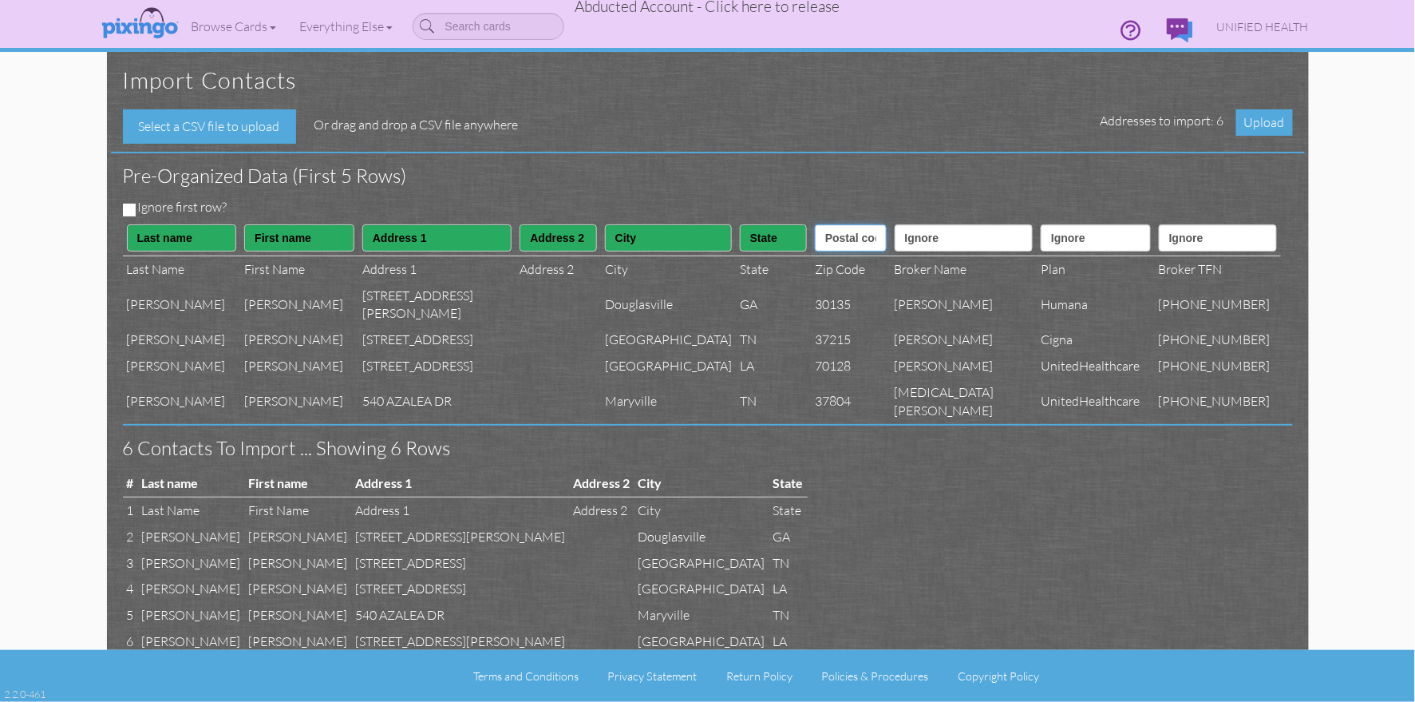
click at [815, 224] on select "Ignore ---------- First name Last name ---------- Address 1 Address 2 City Stat…" at bounding box center [851, 237] width 72 height 27
click at [975, 232] on select "Ignore ---------- First name Last name ---------- Address 1 Address 2 City Stat…" at bounding box center [964, 237] width 139 height 27
select select "object:74814"
click at [920, 224] on select "Ignore ---------- First name Last name ---------- Address 1 Address 2 City Stat…" at bounding box center [964, 237] width 139 height 27
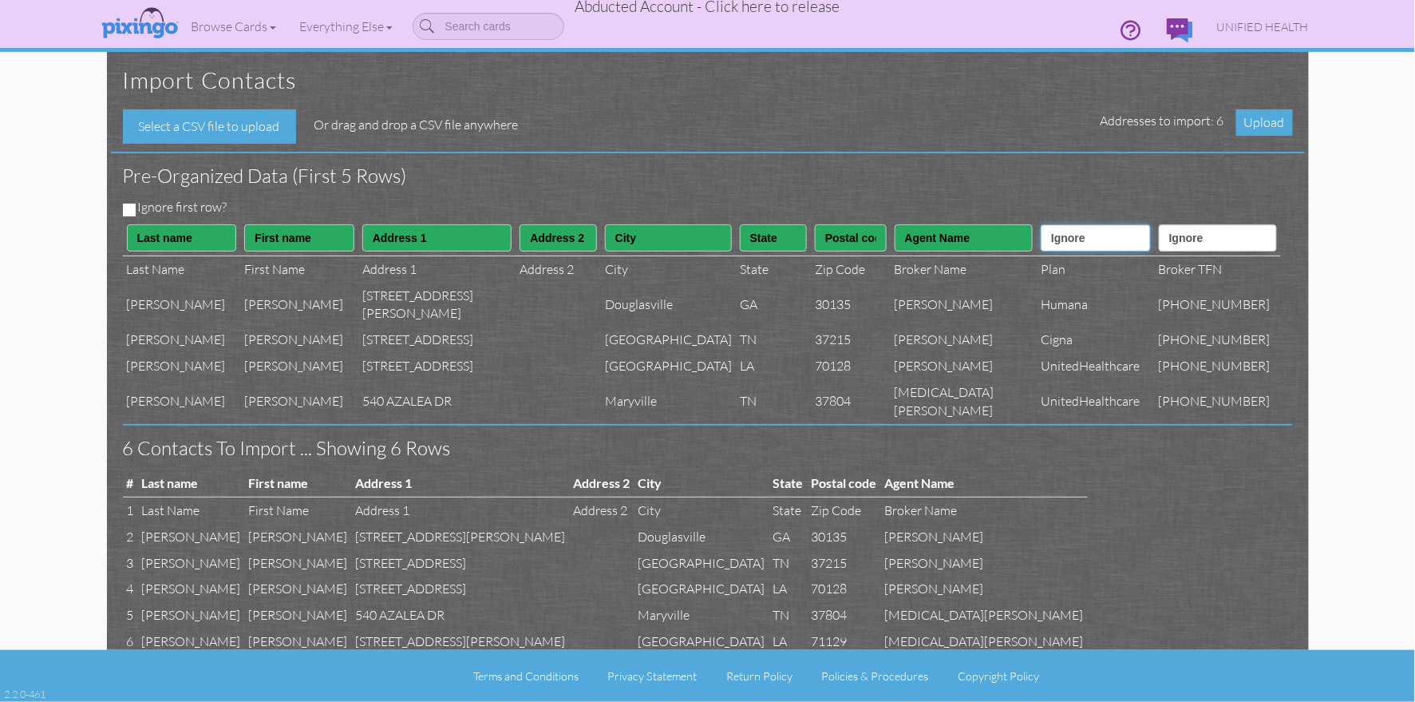
click at [1056, 247] on select "Ignore ---------- First name Last name ---------- Address 1 Address 2 City Stat…" at bounding box center [1096, 237] width 110 height 27
select select "object:74813"
click at [1041, 224] on select "Ignore ---------- First name Last name ---------- Address 1 Address 2 City Stat…" at bounding box center [1096, 237] width 110 height 27
click at [1208, 231] on select "Ignore ---------- First name Last name ---------- Address 1 Address 2 City Stat…" at bounding box center [1218, 237] width 118 height 27
select select "object:74815"
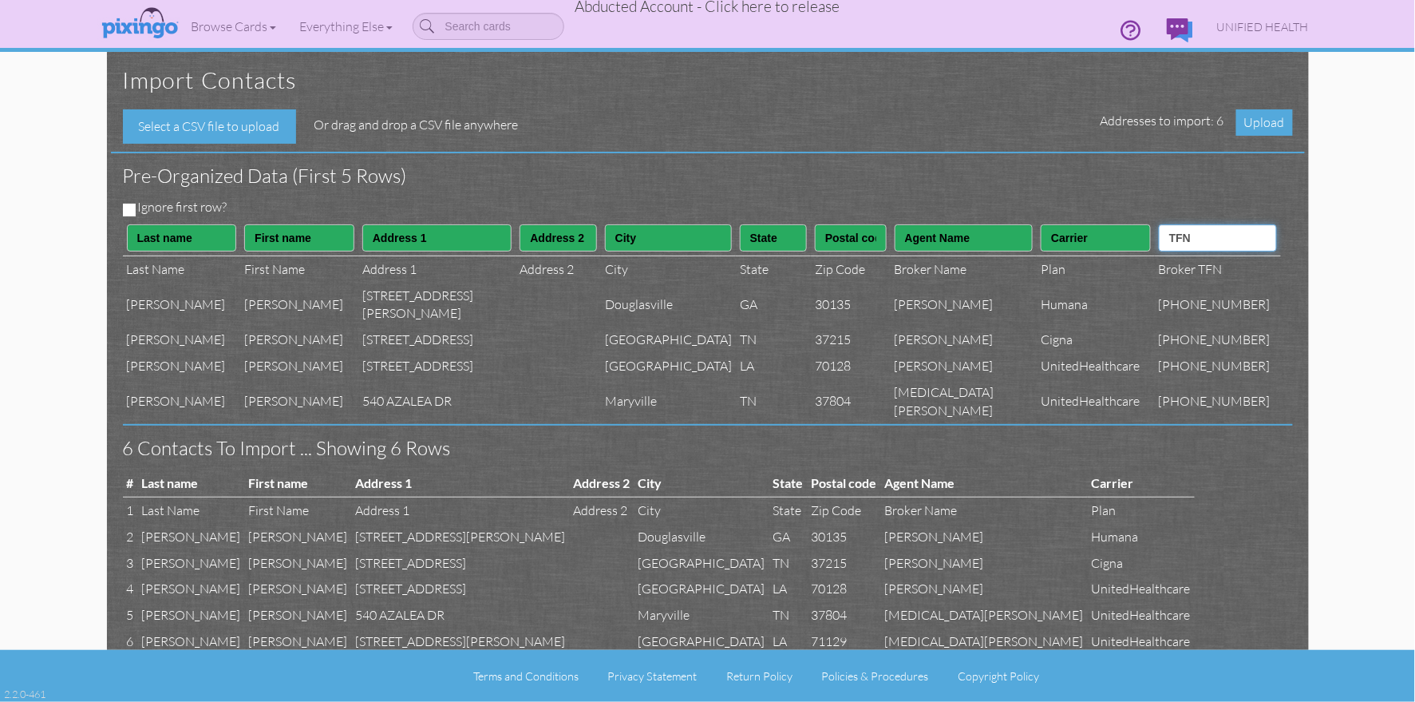
click at [1173, 224] on select "Ignore ---------- First name Last name ---------- Address 1 Address 2 City Stat…" at bounding box center [1218, 237] width 118 height 27
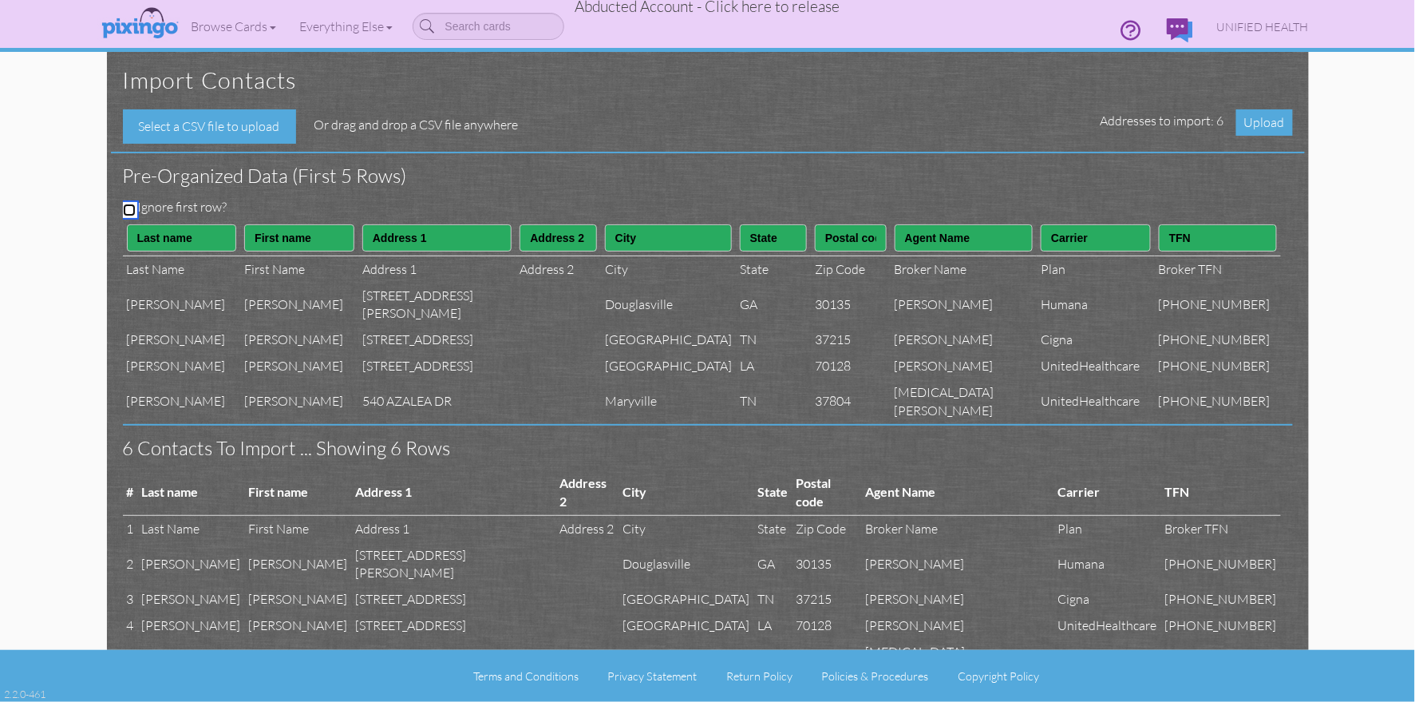
click at [128, 208] on input "Ignore first row?" at bounding box center [129, 210] width 13 height 13
checkbox input "true"
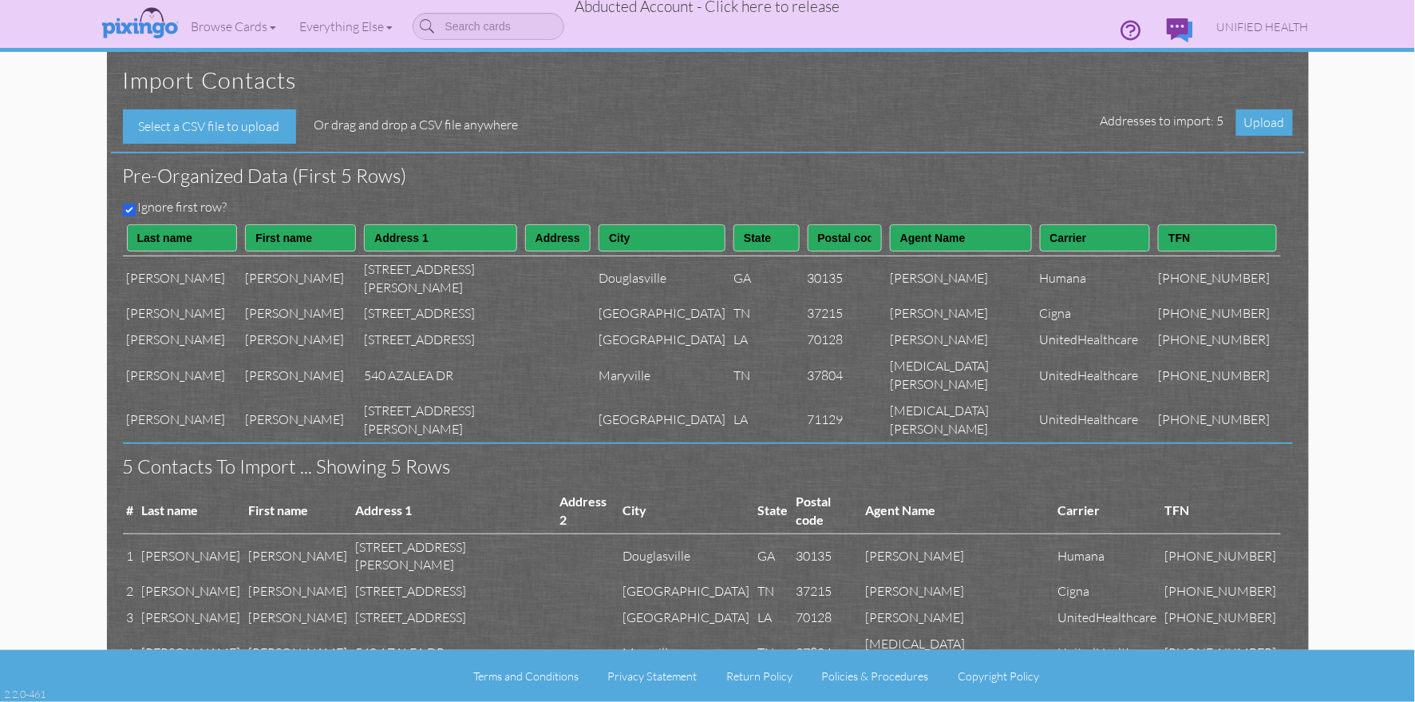
click at [501, 182] on h3 "Pre-organized data (First 5 rows)" at bounding box center [696, 175] width 1146 height 21
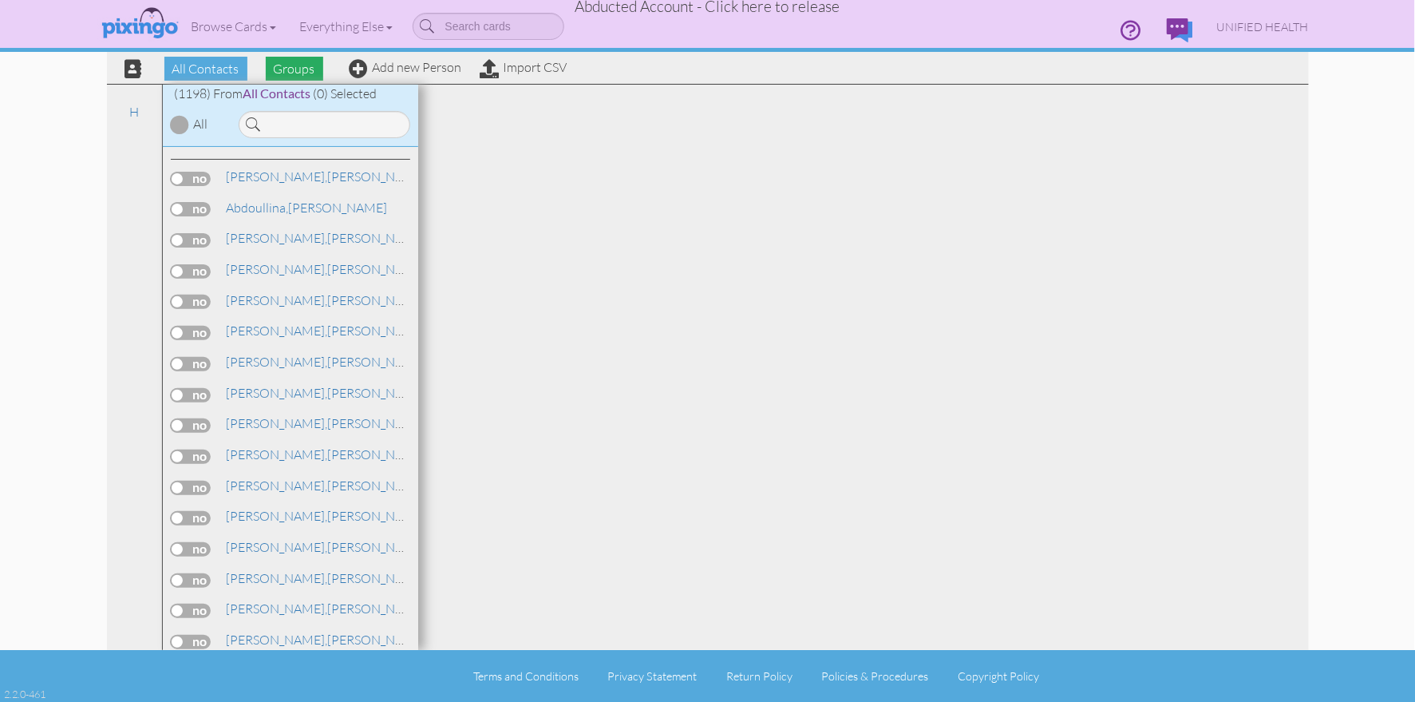
click at [295, 68] on span "Groups" at bounding box center [294, 69] width 57 height 24
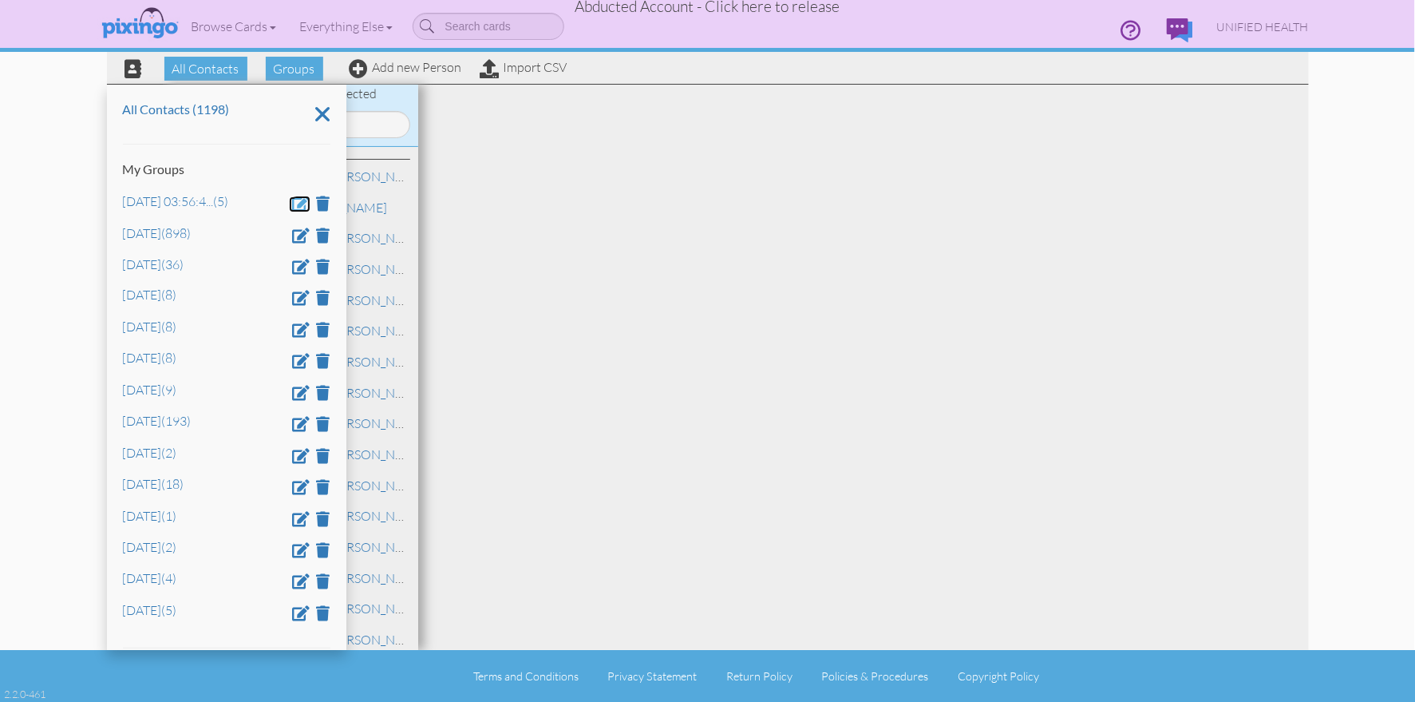
click at [300, 196] on span at bounding box center [302, 203] width 18 height 15
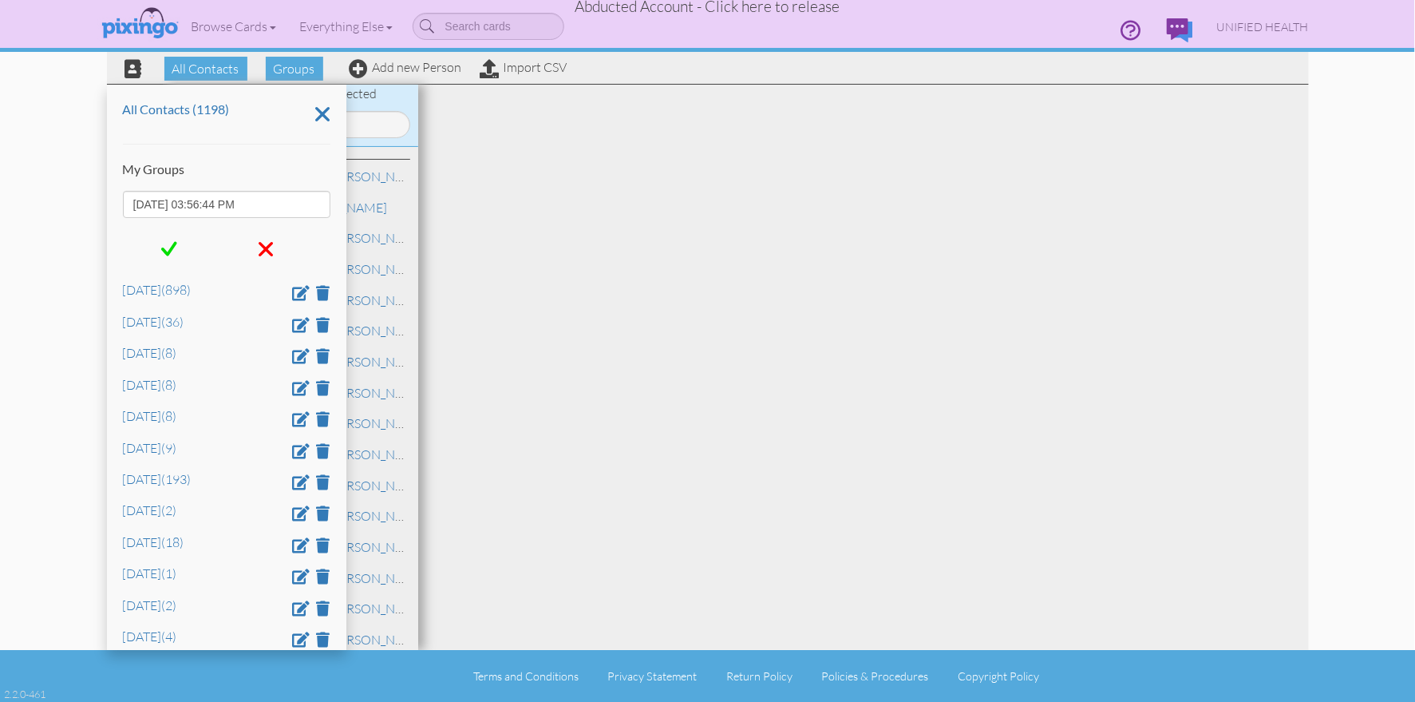
drag, startPoint x: 277, startPoint y: 199, endPoint x: 104, endPoint y: 192, distance: 173.4
click at [100, 193] on div "All Contacts Groups Add new Person Import CSV All Contacts (1198) My Groups Aug…" at bounding box center [708, 325] width 1226 height 650
click at [154, 201] on input "Aug 21, 03:56:44 PM" at bounding box center [227, 204] width 208 height 27
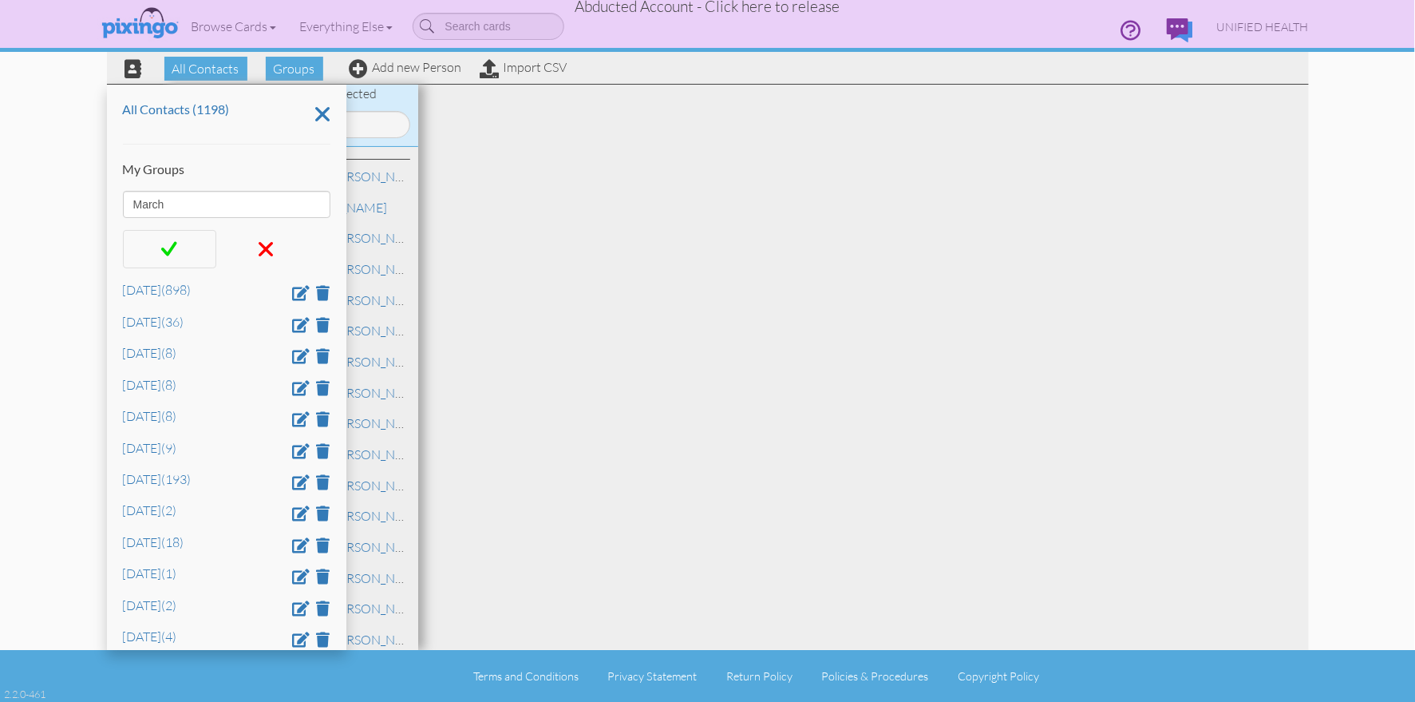
type input "March"
click at [164, 251] on span at bounding box center [169, 249] width 16 height 24
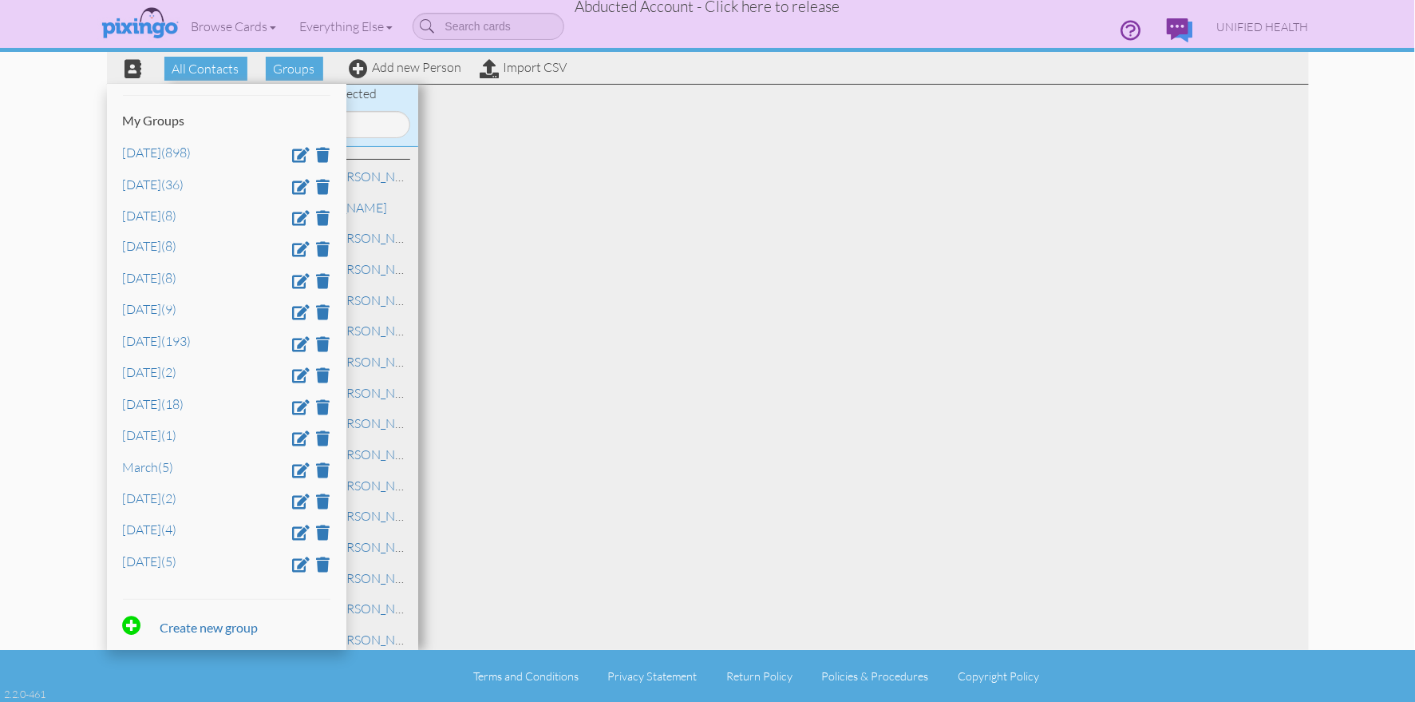
scroll to position [60, 0]
click at [303, 466] on span at bounding box center [302, 466] width 18 height 15
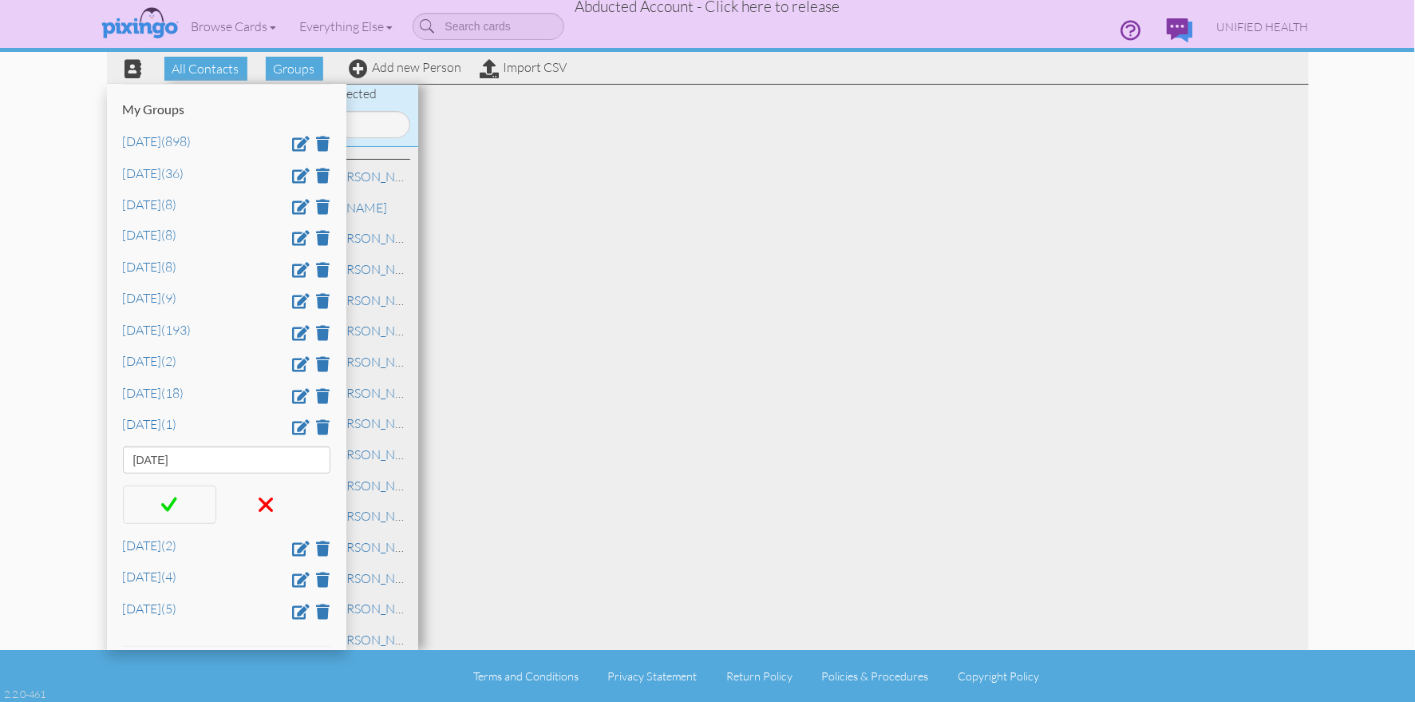
type input "March 30"
click at [172, 512] on span at bounding box center [169, 505] width 16 height 24
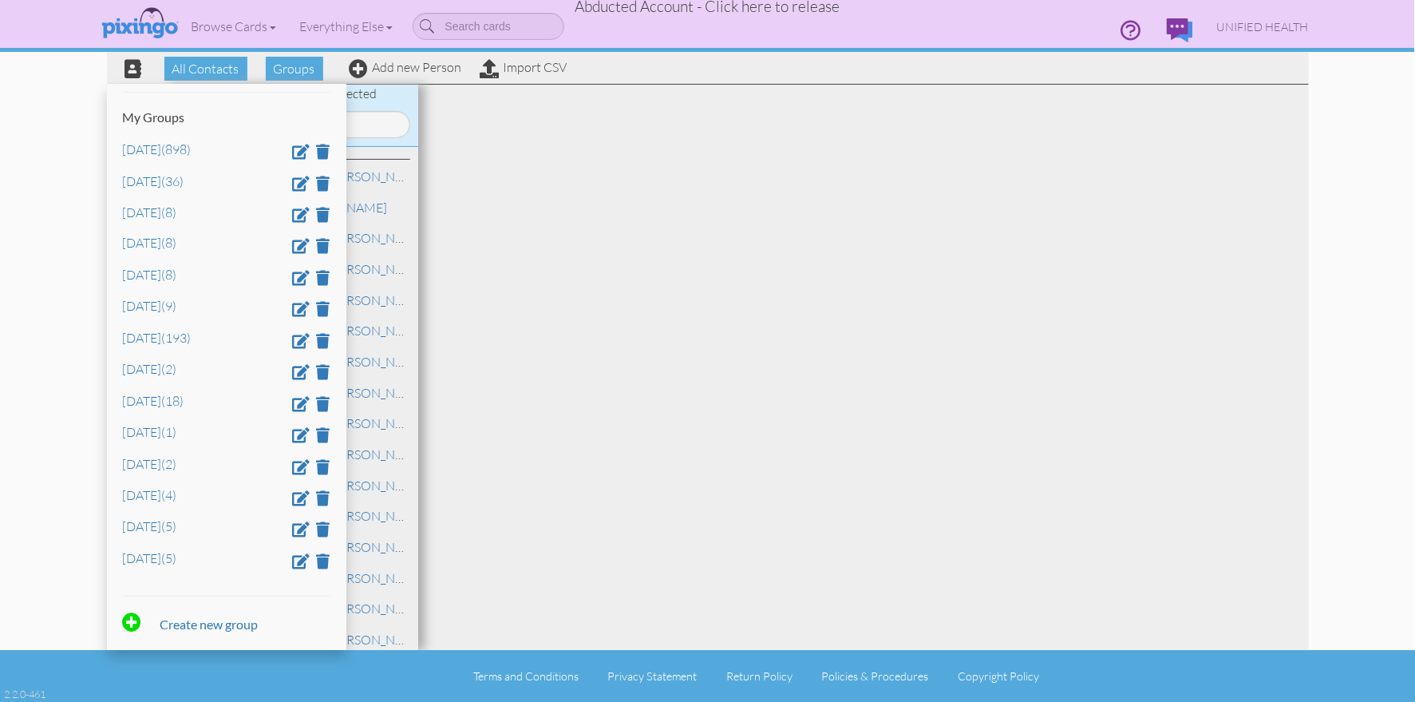
click at [238, 591] on div "All Contacts (1198) My Groups Dec 5 (898) Feb 1 (36) Feb 16 (8) Feb 2 (8) Feb 2…" at bounding box center [226, 367] width 239 height 565
click at [525, 326] on div at bounding box center [863, 367] width 891 height 565
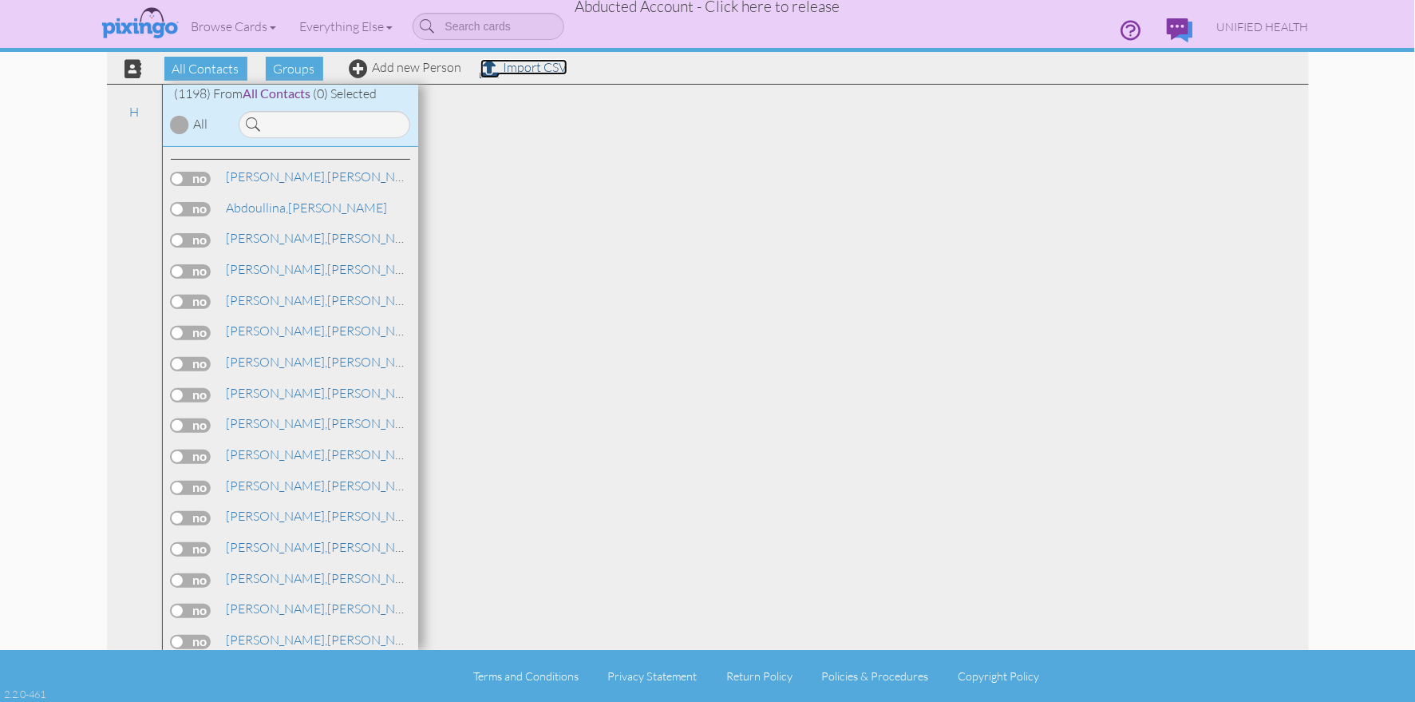
click at [530, 69] on link "Import CSV" at bounding box center [524, 67] width 87 height 16
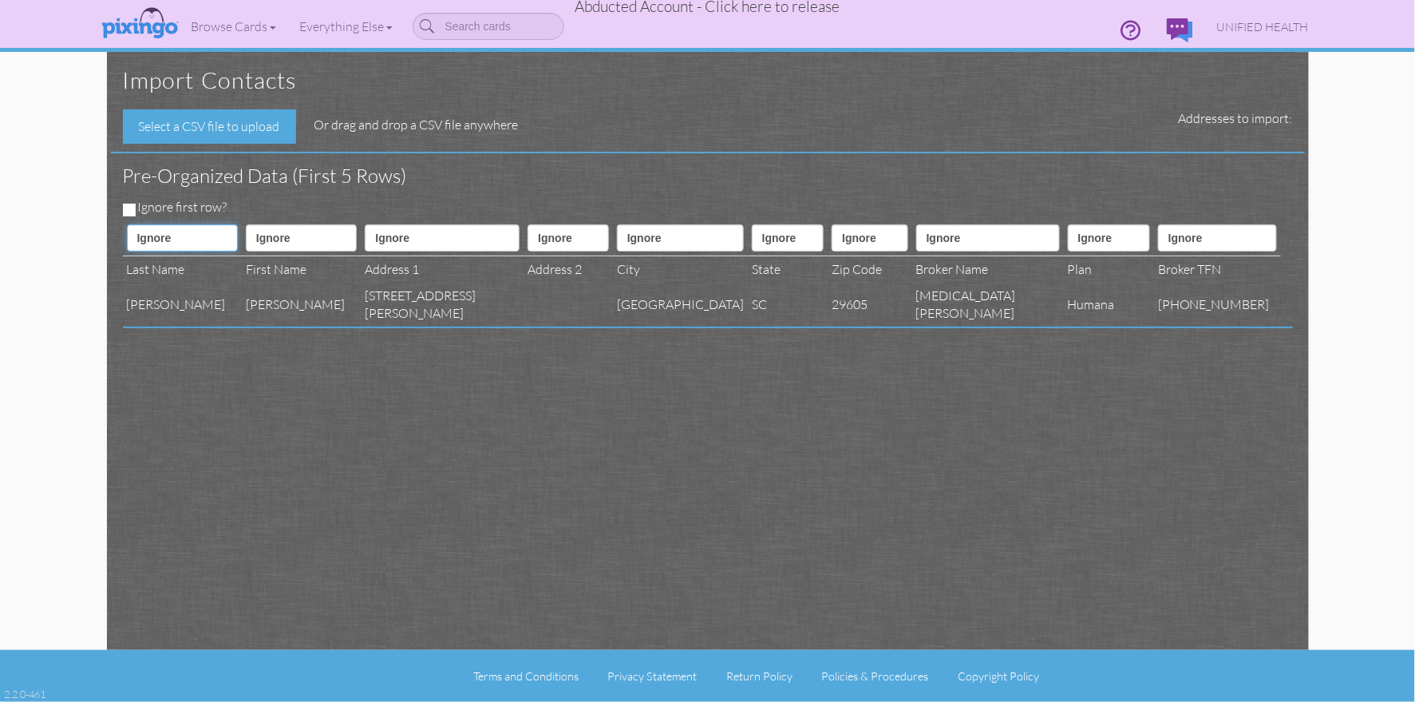
click at [199, 234] on select "Ignore ---------- First name Last name ---------- Address 1 Address 2 City Stat…" at bounding box center [182, 237] width 111 height 27
select select "object:79365"
click at [127, 224] on select "Ignore ---------- First name Last name ---------- Address 1 Address 2 City Stat…" at bounding box center [182, 237] width 111 height 27
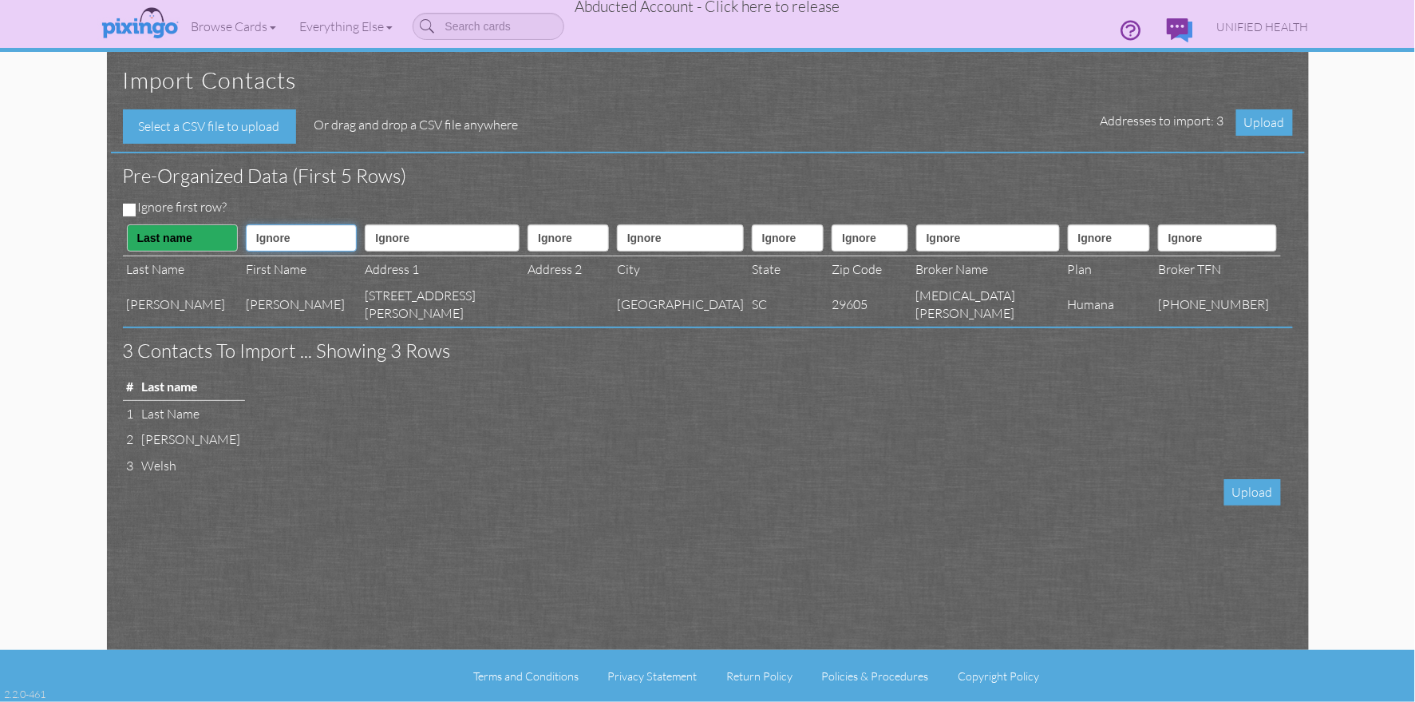
click at [281, 238] on select "Ignore ---------- First name Last name ---------- Address 1 Address 2 City Stat…" at bounding box center [301, 237] width 111 height 27
select select "object:79364"
click at [246, 224] on select "Ignore ---------- First name Last name ---------- Address 1 Address 2 City Stat…" at bounding box center [301, 237] width 111 height 27
click at [379, 235] on select "Ignore ---------- First name Last name ---------- Address 1 Address 2 City Stat…" at bounding box center [442, 237] width 155 height 27
select select "object:79367"
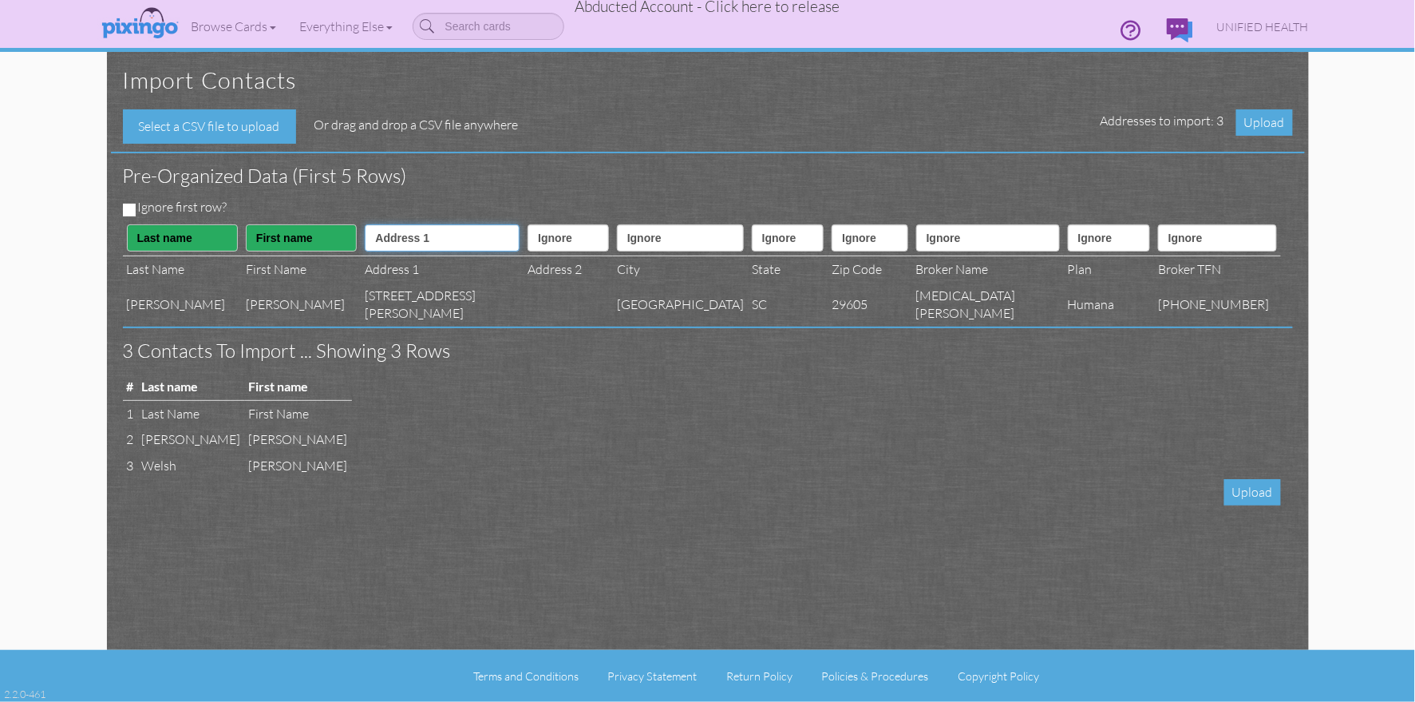
click at [365, 224] on select "Ignore ---------- First name Last name ---------- Address 1 Address 2 City Stat…" at bounding box center [442, 237] width 155 height 27
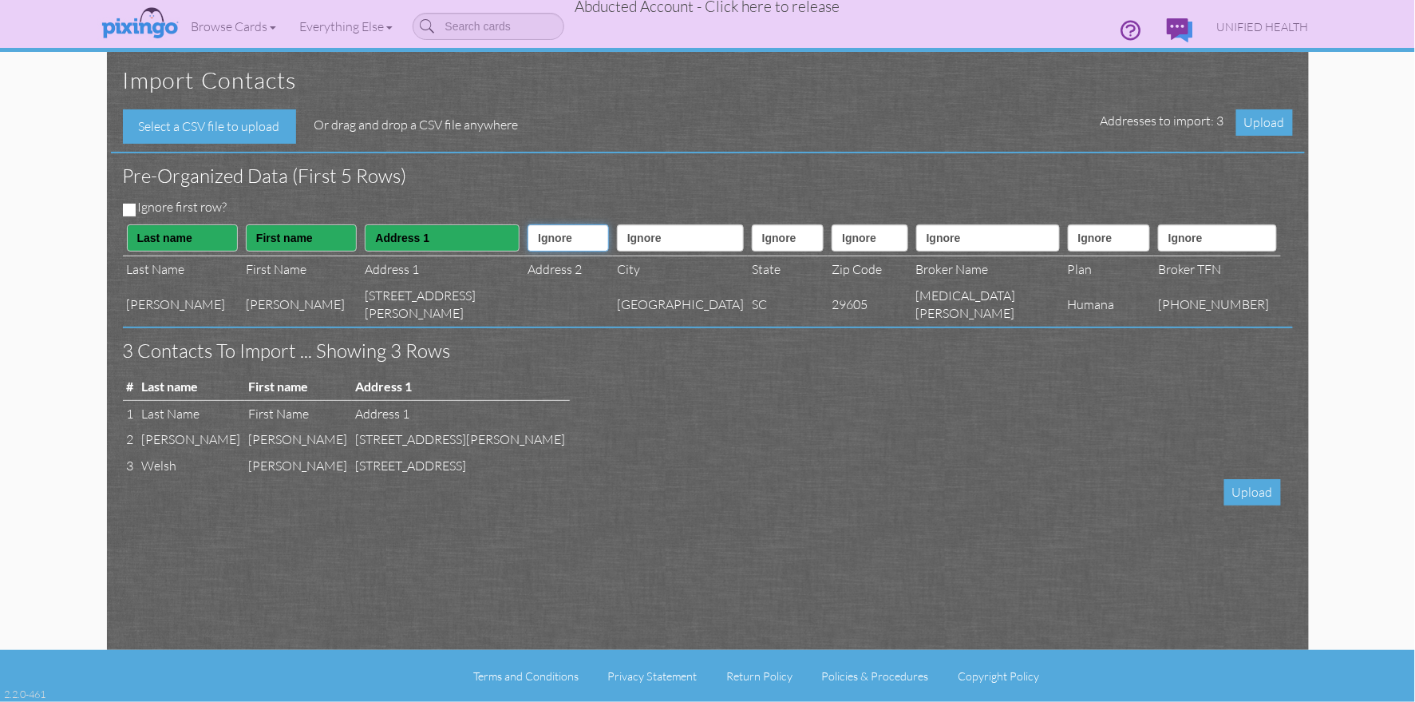
click at [528, 230] on select "Ignore ---------- First name Last name ---------- Address 1 Address 2 City Stat…" at bounding box center [568, 237] width 81 height 27
select select "object:79368"
click at [528, 224] on select "Ignore ---------- First name Last name ---------- Address 1 Address 2 City Stat…" at bounding box center [568, 237] width 81 height 27
click at [675, 235] on select "Ignore ---------- First name Last name ---------- Address 1 Address 2 City Stat…" at bounding box center [680, 237] width 127 height 27
select select "object:79369"
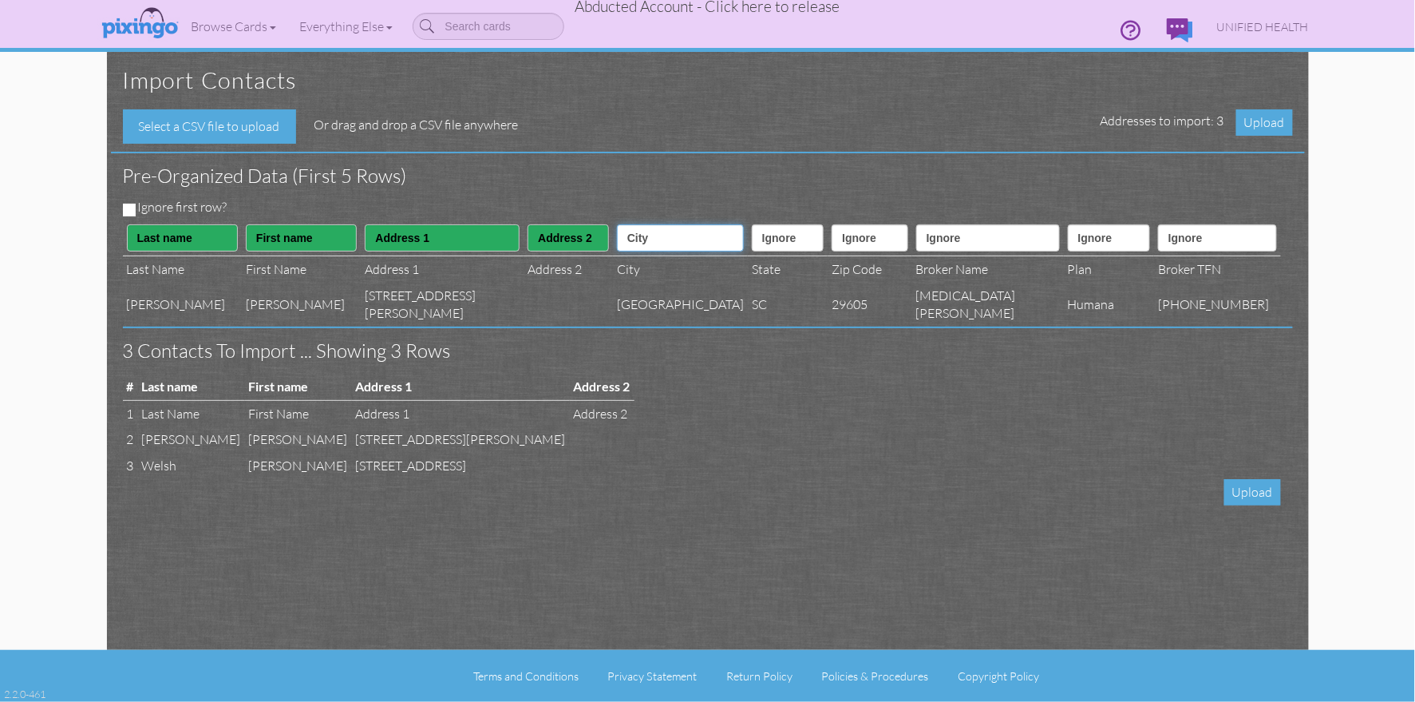
click at [617, 224] on select "Ignore ---------- First name Last name ---------- Address 1 Address 2 City Stat…" at bounding box center [680, 237] width 127 height 27
click at [756, 228] on select "Ignore ---------- First name Last name ---------- Address 1 Address 2 City Stat…" at bounding box center [788, 237] width 72 height 27
select select "object:79370"
click at [752, 224] on select "Ignore ---------- First name Last name ---------- Address 1 Address 2 City Stat…" at bounding box center [788, 237] width 72 height 27
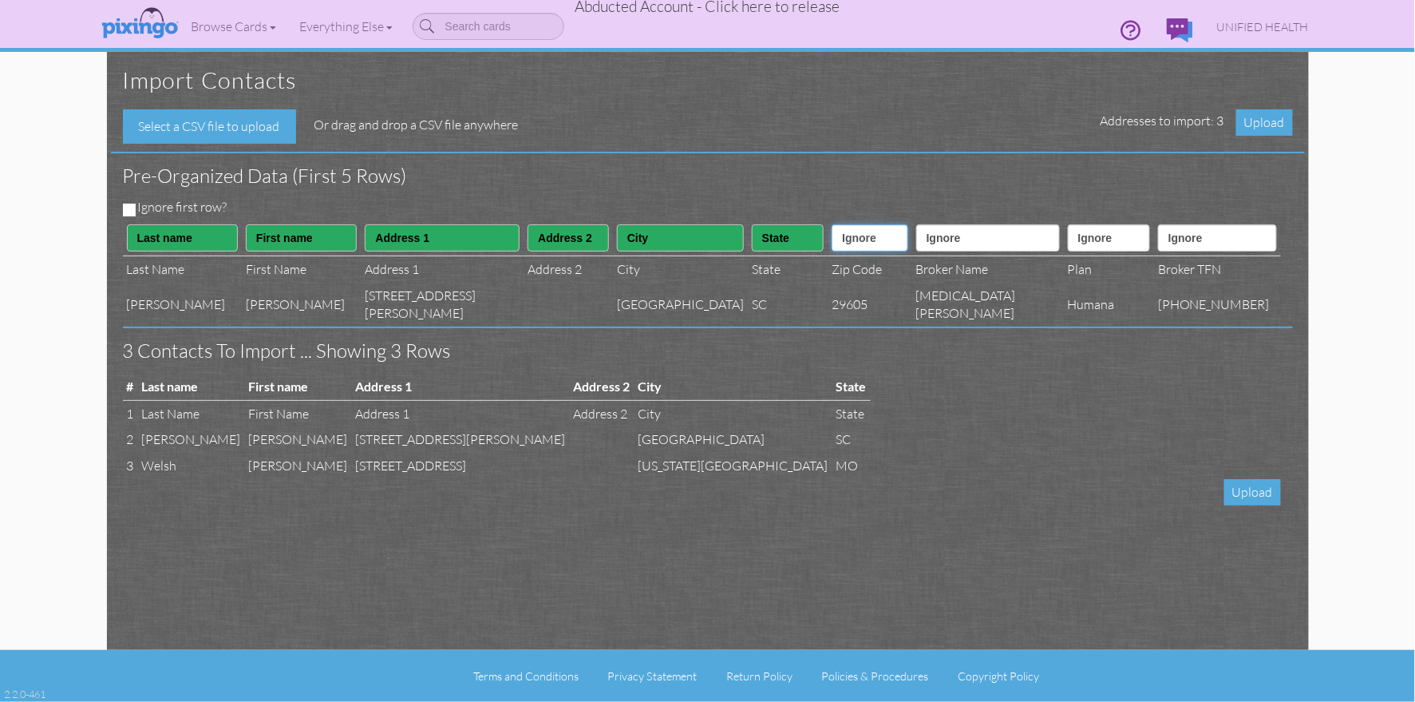
click at [871, 231] on select "Ignore ---------- First name Last name ---------- Address 1 Address 2 City Stat…" at bounding box center [870, 237] width 76 height 27
select select "object:79371"
click at [832, 224] on select "Ignore ---------- First name Last name ---------- Address 1 Address 2 City Stat…" at bounding box center [870, 237] width 76 height 27
click at [988, 245] on select "Ignore ---------- First name Last name ---------- Address 1 Address 2 City Stat…" at bounding box center [988, 237] width 144 height 27
select select "object:79385"
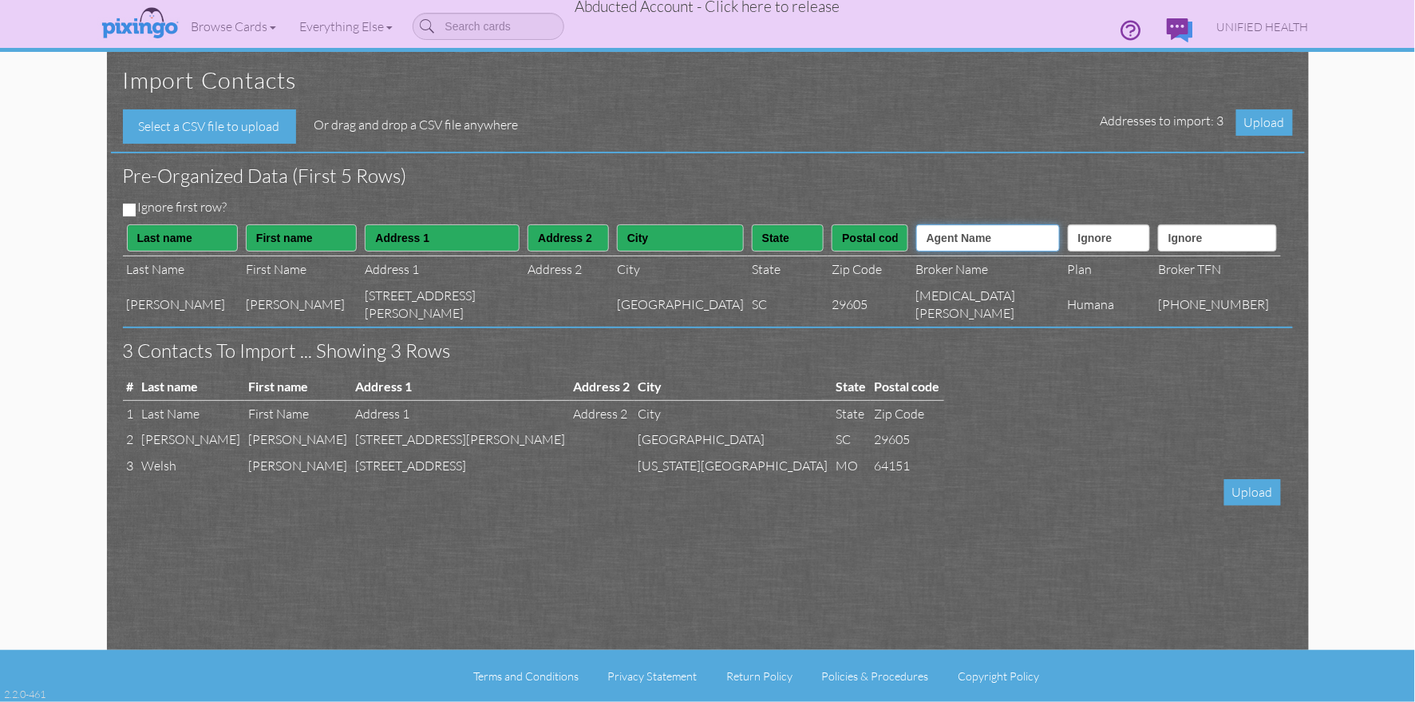
click at [934, 224] on select "Ignore ---------- First name Last name ---------- Address 1 Address 2 City Stat…" at bounding box center [988, 237] width 144 height 27
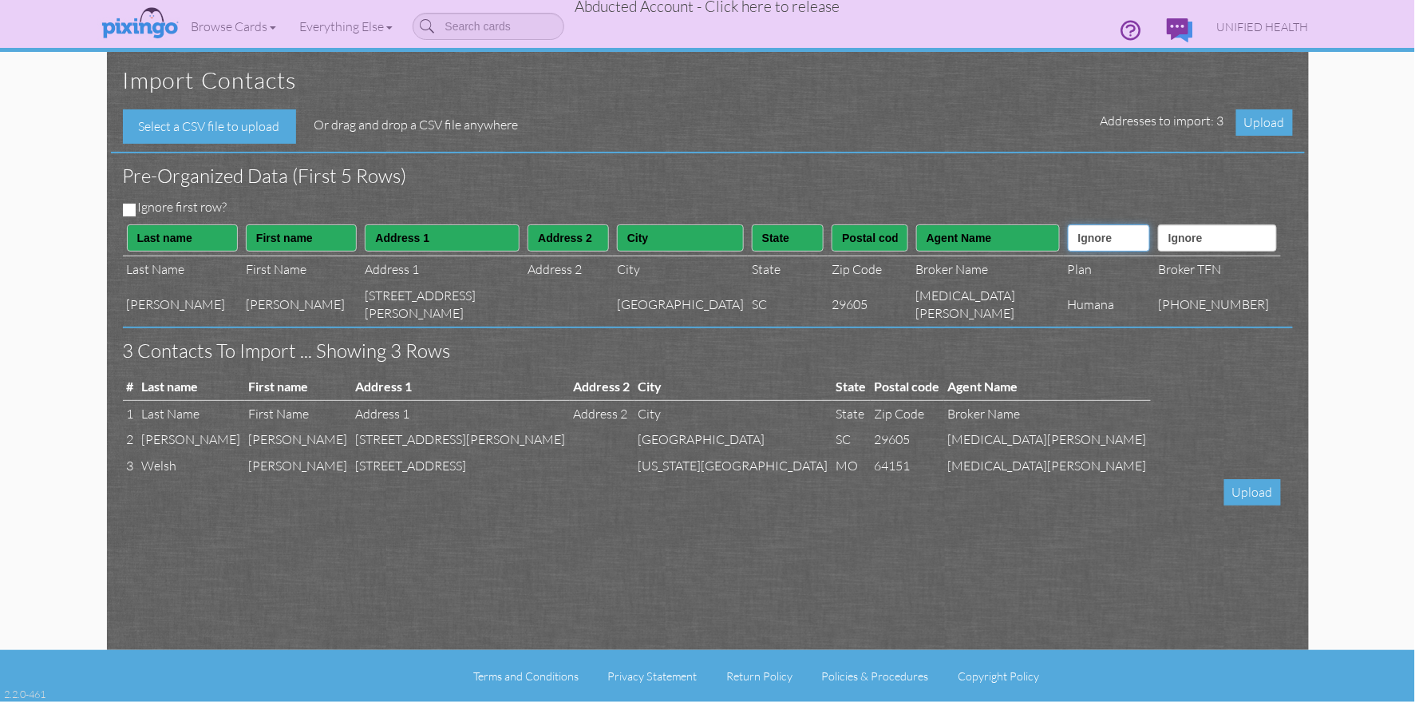
click at [1086, 240] on select "Ignore ---------- First name Last name ---------- Address 1 Address 2 City Stat…" at bounding box center [1109, 237] width 82 height 27
select select "object:79384"
click at [1068, 224] on select "Ignore ---------- First name Last name ---------- Address 1 Address 2 City Stat…" at bounding box center [1109, 237] width 82 height 27
click at [1200, 242] on select "Ignore ---------- First name Last name ---------- Address 1 Address 2 City Stat…" at bounding box center [1217, 237] width 118 height 27
select select "object:79386"
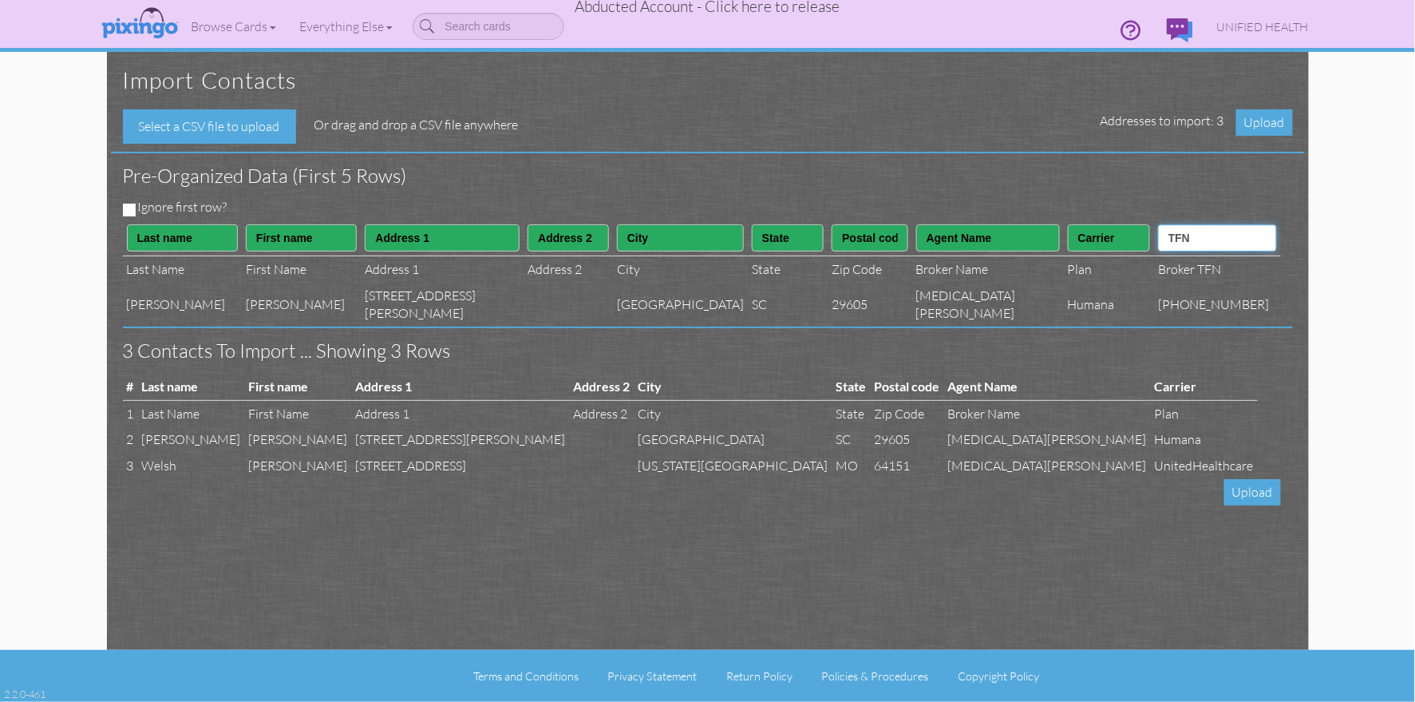
click at [1169, 224] on select "Ignore ---------- First name Last name ---------- Address 1 Address 2 City Stat…" at bounding box center [1217, 237] width 118 height 27
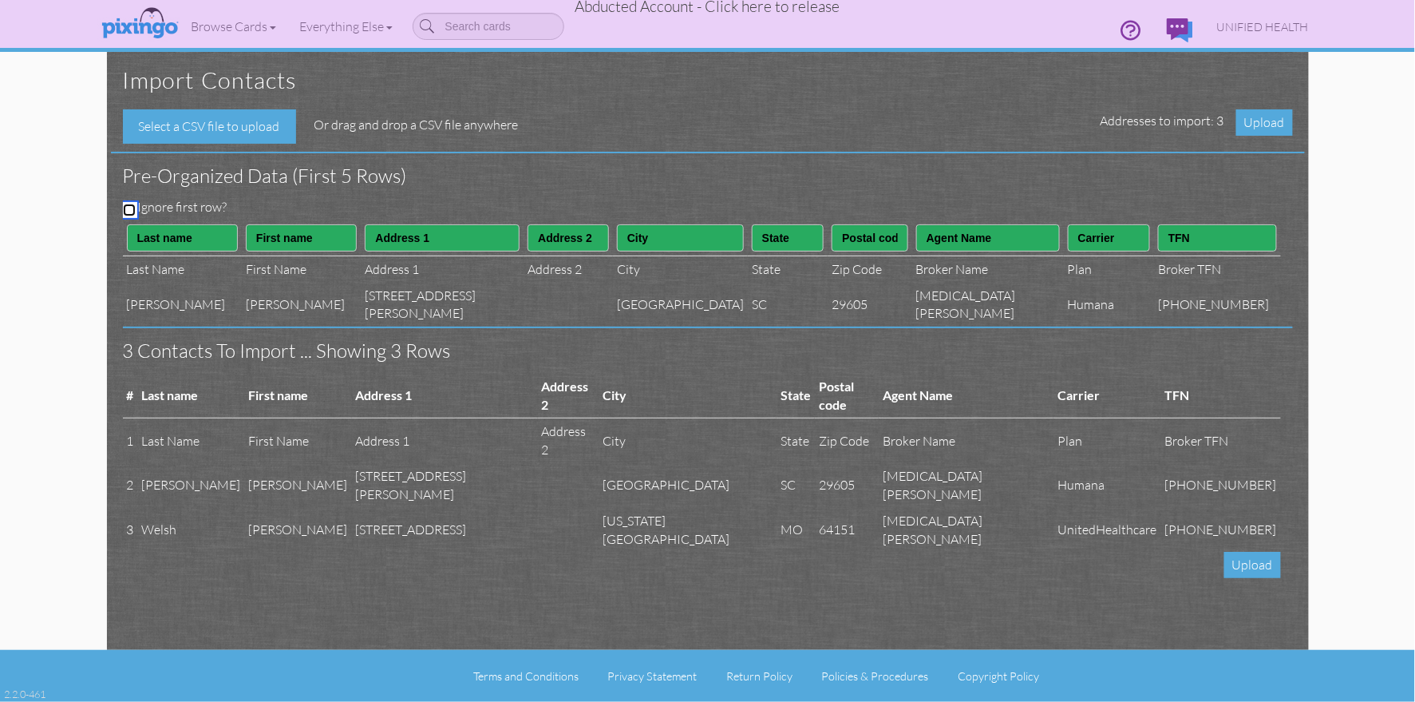
click at [129, 212] on input "Ignore first row?" at bounding box center [129, 210] width 13 height 13
checkbox input "true"
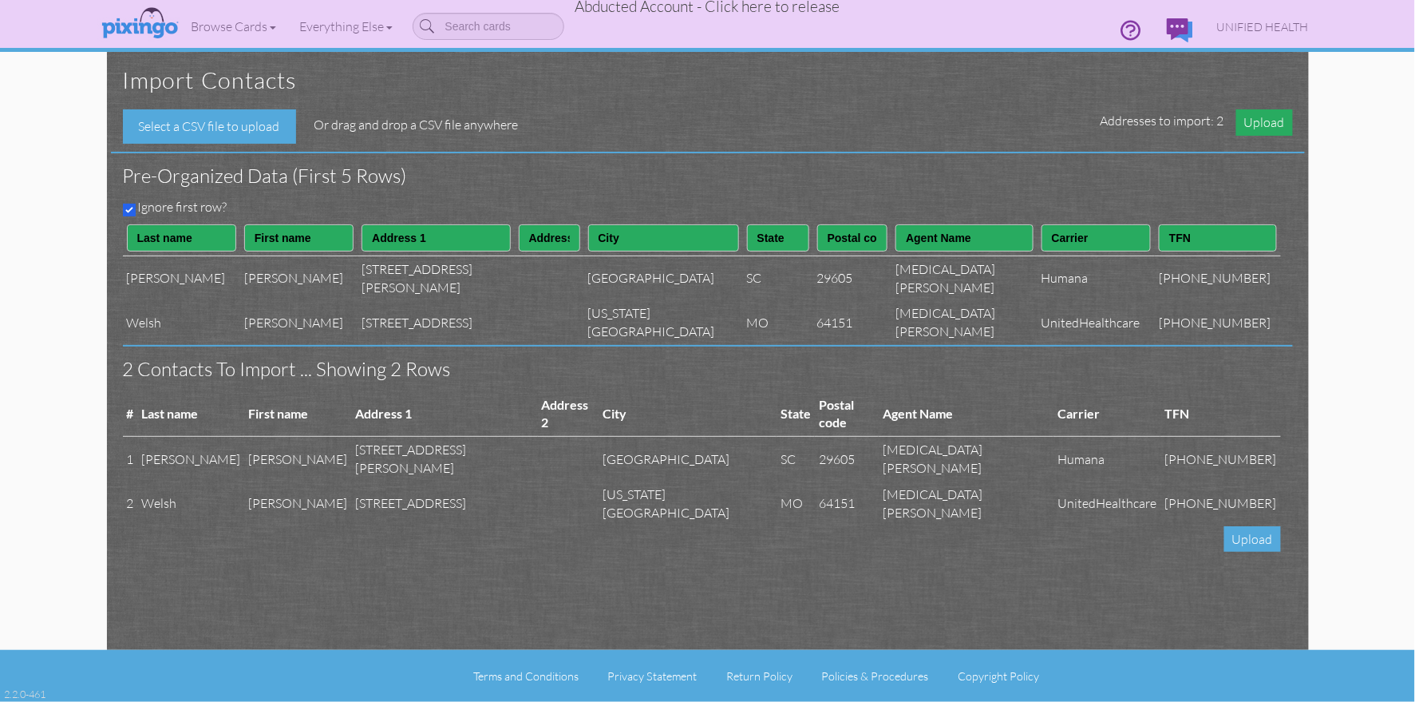
click at [1267, 122] on span "Upload" at bounding box center [1265, 122] width 57 height 26
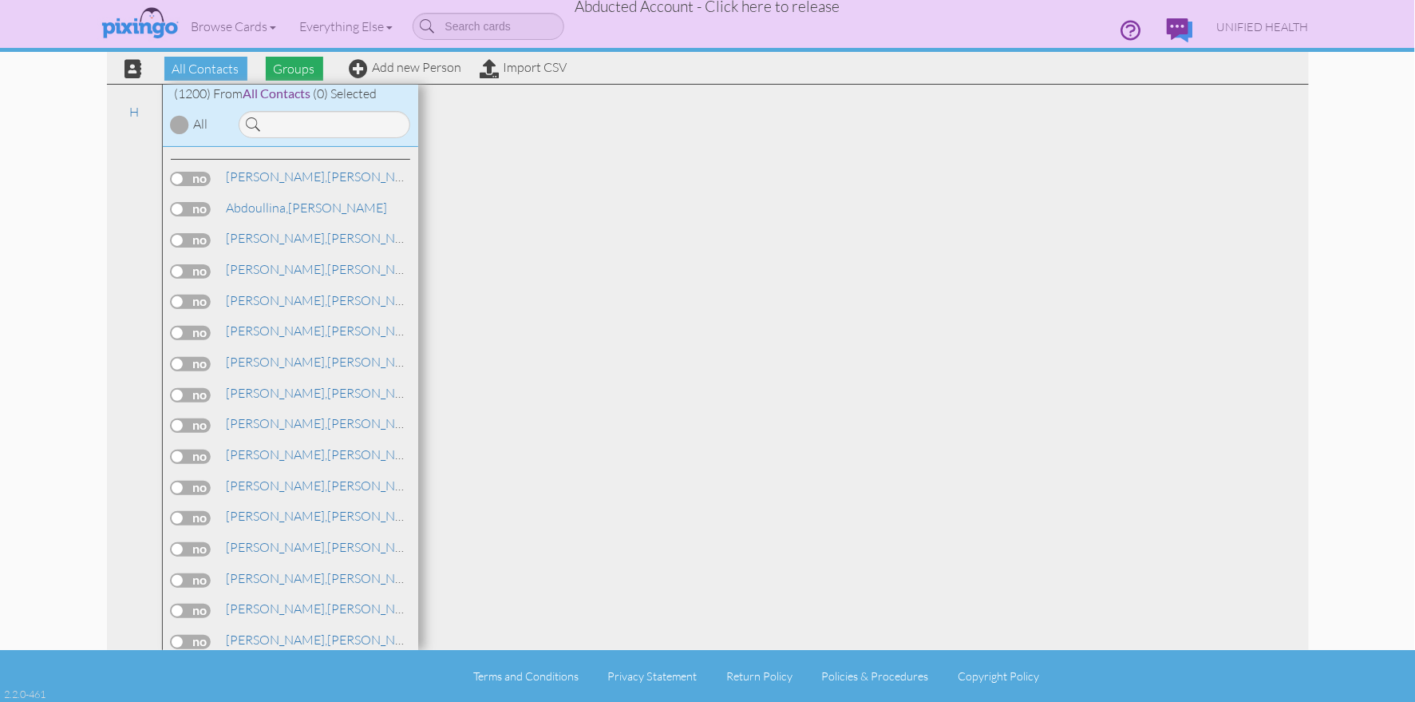
click at [309, 73] on span "Groups" at bounding box center [294, 69] width 57 height 24
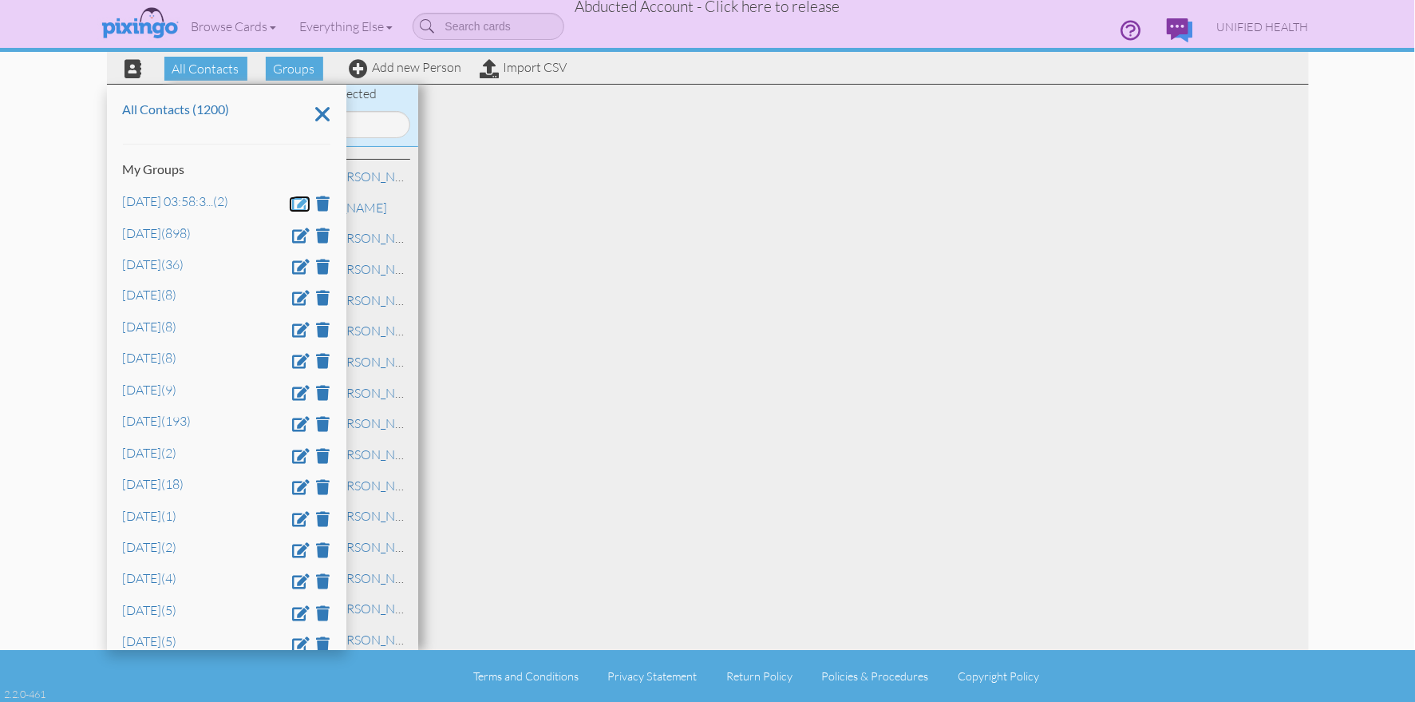
click at [302, 208] on span at bounding box center [302, 203] width 18 height 15
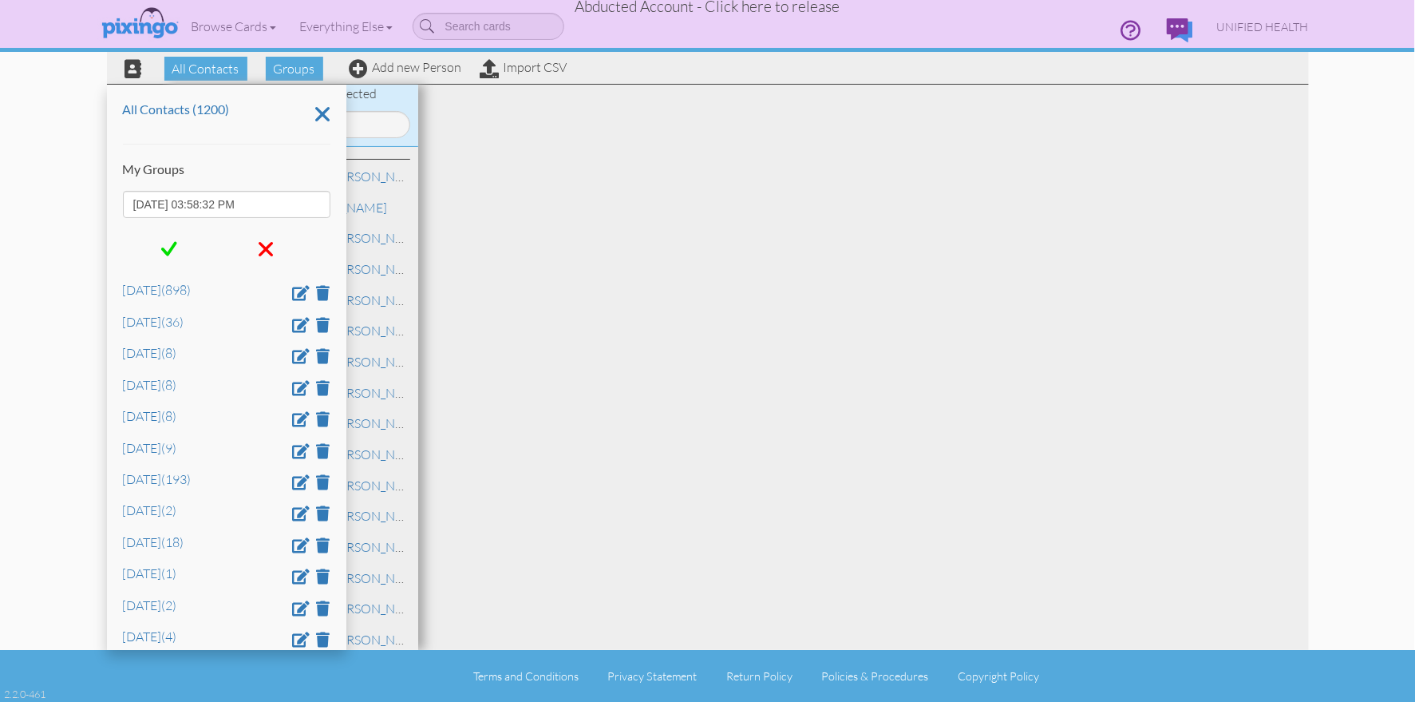
drag, startPoint x: 302, startPoint y: 208, endPoint x: 101, endPoint y: 200, distance: 201.3
click at [101, 200] on div "All Contacts Groups Add new Person Import CSV All Contacts (1200) My Groups Aug…" at bounding box center [708, 325] width 1226 height 650
type input "April 6"
click at [164, 240] on span at bounding box center [169, 249] width 16 height 24
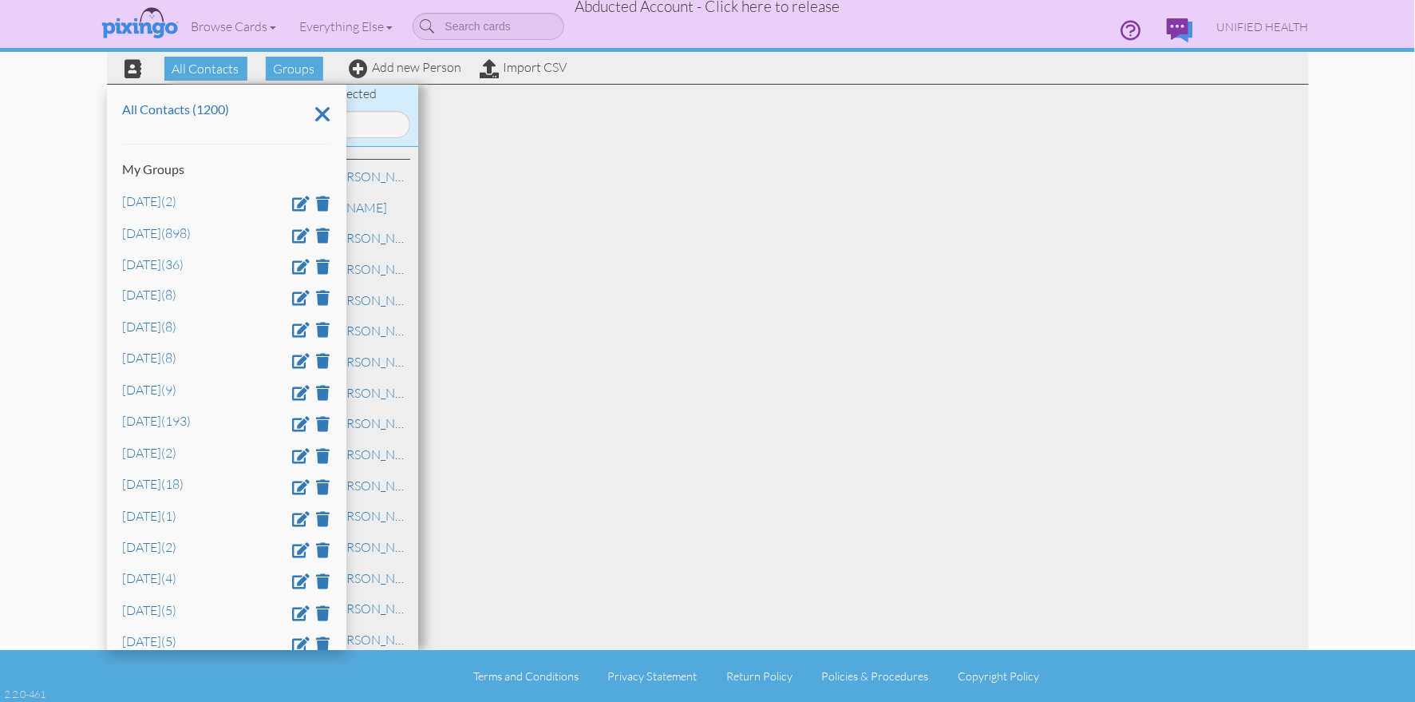
click at [199, 161] on div "All Contacts (1200) My Groups April 6 (2) Dec 5 (898) Feb 1 (36) Feb 16 (8) Feb…" at bounding box center [226, 367] width 239 height 565
click at [722, 297] on div at bounding box center [863, 367] width 891 height 565
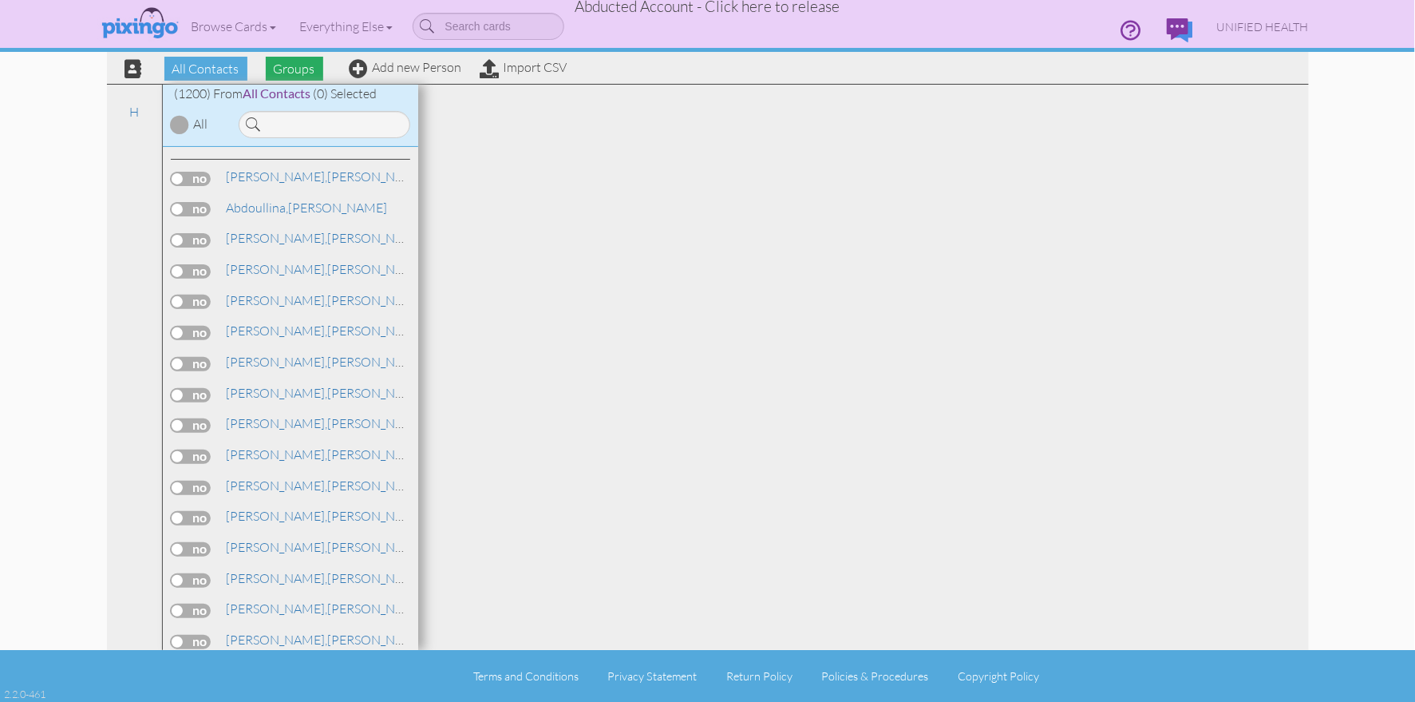
click at [291, 65] on span "Groups" at bounding box center [294, 69] width 57 height 24
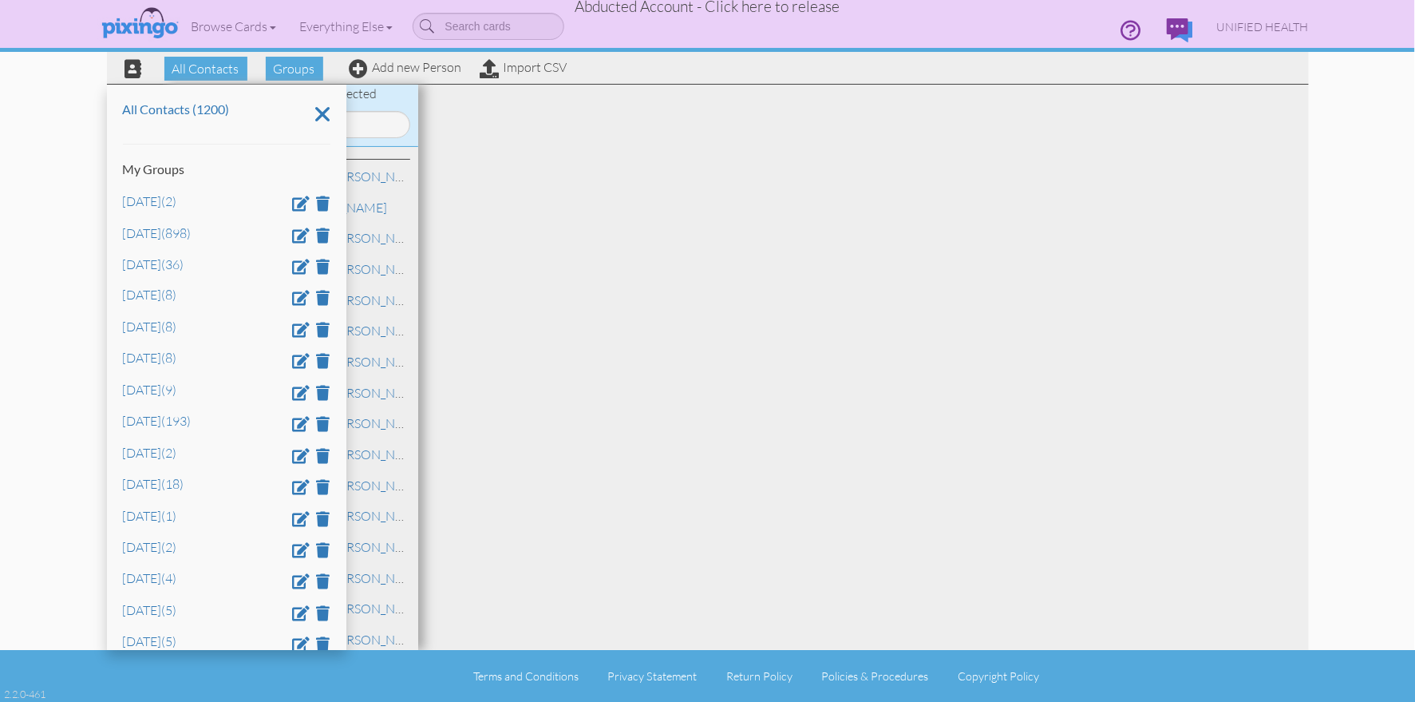
click at [225, 133] on div "All Contacts (1200) My Groups April 6 (2) Dec 5 (898) Feb 1 (36) Feb 16 (8) Feb…" at bounding box center [226, 367] width 239 height 565
click at [1261, 28] on span "UNIFIED HEALTH" at bounding box center [1263, 27] width 92 height 14
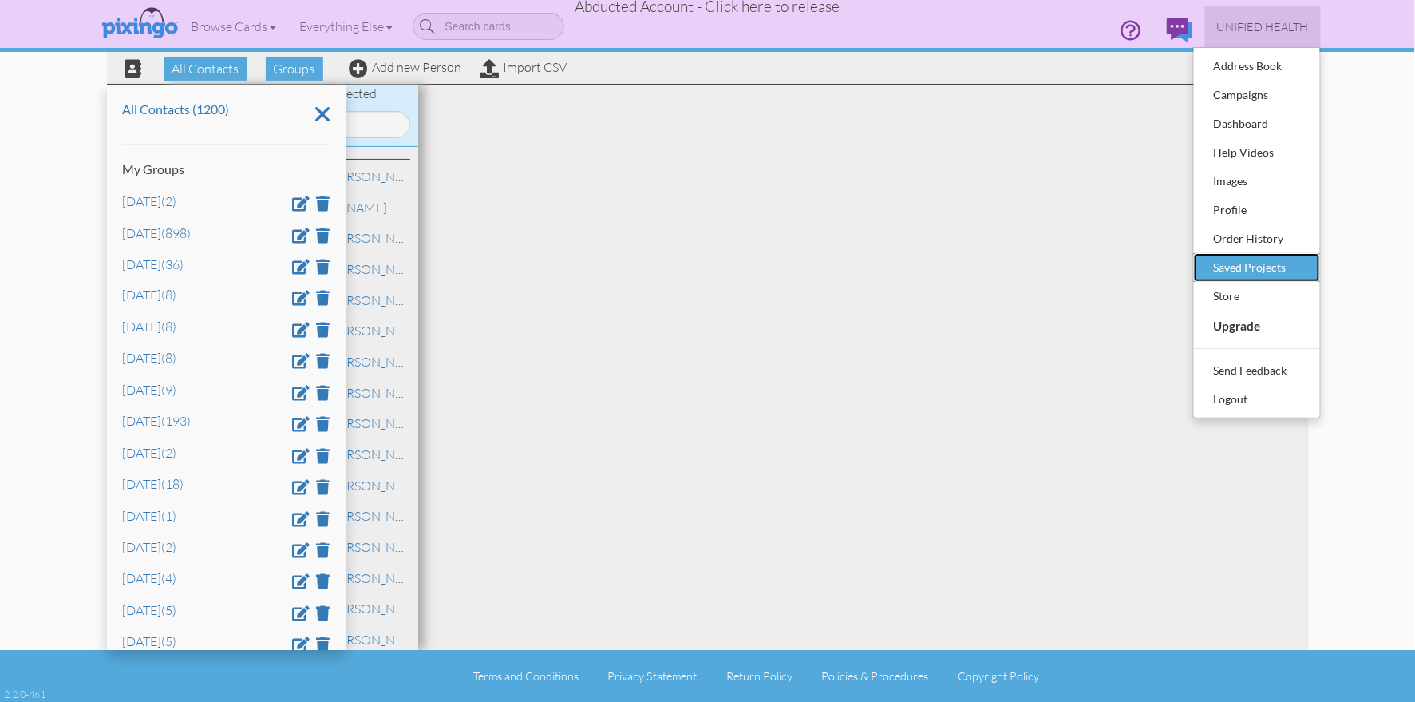
click at [1257, 262] on div "Saved Projects" at bounding box center [1257, 267] width 94 height 24
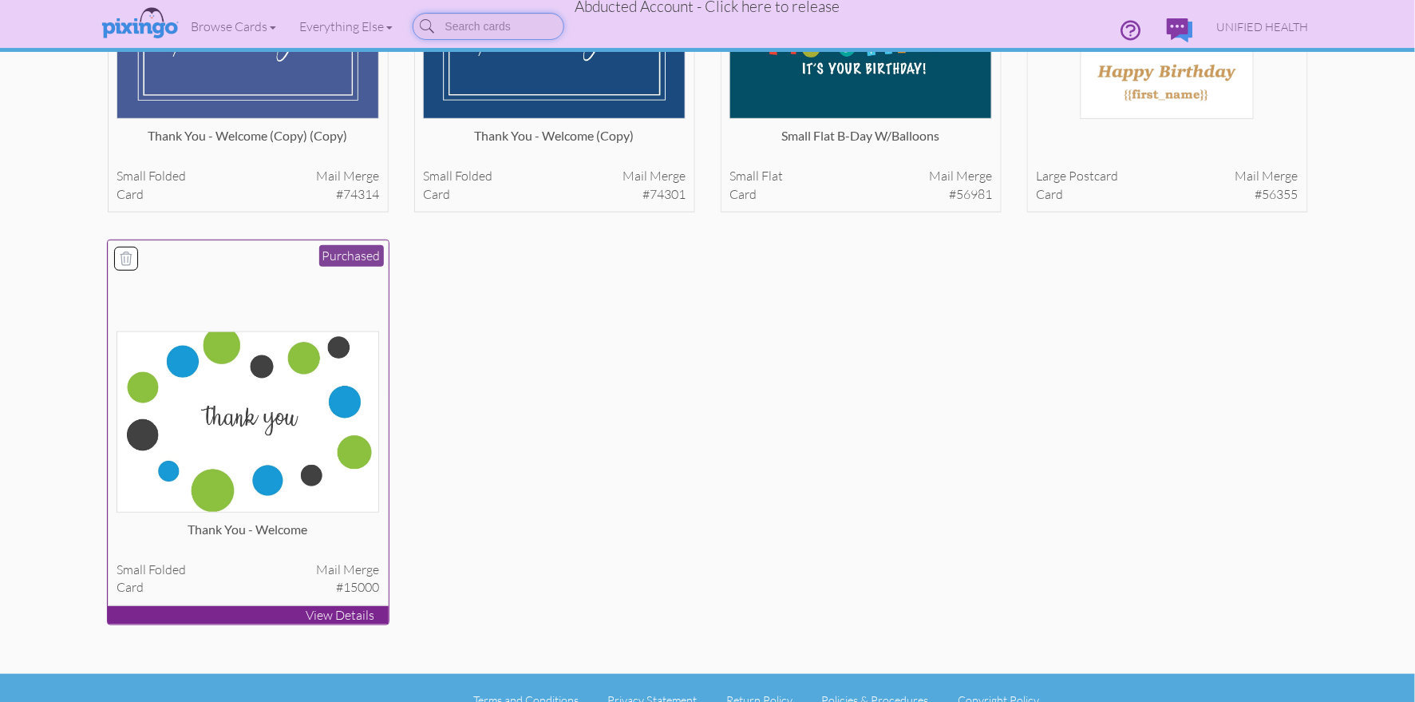
scroll to position [334, 0]
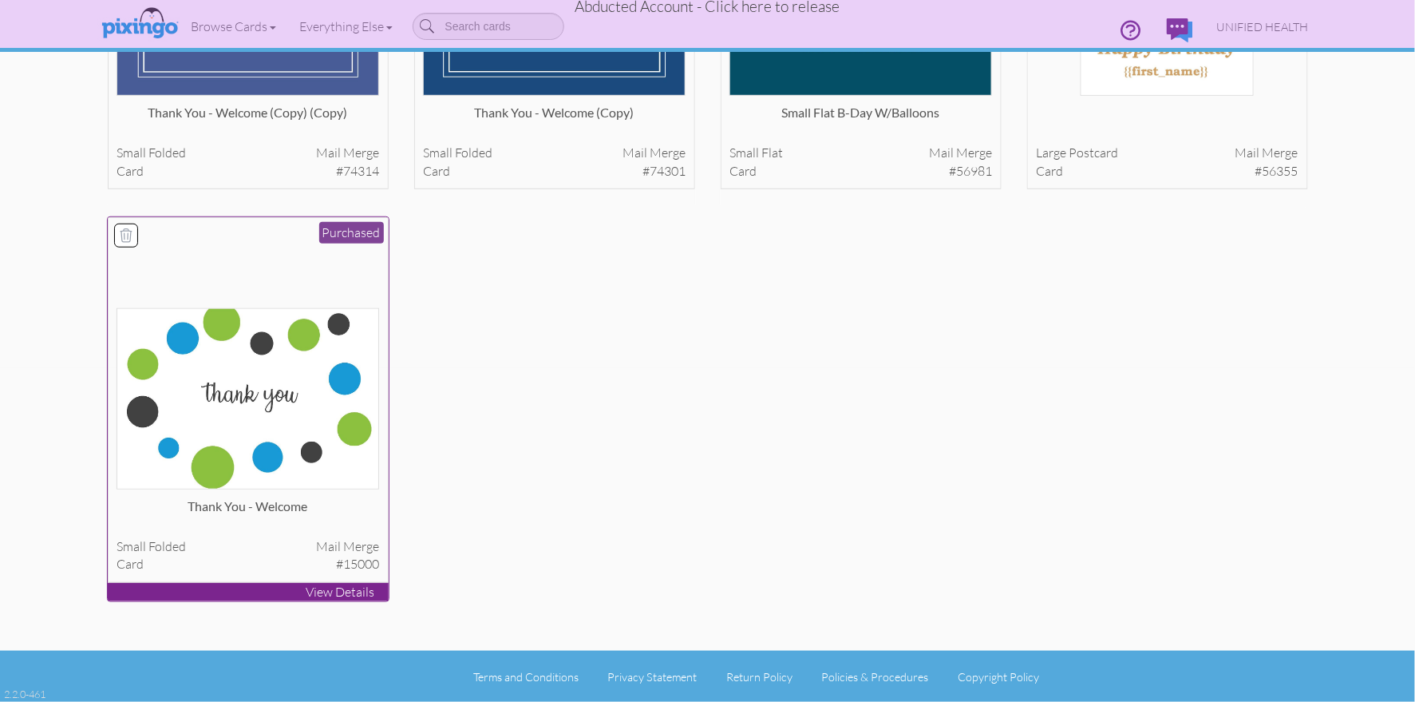
click at [253, 402] on img at bounding box center [248, 398] width 263 height 181
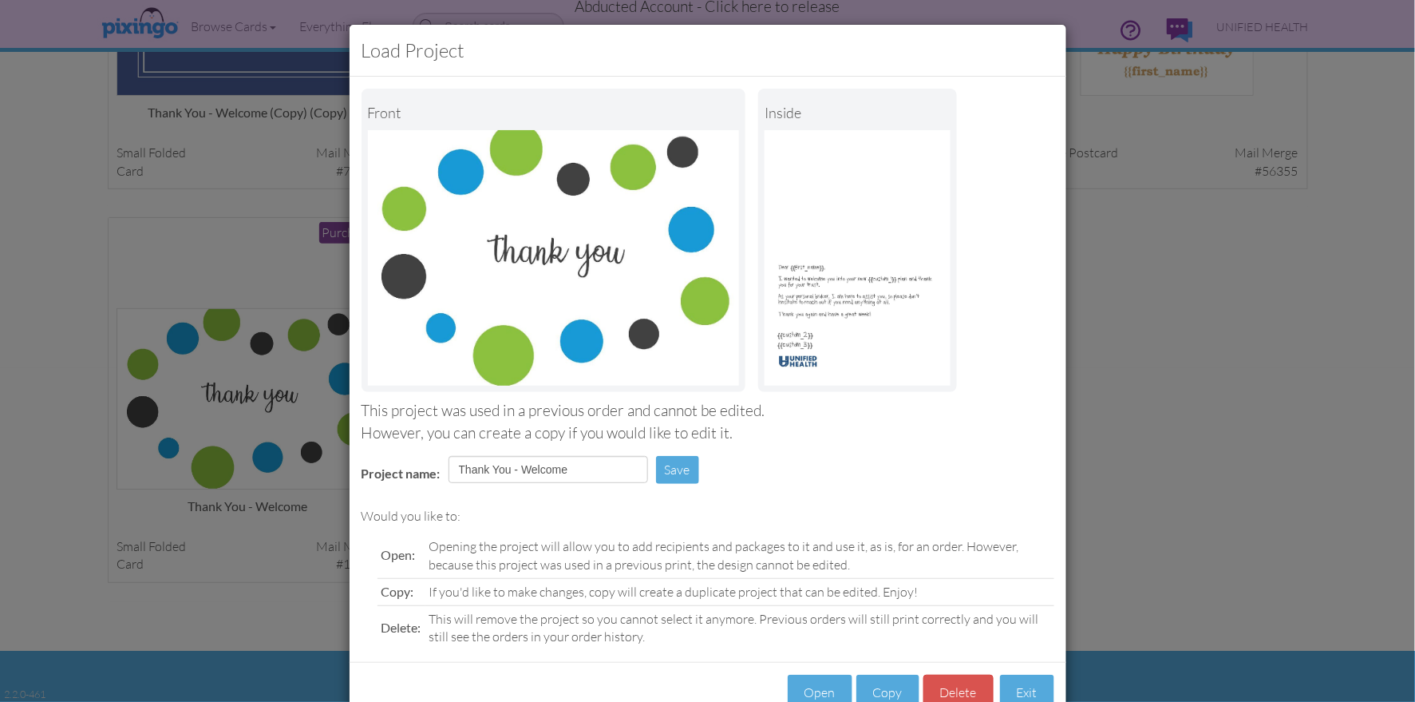
scroll to position [45, 0]
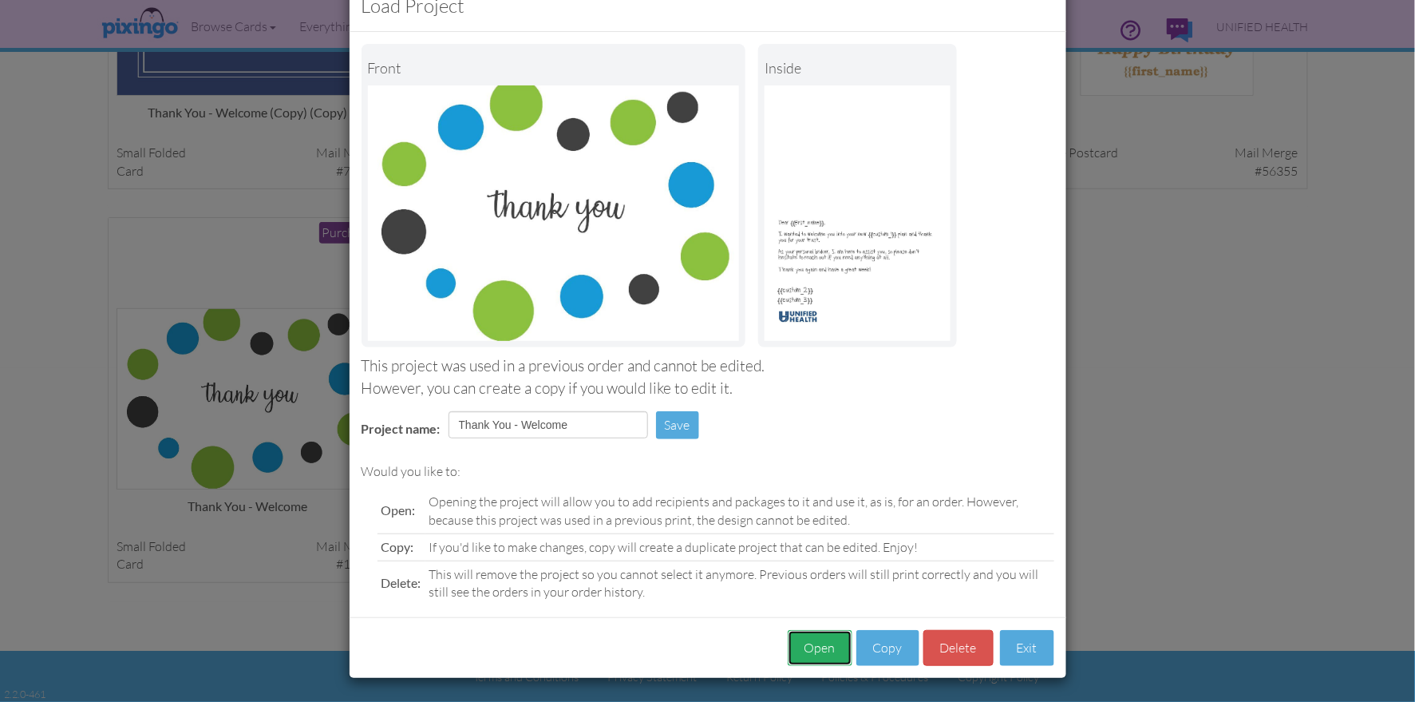
click at [818, 640] on button "Open" at bounding box center [820, 648] width 65 height 36
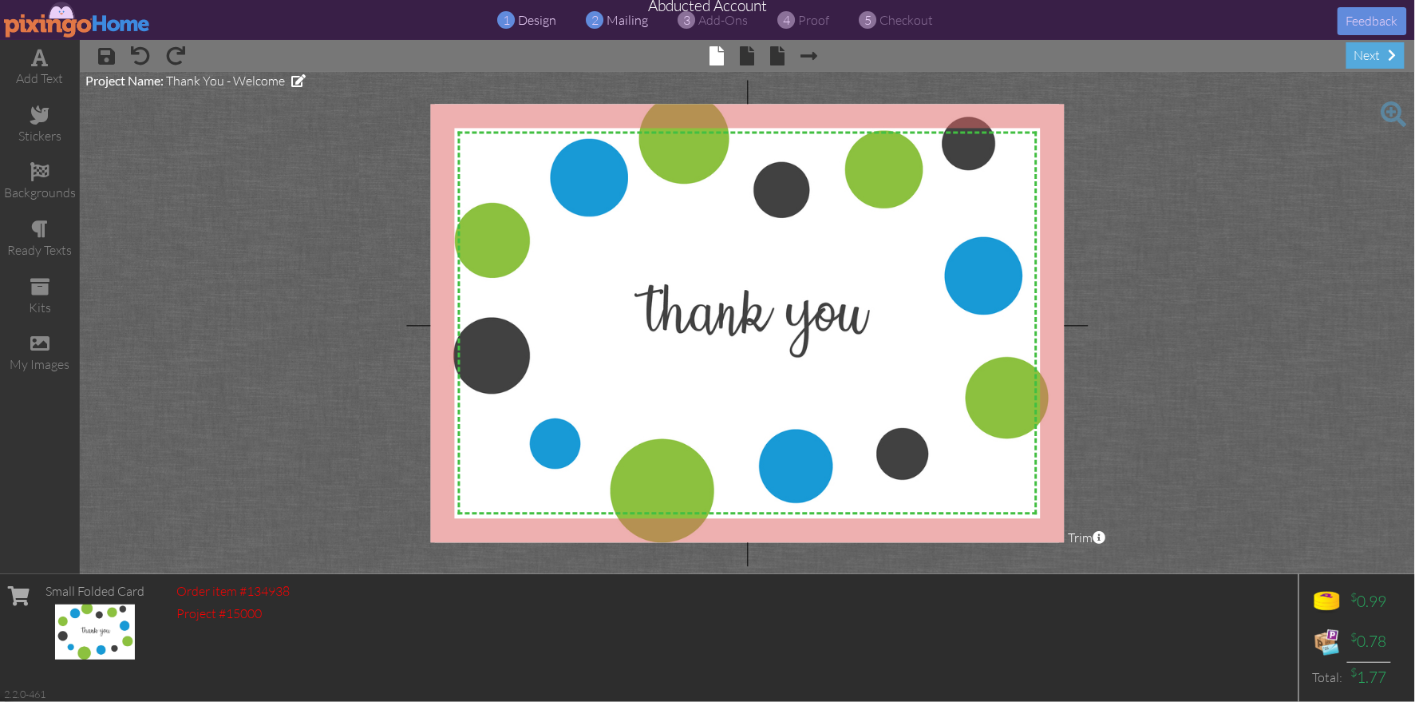
click at [615, 23] on span "mailing" at bounding box center [628, 20] width 42 height 16
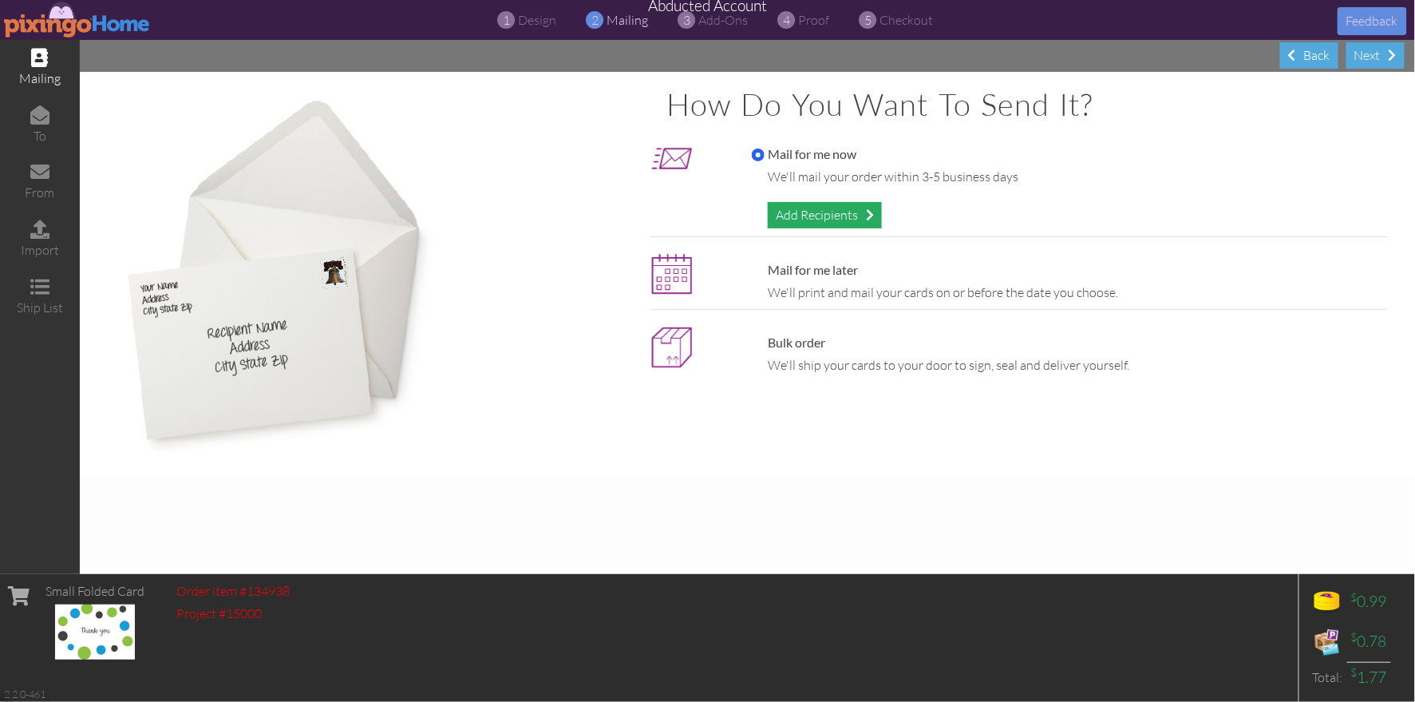
click at [826, 212] on div "Add Recipients" at bounding box center [825, 215] width 114 height 26
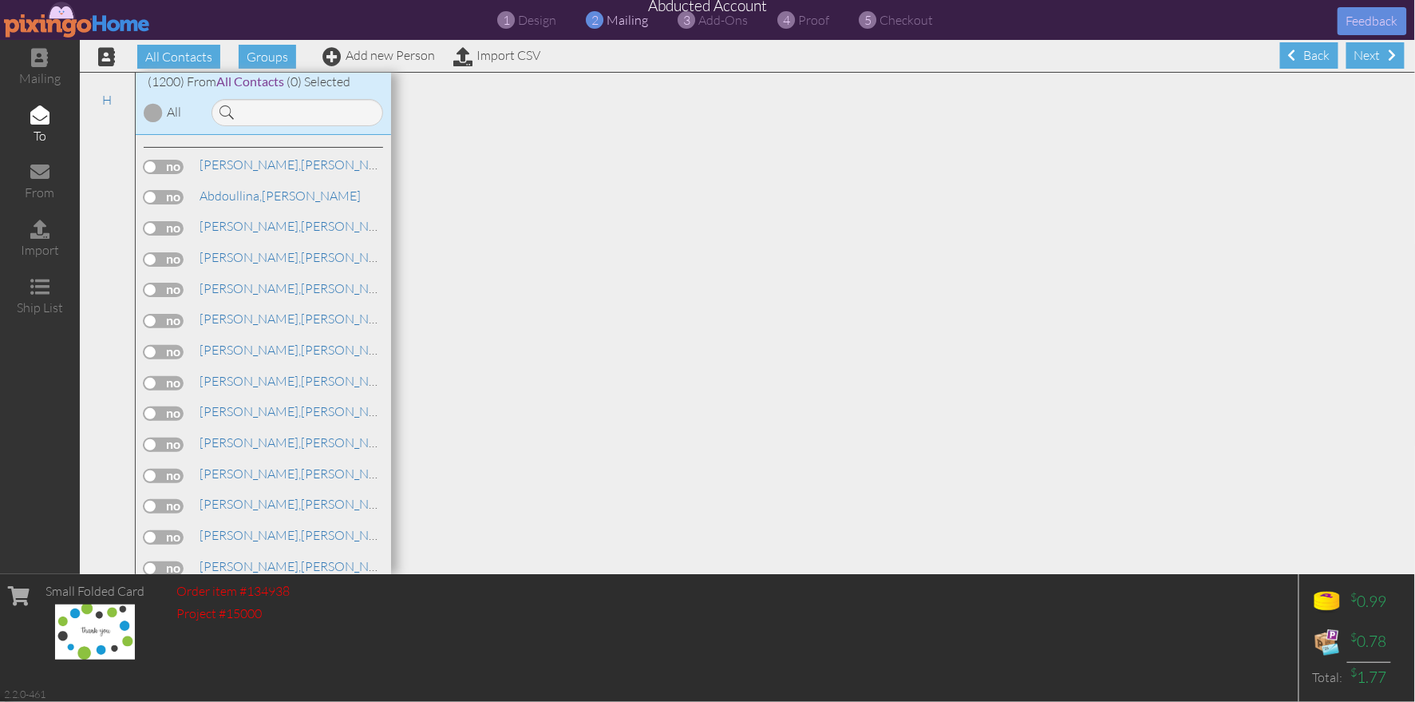
click at [151, 111] on div at bounding box center [153, 112] width 19 height 19
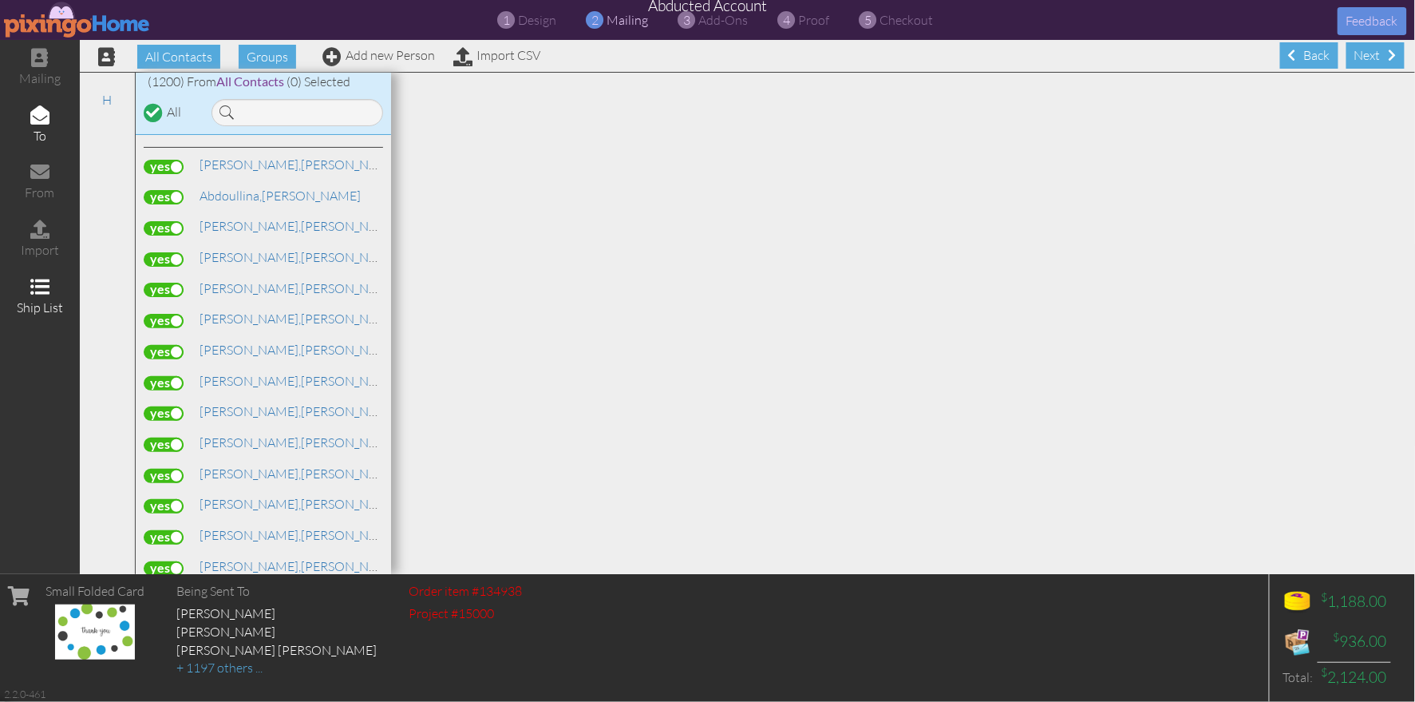
click at [41, 284] on span at bounding box center [39, 286] width 19 height 19
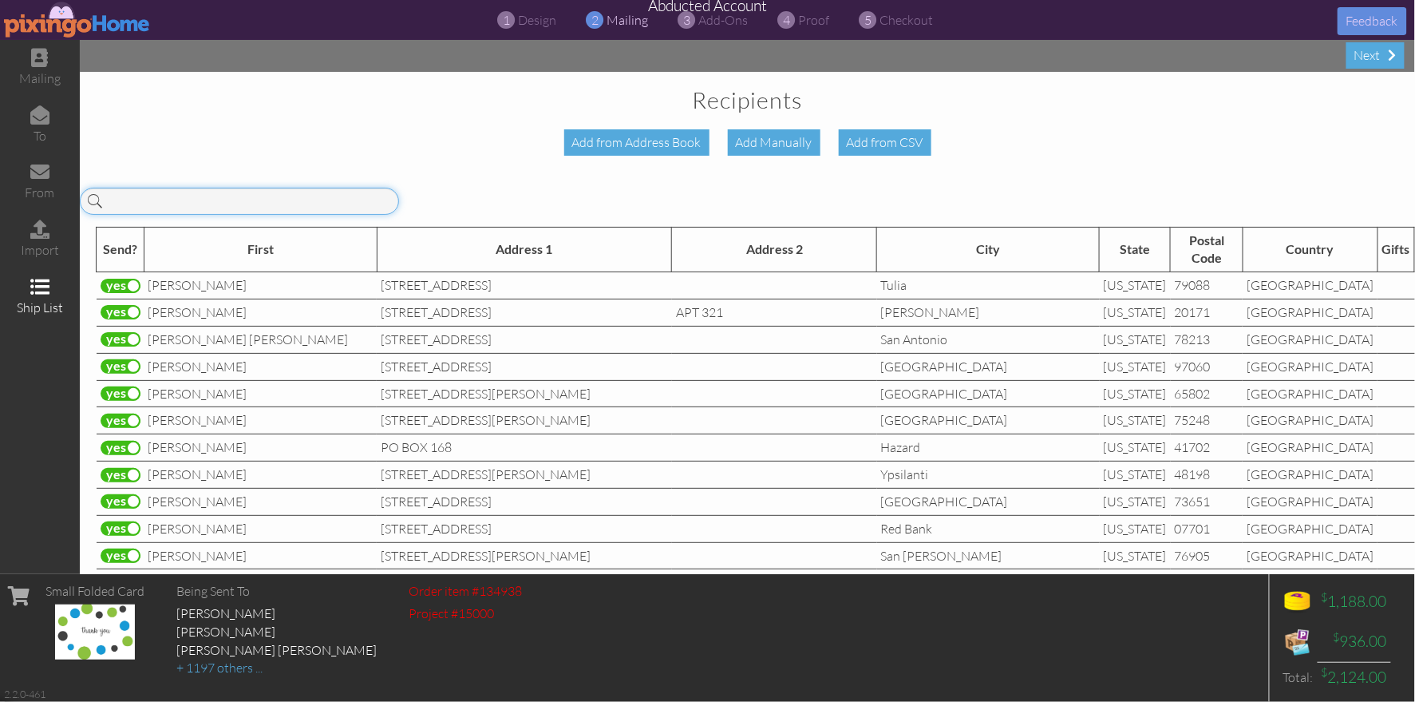
click at [192, 196] on input at bounding box center [239, 201] width 319 height 27
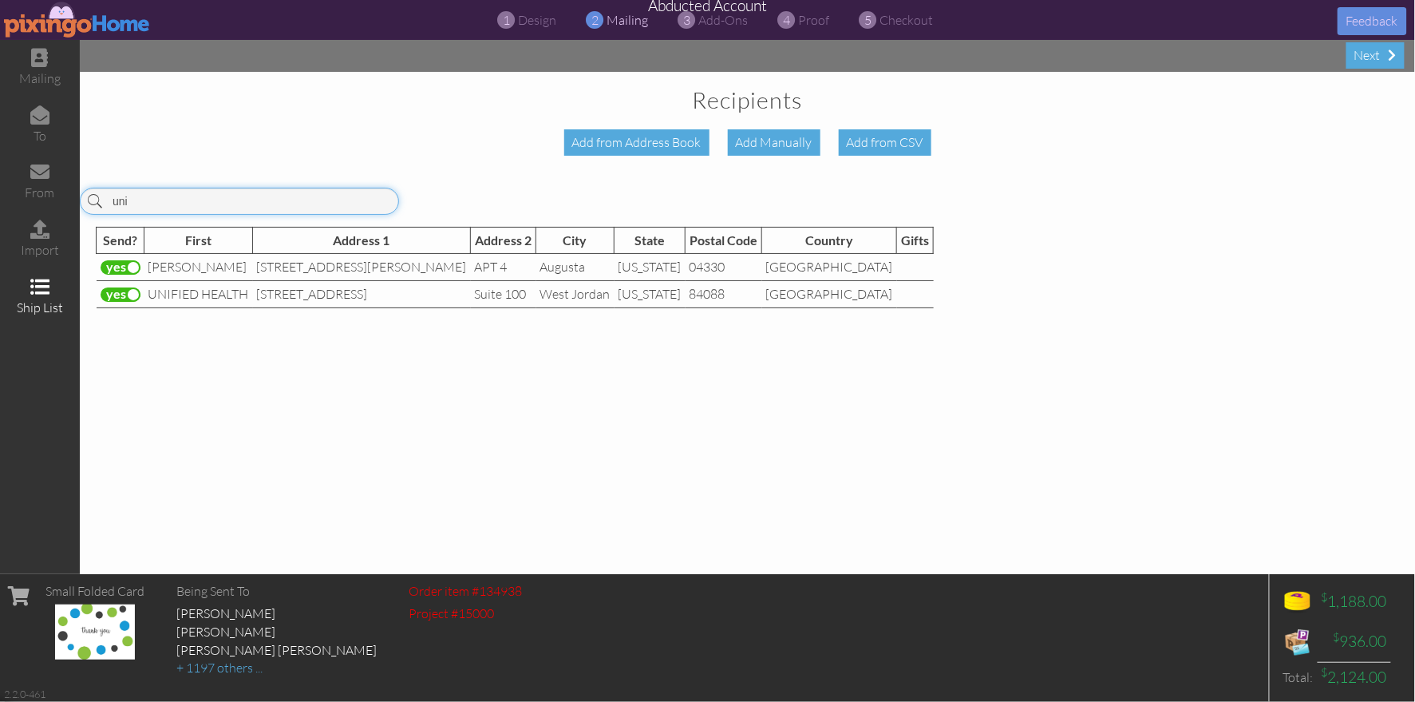
type input "uni"
click at [130, 295] on label at bounding box center [121, 294] width 40 height 14
click at [0, 0] on input "checkbox" at bounding box center [0, 0] width 0 height 0
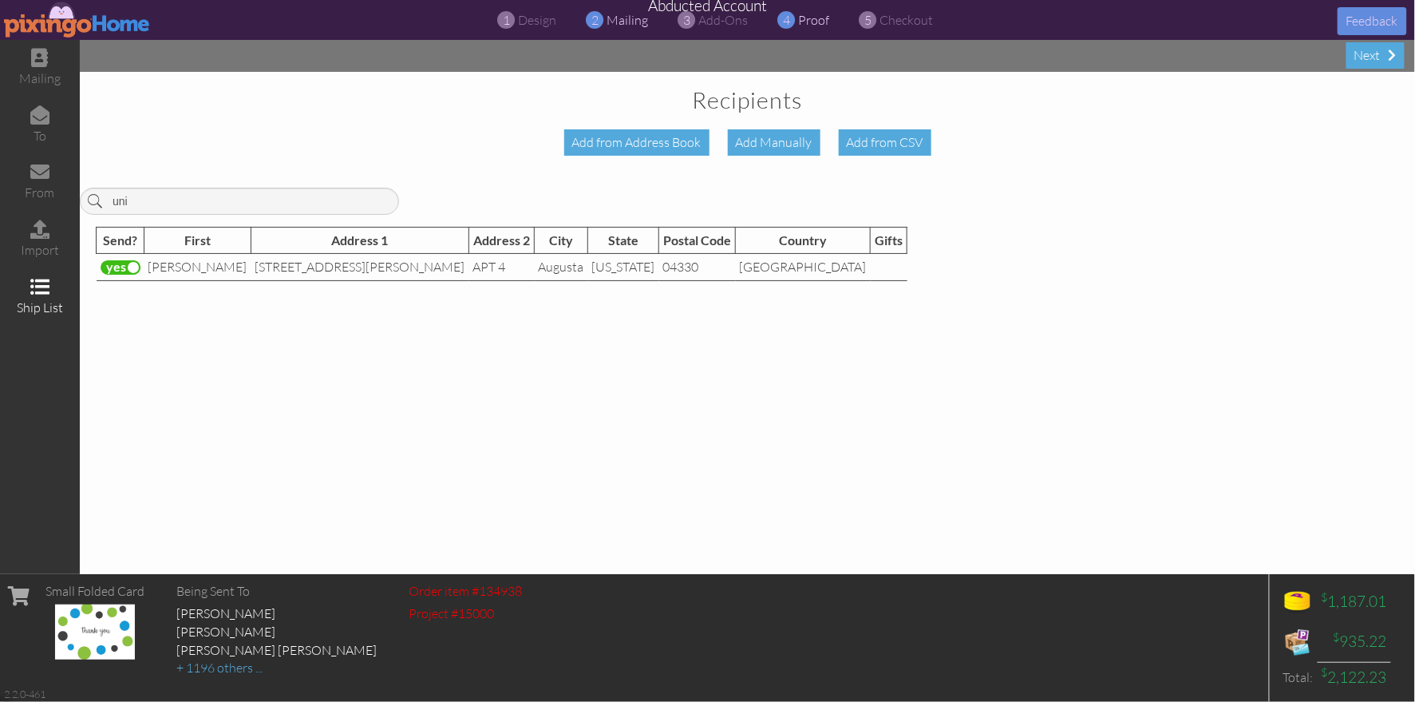
click at [817, 23] on span "proof" at bounding box center [814, 20] width 31 height 16
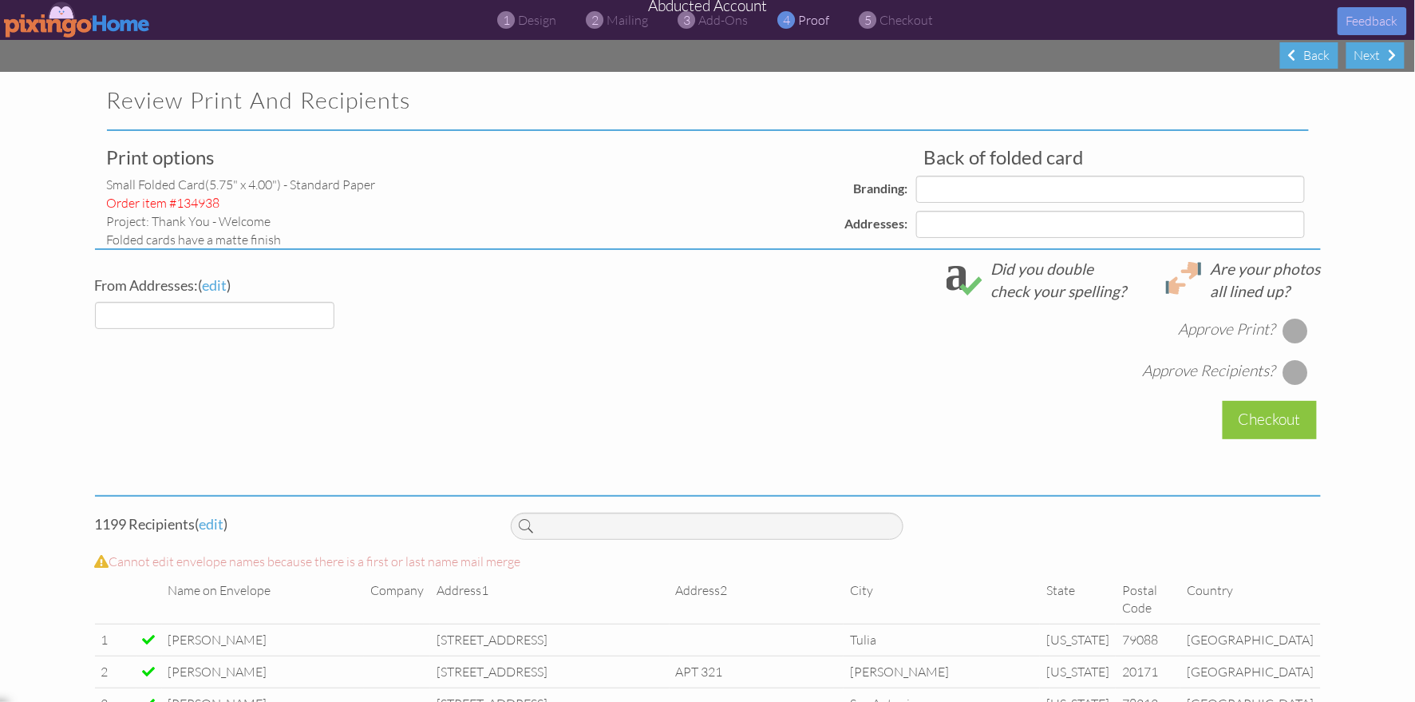
select select "object:94754"
select select "object:94751"
select select "object:94750"
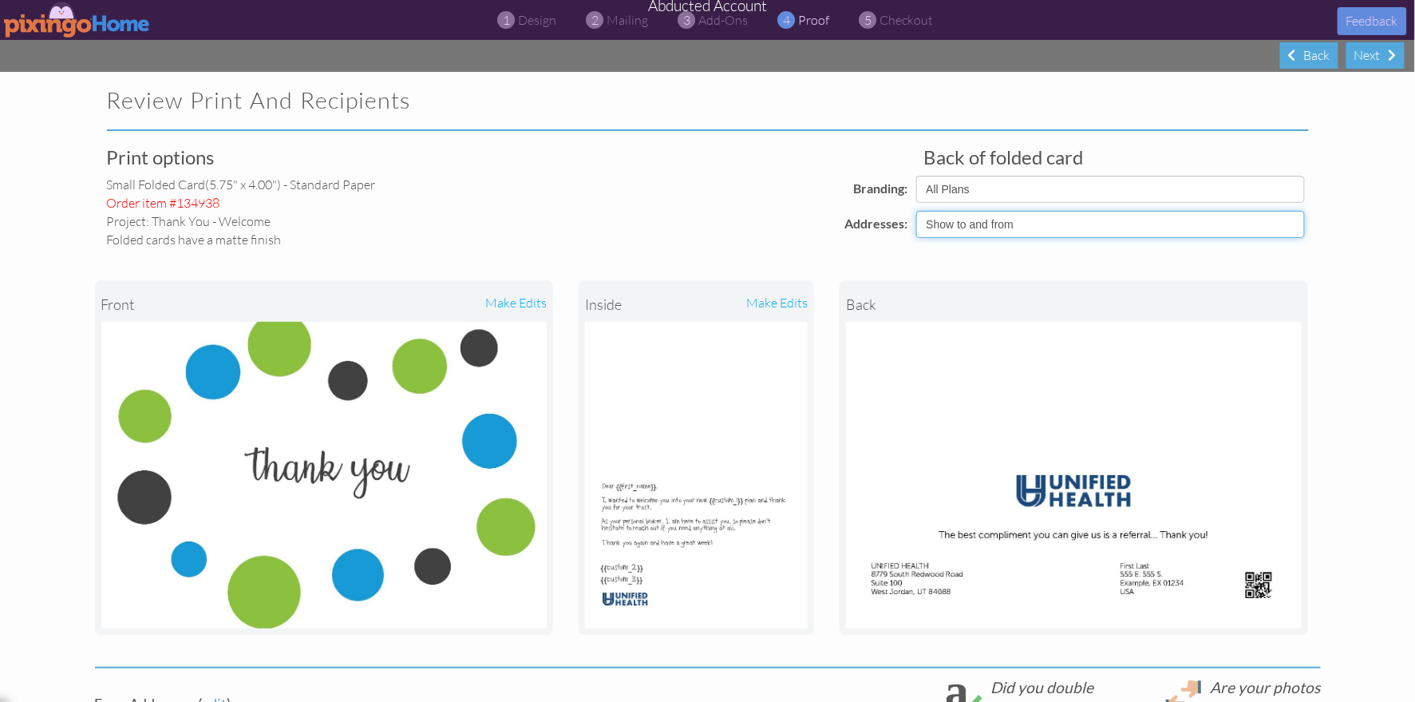
click at [1003, 227] on select "Show to and from Show from only Hide to and from" at bounding box center [1110, 224] width 389 height 27
select select "object:94753"
click at [916, 211] on select "Show to and from Show from only Hide to and from" at bounding box center [1110, 224] width 389 height 27
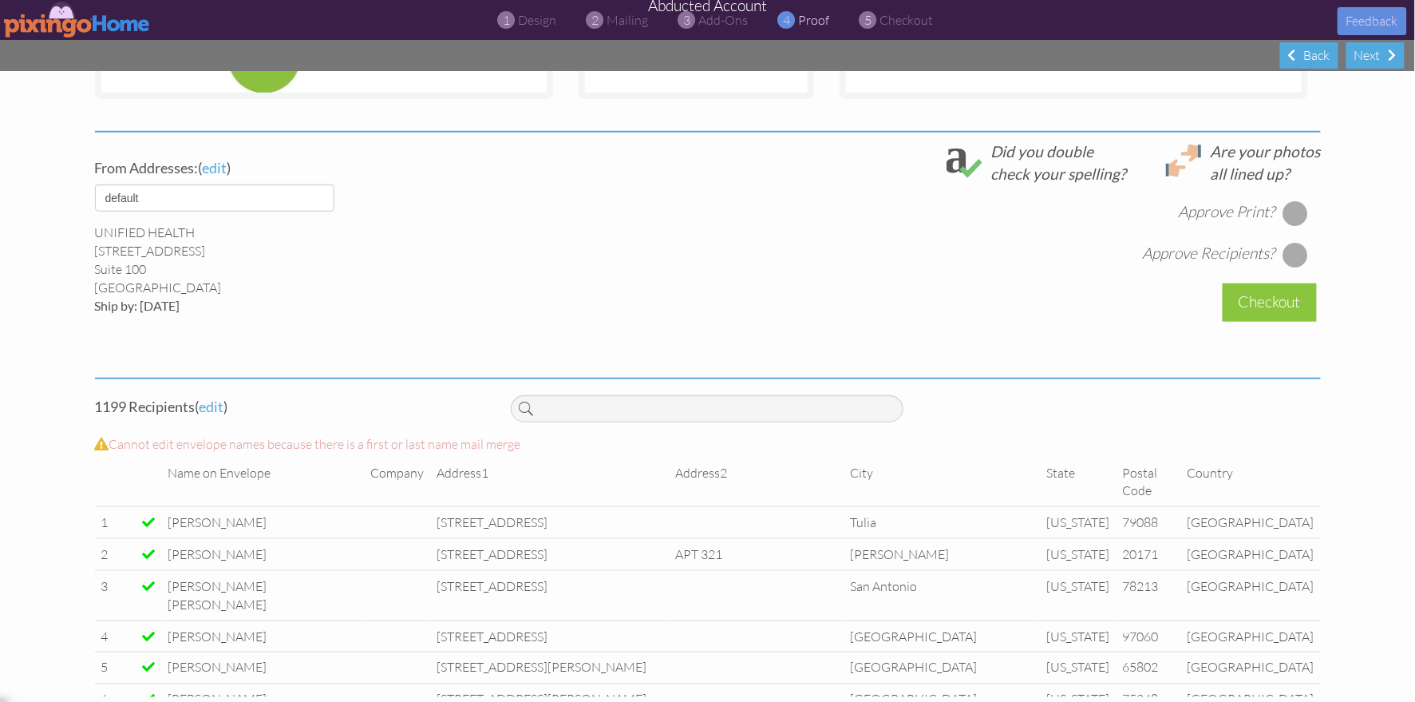
scroll to position [546, 0]
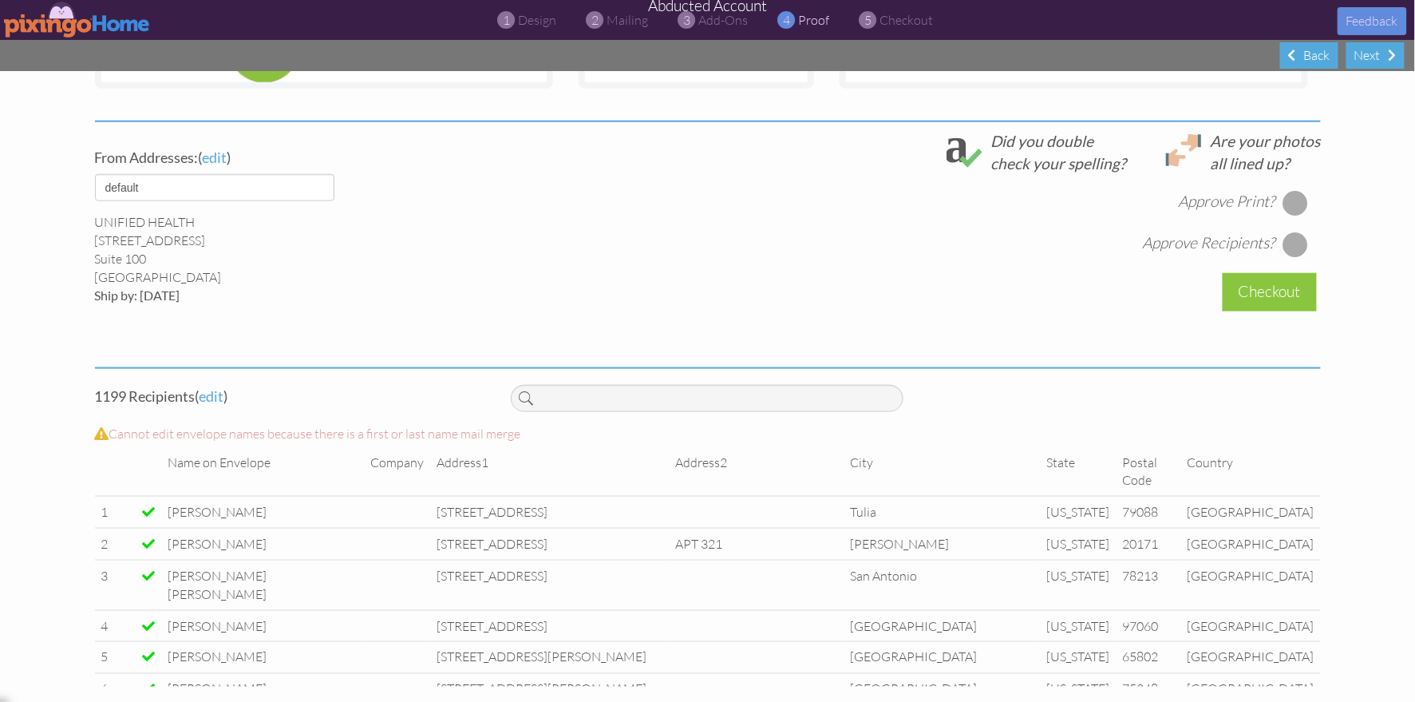
click at [1300, 203] on div at bounding box center [1296, 203] width 26 height 26
click at [1292, 241] on div at bounding box center [1296, 244] width 26 height 26
click at [1276, 283] on div "Checkout" at bounding box center [1270, 292] width 94 height 38
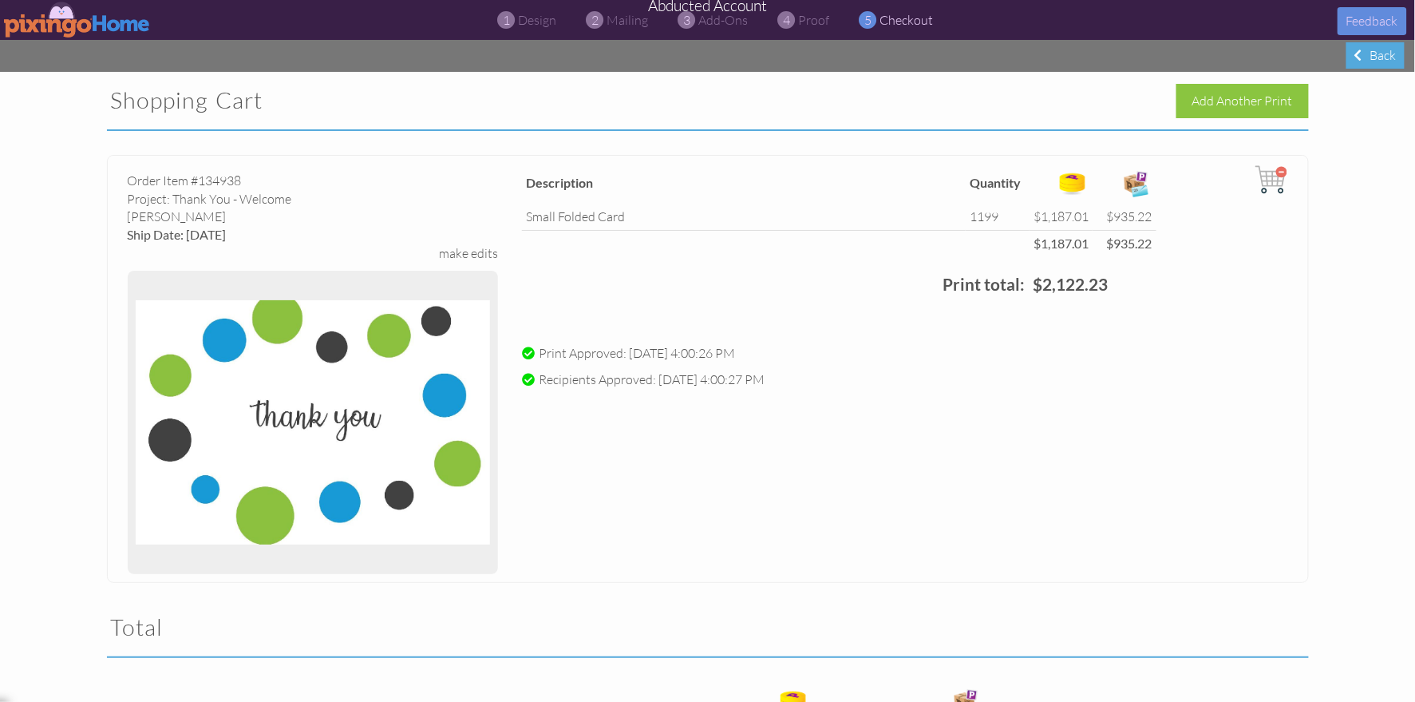
click at [68, 28] on img at bounding box center [77, 20] width 147 height 36
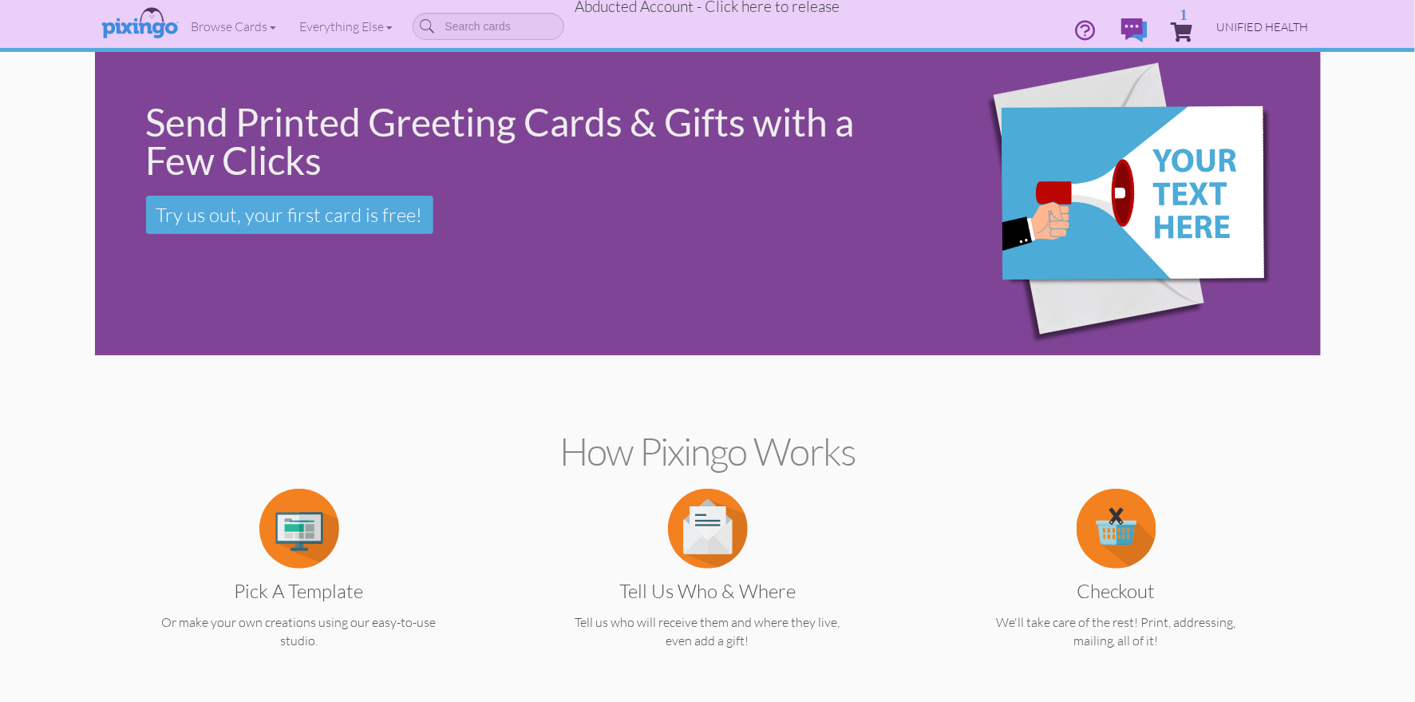
click at [1296, 32] on span "UNIFIED HEALTH" at bounding box center [1263, 27] width 92 height 14
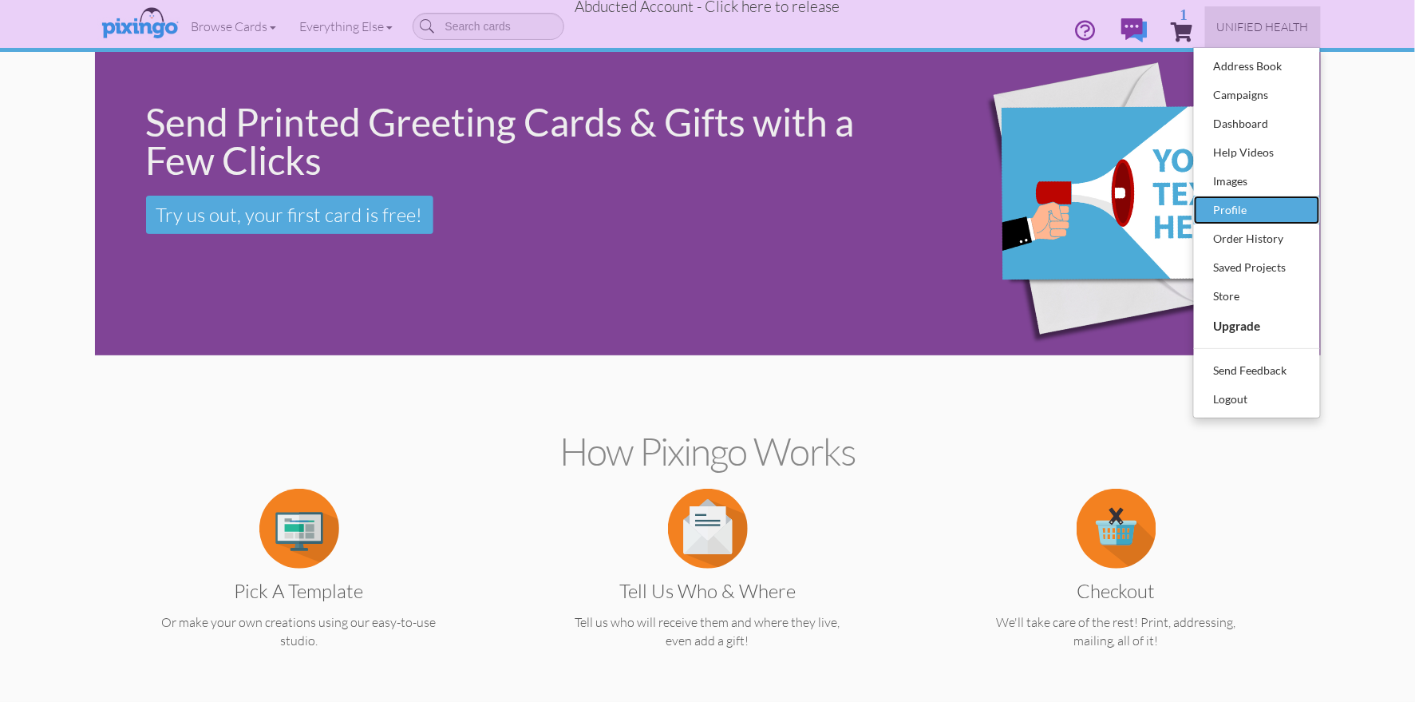
click at [1258, 201] on div "Profile" at bounding box center [1257, 210] width 94 height 24
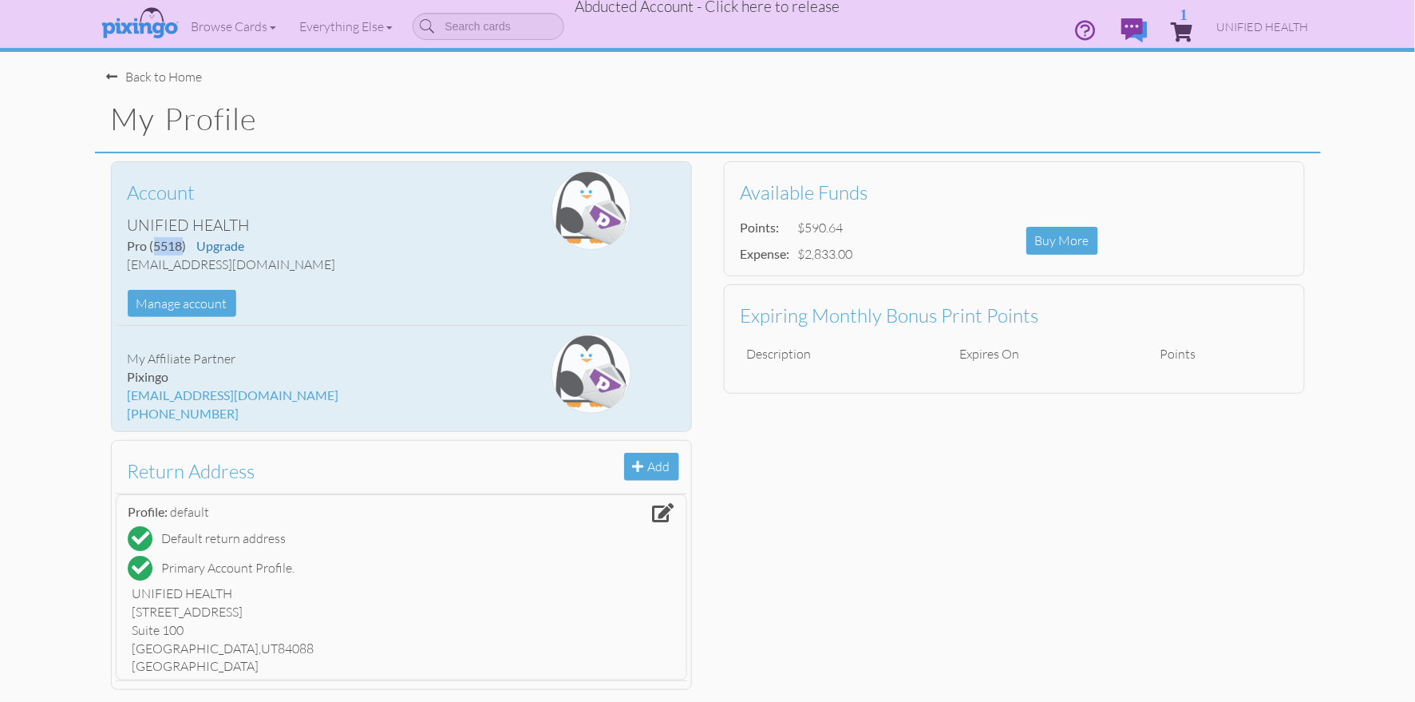
drag, startPoint x: 154, startPoint y: 247, endPoint x: 181, endPoint y: 247, distance: 27.1
click at [181, 247] on span "(5518)" at bounding box center [168, 245] width 37 height 15
copy span "5518"
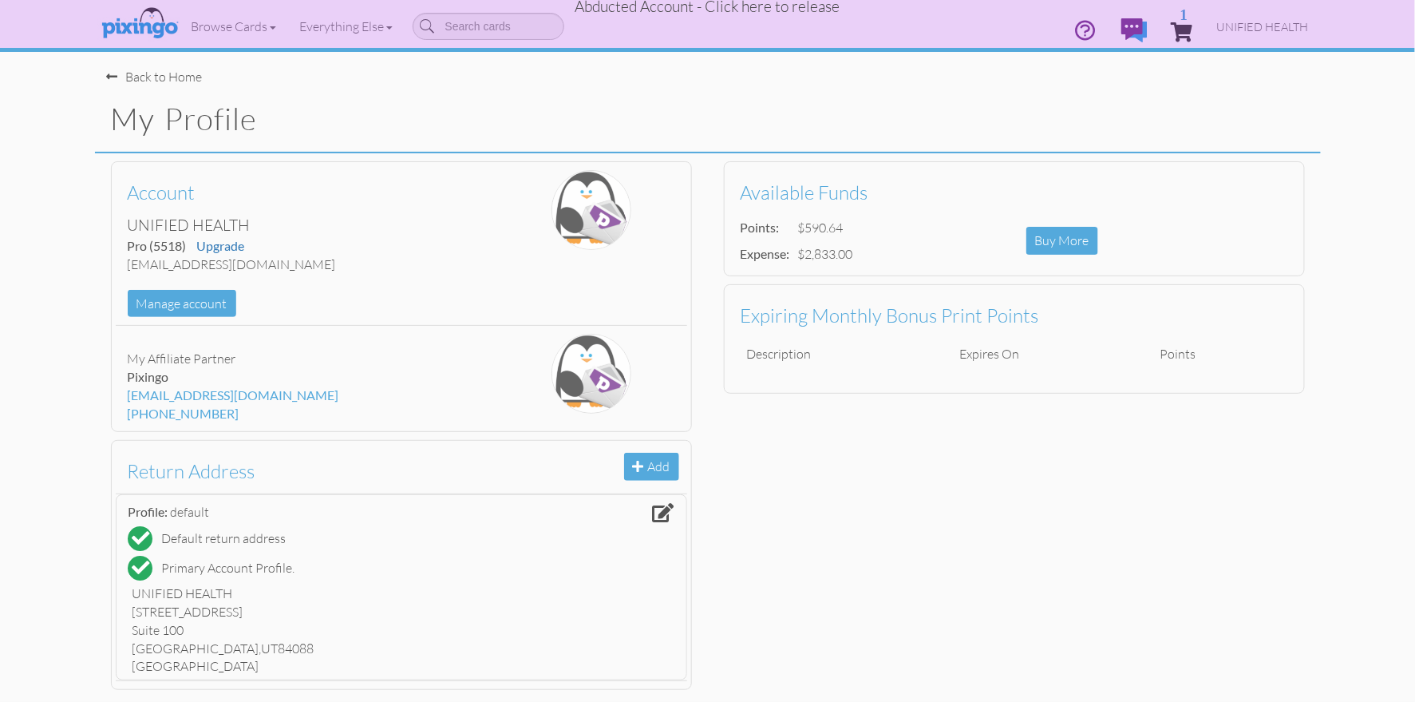
click at [783, 9] on span "Abducted Account - Click here to release" at bounding box center [708, 6] width 265 height 19
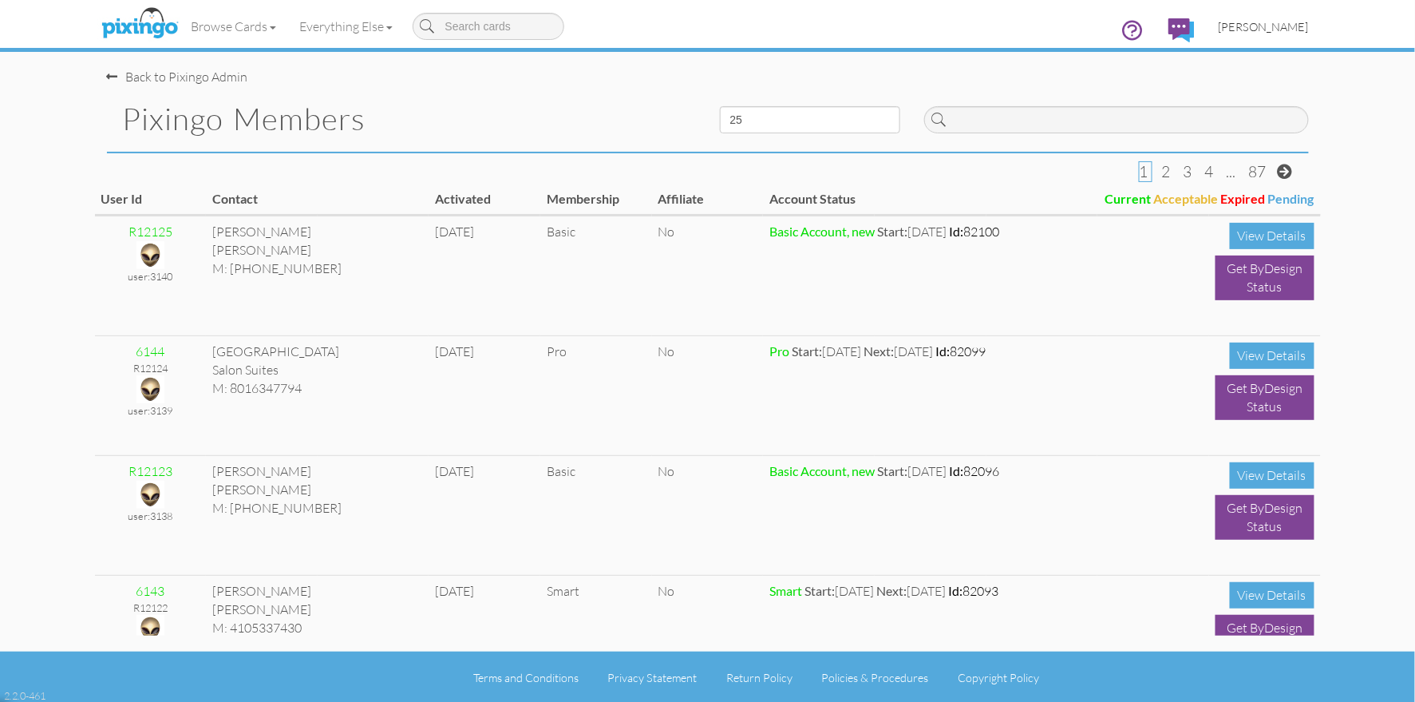
click at [1284, 30] on span "[PERSON_NAME]" at bounding box center [1264, 27] width 90 height 14
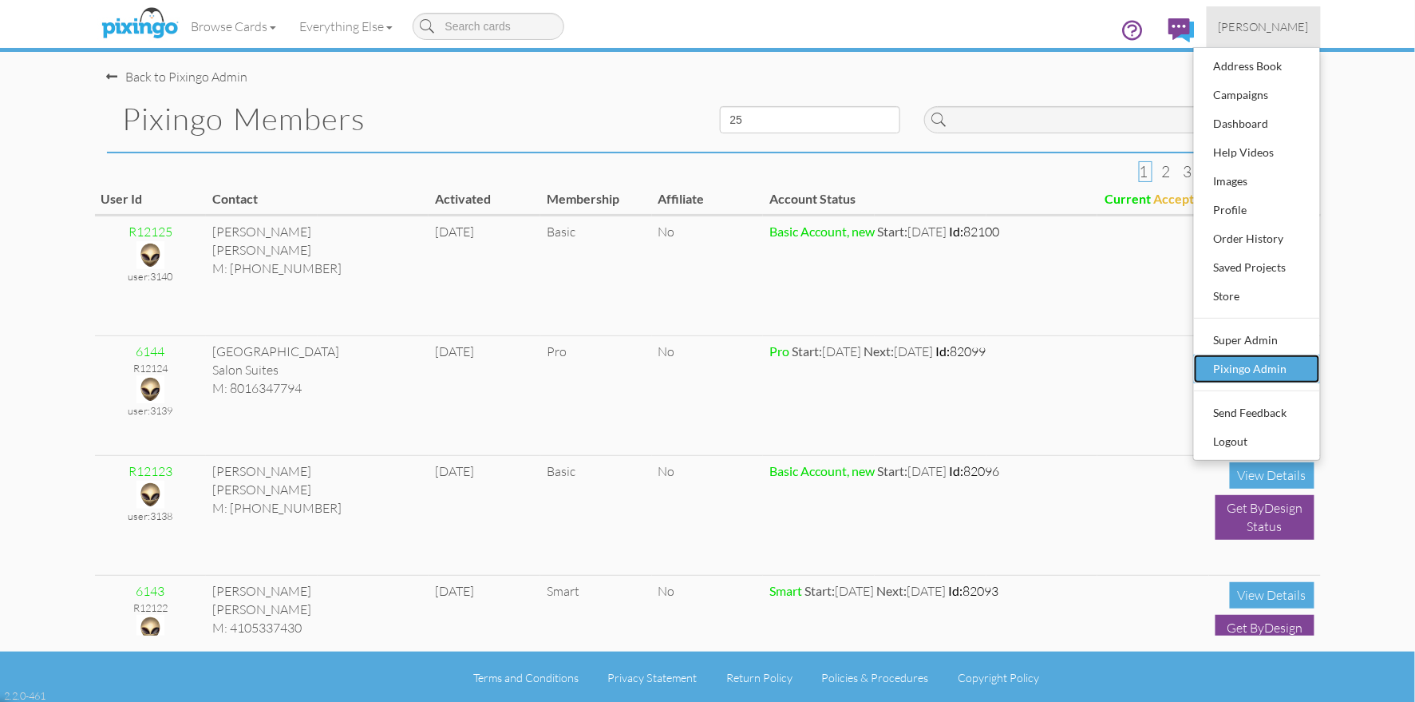
click at [1248, 359] on div "Pixingo Admin" at bounding box center [1257, 369] width 94 height 24
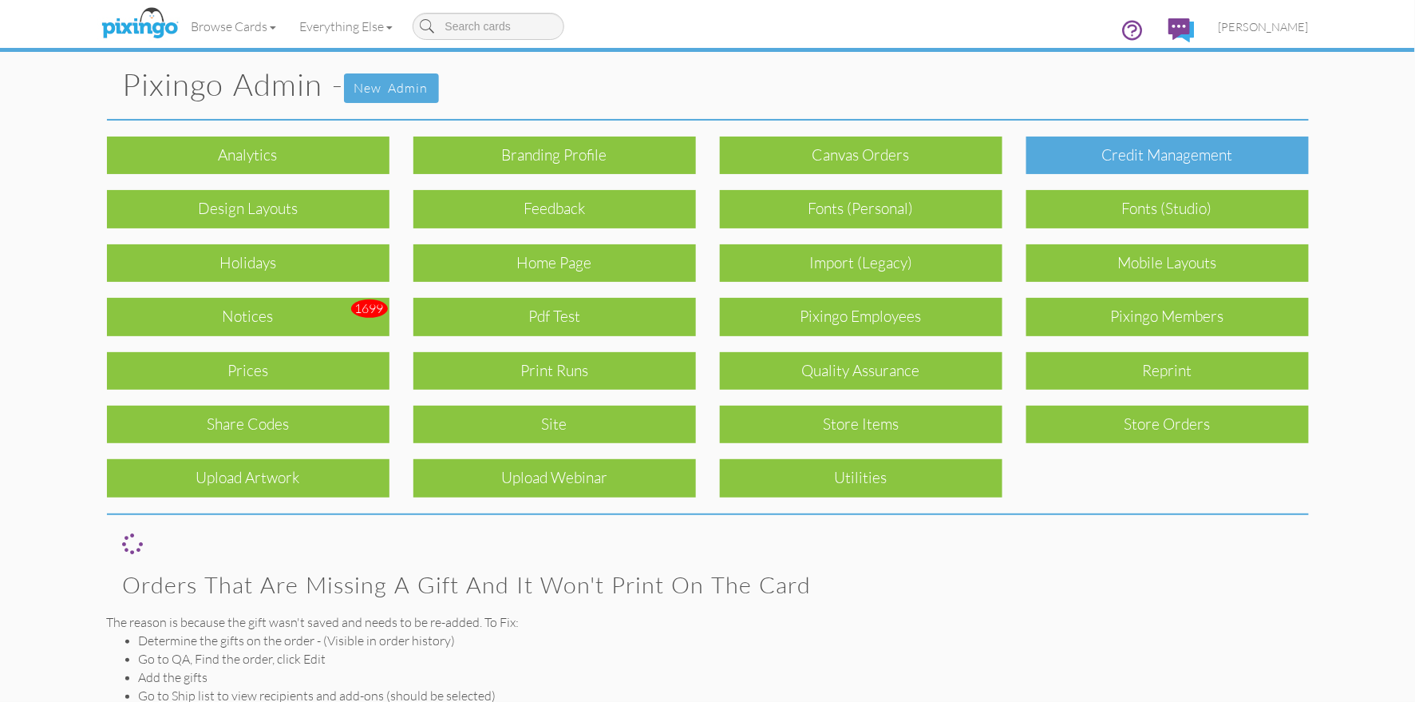
click at [1121, 162] on div "Credit Management" at bounding box center [1168, 156] width 283 height 38
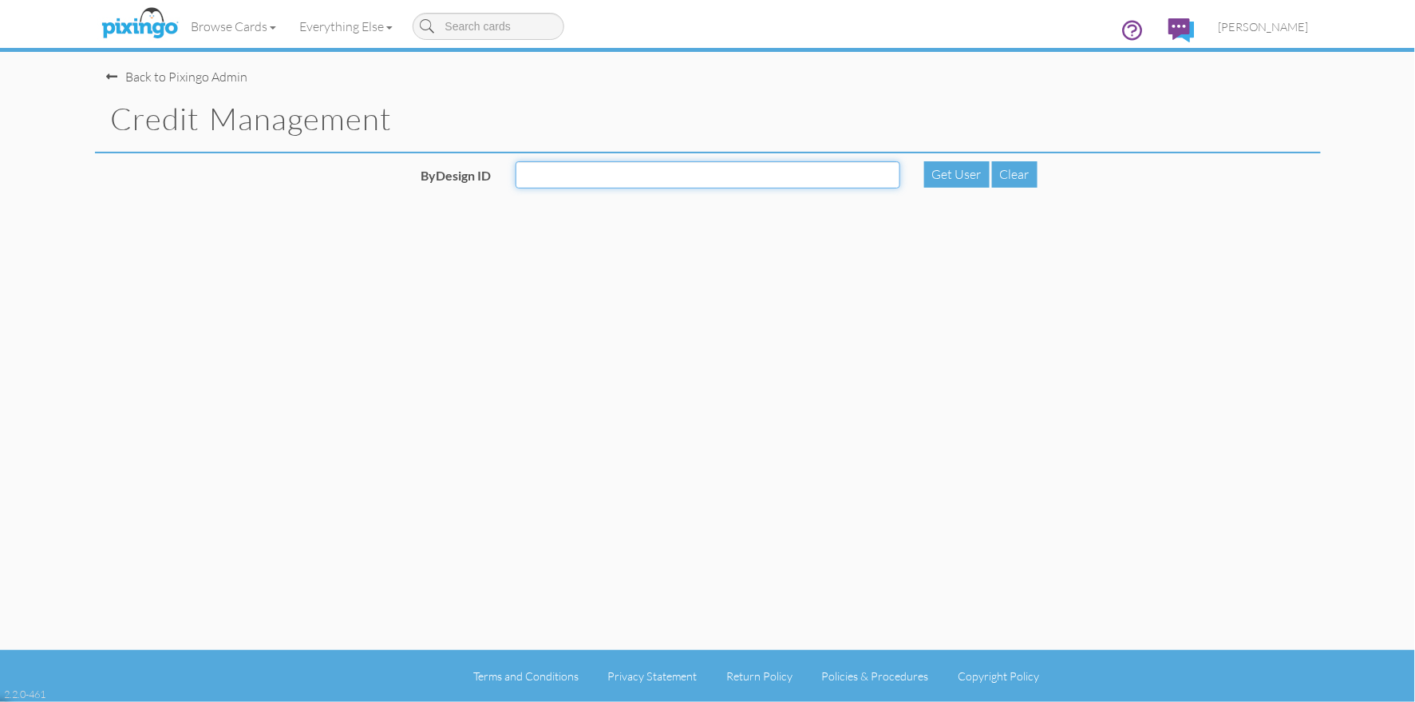
click at [696, 176] on input "ByDesign ID" at bounding box center [708, 174] width 385 height 27
paste input "5518"
type input "5518"
click at [962, 170] on div "Get User" at bounding box center [956, 174] width 65 height 26
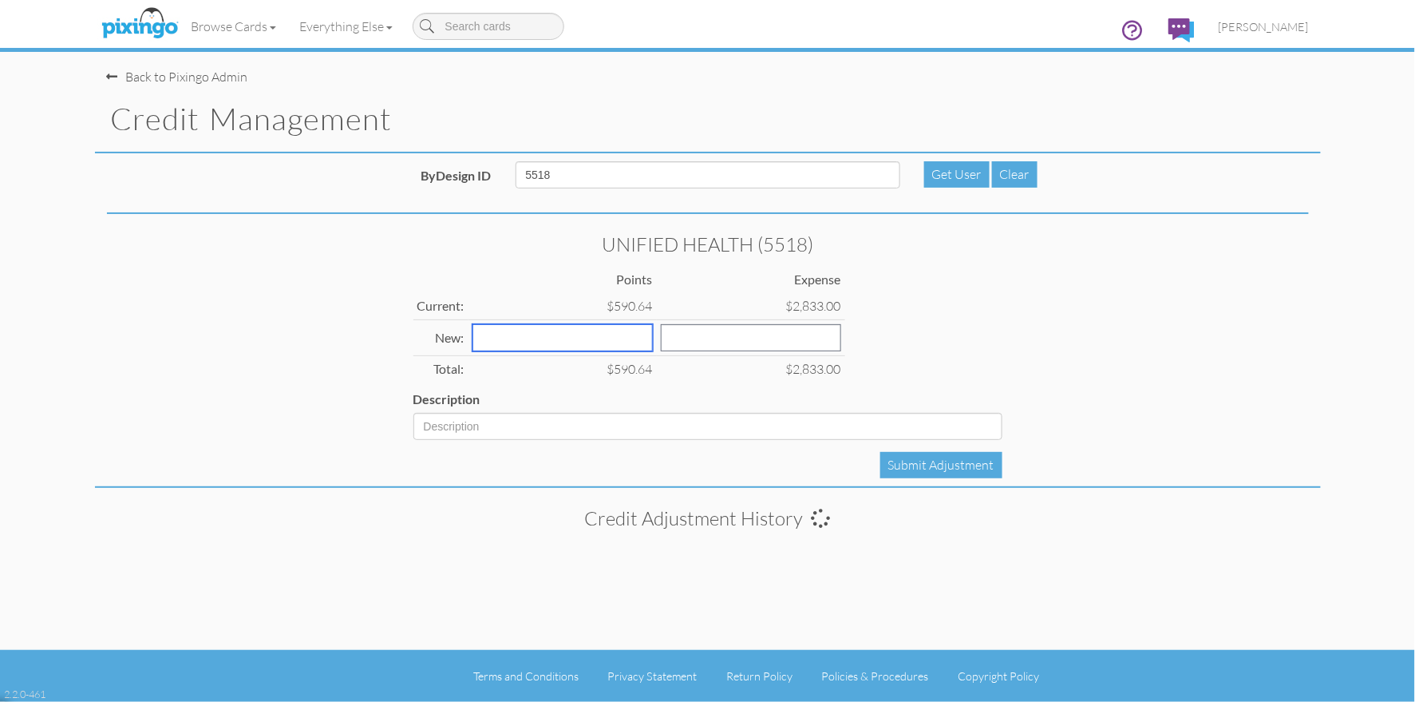
click at [524, 330] on input "number" at bounding box center [563, 337] width 180 height 27
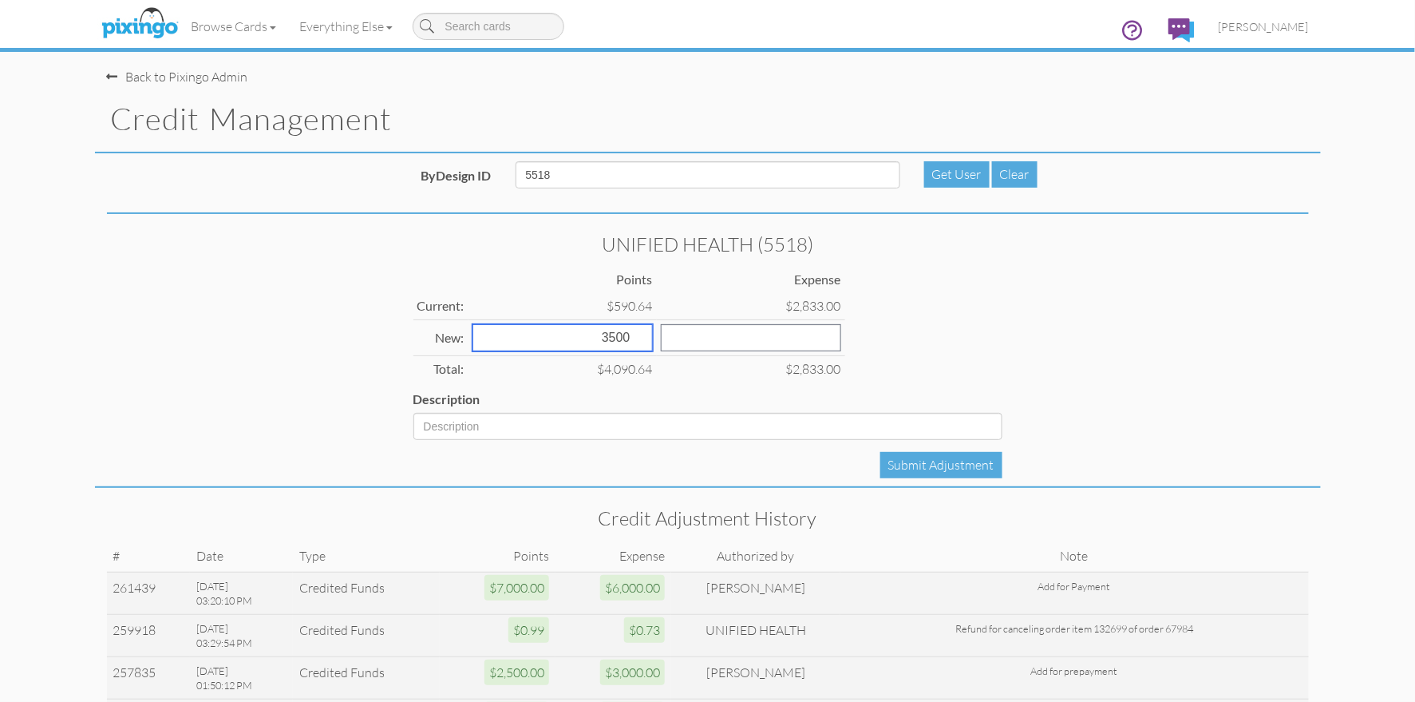
type input "3500"
type input "1200"
drag, startPoint x: 570, startPoint y: 339, endPoint x: 561, endPoint y: 339, distance: 8.8
click at [561, 339] on input "3500" at bounding box center [563, 337] width 180 height 27
type input "5500"
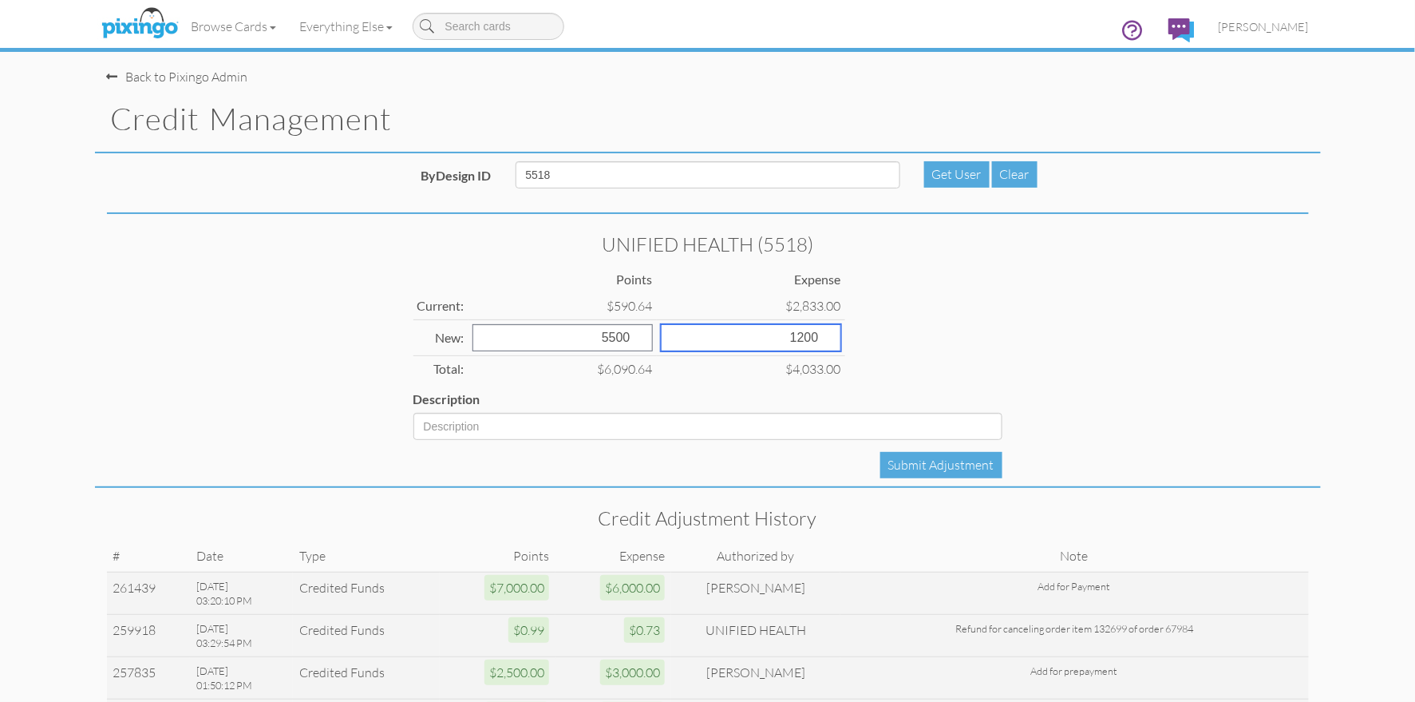
click at [706, 338] on input "1200" at bounding box center [751, 337] width 180 height 27
type input "2200"
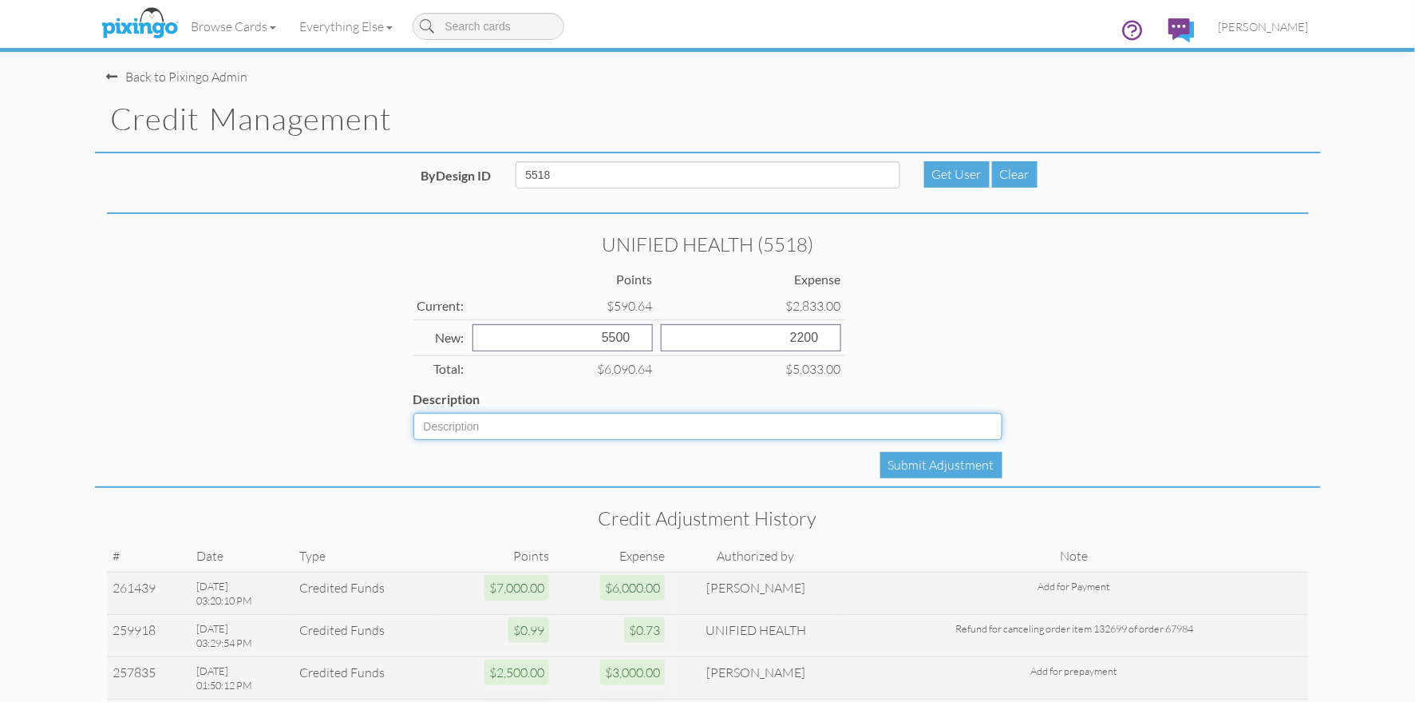
click at [494, 423] on input "Description" at bounding box center [708, 426] width 589 height 27
type input "Add for payment"
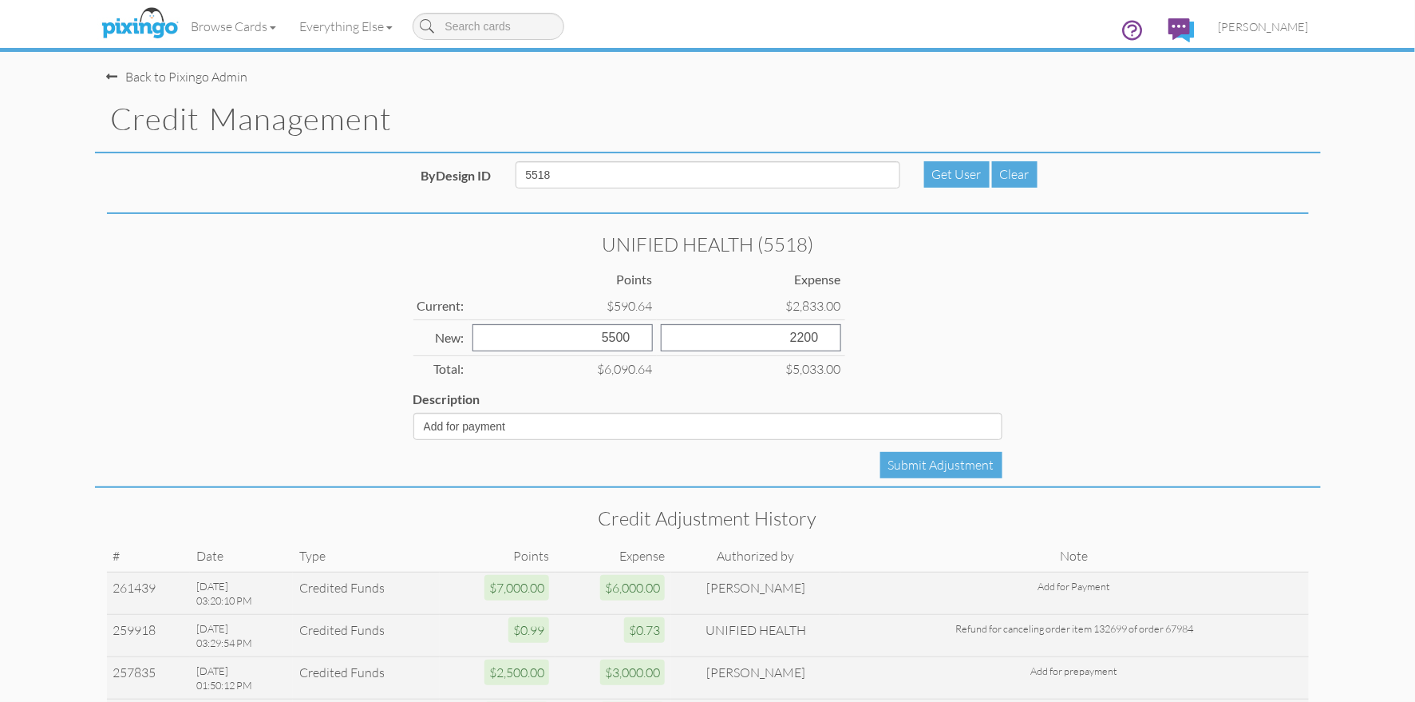
click at [647, 454] on div "UNIFIED HEALTH (5518) Points Expense Current: $590.64 $2,833.00 New: 5500 2200 …" at bounding box center [708, 355] width 1226 height 266
click at [934, 468] on div "Submit Adjustment" at bounding box center [941, 465] width 122 height 26
click at [1284, 27] on span "[PERSON_NAME]" at bounding box center [1264, 27] width 90 height 14
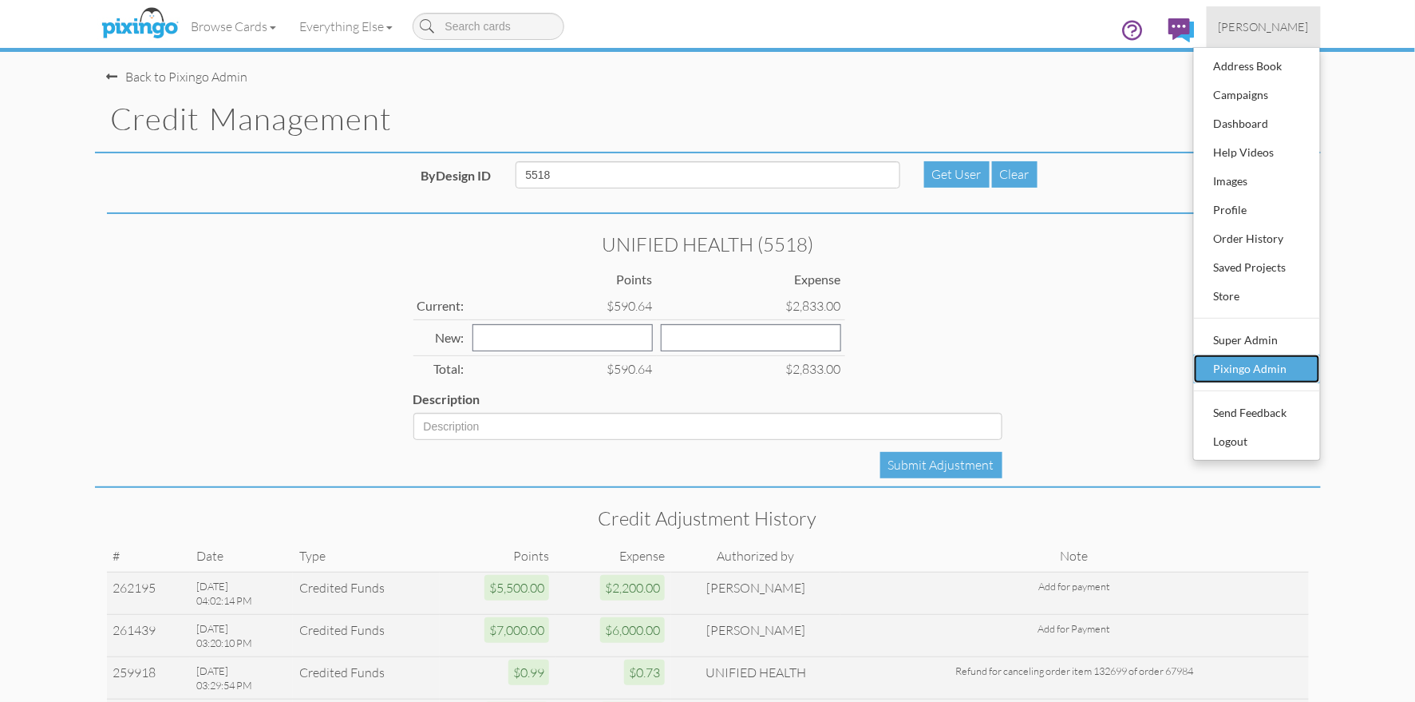
click at [1258, 367] on div "Pixingo Admin" at bounding box center [1257, 369] width 94 height 24
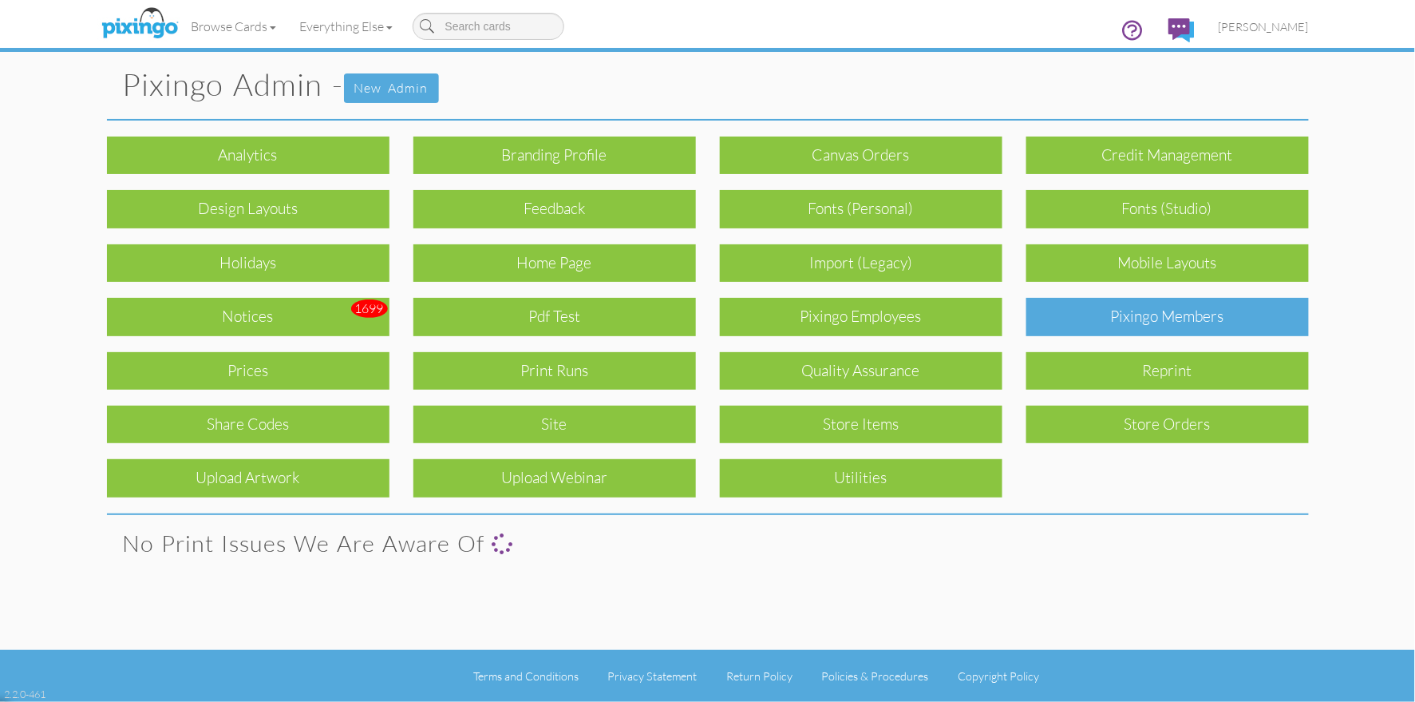
click at [1201, 319] on div "Pixingo Members" at bounding box center [1168, 317] width 283 height 38
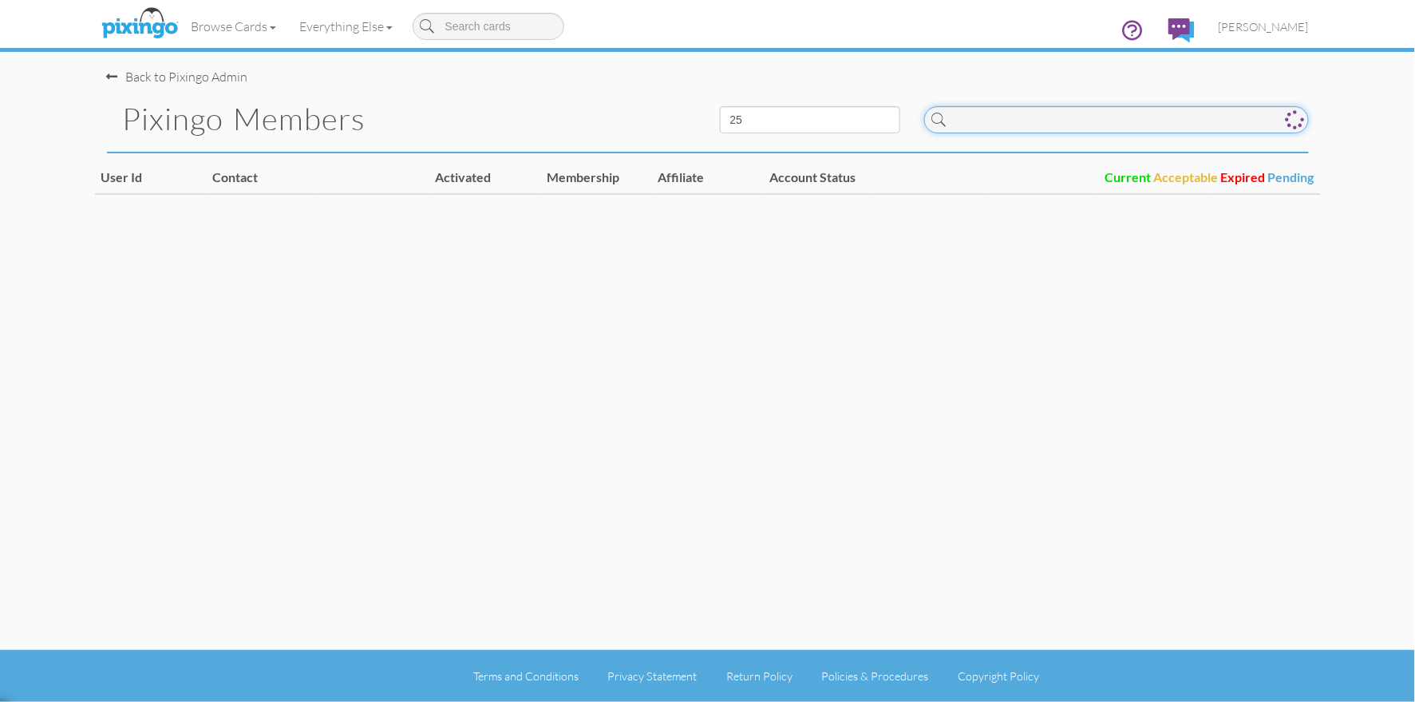
click at [956, 129] on input at bounding box center [1116, 119] width 385 height 27
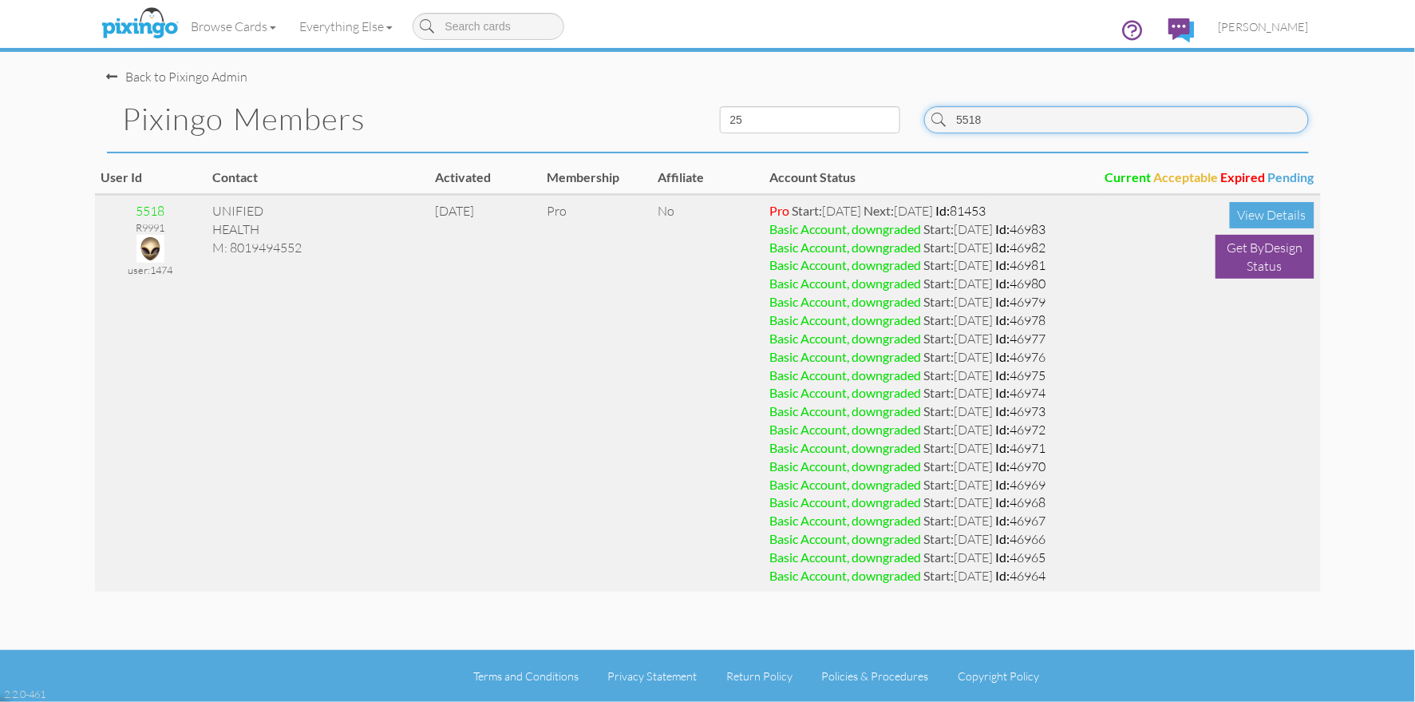
type input "5518"
click at [146, 246] on img at bounding box center [151, 249] width 28 height 28
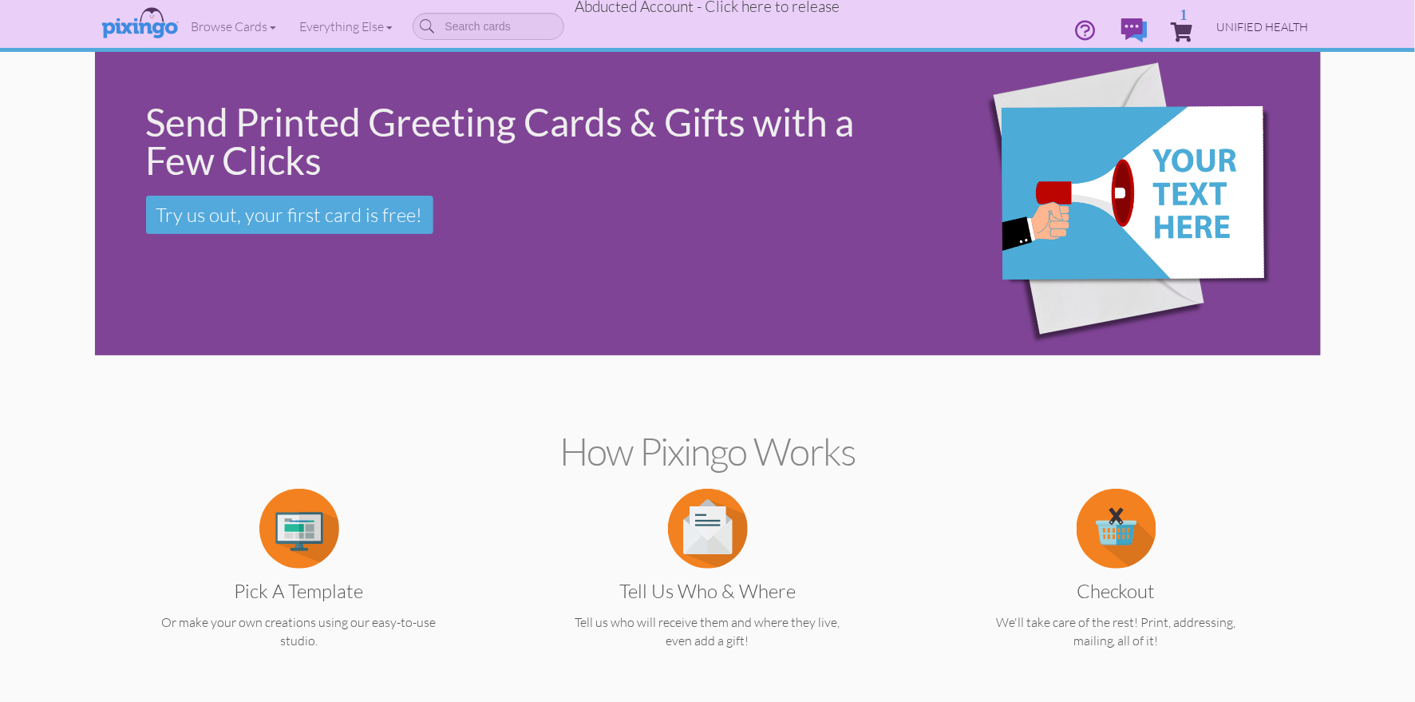
click at [1235, 29] on span "UNIFIED HEALTH" at bounding box center [1263, 27] width 92 height 14
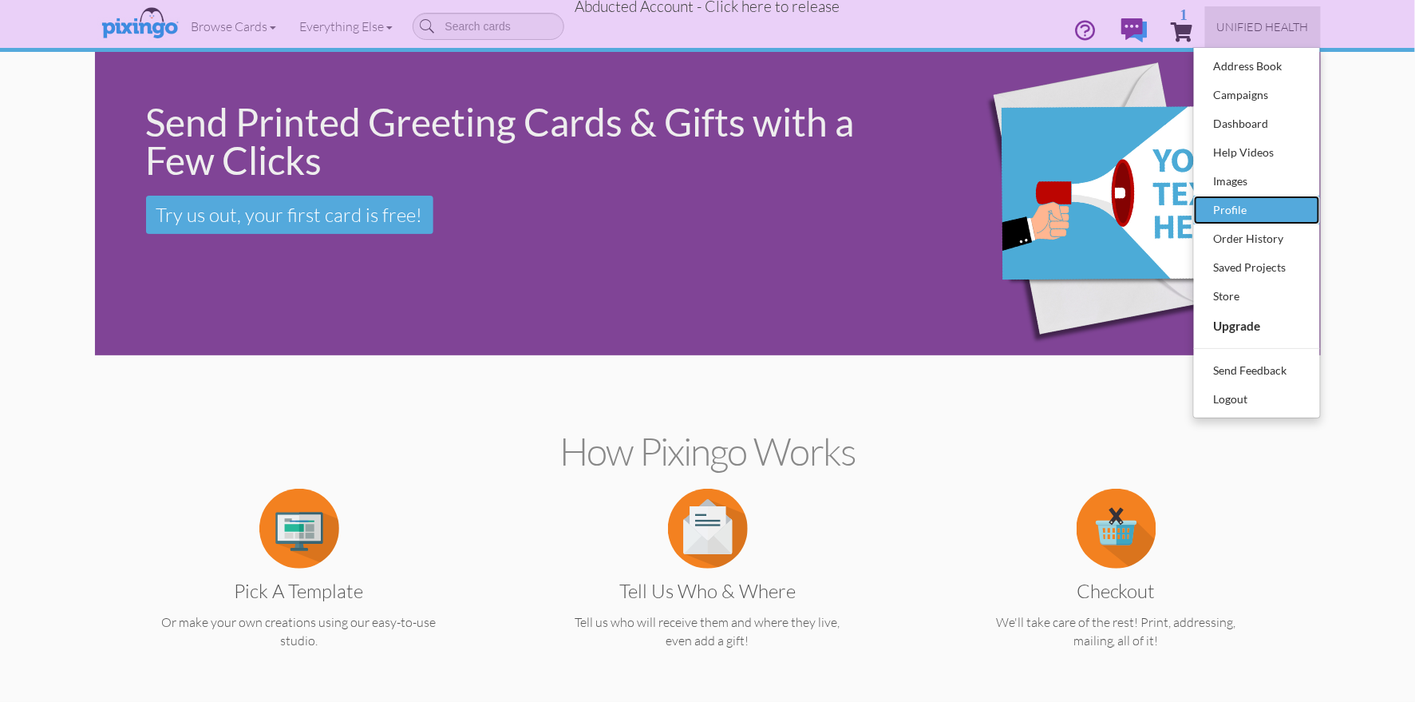
click at [1234, 202] on div "Profile" at bounding box center [1257, 210] width 94 height 24
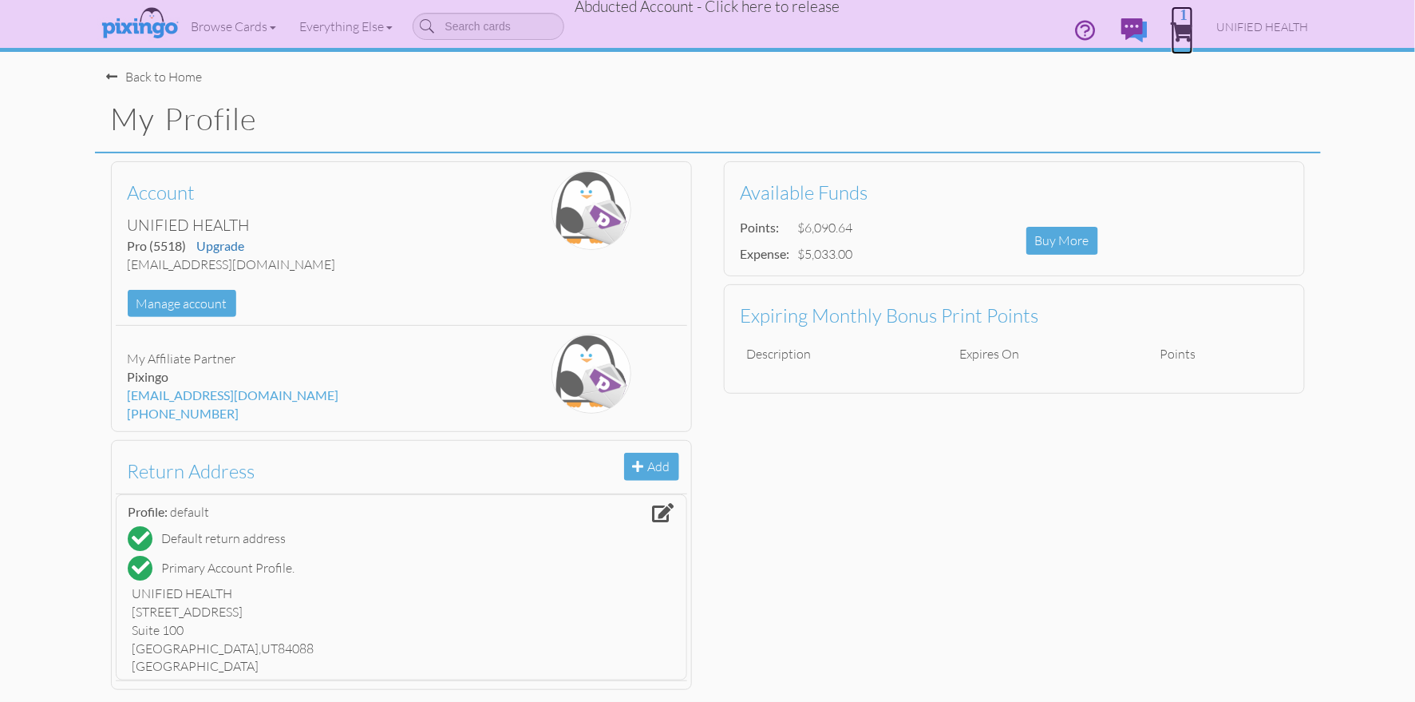
click at [1186, 32] on span "1" at bounding box center [1183, 31] width 22 height 19
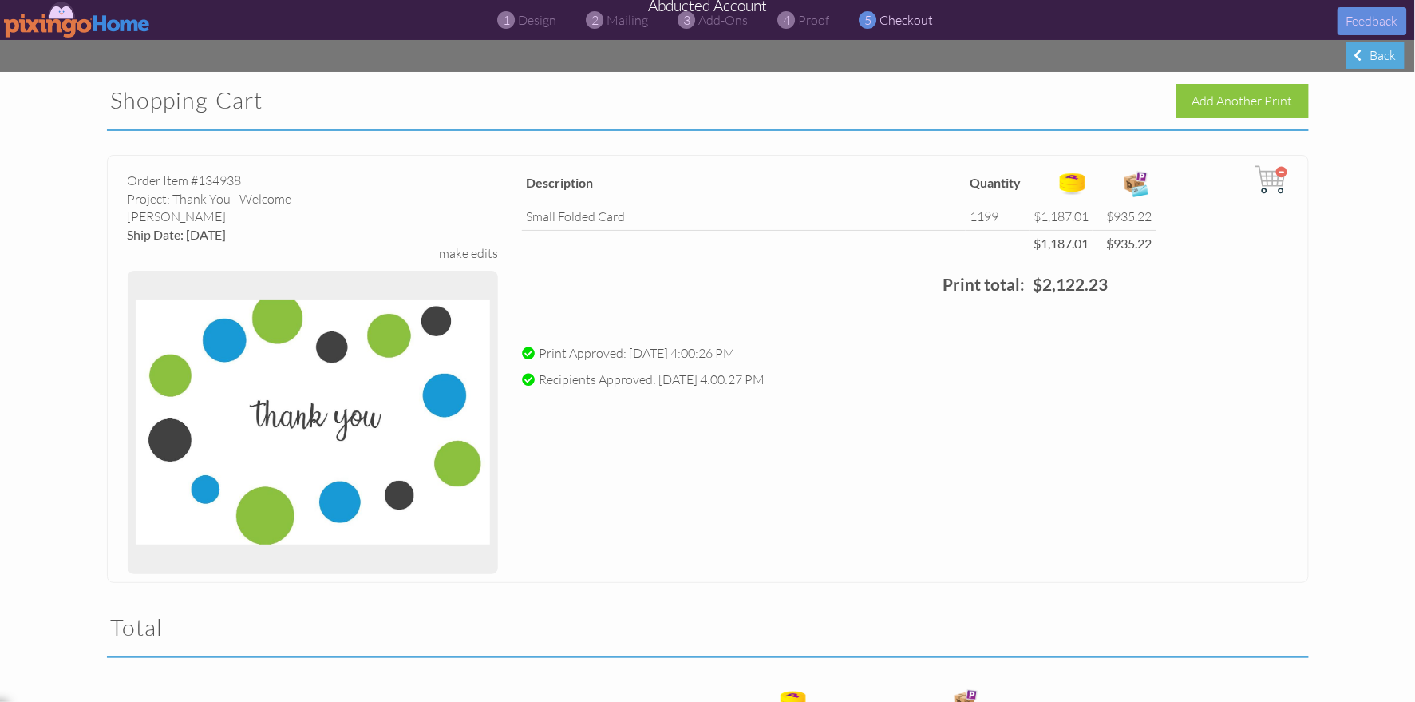
scroll to position [311, 0]
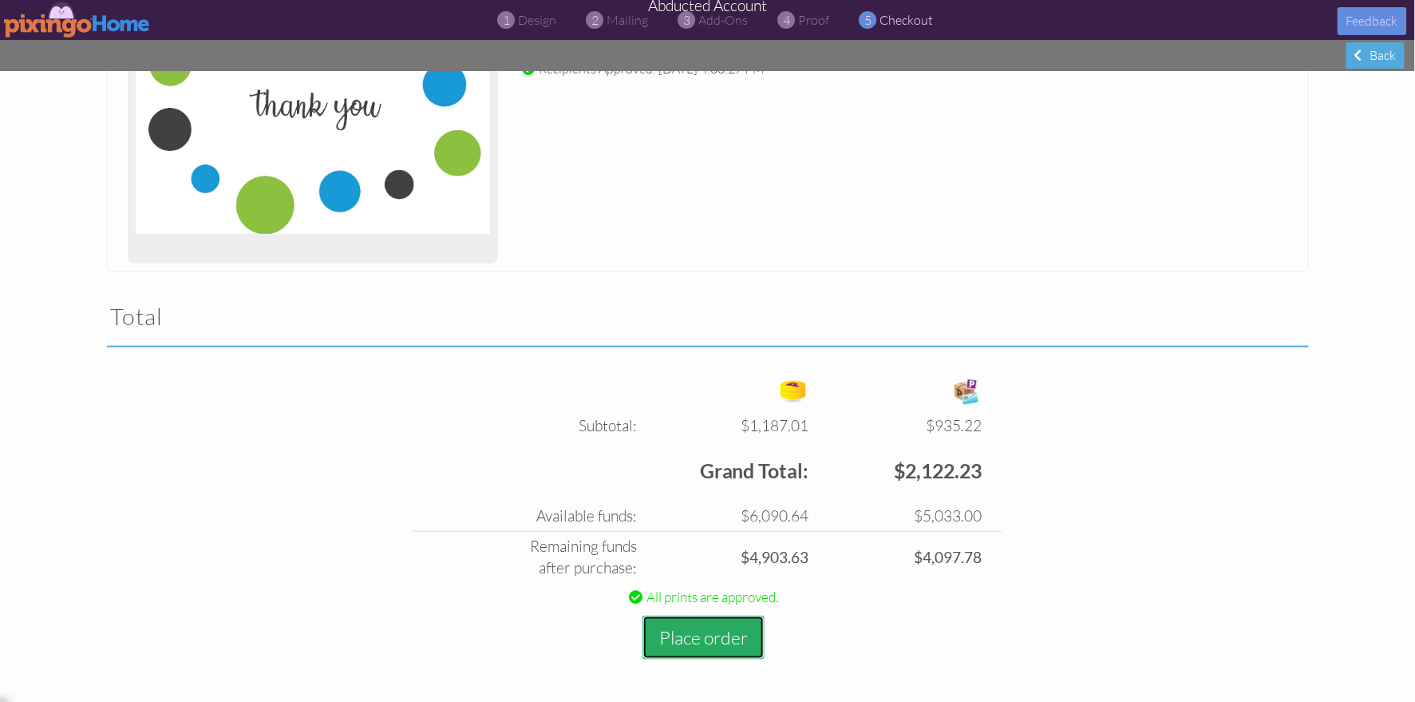
click at [683, 641] on button "Place order" at bounding box center [704, 637] width 122 height 44
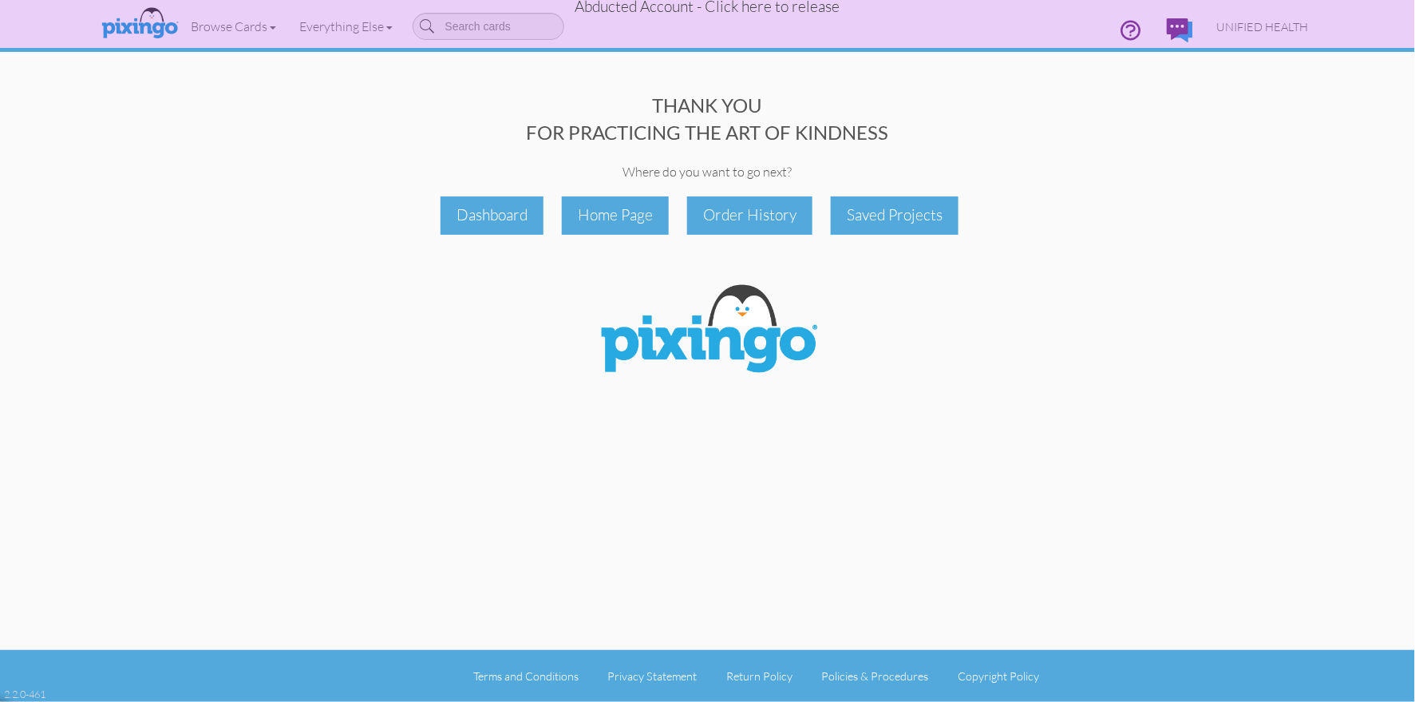
click at [772, 14] on span "Abducted Account - Click here to release" at bounding box center [708, 6] width 265 height 19
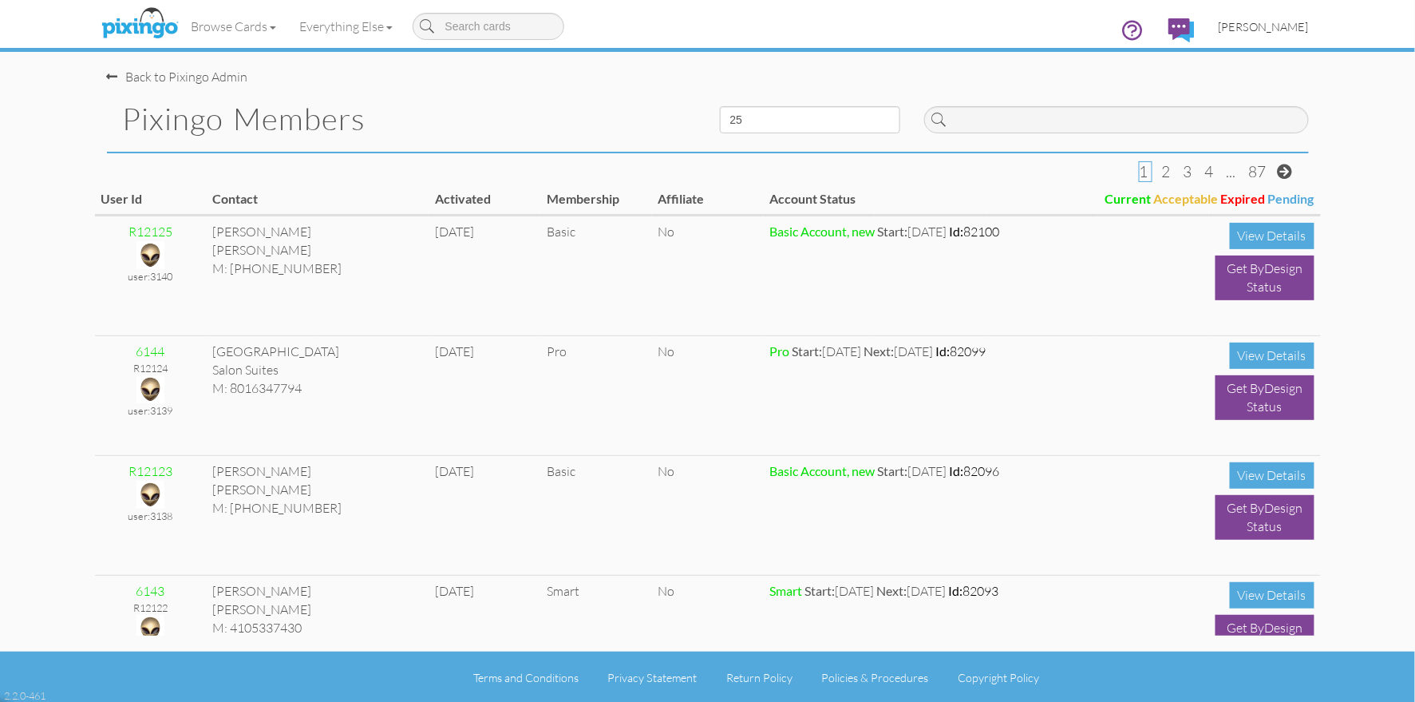
click at [1272, 26] on span "[PERSON_NAME]" at bounding box center [1264, 27] width 90 height 14
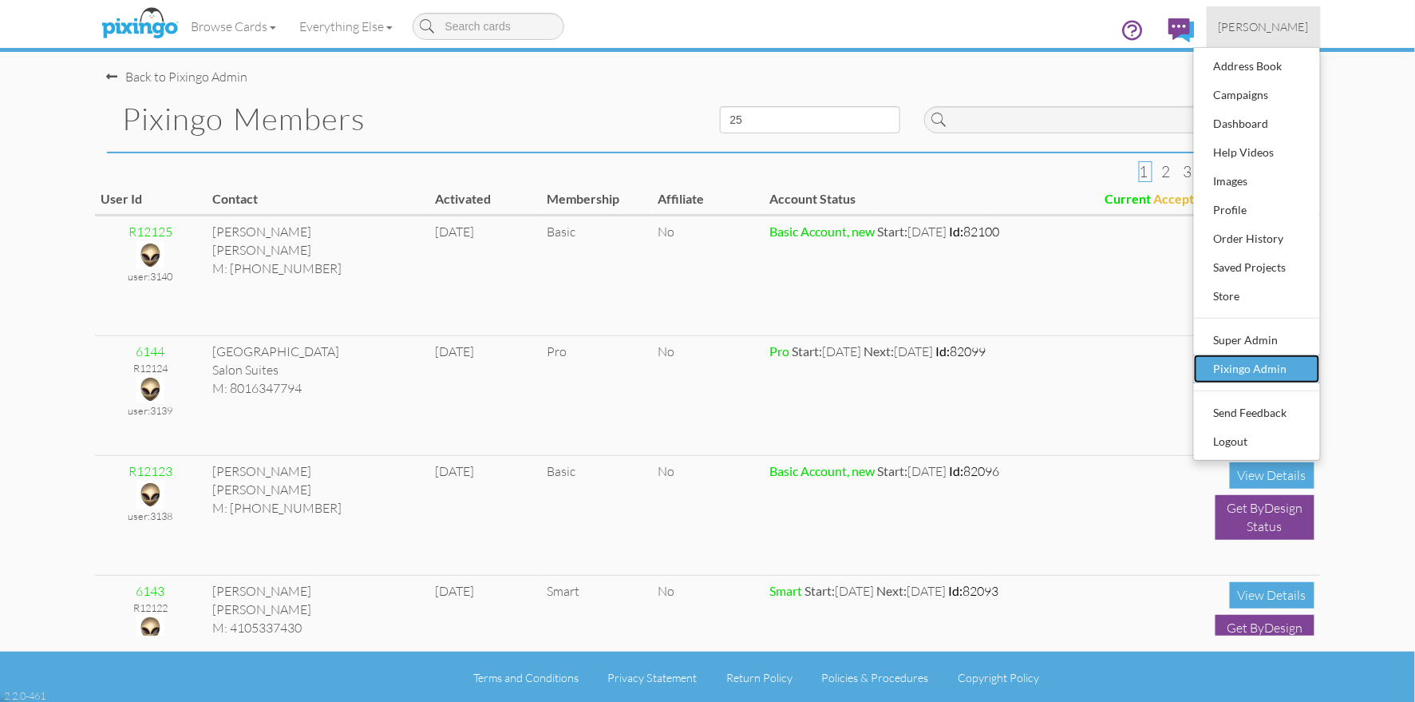
click at [1217, 370] on div "Pixingo Admin" at bounding box center [1257, 369] width 94 height 24
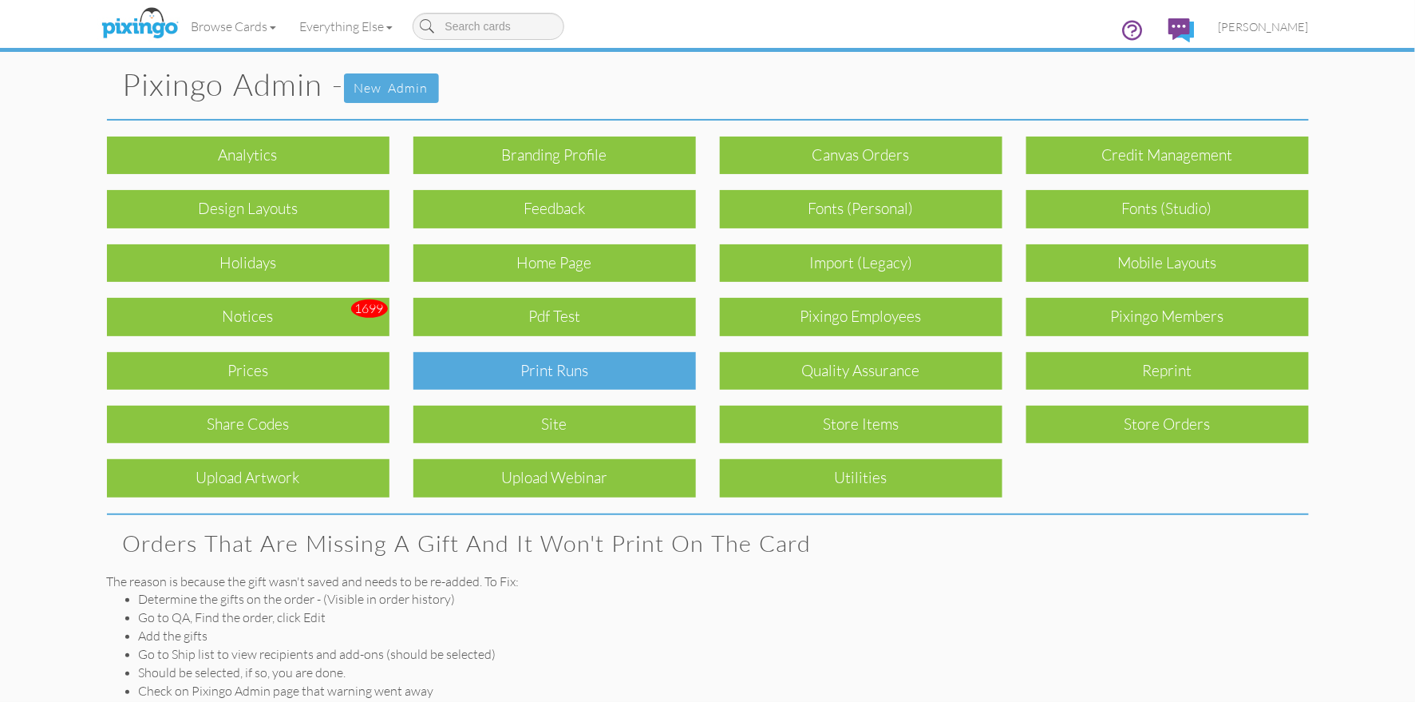
click at [573, 365] on div "Print Runs" at bounding box center [555, 371] width 283 height 38
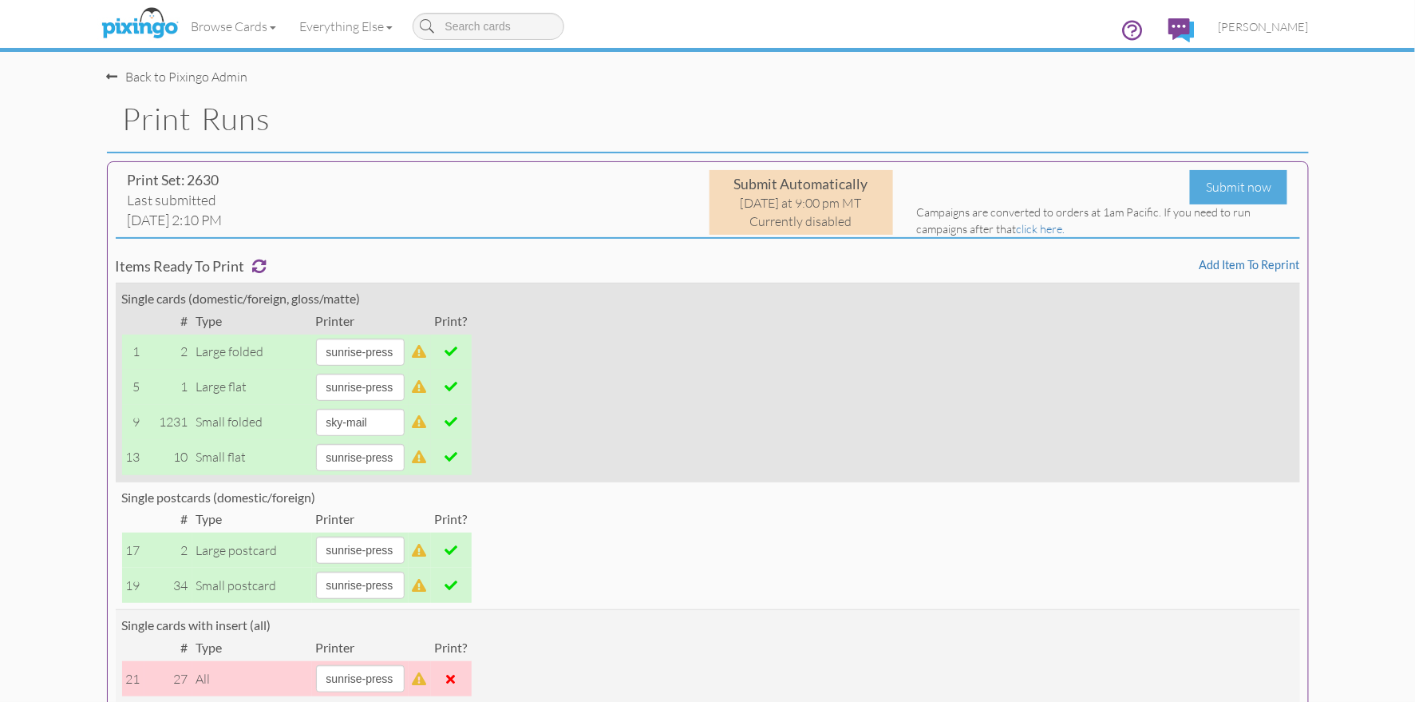
click at [457, 350] on span at bounding box center [451, 351] width 13 height 13
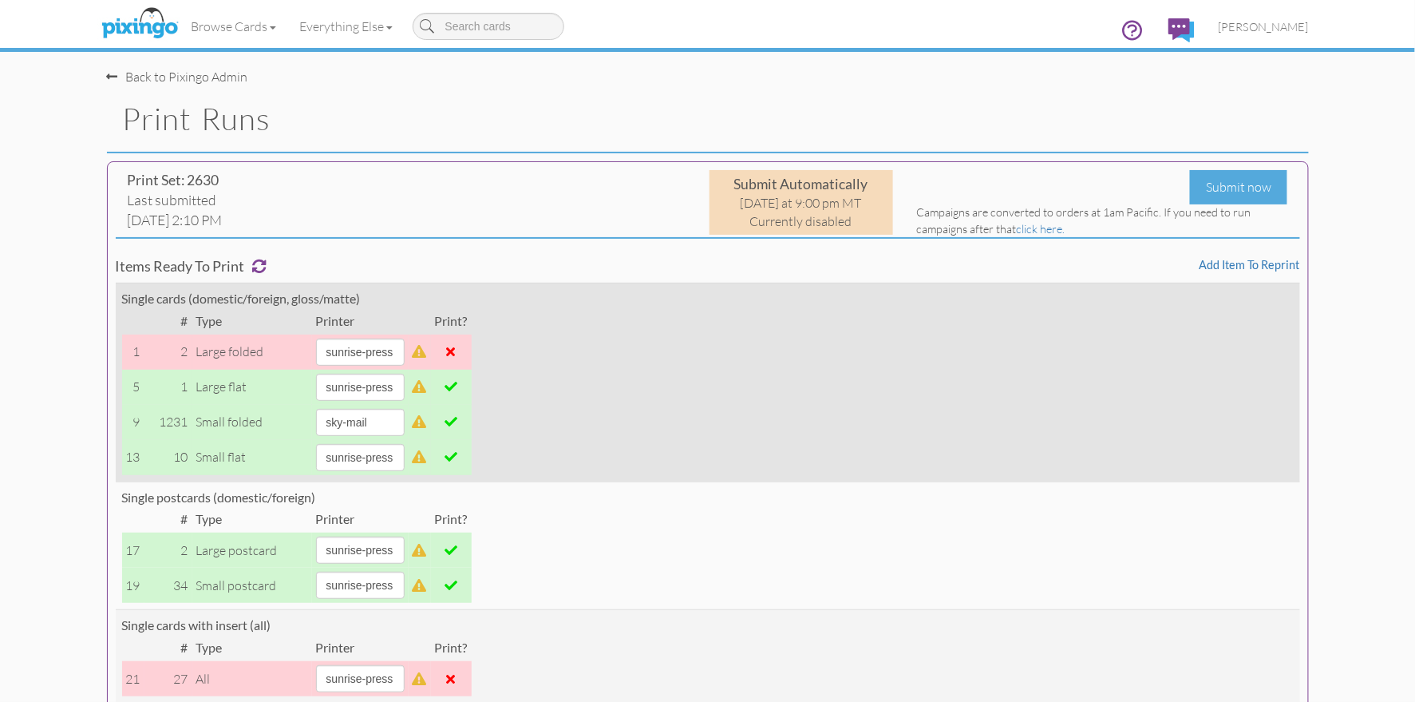
click at [457, 382] on span at bounding box center [451, 386] width 13 height 13
click at [472, 457] on td at bounding box center [451, 457] width 41 height 35
click at [457, 459] on span at bounding box center [451, 456] width 13 height 13
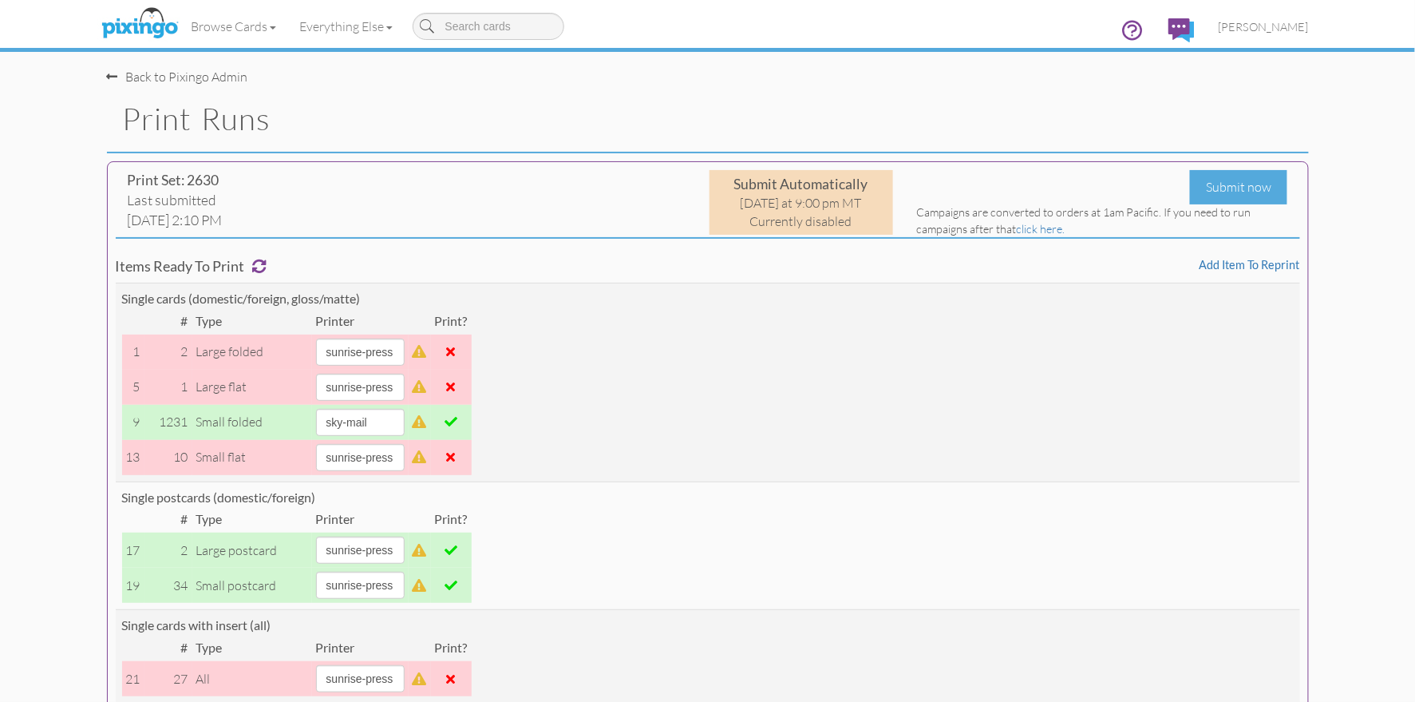
drag, startPoint x: 462, startPoint y: 546, endPoint x: 477, endPoint y: 581, distance: 38.3
click at [457, 546] on span at bounding box center [451, 550] width 13 height 13
click at [457, 589] on span at bounding box center [451, 585] width 13 height 13
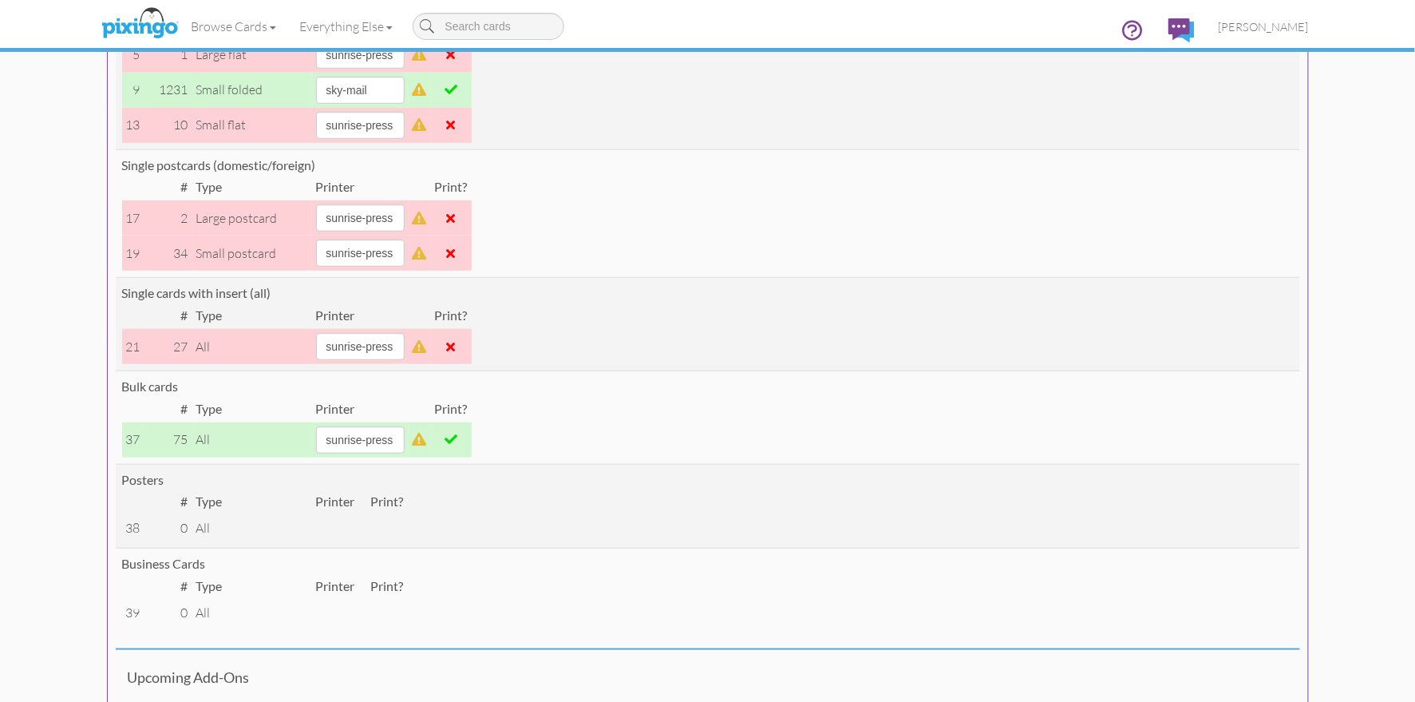
scroll to position [335, 0]
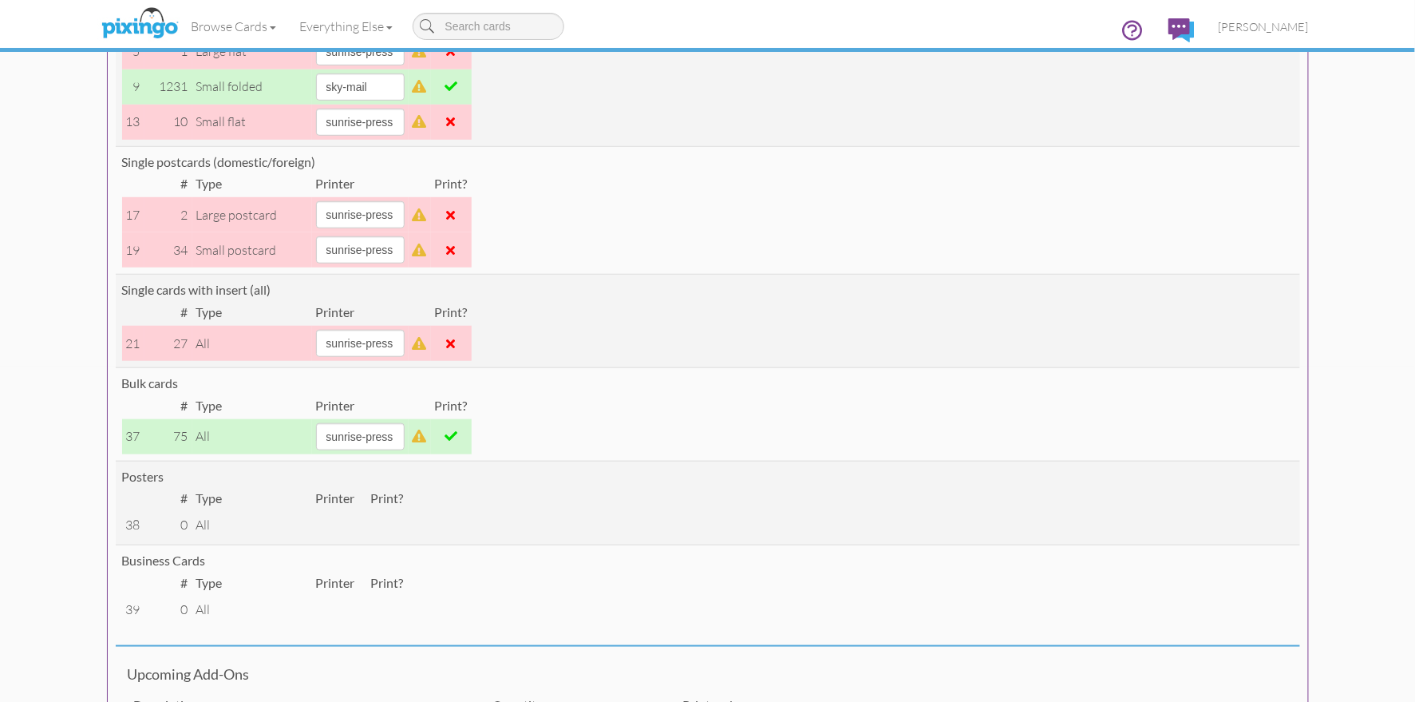
drag, startPoint x: 471, startPoint y: 433, endPoint x: 481, endPoint y: 439, distance: 11.1
click at [457, 433] on span at bounding box center [451, 435] width 13 height 13
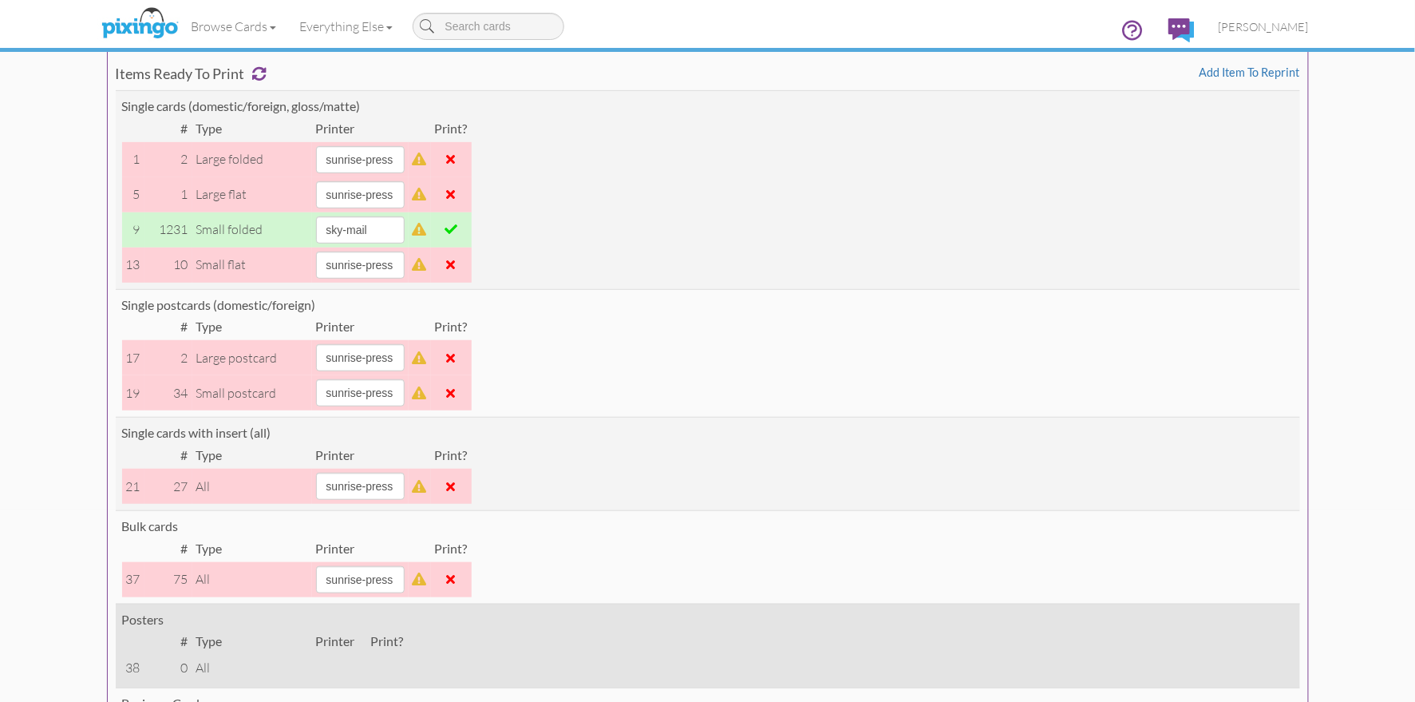
scroll to position [297, 0]
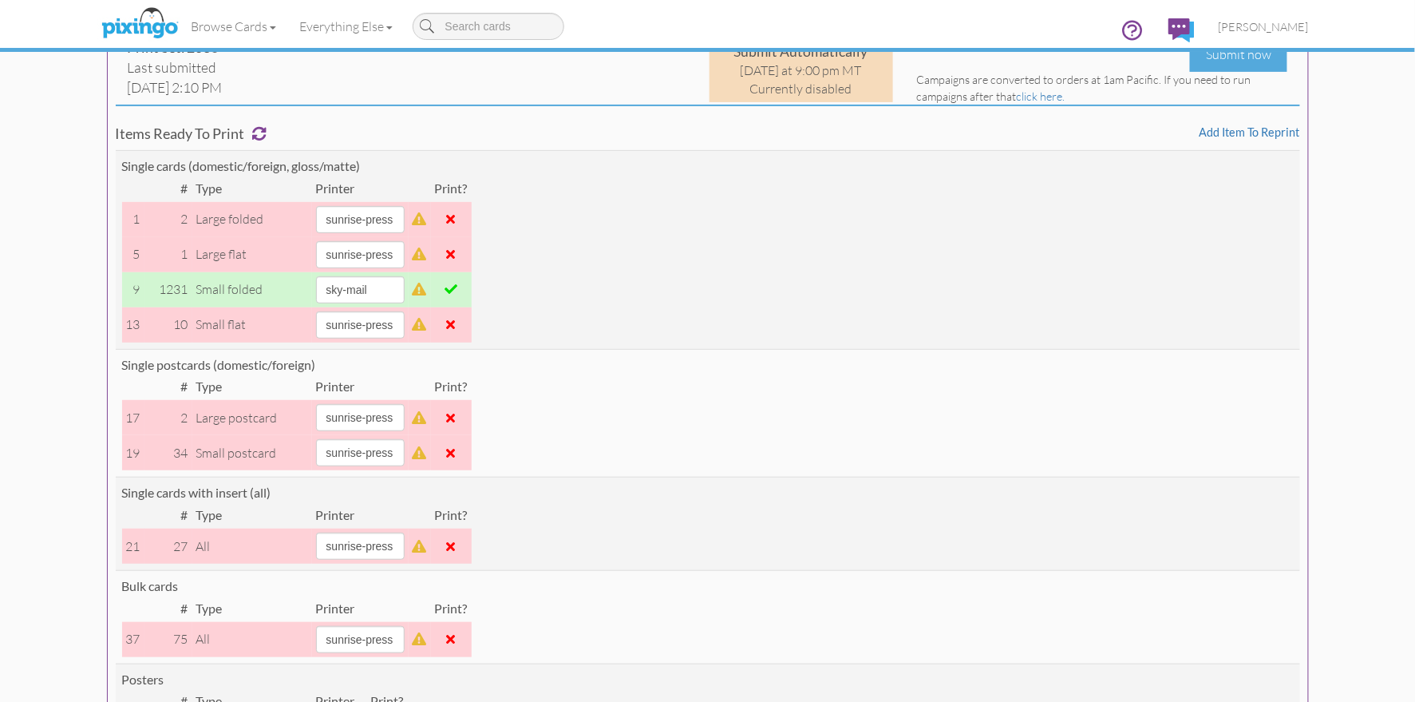
scroll to position [0, 0]
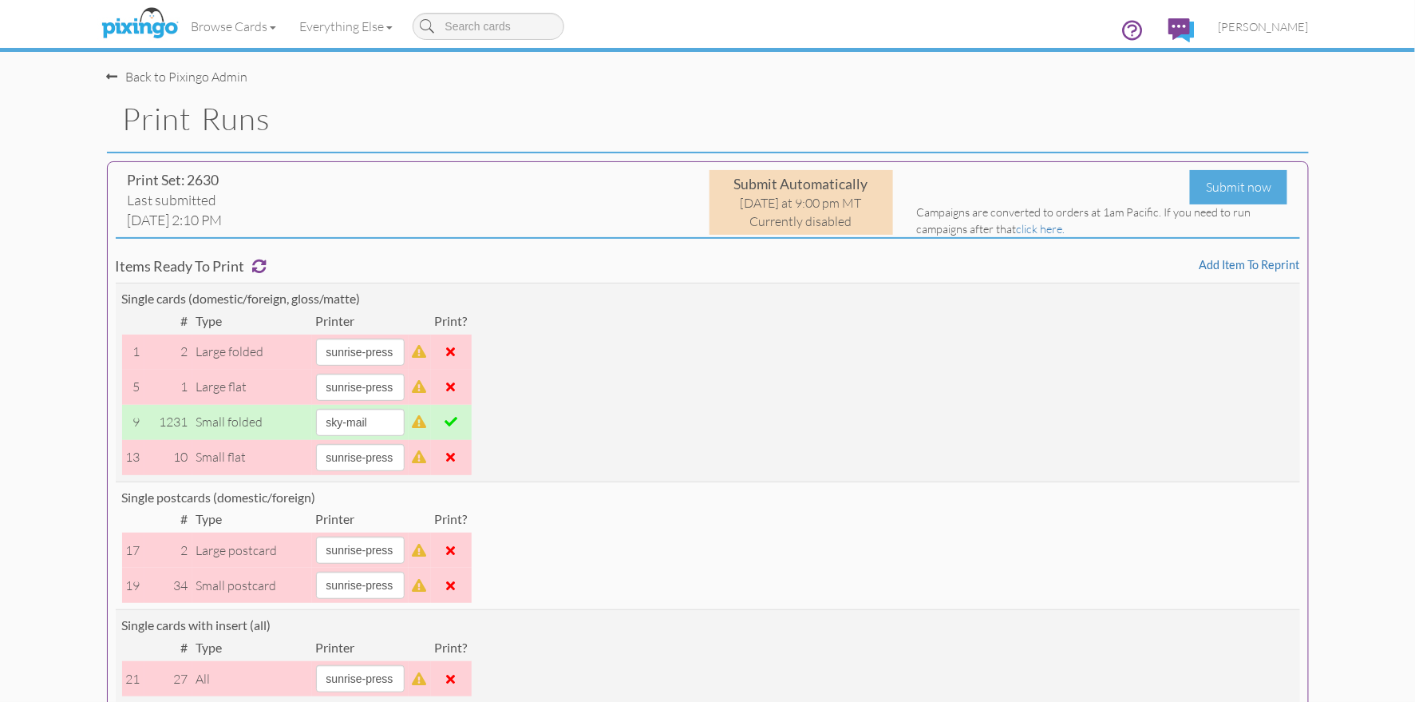
click at [949, 124] on h1 "Print Runs" at bounding box center [716, 119] width 1186 height 34
click at [1040, 122] on h1 "Print Runs" at bounding box center [716, 119] width 1186 height 34
click at [1229, 181] on div "Submit now" at bounding box center [1238, 187] width 97 height 34
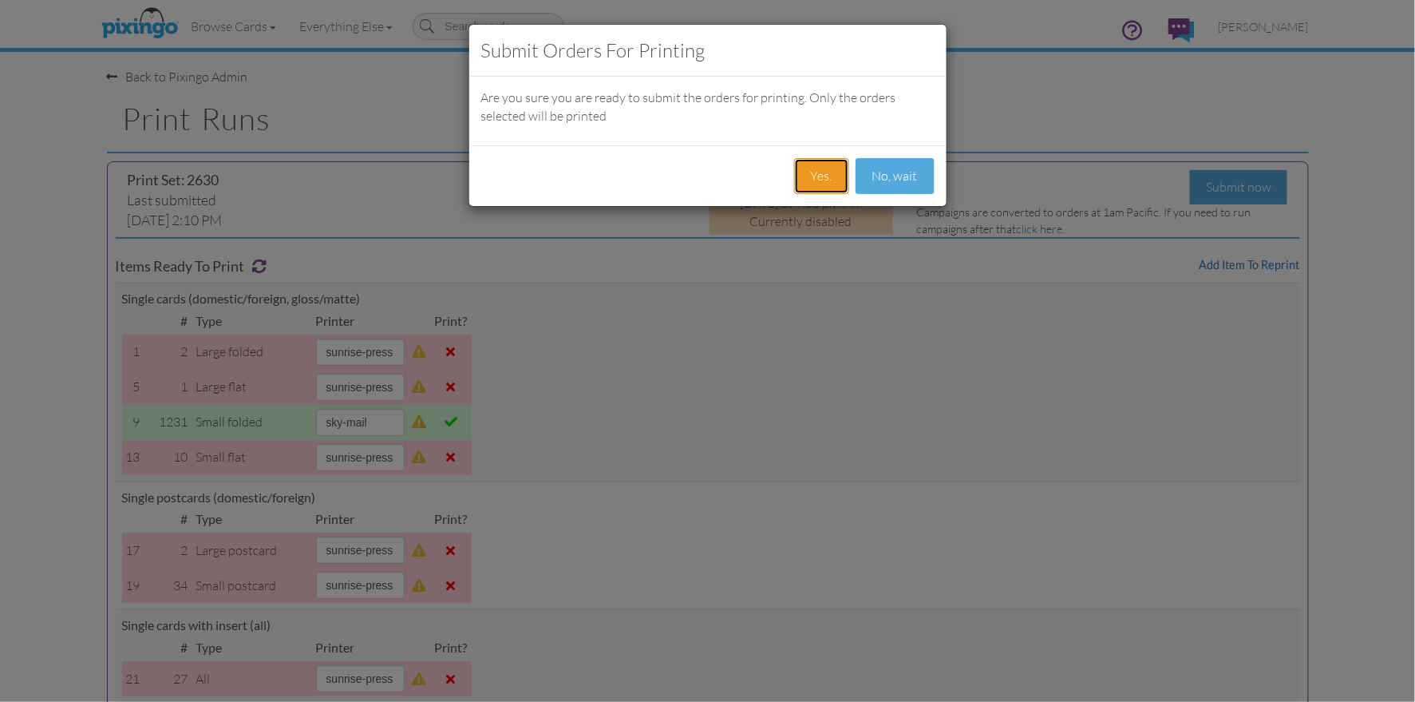
click at [817, 178] on button "Yes." at bounding box center [821, 176] width 55 height 36
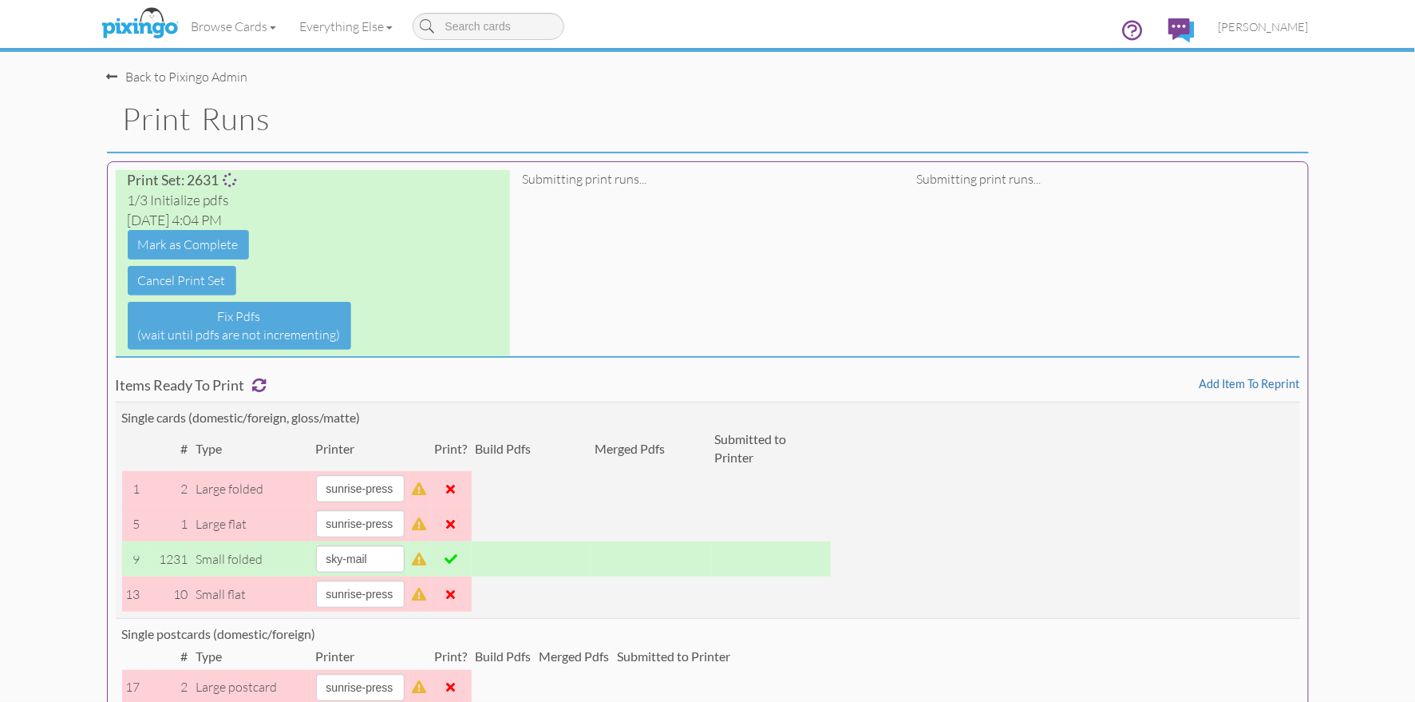
click at [715, 113] on h1 "Print Runs" at bounding box center [716, 119] width 1186 height 34
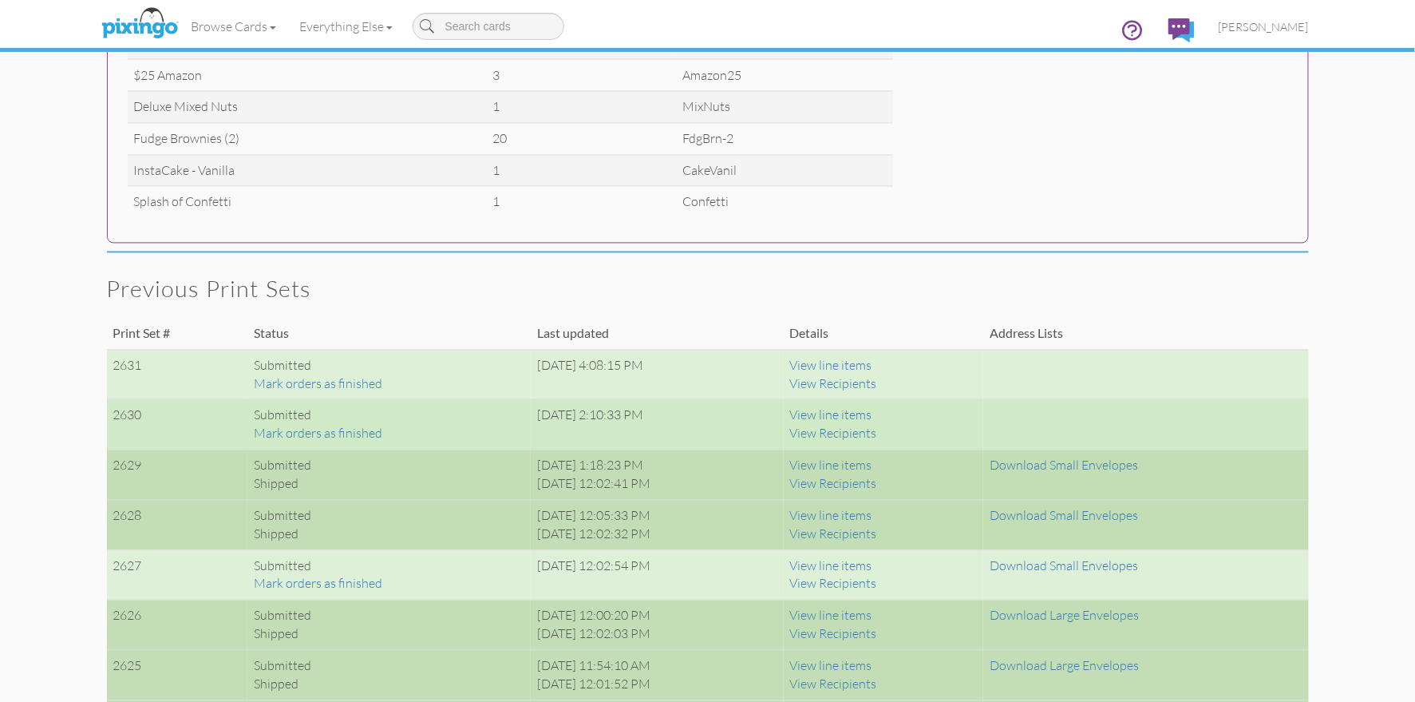
scroll to position [1055, 0]
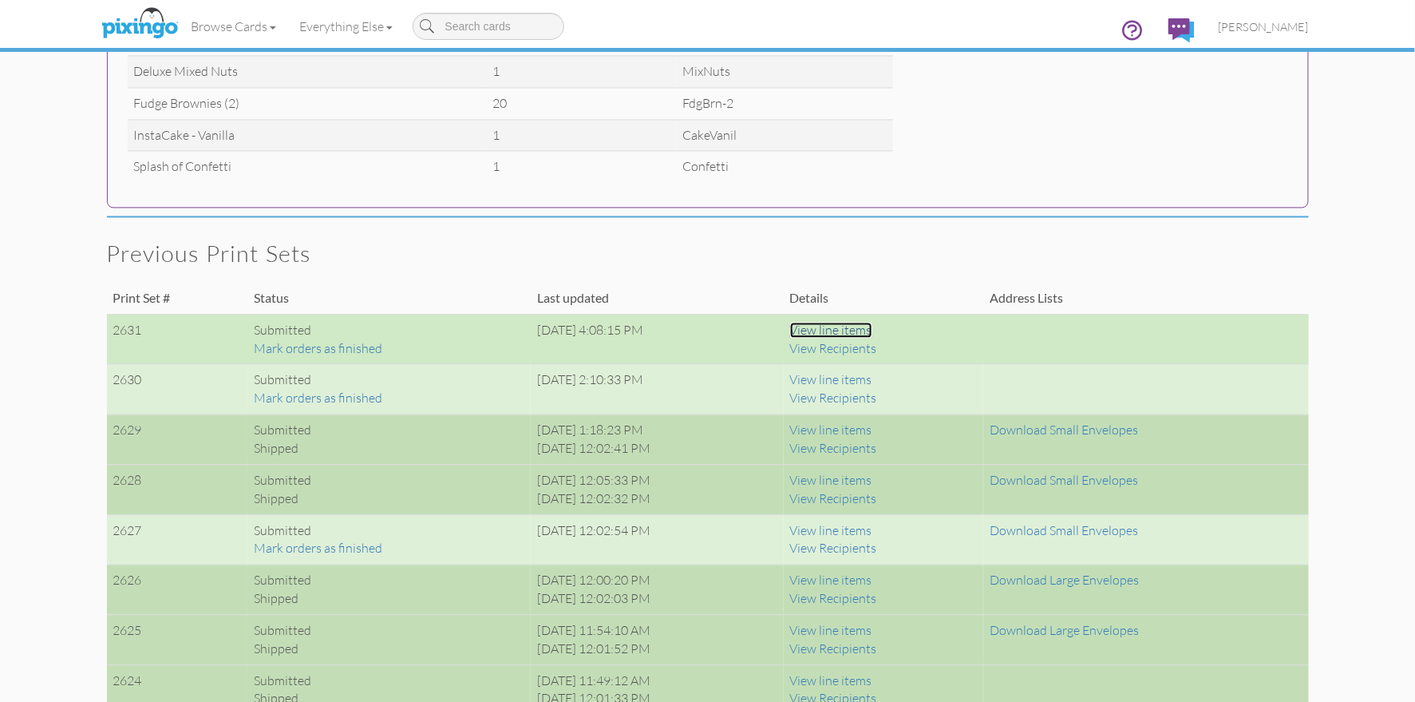
click at [872, 333] on link "View line items" at bounding box center [831, 330] width 82 height 16
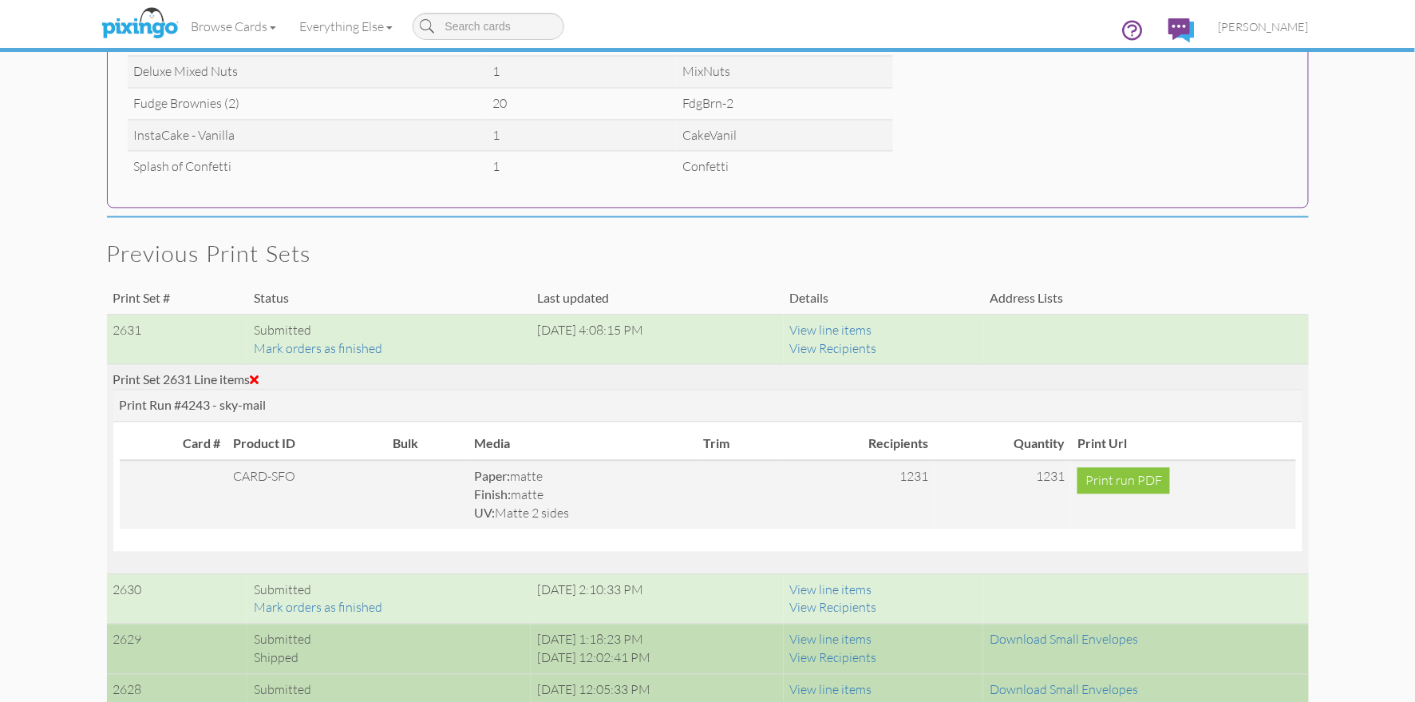
click at [259, 378] on span at bounding box center [255, 380] width 9 height 13
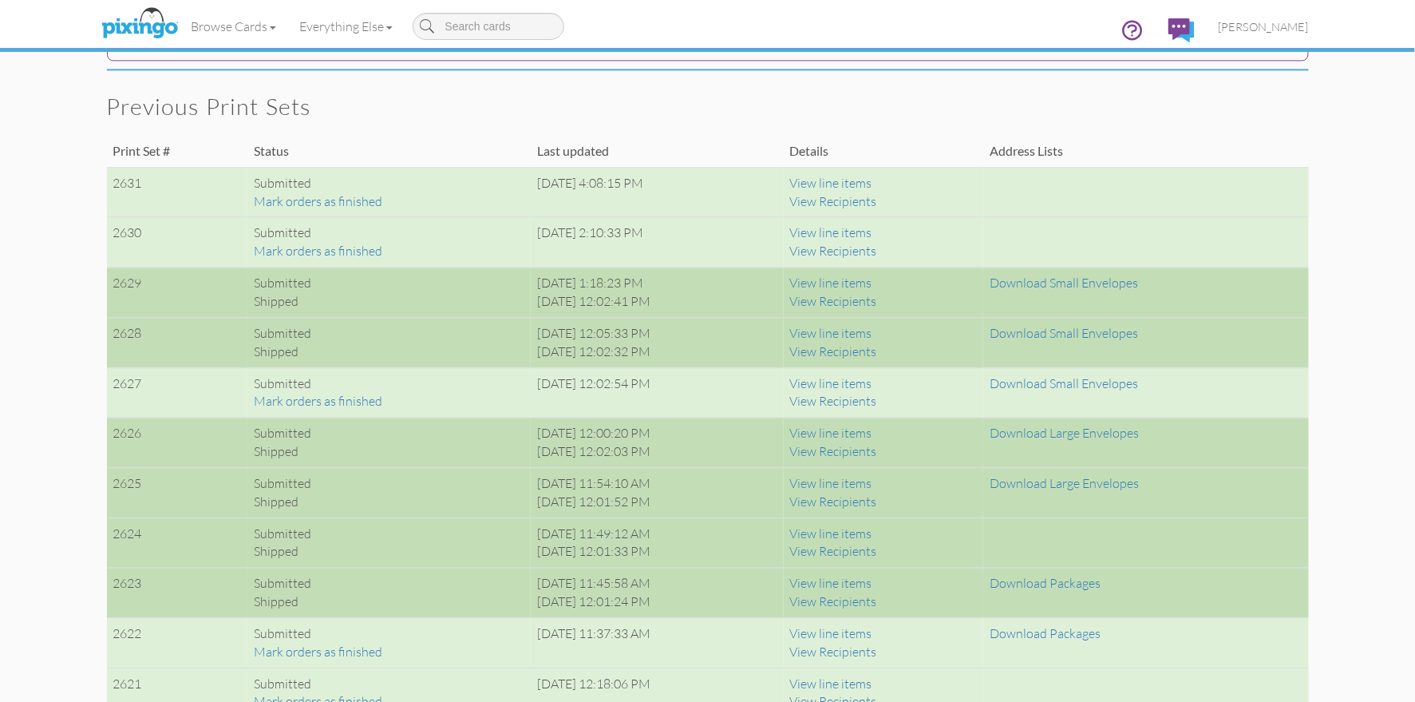
scroll to position [1173, 0]
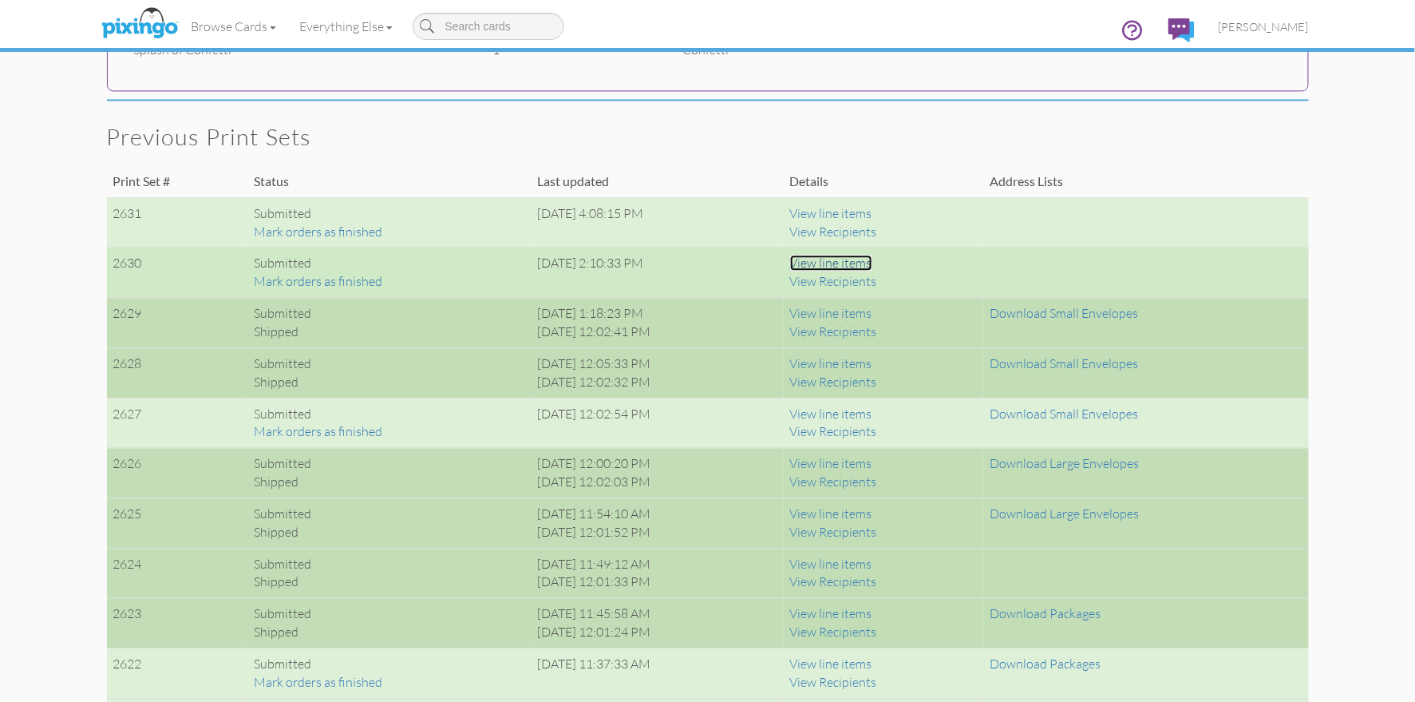
click at [873, 259] on link "View line items" at bounding box center [831, 263] width 82 height 16
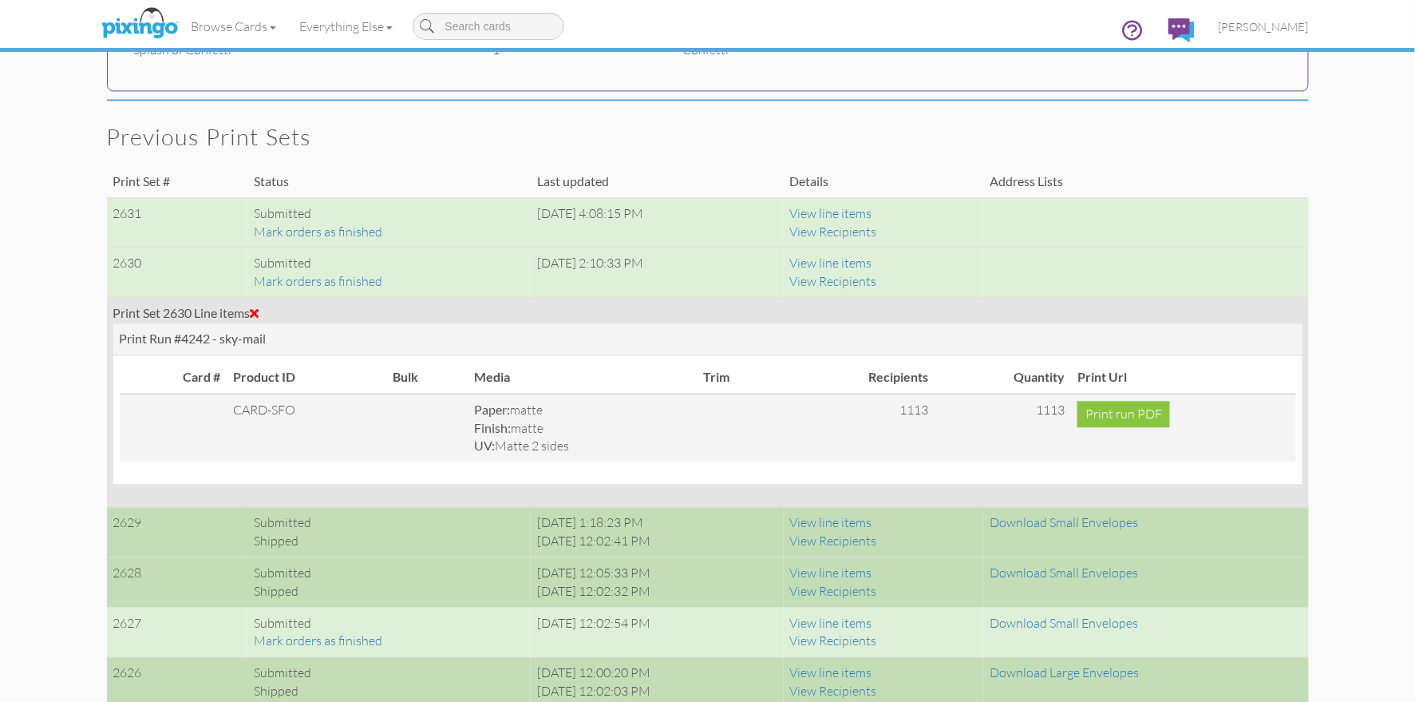
click at [259, 308] on span at bounding box center [255, 313] width 9 height 13
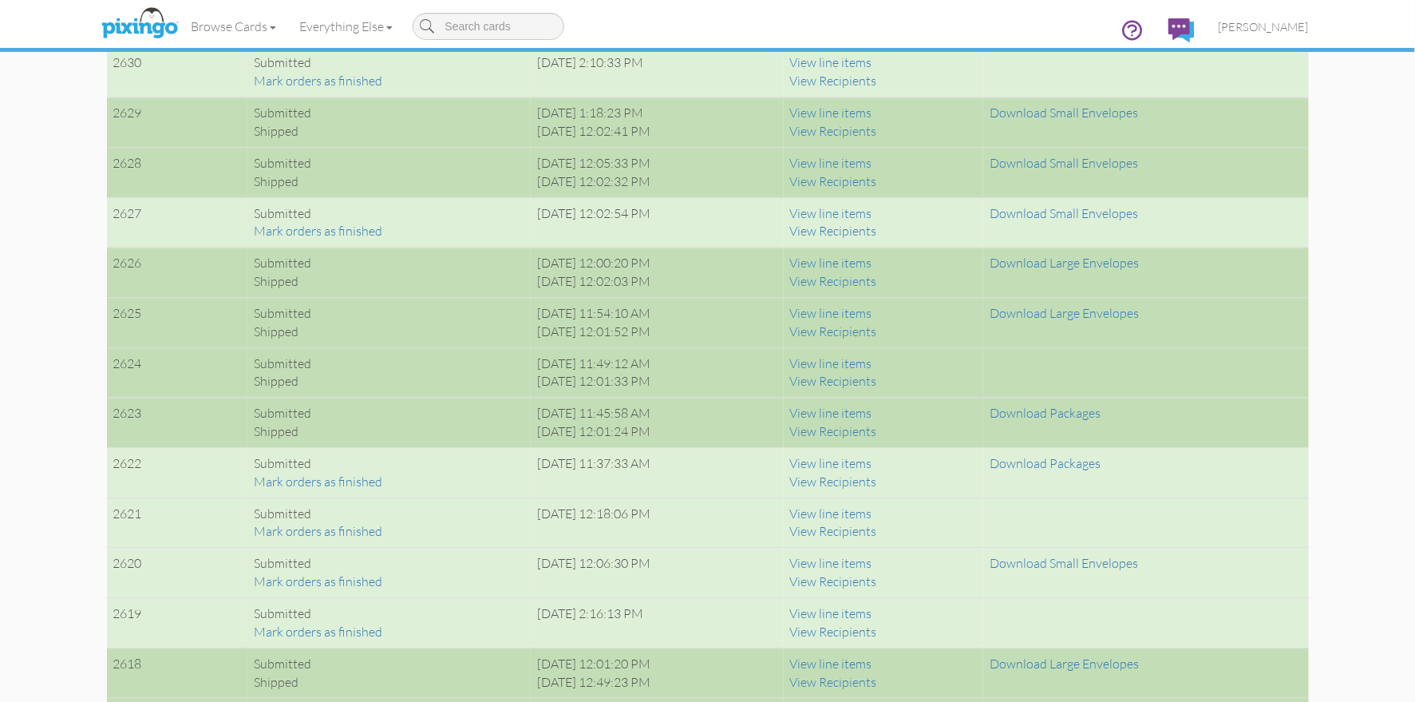
scroll to position [1370, 0]
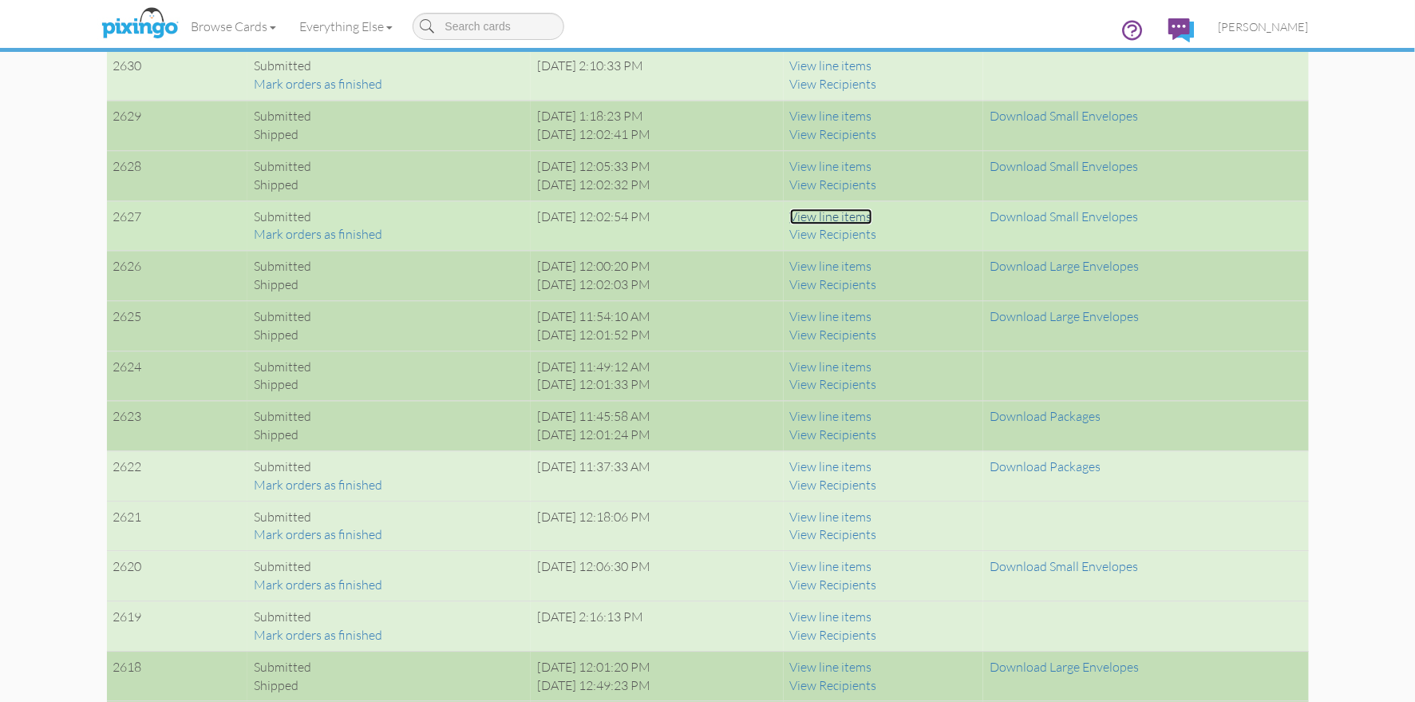
click at [844, 217] on link "View line items" at bounding box center [831, 216] width 82 height 16
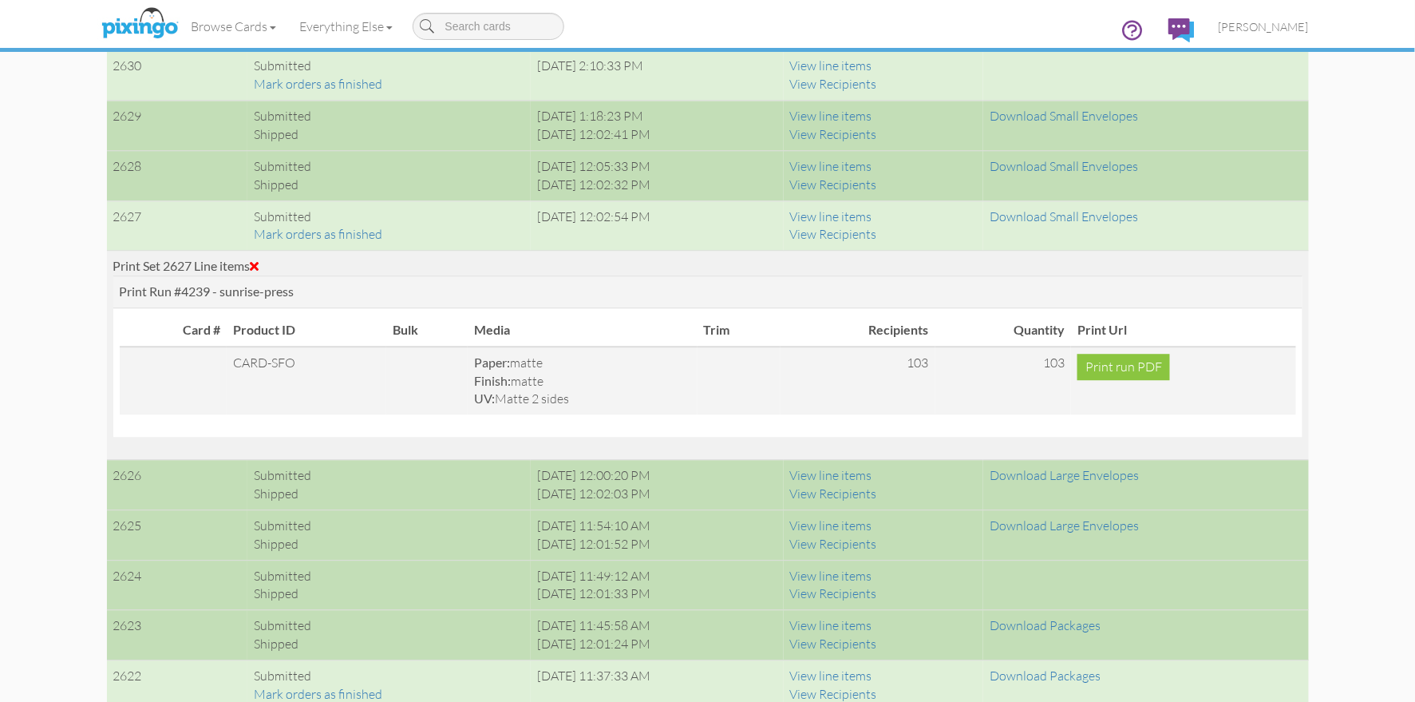
click at [1308, 338] on td "Print Set 2627 Line items Print Run #4239 - sunrise-press Card # Product ID Bul…" at bounding box center [708, 355] width 1202 height 209
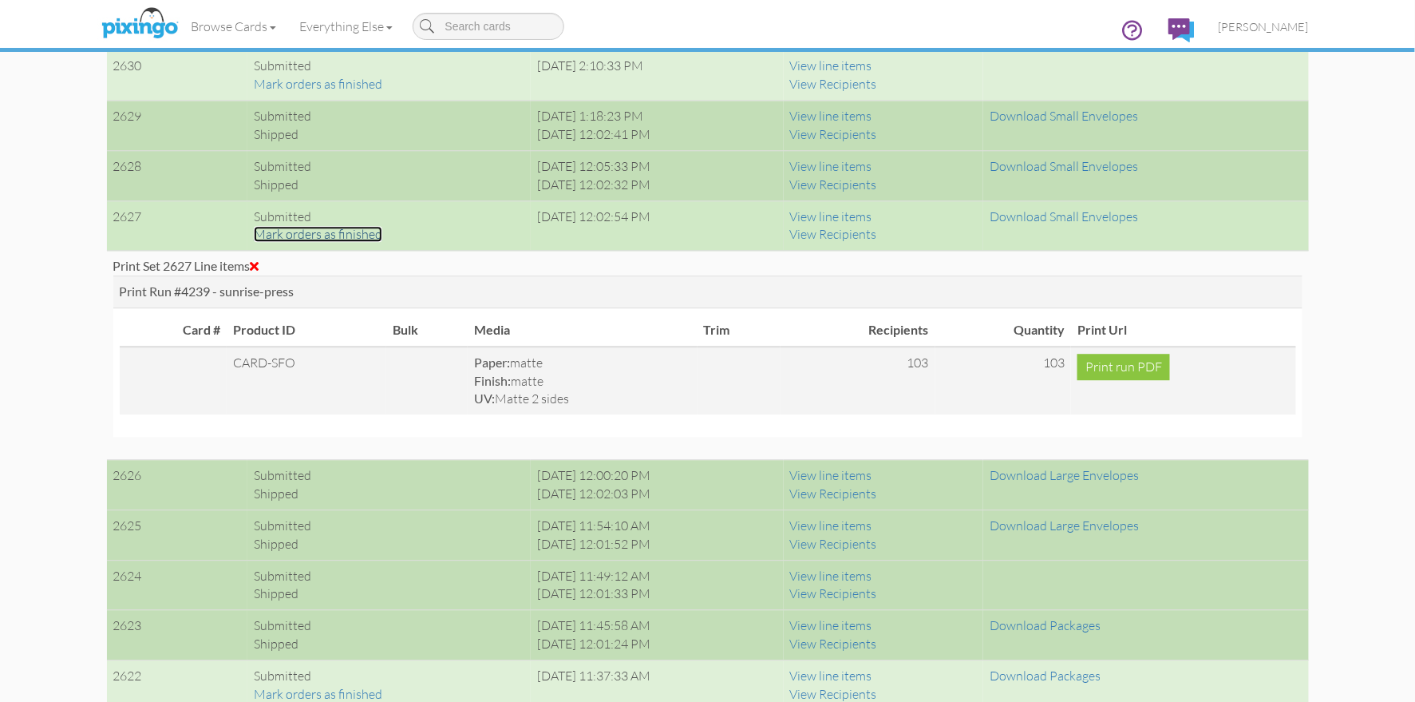
click at [307, 235] on link "Mark orders as finished" at bounding box center [318, 234] width 129 height 16
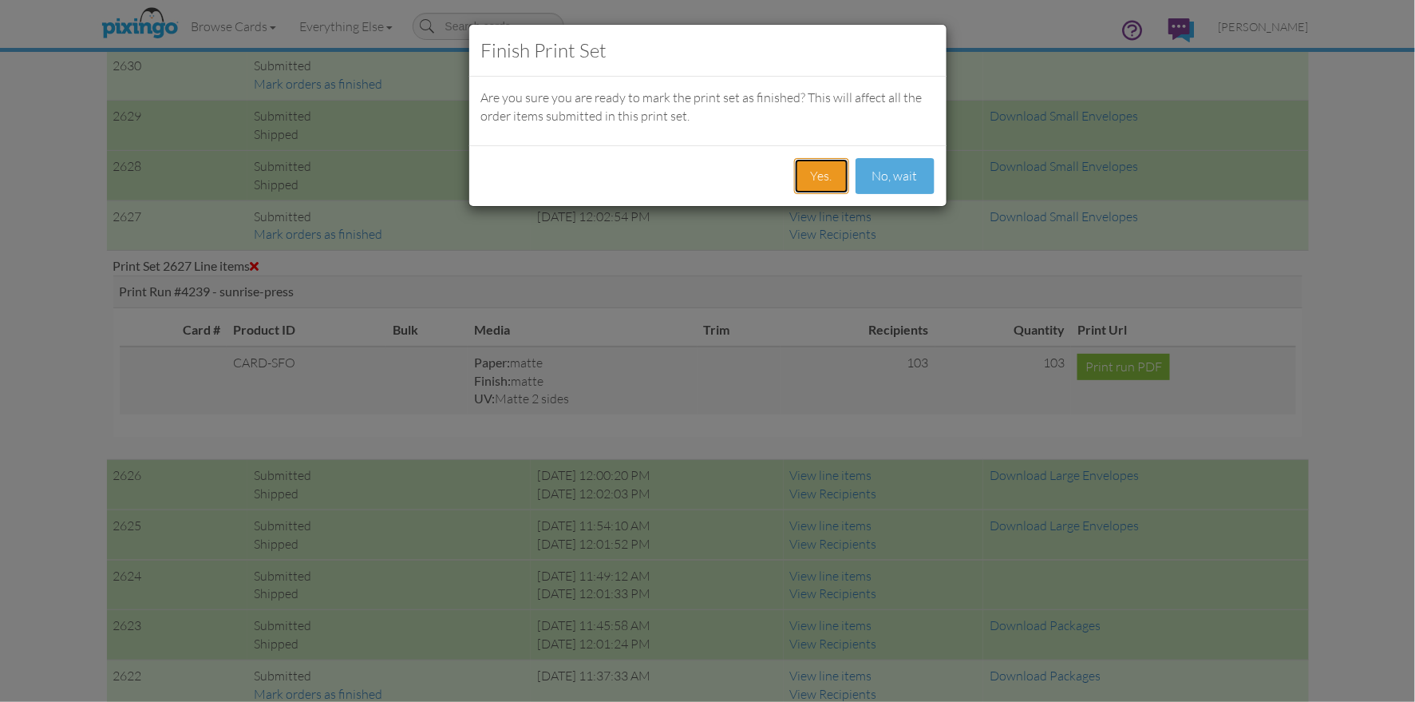
click at [813, 184] on button "Yes." at bounding box center [821, 176] width 55 height 36
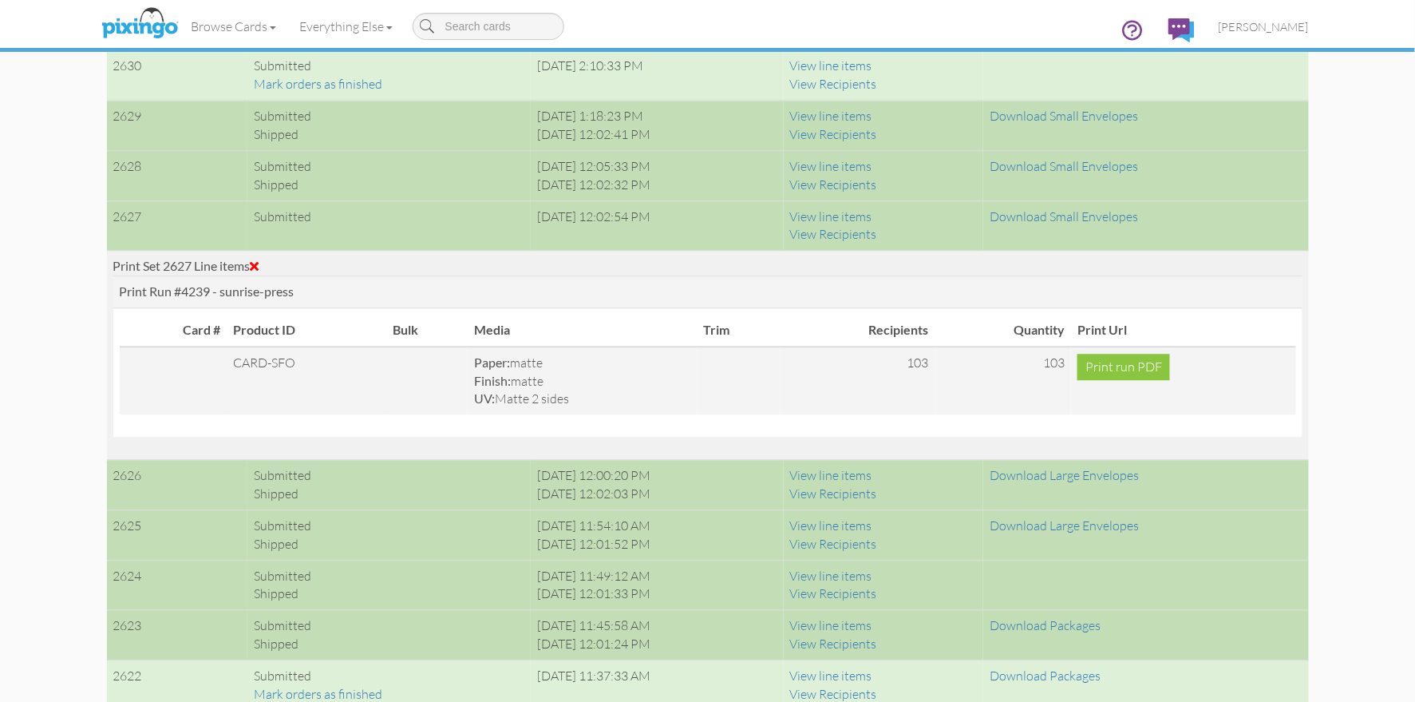
click at [259, 263] on span at bounding box center [255, 265] width 9 height 13
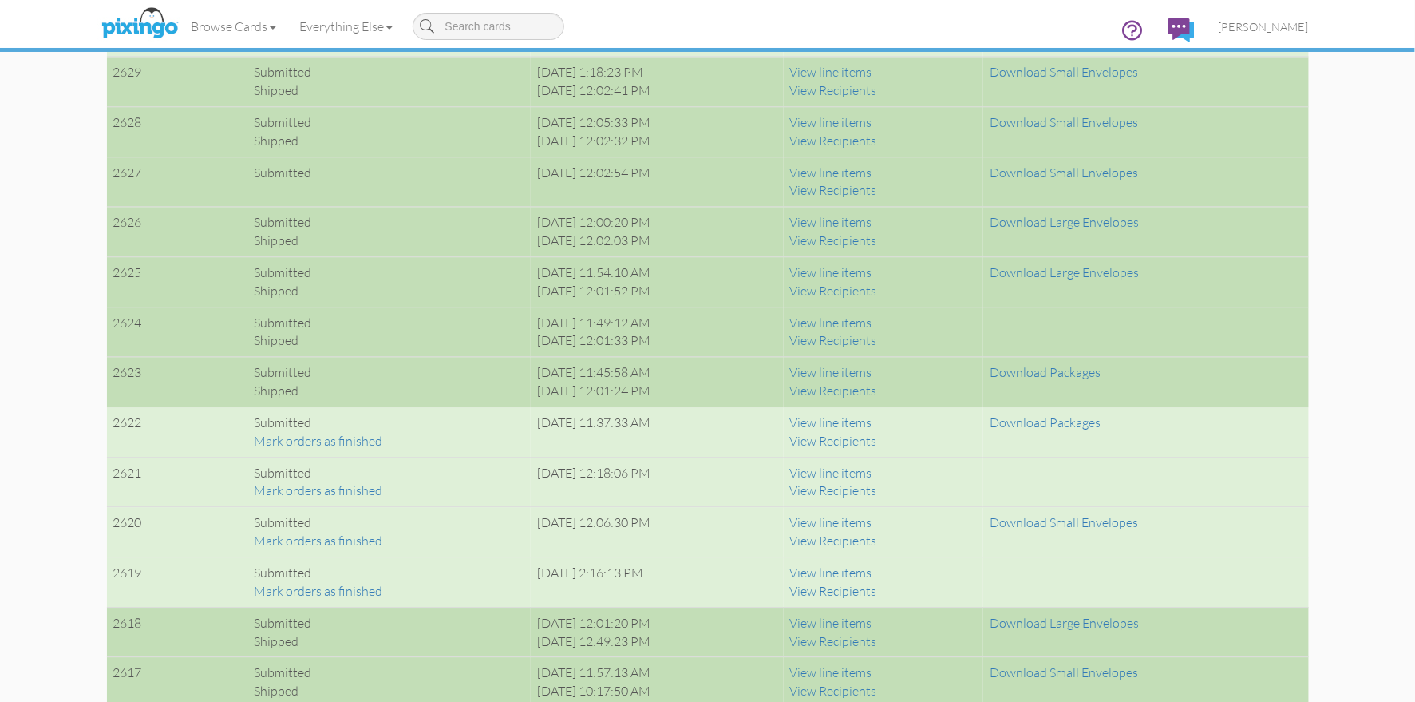
scroll to position [1397, 0]
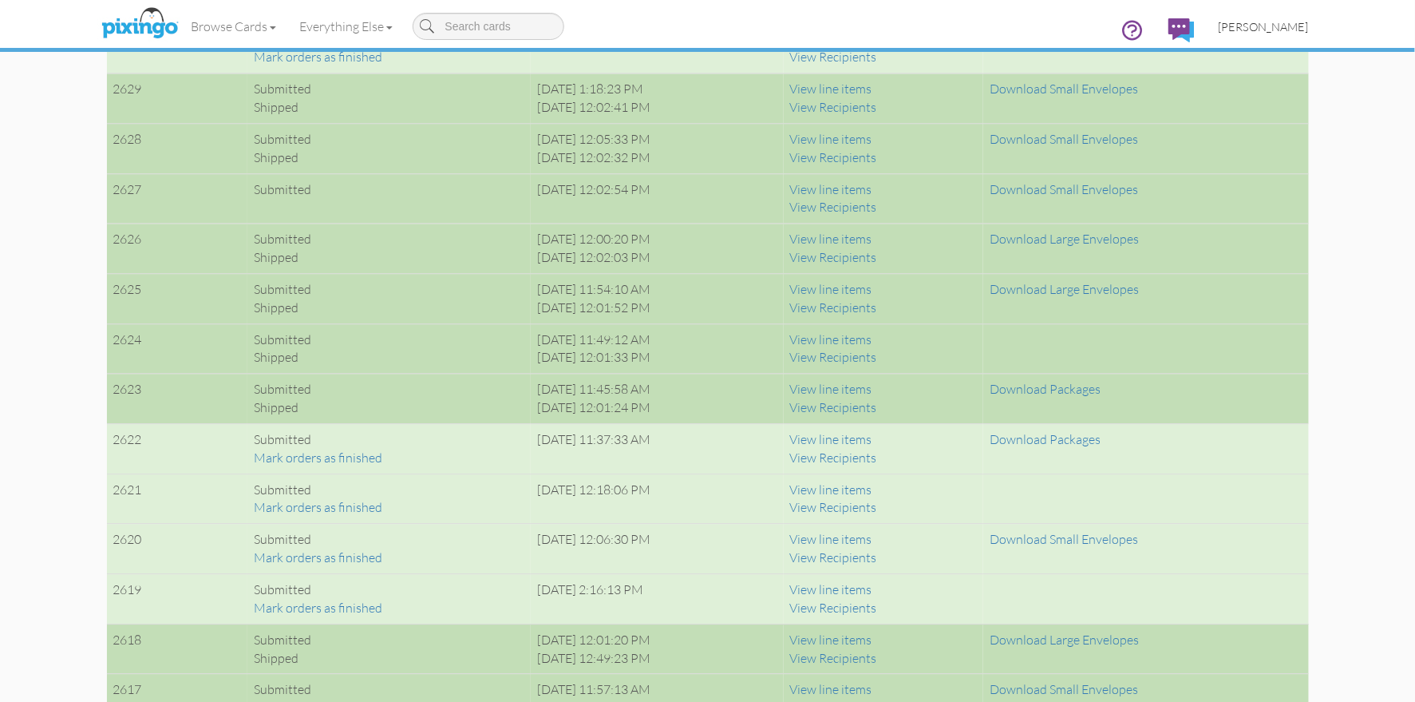
click at [1268, 25] on span "[PERSON_NAME]" at bounding box center [1264, 27] width 90 height 14
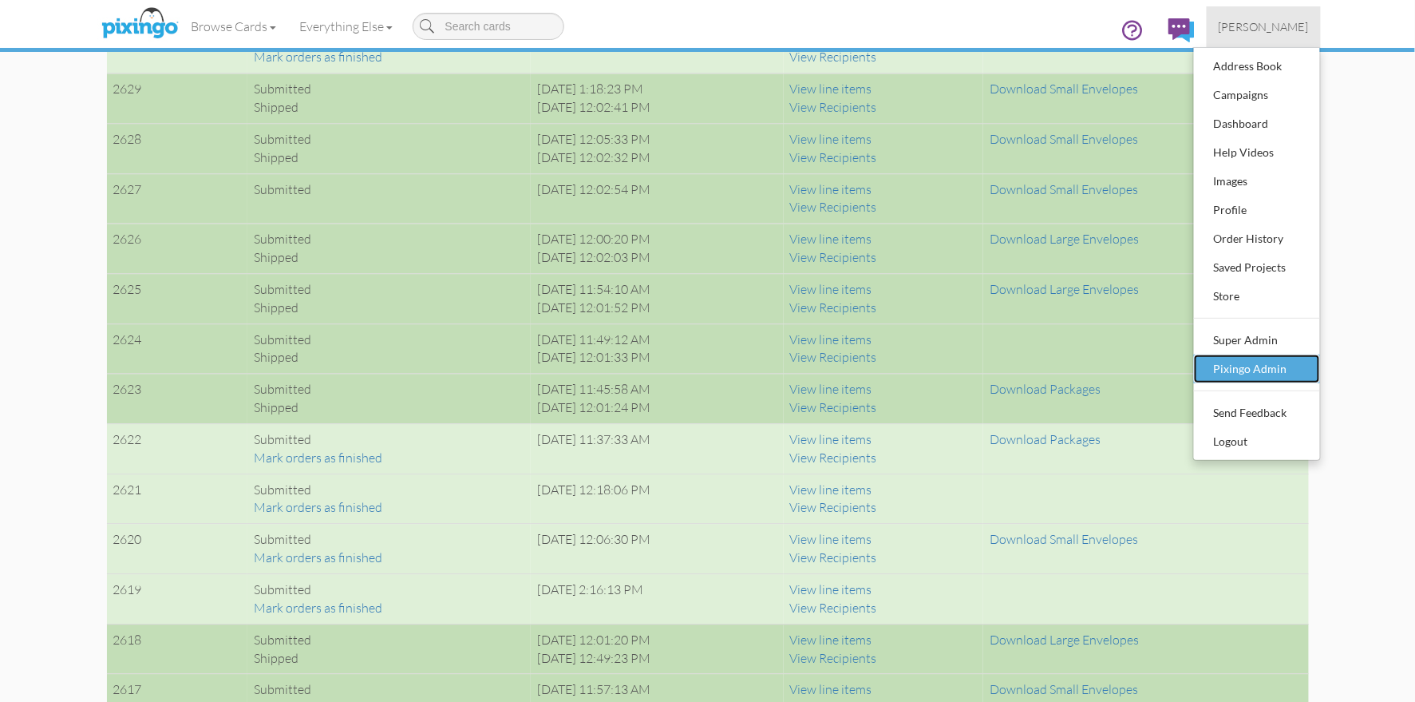
click at [1260, 370] on div "Pixingo Admin" at bounding box center [1257, 369] width 94 height 24
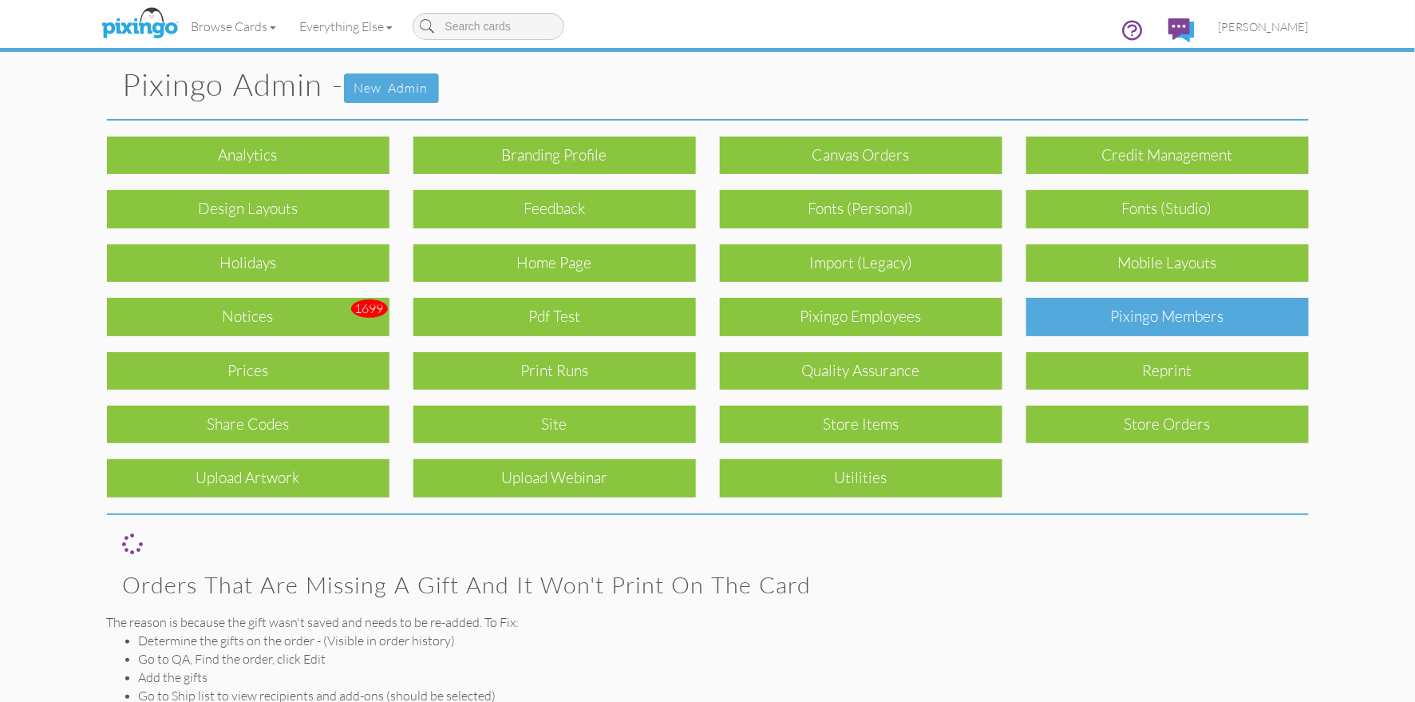
click at [1194, 326] on div "Pixingo Members" at bounding box center [1168, 317] width 283 height 38
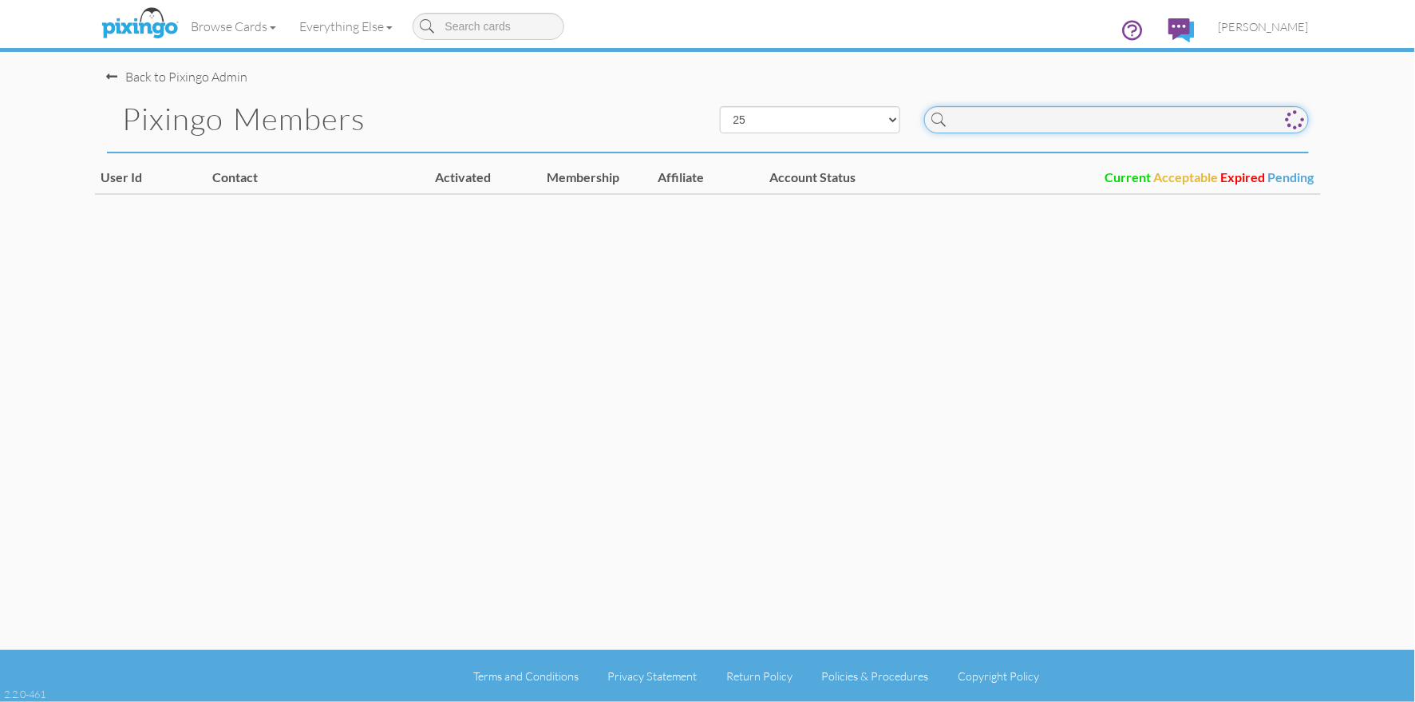
click at [1031, 126] on input at bounding box center [1116, 119] width 385 height 27
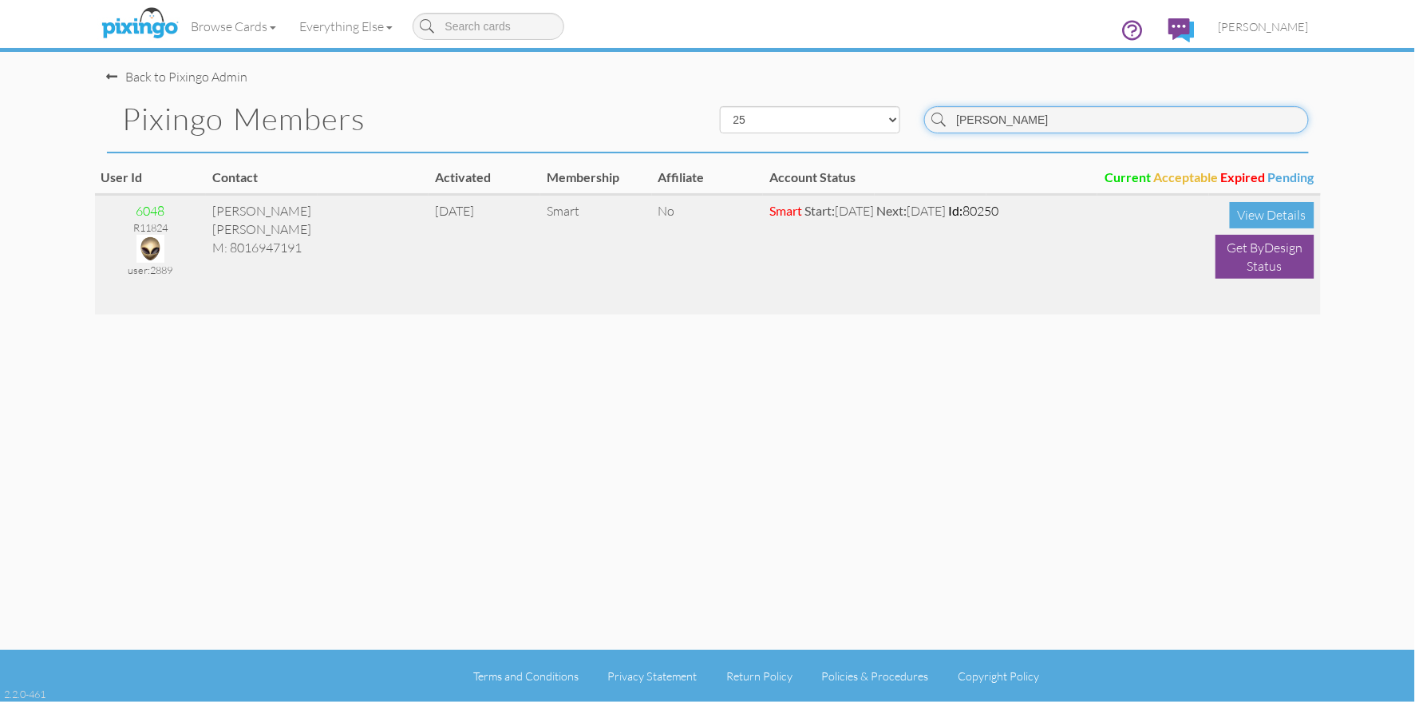
type input "[PERSON_NAME]"
click at [152, 247] on img at bounding box center [151, 249] width 28 height 28
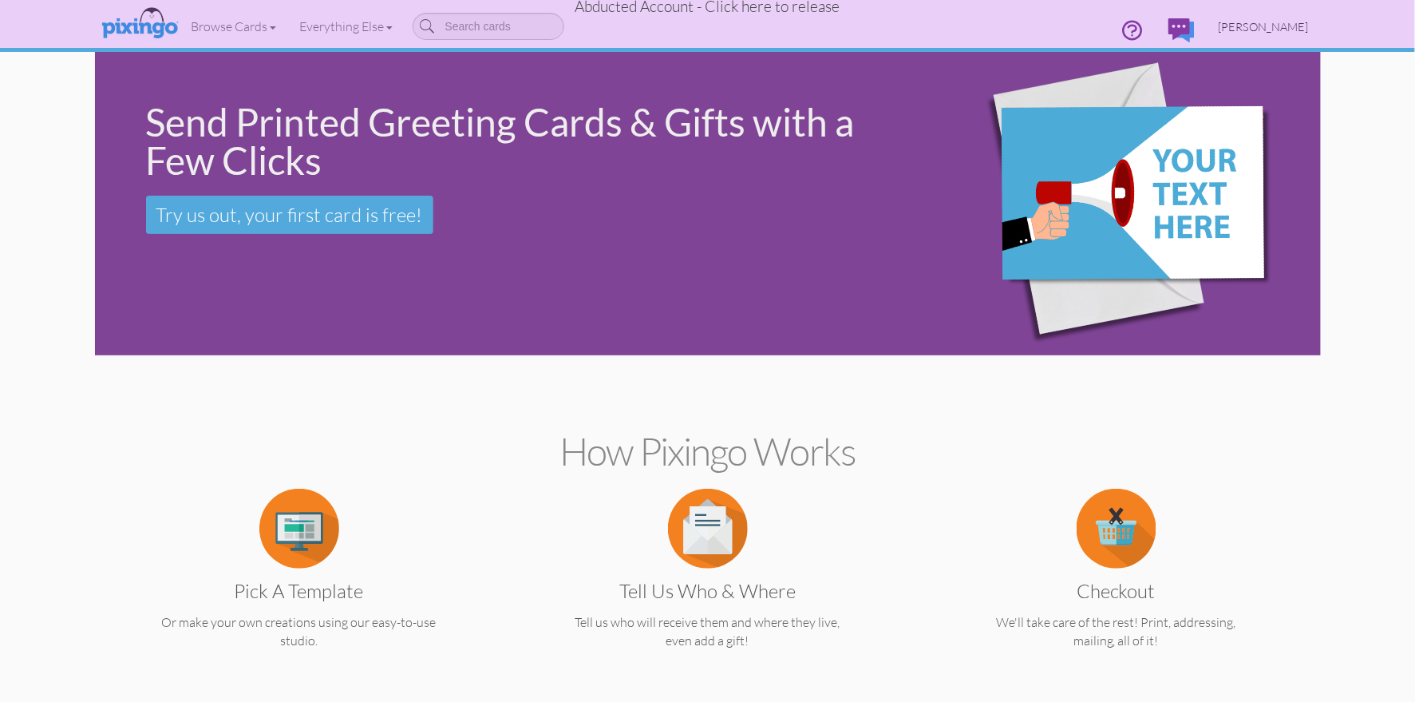
click at [1268, 23] on span "[PERSON_NAME]" at bounding box center [1264, 27] width 90 height 14
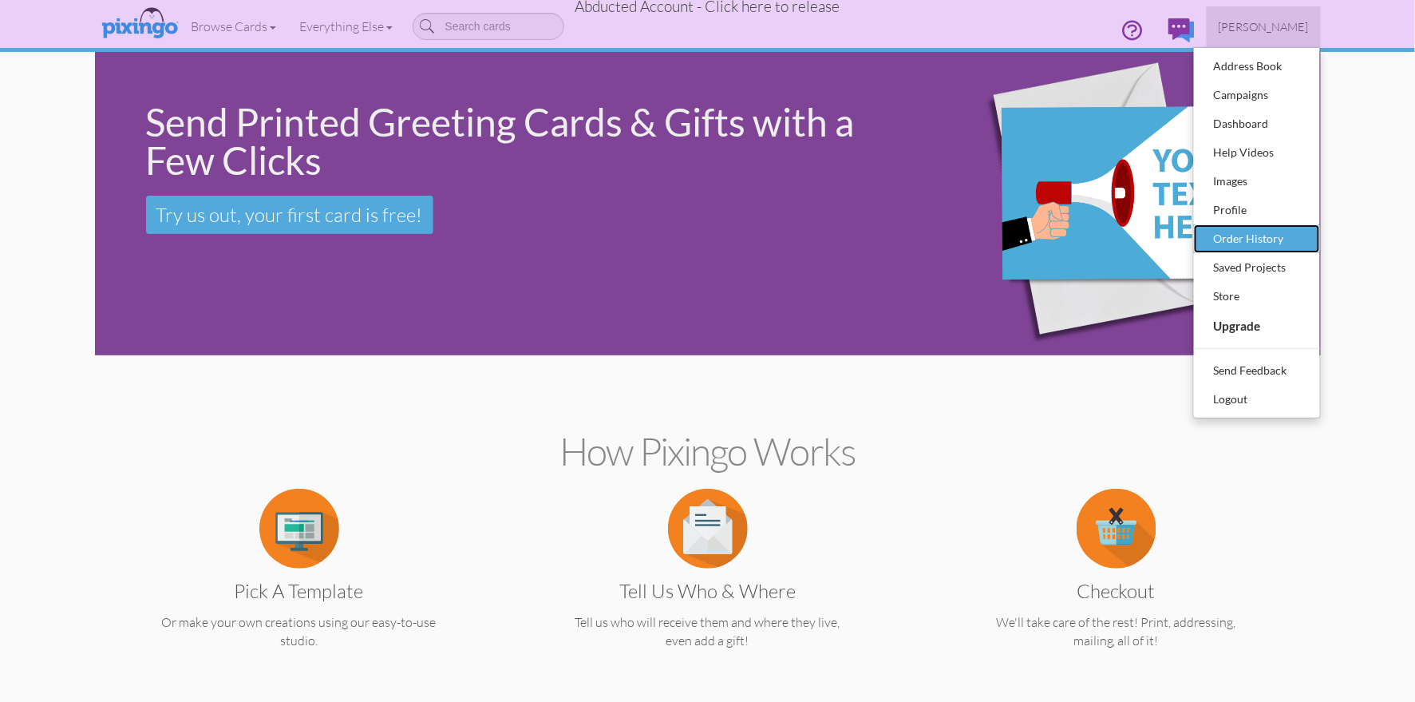
click at [1253, 231] on div "Order History" at bounding box center [1257, 239] width 94 height 24
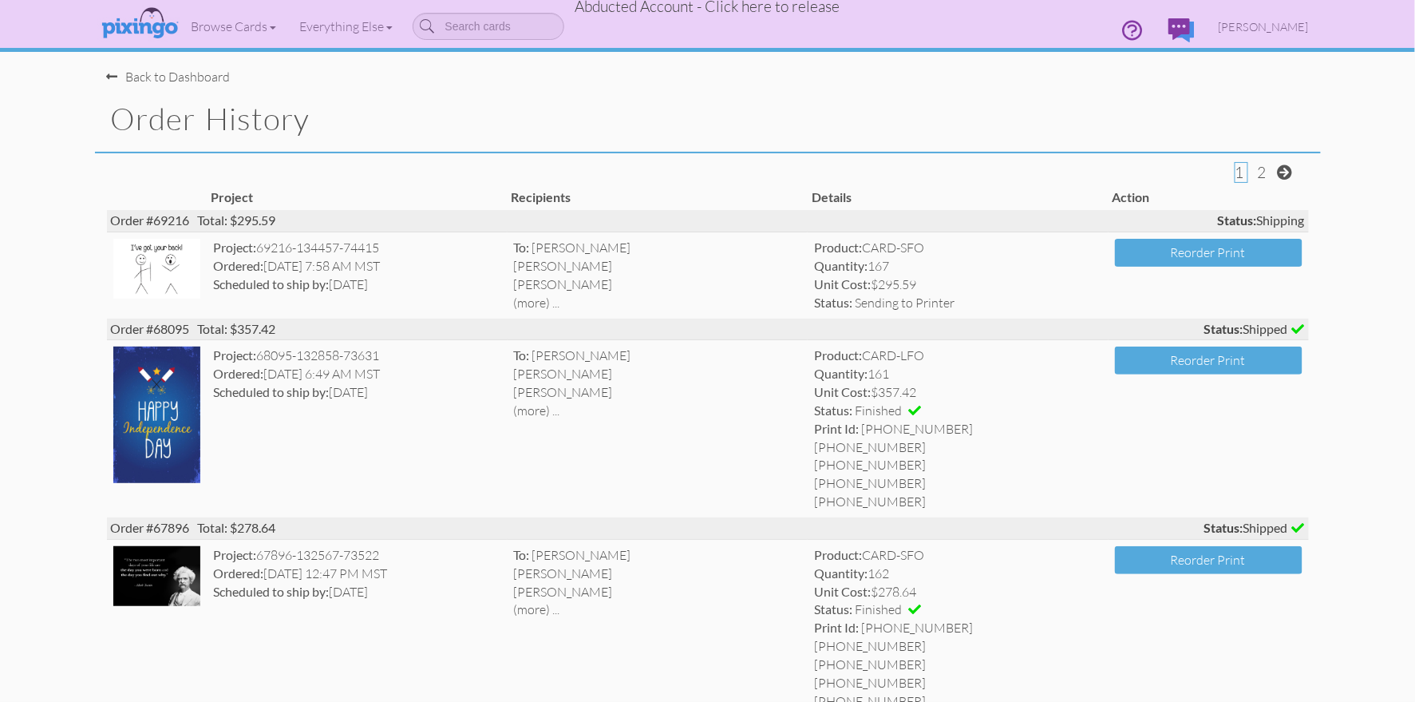
click at [803, 16] on span "Abducted Account - Click here to release" at bounding box center [708, 6] width 265 height 19
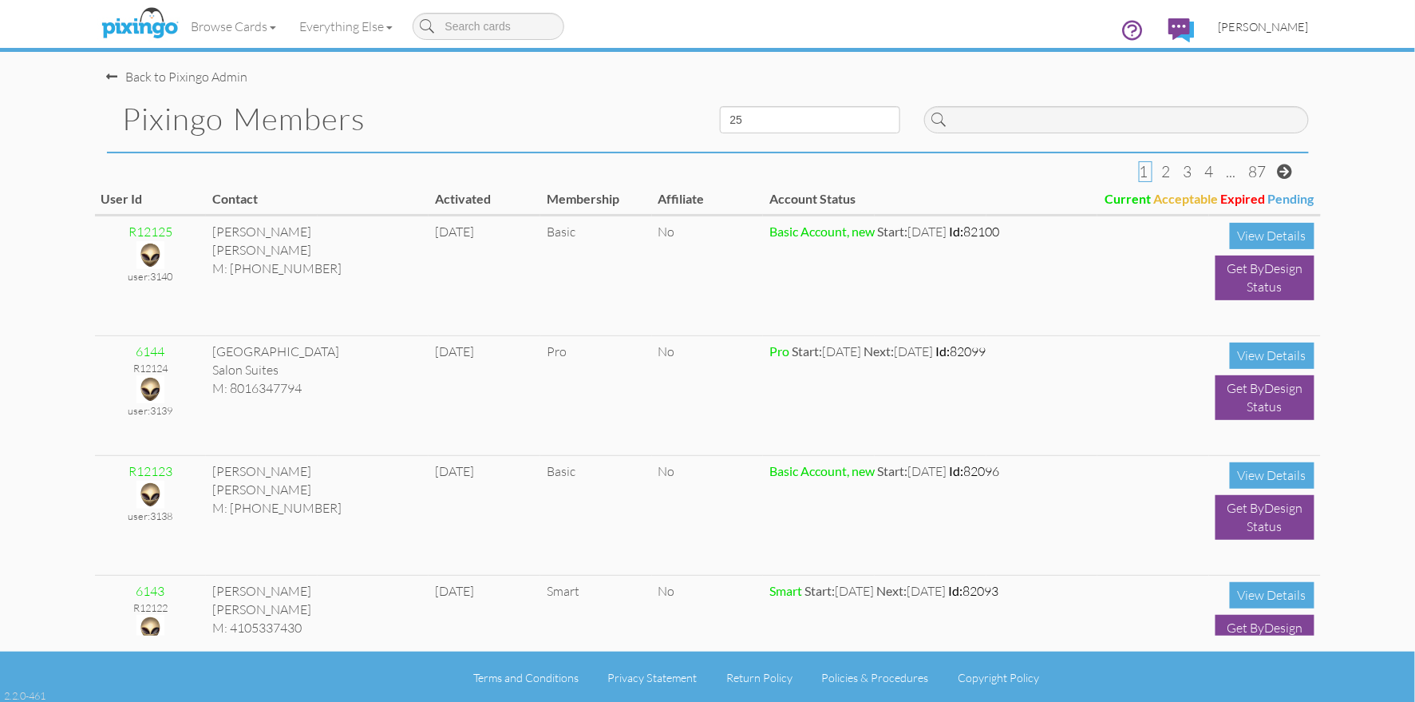
click at [1276, 32] on span "[PERSON_NAME]" at bounding box center [1264, 27] width 90 height 14
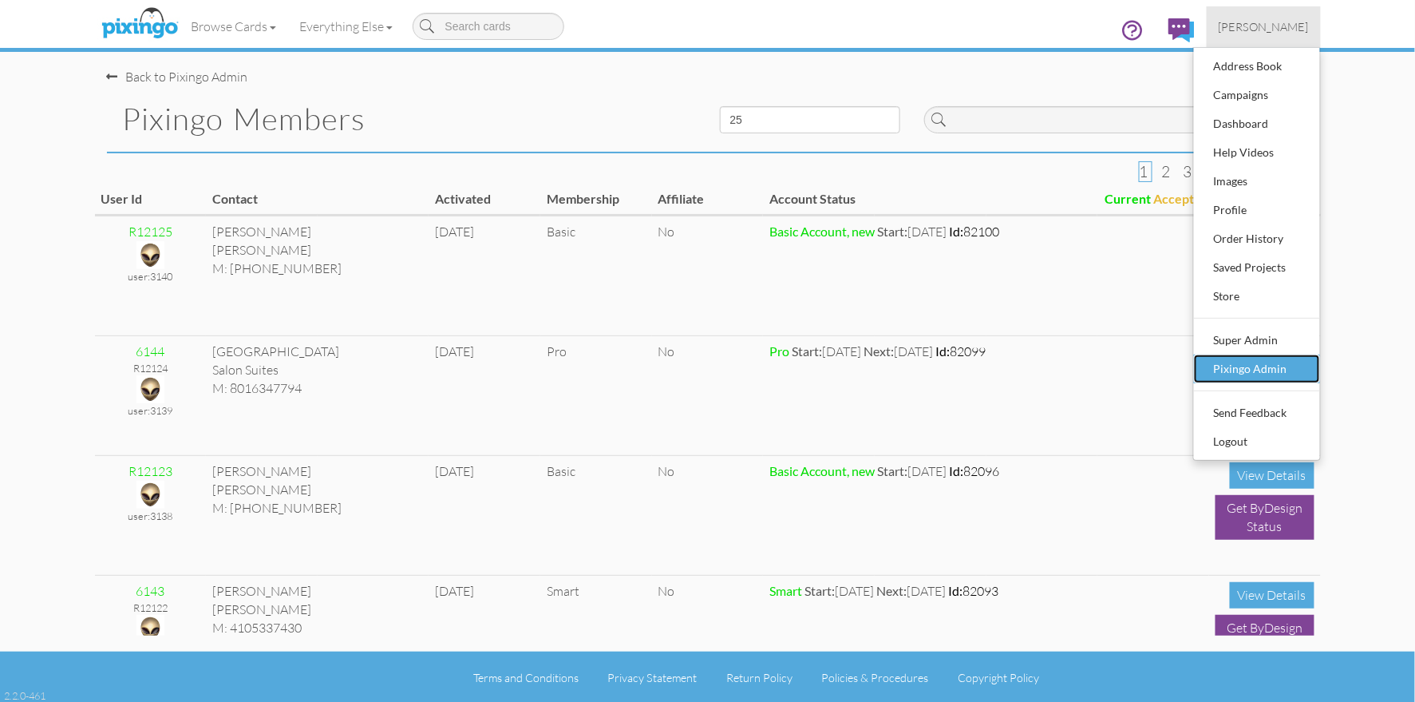
click at [1252, 367] on div "Pixingo Admin" at bounding box center [1257, 369] width 94 height 24
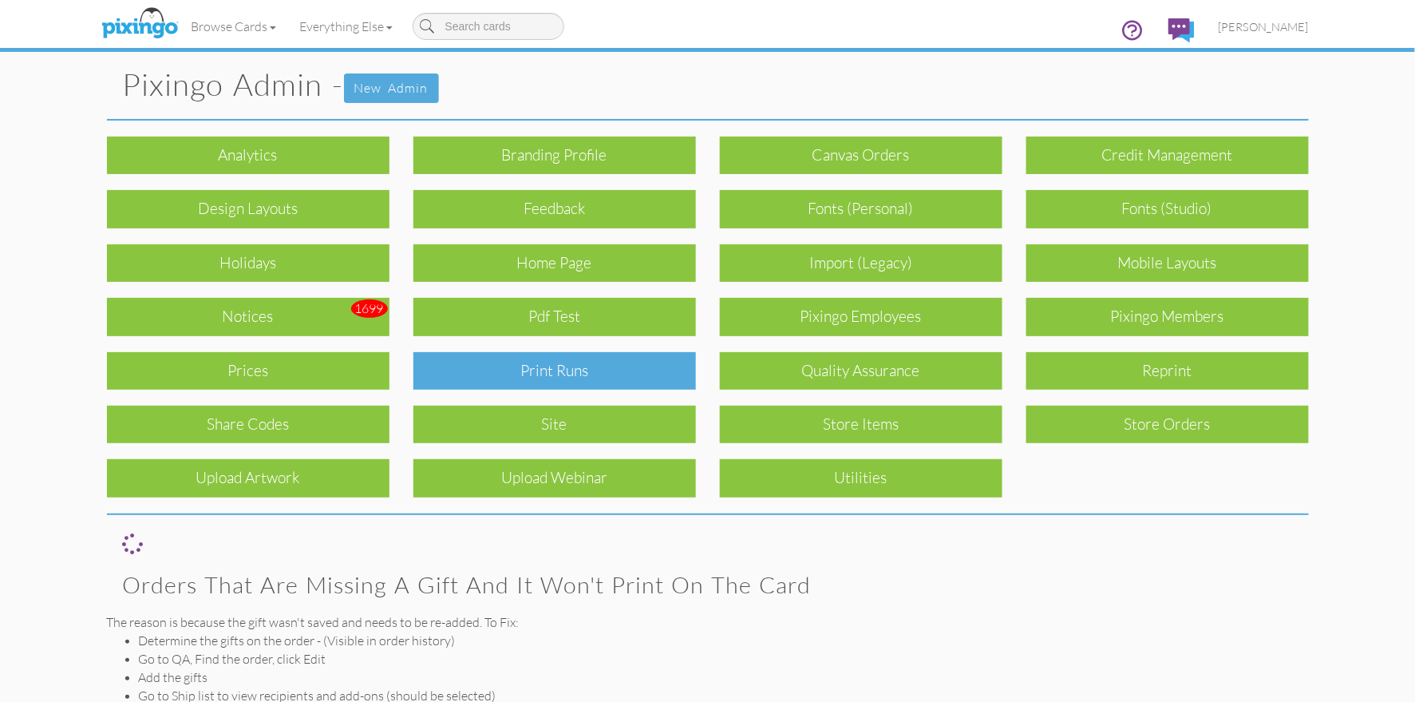
click at [598, 364] on div "Print Runs" at bounding box center [555, 371] width 283 height 38
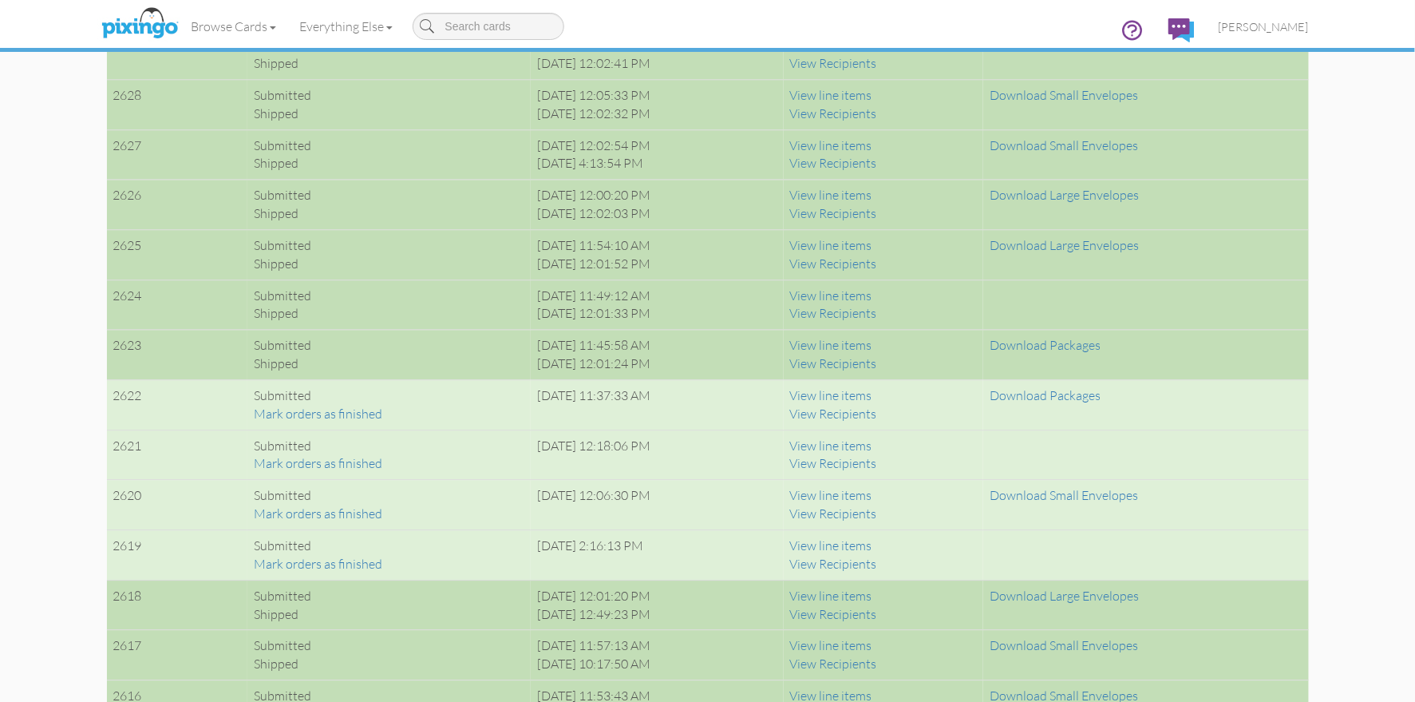
scroll to position [1476, 0]
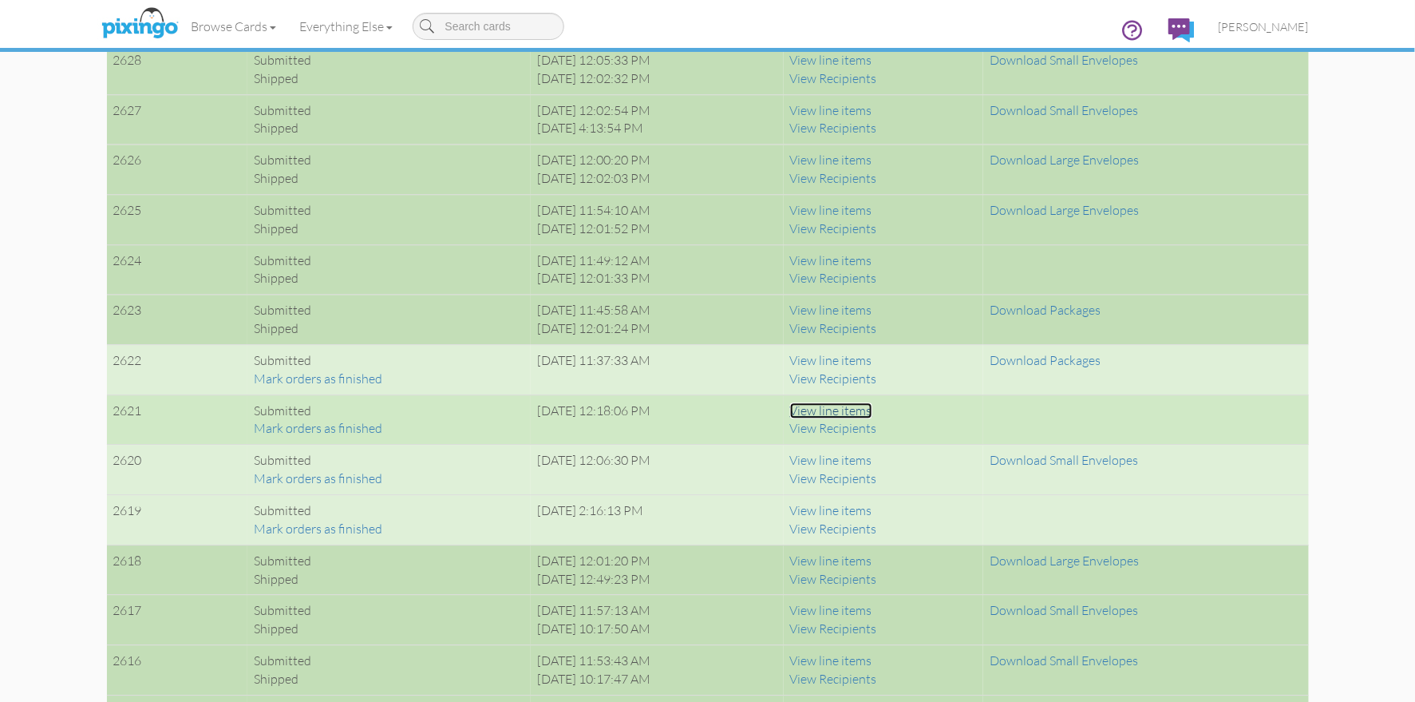
click at [851, 412] on link "View line items" at bounding box center [831, 410] width 82 height 16
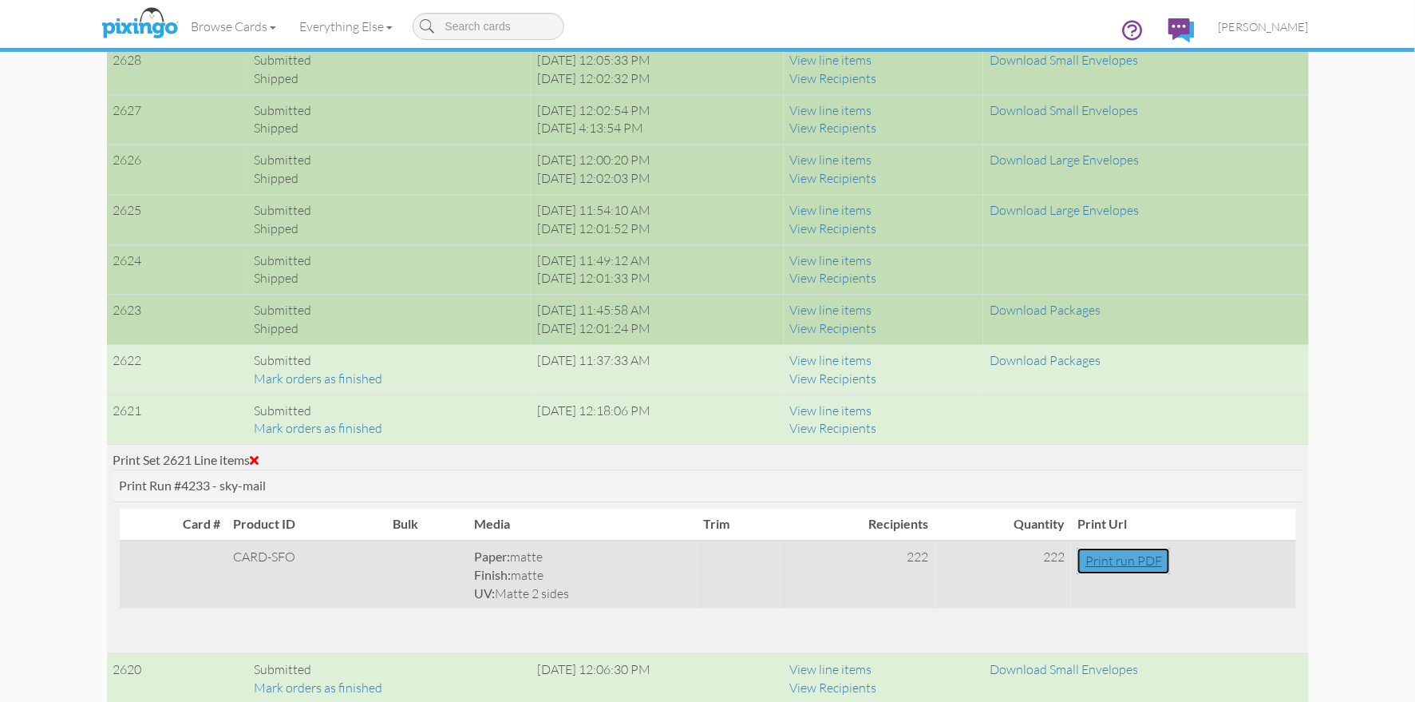
click at [1125, 557] on link "Print run PDF" at bounding box center [1124, 561] width 93 height 26
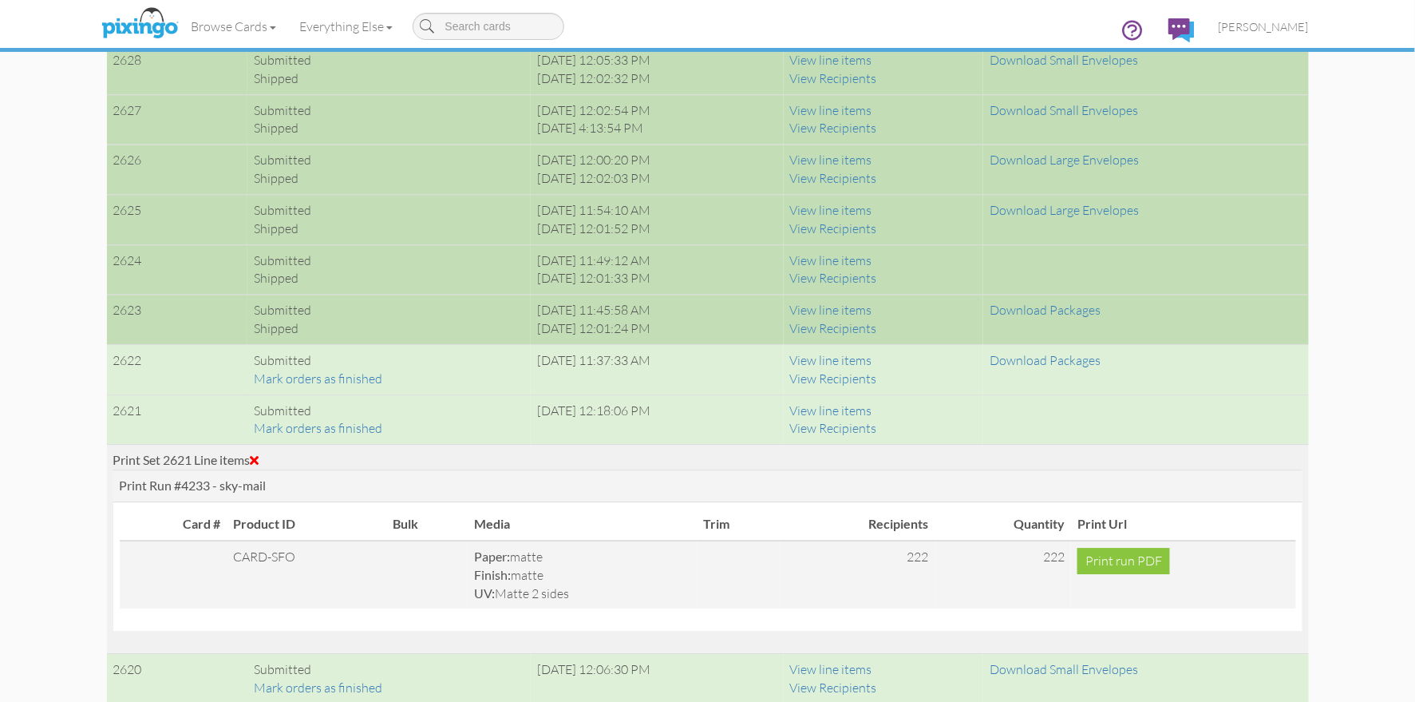
click at [259, 457] on span at bounding box center [255, 459] width 9 height 13
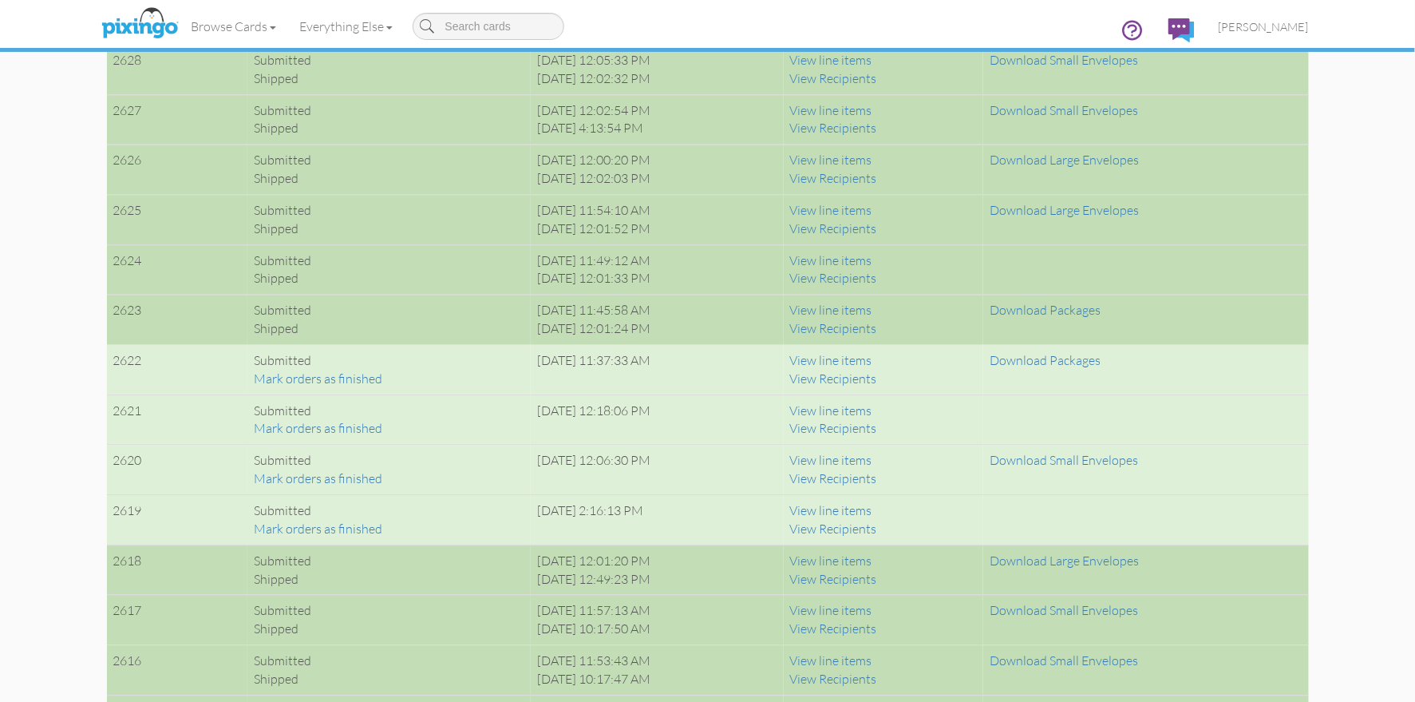
click at [1265, 30] on span "[PERSON_NAME]" at bounding box center [1264, 27] width 90 height 14
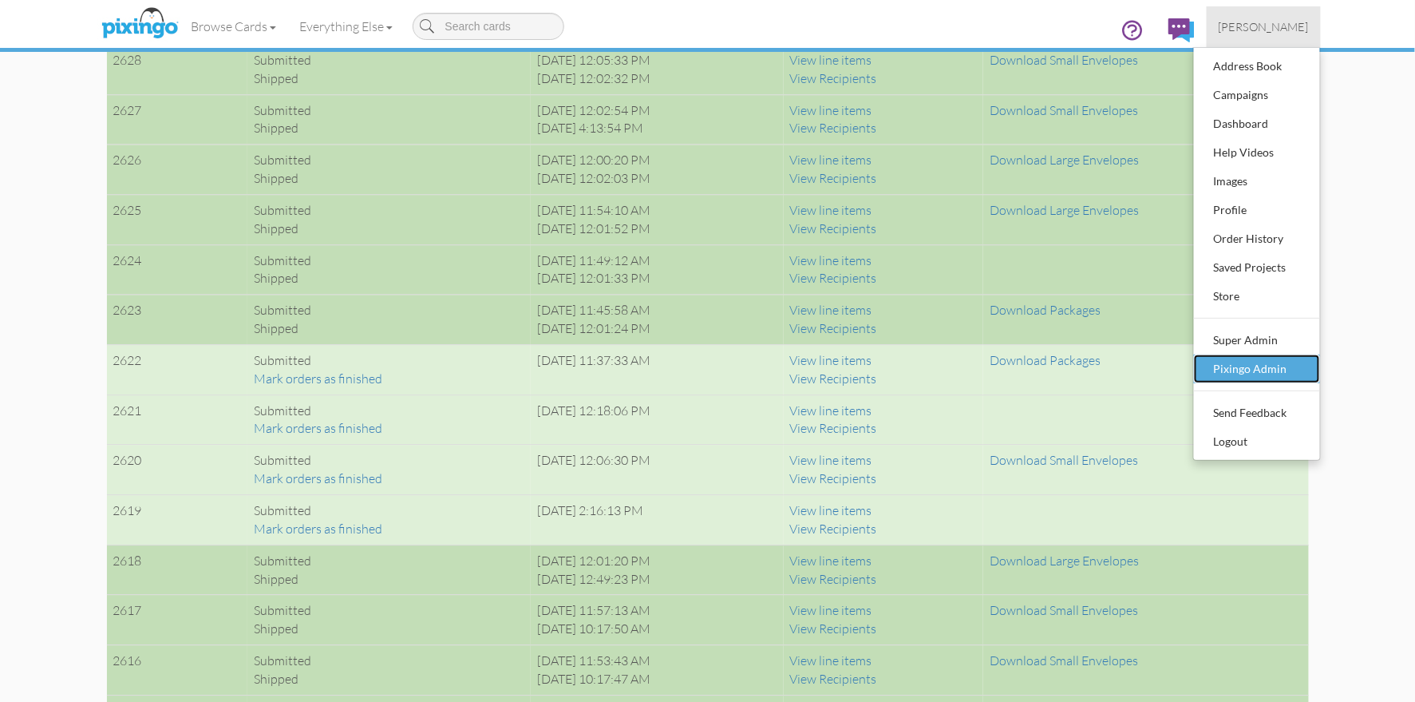
click at [1259, 358] on div "Pixingo Admin" at bounding box center [1257, 369] width 94 height 24
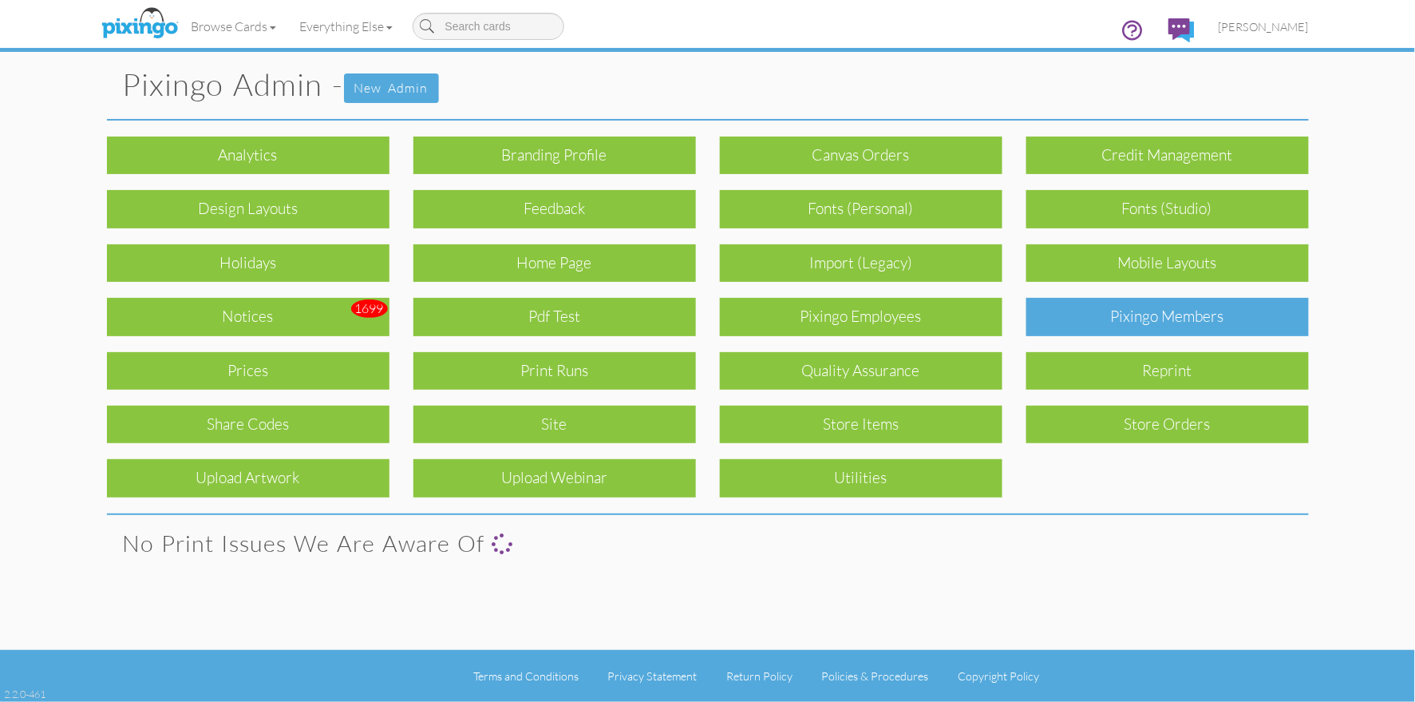
click at [1182, 319] on div "Pixingo Members" at bounding box center [1168, 317] width 283 height 38
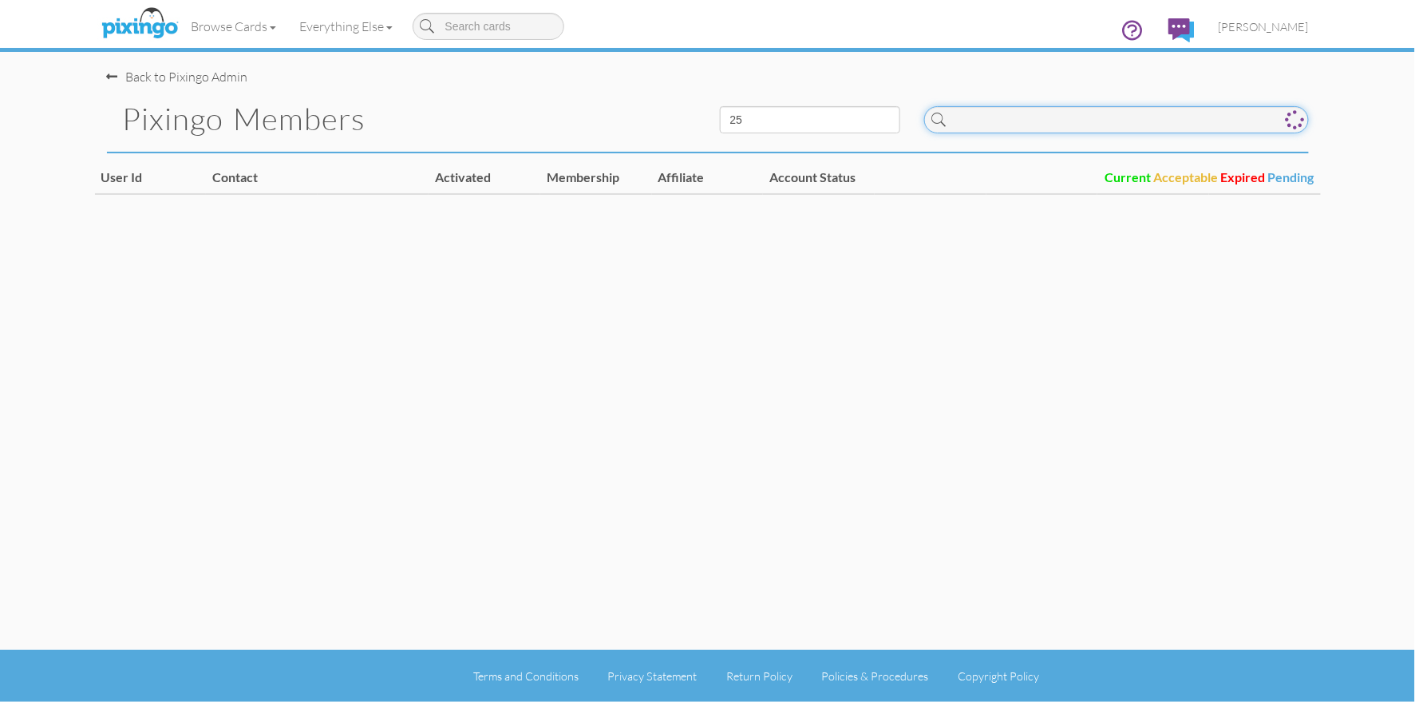
click at [975, 117] on input at bounding box center [1116, 119] width 385 height 27
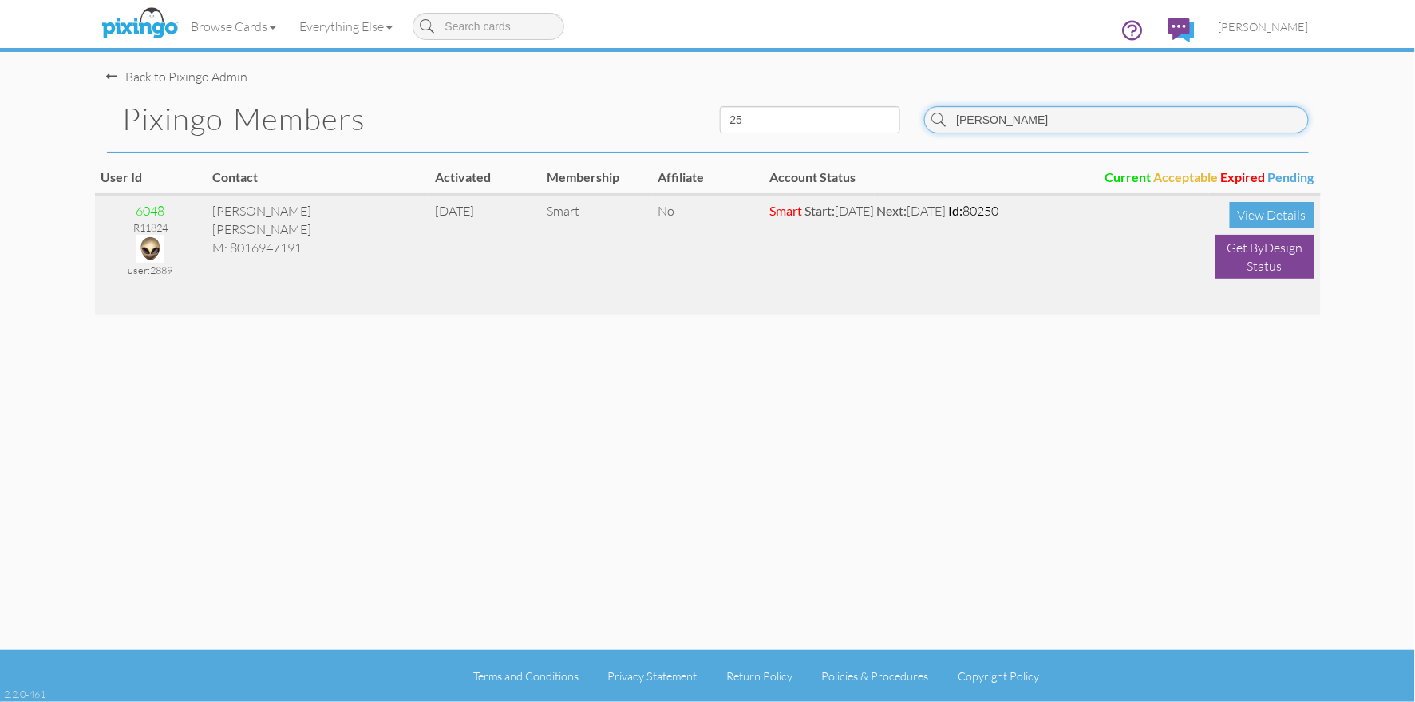
type input "[PERSON_NAME]"
click at [160, 244] on img at bounding box center [151, 249] width 28 height 28
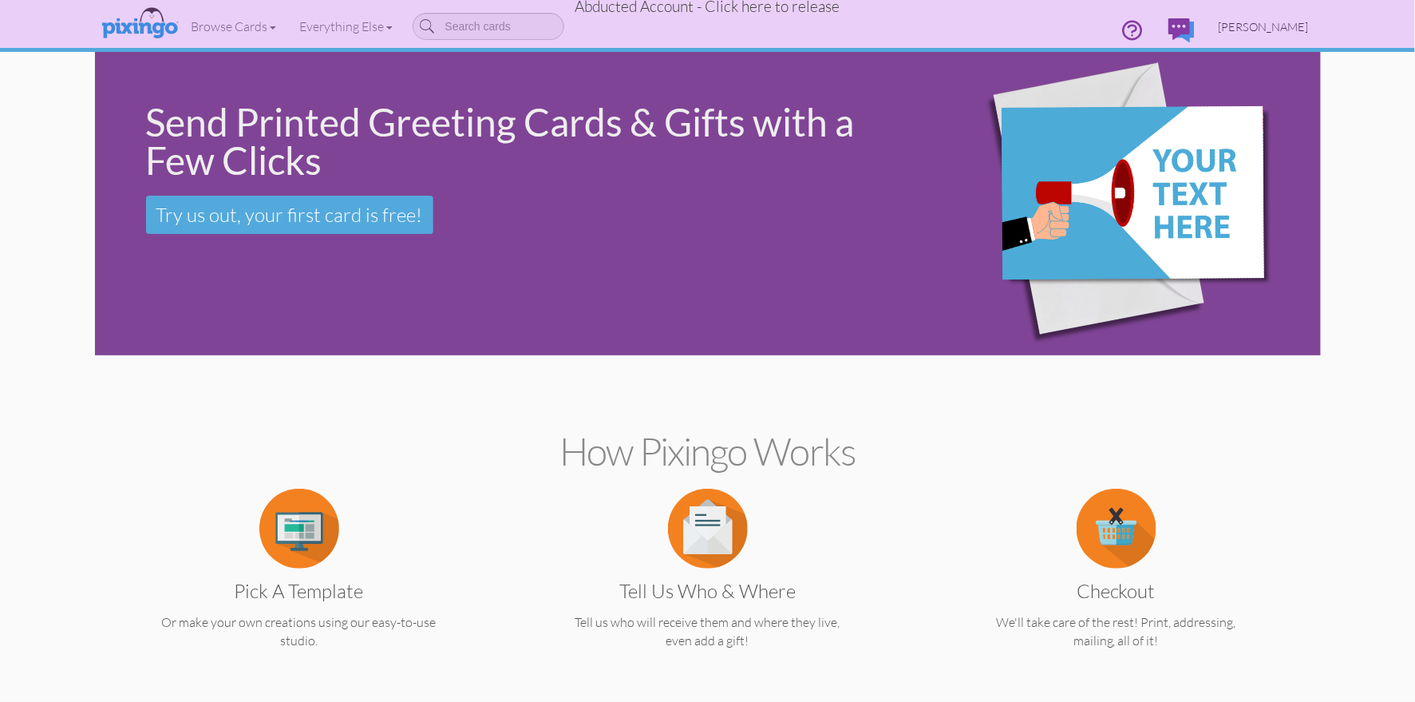
click at [1270, 20] on span "[PERSON_NAME]" at bounding box center [1264, 27] width 90 height 14
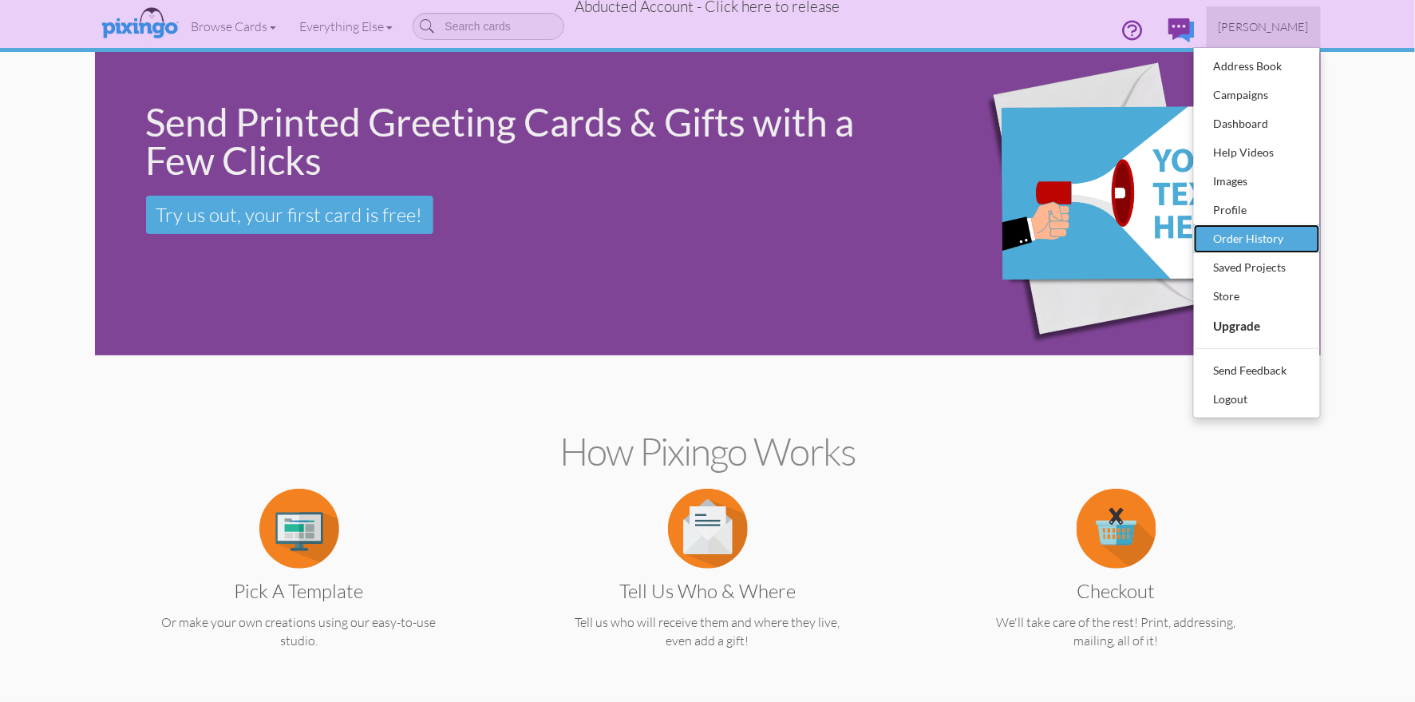
click at [1255, 241] on div "Order History" at bounding box center [1257, 239] width 94 height 24
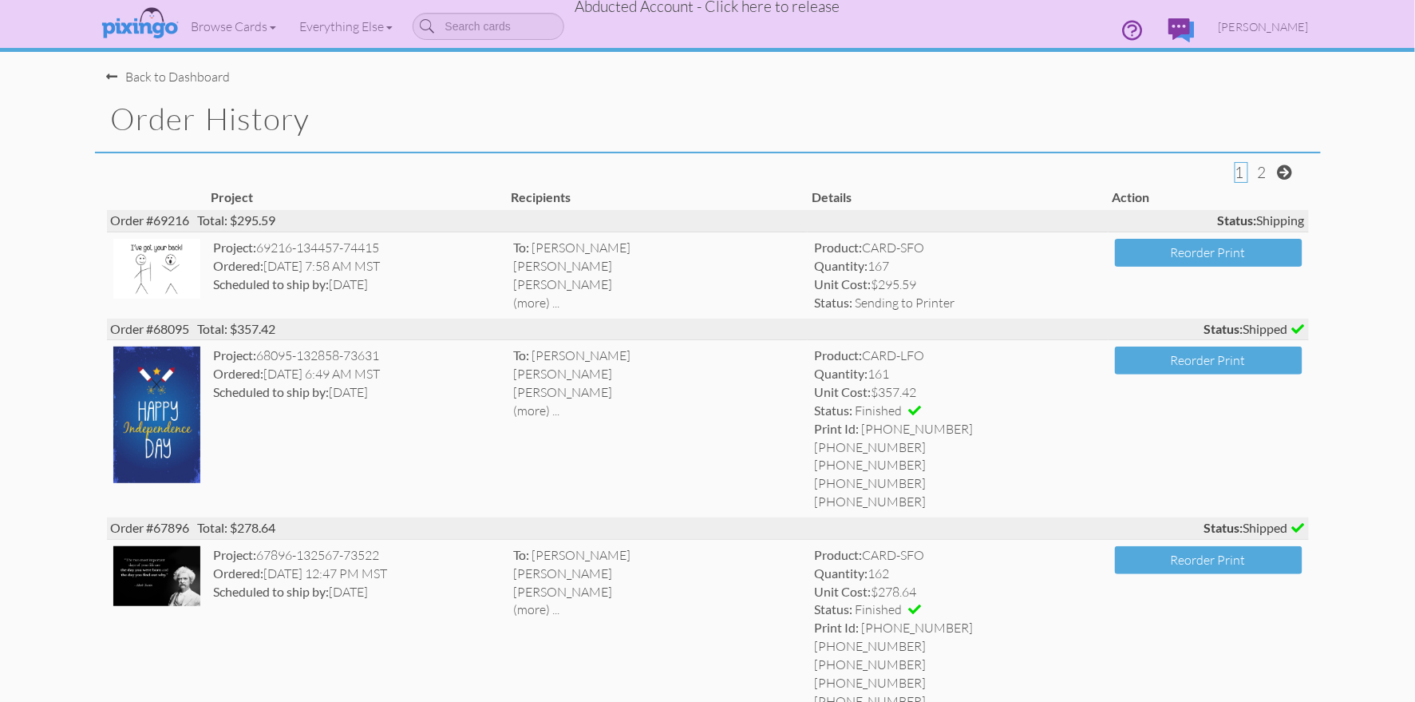
click at [795, 7] on span "Abducted Account - Click here to release" at bounding box center [708, 6] width 265 height 19
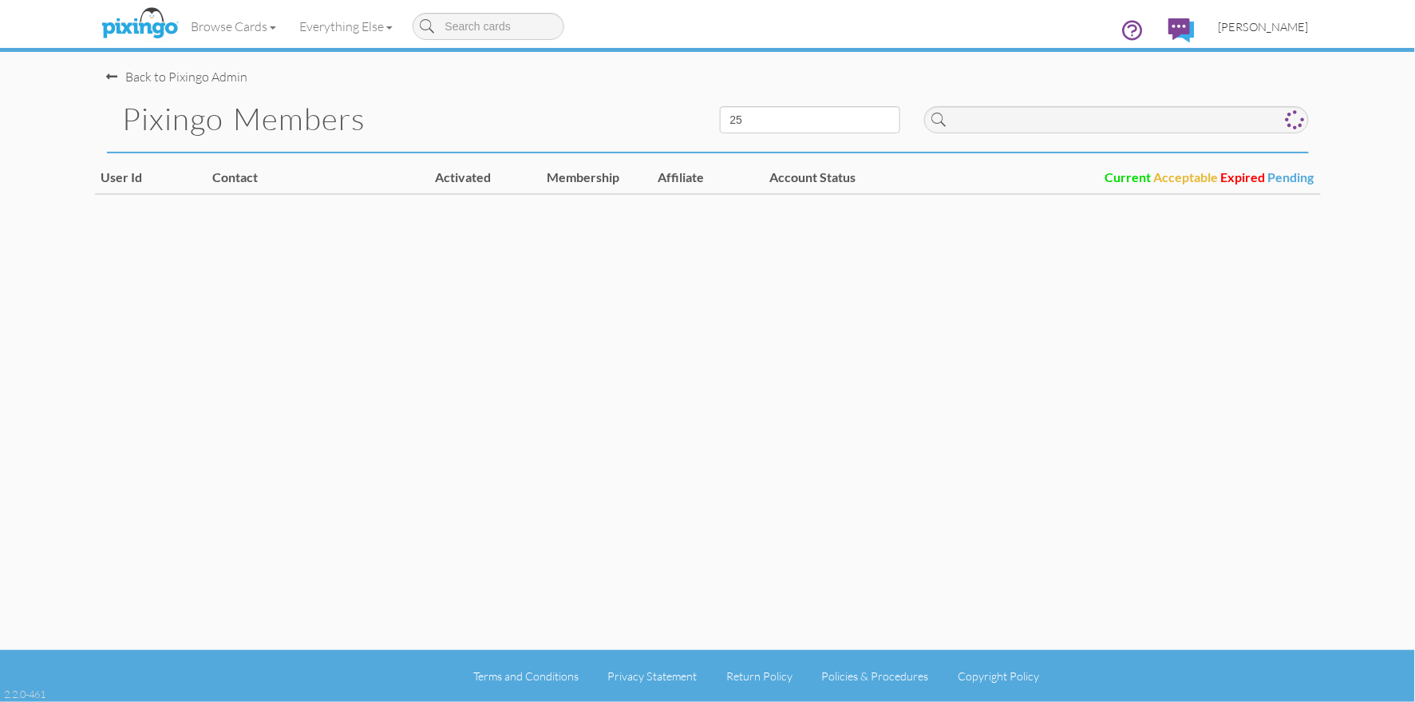
click at [1275, 33] on span "[PERSON_NAME]" at bounding box center [1264, 27] width 90 height 14
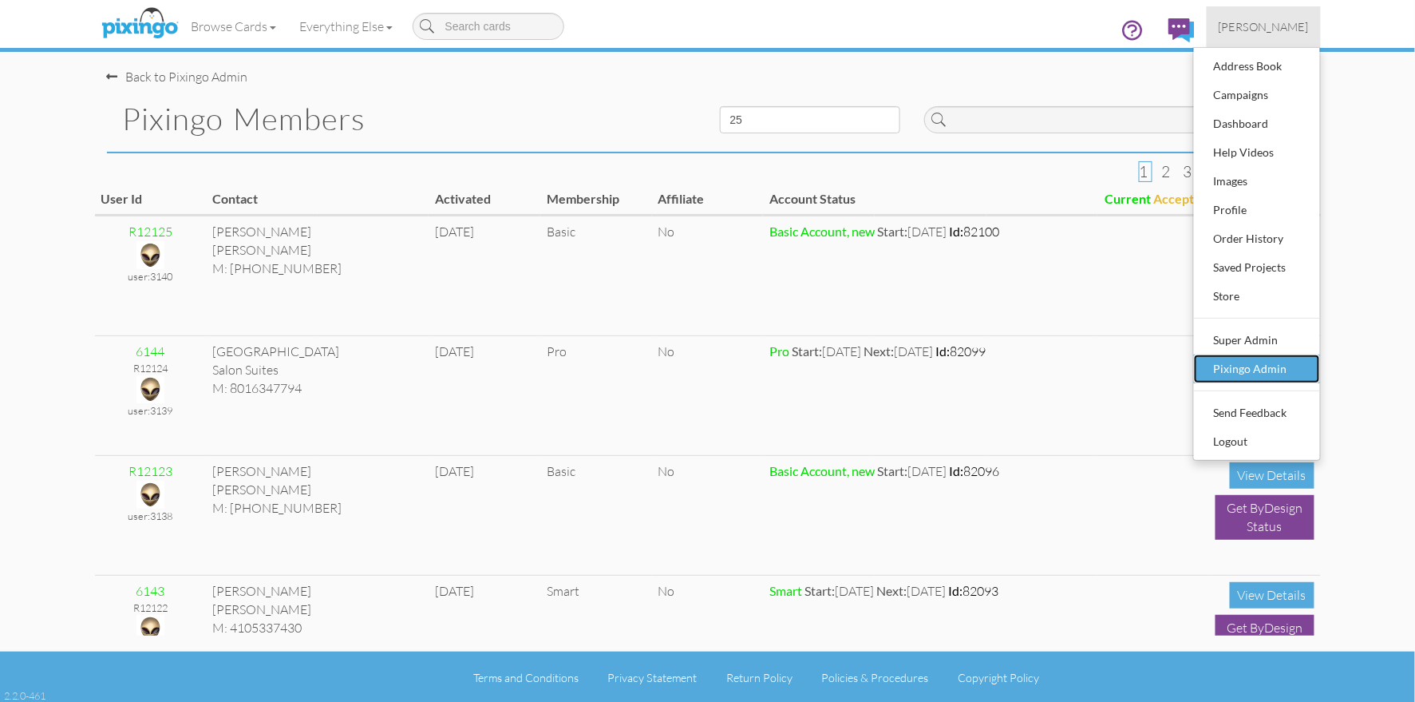
click at [1234, 375] on div "Pixingo Admin" at bounding box center [1257, 369] width 94 height 24
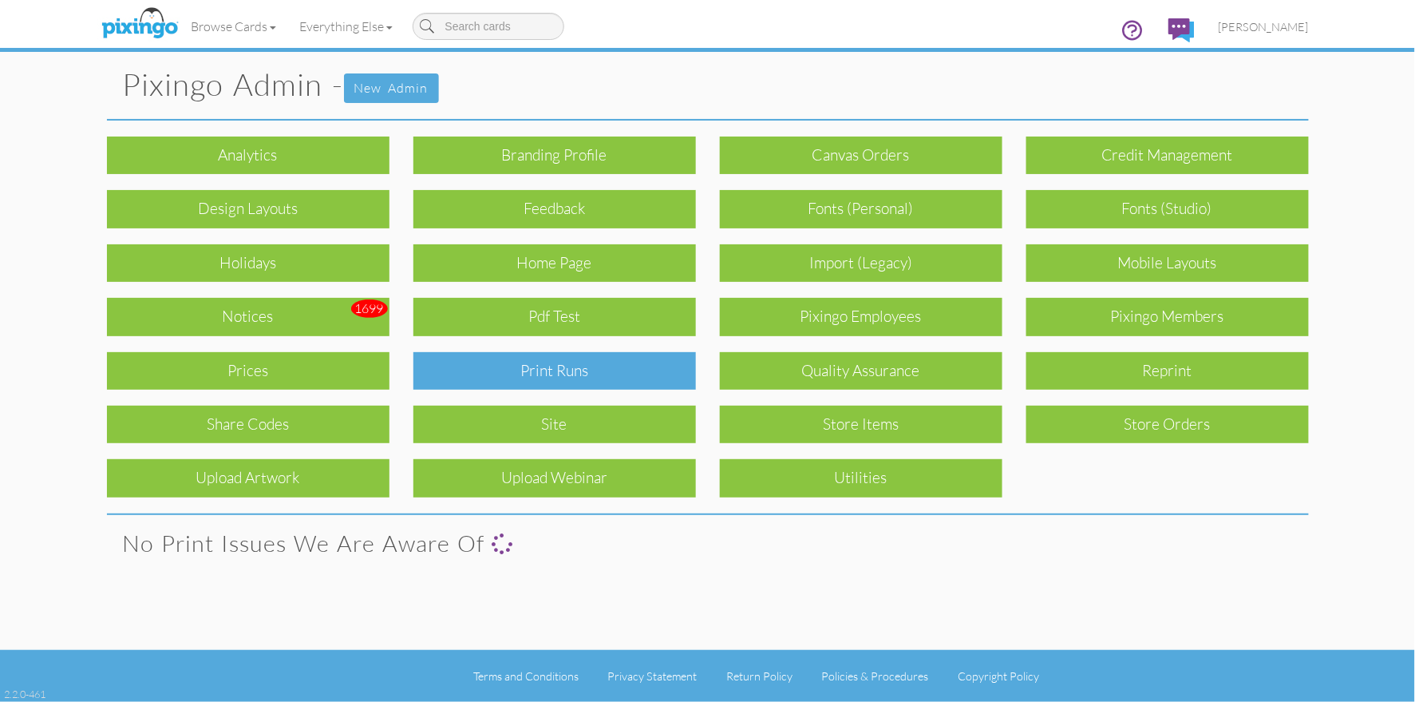
click at [584, 374] on div "Print Runs" at bounding box center [555, 371] width 283 height 38
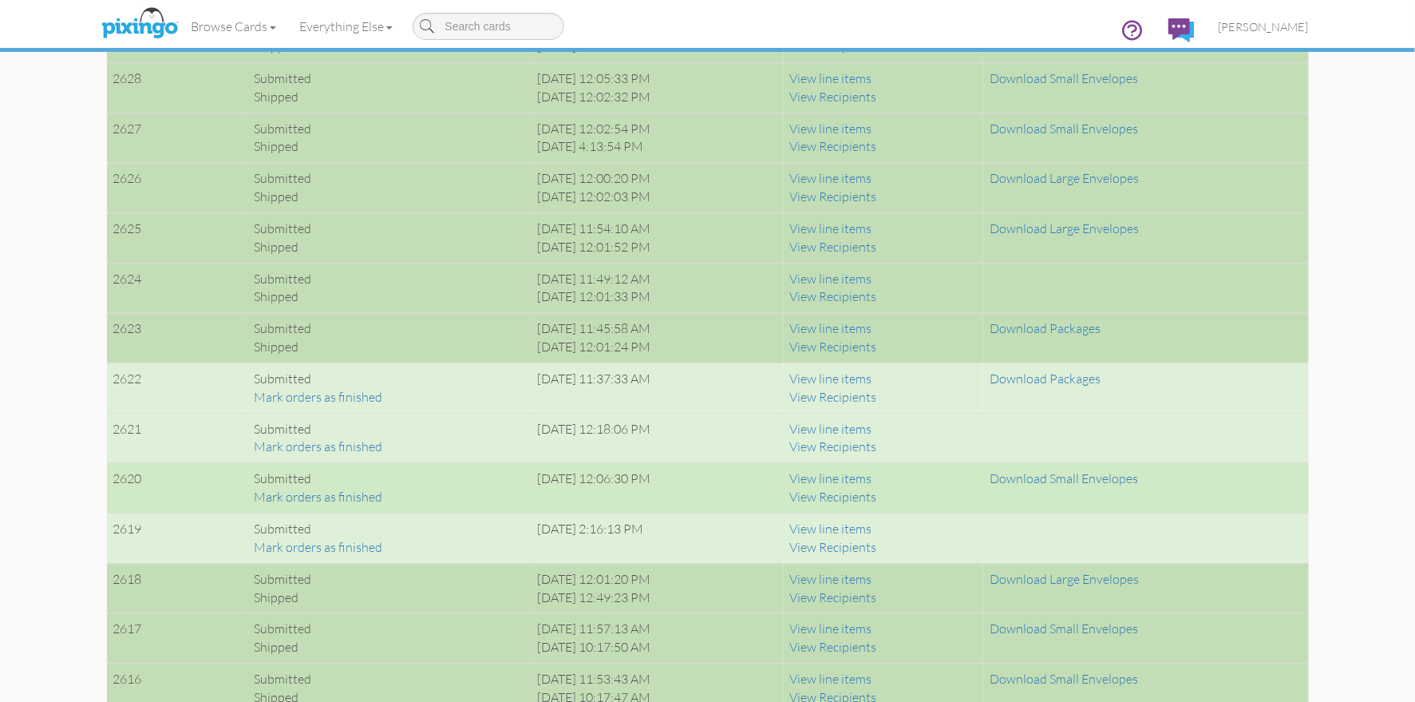
scroll to position [1459, 0]
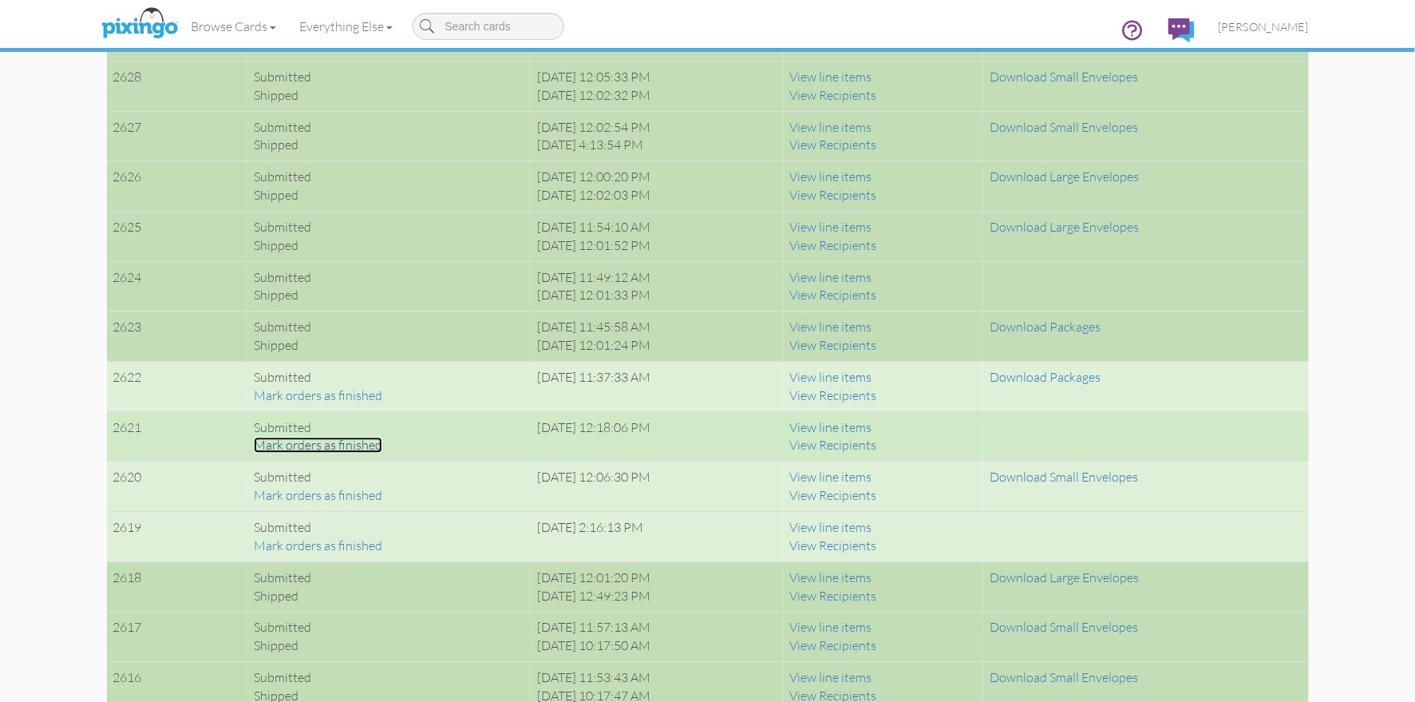
click at [342, 441] on link "Mark orders as finished" at bounding box center [318, 445] width 129 height 16
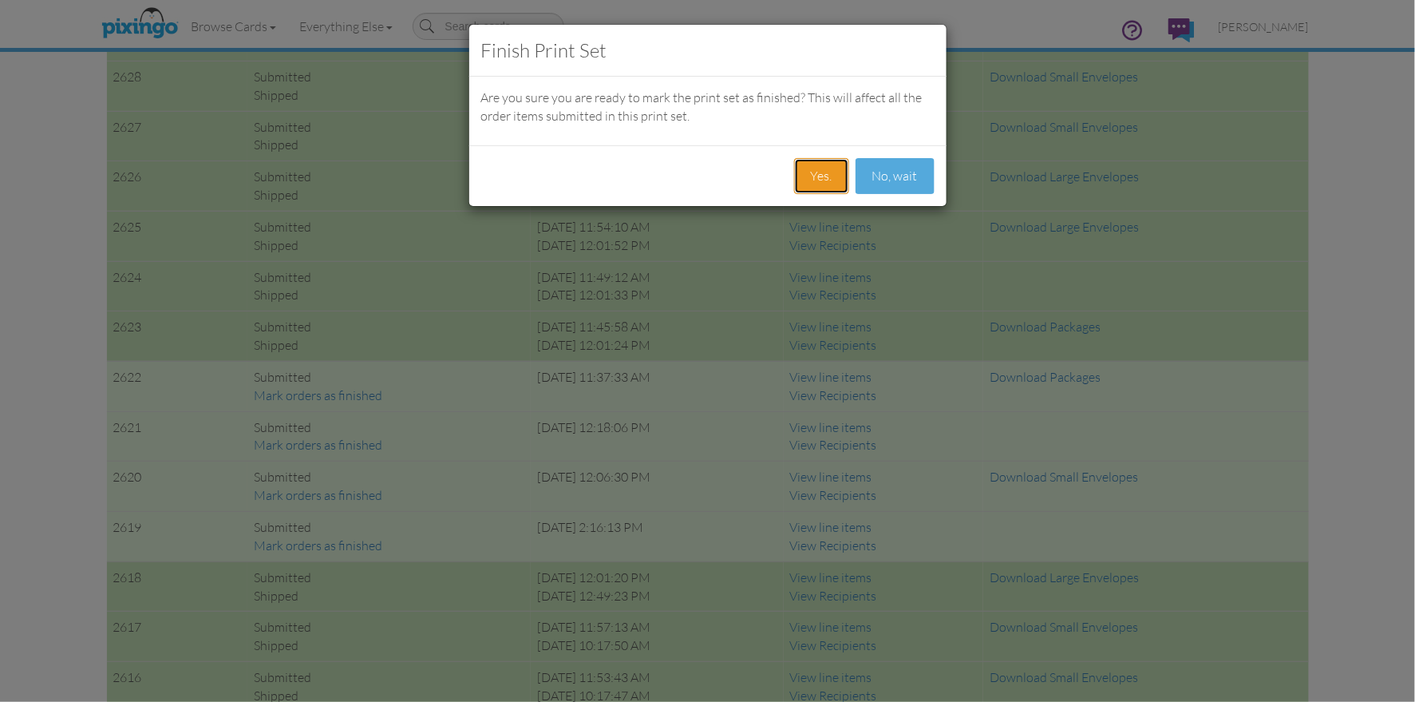
click at [837, 184] on button "Yes." at bounding box center [821, 176] width 55 height 36
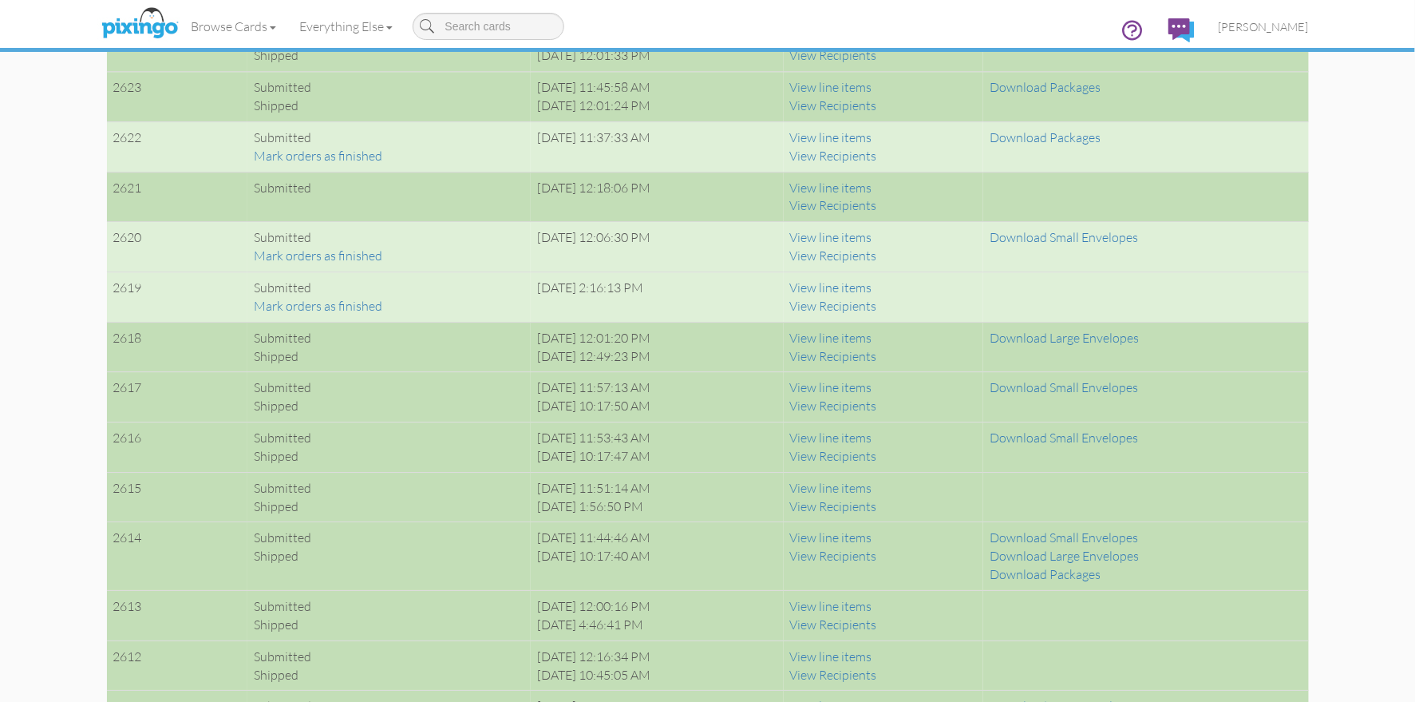
scroll to position [1703, 0]
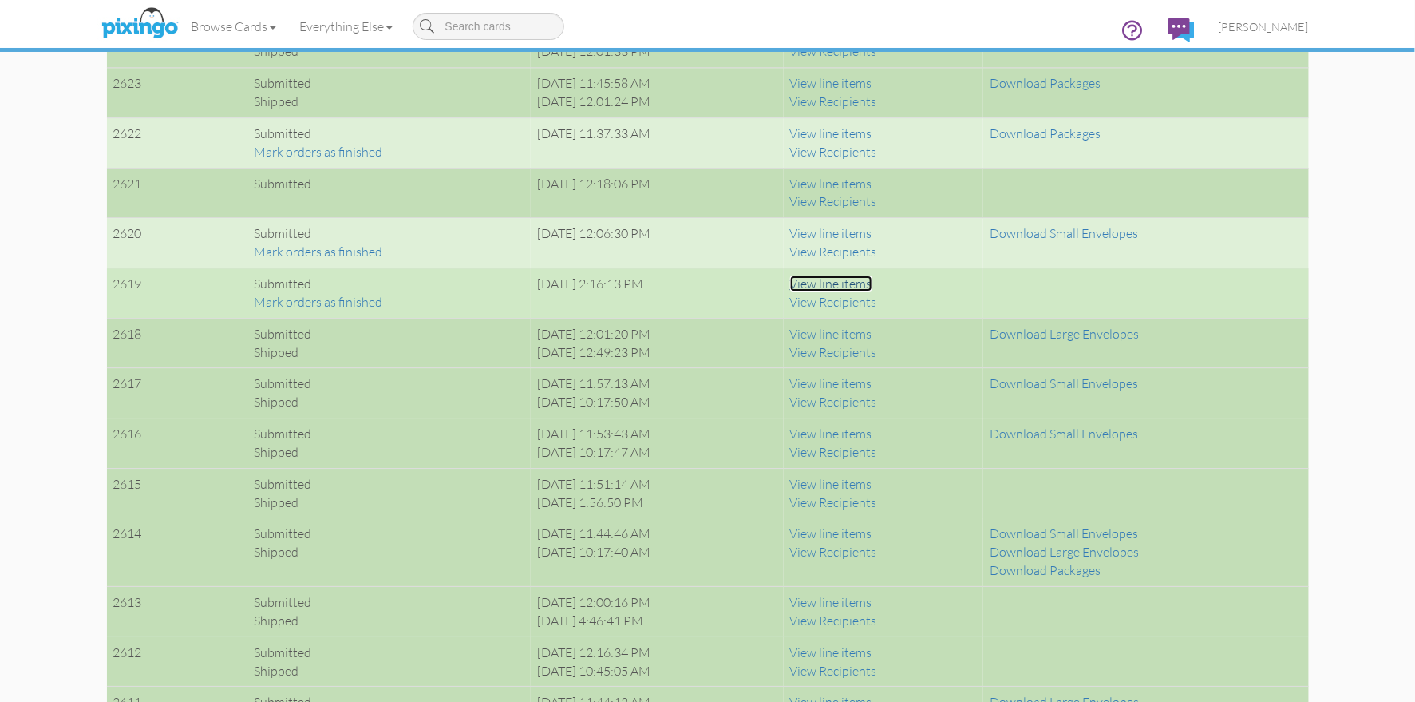
click at [873, 280] on link "View line items" at bounding box center [831, 283] width 82 height 16
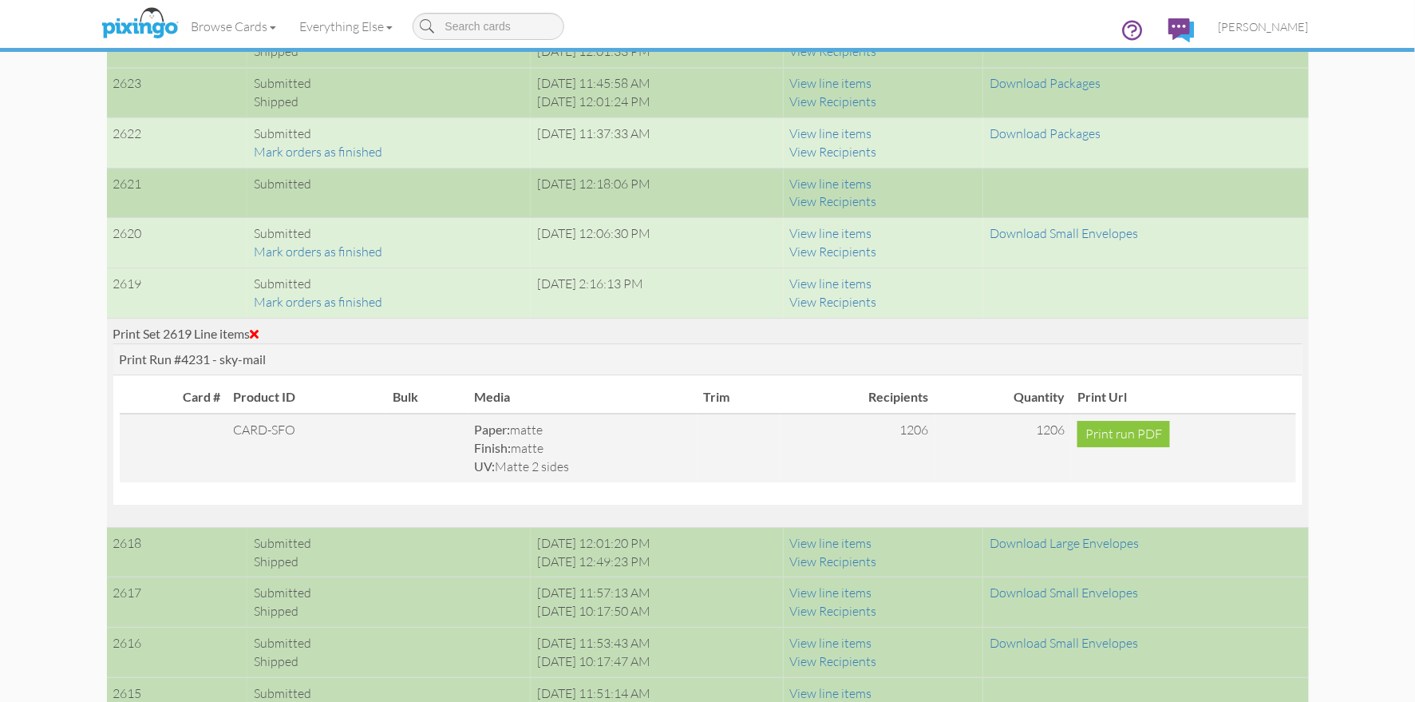
click at [258, 330] on span at bounding box center [255, 333] width 9 height 13
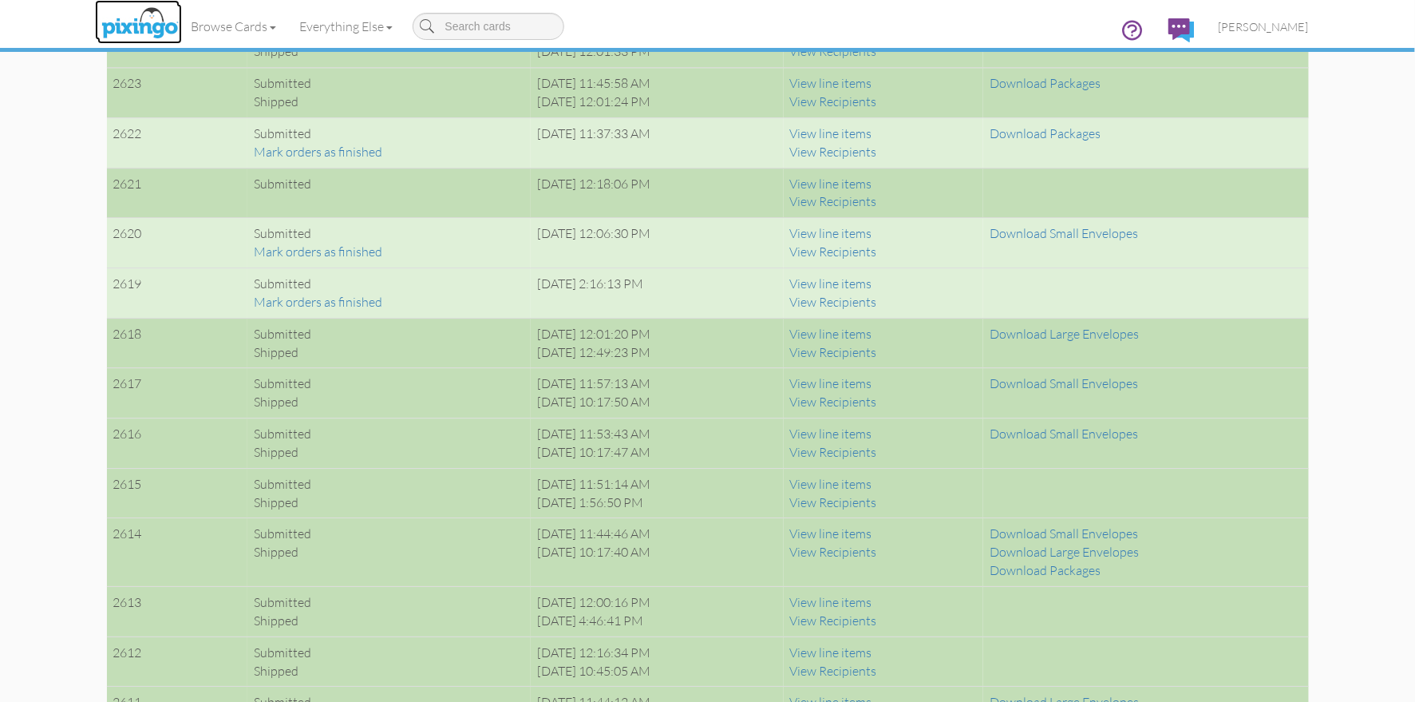
click at [150, 22] on img at bounding box center [139, 24] width 85 height 40
